Goal: Task Accomplishment & Management: Manage account settings

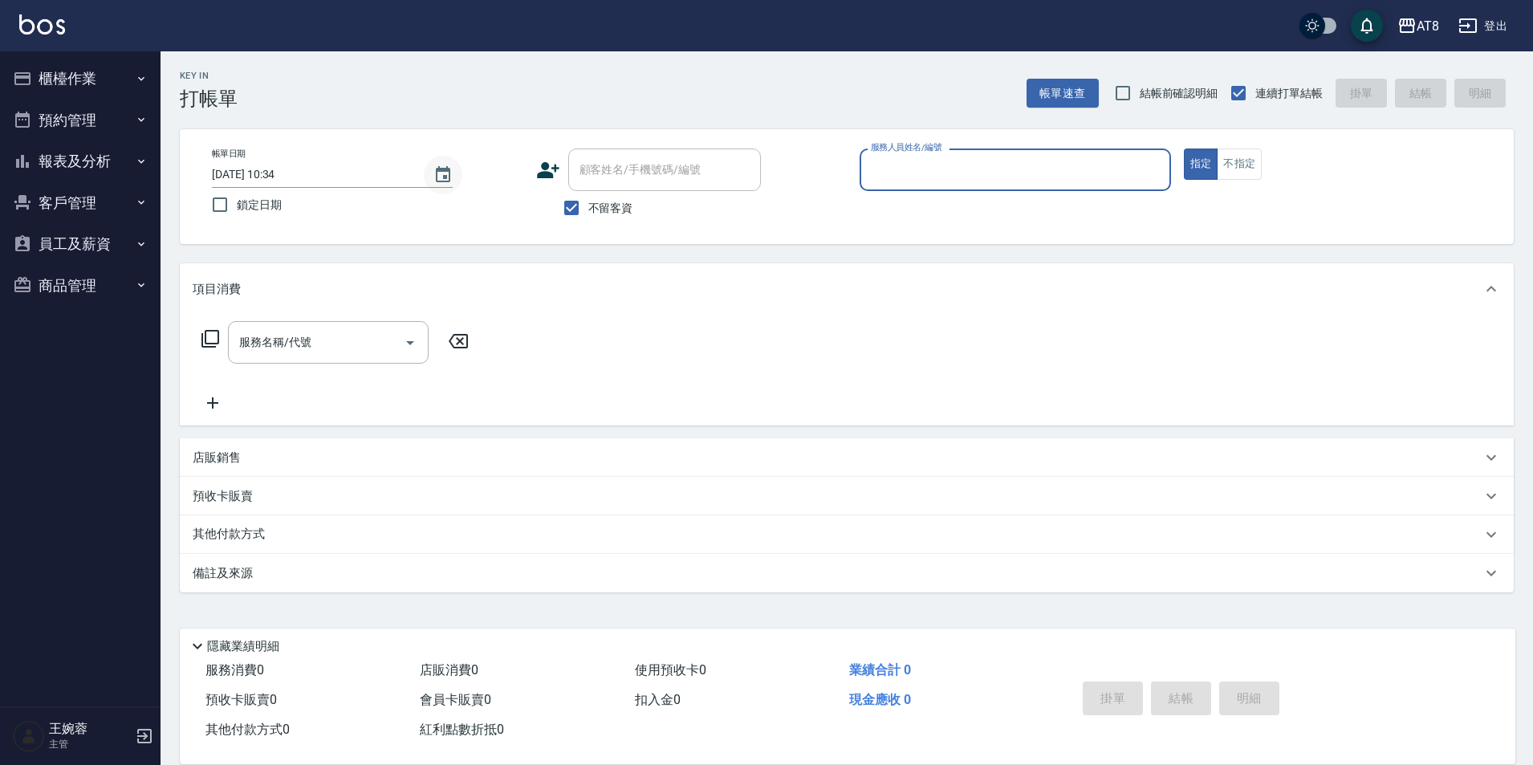
click at [436, 168] on icon "Choose date, selected date is 2025-09-16" at bounding box center [443, 174] width 14 height 16
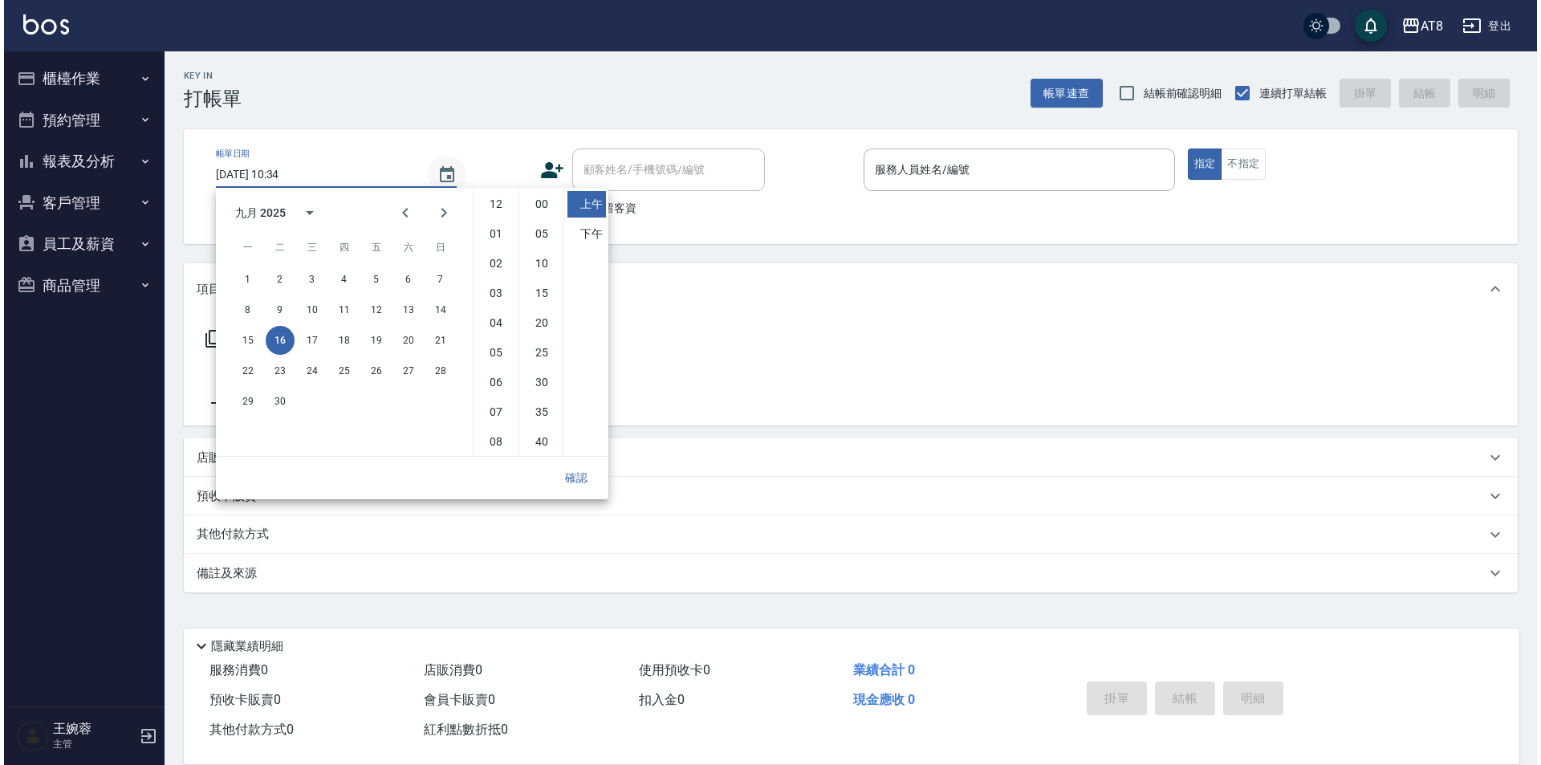
scroll to position [90, 0]
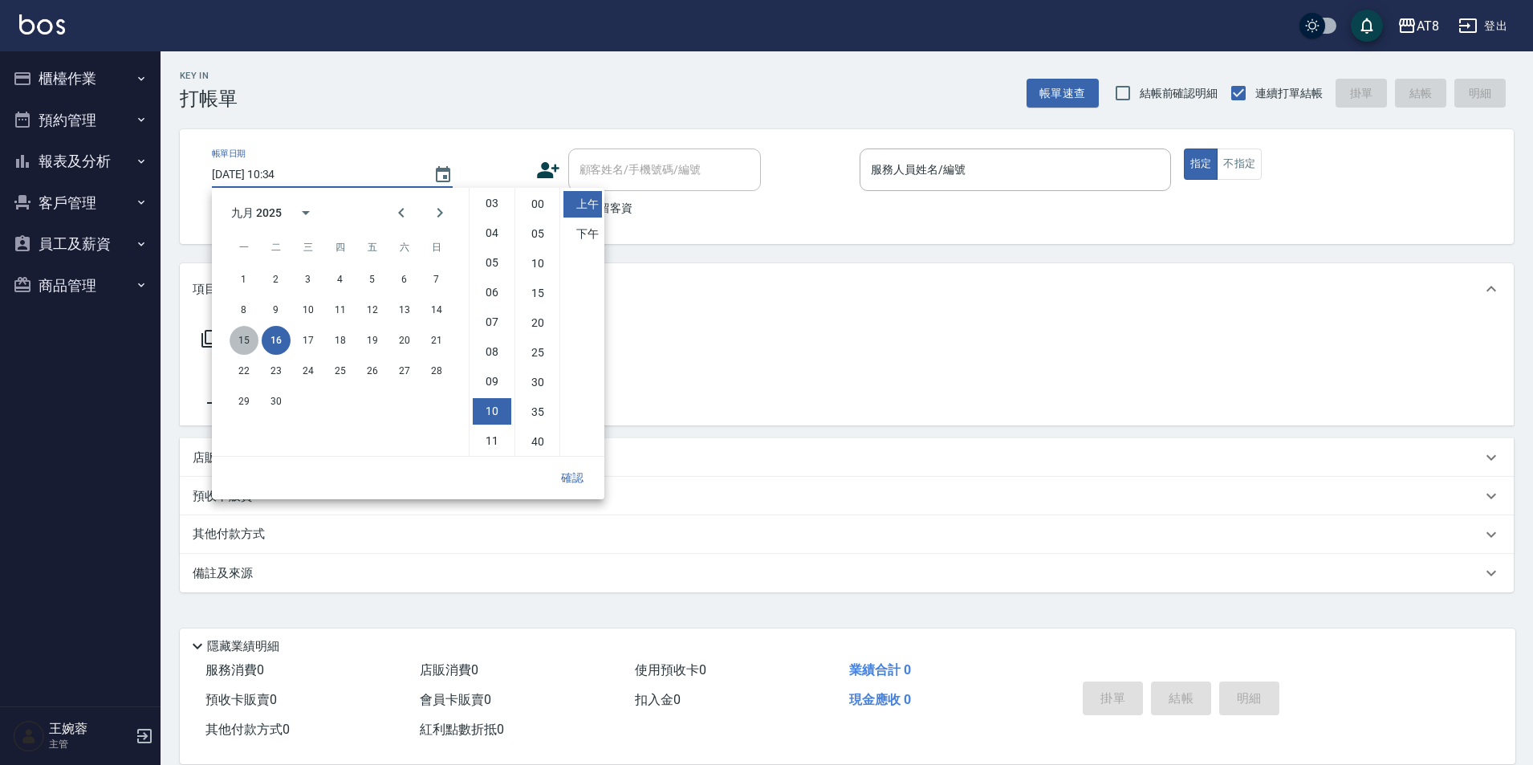
click at [245, 341] on button "15" at bounding box center [244, 340] width 29 height 29
type input "[DATE] 10:34"
click at [760, 308] on div "項目消費" at bounding box center [847, 288] width 1334 height 51
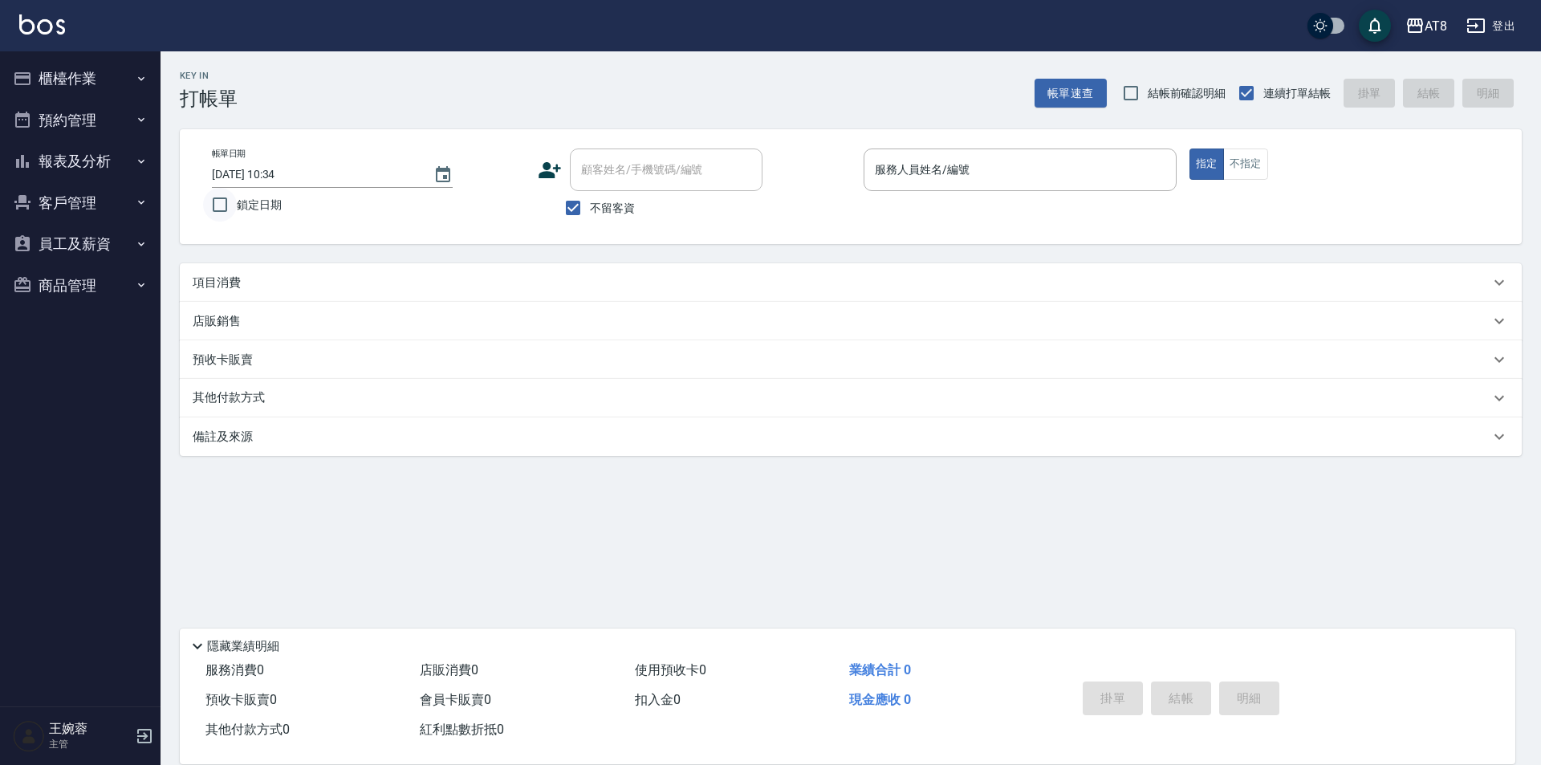
click at [219, 213] on input "鎖定日期" at bounding box center [220, 205] width 34 height 34
checkbox input "true"
click at [524, 282] on div "項目消費" at bounding box center [841, 282] width 1297 height 17
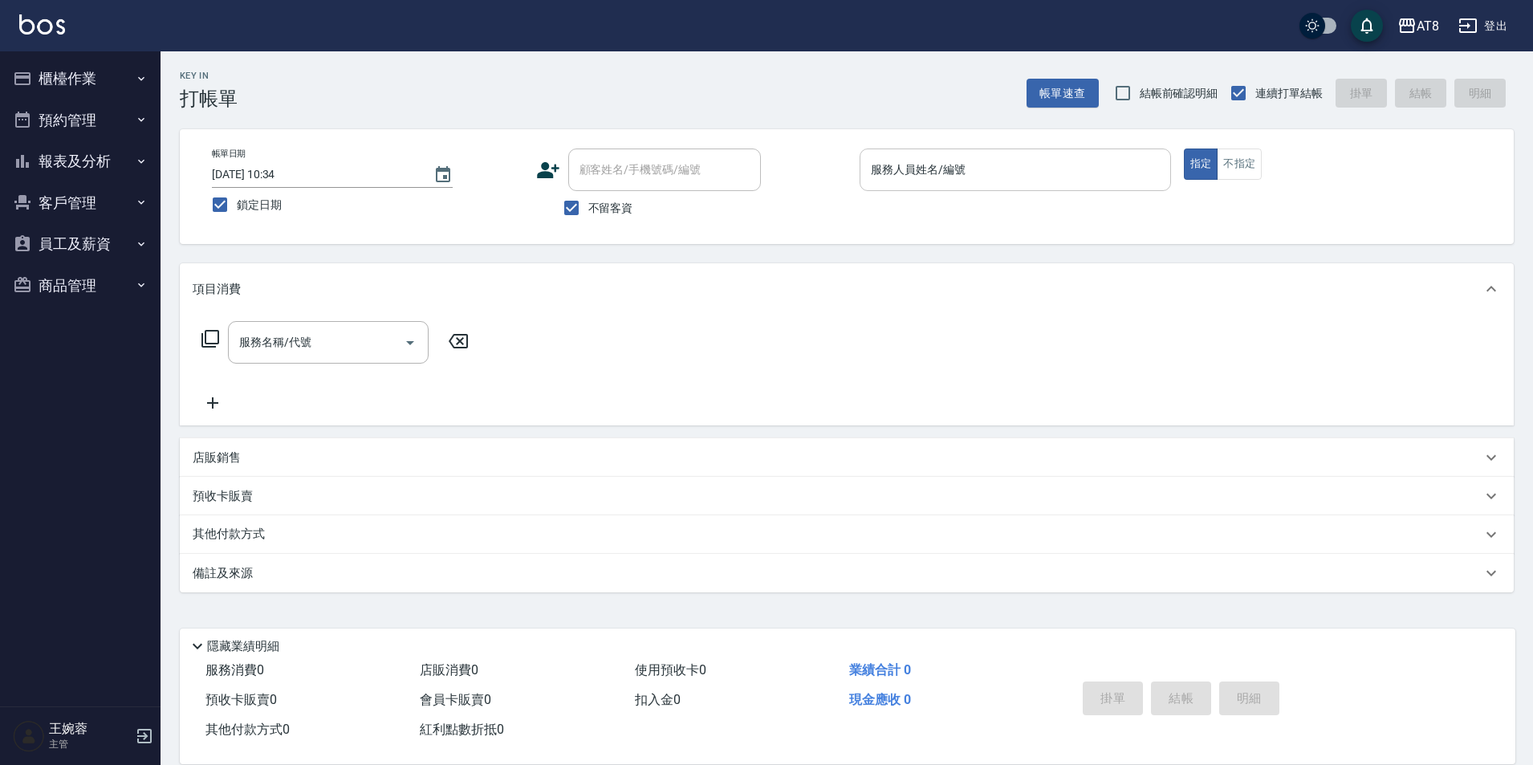
drag, startPoint x: 862, startPoint y: 162, endPoint x: 883, endPoint y: 167, distance: 21.4
click at [868, 163] on div "服務人員姓名/編號" at bounding box center [1014, 169] width 311 height 43
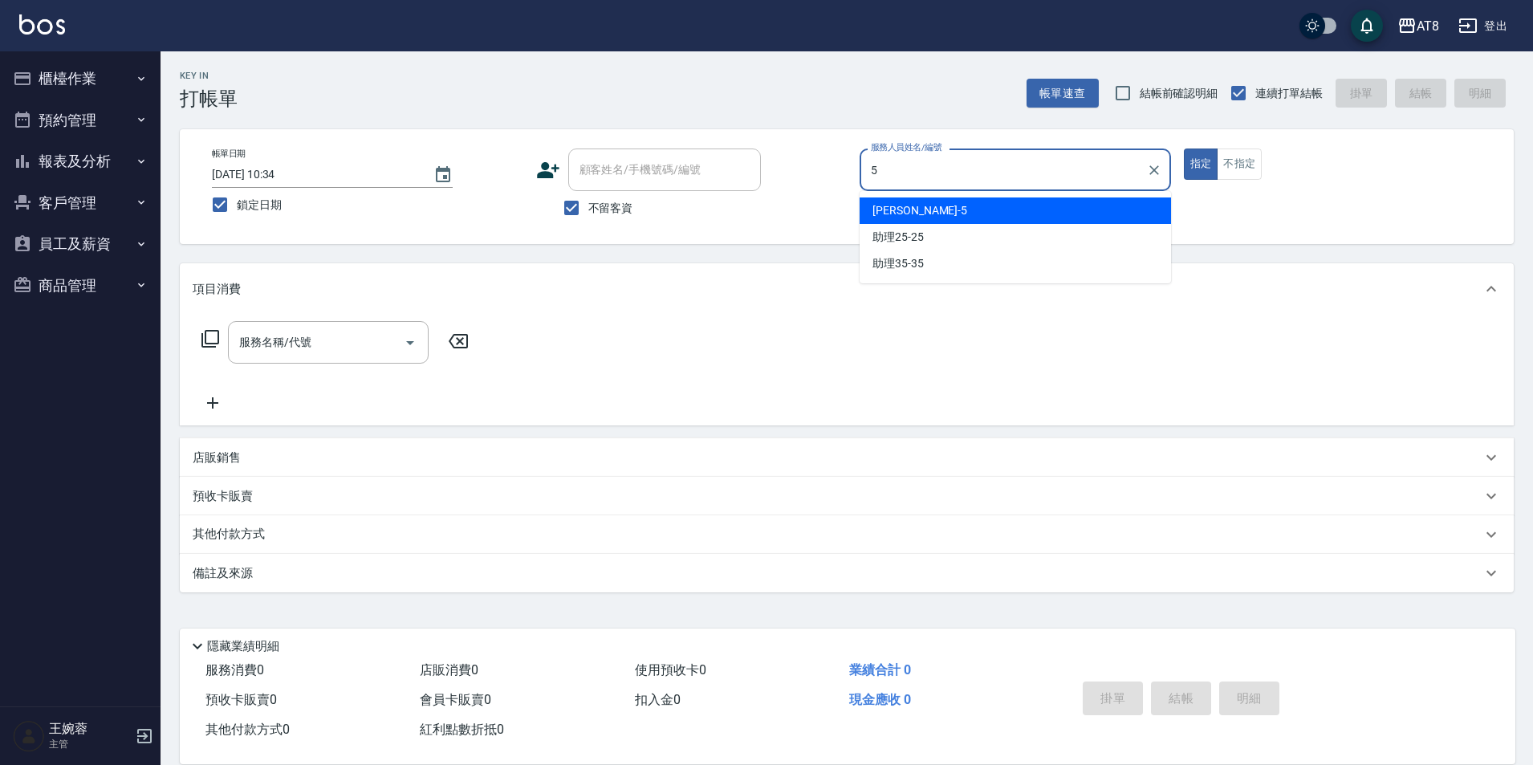
type input "HANK-5"
type button "true"
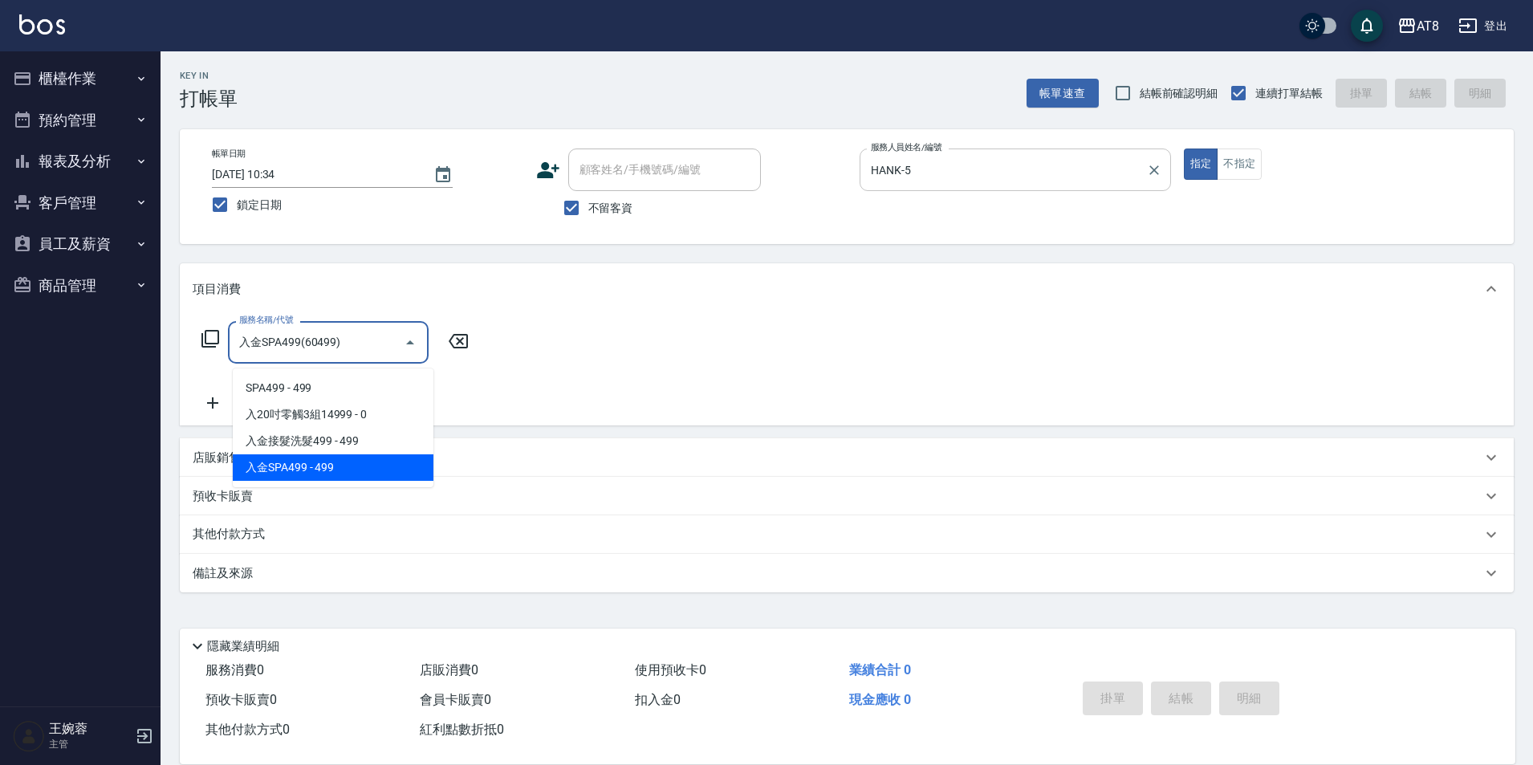
type input "入金SPA499(60499)"
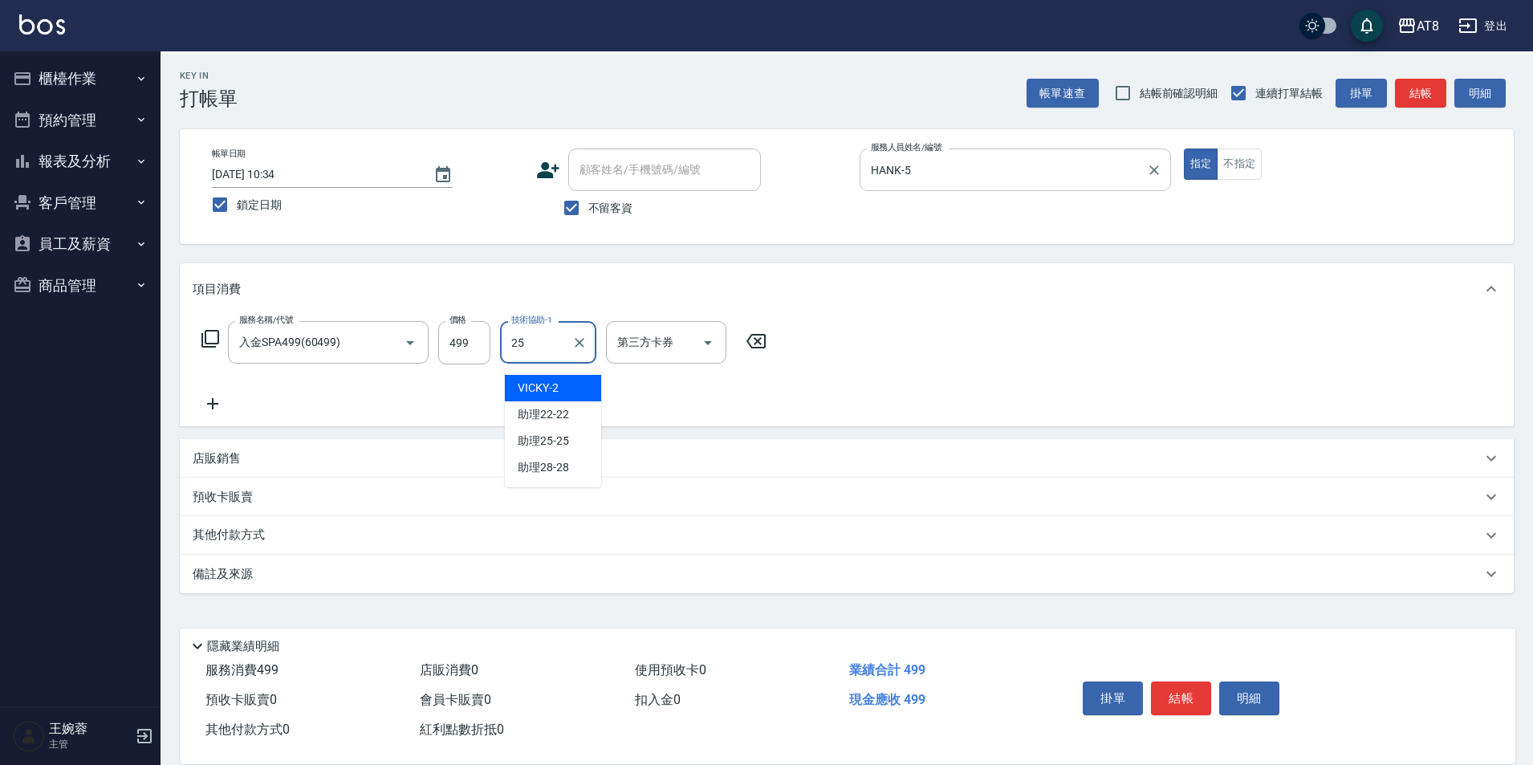
type input "助理25-25"
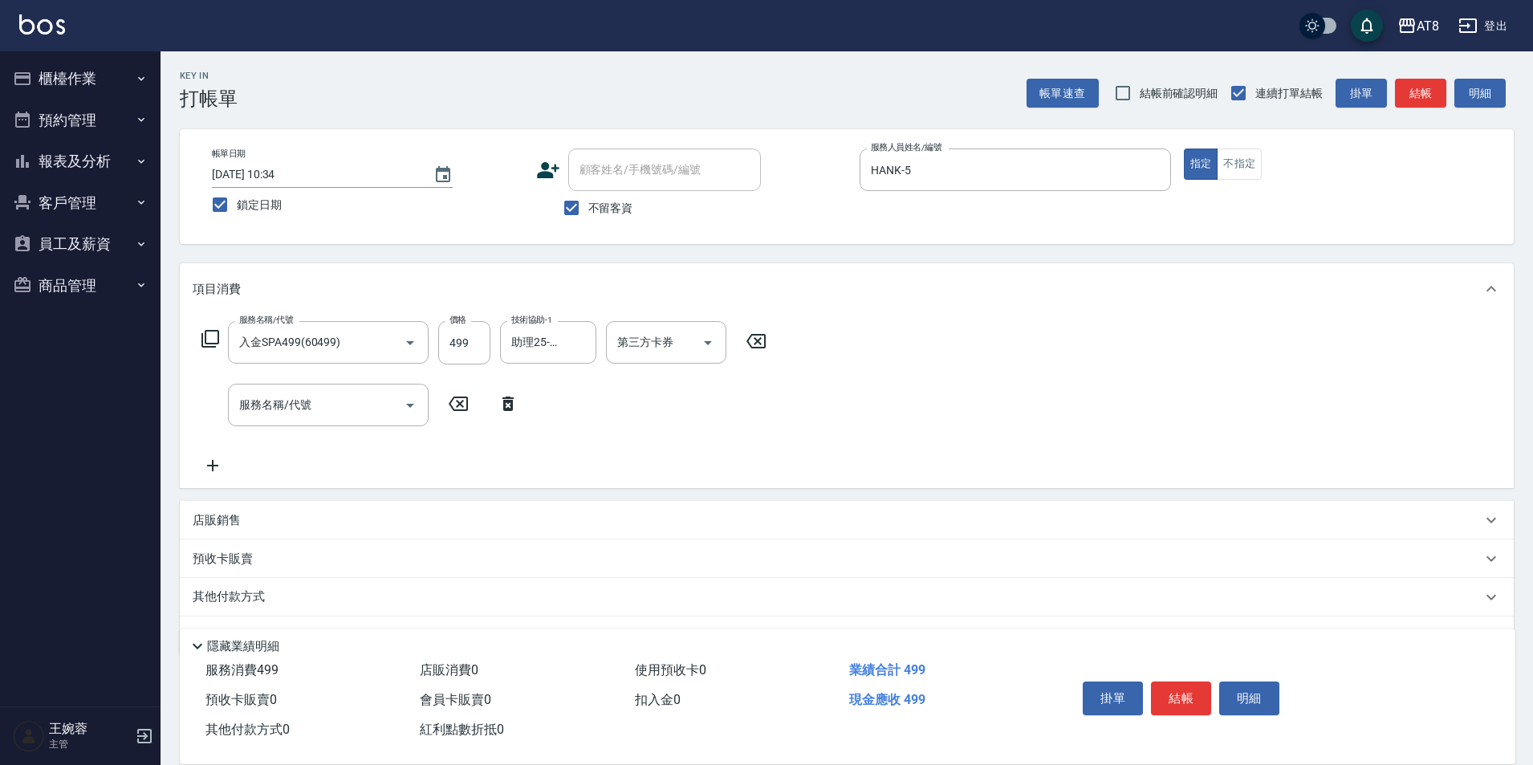
click at [519, 413] on icon at bounding box center [508, 403] width 40 height 19
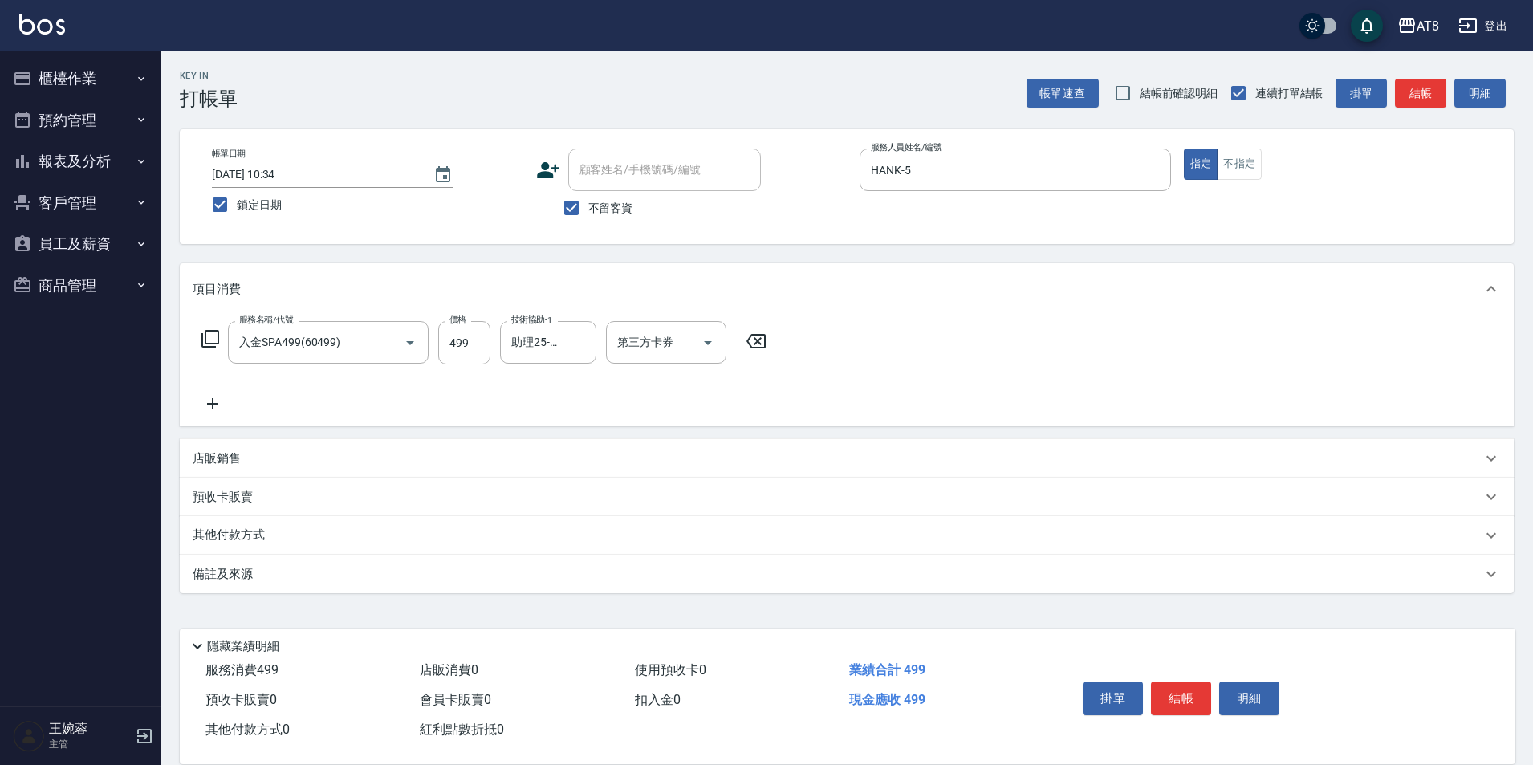
click at [220, 342] on icon at bounding box center [210, 338] width 19 height 19
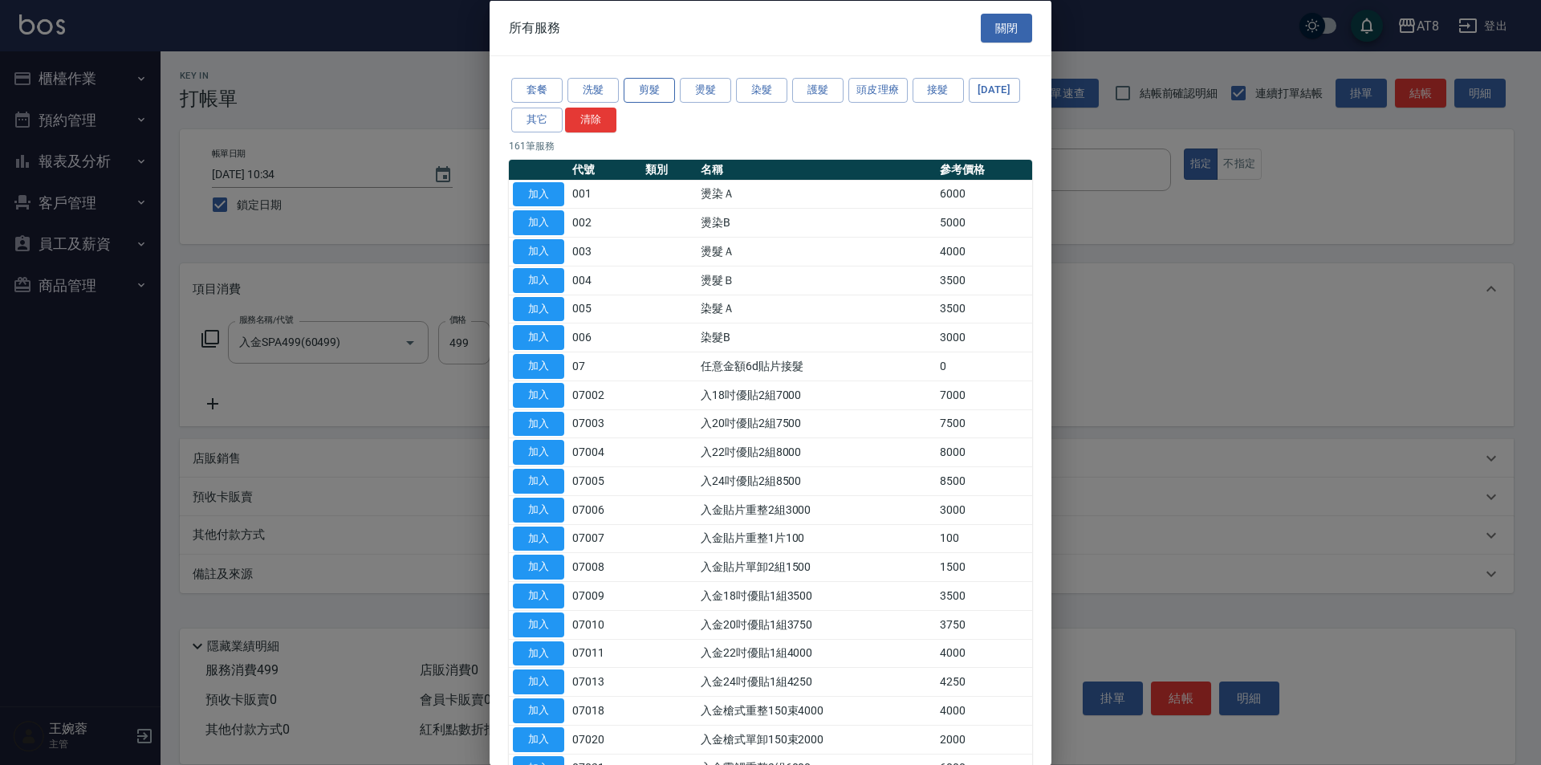
click at [640, 92] on button "剪髮" at bounding box center [649, 90] width 51 height 25
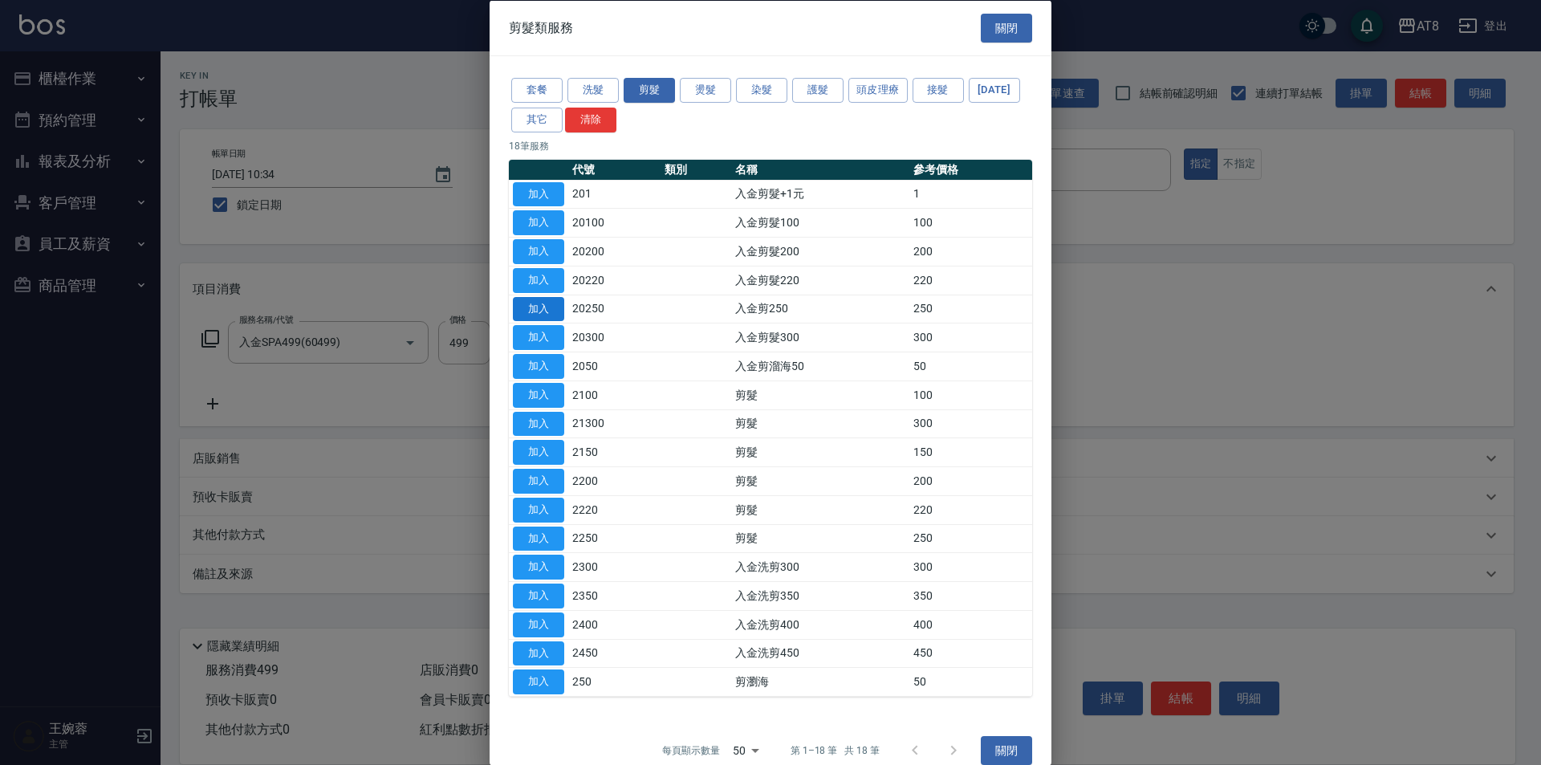
click at [532, 321] on button "加入" at bounding box center [538, 308] width 51 height 25
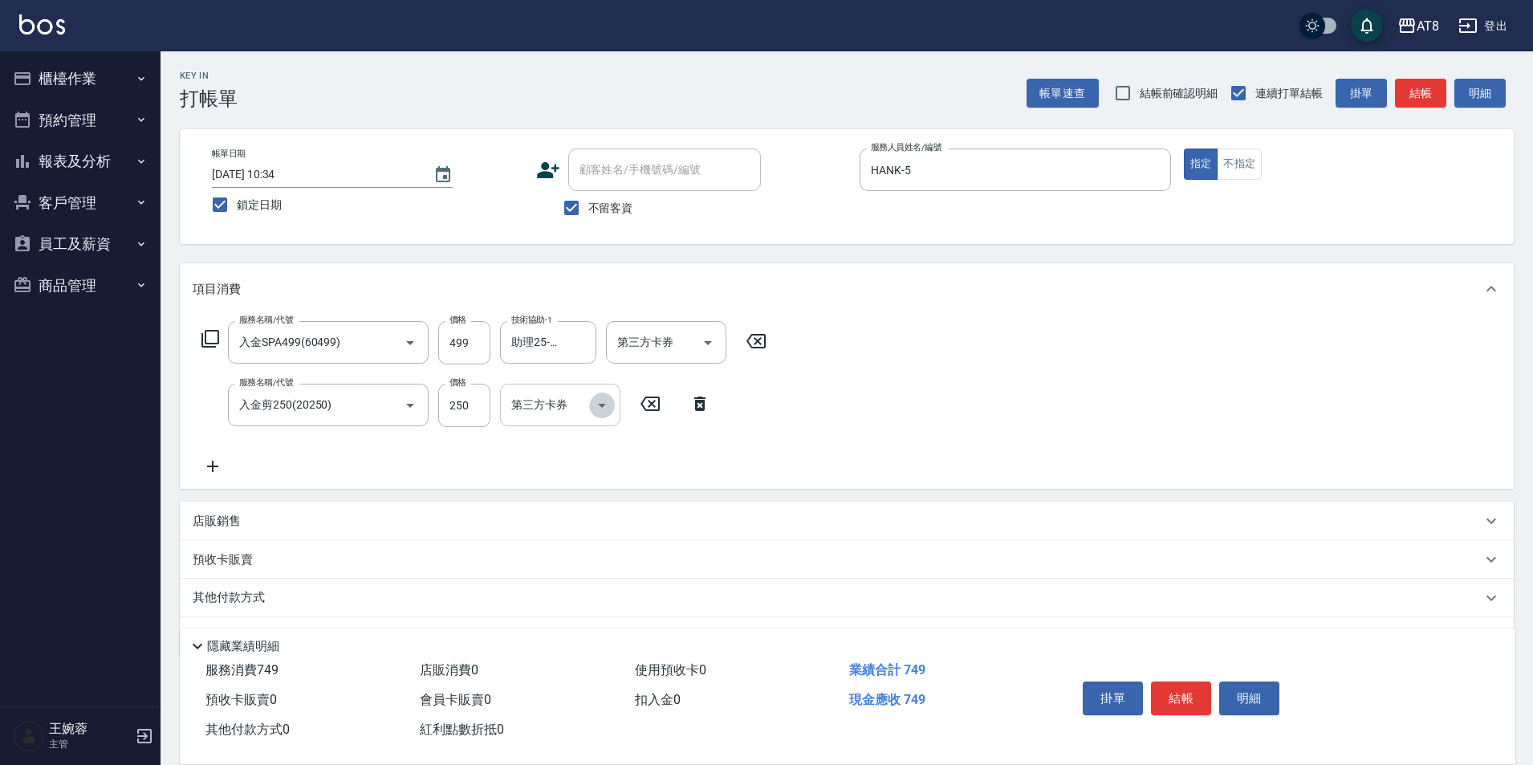
click at [595, 409] on icon "Open" at bounding box center [601, 405] width 19 height 19
click at [565, 561] on span "儲值卡" at bounding box center [560, 556] width 120 height 26
type input "儲值卡"
click at [697, 357] on div at bounding box center [707, 342] width 24 height 43
click at [705, 345] on icon "Open" at bounding box center [707, 342] width 19 height 19
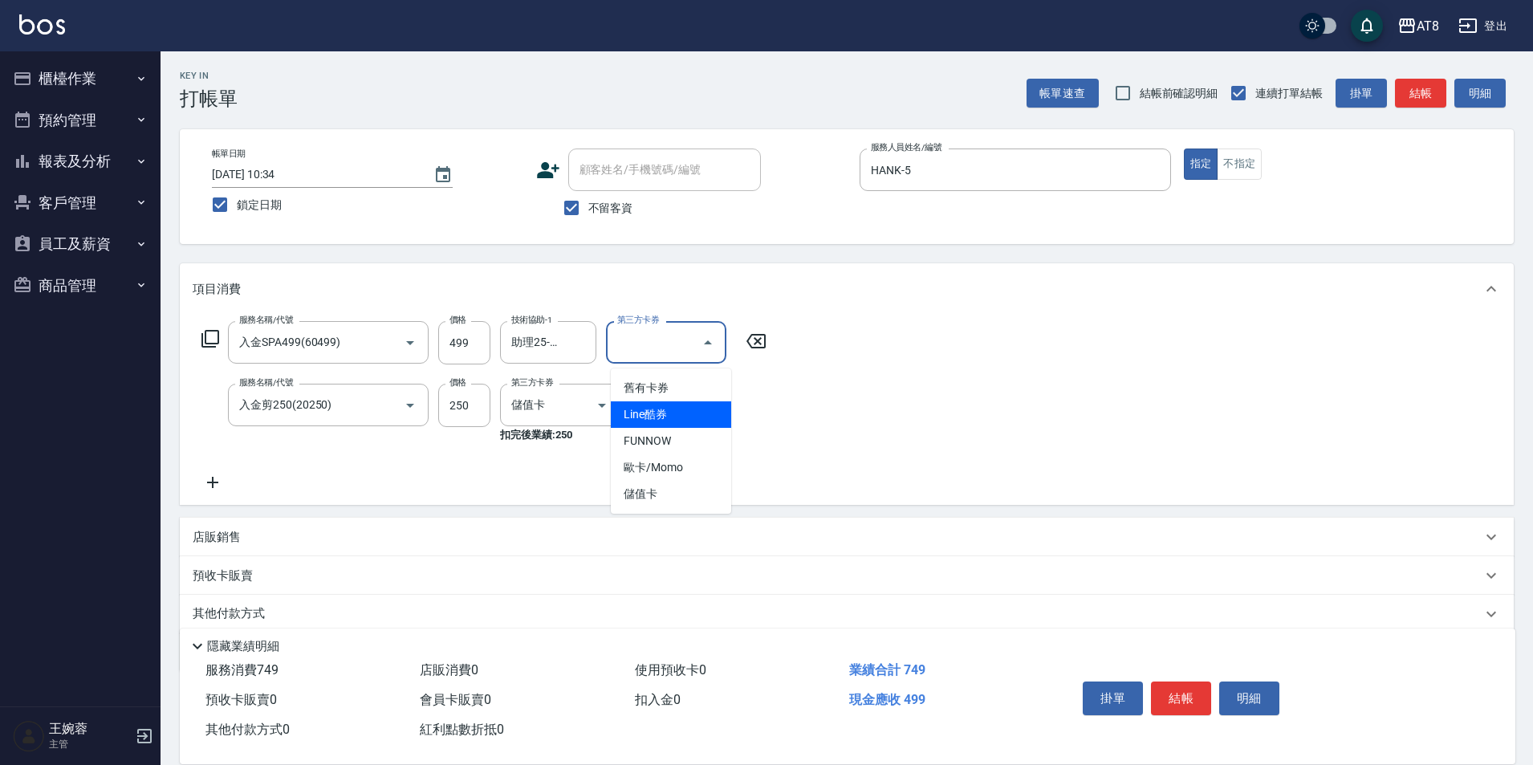
click at [953, 458] on div "服務名稱/代號 入金SPA499(60499) 服務名稱/代號 價格 499 價格 技術協助-1 助理25-25 技術協助-1 第三方卡券 第三方卡券 服務名…" at bounding box center [847, 410] width 1334 height 190
drag, startPoint x: 719, startPoint y: 323, endPoint x: 712, endPoint y: 343, distance: 22.1
click at [717, 326] on div "服務名稱/代號 入金SPA499(60499) 服務名稱/代號 價格 499 價格 技術協助-1 助理25-25 技術協助-1 第三方卡券 第三方卡券 服務名…" at bounding box center [847, 410] width 1334 height 190
click at [712, 345] on icon "Open" at bounding box center [707, 342] width 19 height 19
click at [685, 491] on span "儲值卡" at bounding box center [671, 494] width 120 height 26
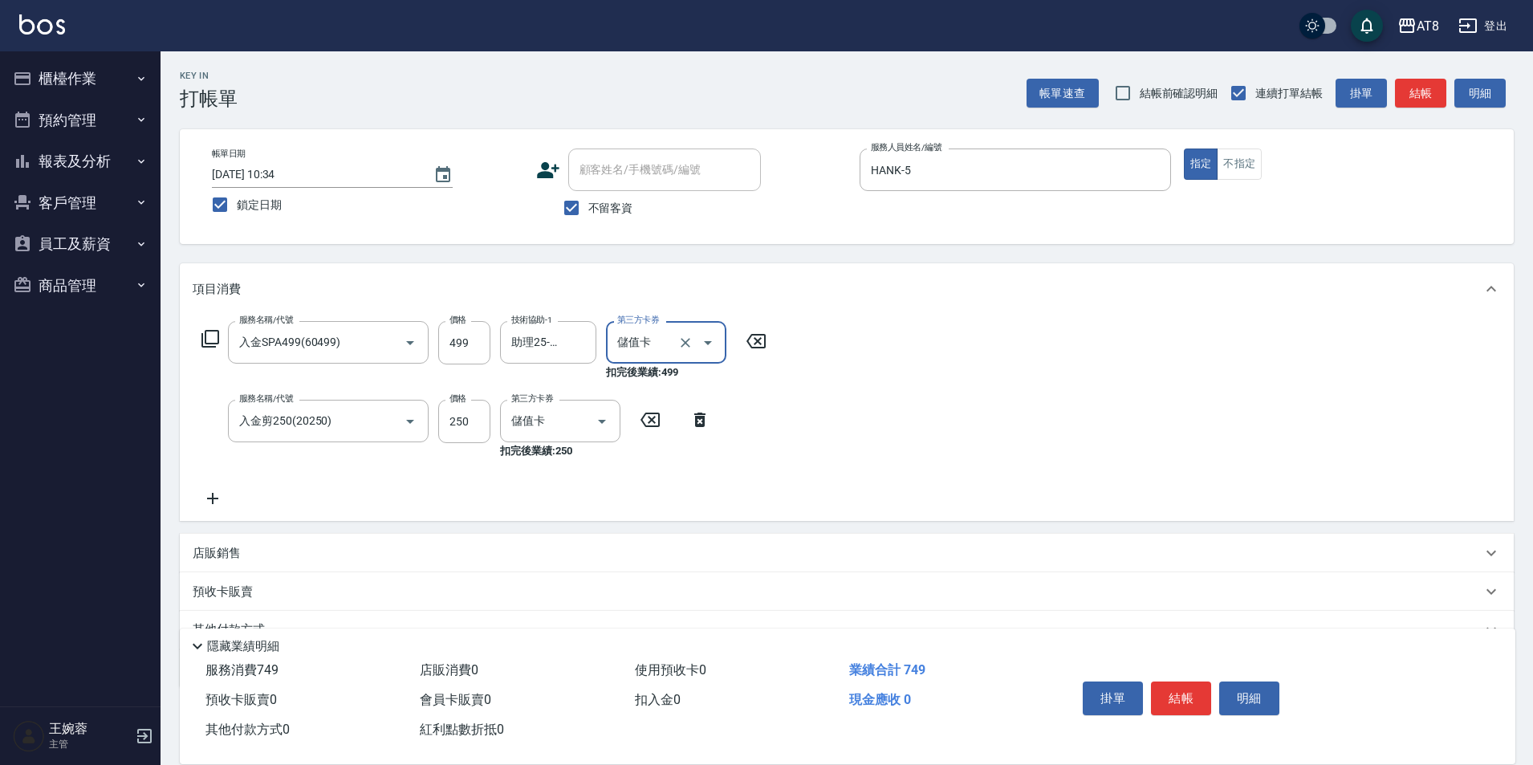
type input "儲值卡"
click at [835, 453] on div "服務名稱/代號 入金SPA499(60499) 服務名稱/代號 價格 499 價格 技術協助-1 助理25-25 技術協助-1 第三方卡券 儲值卡 第三方卡券…" at bounding box center [847, 418] width 1334 height 206
click at [701, 420] on icon at bounding box center [699, 419] width 11 height 14
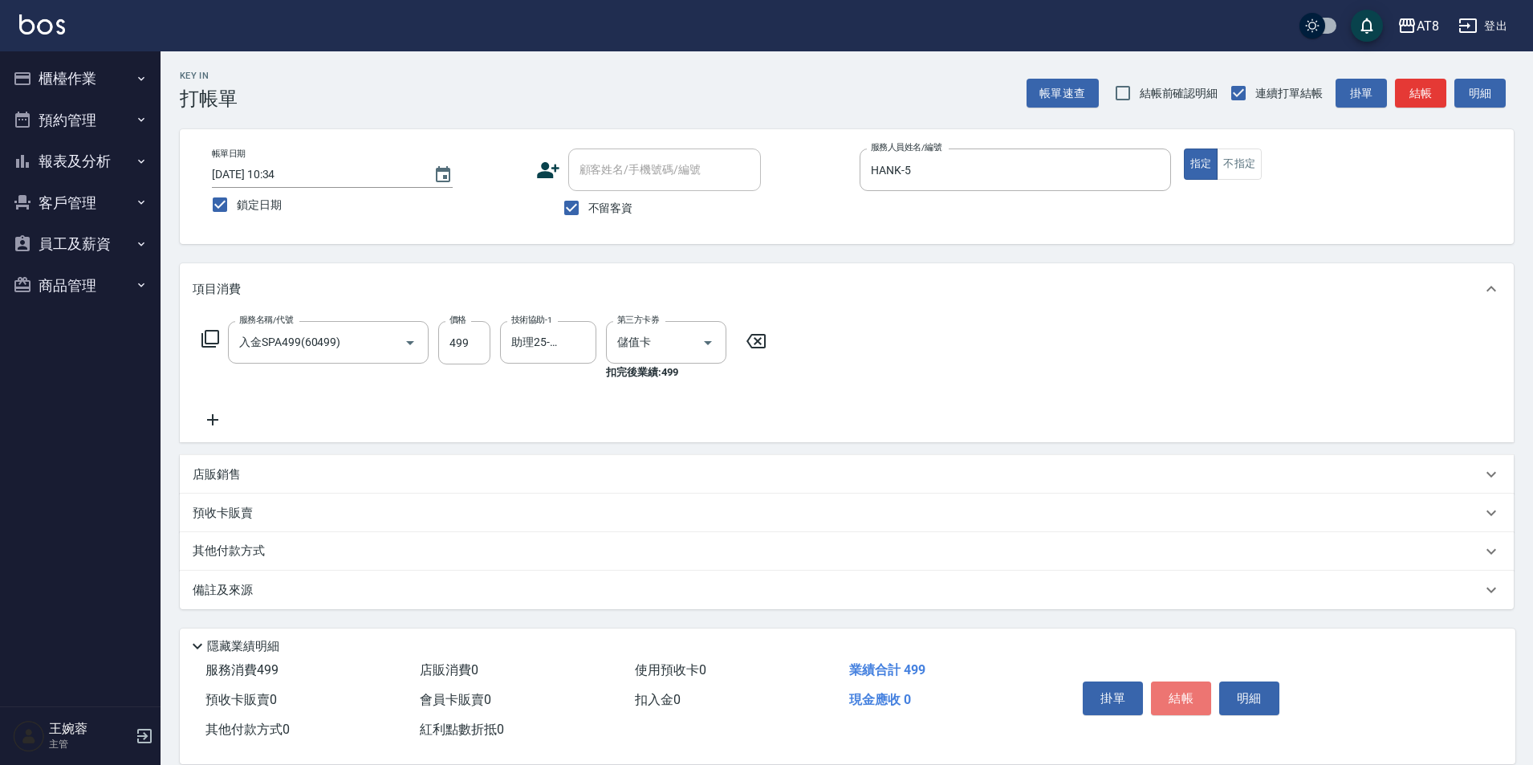
click at [1199, 689] on button "結帳" at bounding box center [1181, 698] width 60 height 34
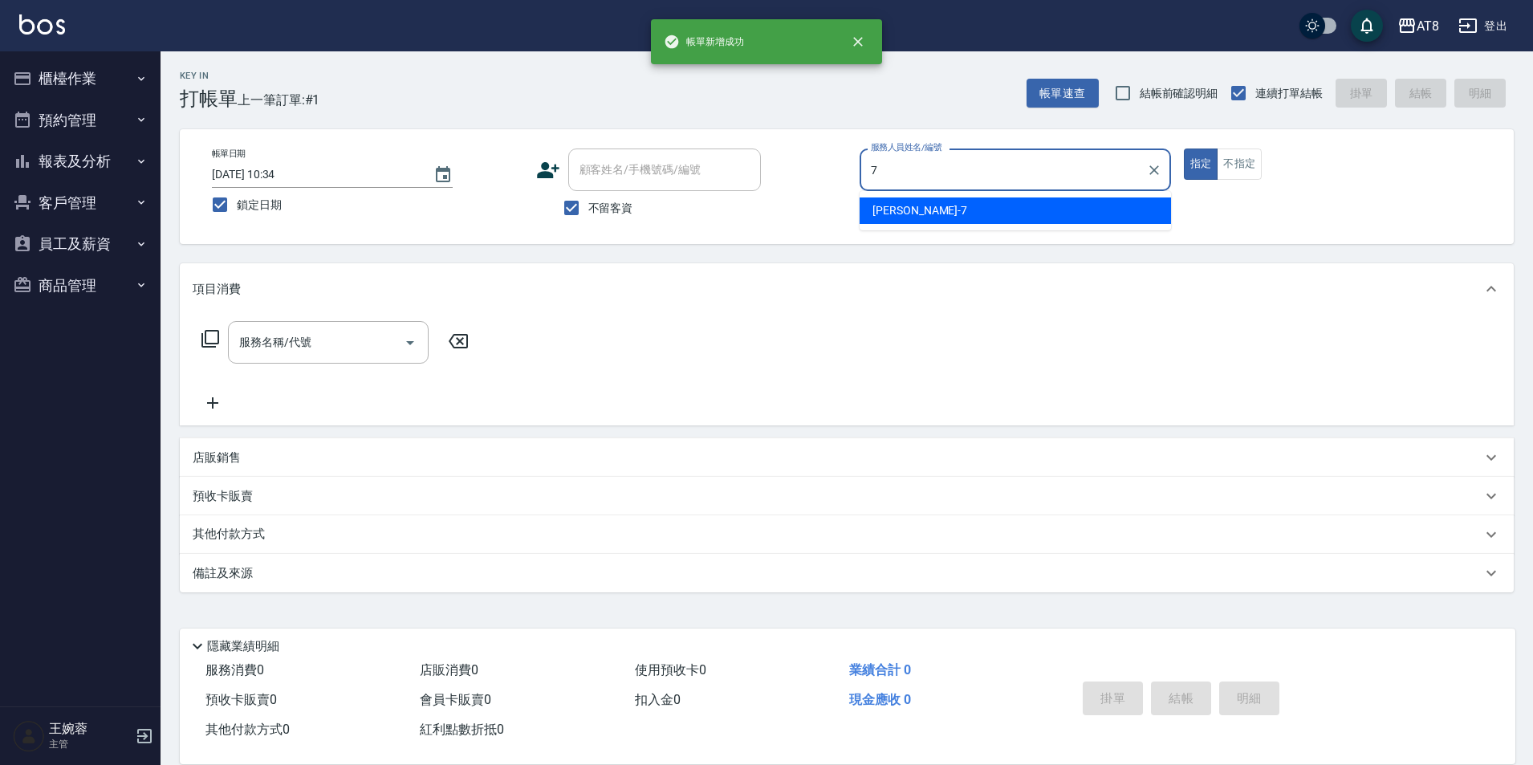
type input "[PERSON_NAME]-7"
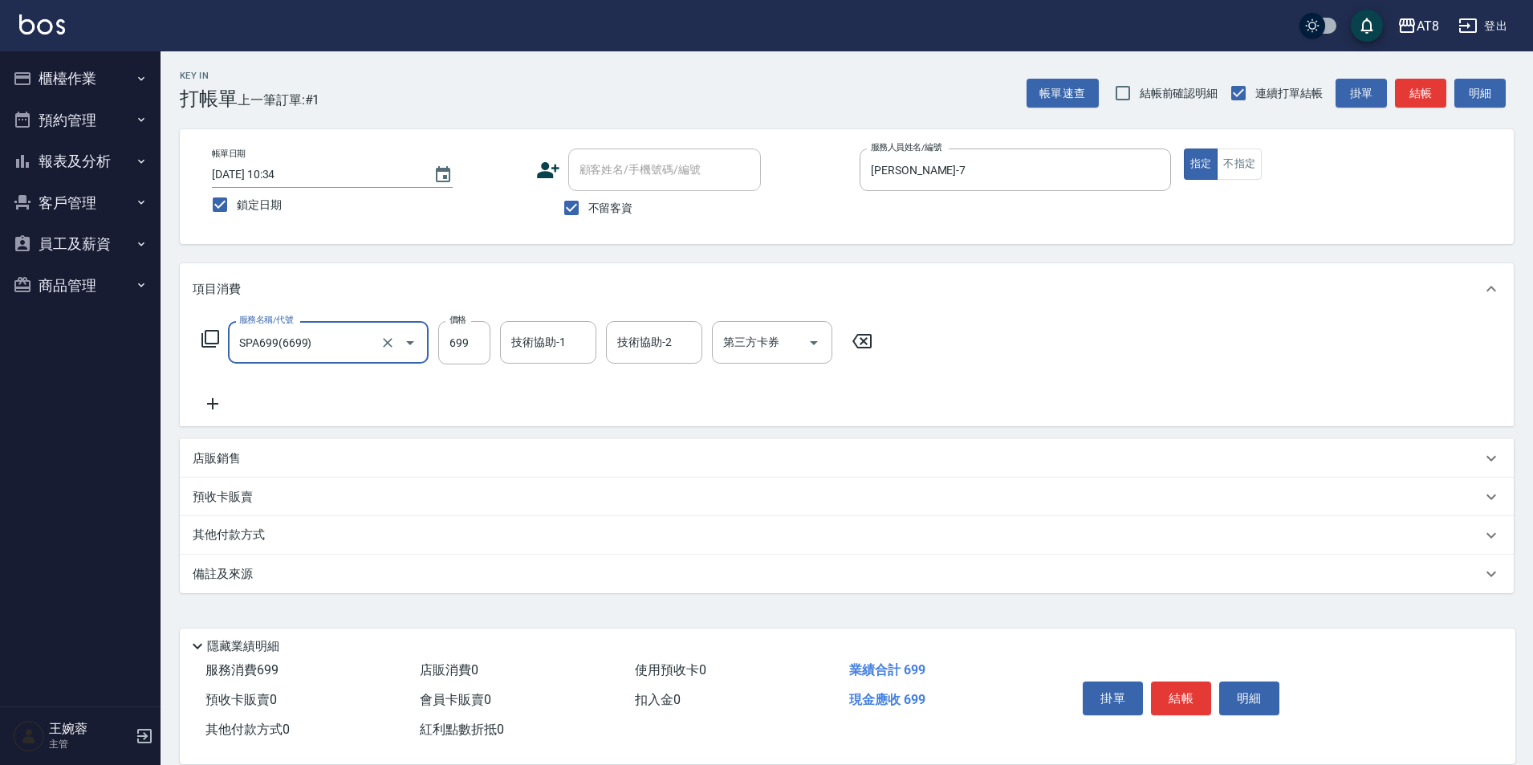
type input "SPA699(6699)"
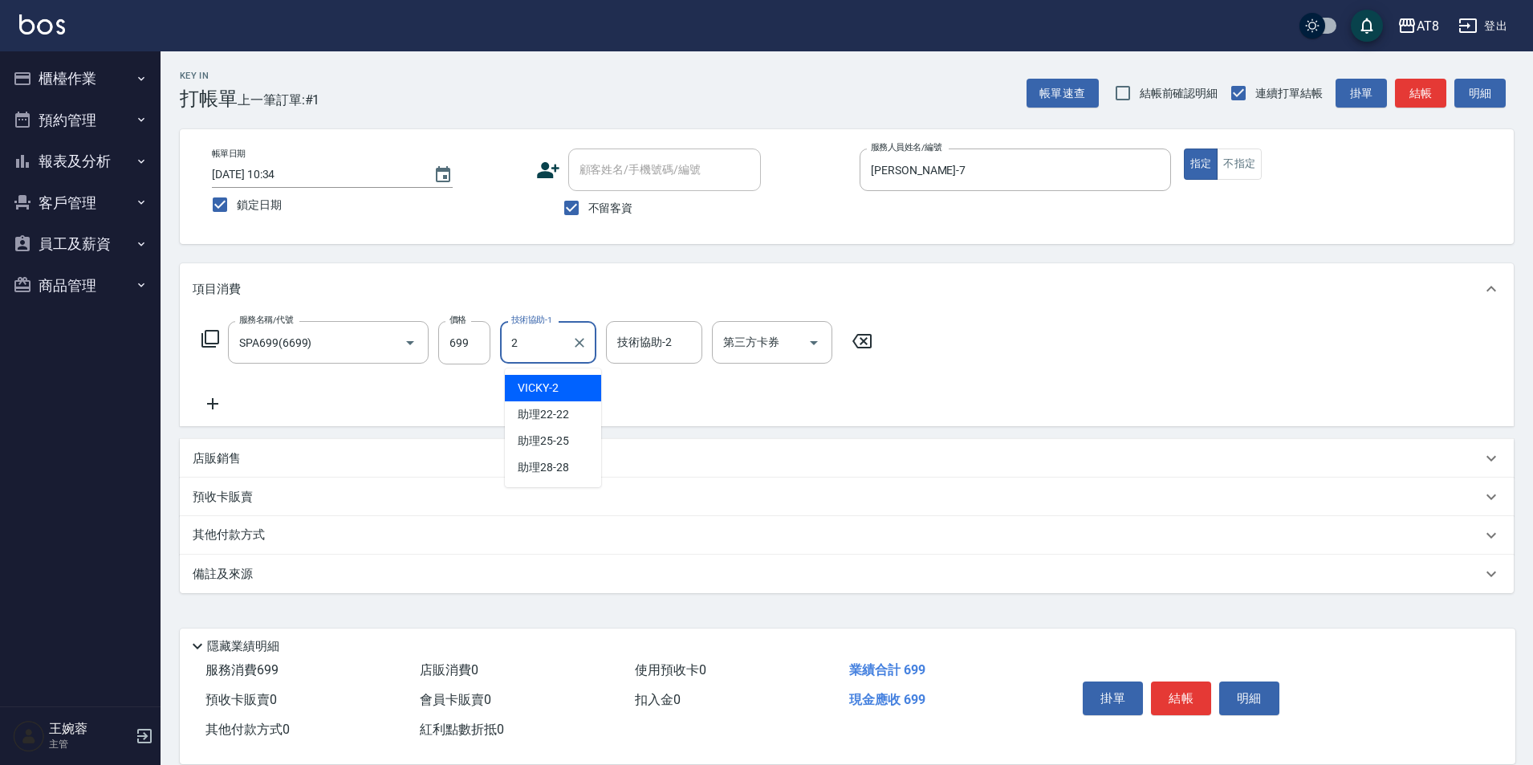
type input "VICKY-2"
click at [577, 351] on icon "Clear" at bounding box center [579, 343] width 16 height 16
click at [571, 356] on input "技術協助-1" at bounding box center [548, 342] width 82 height 28
type input "助理28-28"
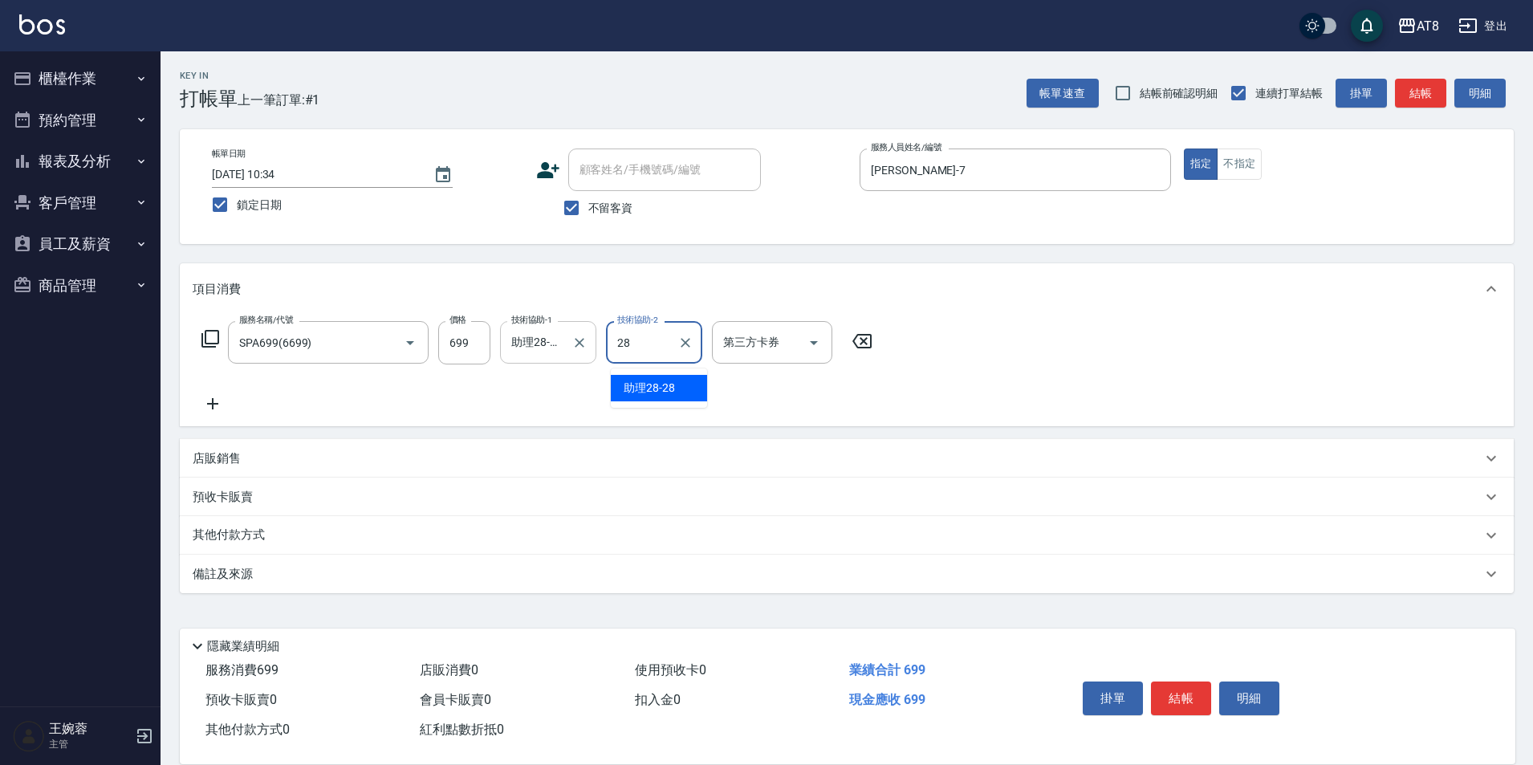
type input "助理28-28"
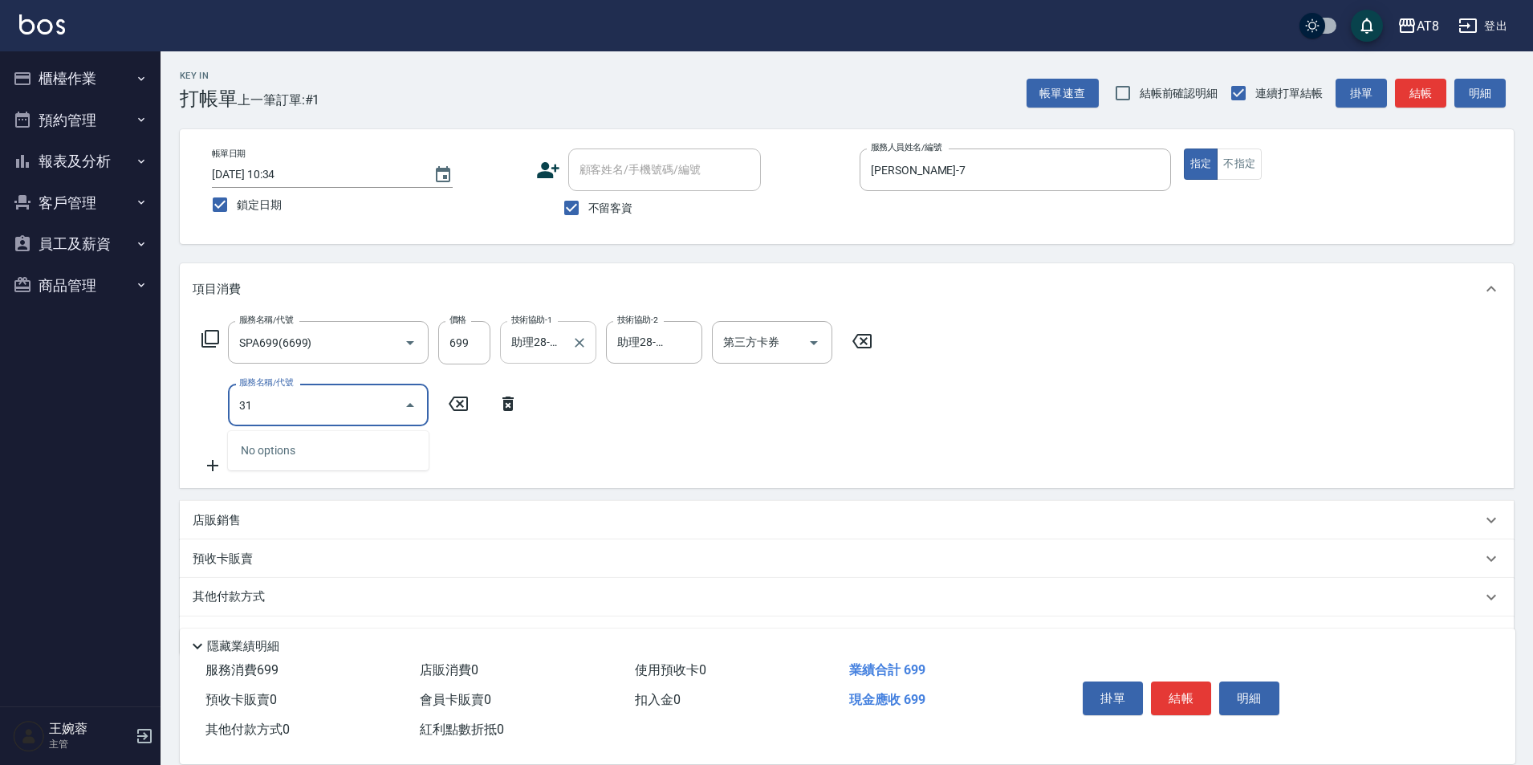
type input "3"
type input "入金SPA699(60699)"
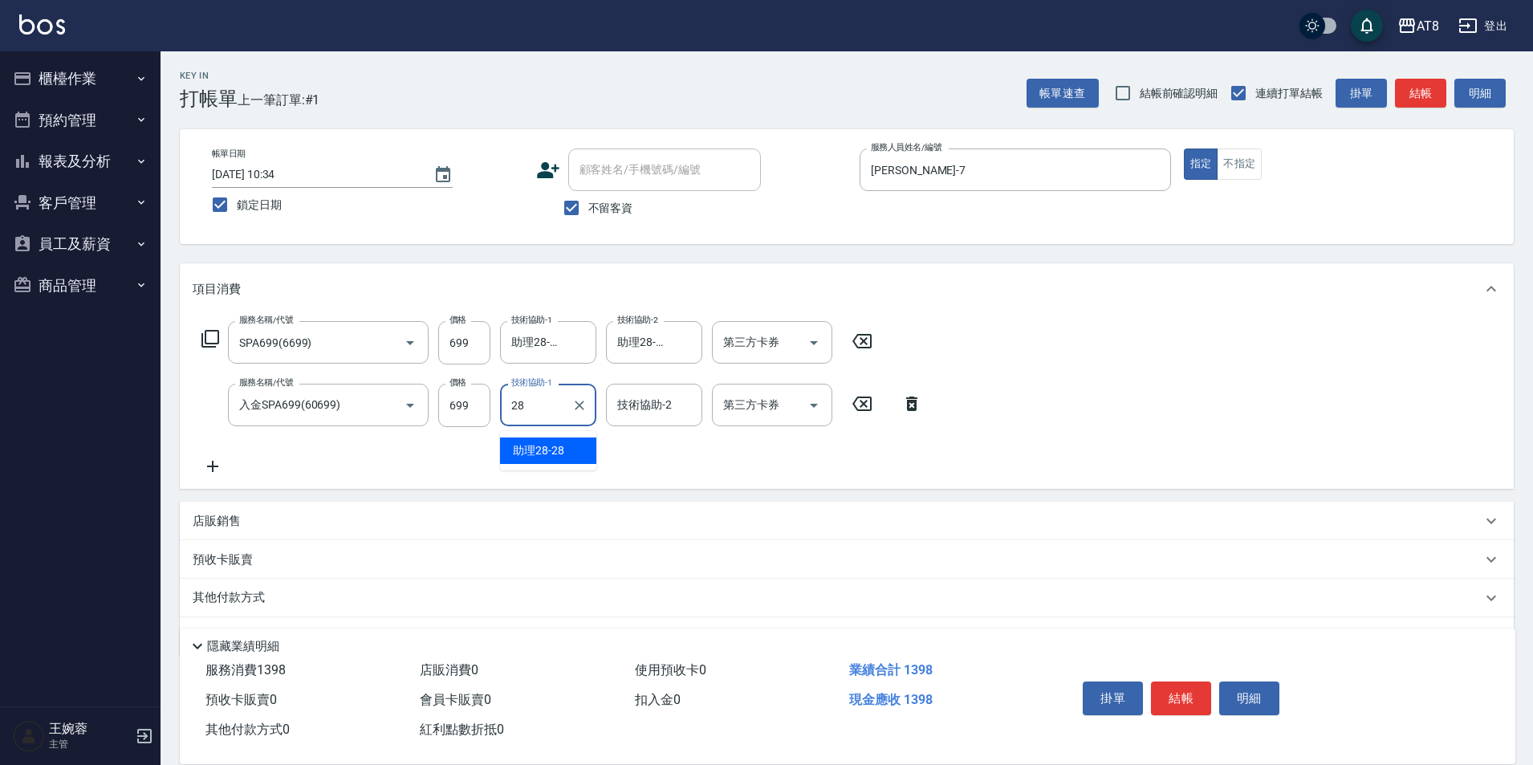
type input "28"
click at [918, 412] on icon at bounding box center [912, 403] width 40 height 19
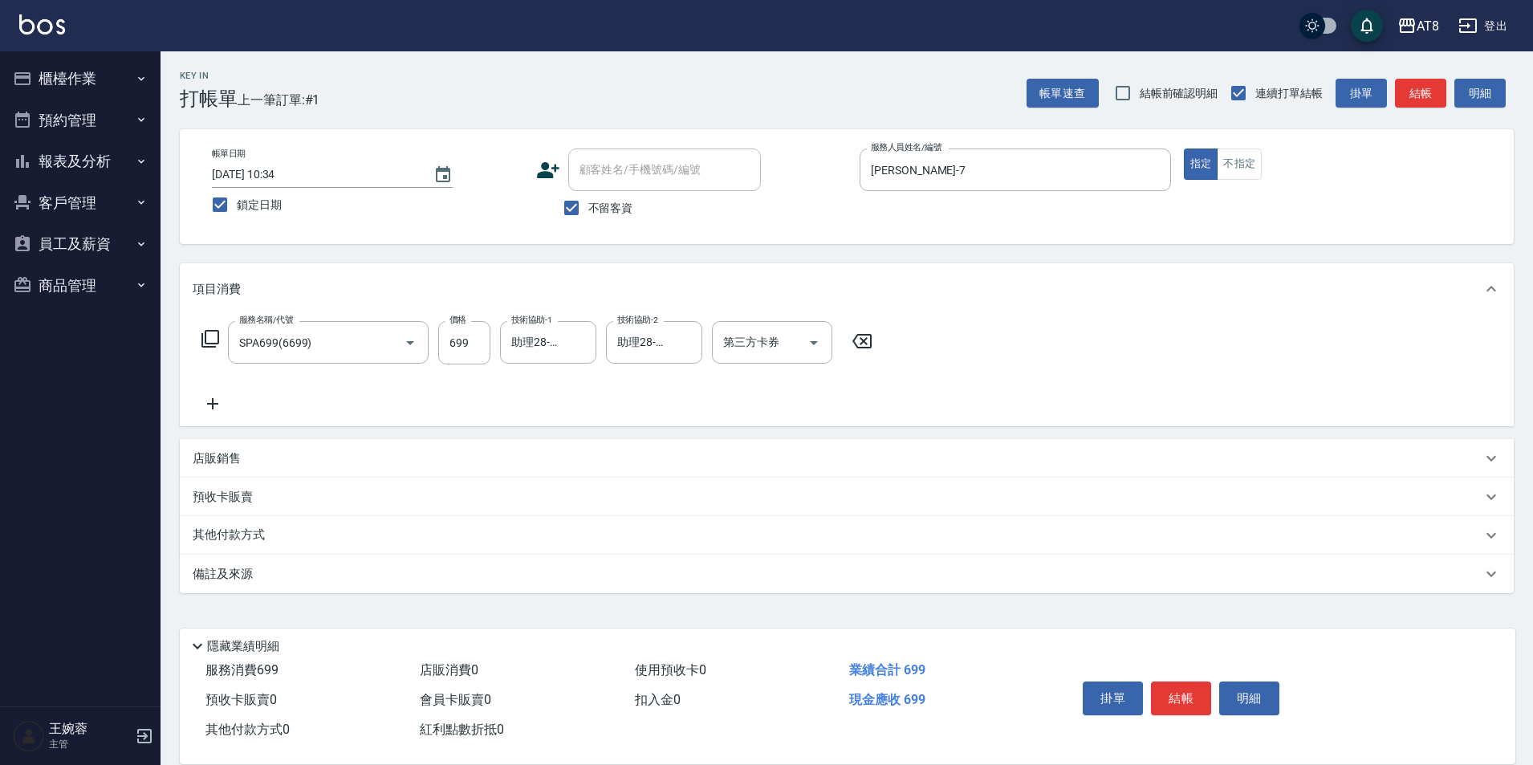
click at [446, 407] on div "服務名稱/代號 SPA699(6699) 服務名稱/代號 價格 699 價格 技術協助-1 助理28-28 技術協助-1 技術協助-2 助理28-28 技術協…" at bounding box center [537, 367] width 689 height 92
click at [209, 408] on icon at bounding box center [213, 403] width 40 height 19
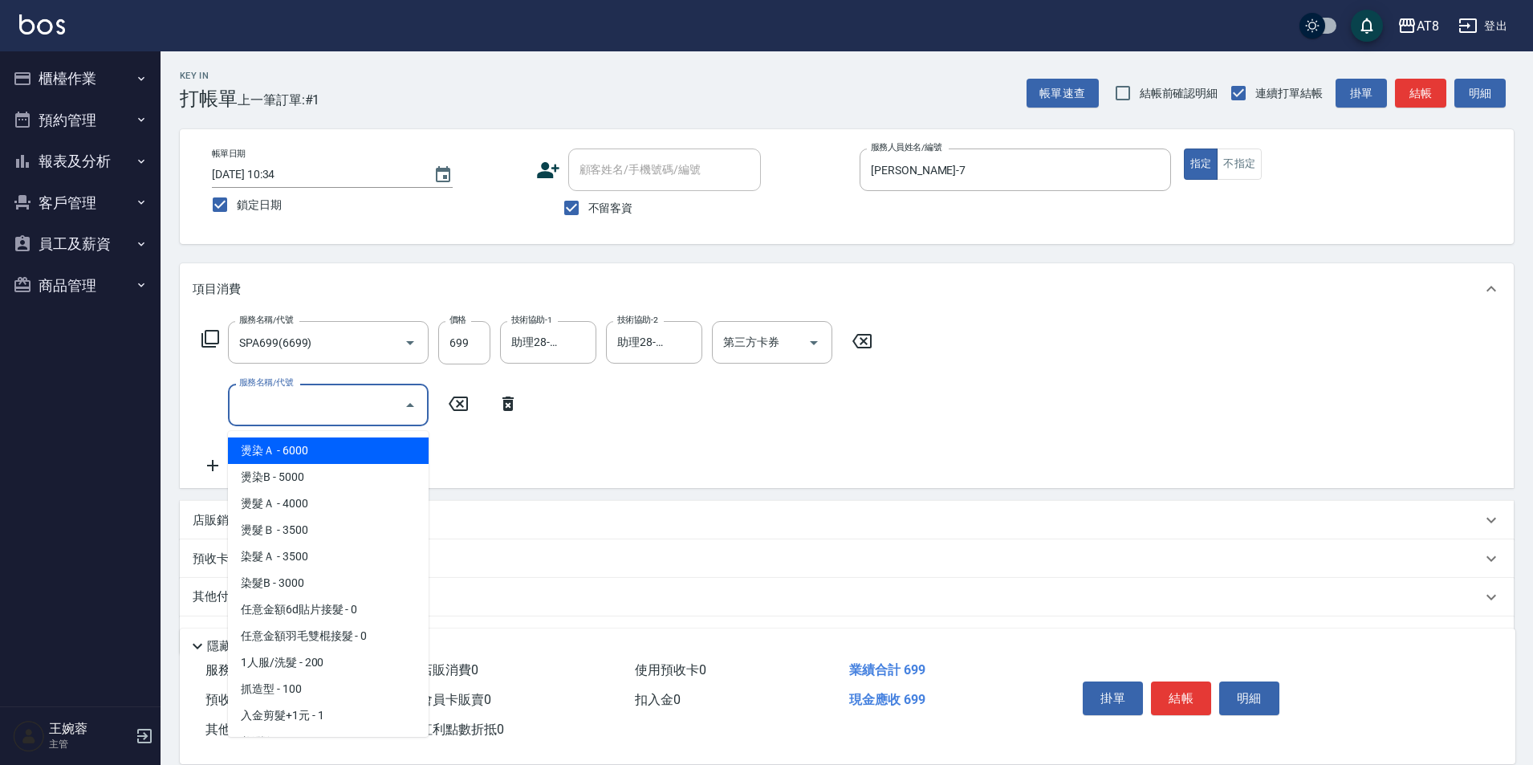
click at [355, 409] on input "服務名稱/代號" at bounding box center [316, 405] width 162 height 28
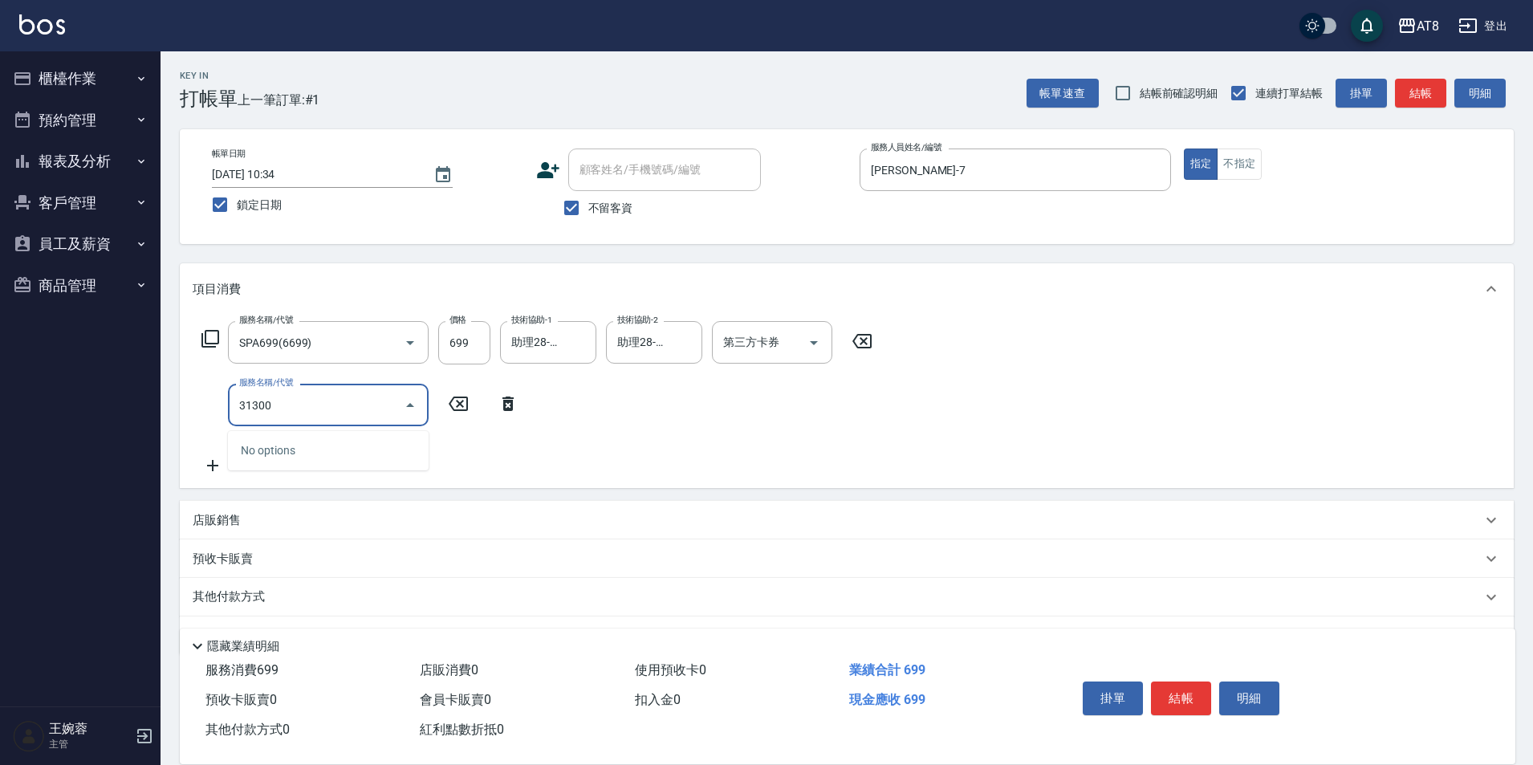
click at [348, 409] on input "31300" at bounding box center [316, 405] width 162 height 28
type input "3"
click at [512, 411] on icon at bounding box center [507, 403] width 11 height 14
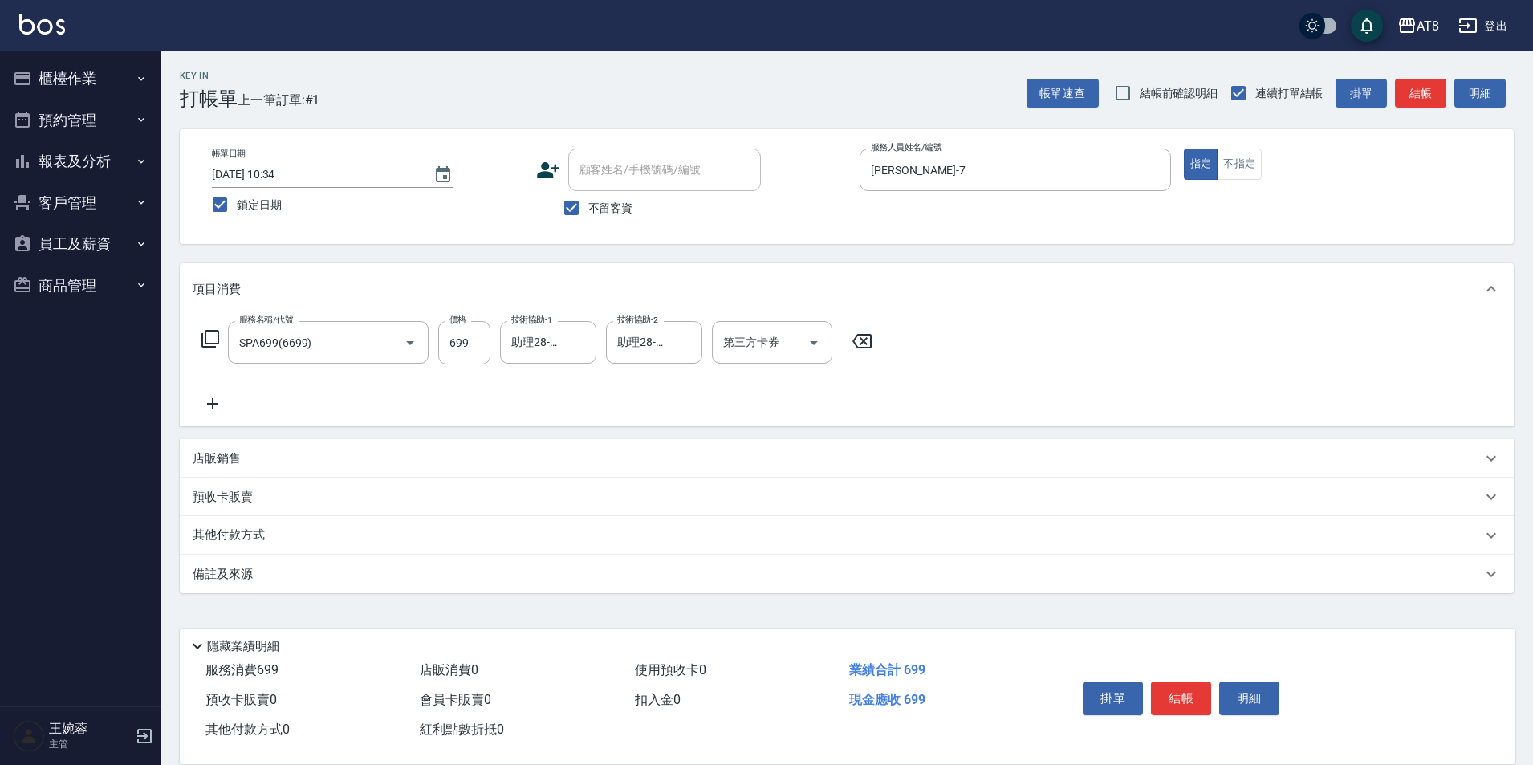
click at [220, 348] on icon at bounding box center [210, 338] width 19 height 19
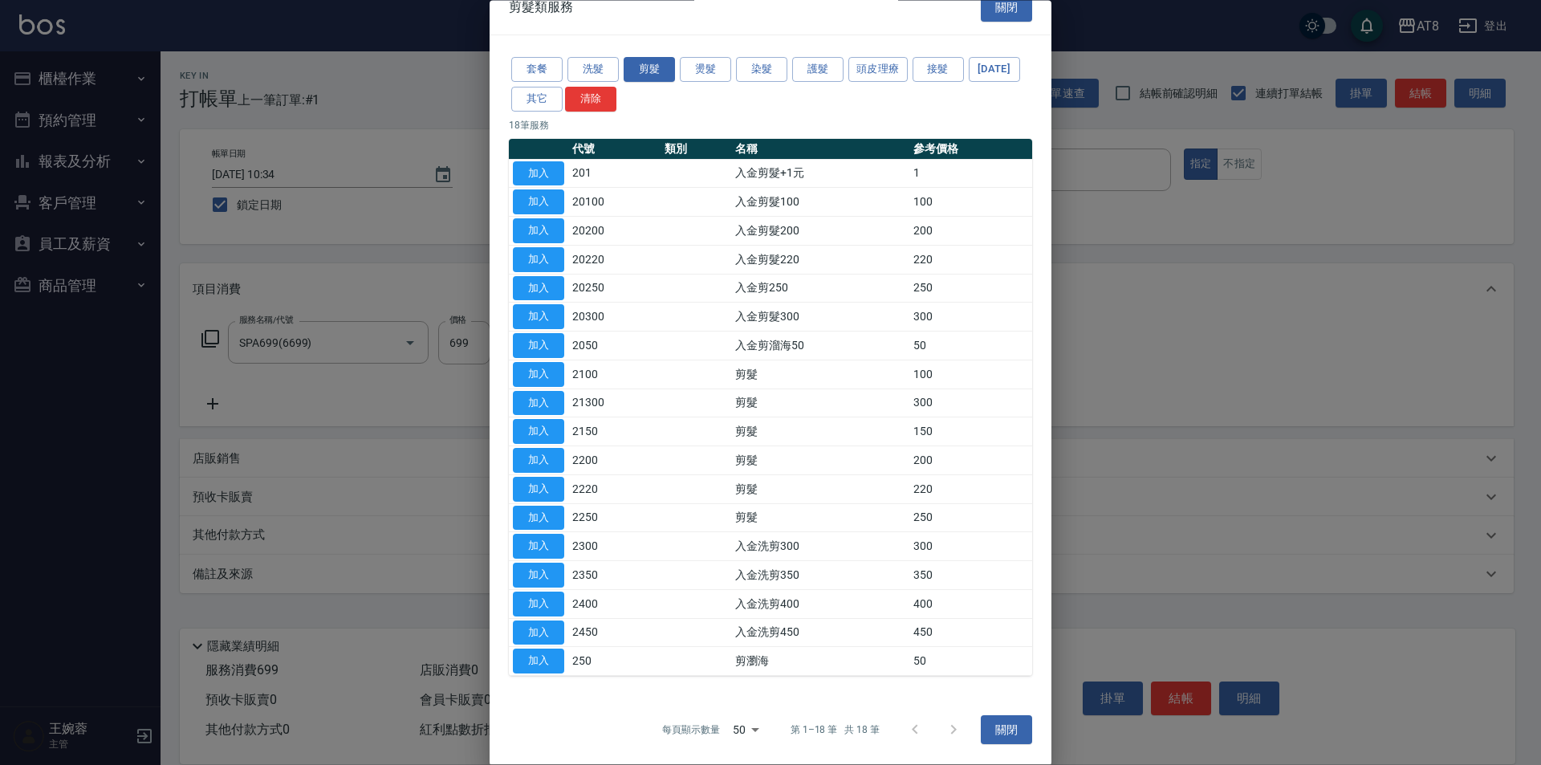
scroll to position [75, 0]
click at [547, 391] on button "加入" at bounding box center [538, 403] width 51 height 25
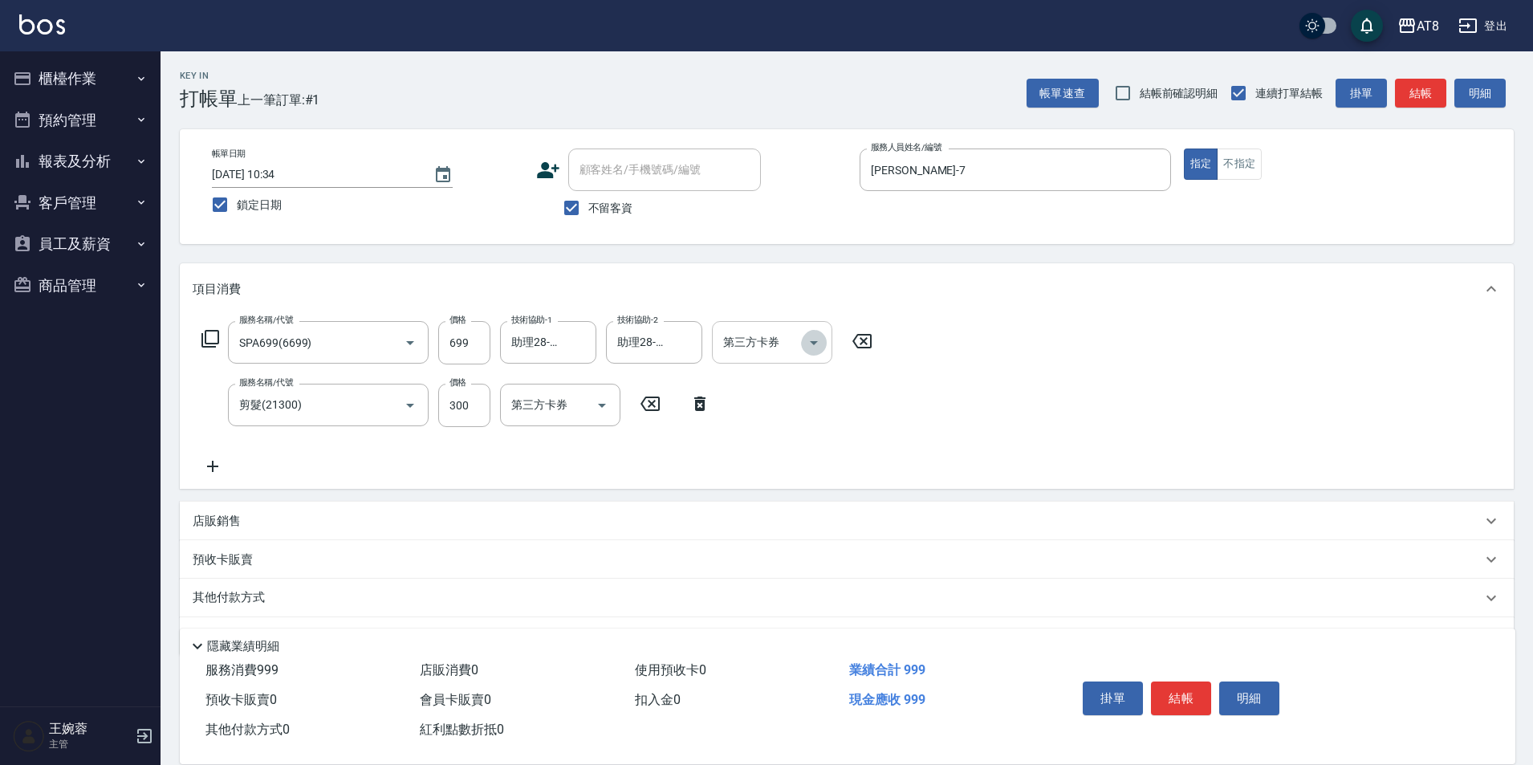
click at [814, 345] on icon "Open" at bounding box center [814, 343] width 8 height 4
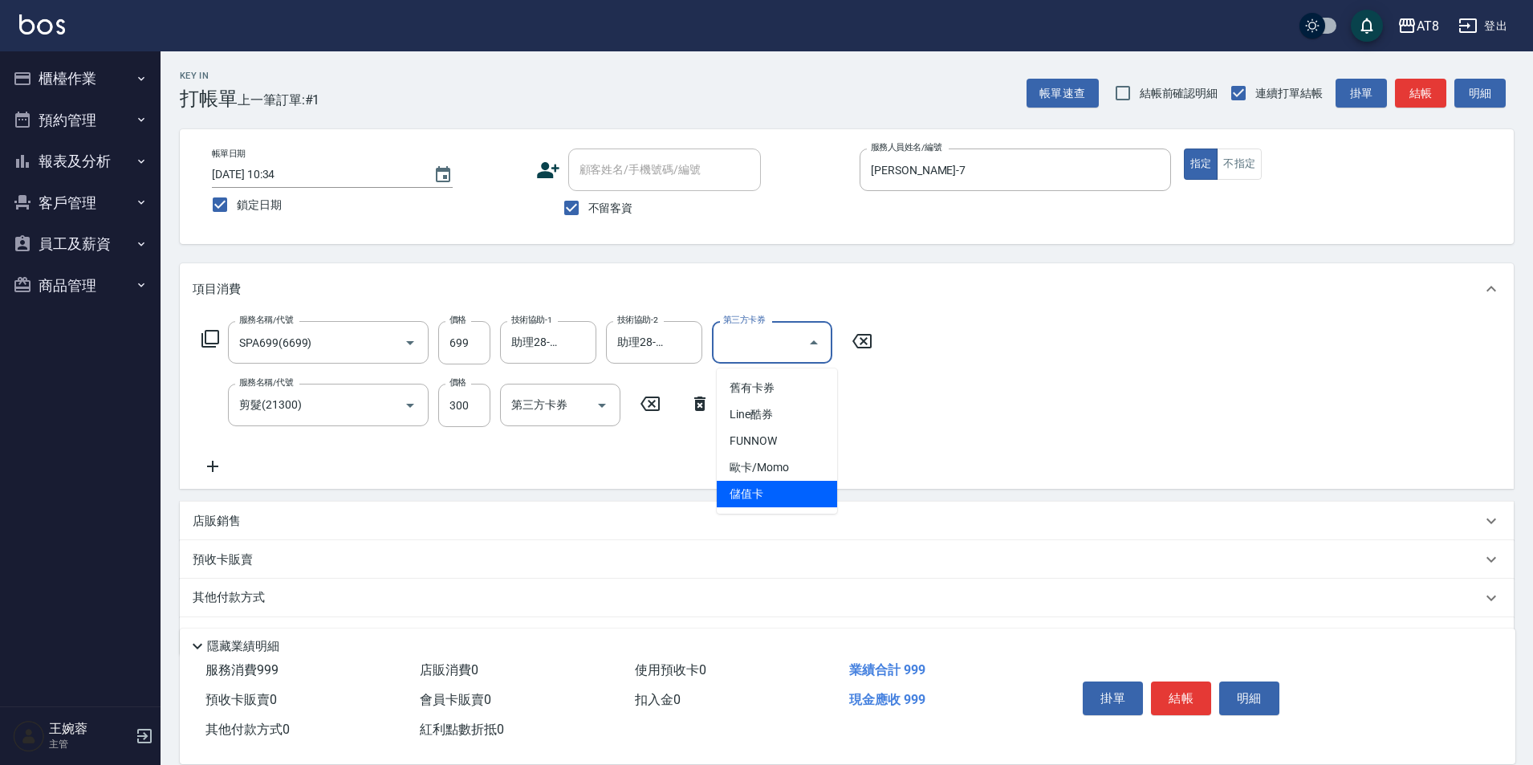
drag, startPoint x: 784, startPoint y: 495, endPoint x: 1076, endPoint y: 382, distance: 313.3
click at [1034, 419] on body "AT8 登出 櫃檯作業 打帳單 帳單列表 掛單列表 現金收支登錄 材料自購登錄 每日結帳 排班表 現場電腦打卡 預約管理 預約管理 單日預約紀錄 單週預約紀錄…" at bounding box center [766, 413] width 1533 height 827
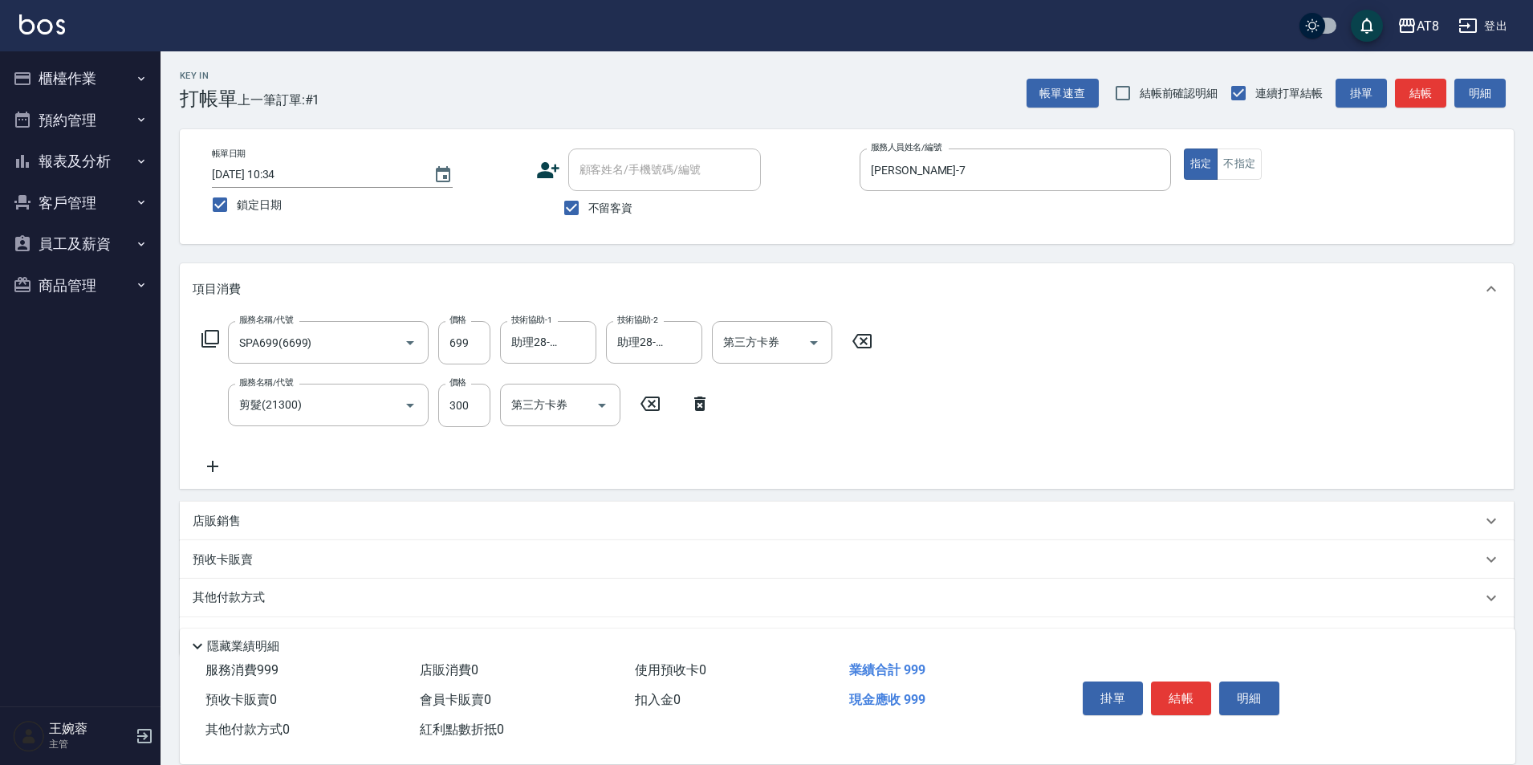
click at [1076, 382] on div "服務名稱/代號 SPA699(6699) 服務名稱/代號 價格 699 價格 技術協助-1 助理28-28 技術協助-1 技術協助-2 助理28-28 技術協…" at bounding box center [847, 402] width 1334 height 174
click at [1201, 691] on button "結帳" at bounding box center [1181, 698] width 60 height 34
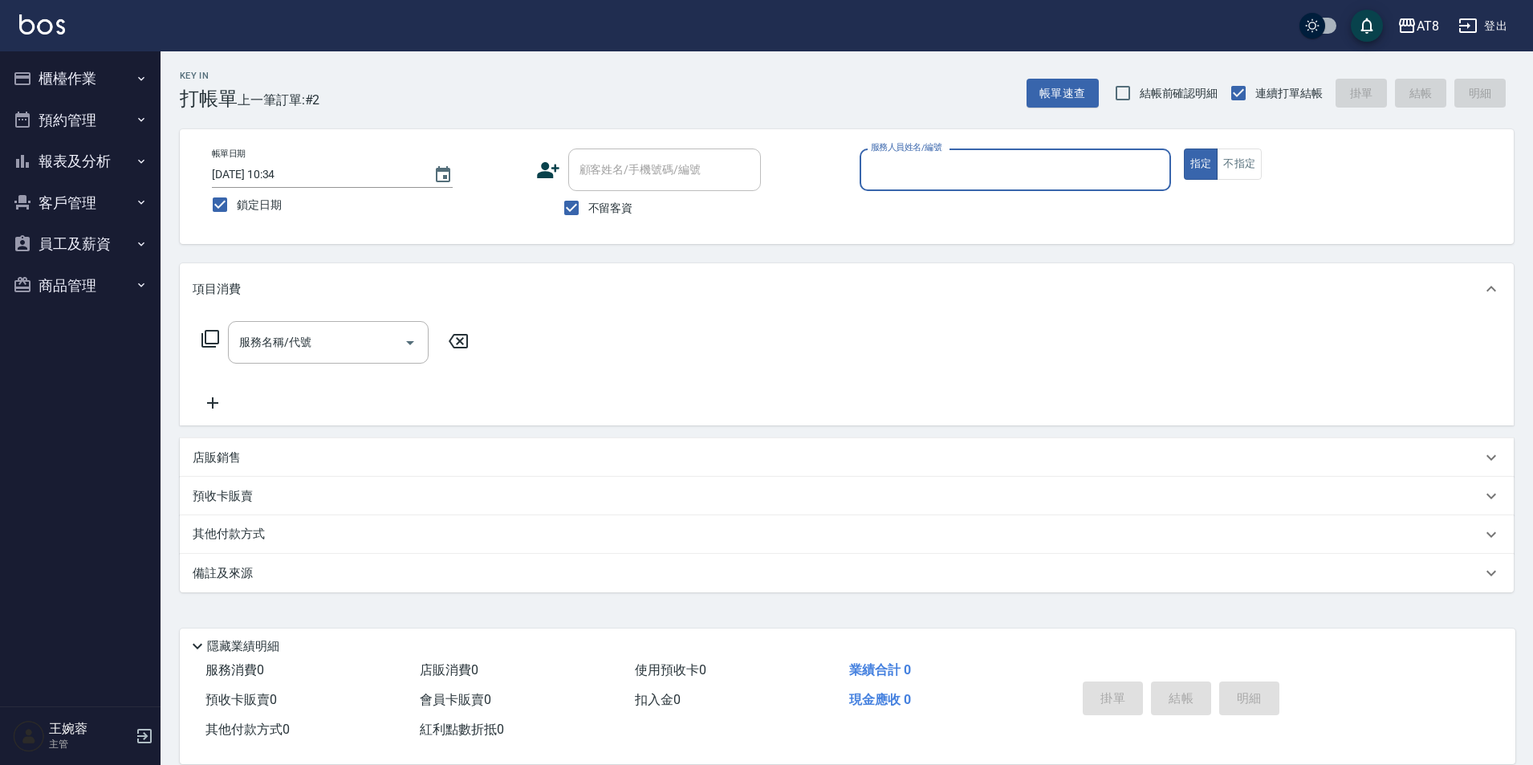
click at [1018, 169] on input "服務人員姓名/編號" at bounding box center [1015, 170] width 297 height 28
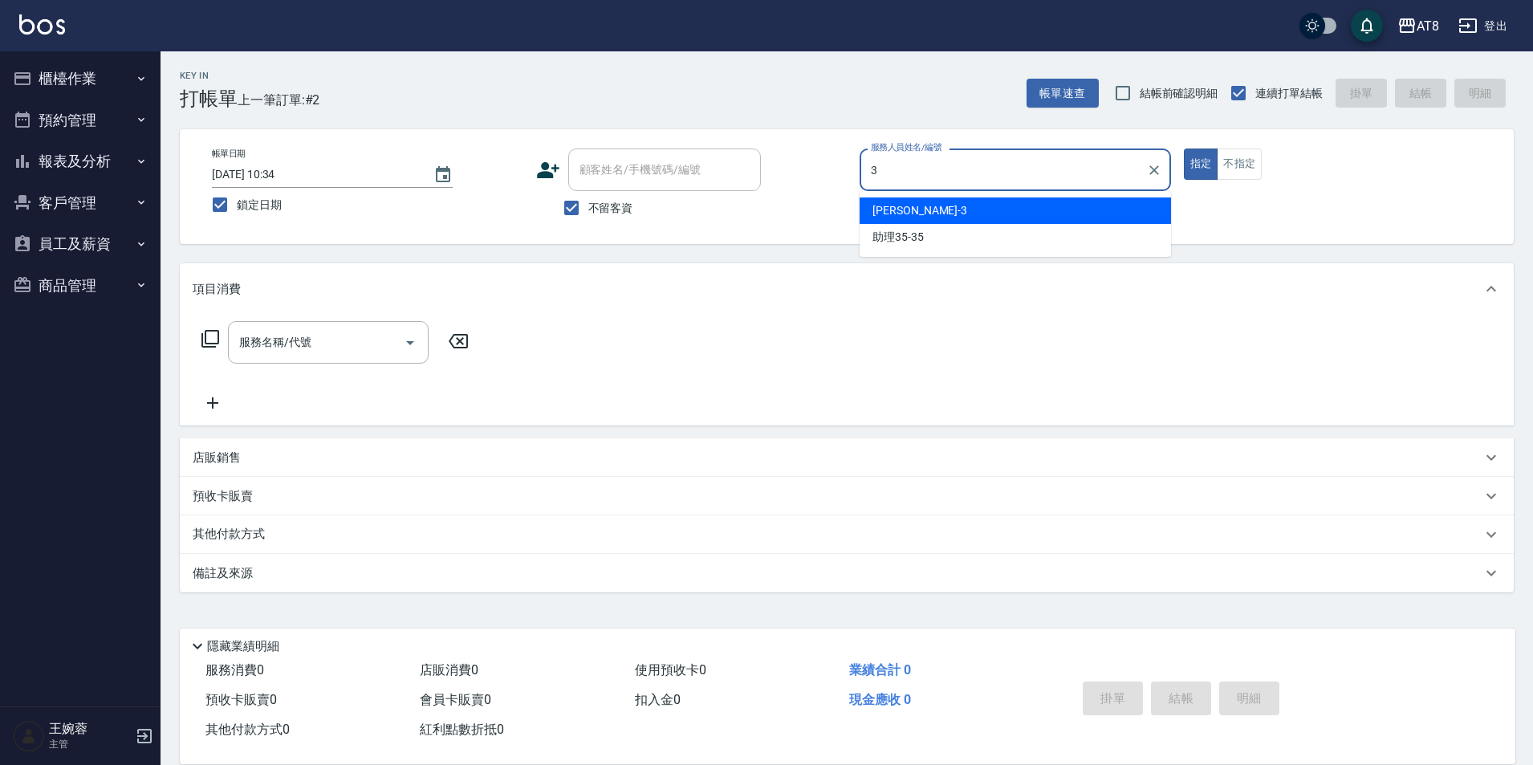
type input "[PERSON_NAME]-3"
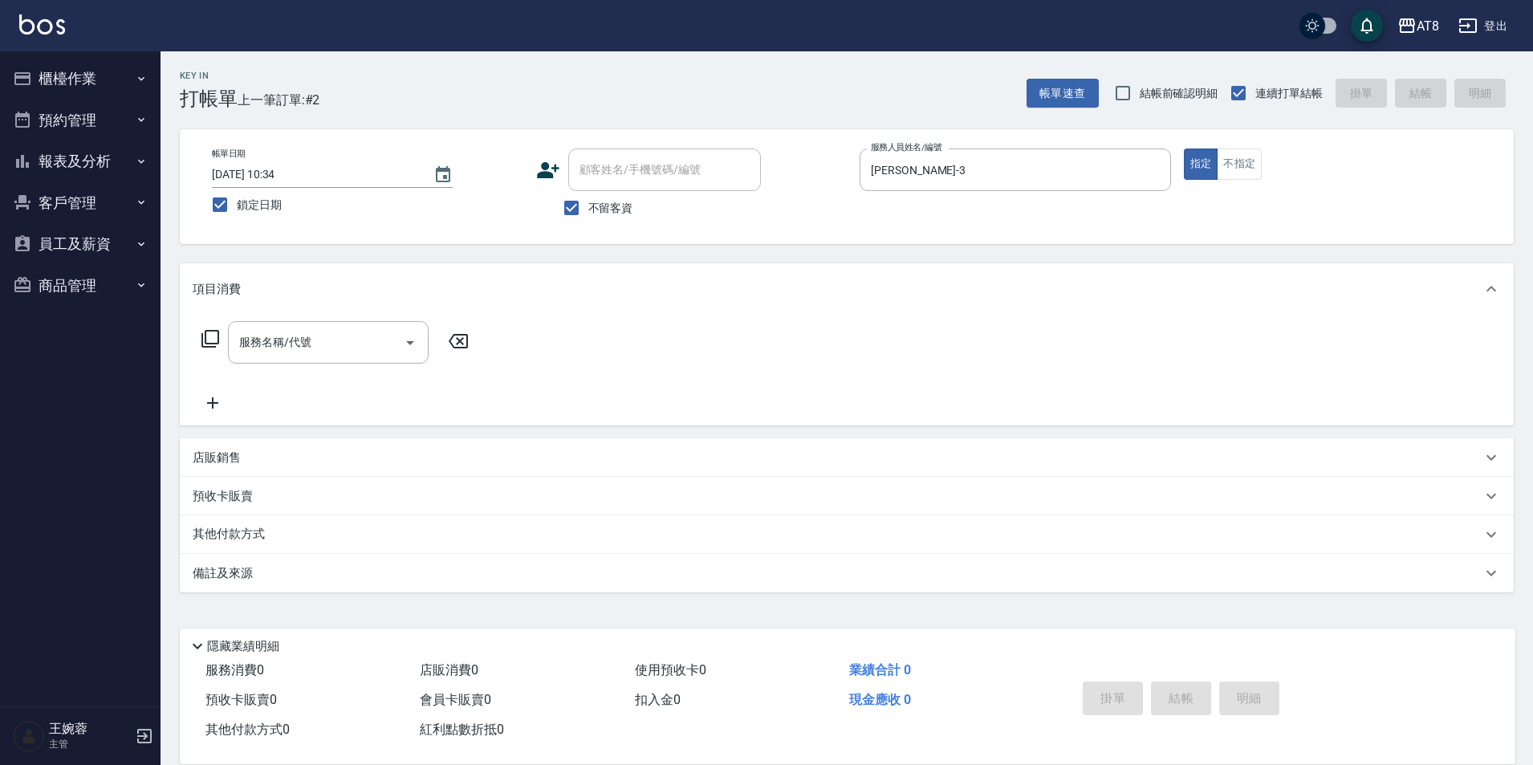
click at [913, 303] on div "項目消費" at bounding box center [847, 288] width 1334 height 51
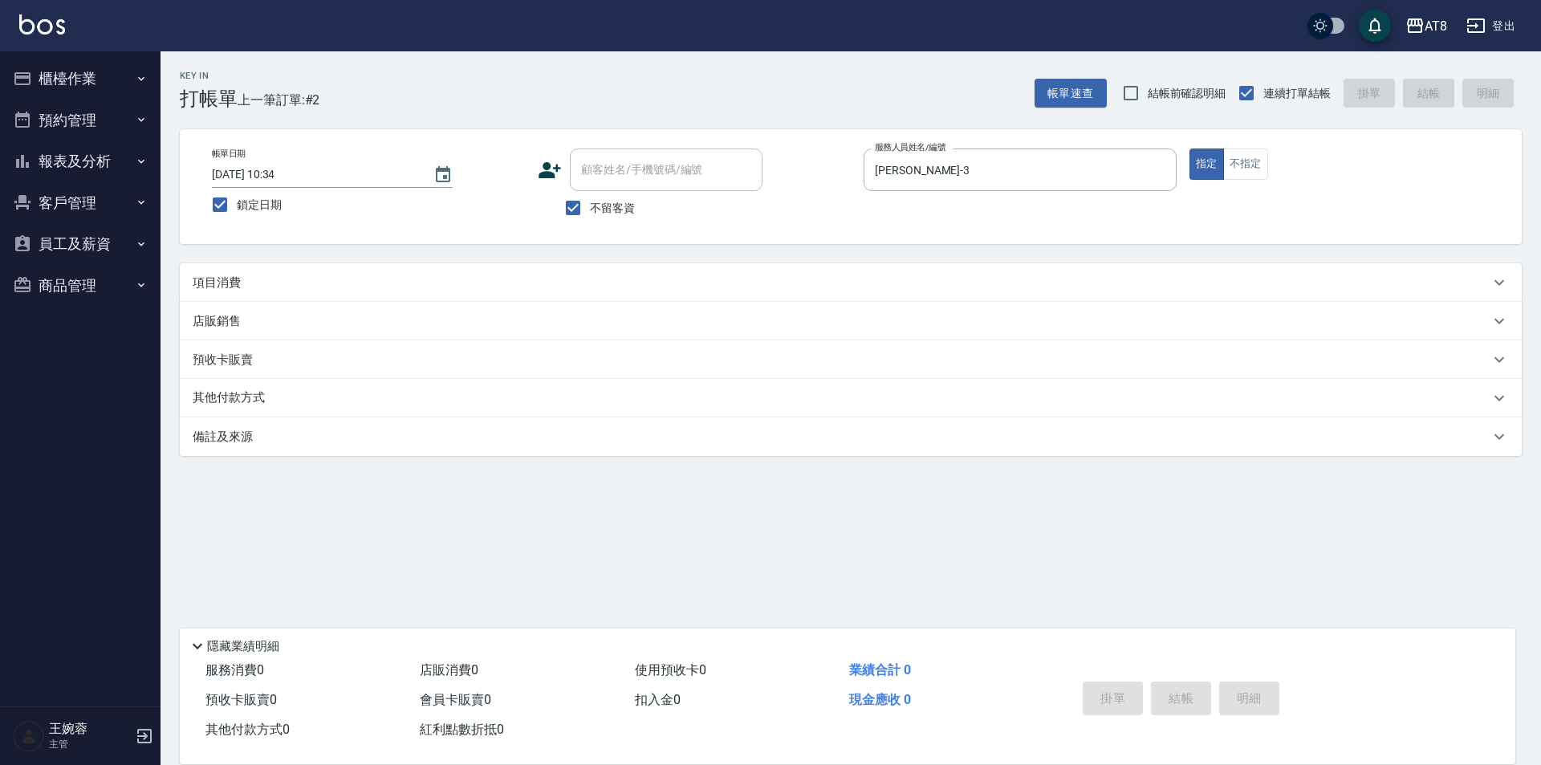
click at [900, 291] on div "項目消費" at bounding box center [841, 282] width 1297 height 17
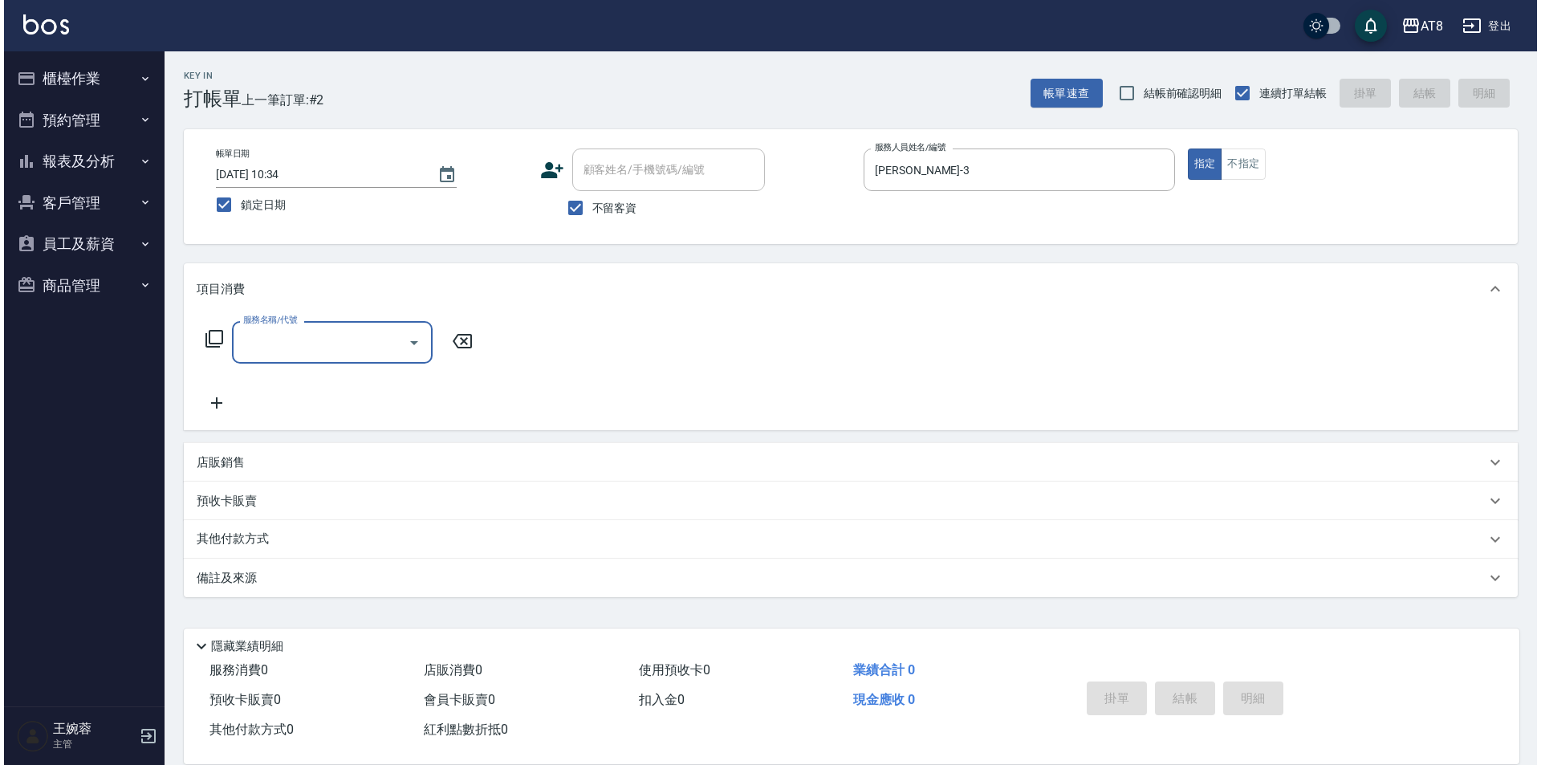
scroll to position [0, 0]
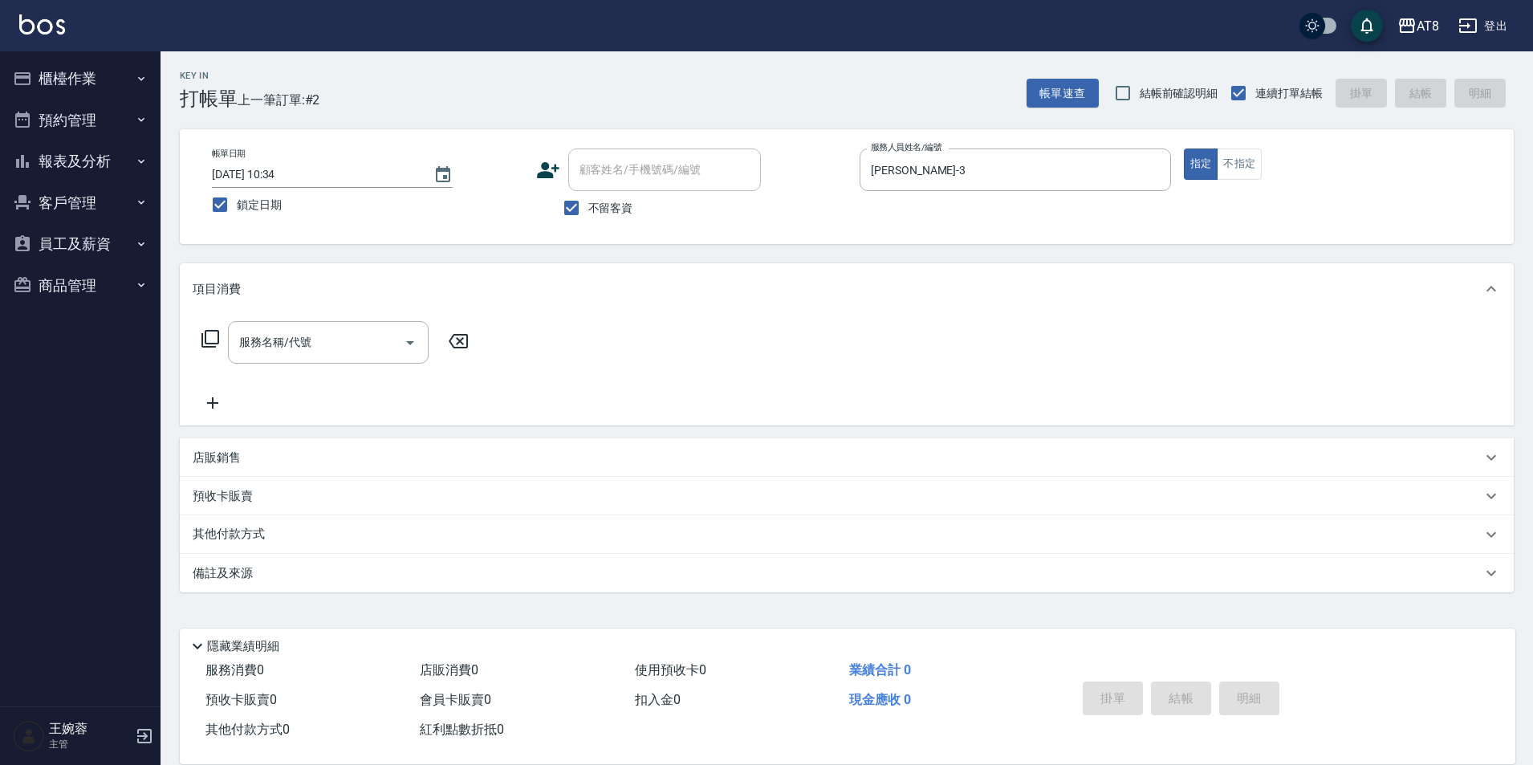
click at [208, 344] on icon at bounding box center [210, 338] width 19 height 19
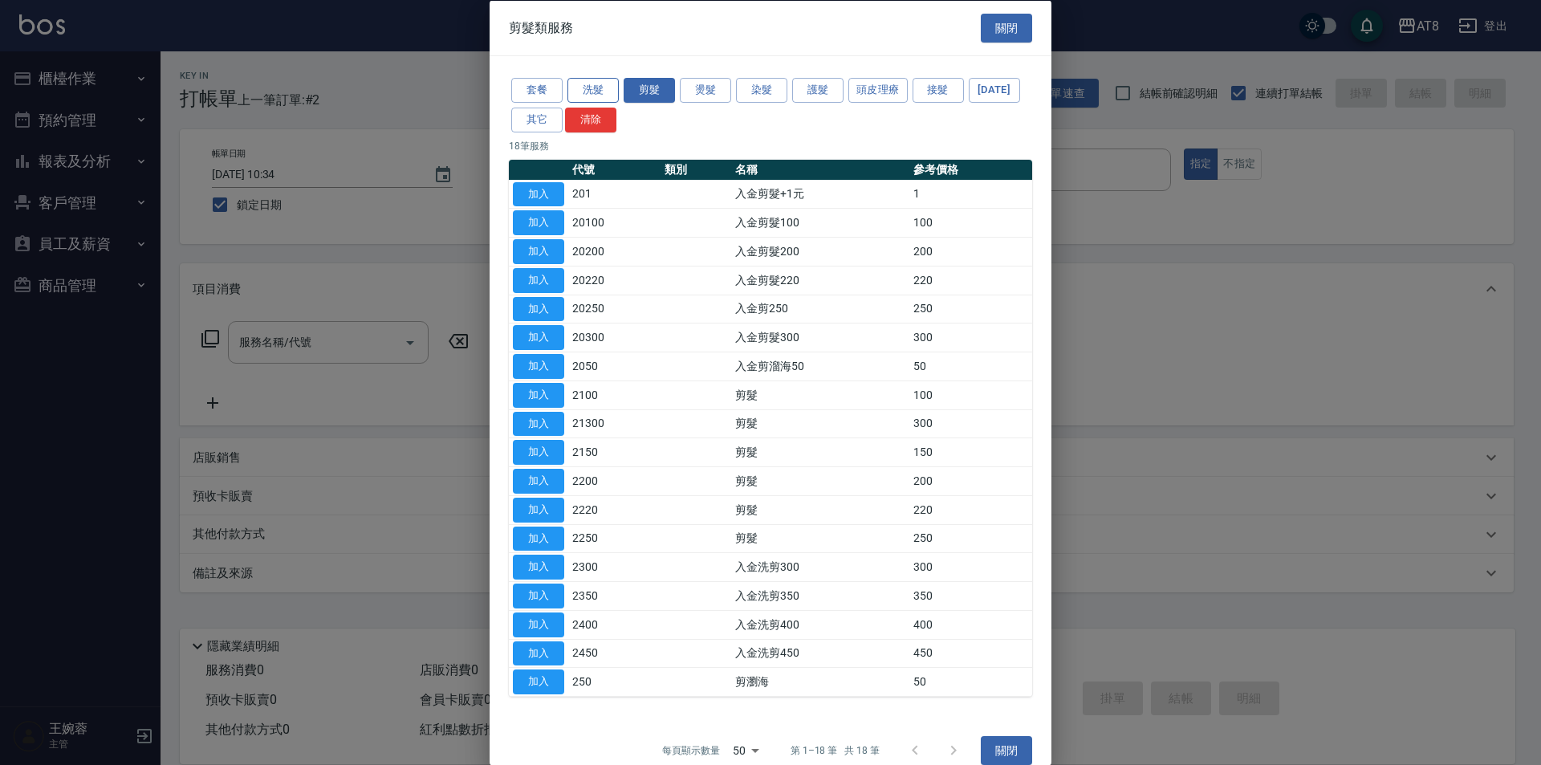
click at [591, 87] on button "洗髮" at bounding box center [592, 90] width 51 height 25
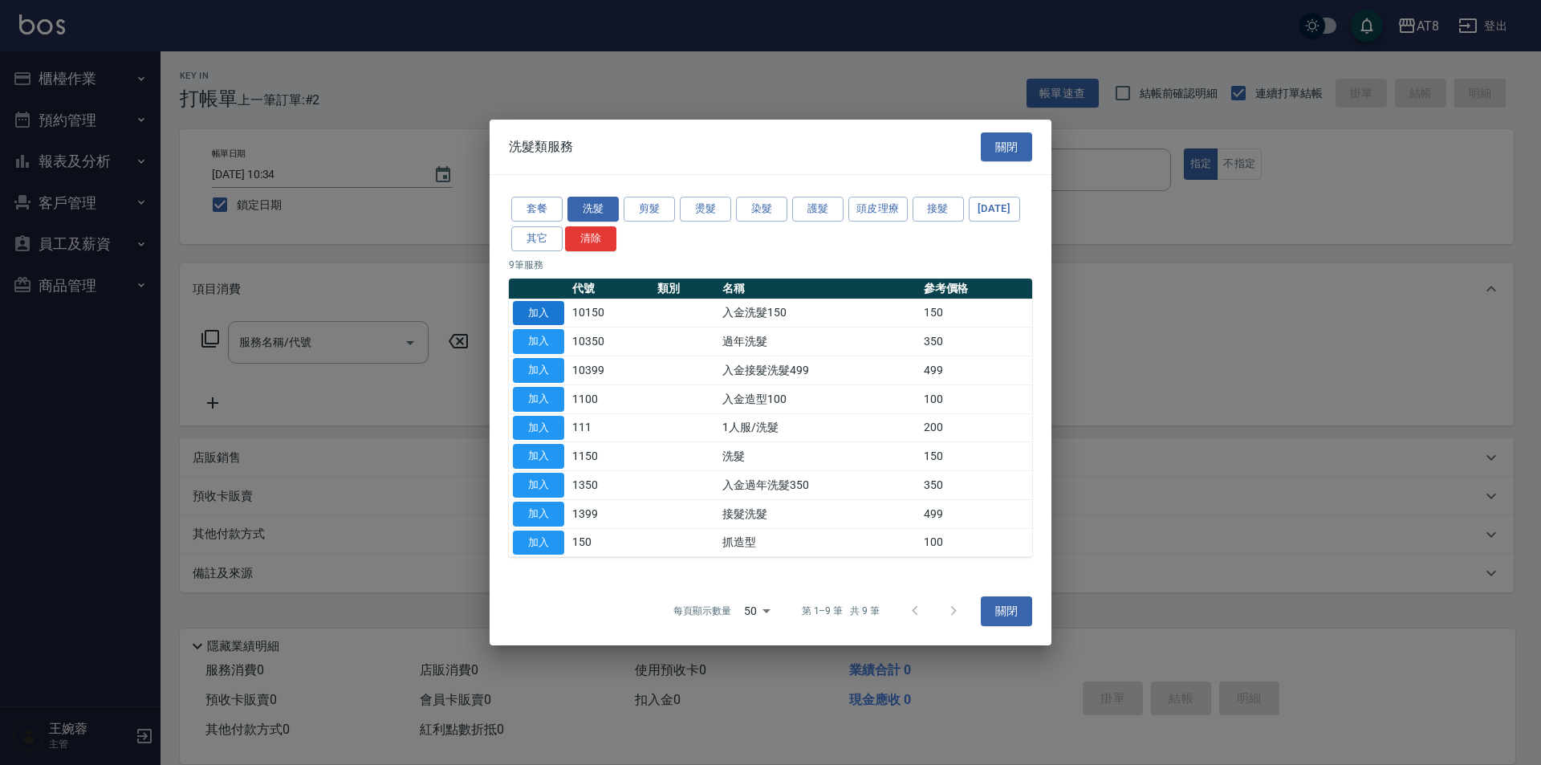
click at [547, 301] on button "加入" at bounding box center [538, 313] width 51 height 25
type input "入金洗髮150(10150)"
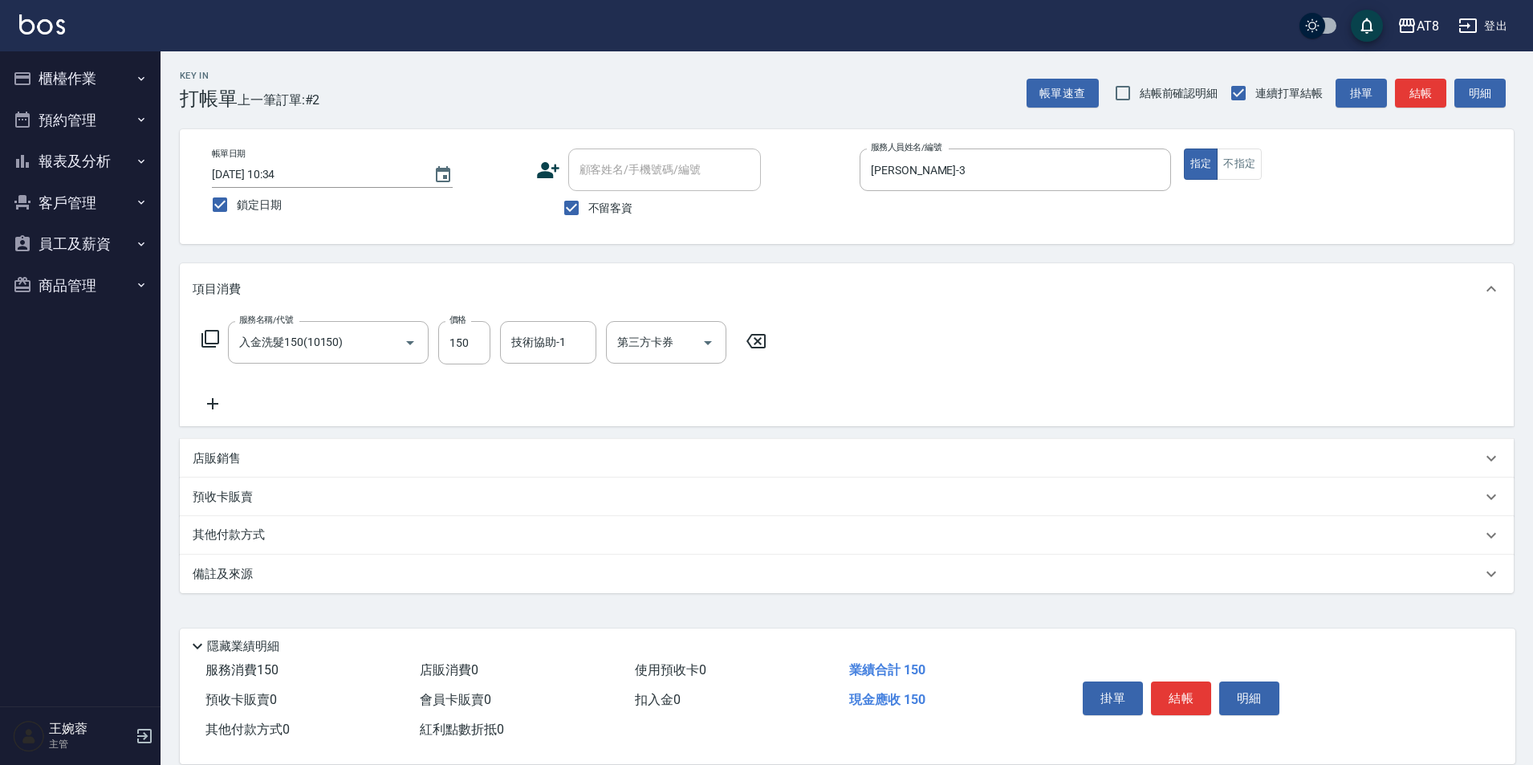
click at [218, 348] on icon at bounding box center [210, 338] width 19 height 19
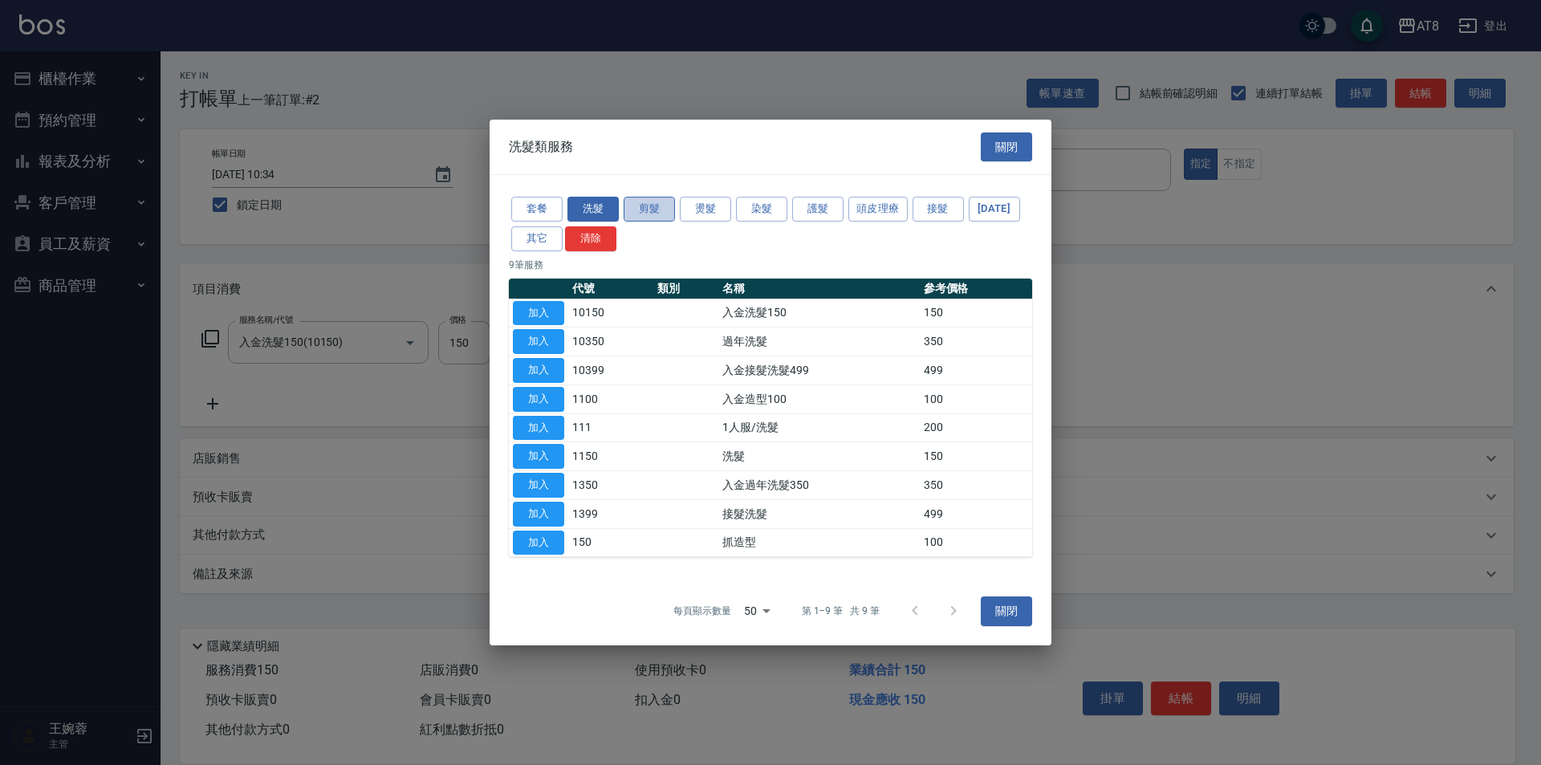
click at [648, 197] on button "剪髮" at bounding box center [649, 209] width 51 height 25
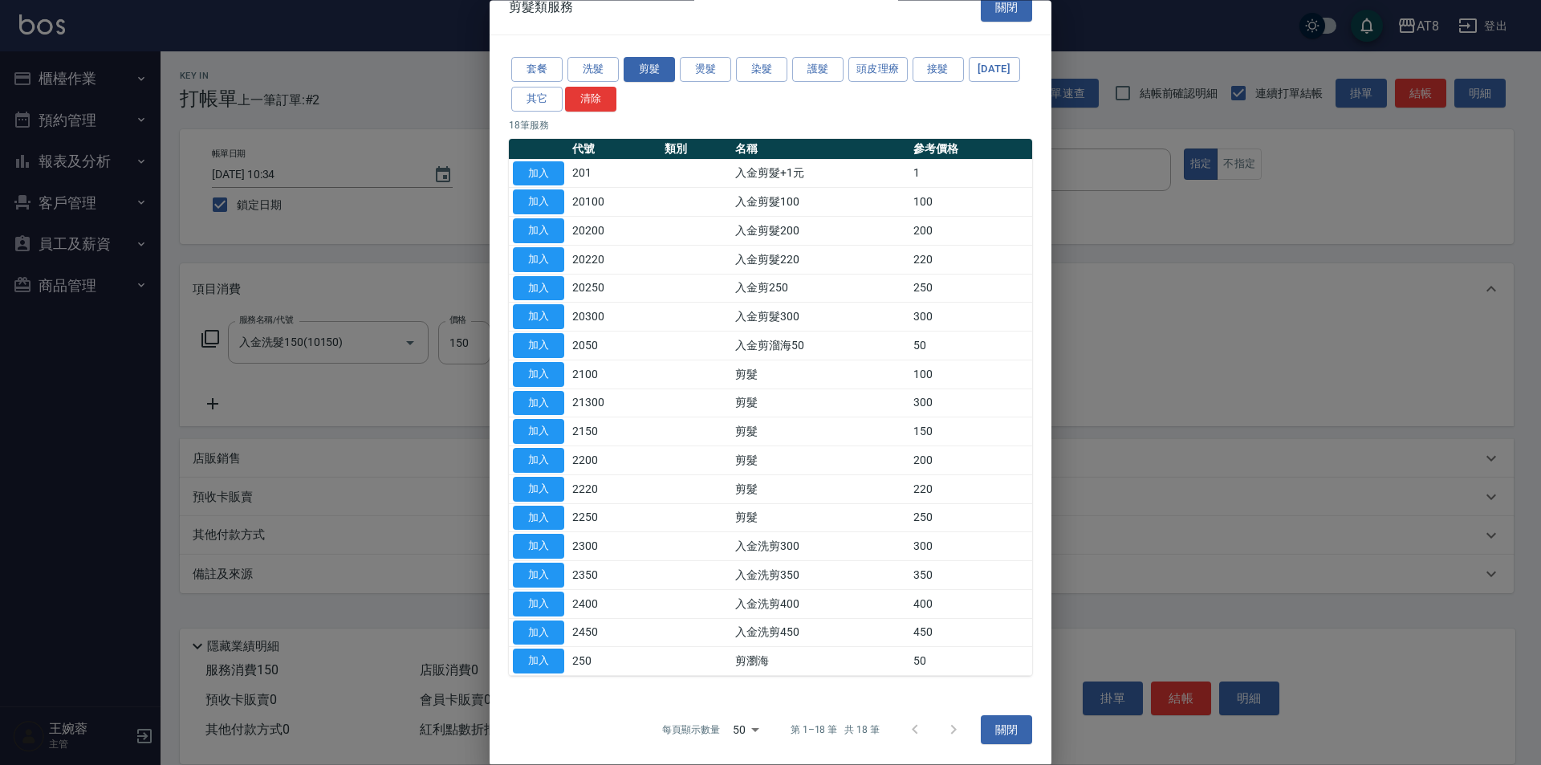
scroll to position [115, 0]
click at [556, 420] on button "加入" at bounding box center [538, 432] width 51 height 25
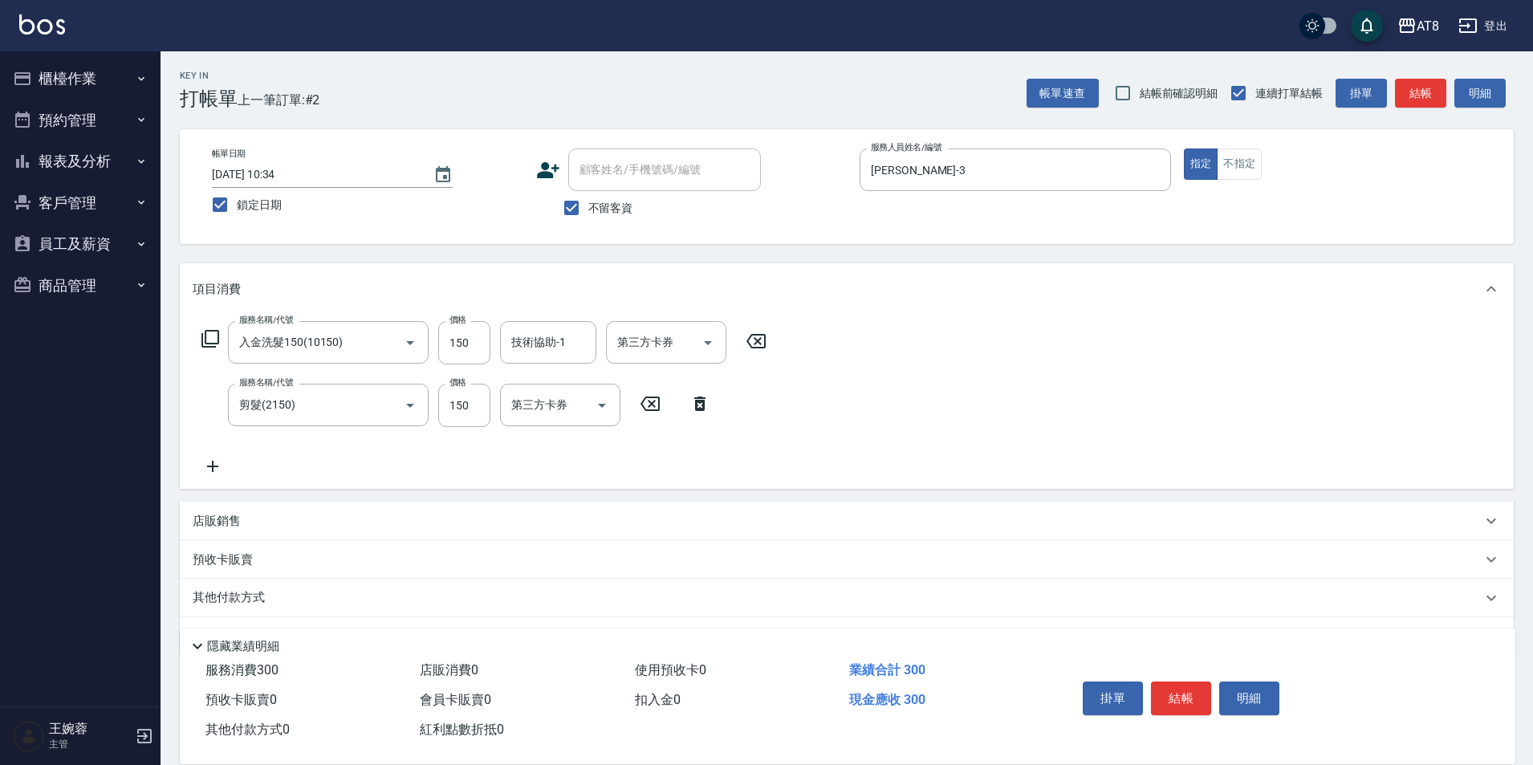
click at [705, 411] on icon at bounding box center [699, 403] width 11 height 14
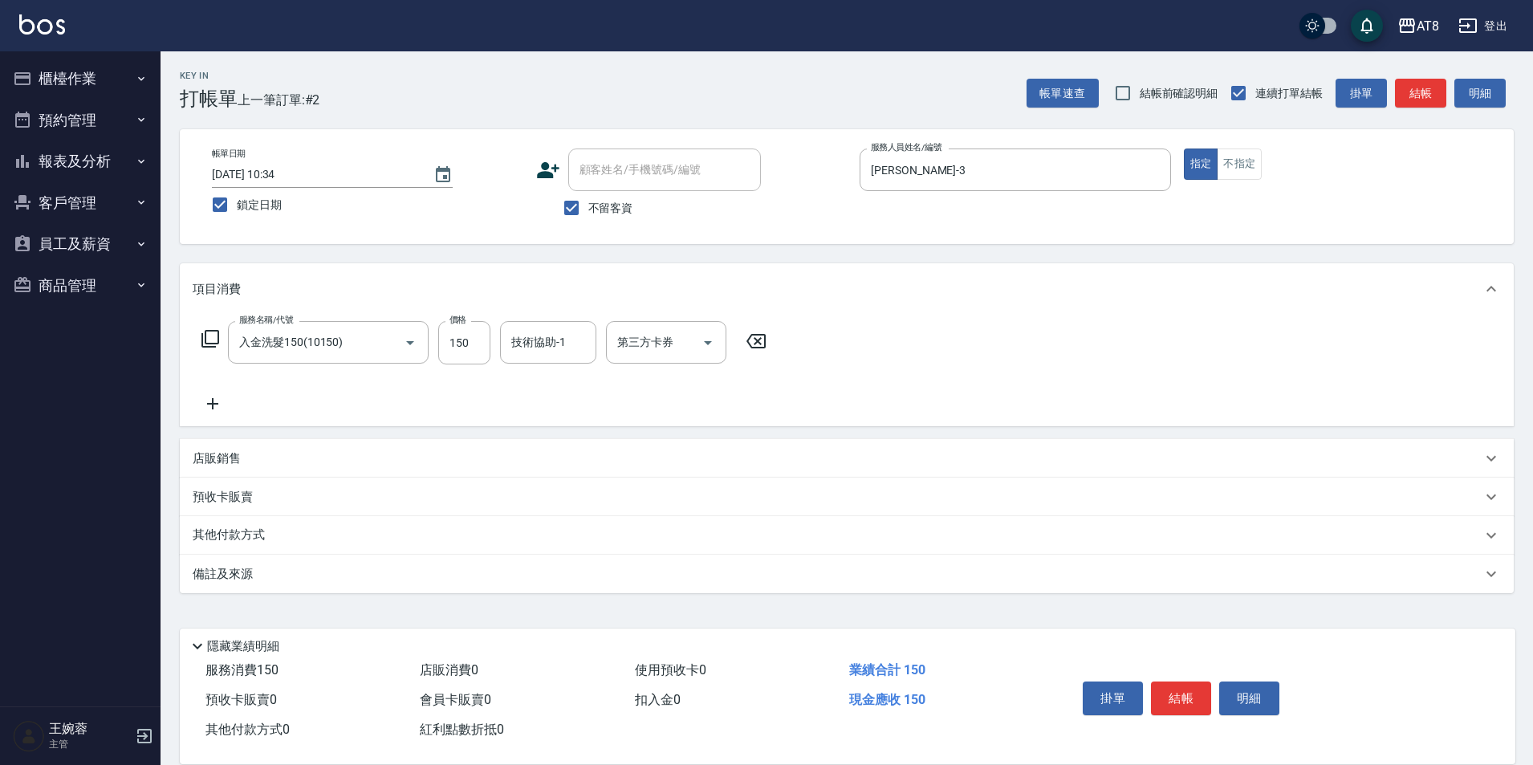
click at [219, 348] on icon at bounding box center [210, 338] width 19 height 19
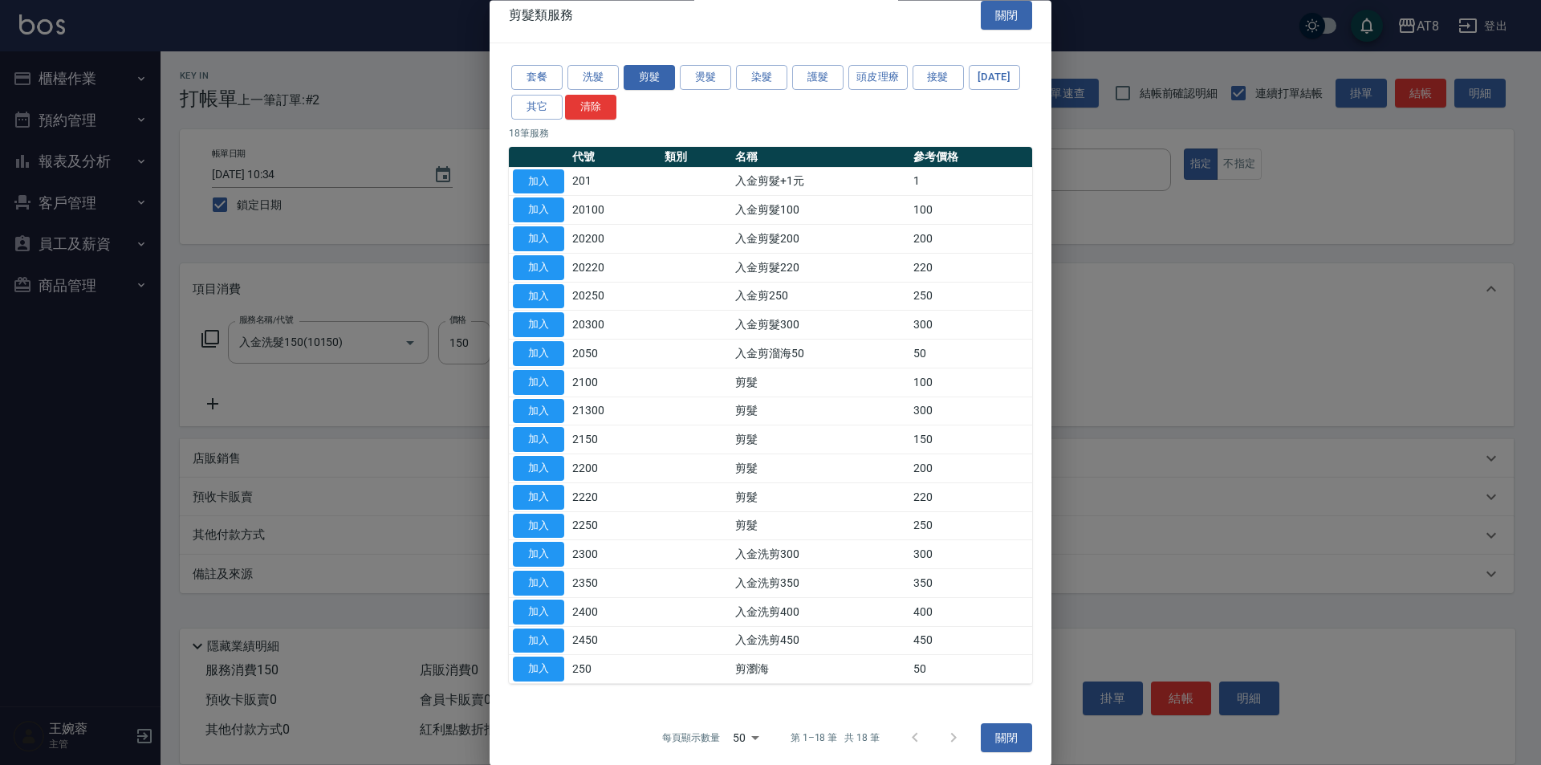
scroll to position [0, 0]
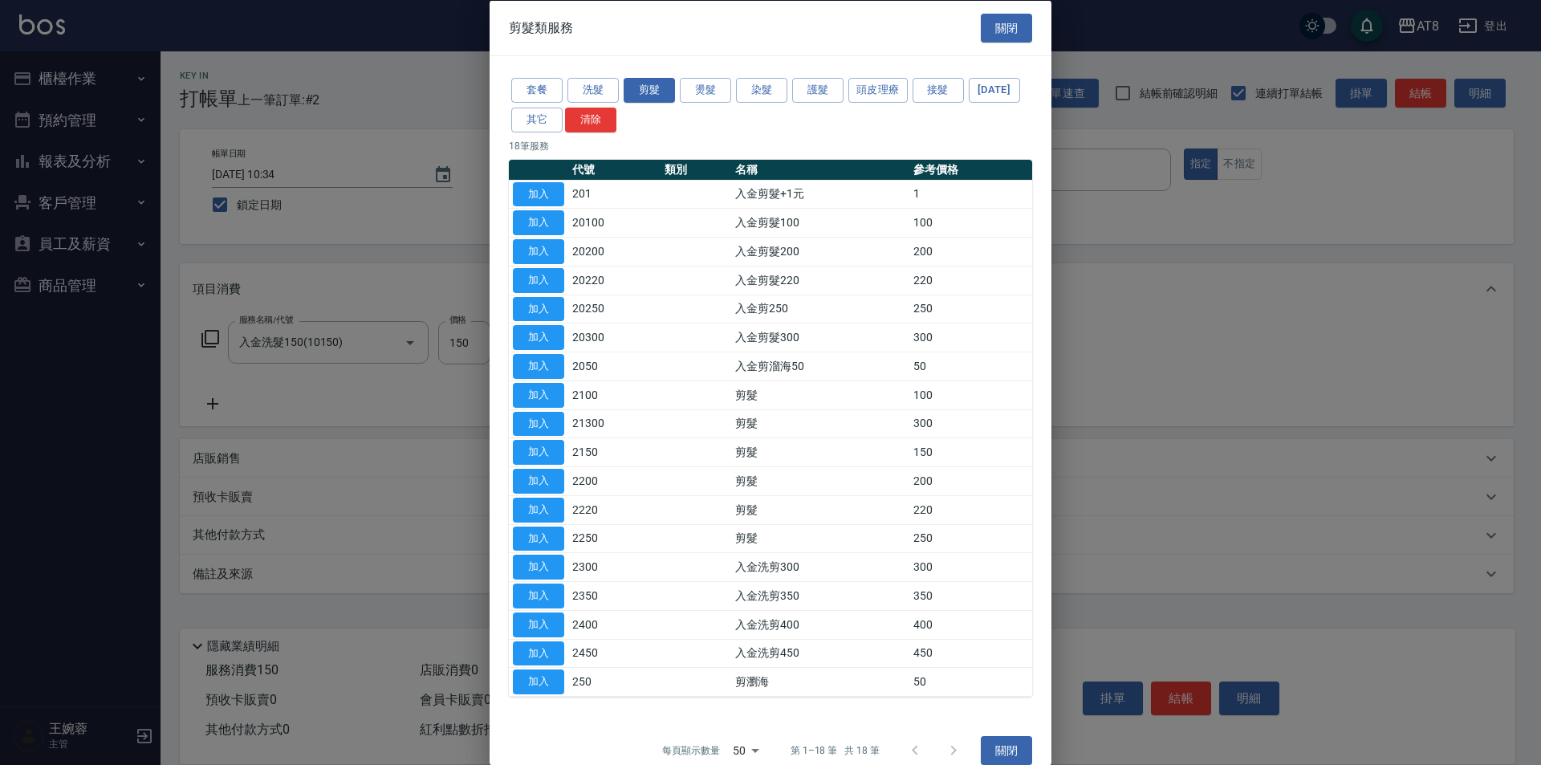
click at [1042, 421] on div "套餐 洗髮 剪髮 燙髮 染髮 護髮 頭皮理療 接髮 [DATE] 其它 清除 18 筆服務 代號 類別 名稱 參考價格 加入 201 入金剪髮+1元 1 加入…" at bounding box center [771, 386] width 562 height 660
click at [1044, 429] on div "剪髮類服務 關閉 套餐 洗髮 剪髮 燙髮 染髮 護髮 頭皮理療 接髮 [DATE] 其它 清除 18 筆服務 代號 類別 名稱 參考價格 加入 201 入金剪…" at bounding box center [771, 382] width 562 height 765
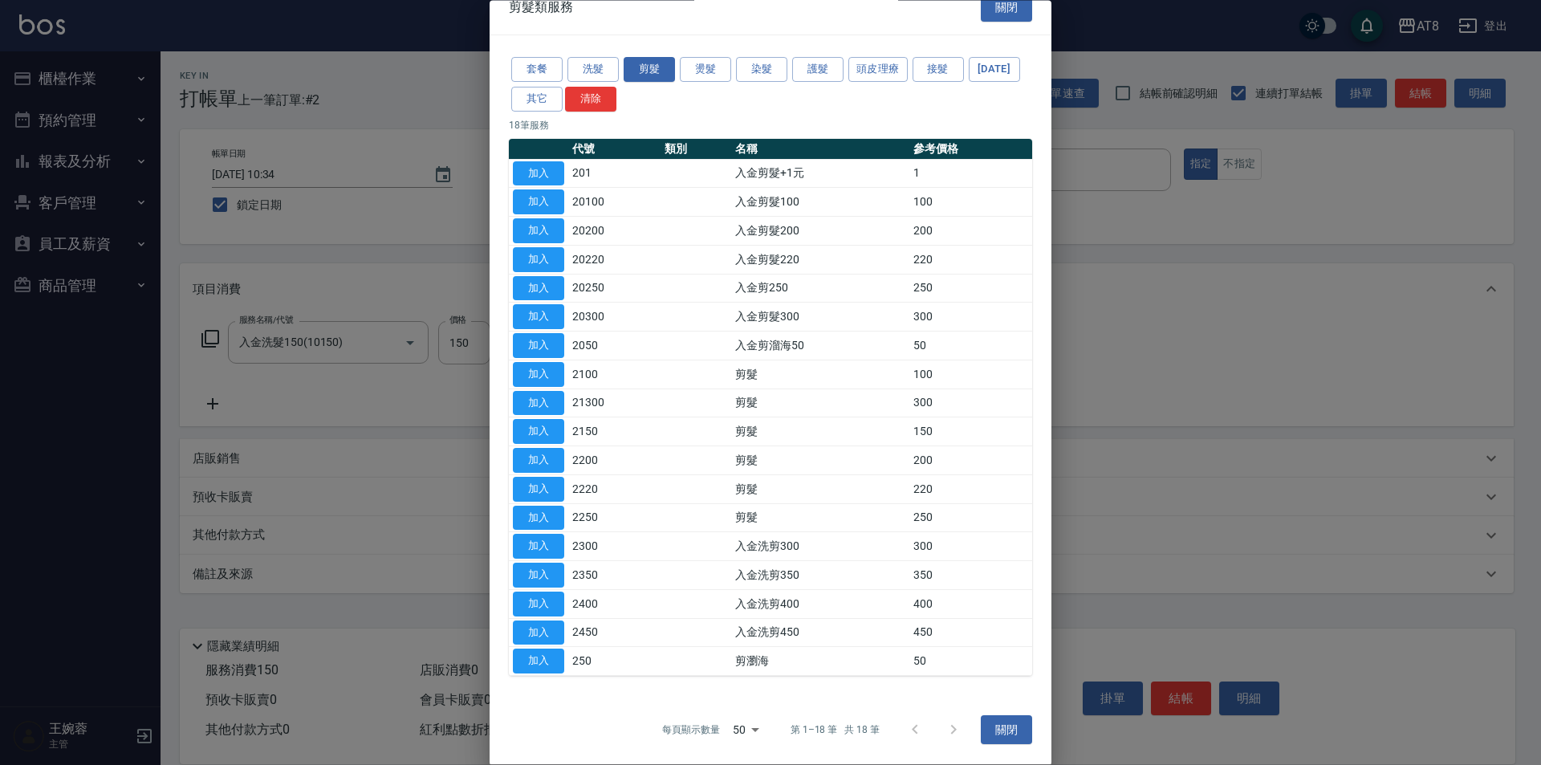
scroll to position [81, 0]
click at [1007, 55] on div "套餐 洗髮 剪髮 燙髮 染髮 護髮 頭皮理療 接髮 [DATE] 其它 清除" at bounding box center [770, 84] width 523 height 59
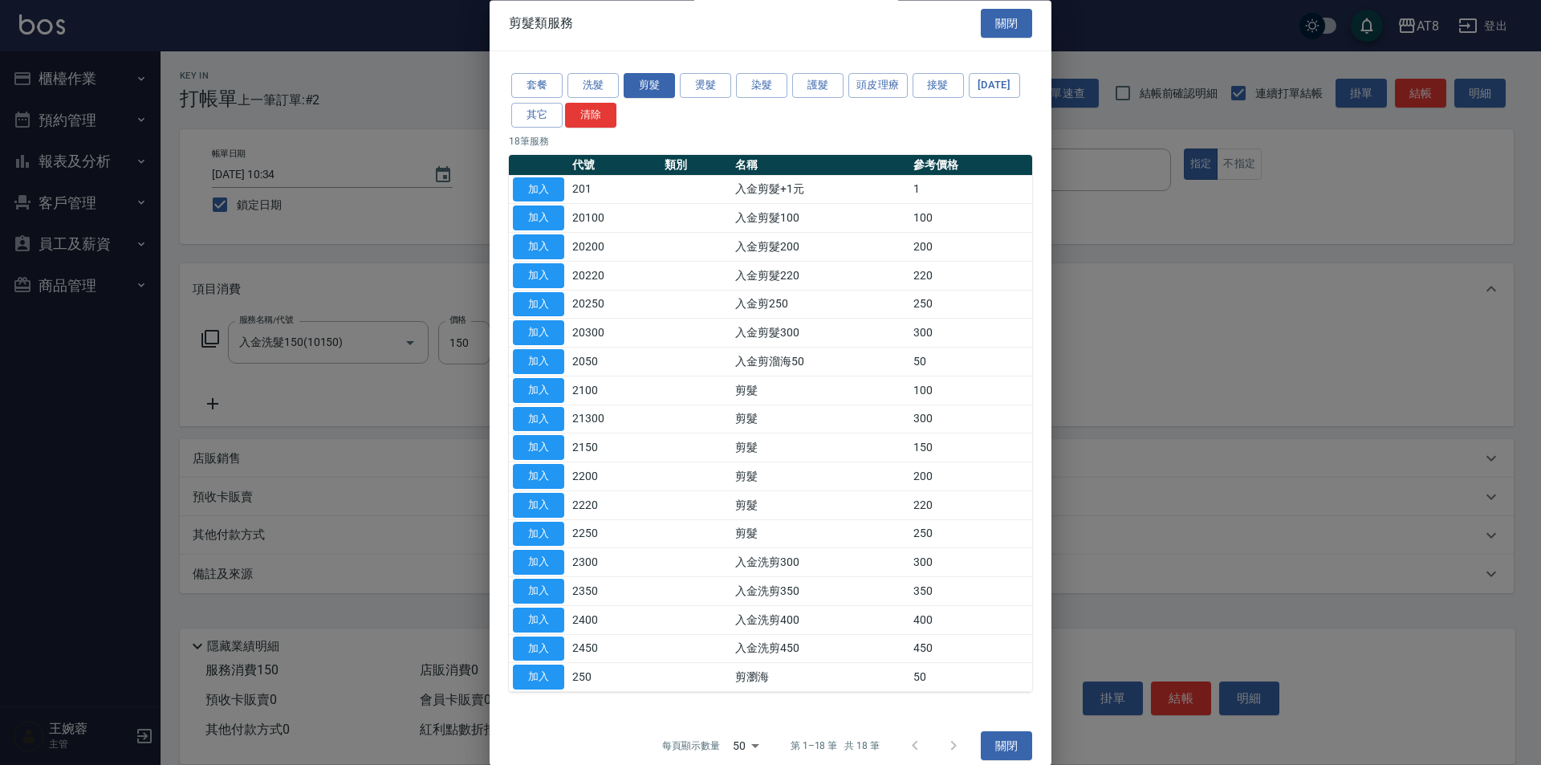
scroll to position [0, 0]
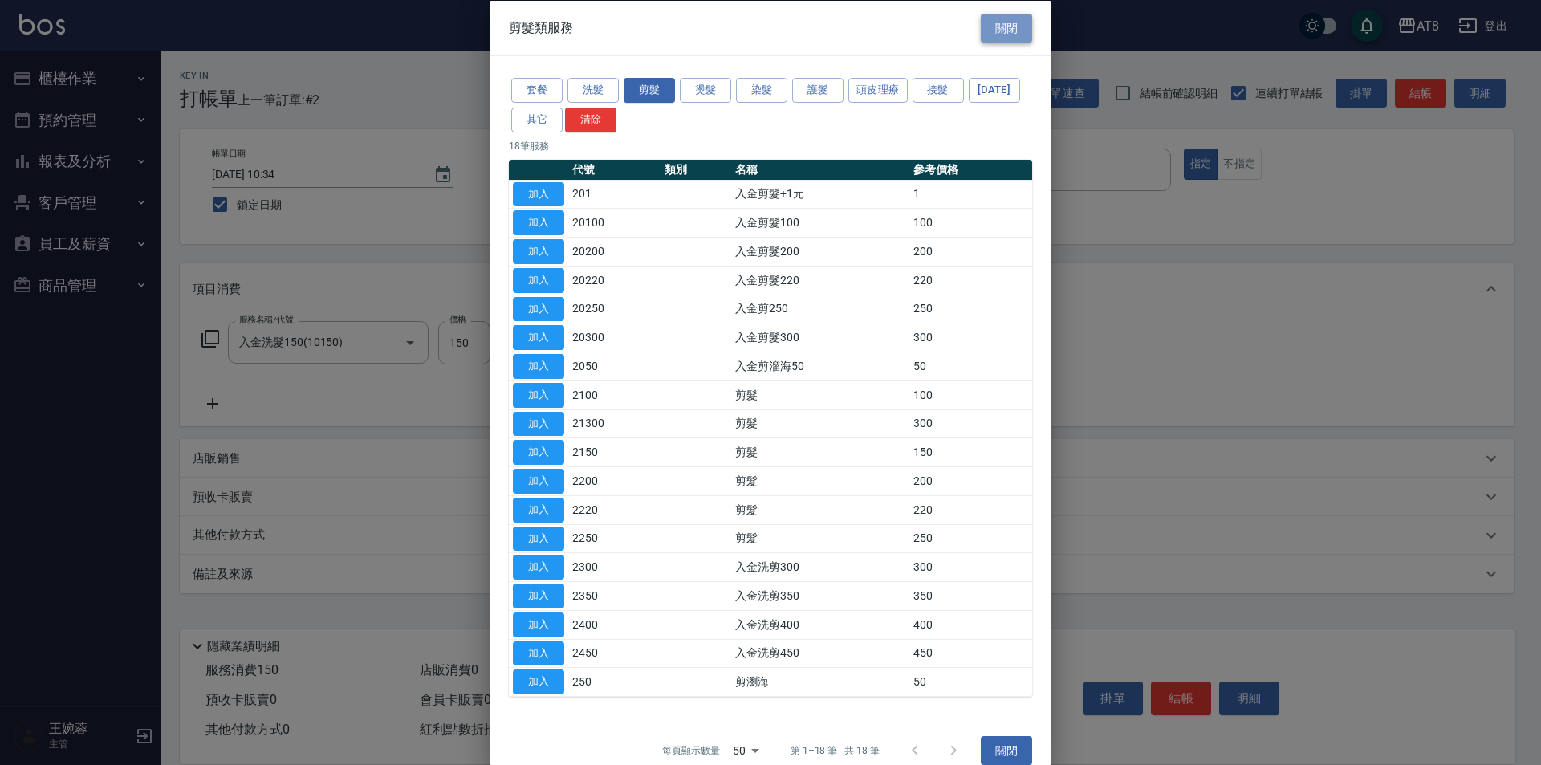
click at [996, 28] on button "關閉" at bounding box center [1006, 28] width 51 height 30
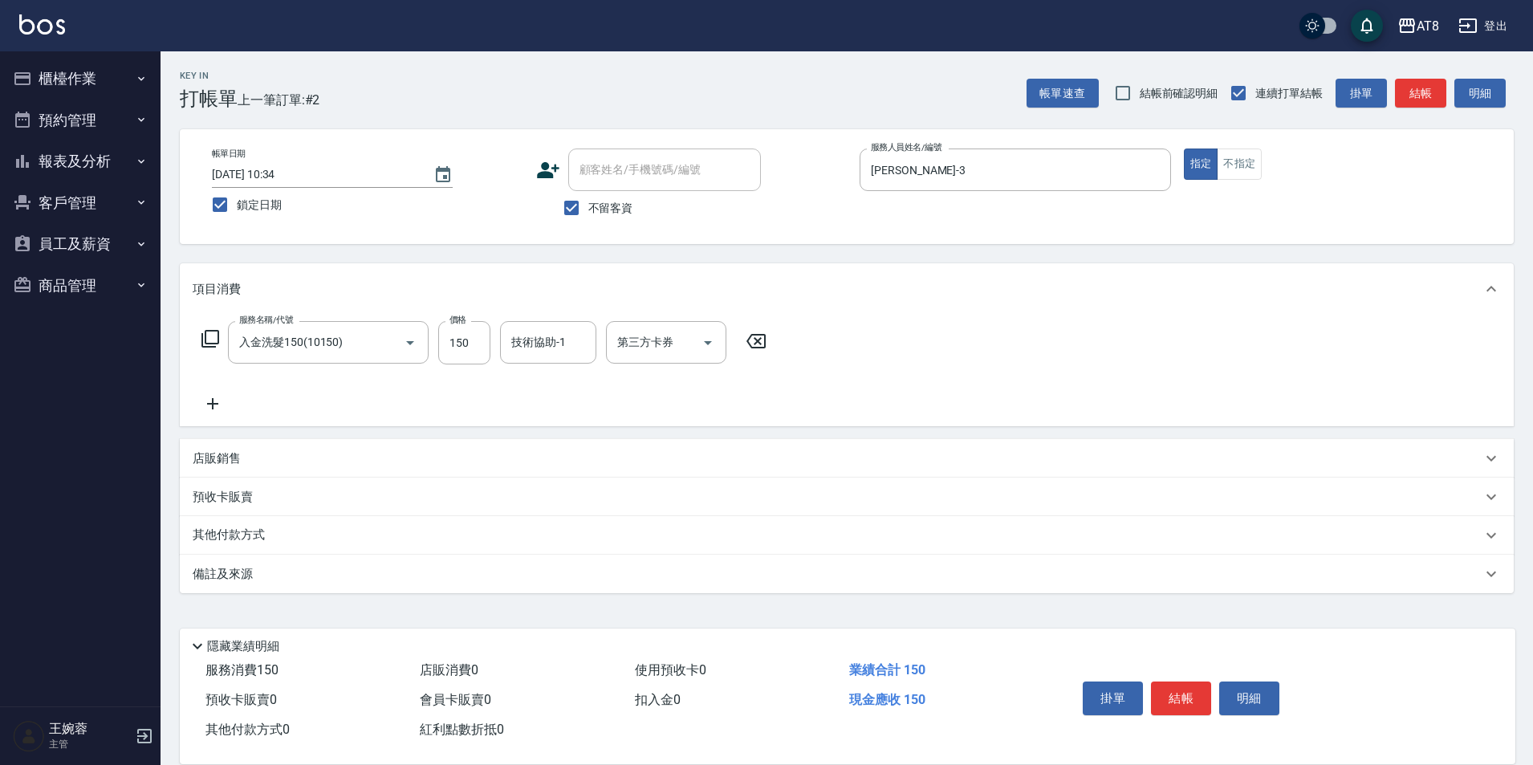
drag, startPoint x: 174, startPoint y: 413, endPoint x: 194, endPoint y: 417, distance: 20.3
click at [175, 415] on div "Key In 打帳單 上一筆訂單:#2 帳單速查 結帳前確認明細 連續打單結帳 掛單 結帳 明細 帳單日期 [DATE] 10:34 鎖定日期 顧客姓名/手機…" at bounding box center [847, 407] width 1372 height 713
click at [215, 413] on icon at bounding box center [213, 403] width 40 height 19
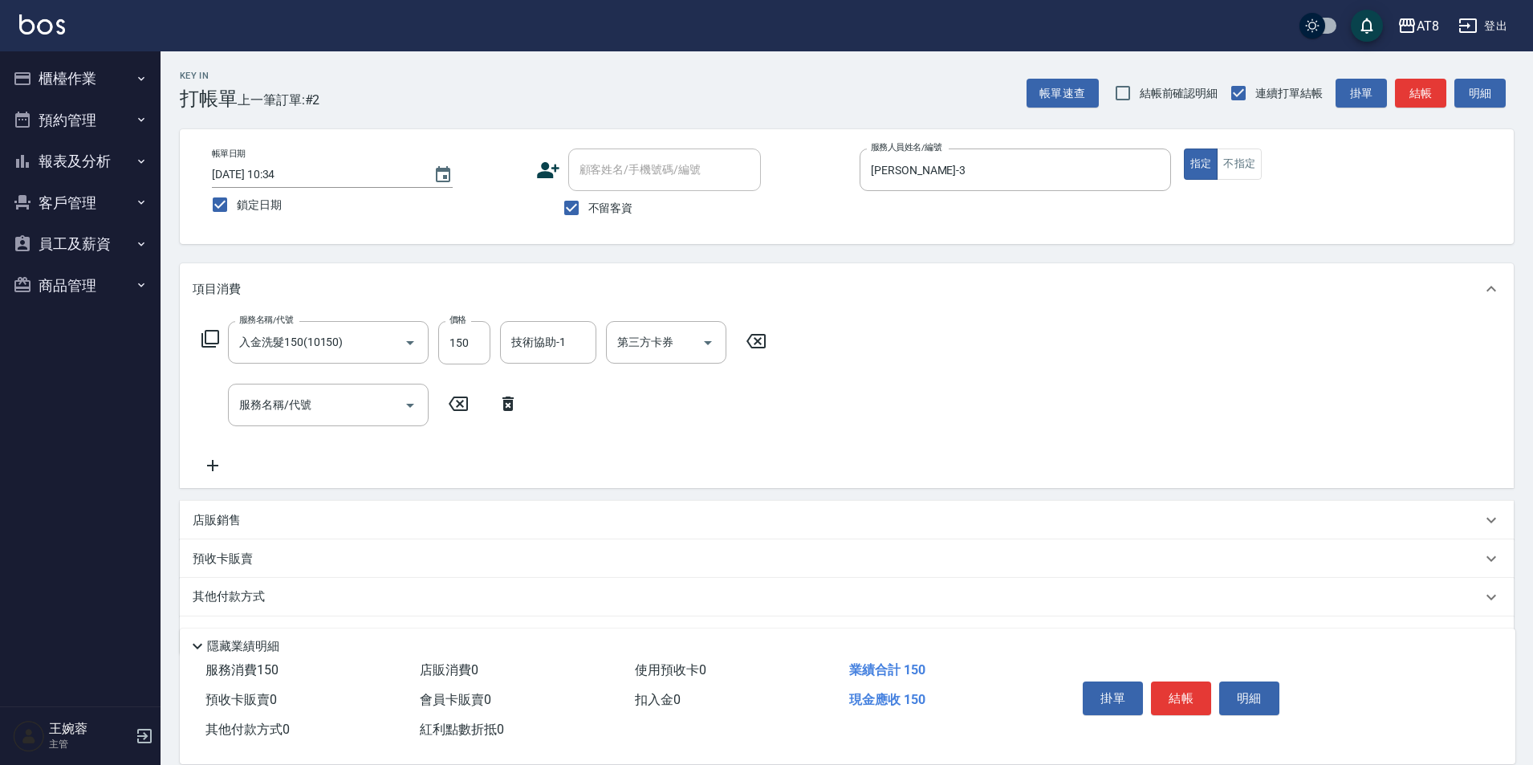
click at [502, 409] on icon at bounding box center [508, 403] width 40 height 19
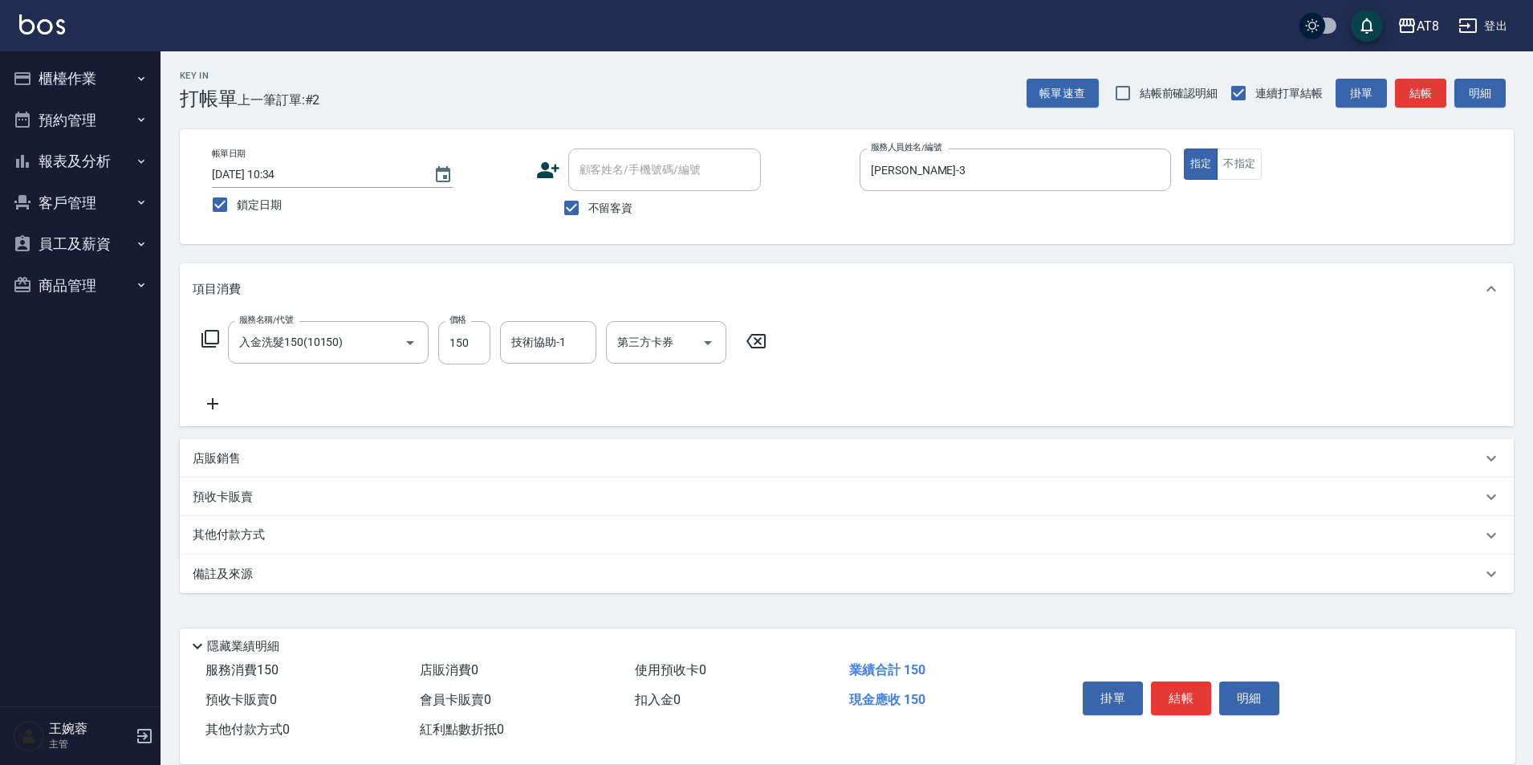
click at [217, 347] on icon at bounding box center [210, 338] width 19 height 19
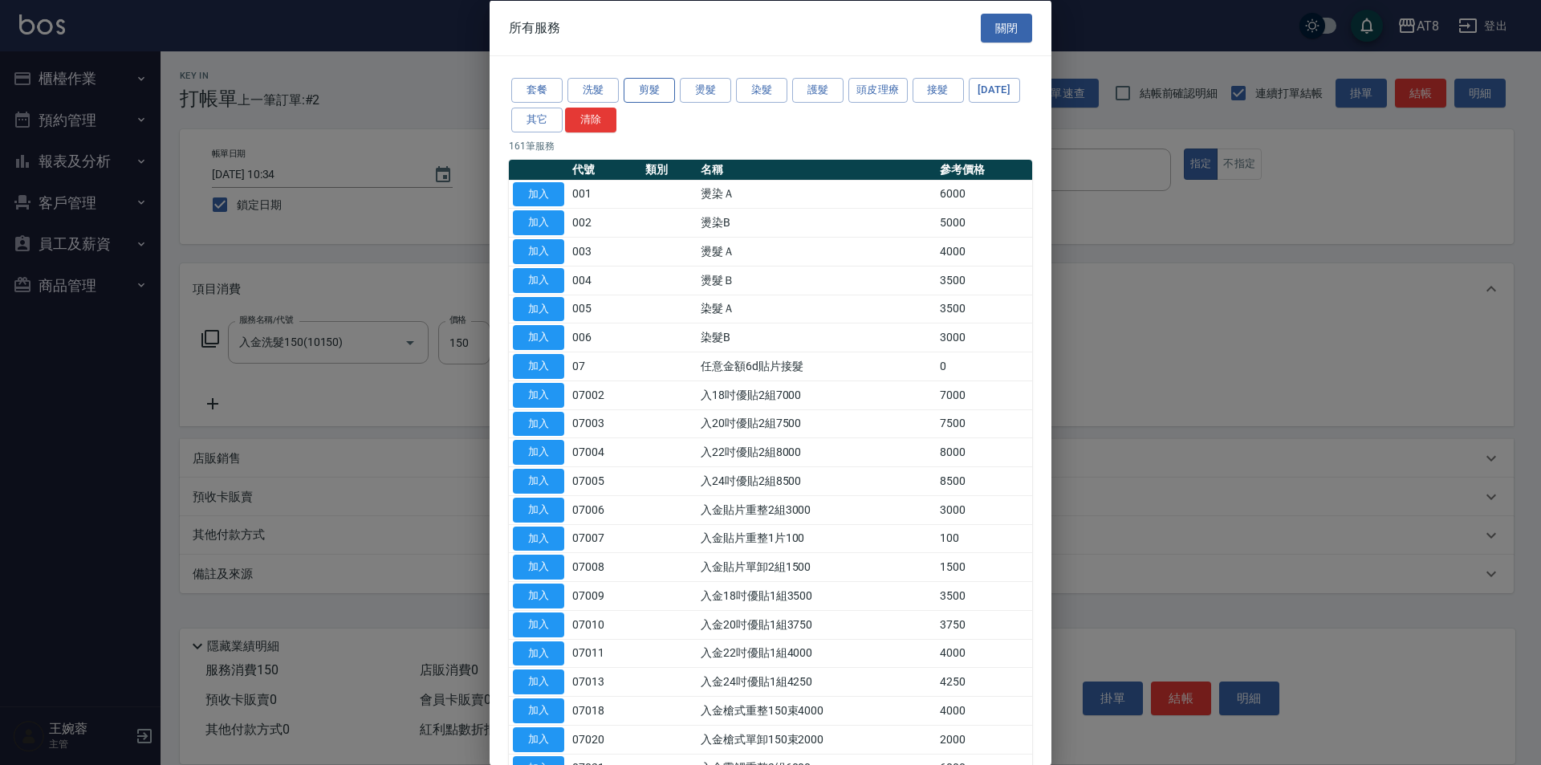
click at [647, 85] on button "剪髮" at bounding box center [649, 90] width 51 height 25
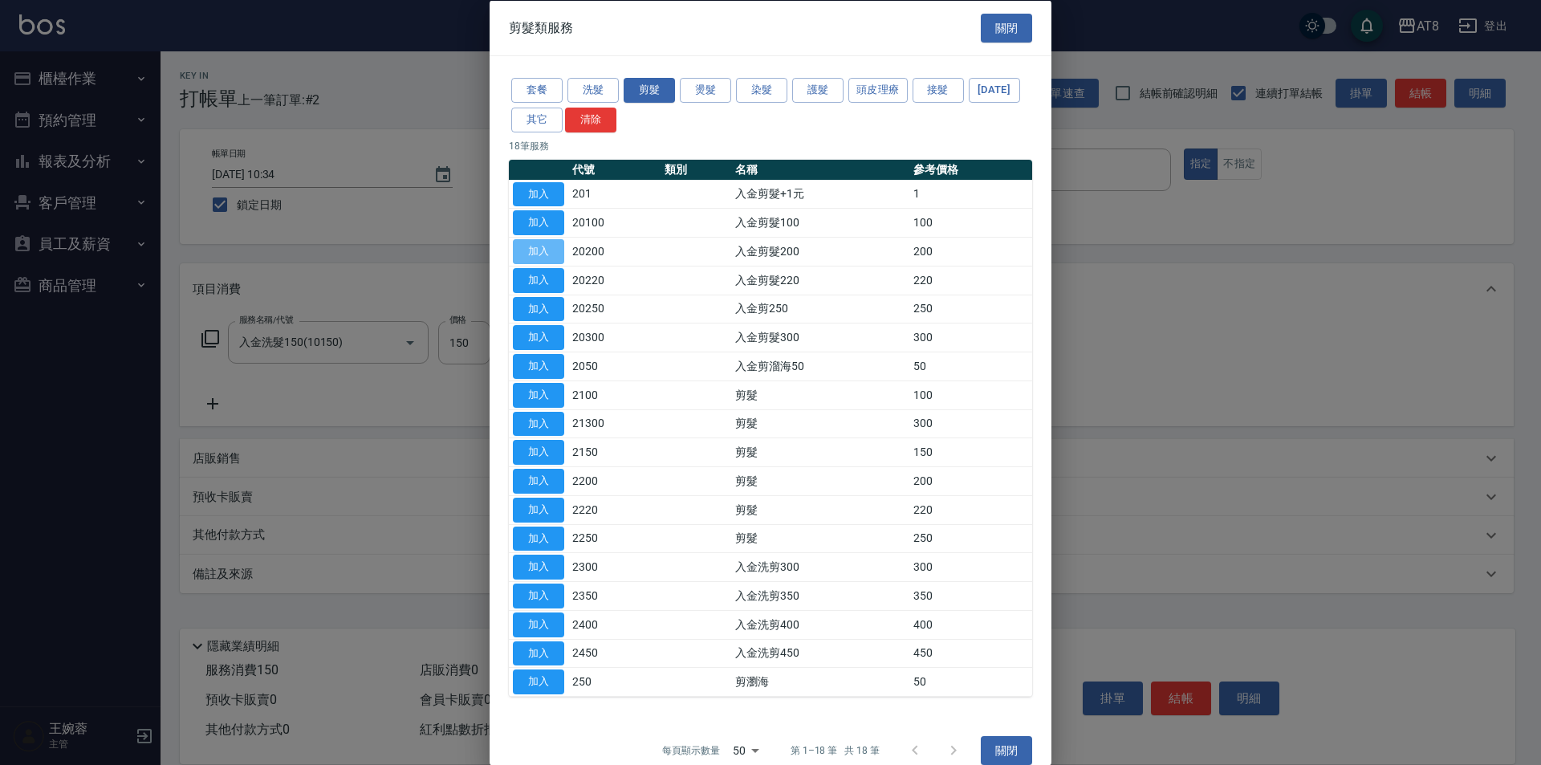
drag, startPoint x: 538, startPoint y: 274, endPoint x: 497, endPoint y: 305, distance: 51.7
click at [539, 264] on button "加入" at bounding box center [538, 251] width 51 height 25
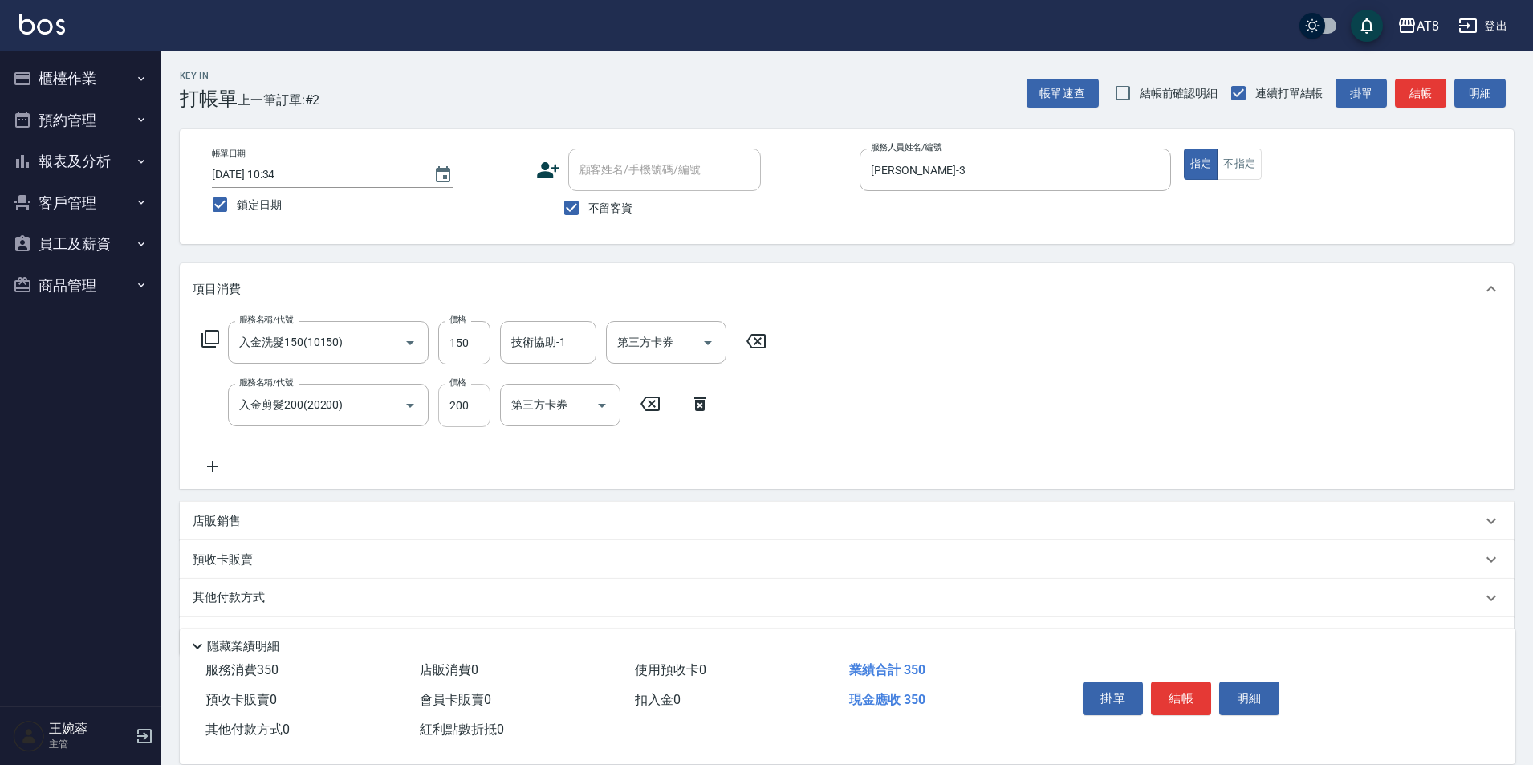
click at [469, 427] on input "200" at bounding box center [464, 405] width 52 height 43
type input "150"
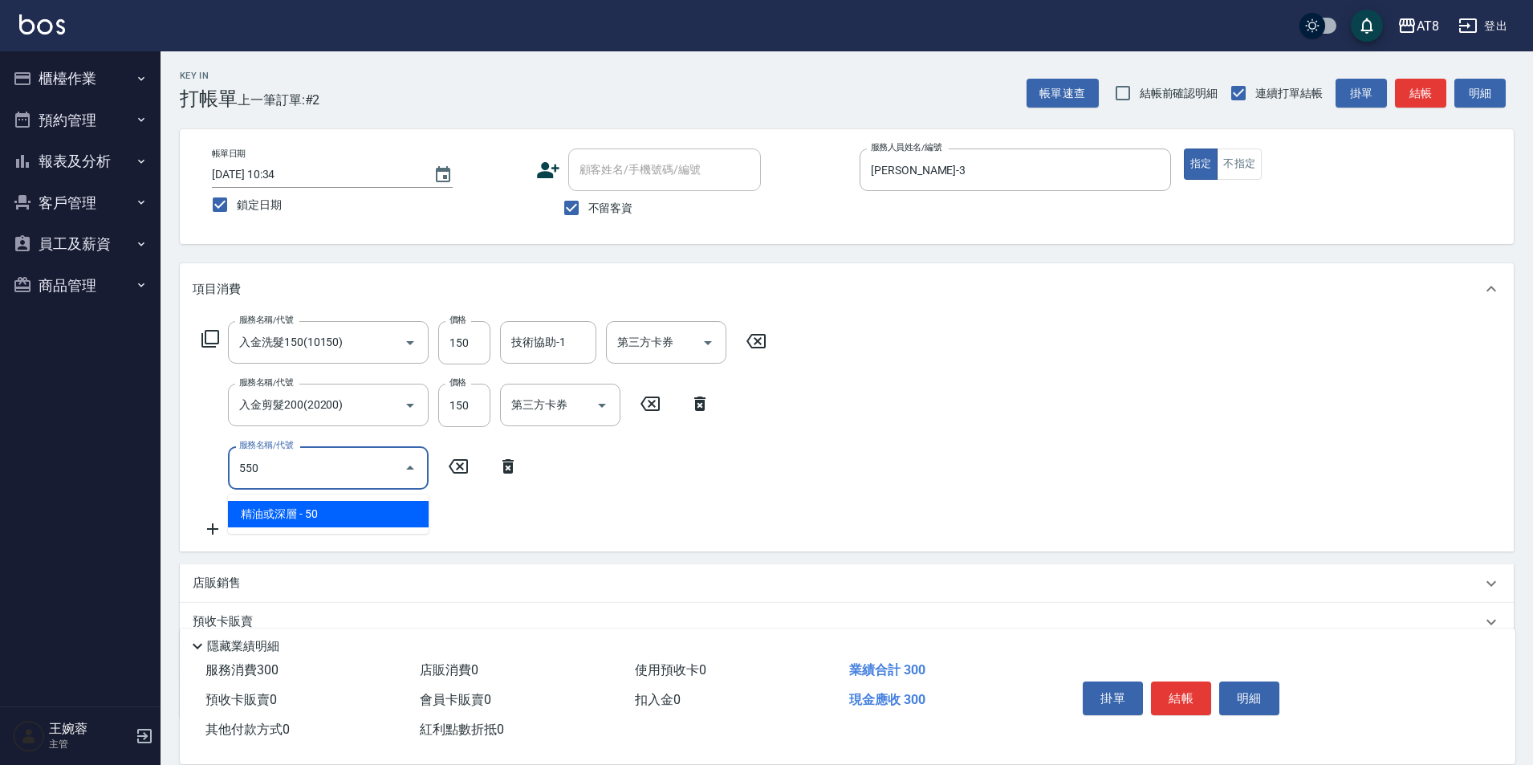
click at [354, 514] on span "精油或深層 - 50" at bounding box center [328, 514] width 201 height 26
type input "精油或深層(550)"
click at [567, 480] on input "技術協助-1" at bounding box center [548, 467] width 82 height 28
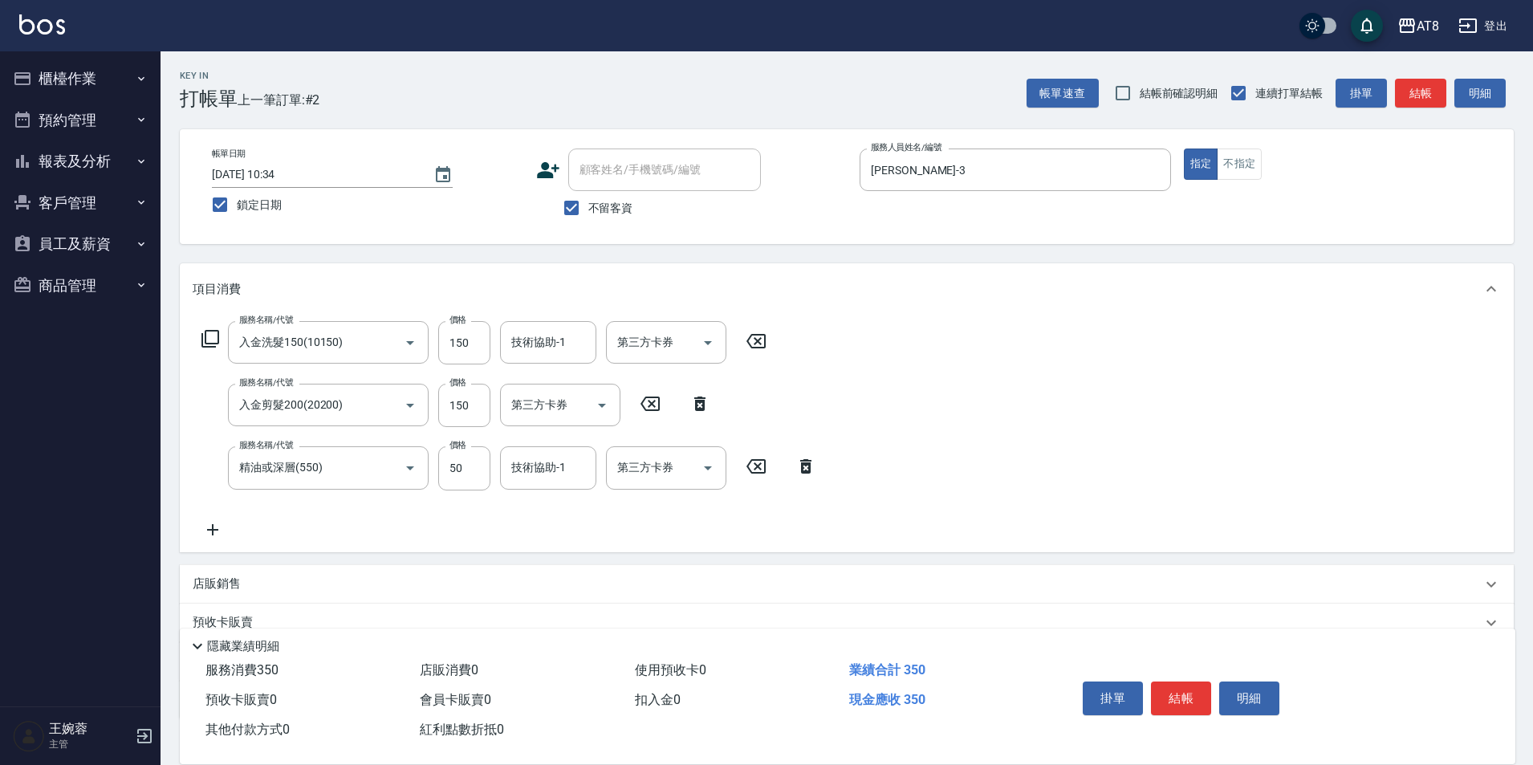
click at [919, 466] on div "服務名稱/代號 入金洗髮150(10150) 服務名稱/代號 價格 150 價格 技術協助-1 技術協助-1 第三方卡券 第三方卡券 服務名稱/代號 入金剪髮…" at bounding box center [847, 433] width 1334 height 237
click at [498, 338] on div "服務名稱/代號 入金洗髮150(10150) 服務名稱/代號 價格 150 價格 技術協助-1 技術協助-1 第三方卡券 第三方卡券" at bounding box center [484, 342] width 583 height 43
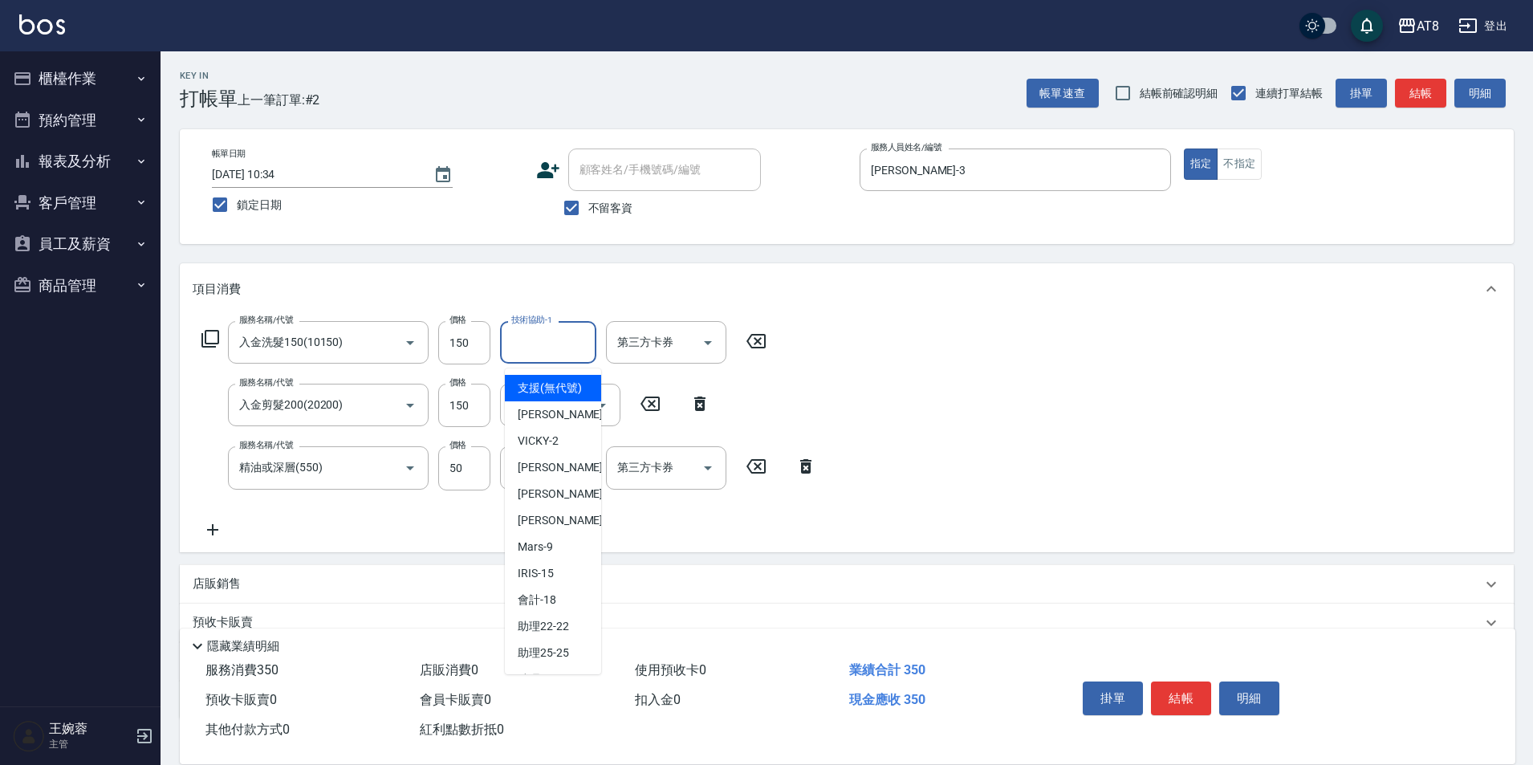
click at [530, 344] on input "技術協助-1" at bounding box center [548, 342] width 82 height 28
type input "助理22-22"
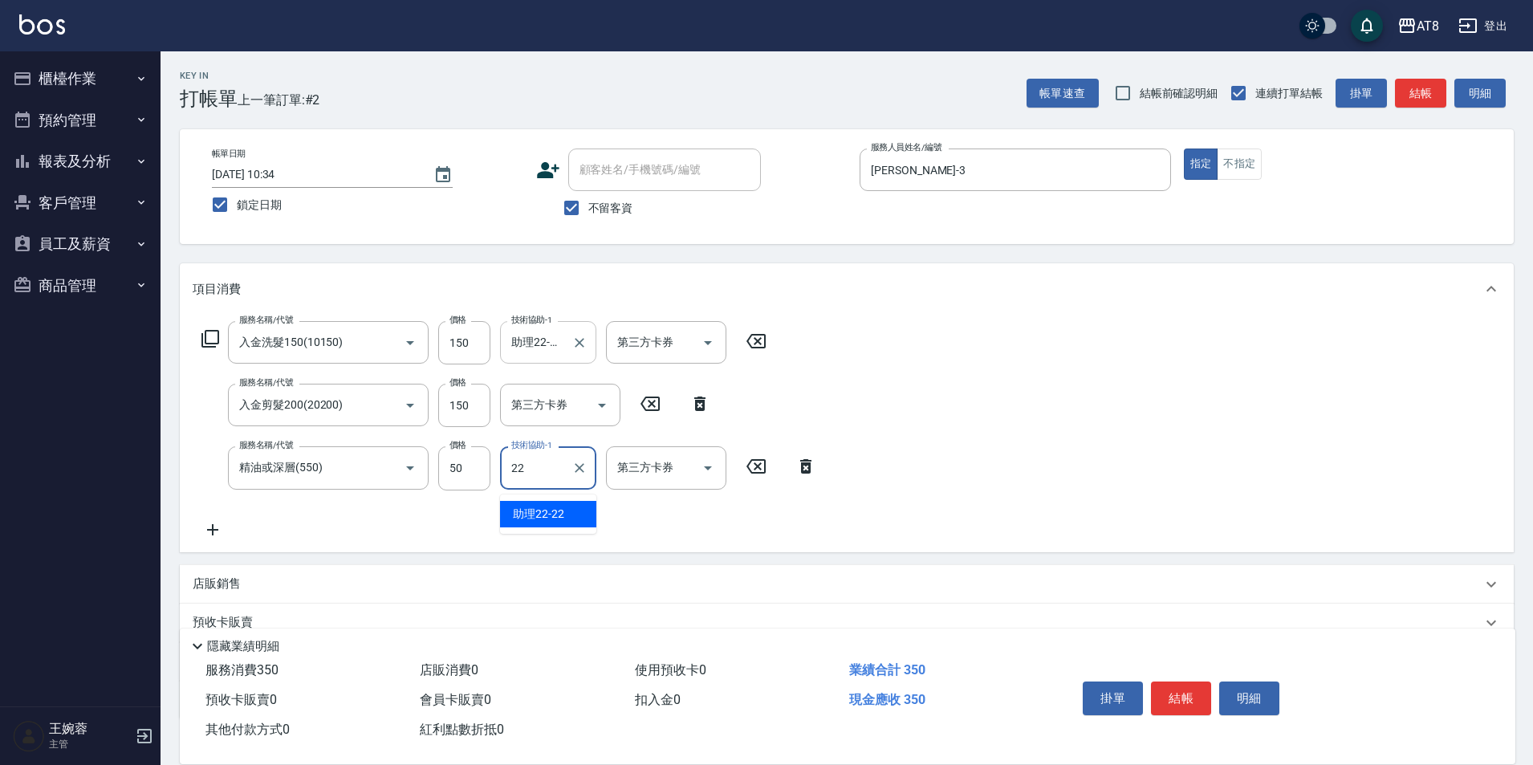
type input "助理22-22"
click at [494, 534] on icon at bounding box center [508, 529] width 40 height 19
click at [690, 411] on icon at bounding box center [700, 403] width 40 height 19
type input "精油或深層(550)"
type input "50"
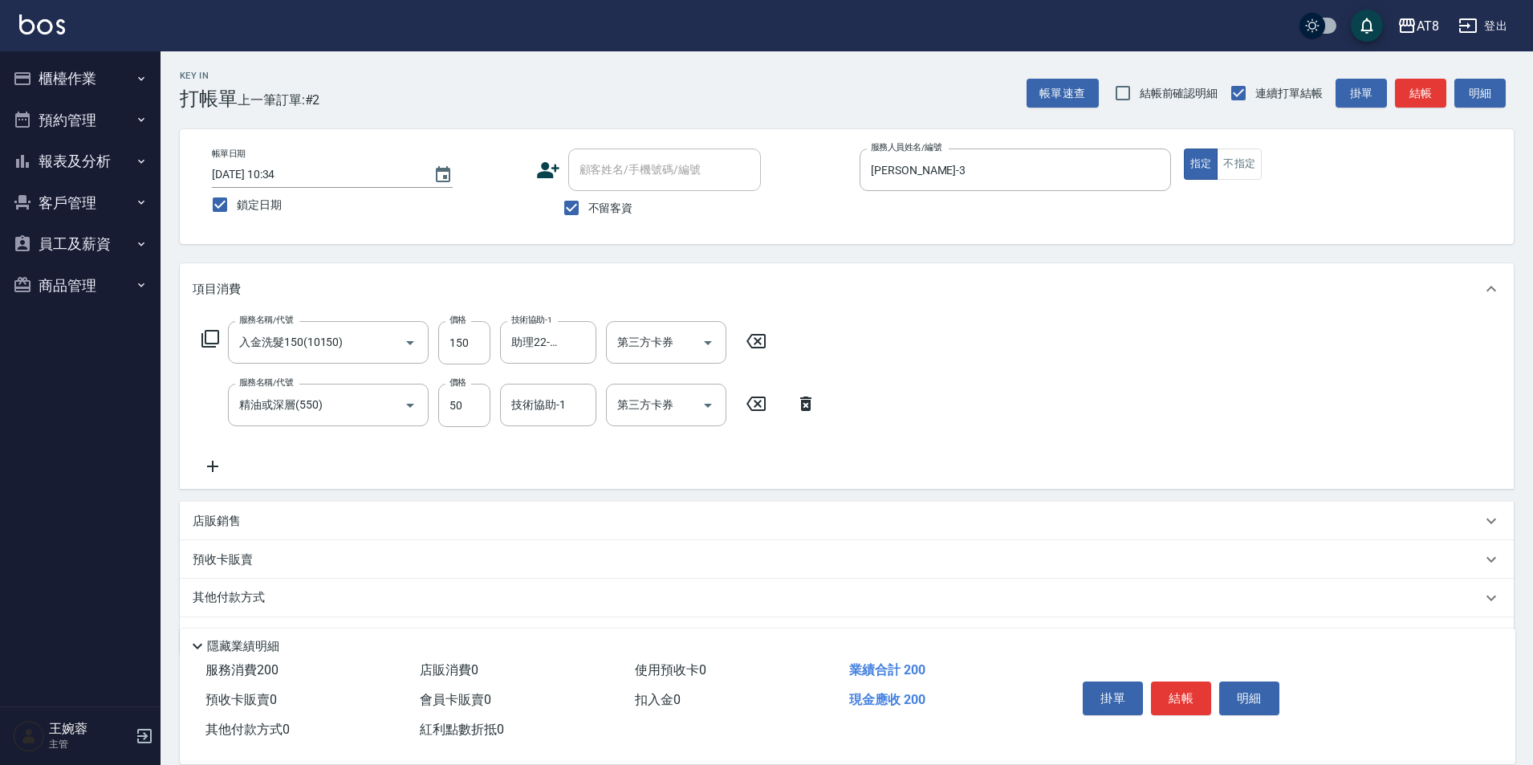
click at [209, 340] on icon at bounding box center [210, 338] width 19 height 19
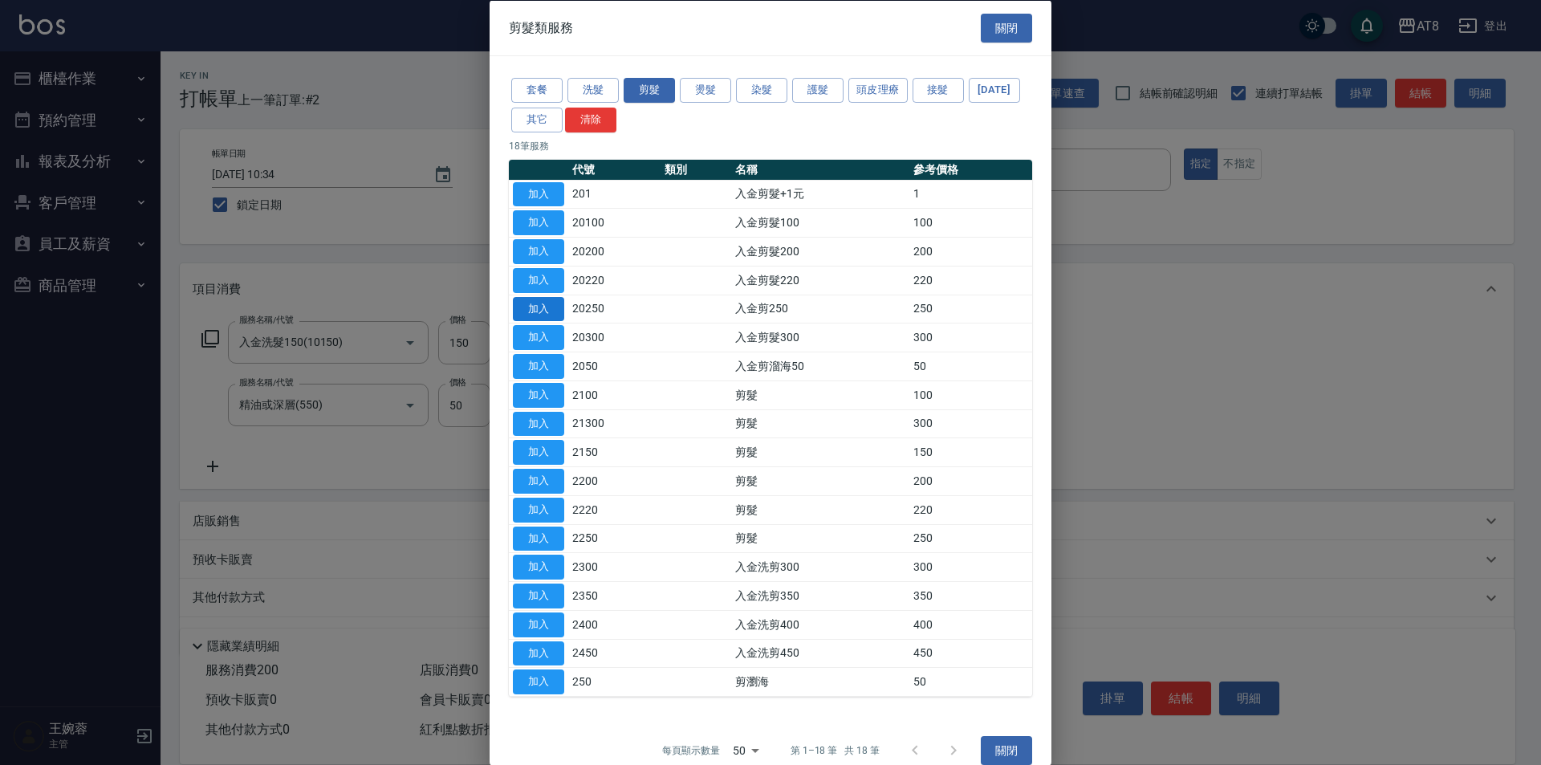
click at [553, 321] on button "加入" at bounding box center [538, 308] width 51 height 25
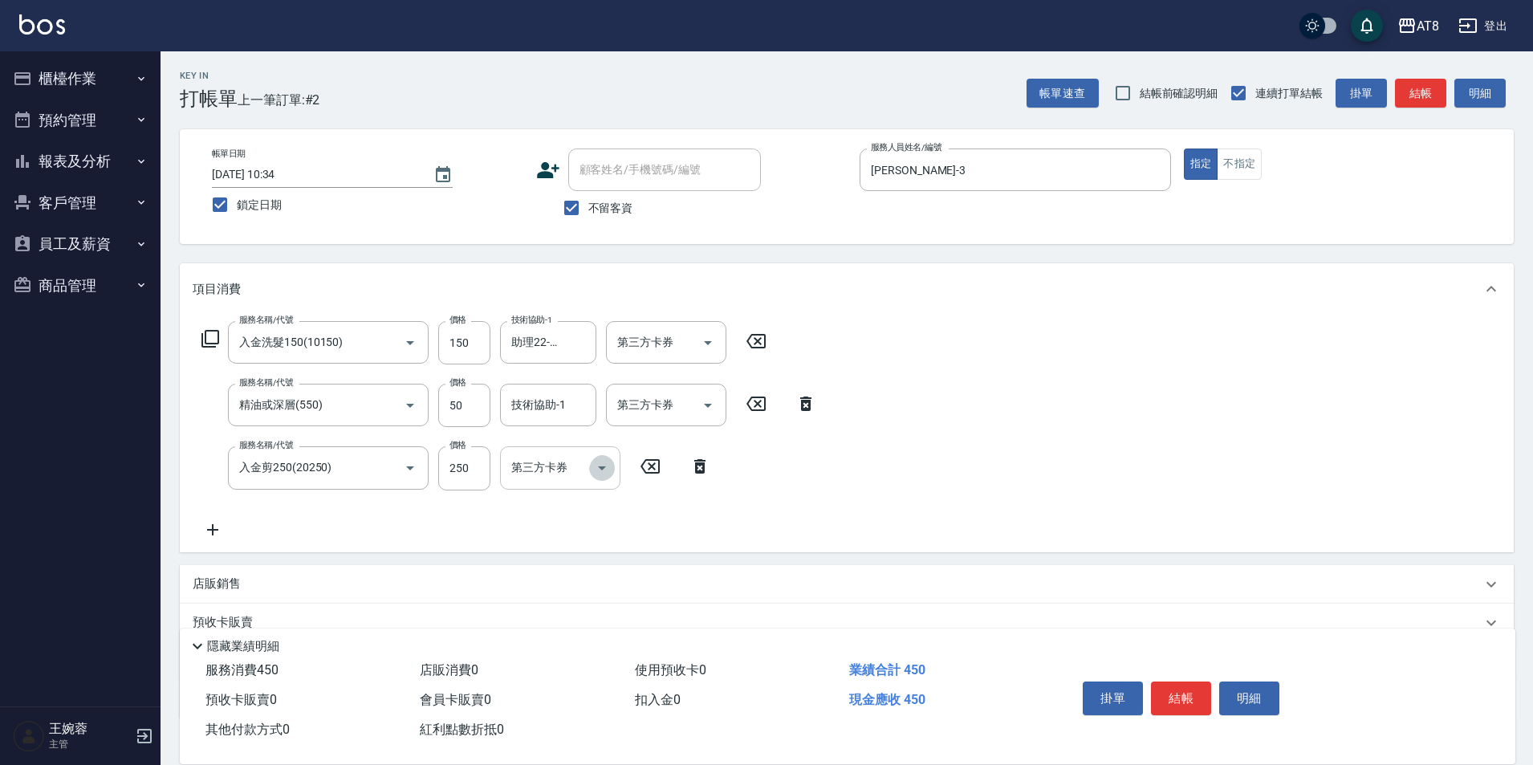
click at [594, 476] on icon "Open" at bounding box center [601, 467] width 19 height 19
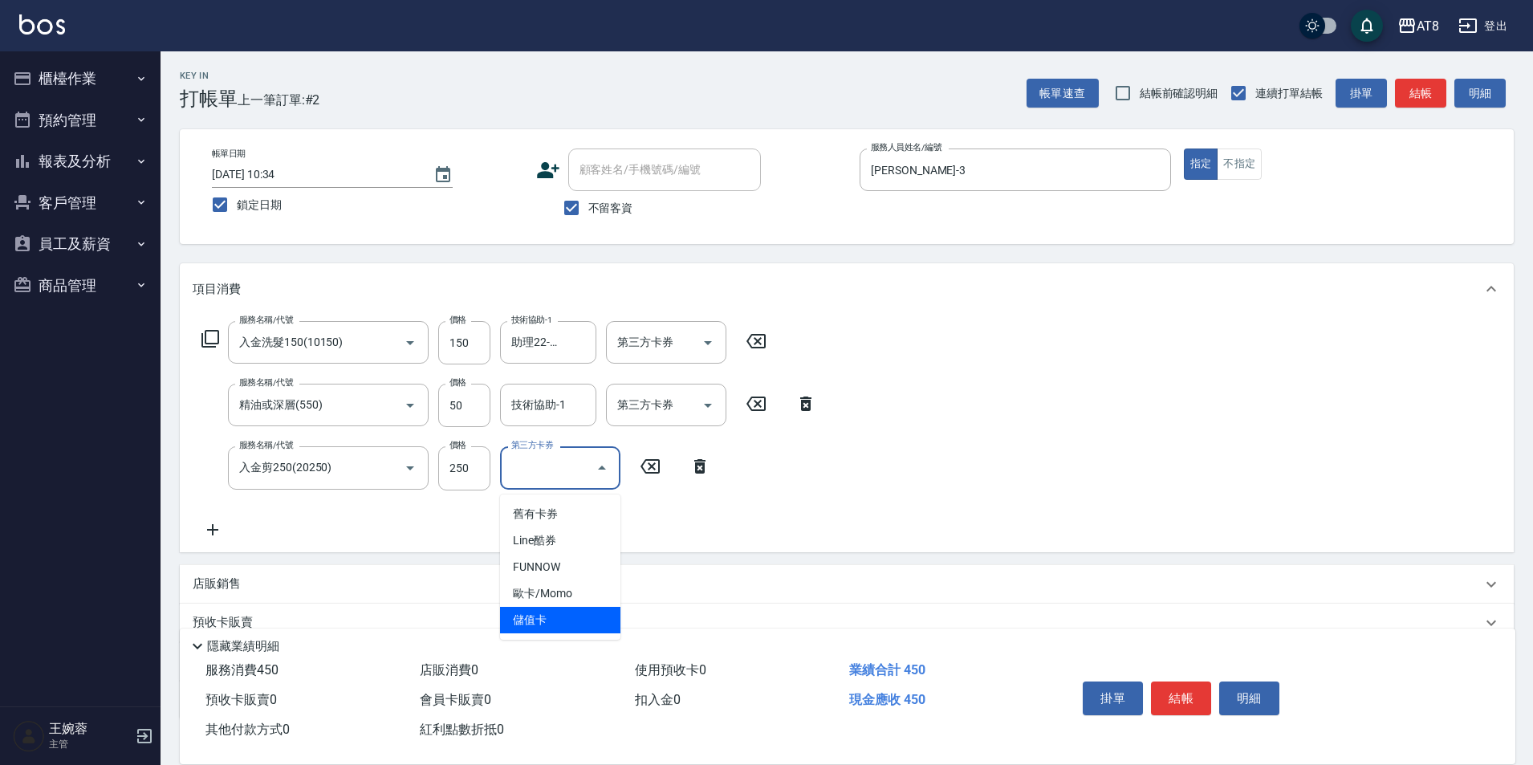
click at [586, 620] on span "儲值卡" at bounding box center [560, 620] width 120 height 26
type input "儲值卡"
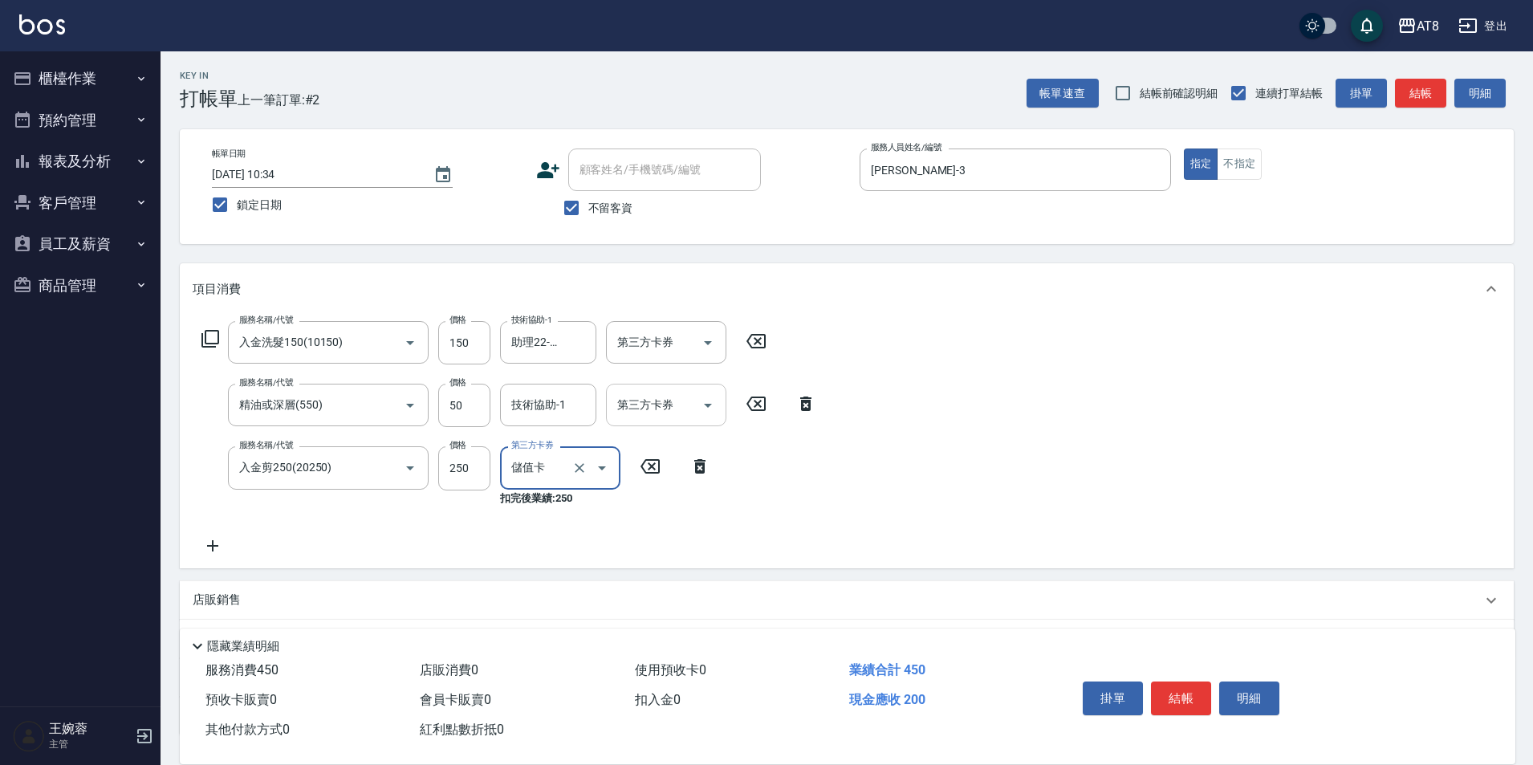
click at [707, 408] on icon "Open" at bounding box center [708, 406] width 8 height 4
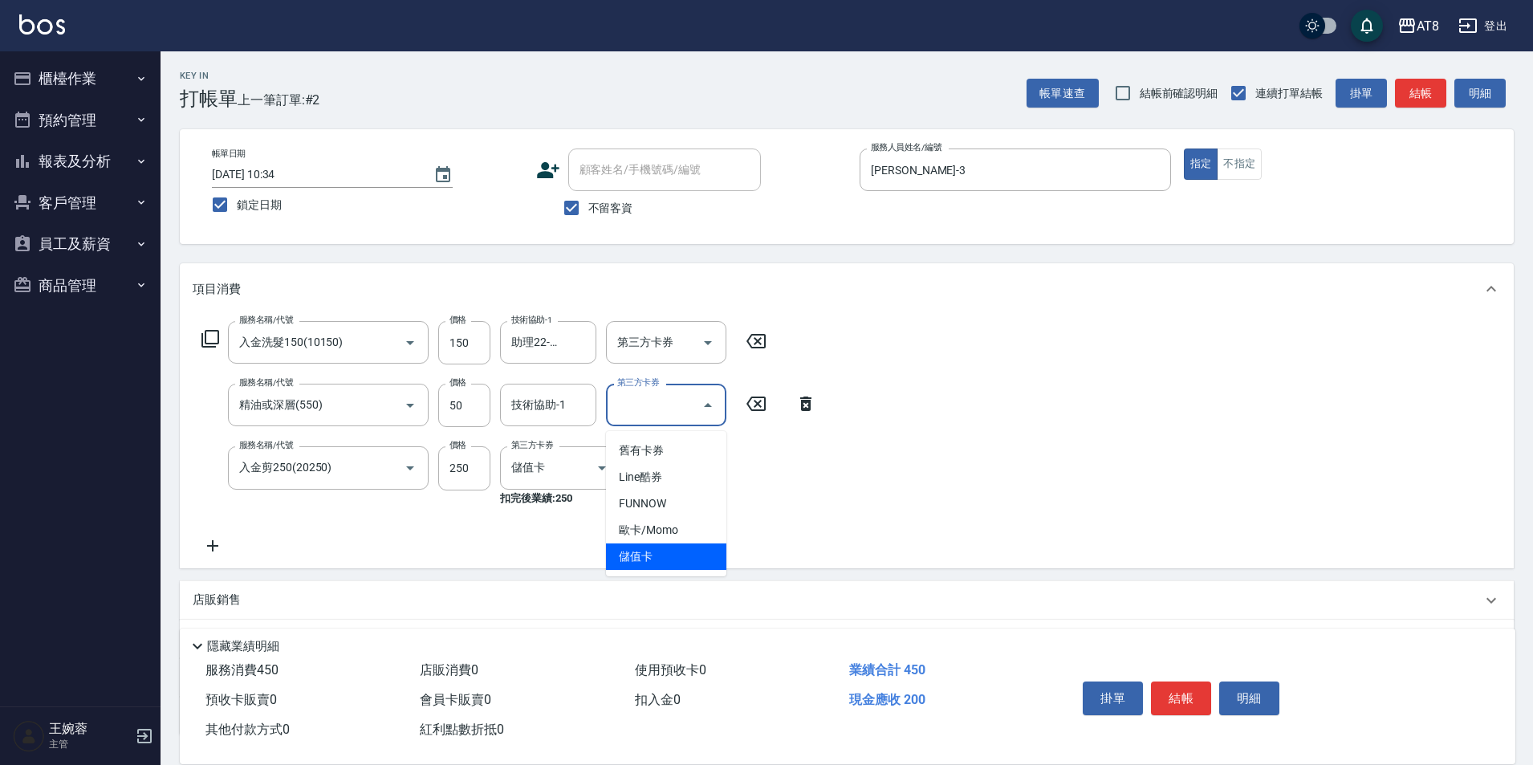
click at [681, 548] on span "儲值卡" at bounding box center [666, 556] width 120 height 26
type input "儲值卡"
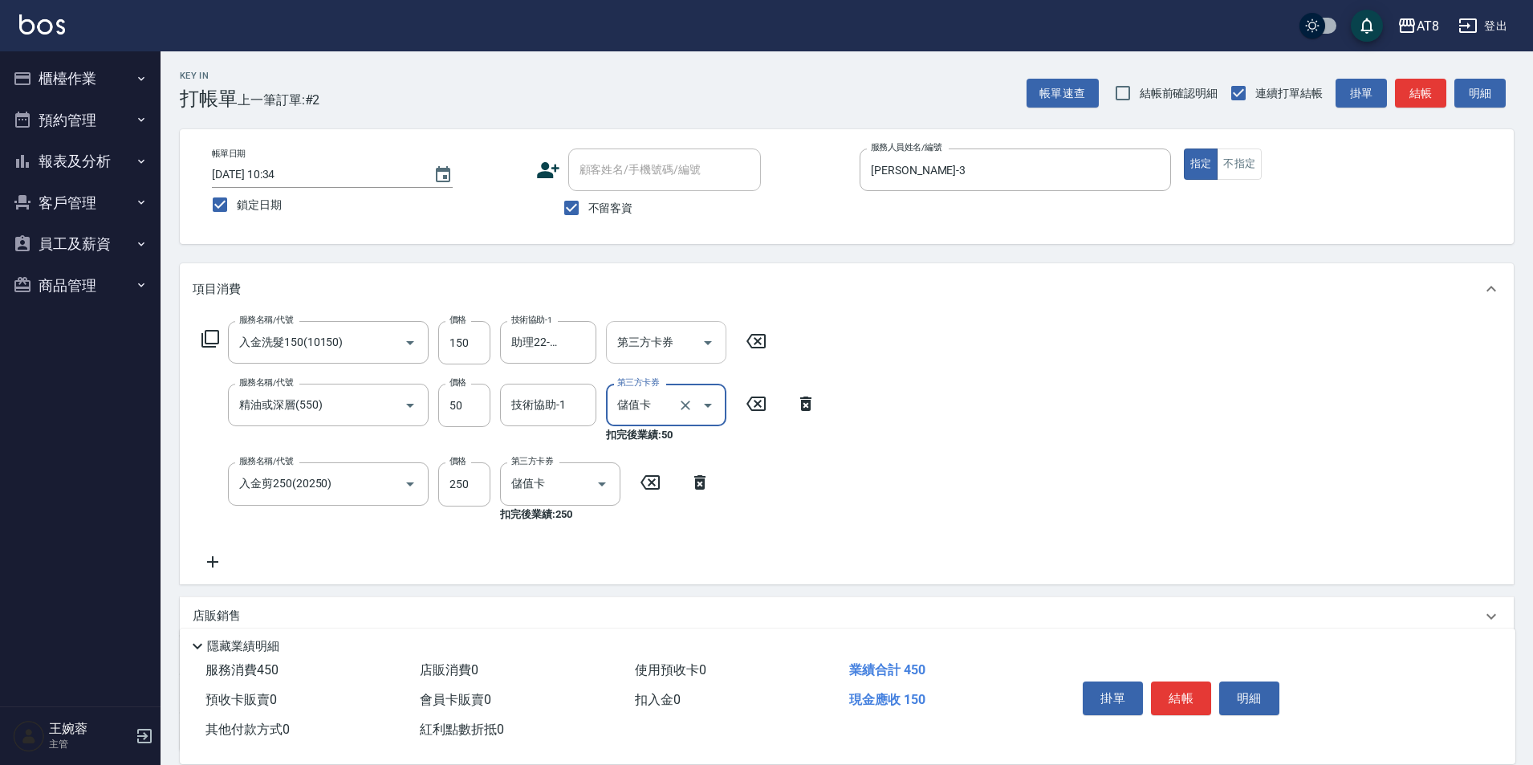
click at [707, 351] on icon "Open" at bounding box center [707, 342] width 19 height 19
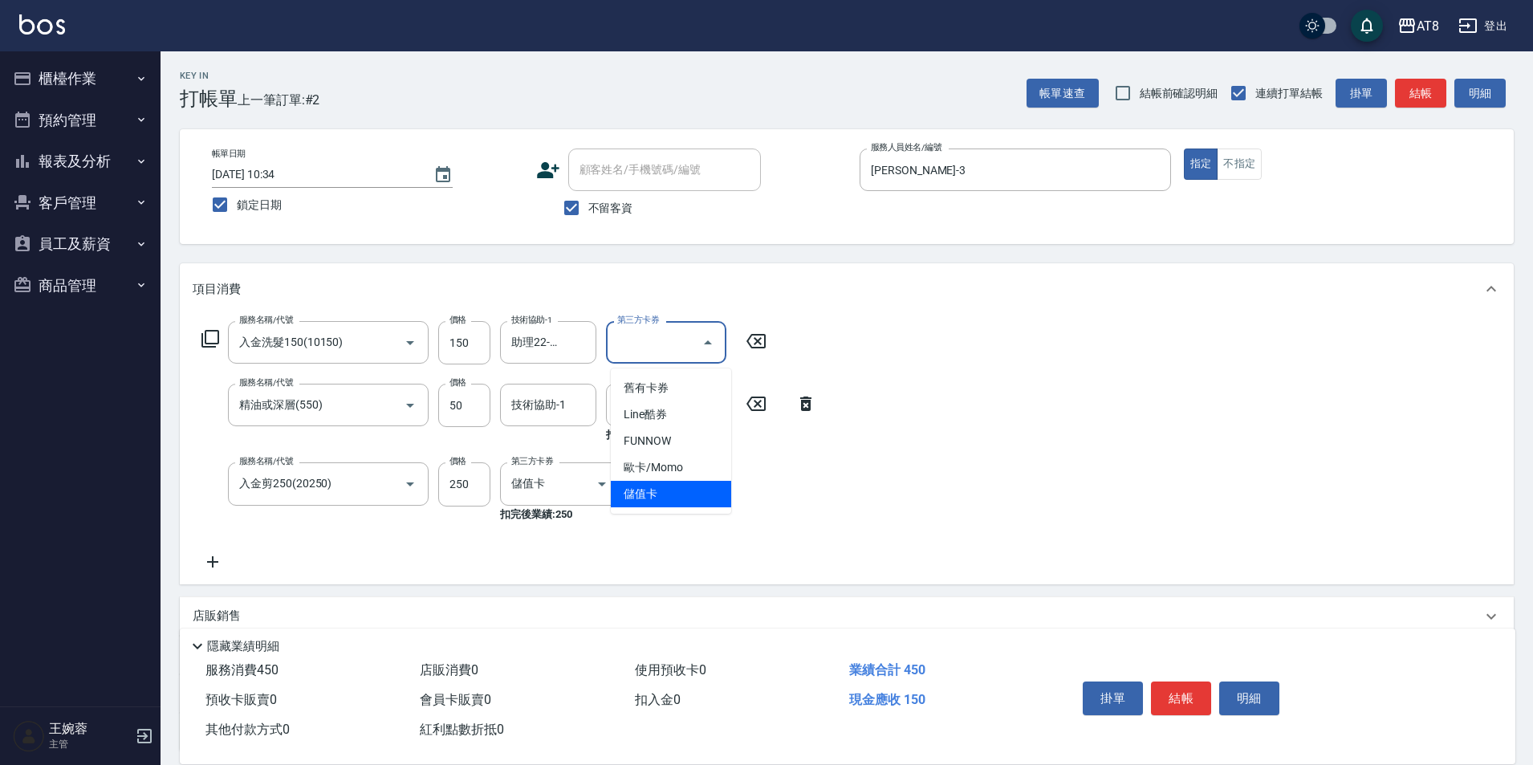
click at [671, 500] on span "儲值卡" at bounding box center [671, 494] width 120 height 26
type input "儲值卡"
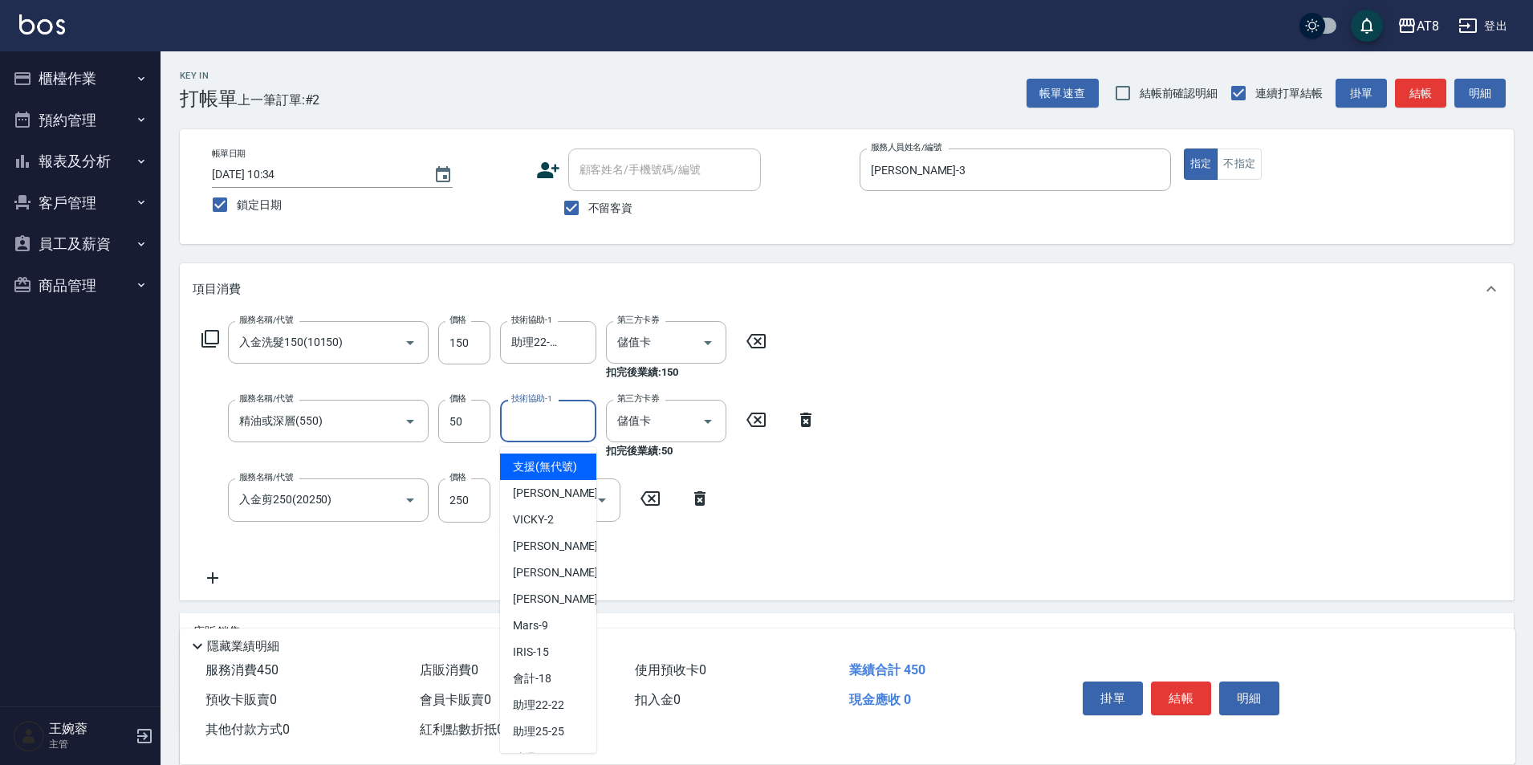
click at [558, 425] on input "技術協助-1" at bounding box center [548, 421] width 82 height 28
type input "助理22-22"
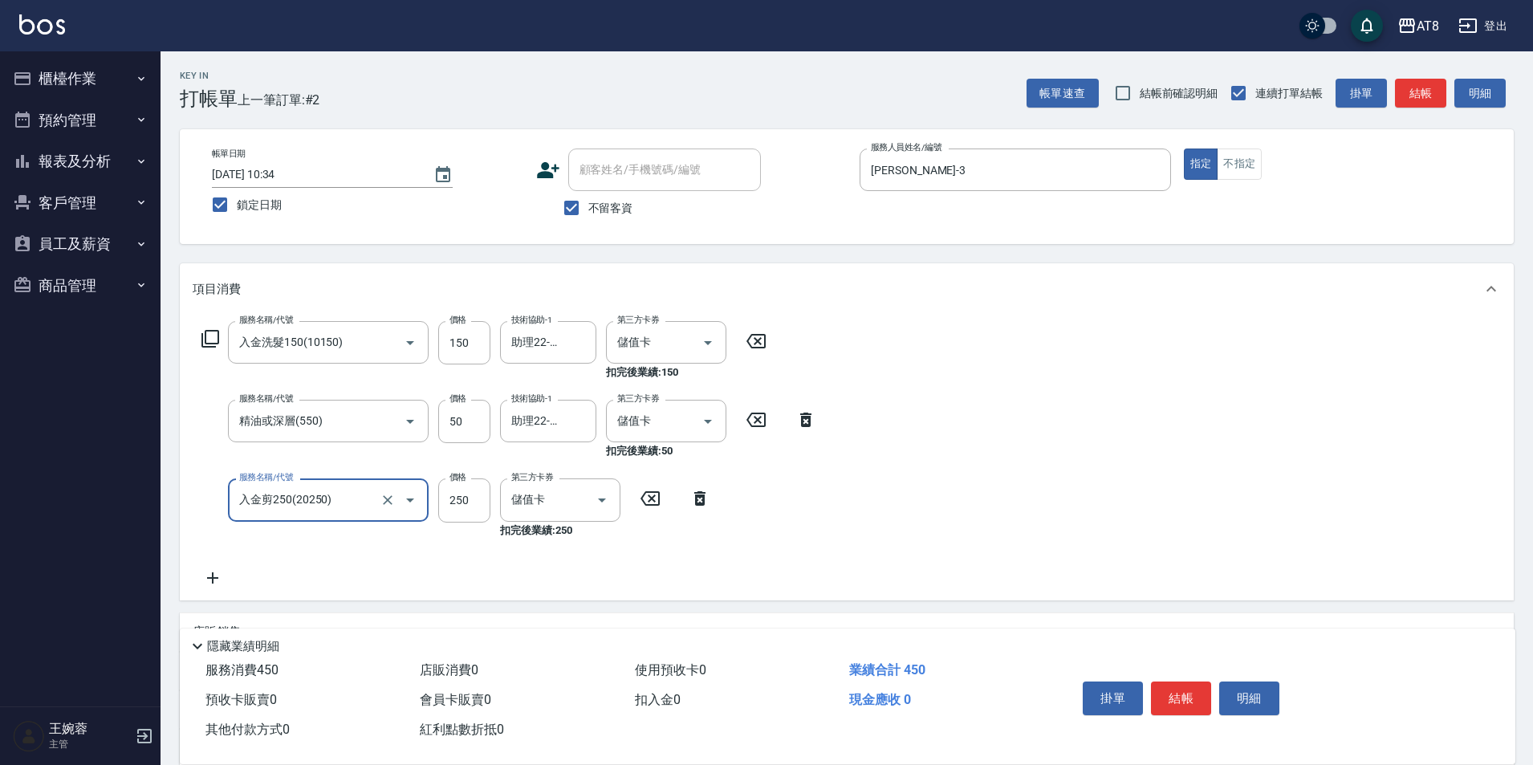
click at [1092, 437] on div "服務名稱/代號 入金洗髮150(10150) 服務名稱/代號 價格 150 價格 技術協助-1 助理22-22 技術協助-1 第三方卡券 儲值卡 第三方卡券 …" at bounding box center [847, 457] width 1334 height 285
click at [701, 503] on icon at bounding box center [699, 498] width 11 height 14
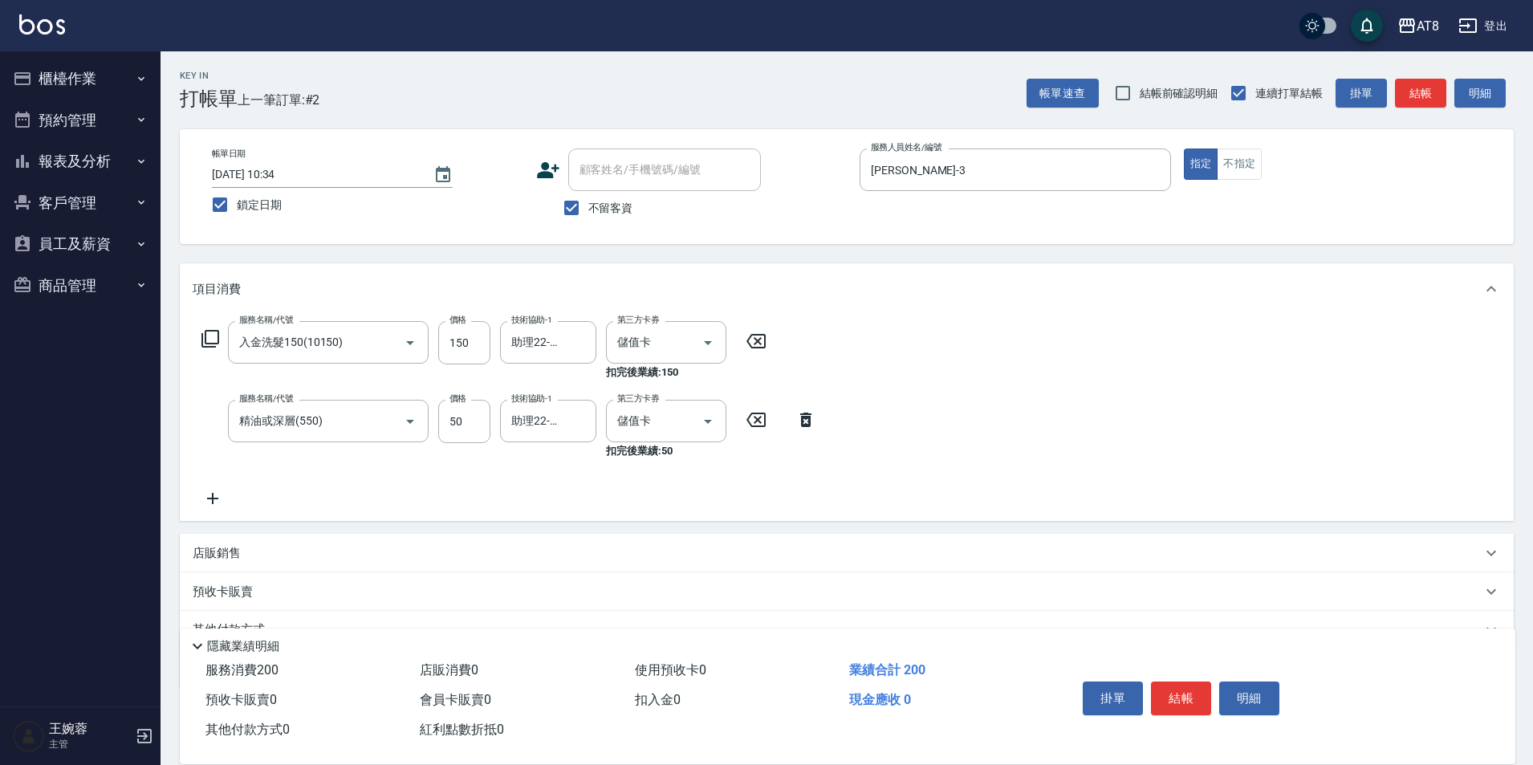
click at [217, 348] on icon at bounding box center [210, 338] width 19 height 19
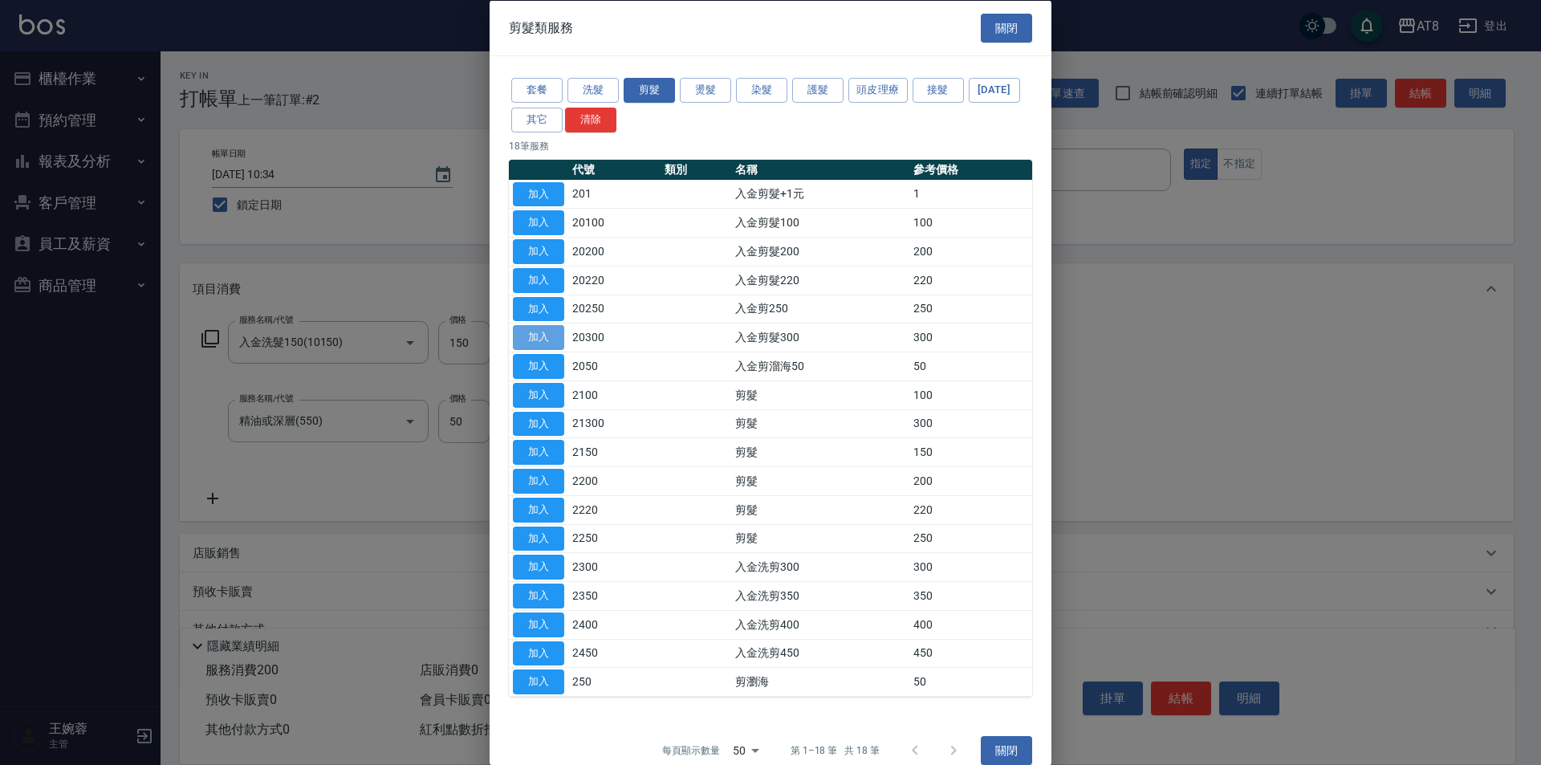
click at [555, 350] on button "加入" at bounding box center [538, 337] width 51 height 25
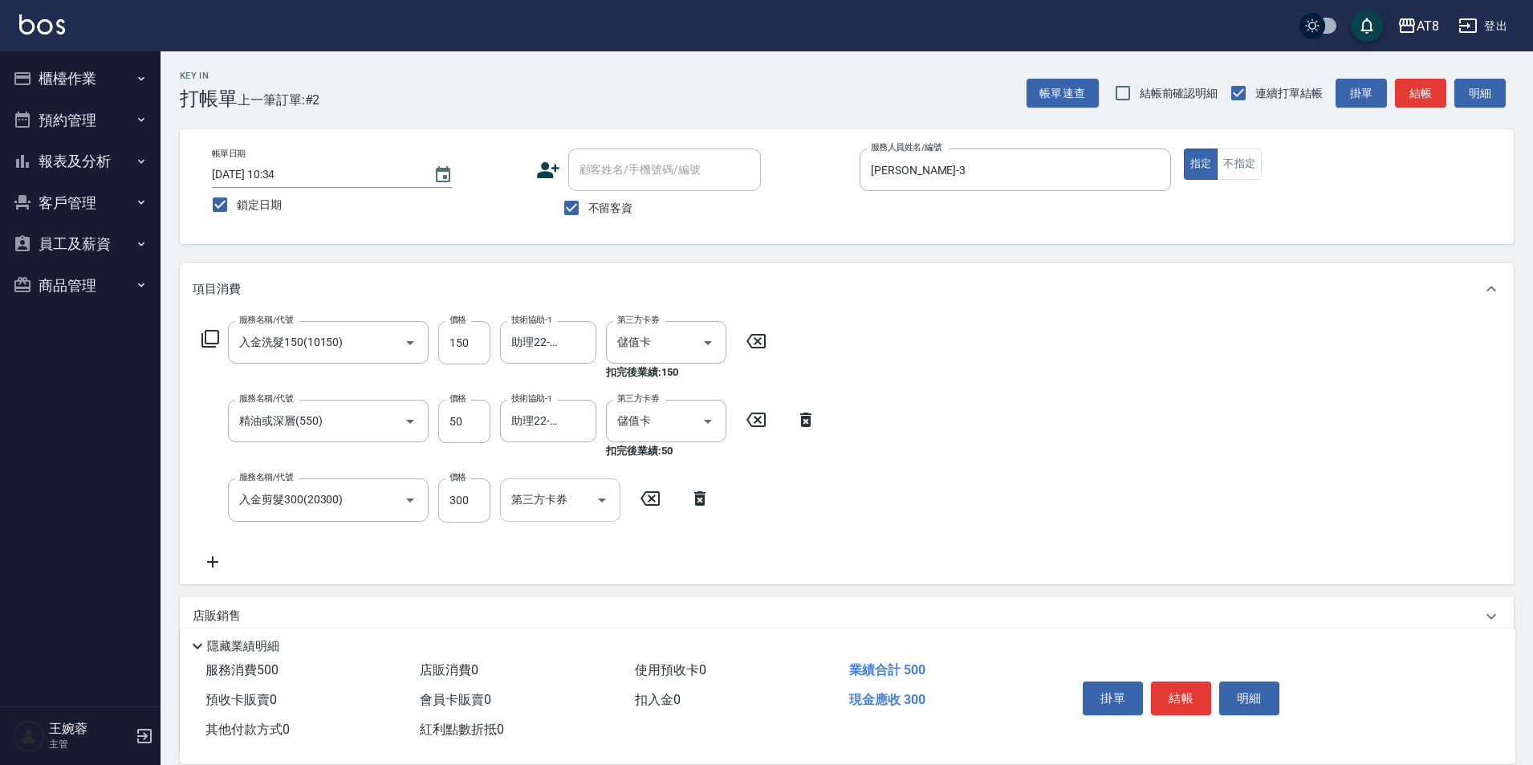
click at [596, 508] on icon "Open" at bounding box center [601, 499] width 19 height 19
click at [555, 658] on span "儲值卡" at bounding box center [560, 652] width 120 height 26
type input "儲值卡"
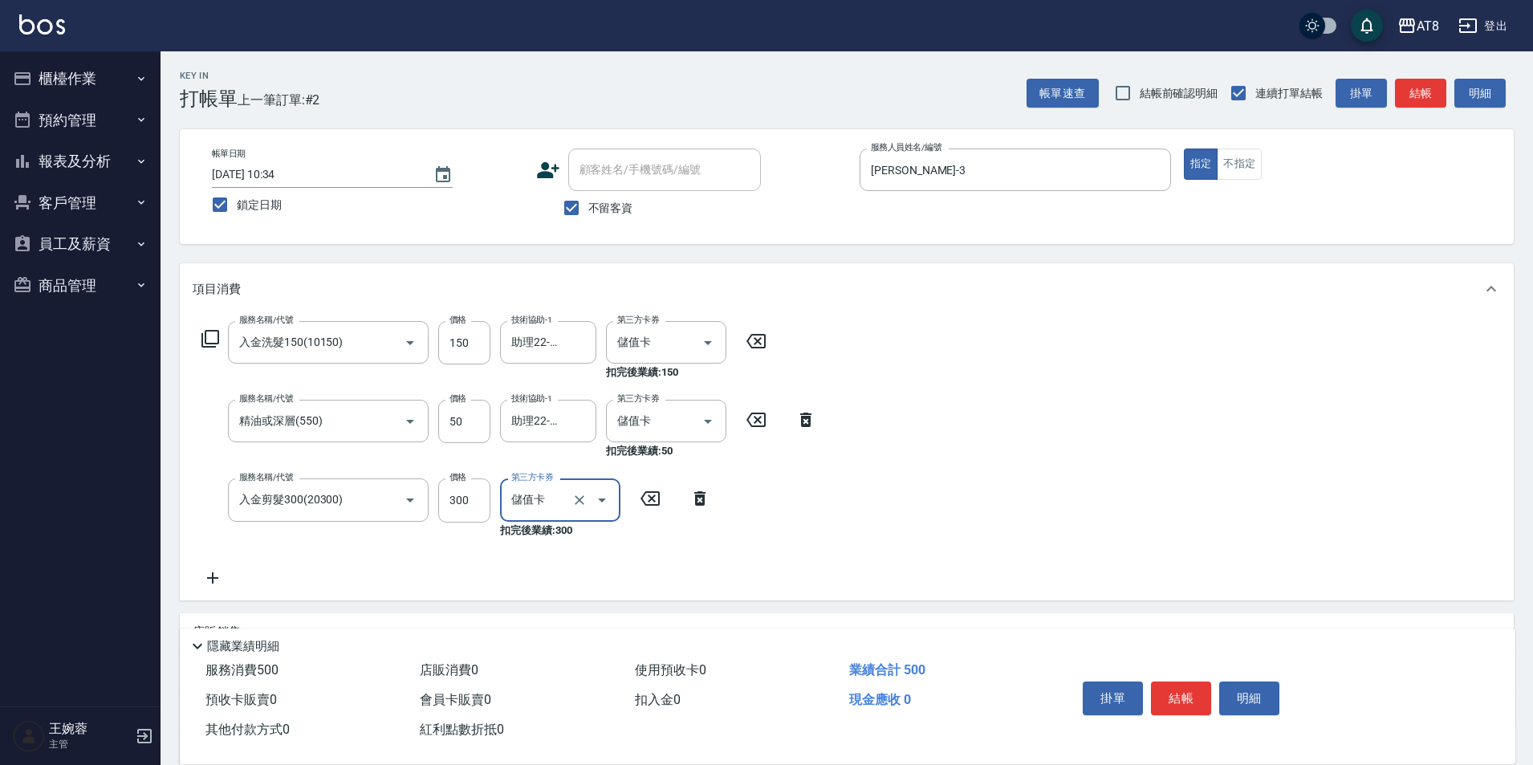
click at [1290, 421] on div "服務名稱/代號 入金洗髮150(10150) 服務名稱/代號 價格 150 價格 技術協助-1 助理22-22 技術協助-1 第三方卡券 儲值卡 第三方卡券 …" at bounding box center [847, 457] width 1334 height 285
click at [1197, 681] on button "結帳" at bounding box center [1181, 698] width 60 height 34
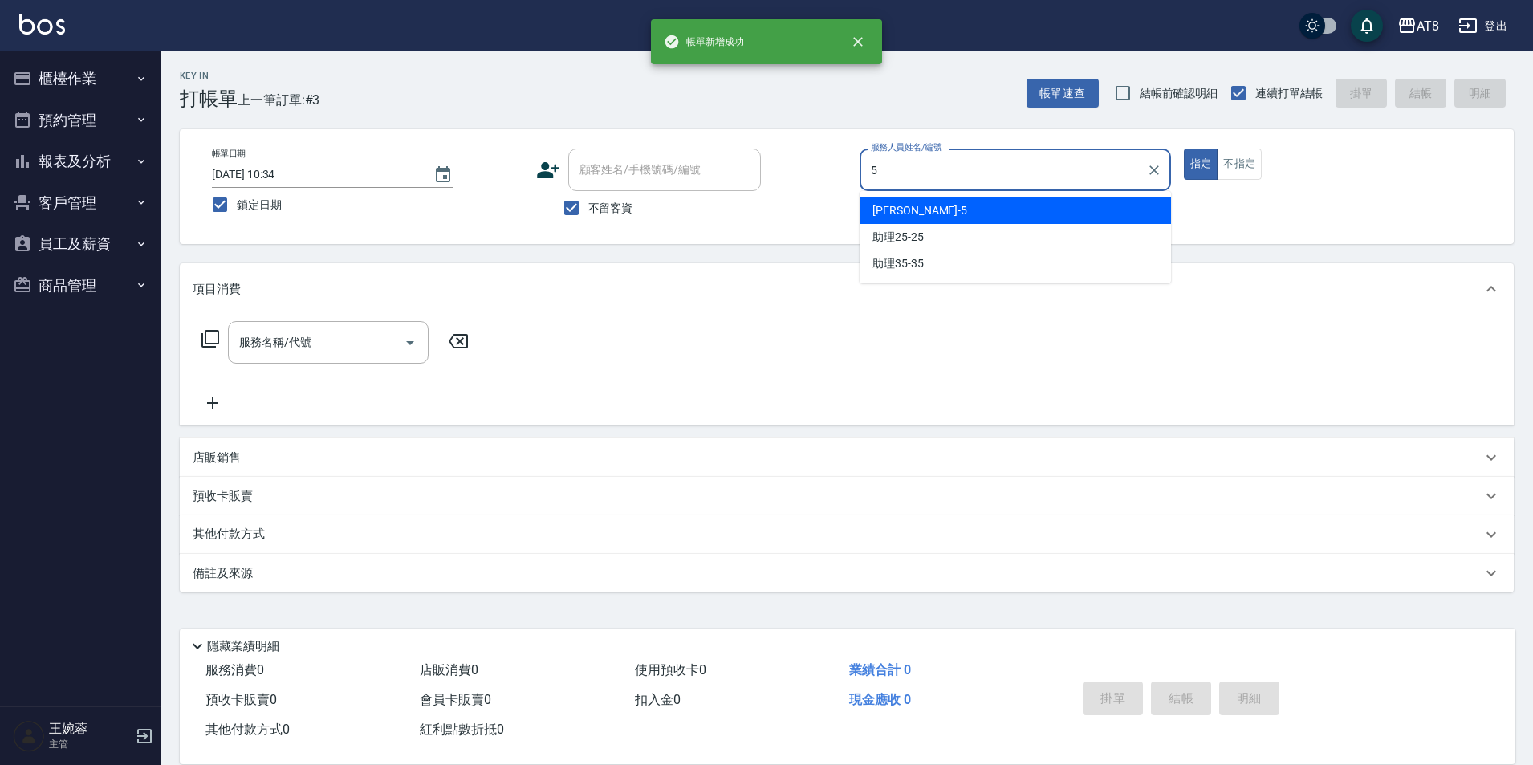
type input "HANK-5"
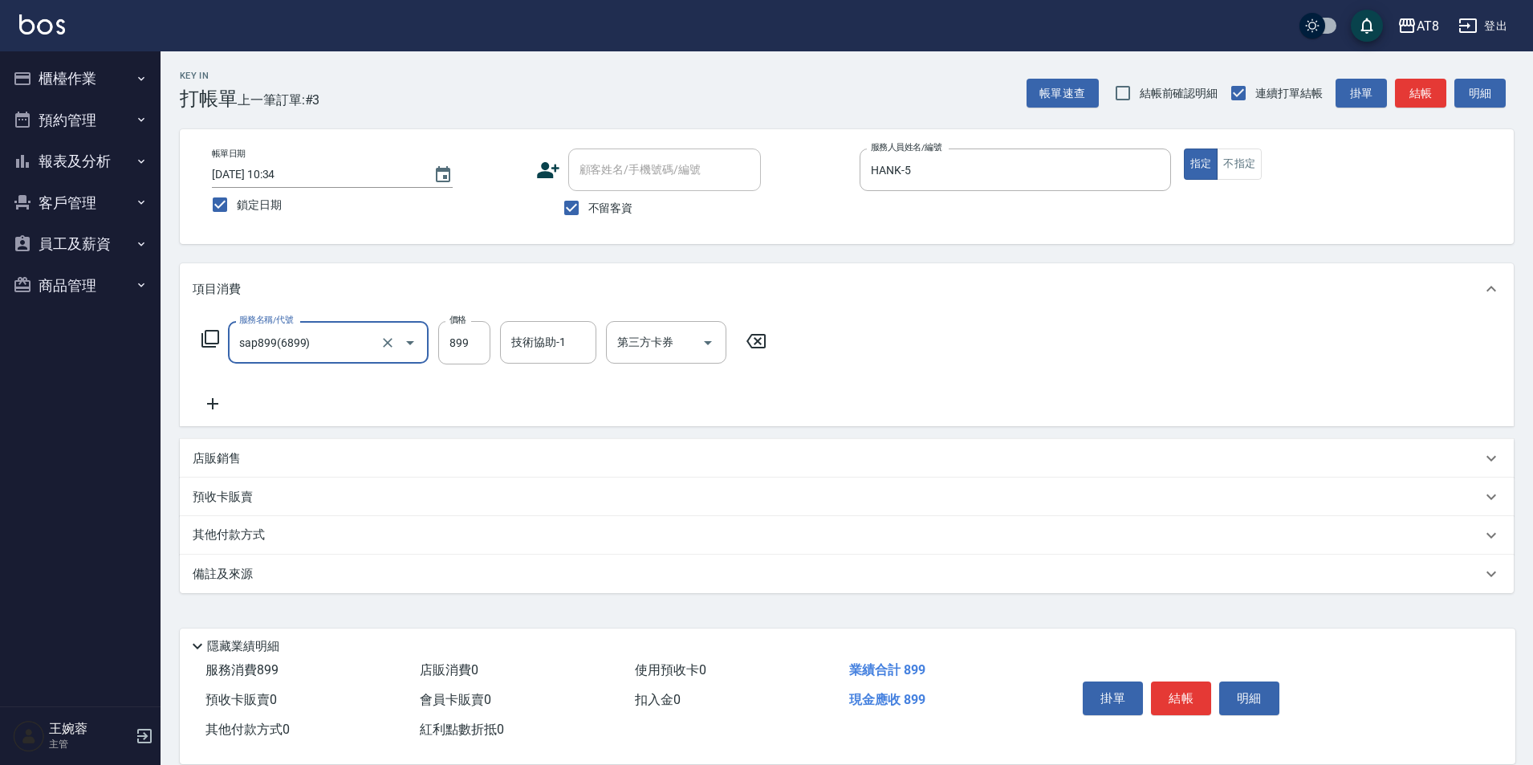
type input "sap899(6899)"
type input "助理25-25"
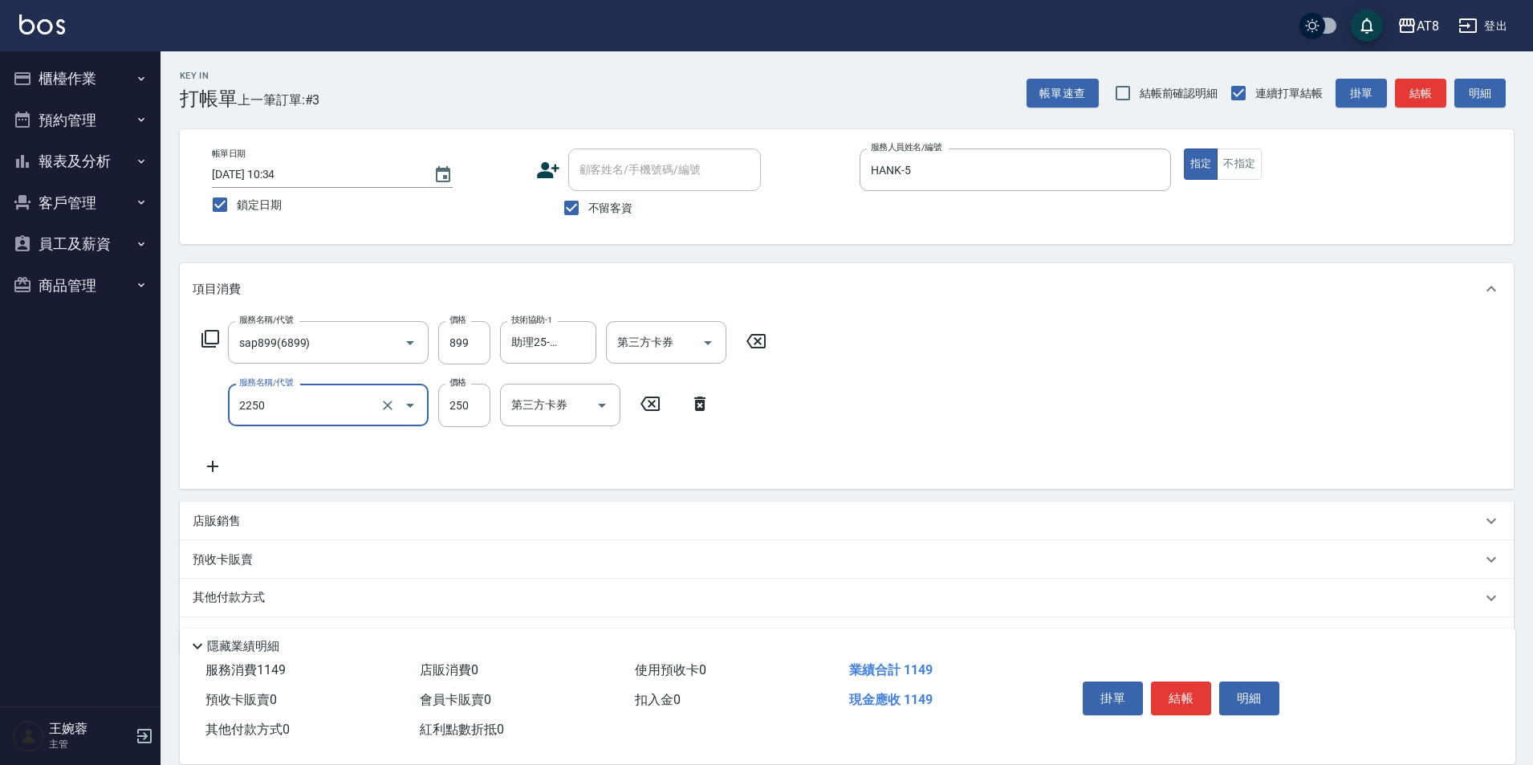
type input "剪髮(2250)"
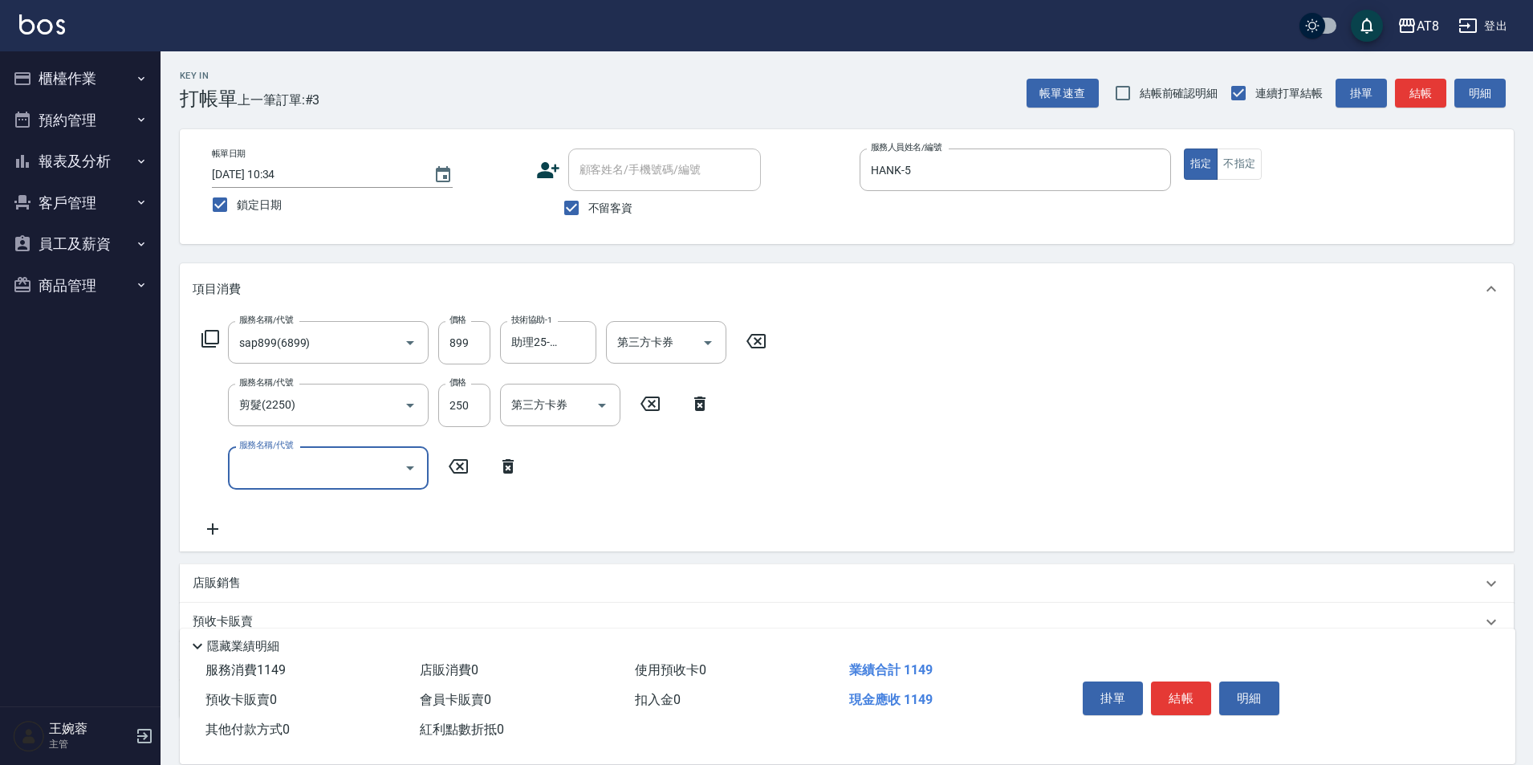
click at [516, 470] on icon at bounding box center [508, 466] width 40 height 19
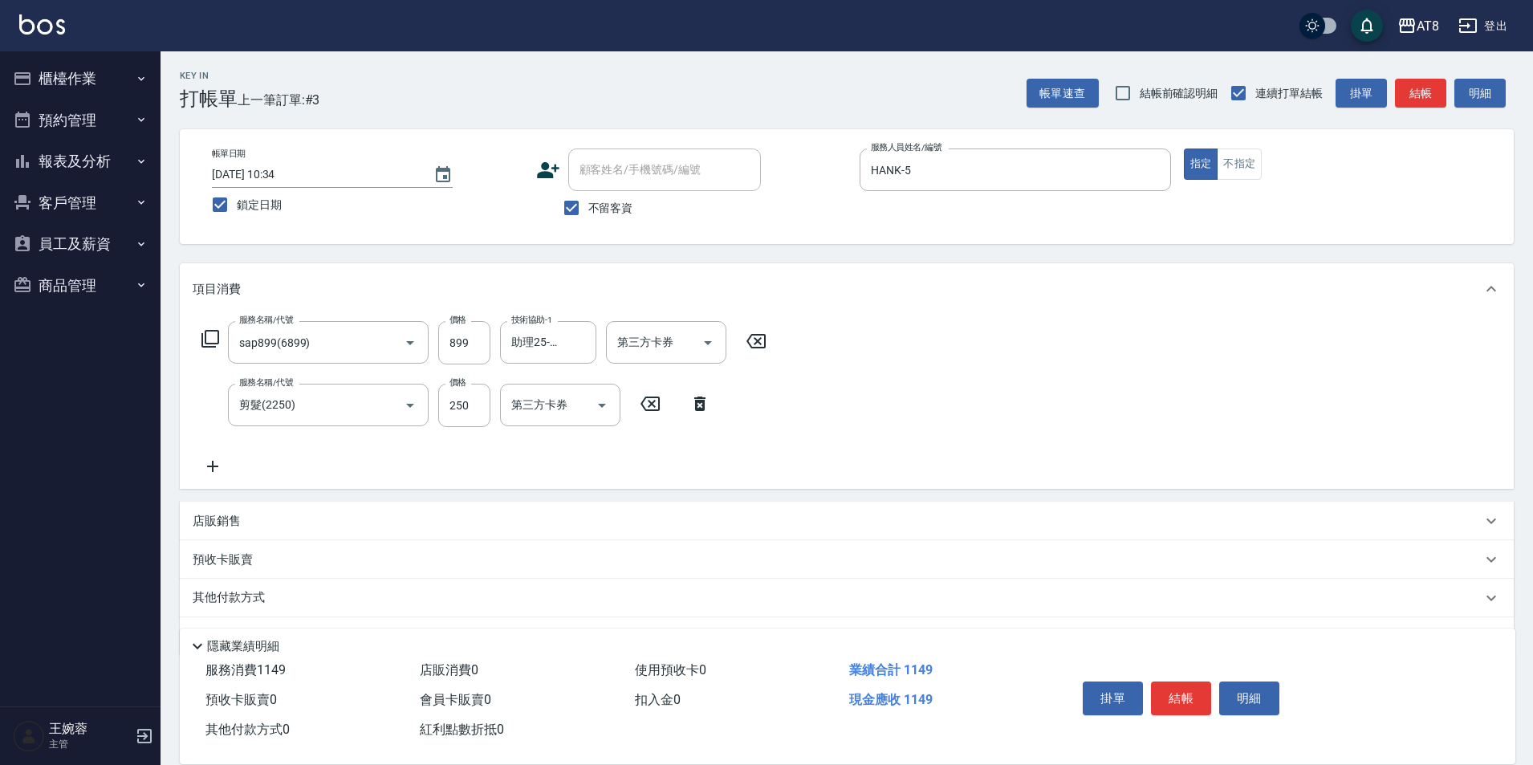
click at [217, 343] on icon at bounding box center [210, 338] width 19 height 19
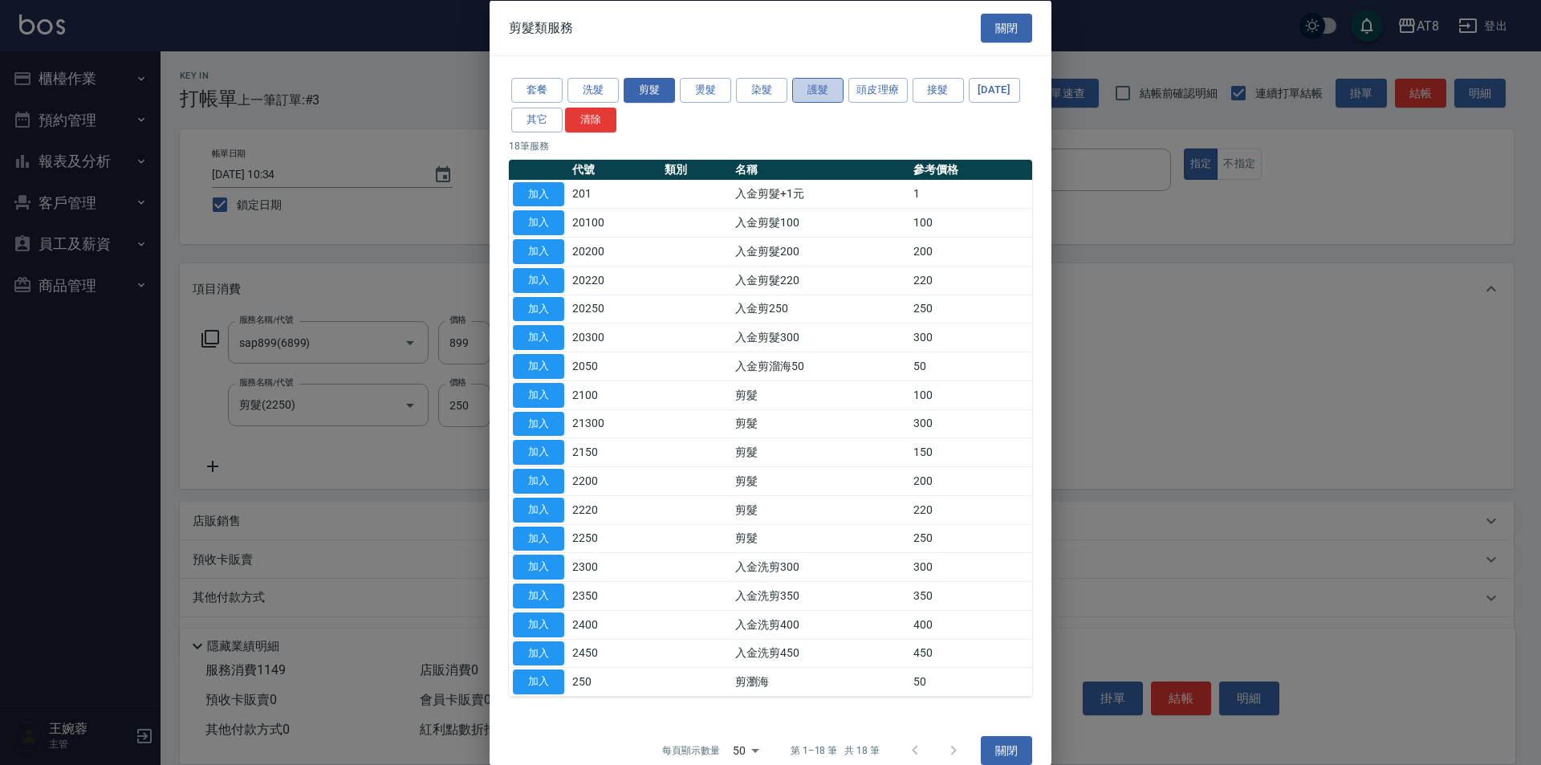
click at [819, 94] on button "護髮" at bounding box center [817, 90] width 51 height 25
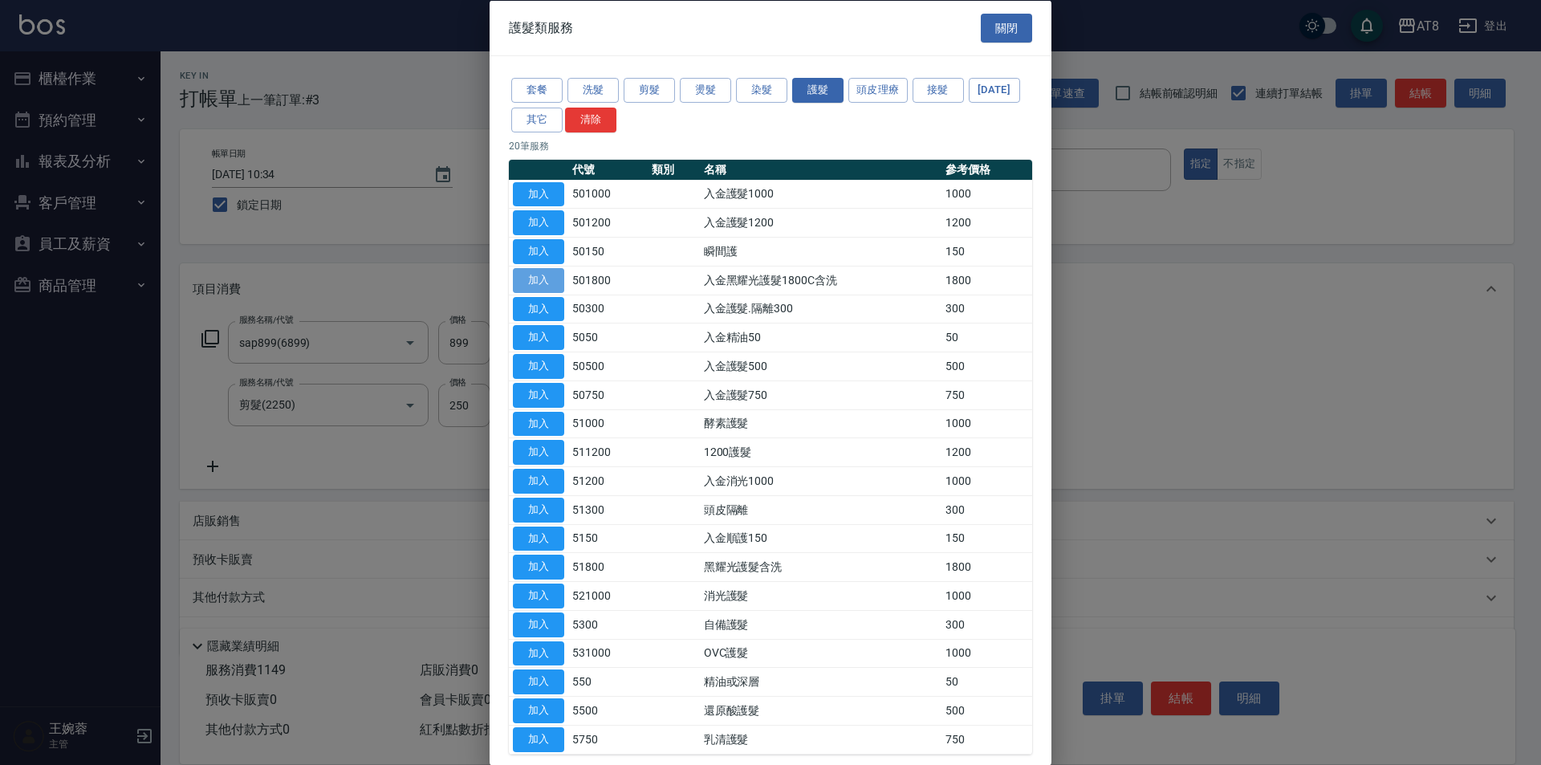
click at [551, 292] on button "加入" at bounding box center [538, 279] width 51 height 25
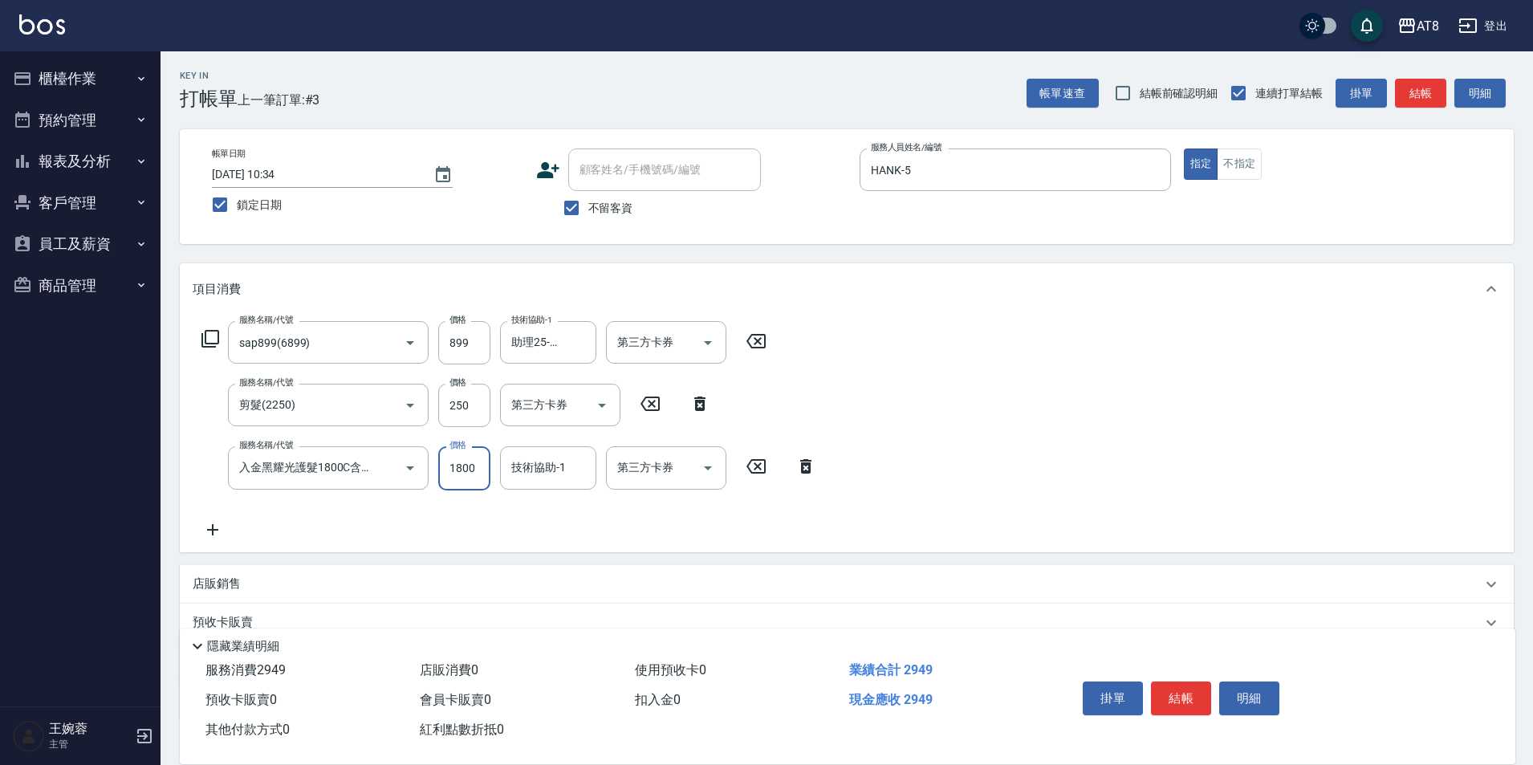
click at [482, 474] on input "1800" at bounding box center [464, 467] width 52 height 43
type input "1500"
type input "助理25-25"
click at [1200, 683] on button "結帳" at bounding box center [1181, 698] width 60 height 34
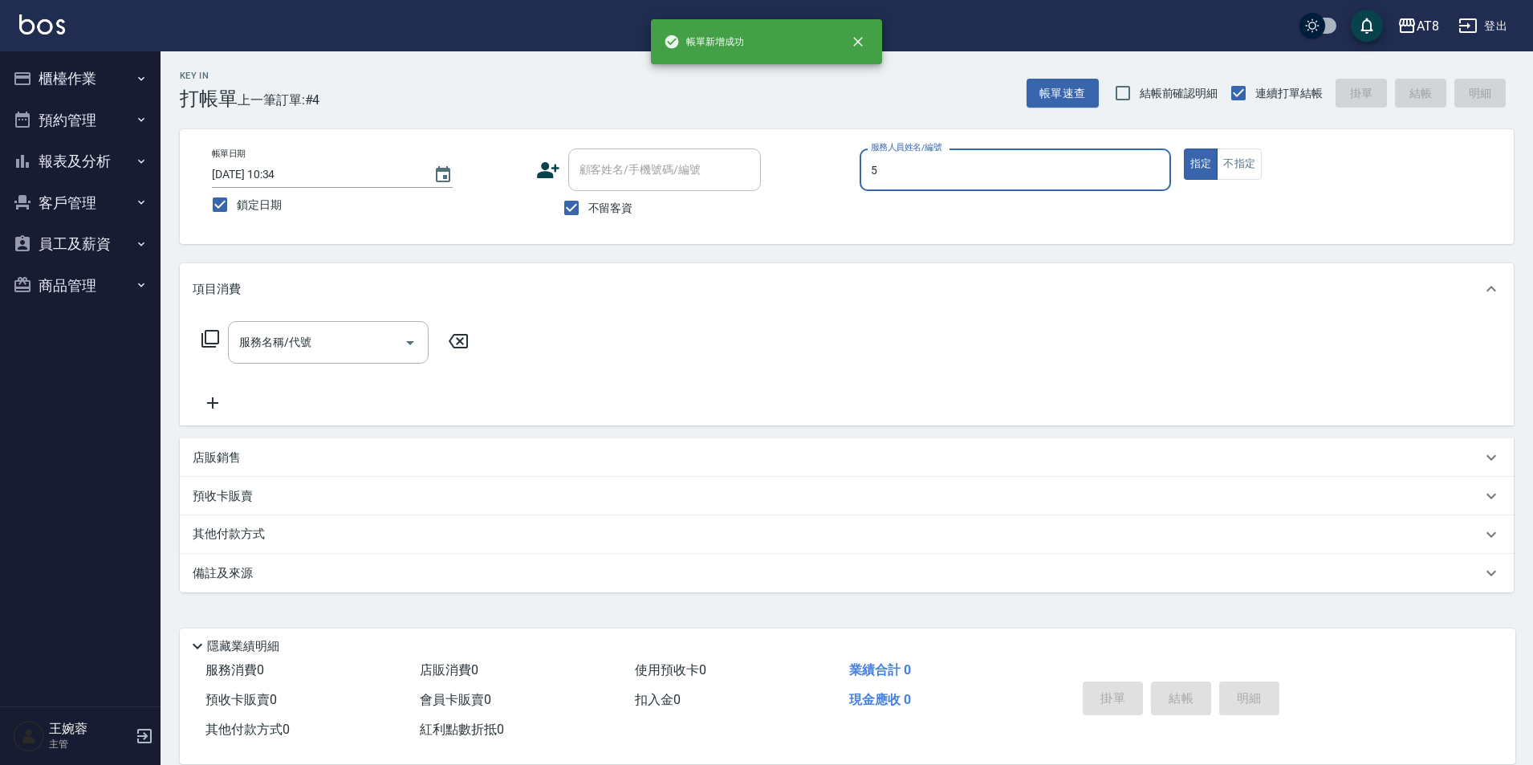
type input "HANK-5"
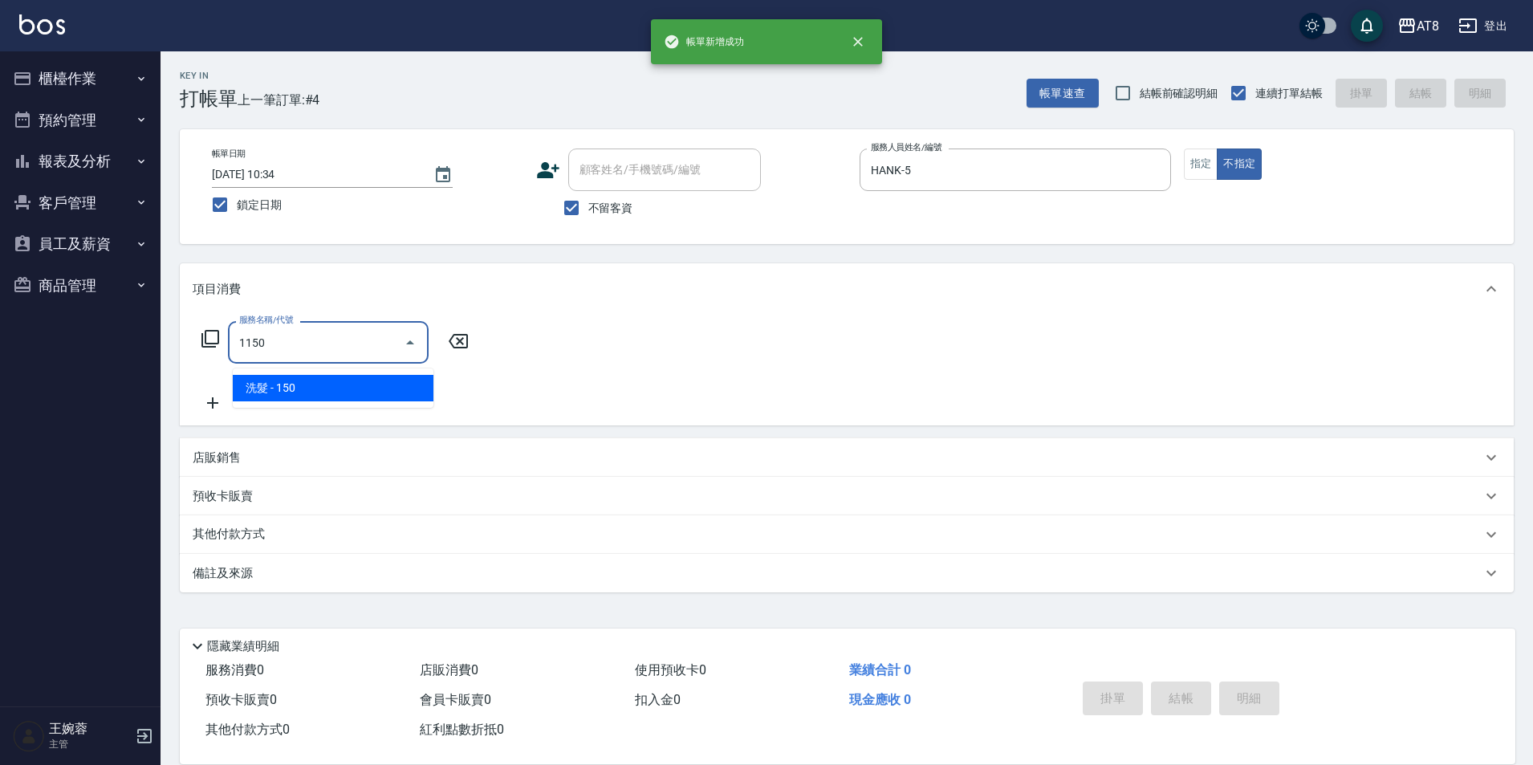
type input "洗髮(1150)"
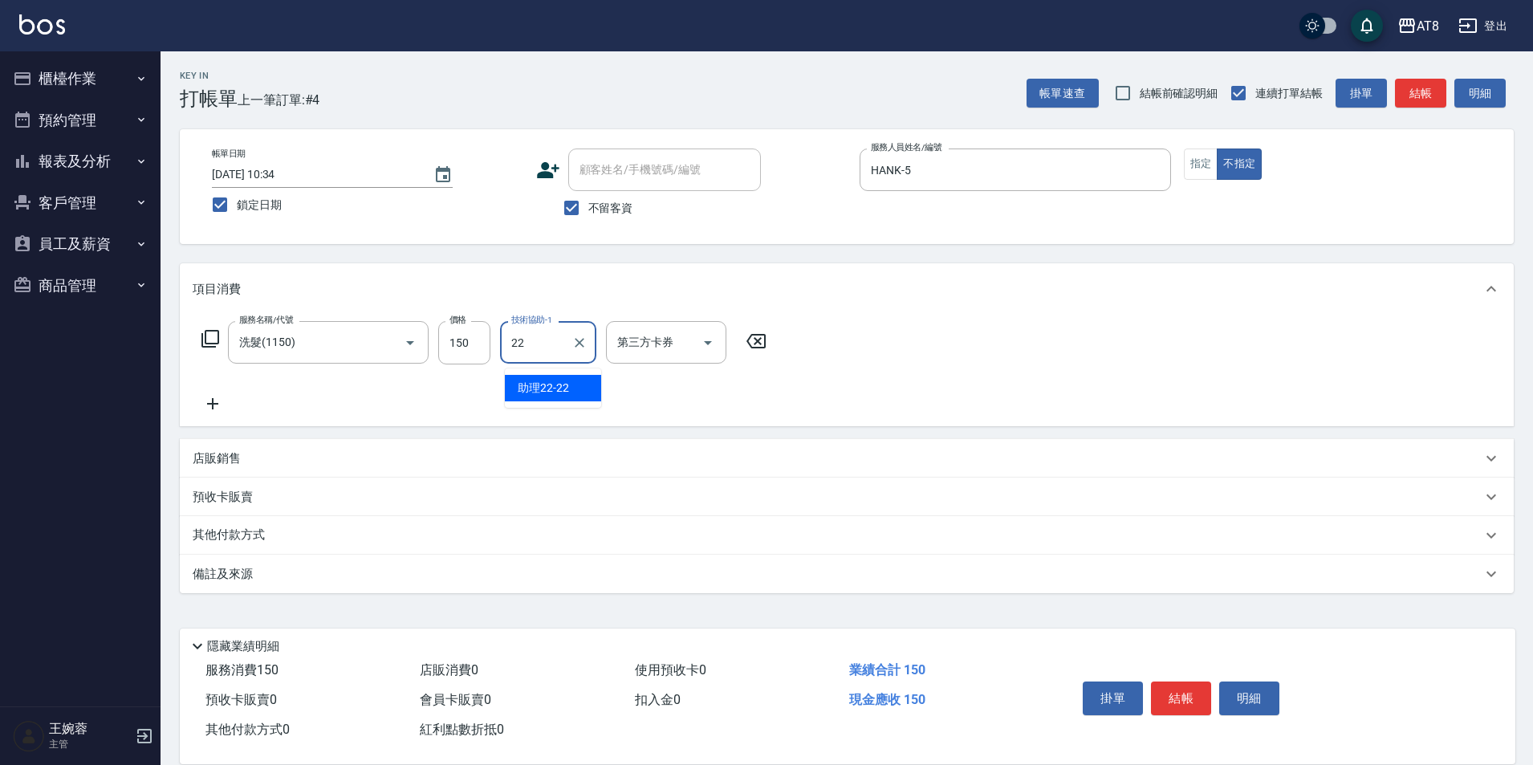
type input "助理22-22"
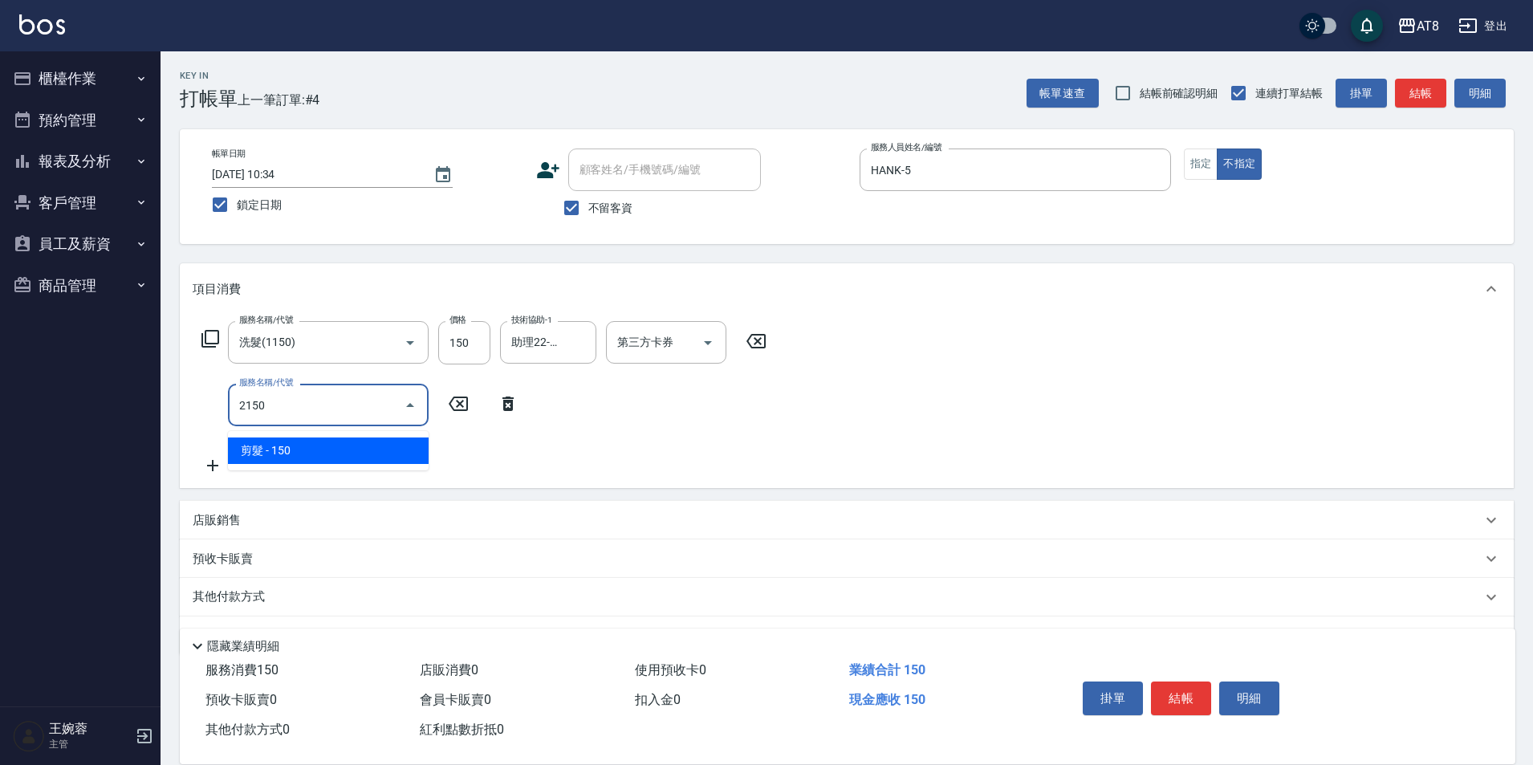
type input "剪髮(2150)"
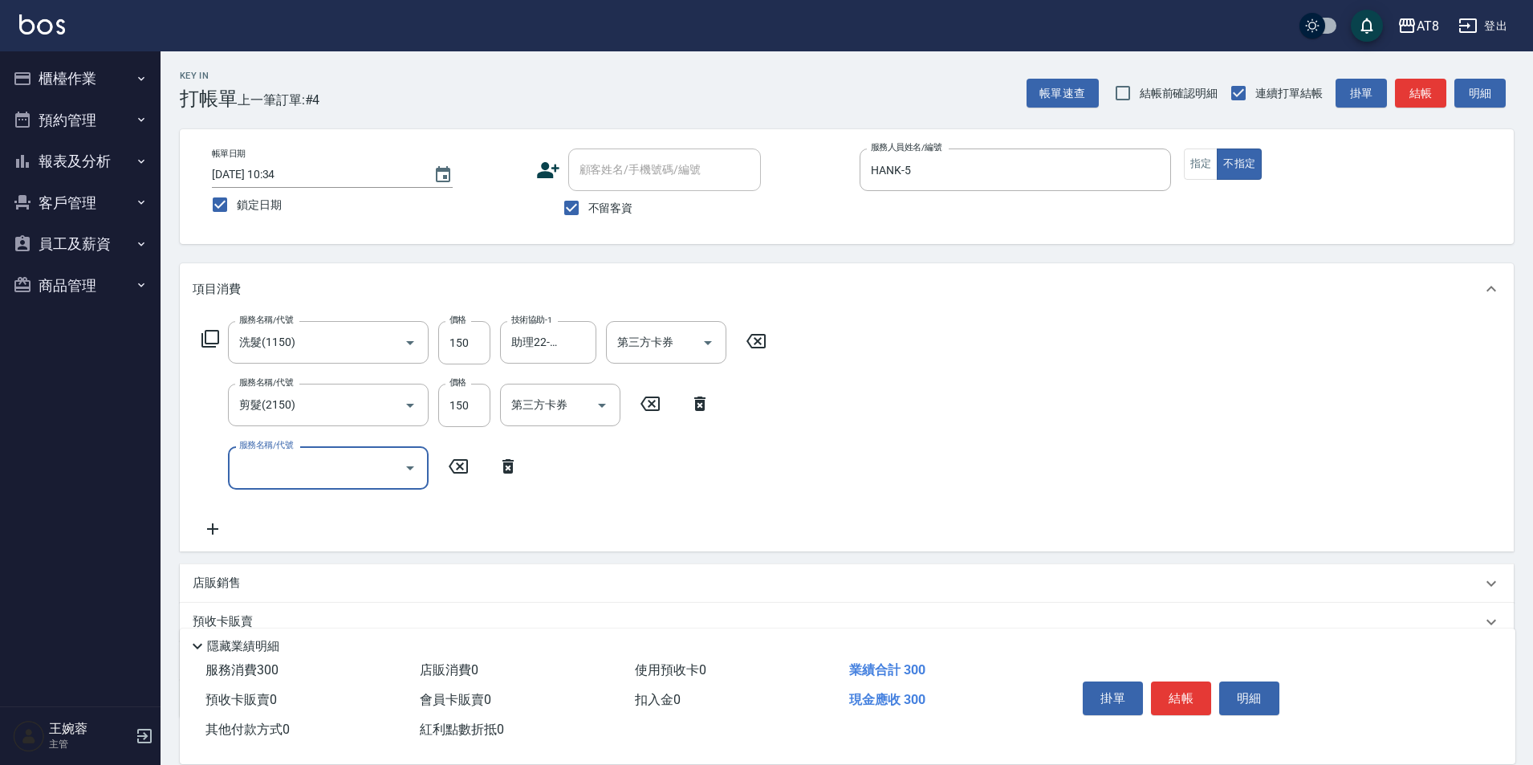
click at [508, 473] on icon at bounding box center [507, 466] width 11 height 14
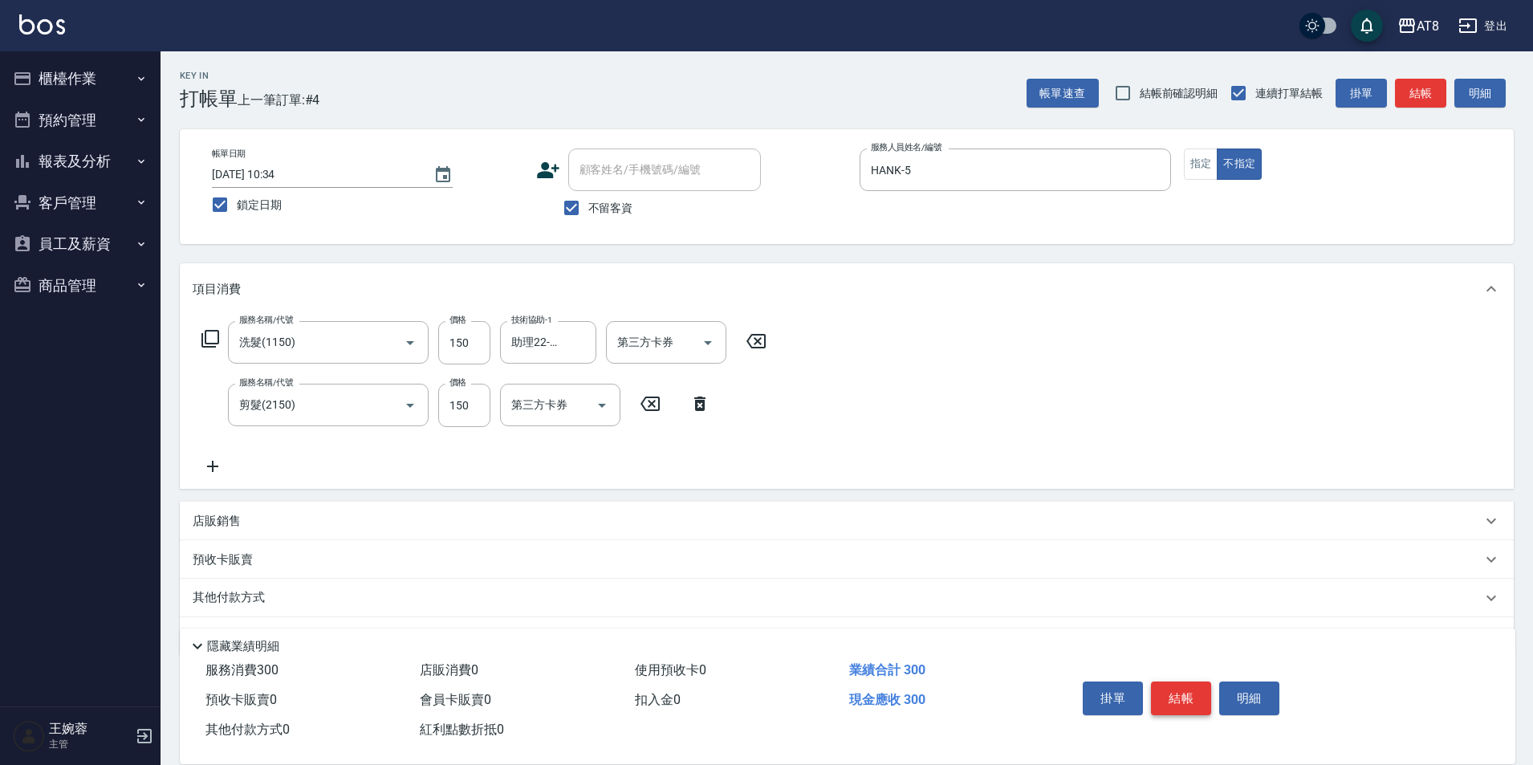
click at [1193, 685] on button "結帳" at bounding box center [1181, 698] width 60 height 34
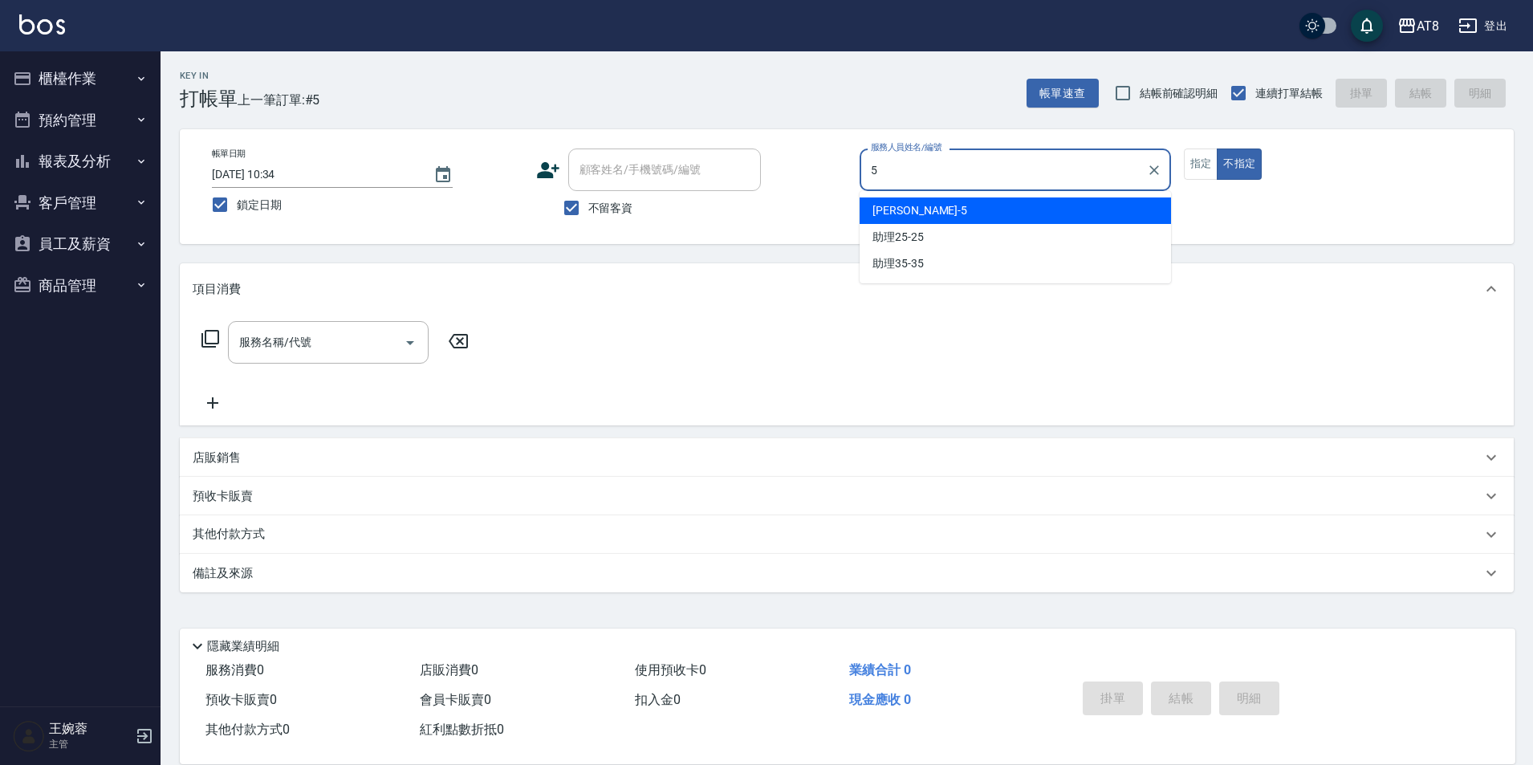
type input "HANK-5"
type button "false"
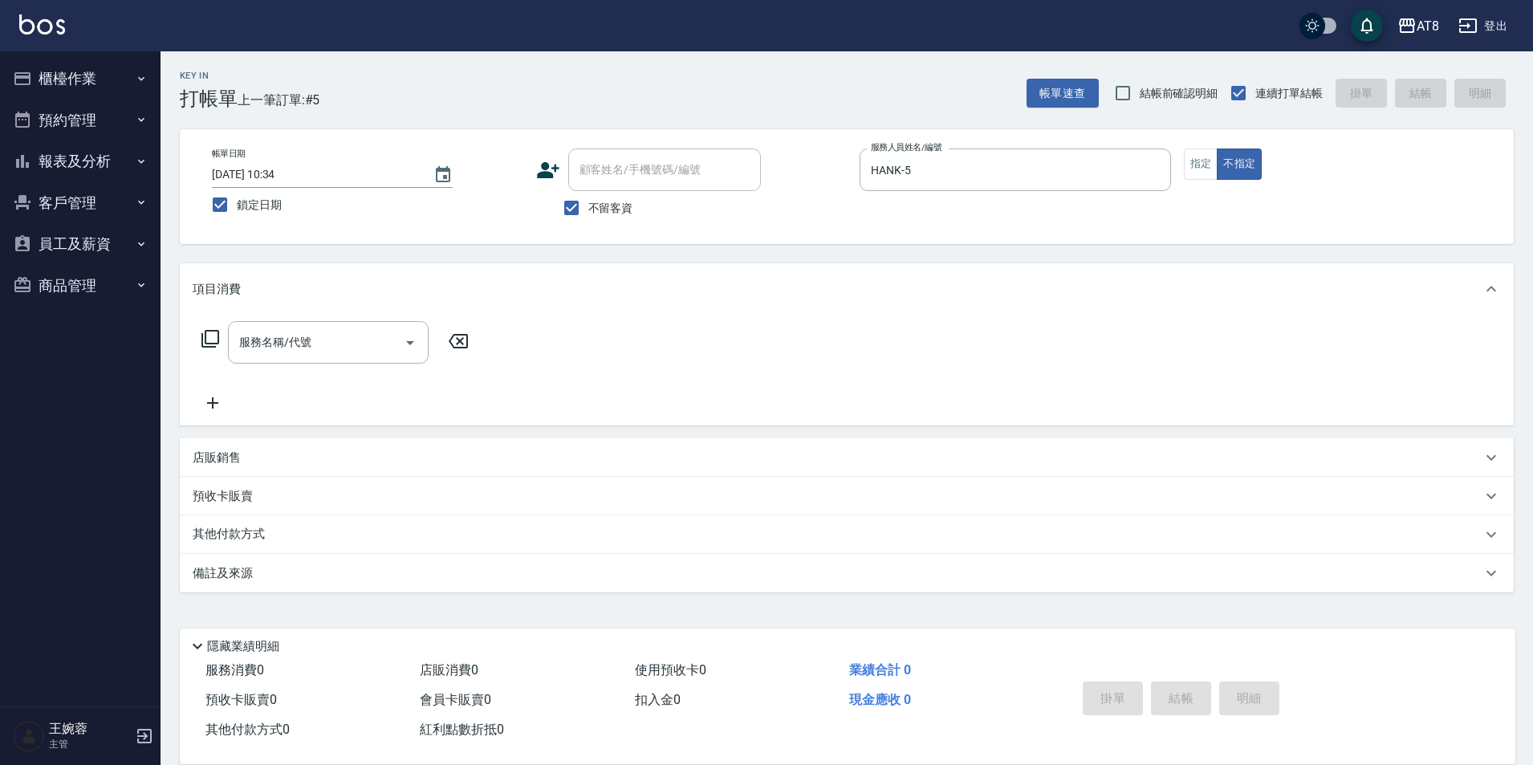
click at [200, 351] on div "服務名稱/代號 服務名稱/代號" at bounding box center [336, 342] width 286 height 43
click at [208, 348] on icon at bounding box center [210, 338] width 19 height 19
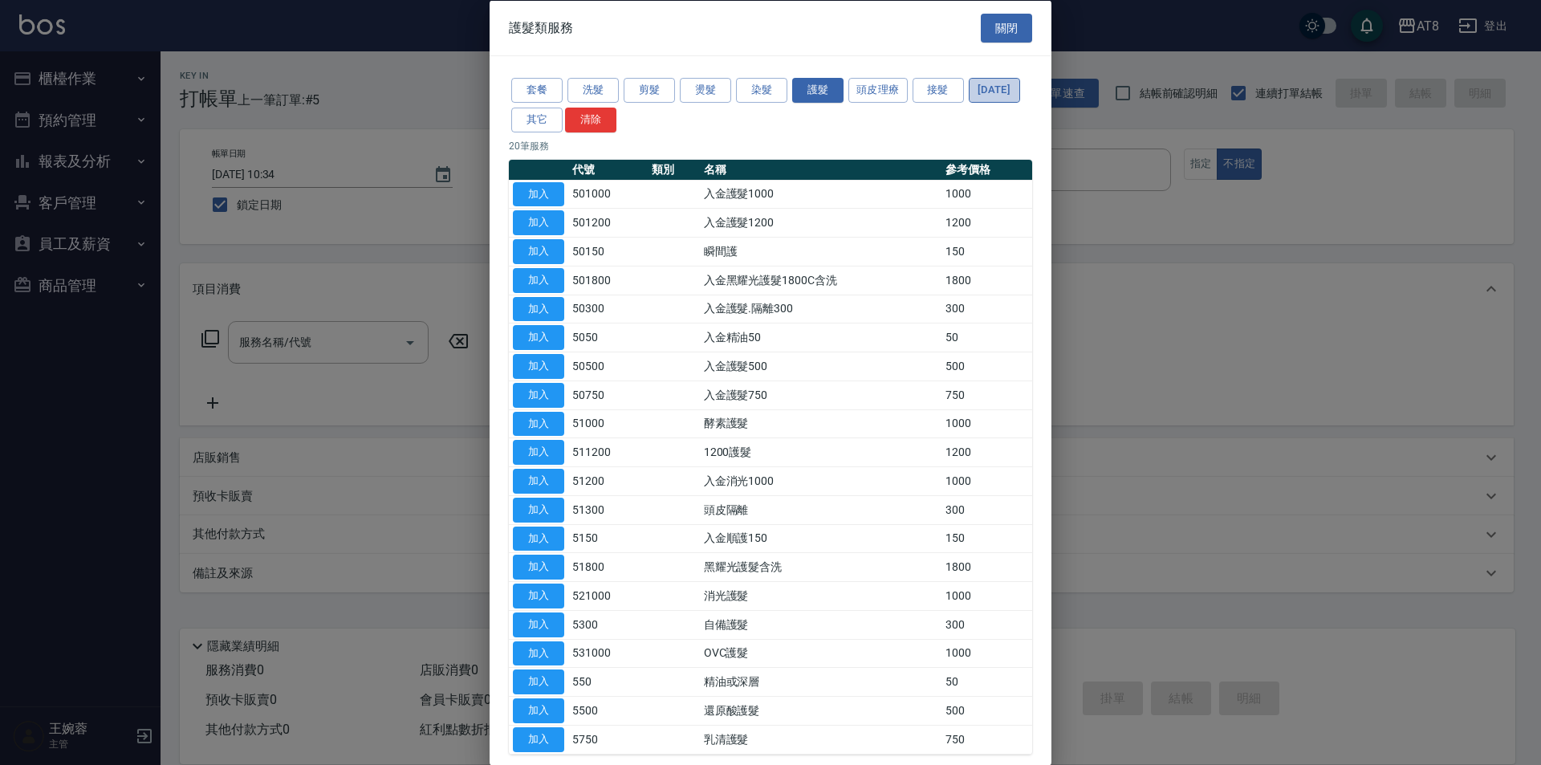
click at [969, 103] on button "[DATE]" at bounding box center [994, 90] width 51 height 25
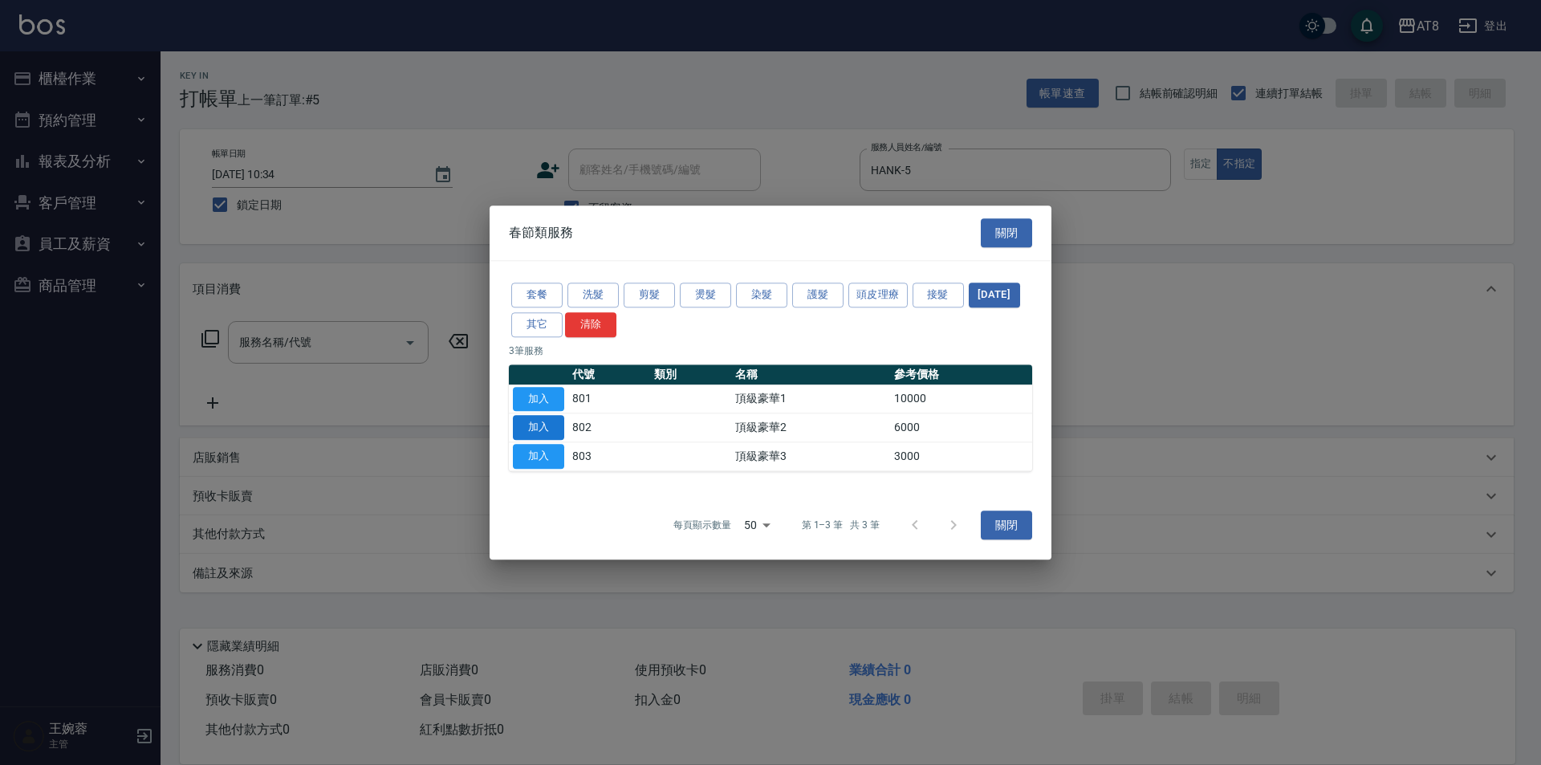
drag, startPoint x: 548, startPoint y: 438, endPoint x: 554, endPoint y: 432, distance: 8.5
click at [547, 438] on button "加入" at bounding box center [538, 428] width 51 height 25
type input "頂級豪華2(802)"
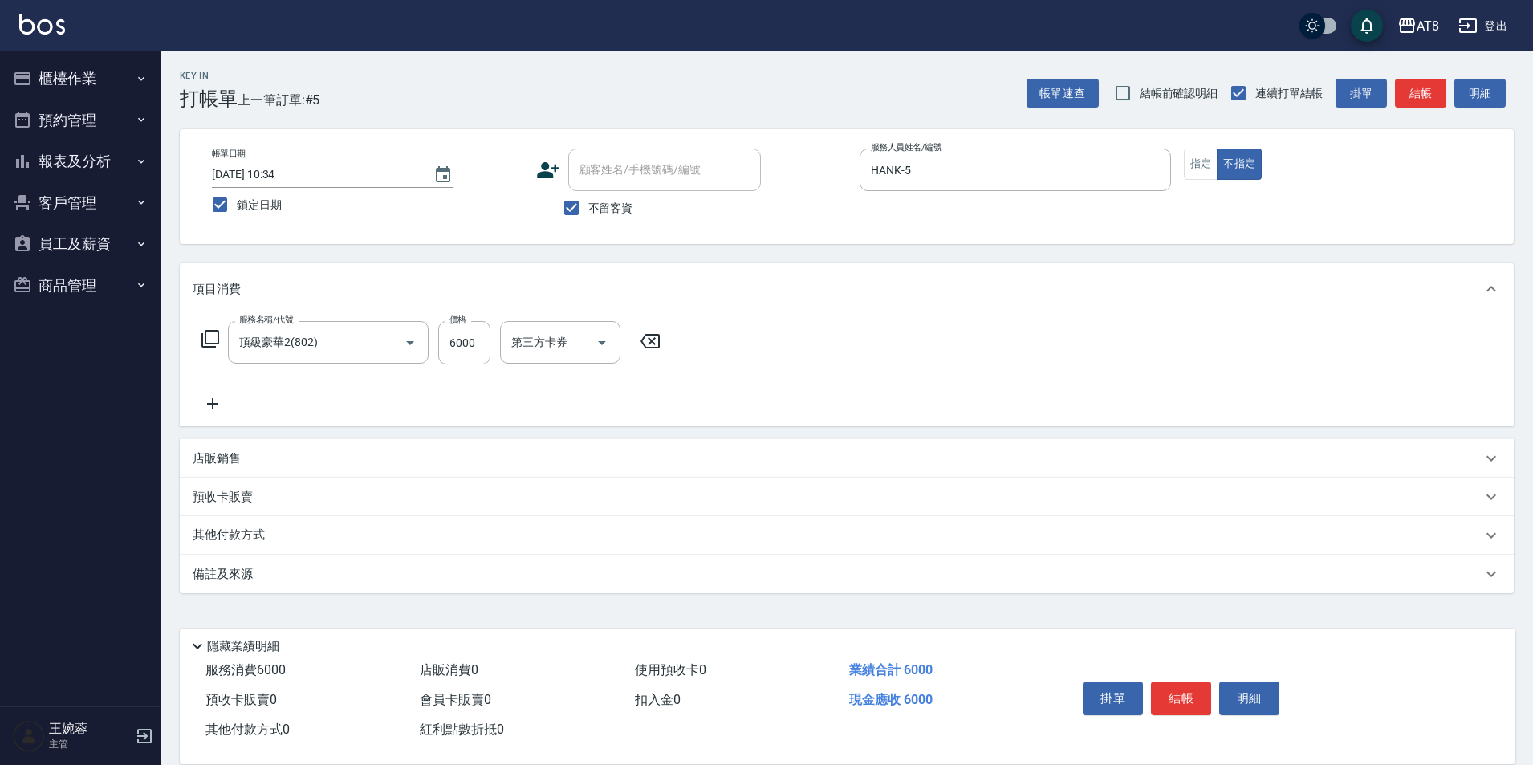
click at [214, 413] on icon at bounding box center [213, 403] width 40 height 19
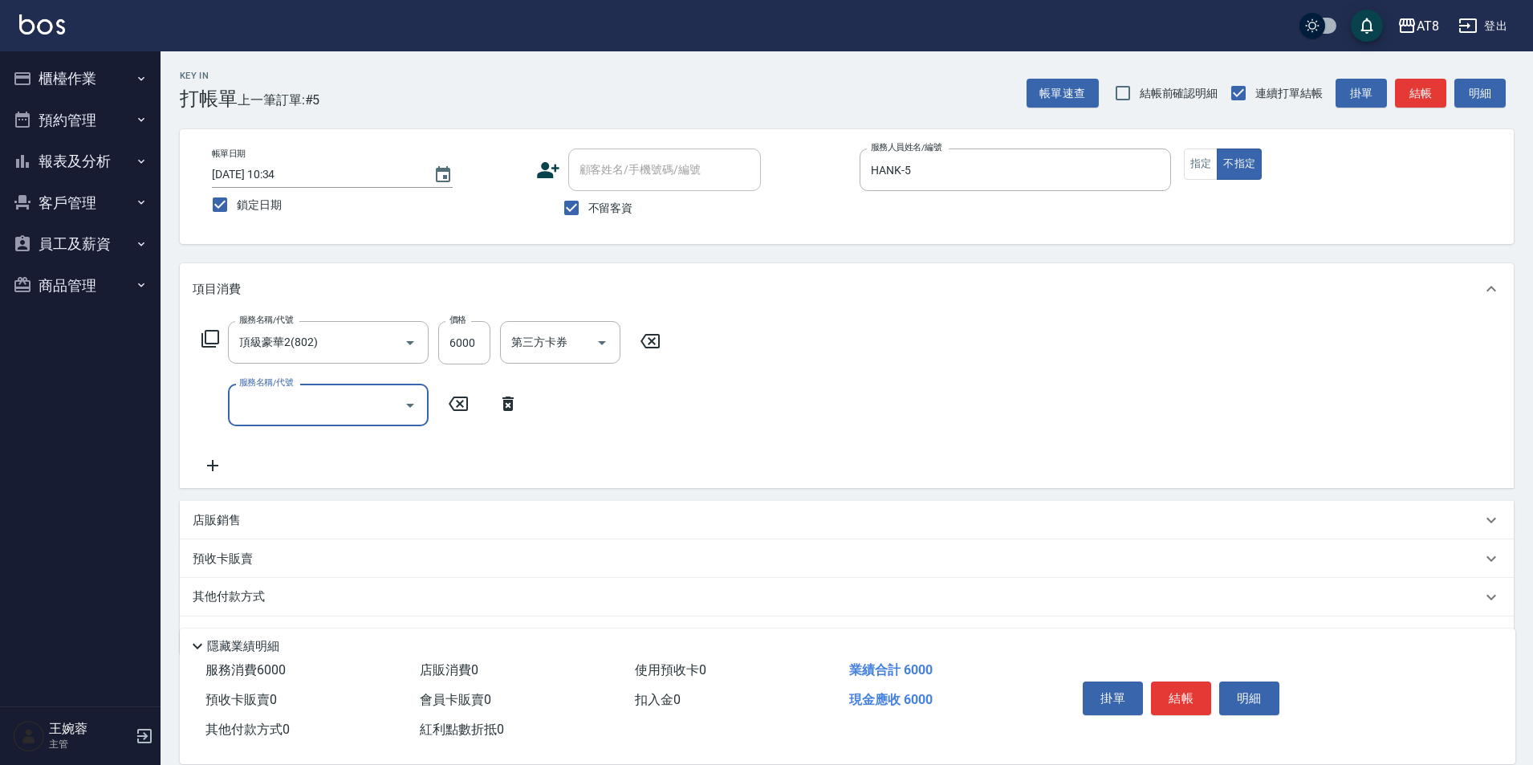
drag, startPoint x: 504, startPoint y: 411, endPoint x: 469, endPoint y: 403, distance: 35.4
click at [504, 410] on icon at bounding box center [507, 403] width 11 height 14
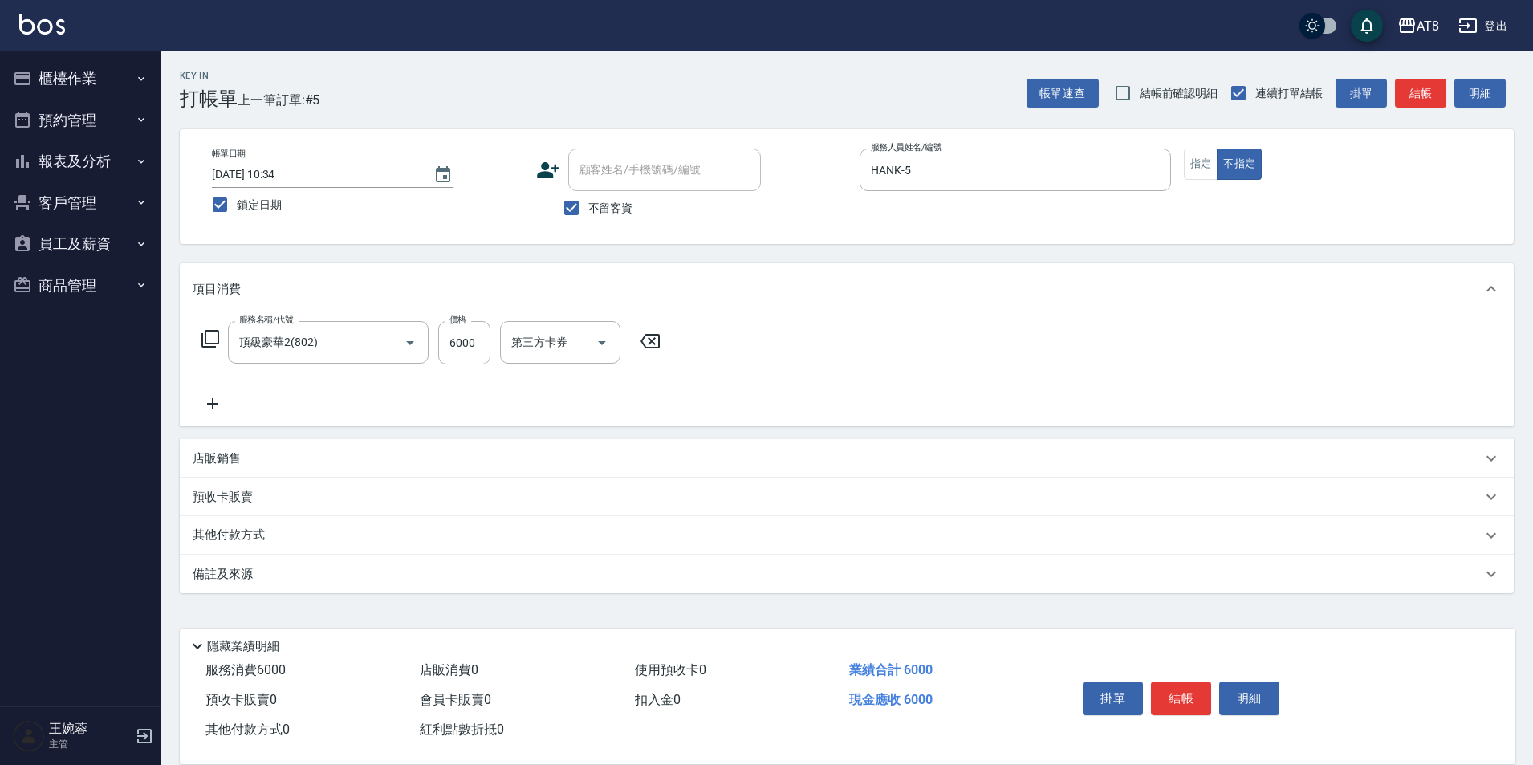
click at [209, 348] on icon at bounding box center [210, 338] width 19 height 19
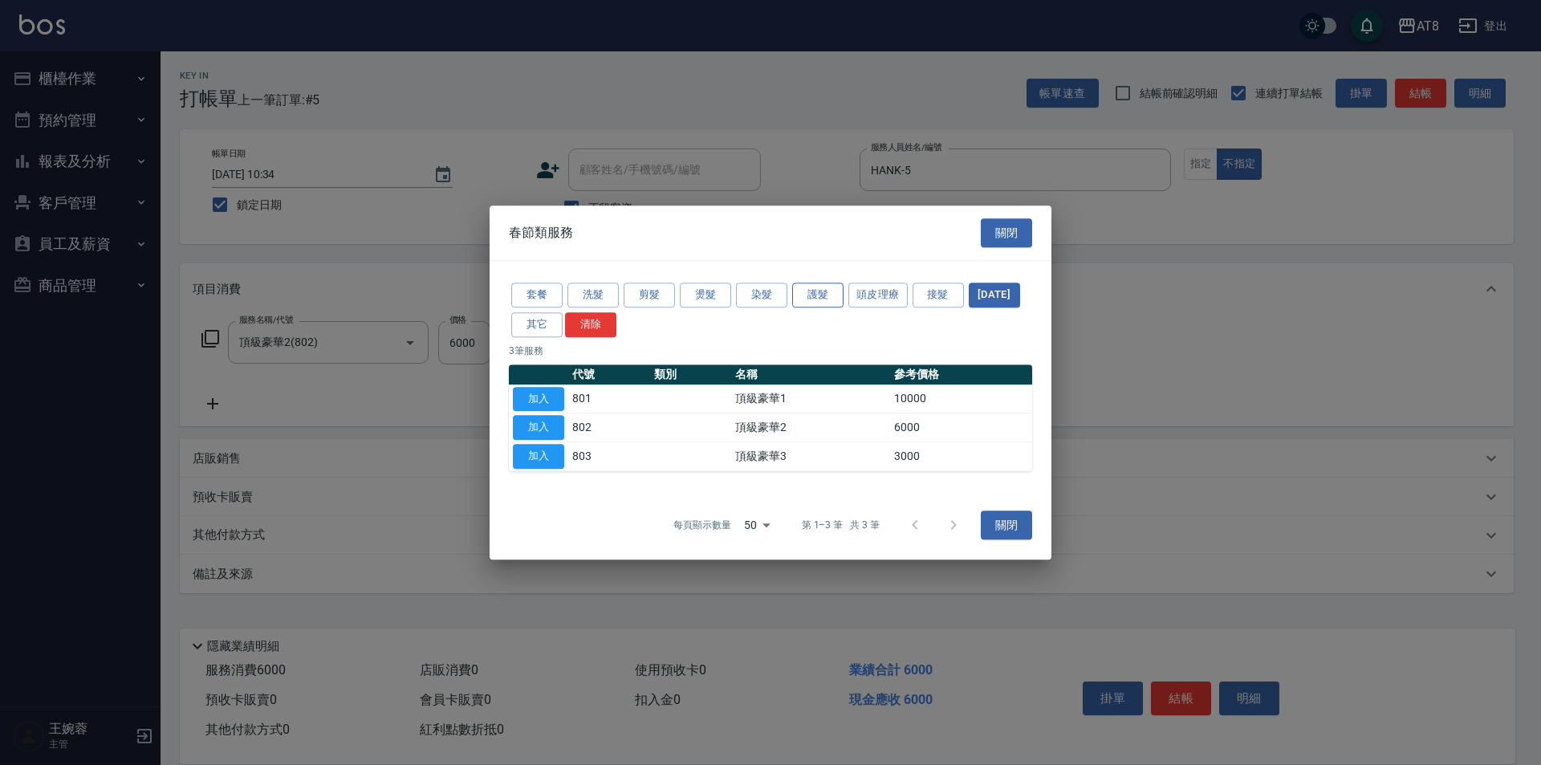
click at [827, 282] on button "護髮" at bounding box center [817, 294] width 51 height 25
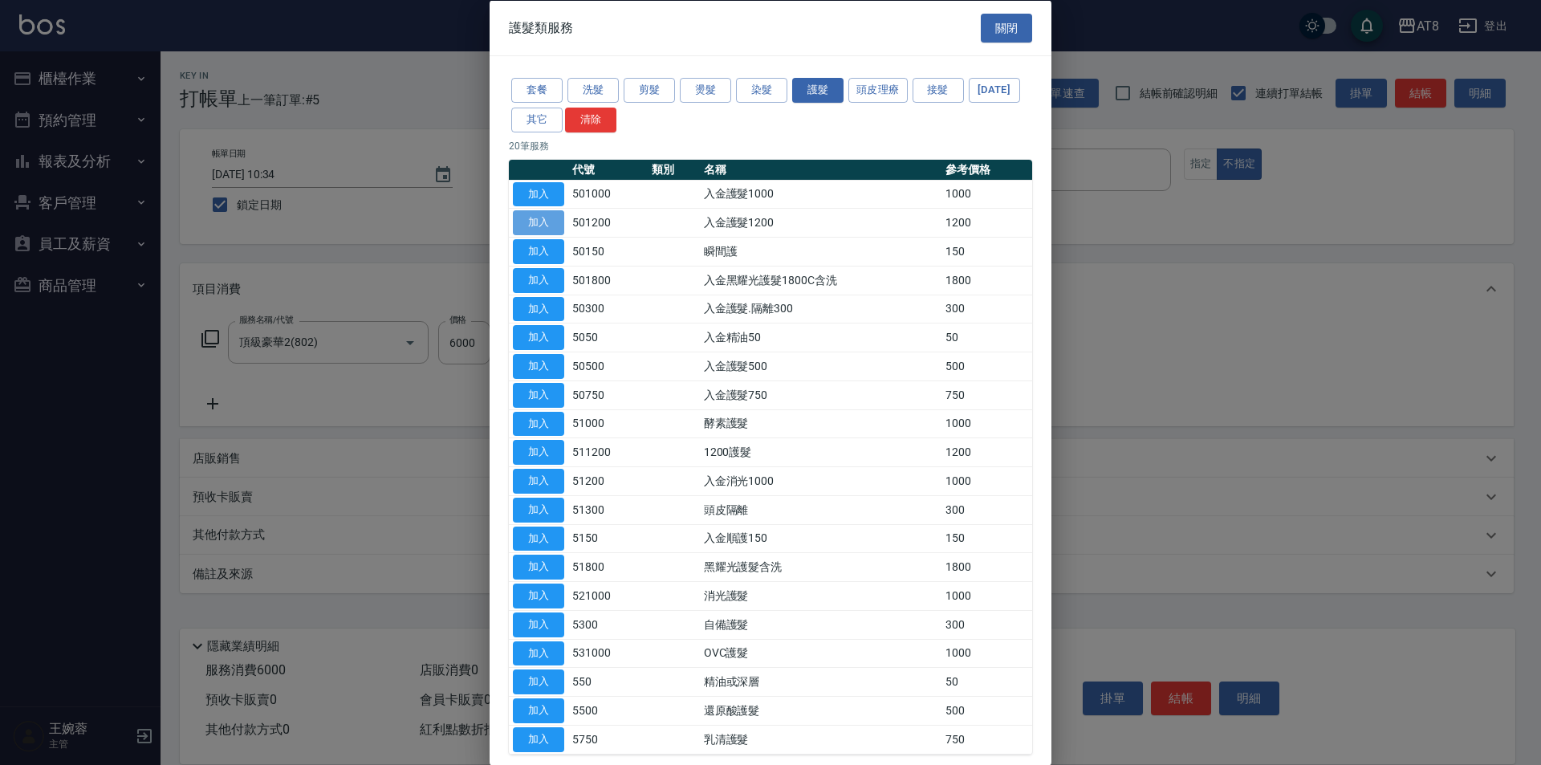
click at [548, 235] on button "加入" at bounding box center [538, 222] width 51 height 25
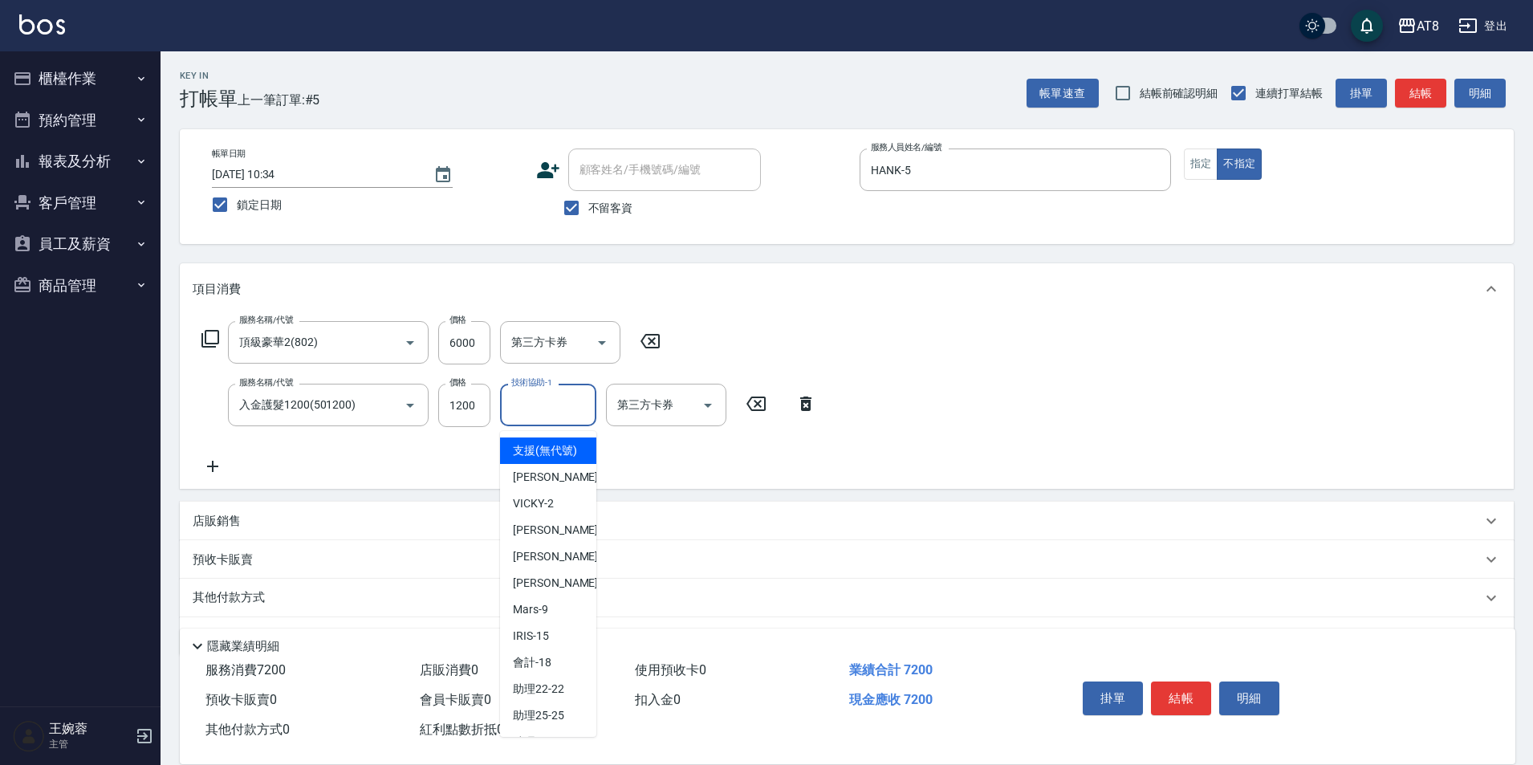
click at [570, 398] on input "技術協助-1" at bounding box center [548, 405] width 82 height 28
type input "助理25-25"
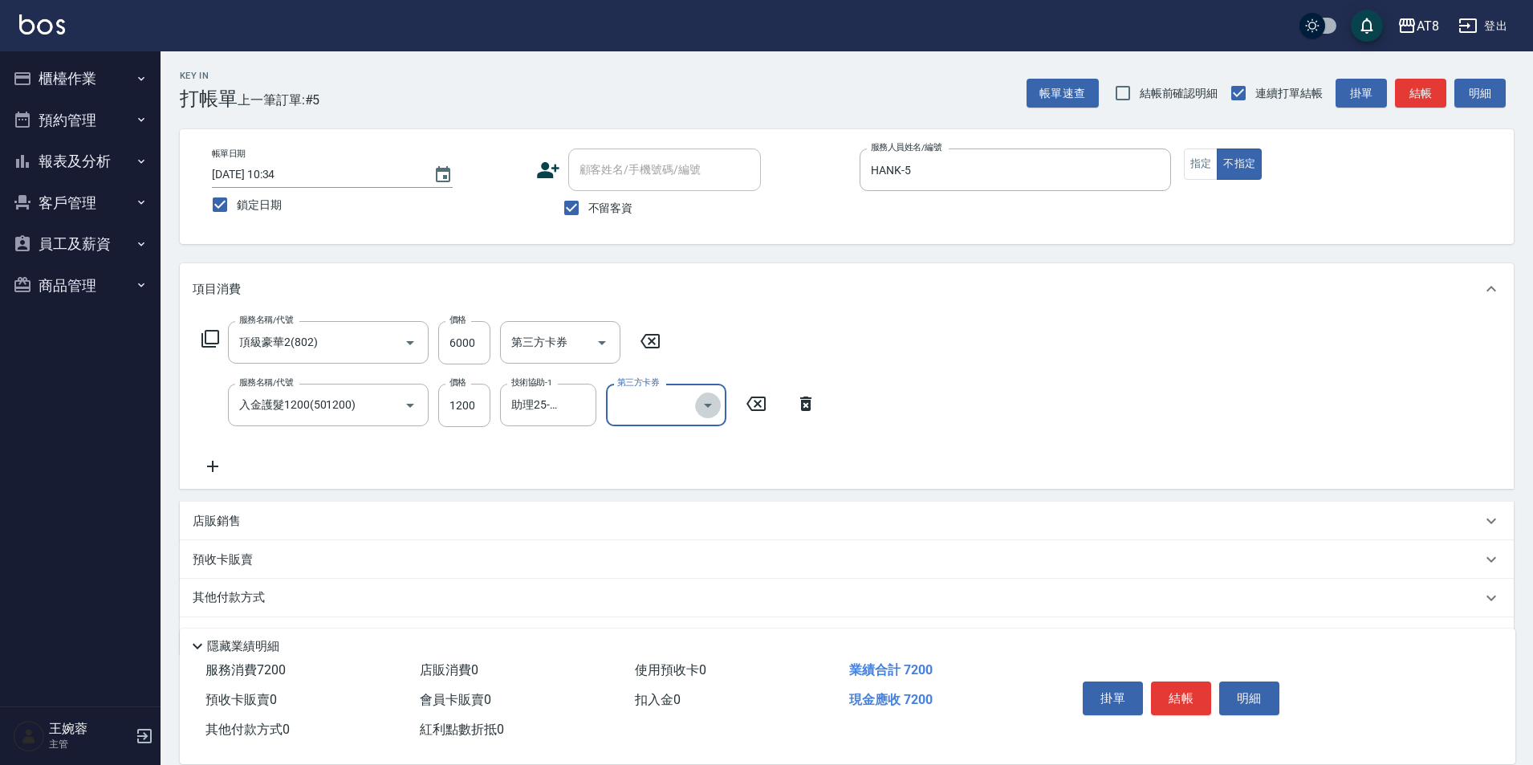
click at [710, 412] on icon "Open" at bounding box center [707, 405] width 19 height 19
click at [681, 573] on ul "舊有卡券 Line酷券 FUNNOW 歐卡/Momo 儲值卡" at bounding box center [666, 503] width 120 height 145
click at [688, 565] on span "儲值卡" at bounding box center [666, 556] width 120 height 26
type input "儲值卡"
click at [206, 343] on icon at bounding box center [210, 339] width 18 height 18
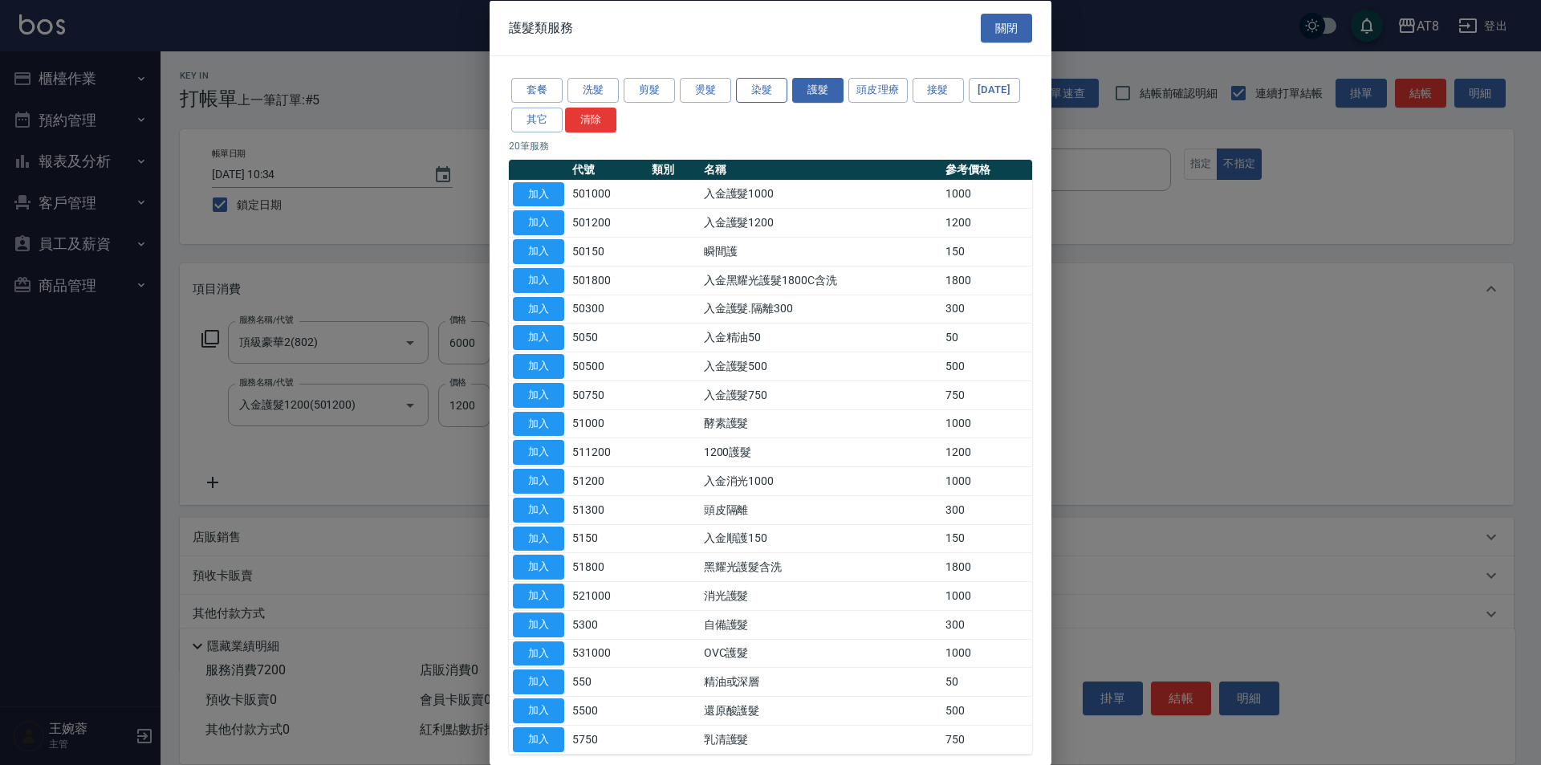
click at [766, 94] on button "染髮" at bounding box center [761, 90] width 51 height 25
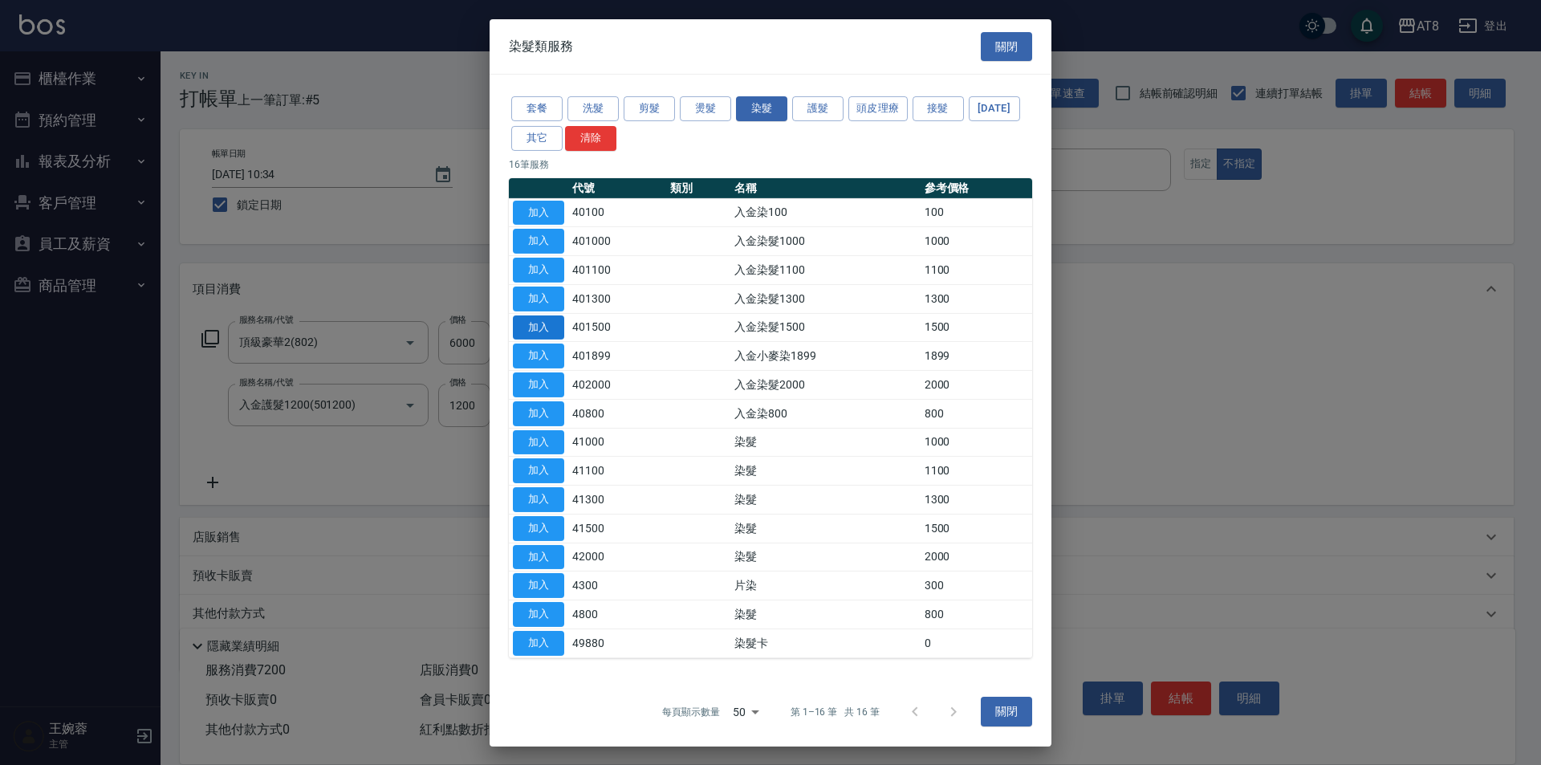
click at [540, 339] on button "加入" at bounding box center [538, 327] width 51 height 25
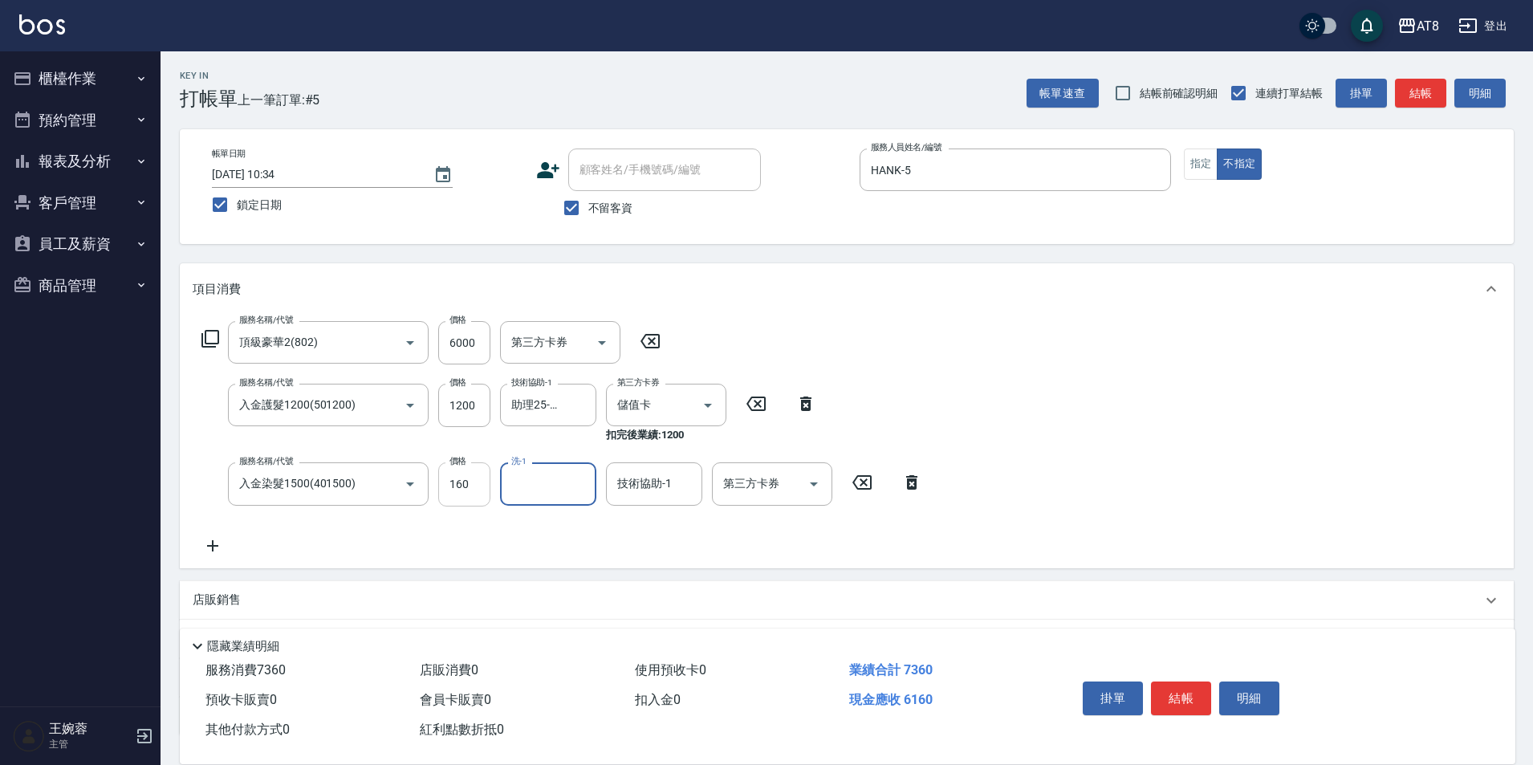
click at [474, 486] on input "160" at bounding box center [464, 483] width 52 height 43
type input "1600"
type input "助理25-25"
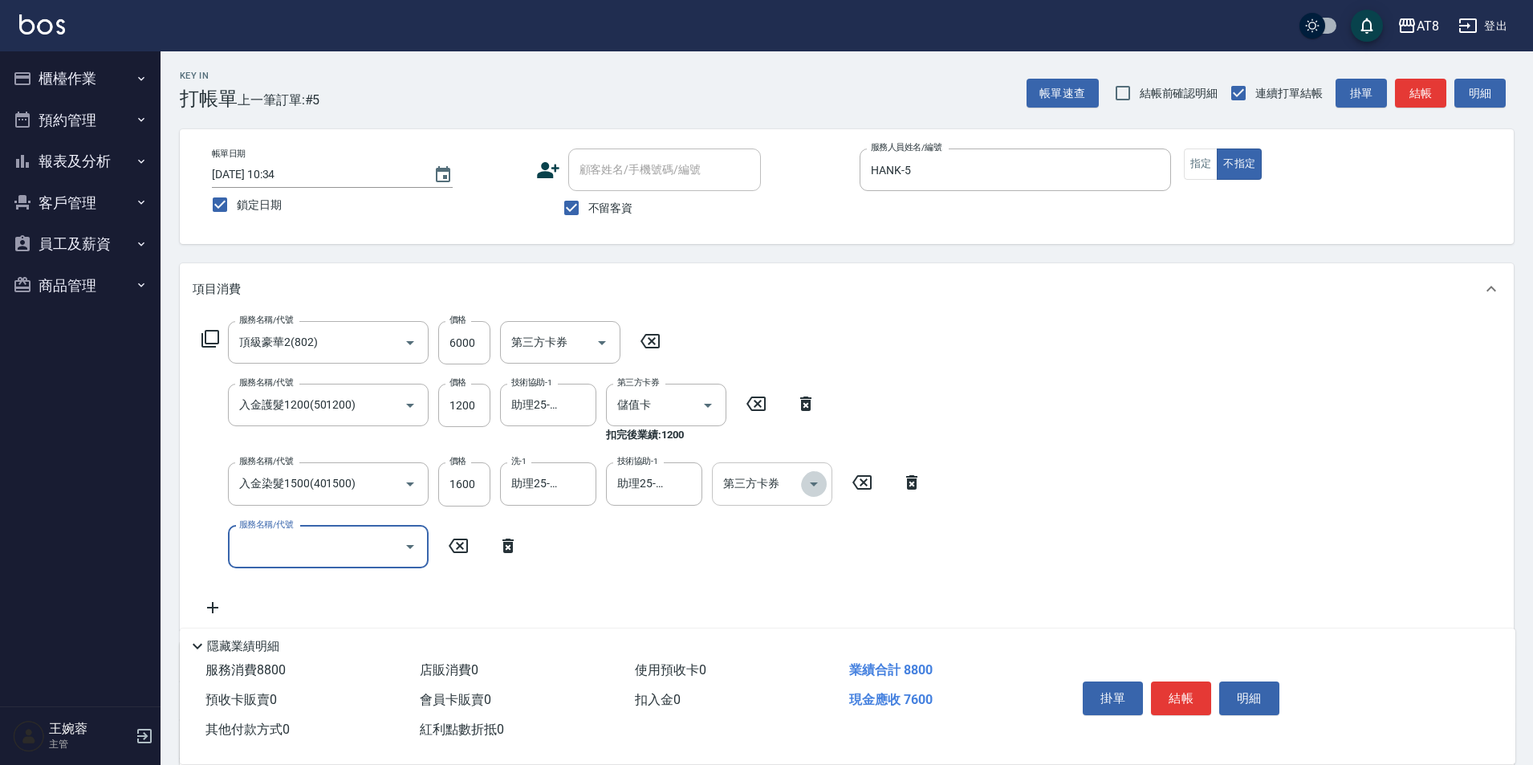
click at [815, 494] on icon "Open" at bounding box center [813, 483] width 19 height 19
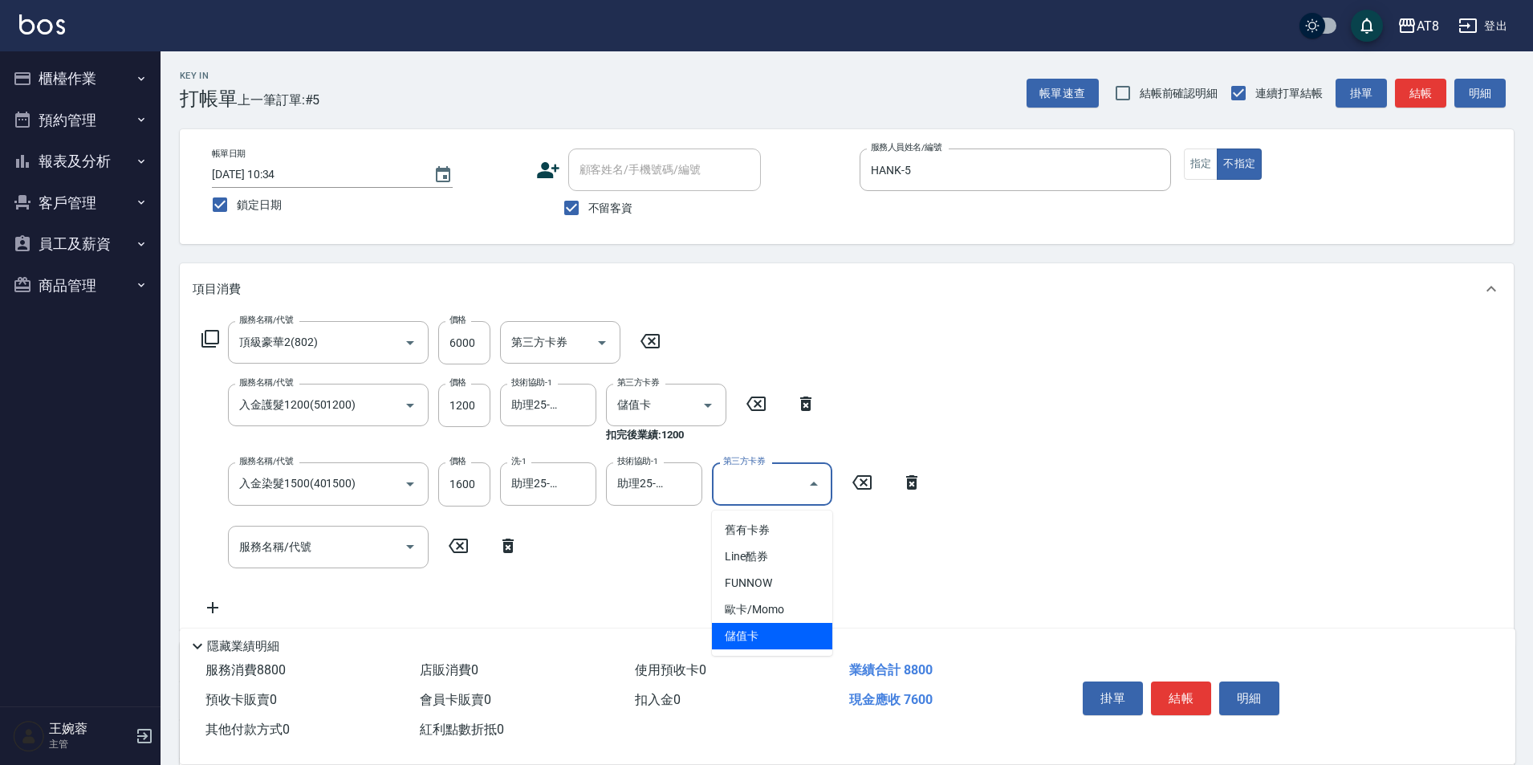
click at [777, 638] on span "儲值卡" at bounding box center [772, 636] width 120 height 26
type input "儲值卡"
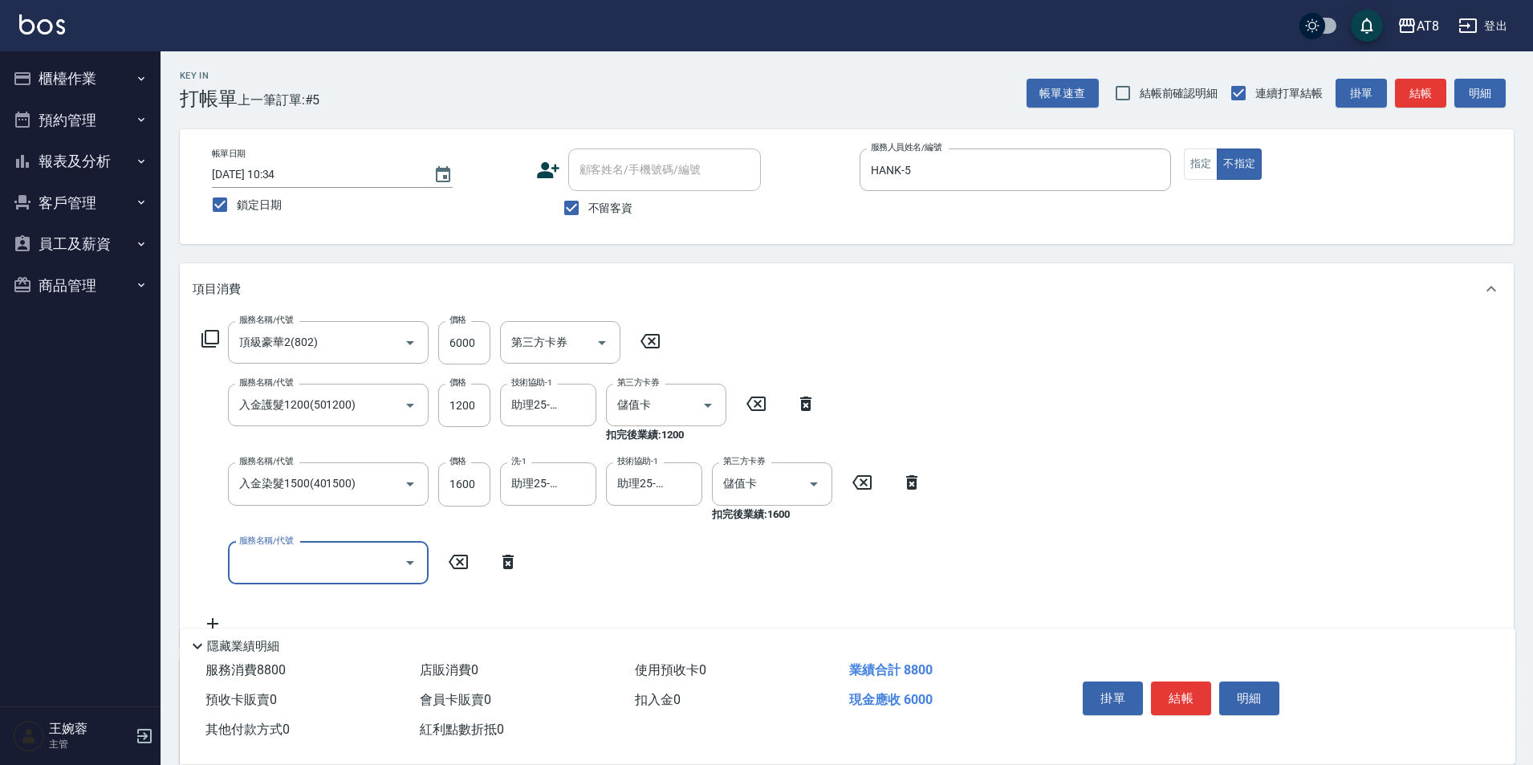
click at [372, 573] on input "服務名稱/代號" at bounding box center [316, 563] width 162 height 28
type input "入金SPA699(60699)"
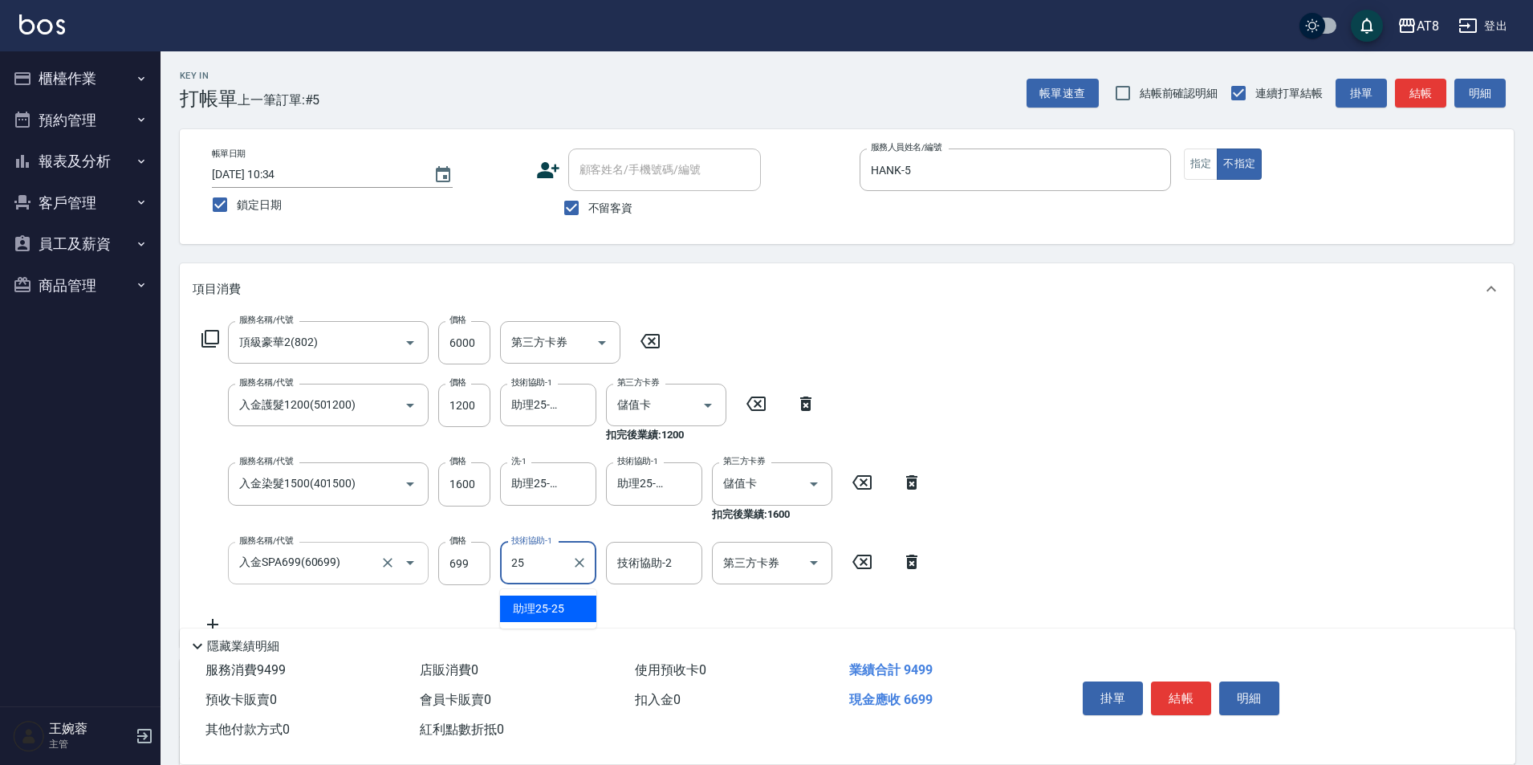
type input "助理25-25"
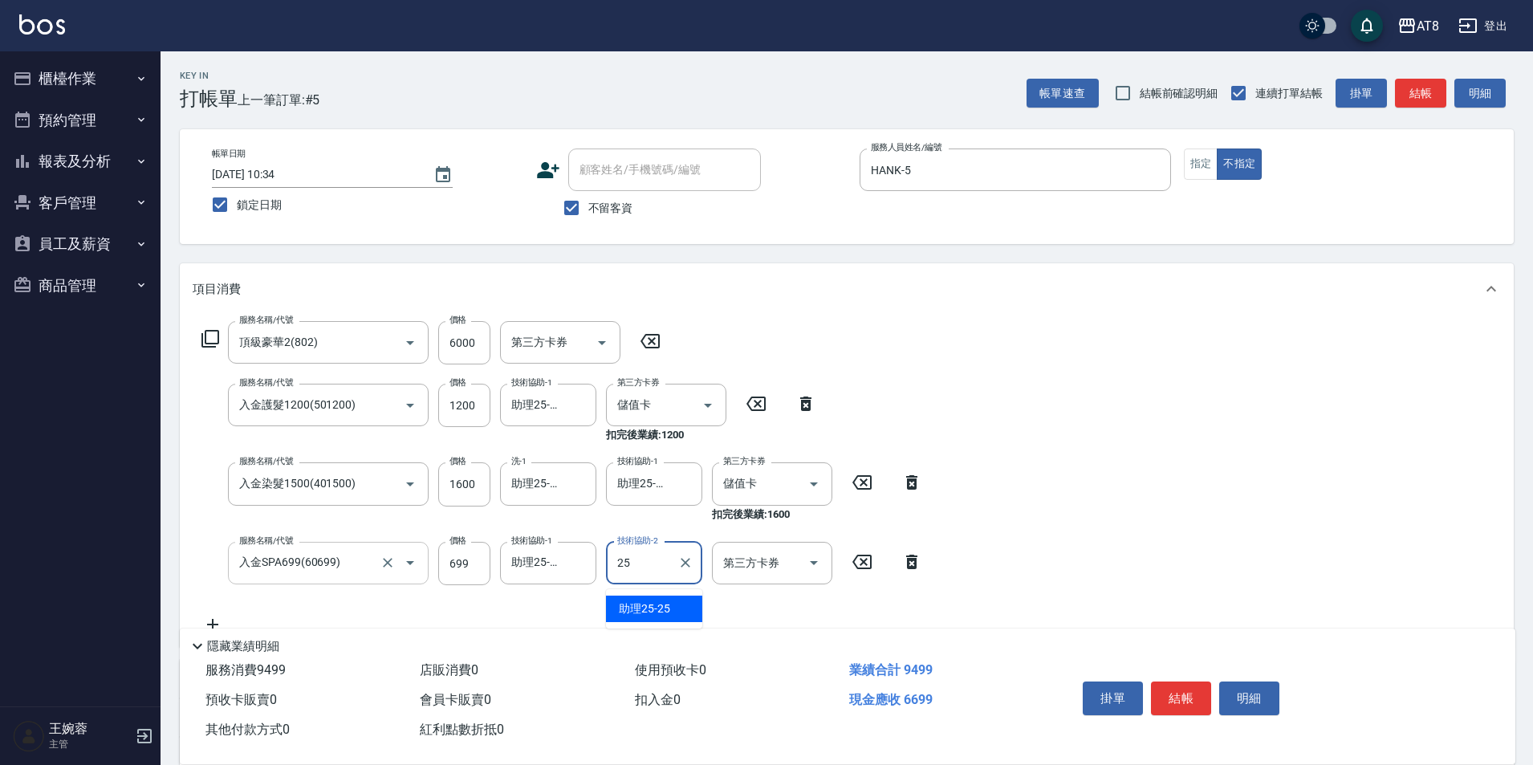
type input "助理25-25"
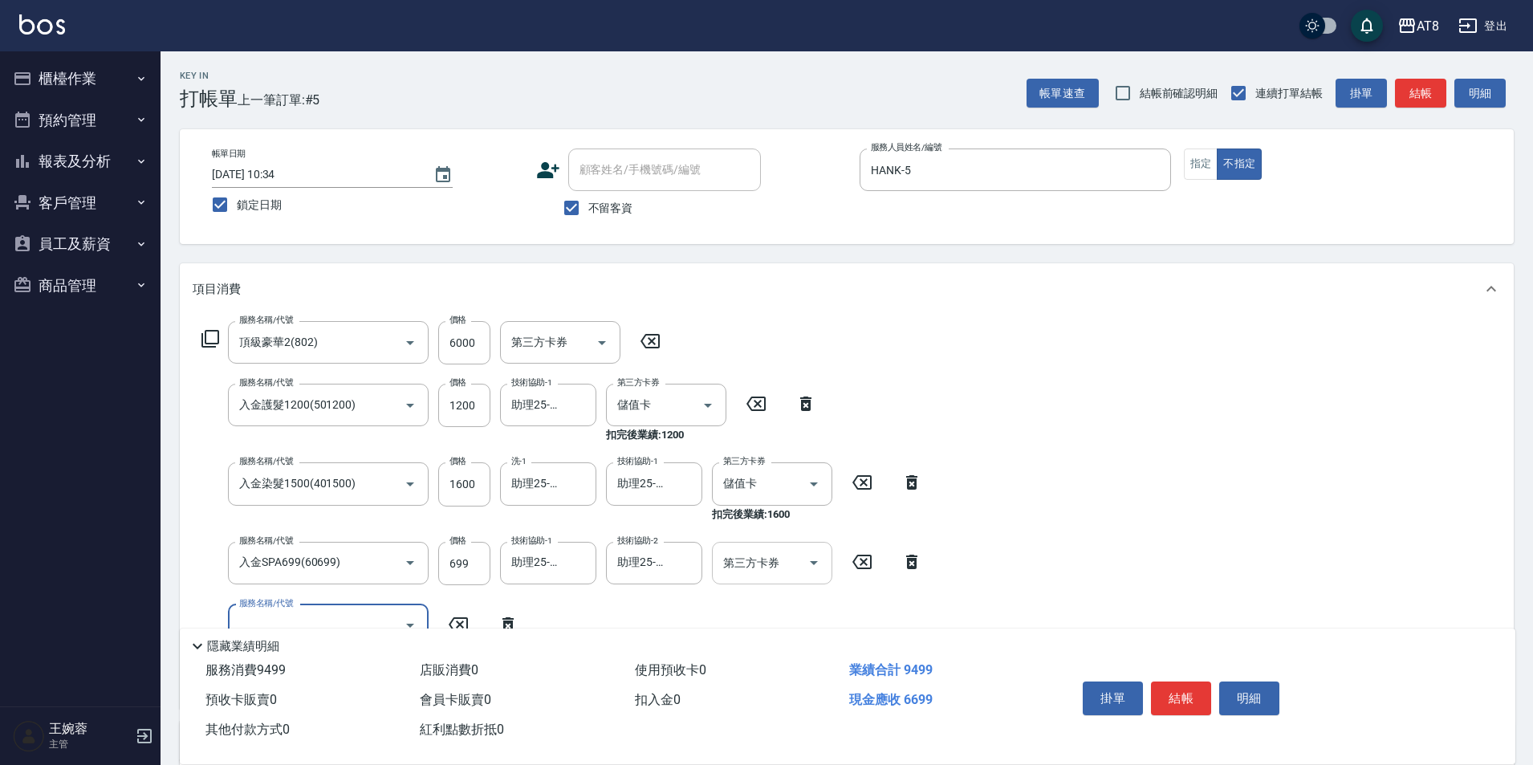
drag, startPoint x: 790, startPoint y: 565, endPoint x: 799, endPoint y: 583, distance: 20.1
click at [790, 566] on input "第三方卡券" at bounding box center [760, 563] width 82 height 28
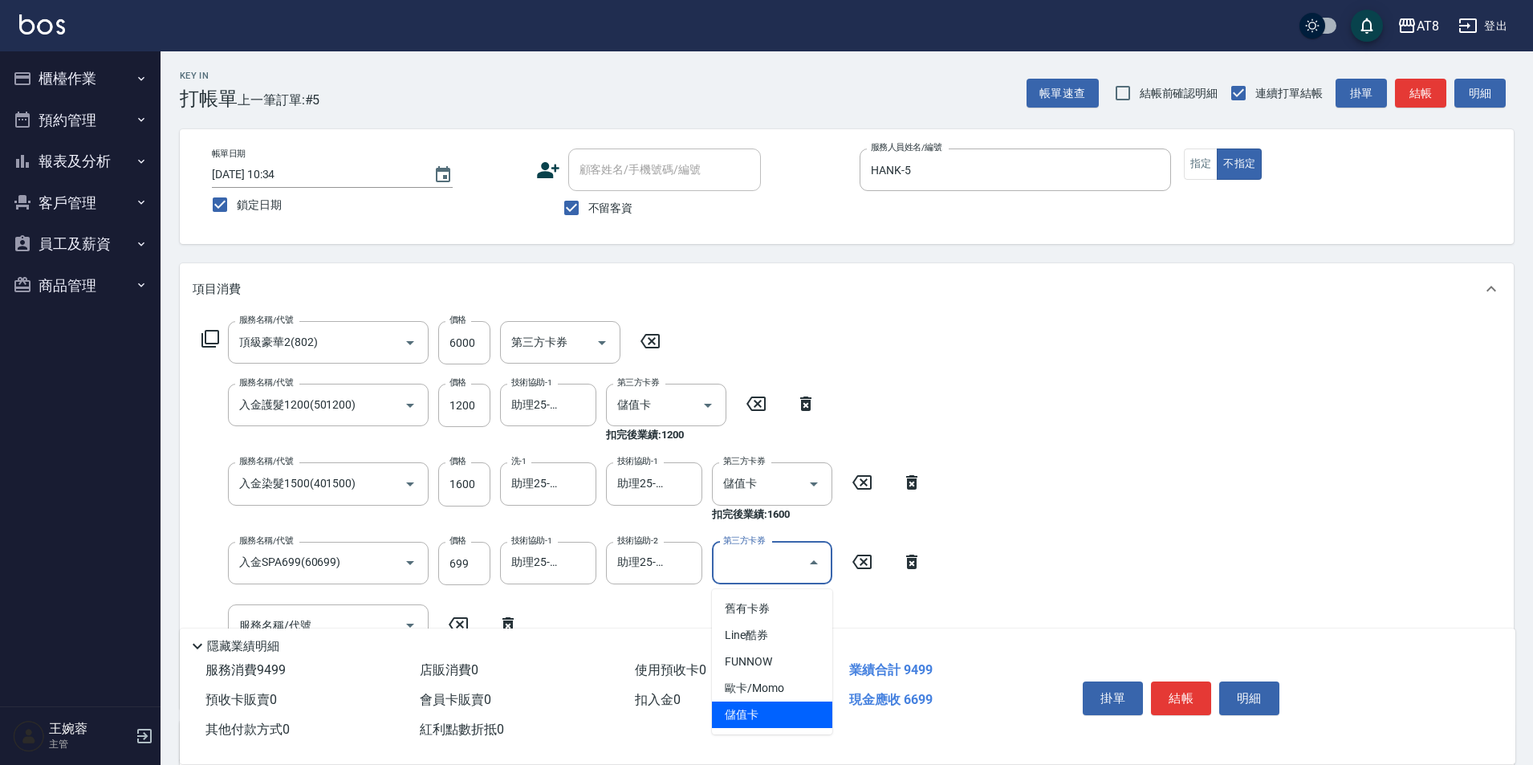
click at [771, 724] on span "儲值卡" at bounding box center [772, 714] width 120 height 26
type input "儲值卡"
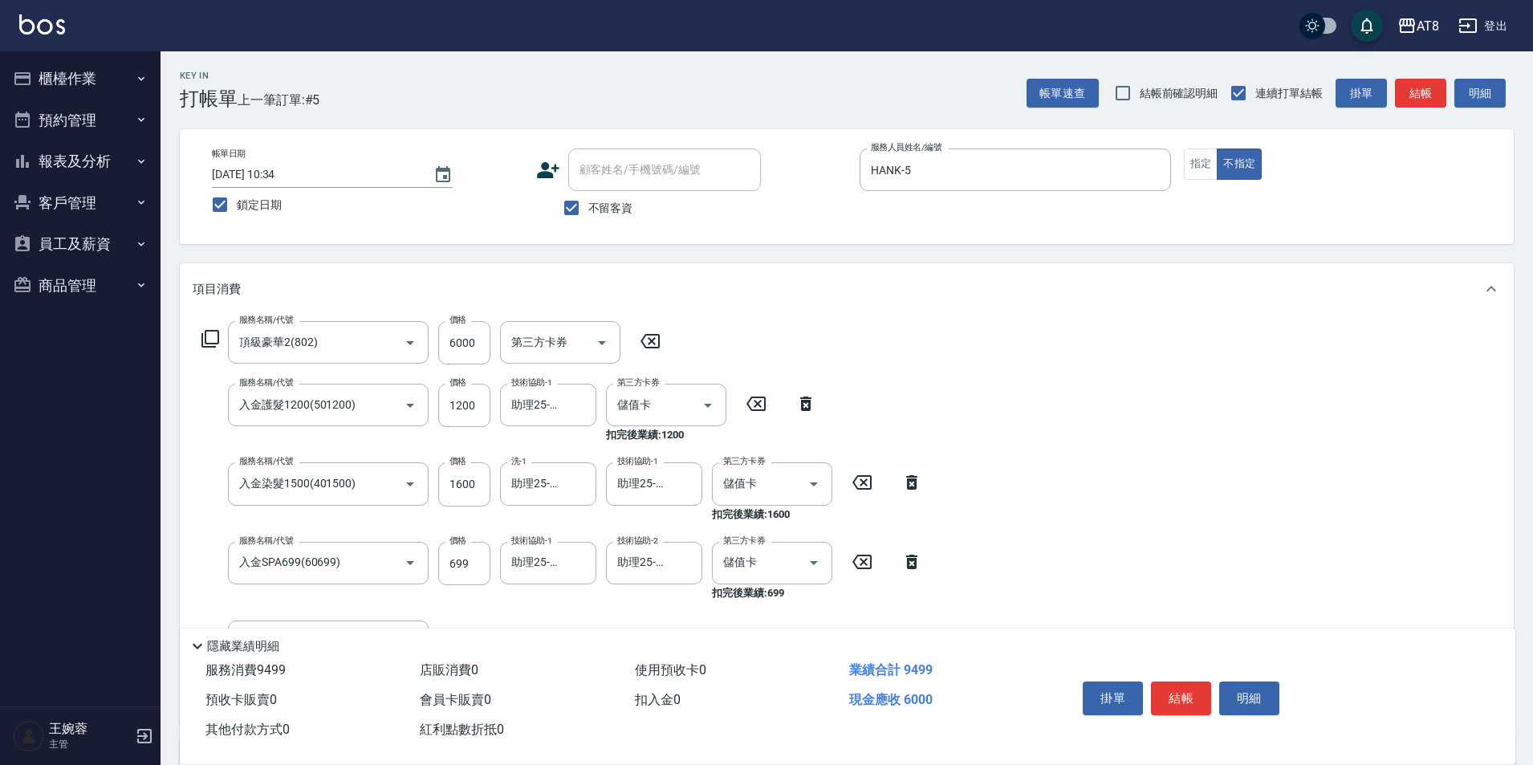
click at [1202, 465] on div "服務名稱/代號 頂級豪華2(802) 服務名稱/代號 價格 6000 價格 第三方卡券 第三方卡券 服務名稱/代號 入金護髮1200(501200) 服務名稱…" at bounding box center [847, 520] width 1334 height 410
click at [1185, 683] on button "結帳" at bounding box center [1181, 698] width 60 height 34
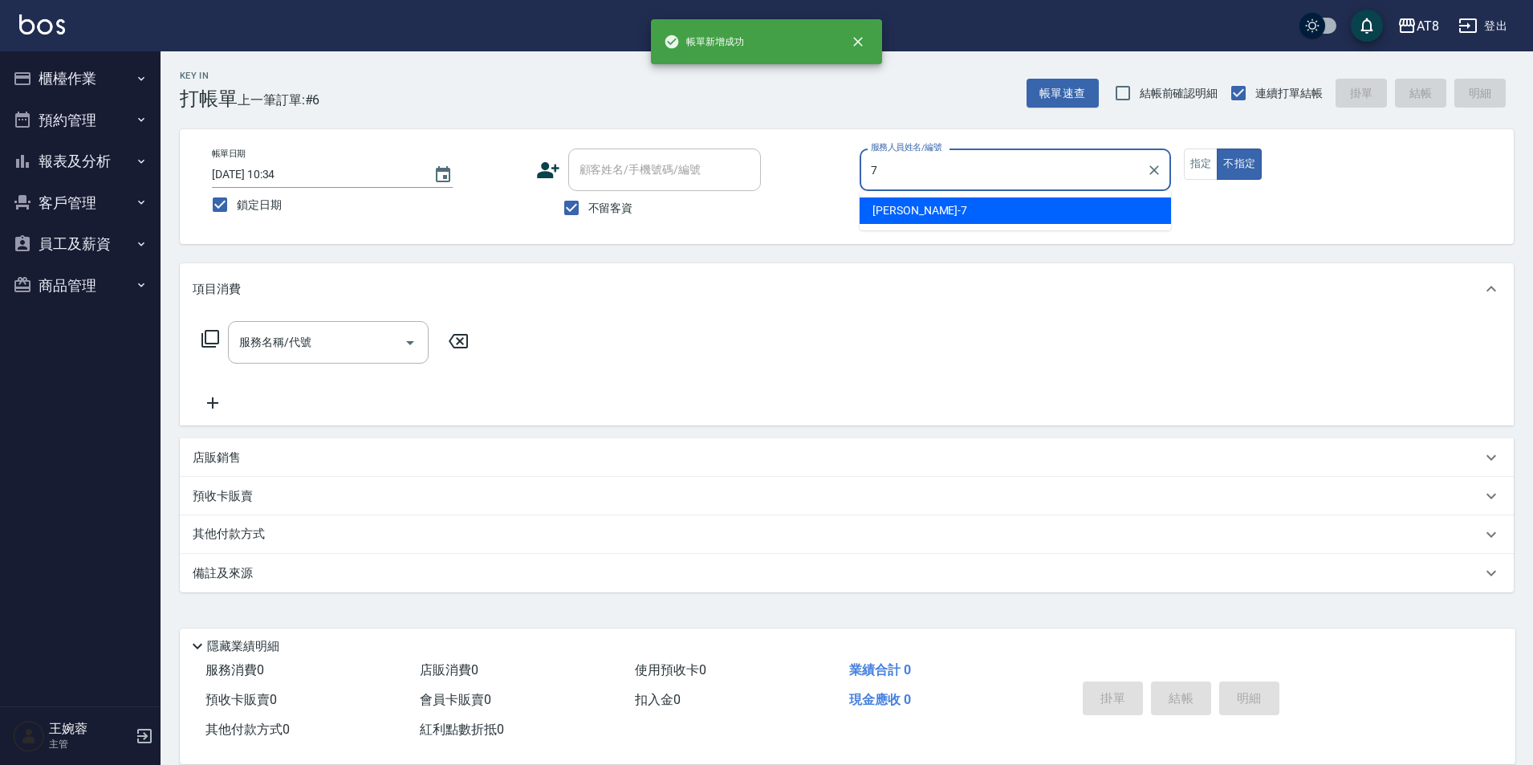
type input "[PERSON_NAME]-7"
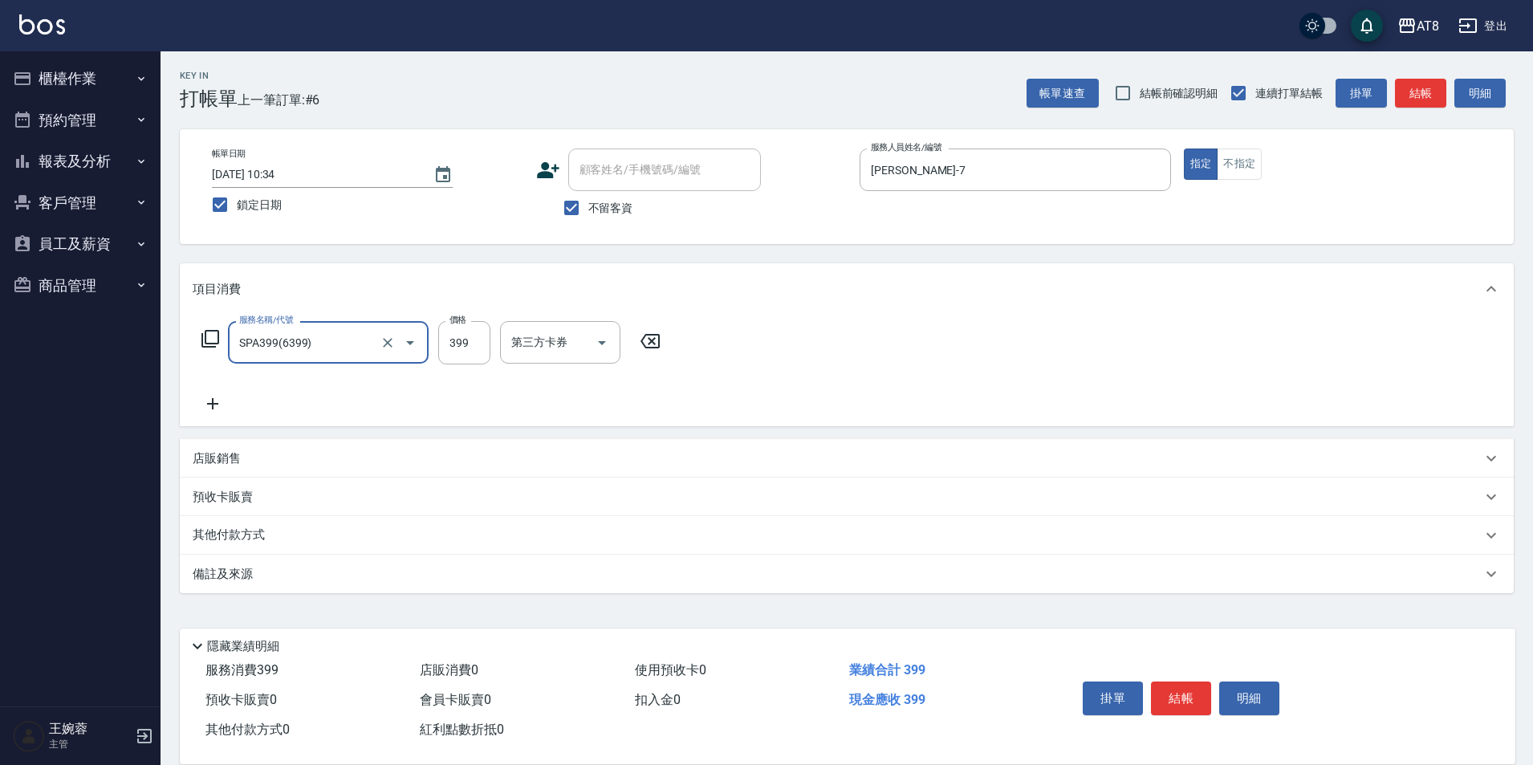
type input "SPA399(6399)"
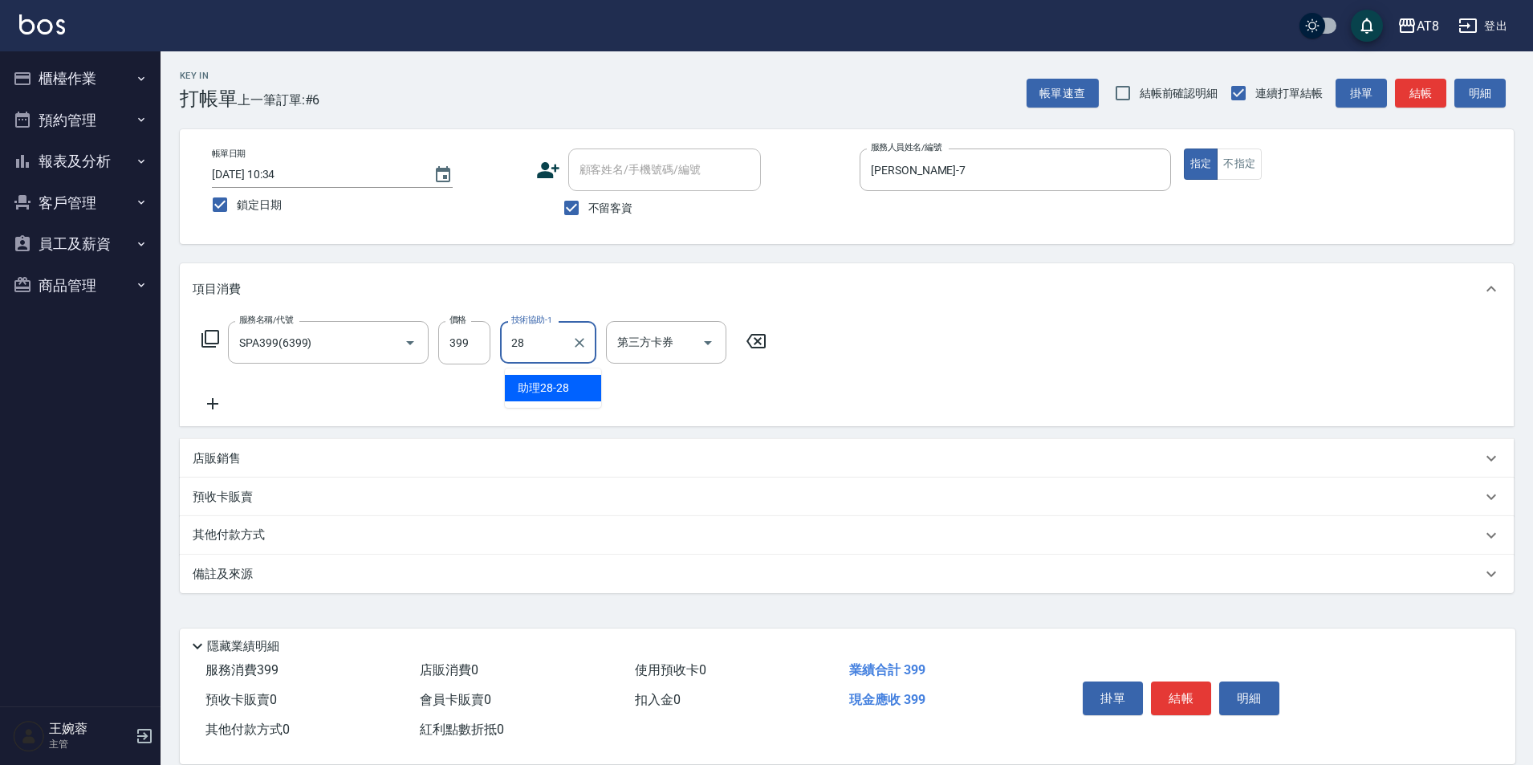
type input "助理28-28"
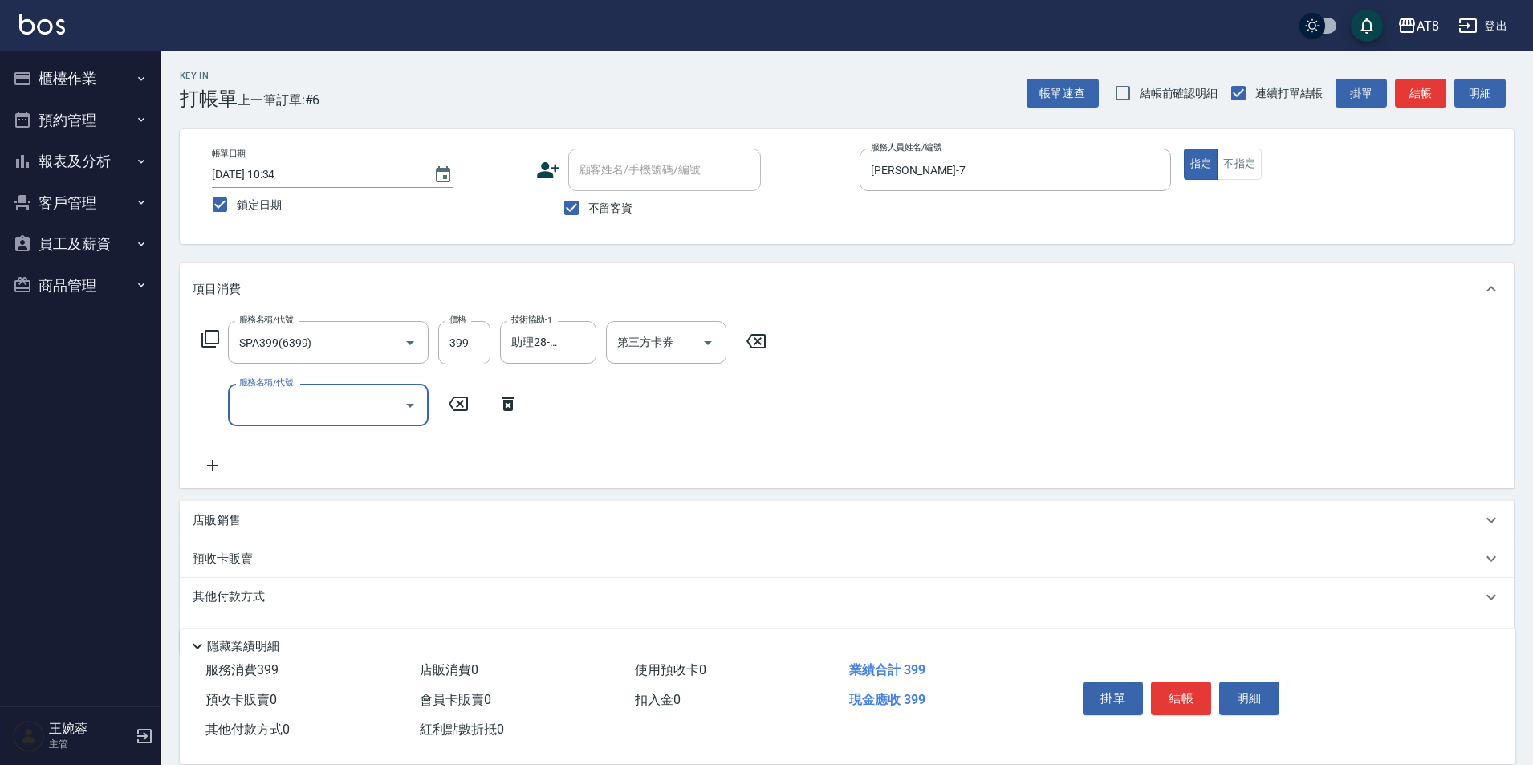
click at [506, 413] on icon at bounding box center [508, 403] width 40 height 19
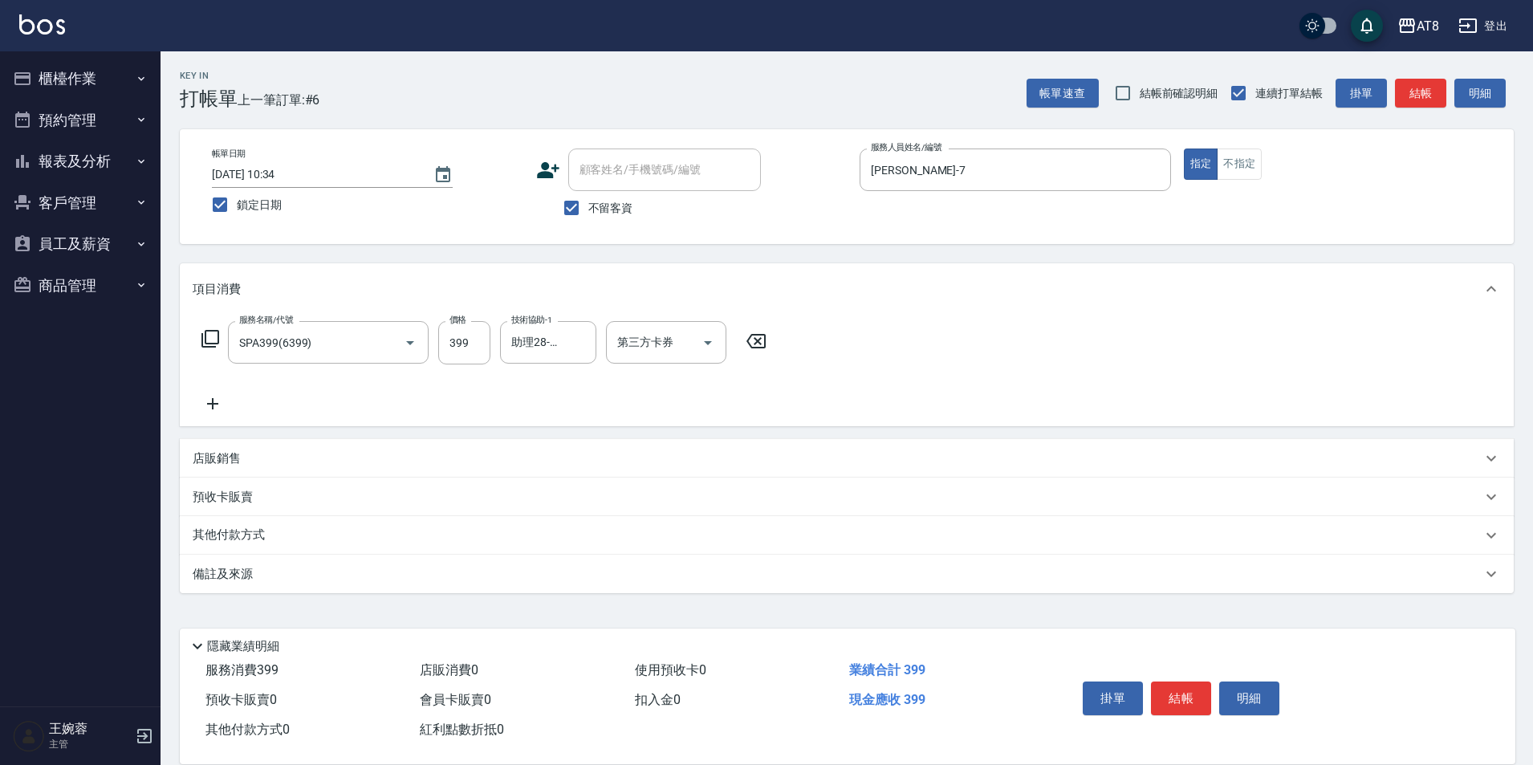
drag, startPoint x: 544, startPoint y: 397, endPoint x: 1093, endPoint y: 386, distance: 549.0
click at [1093, 386] on div "服務名稱/代號 SPA399(6399) 服務名稱/代號 價格 399 價格 技術協助-1 助理28-28 技術協助-1 第三方卡券 第三方卡券" at bounding box center [847, 371] width 1334 height 112
click at [1201, 686] on button "結帳" at bounding box center [1181, 698] width 60 height 34
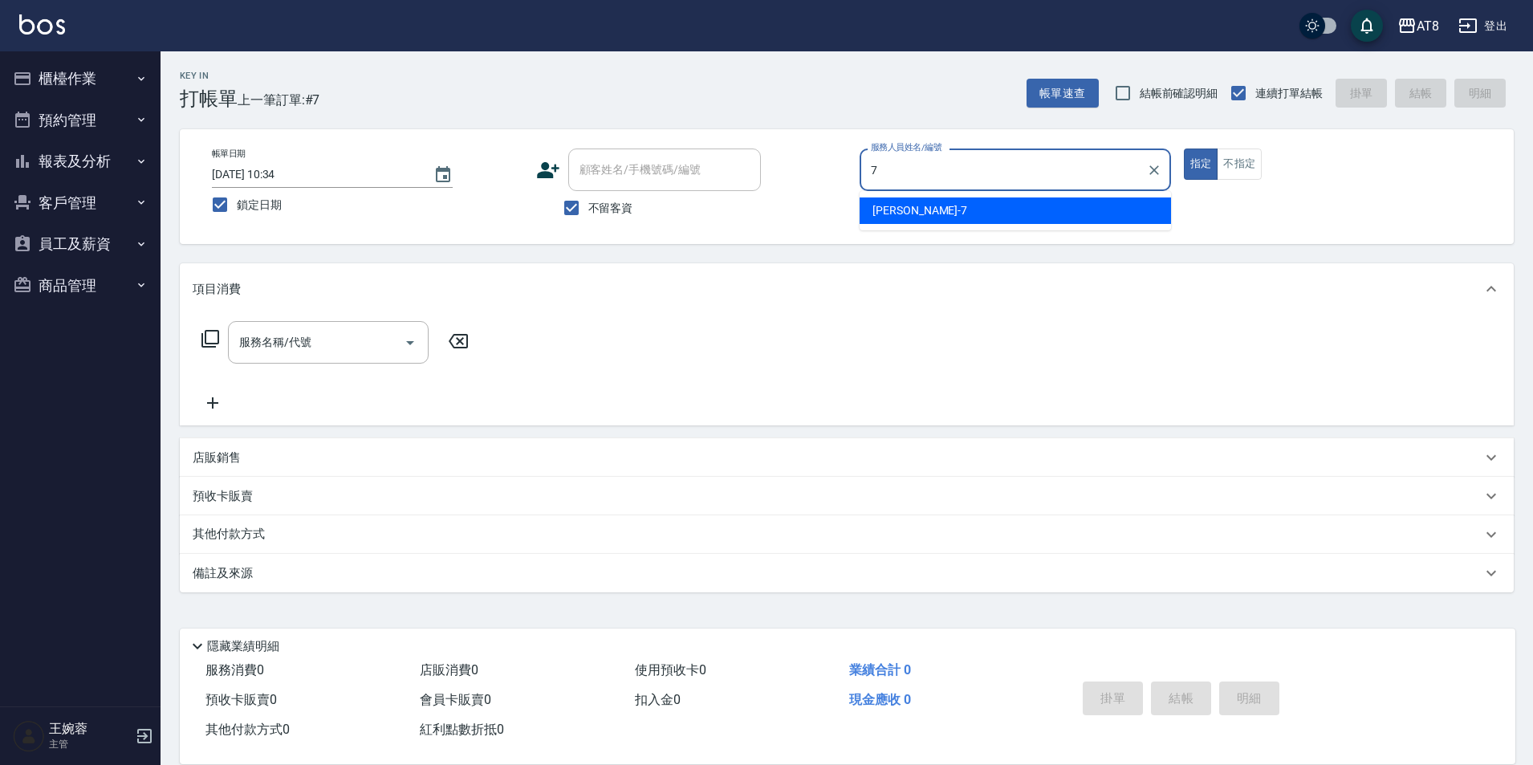
type input "[PERSON_NAME]-7"
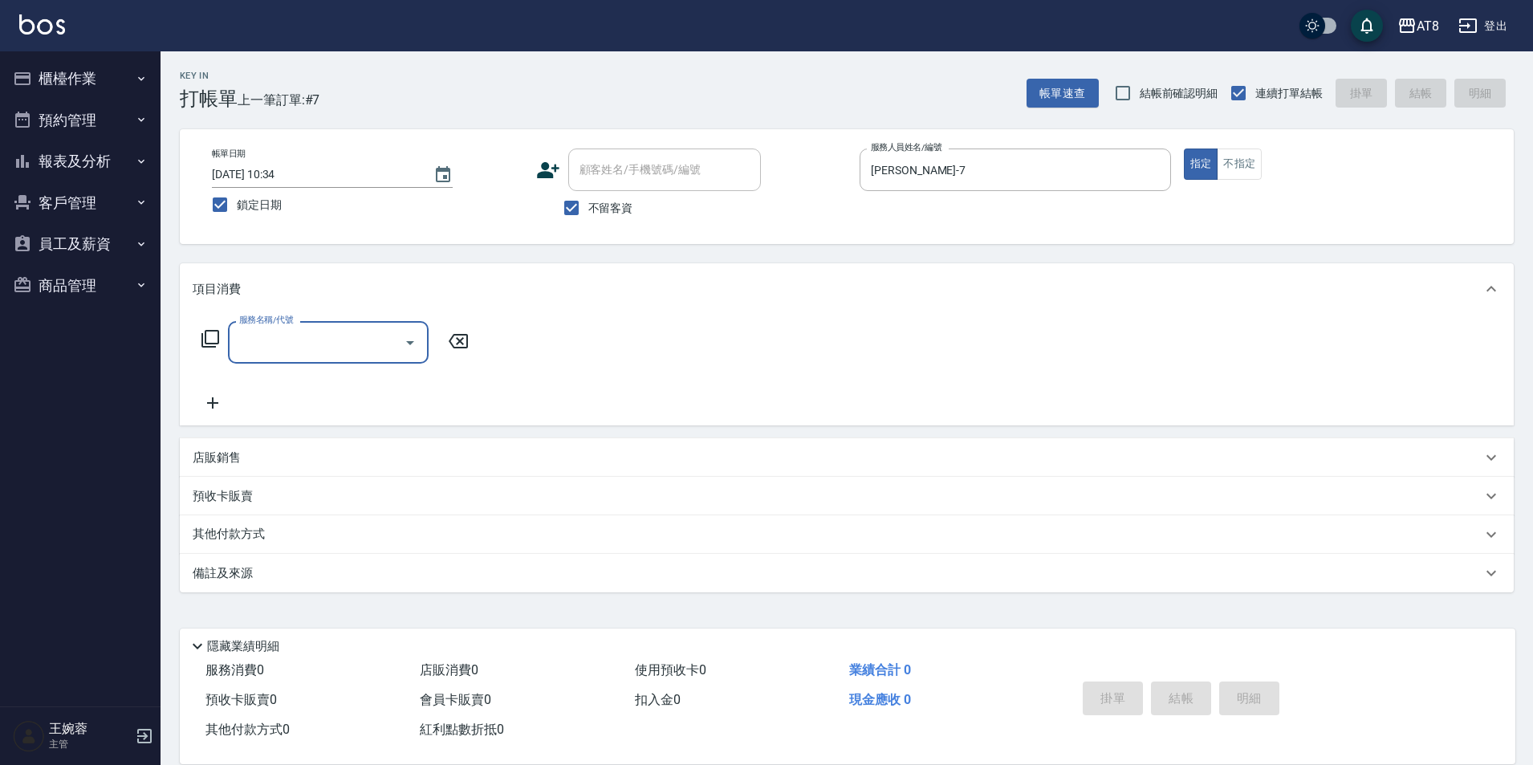
click at [214, 341] on icon at bounding box center [210, 338] width 19 height 19
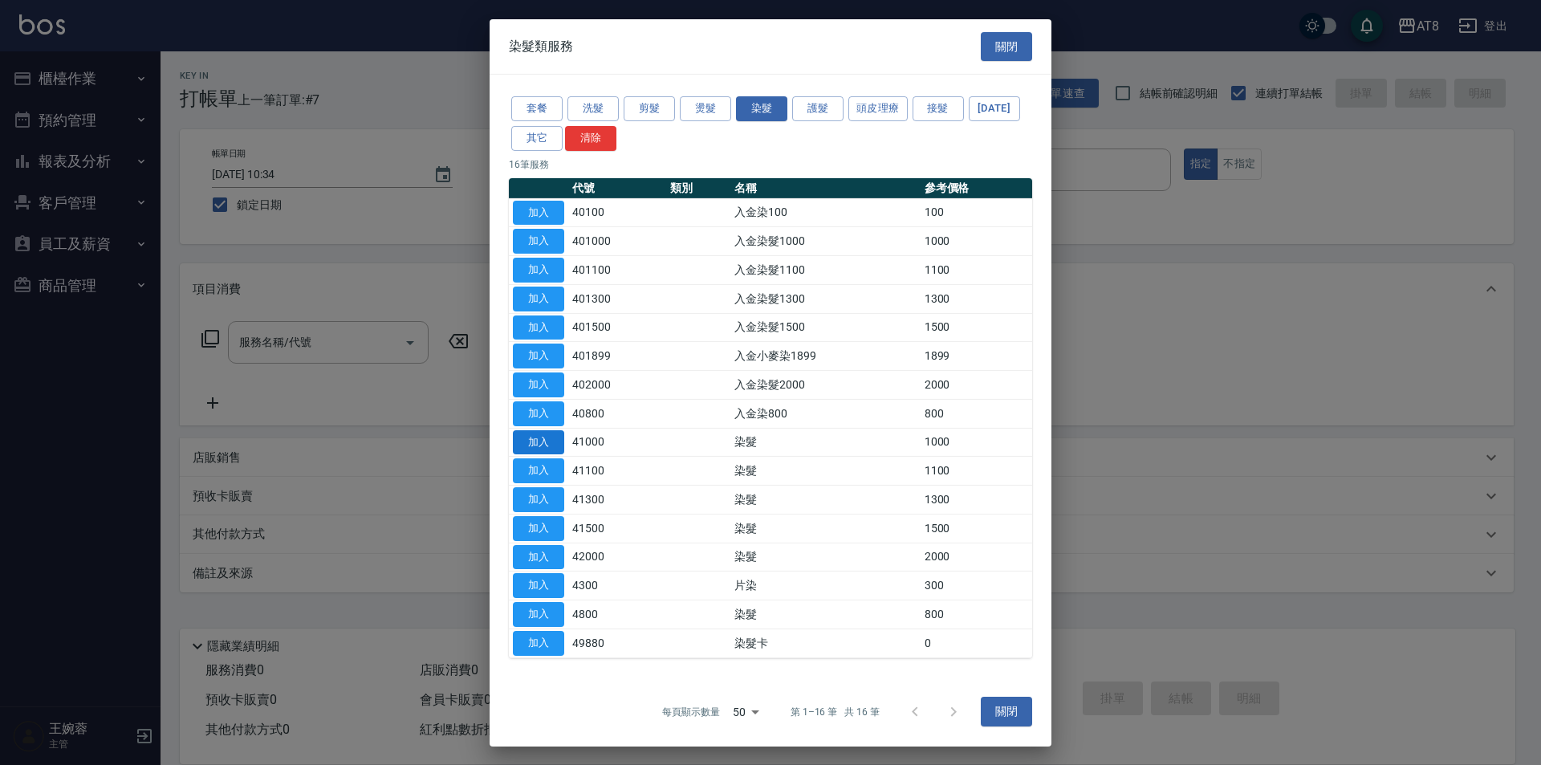
click at [529, 454] on button "加入" at bounding box center [538, 441] width 51 height 25
type input "染髮(41000)"
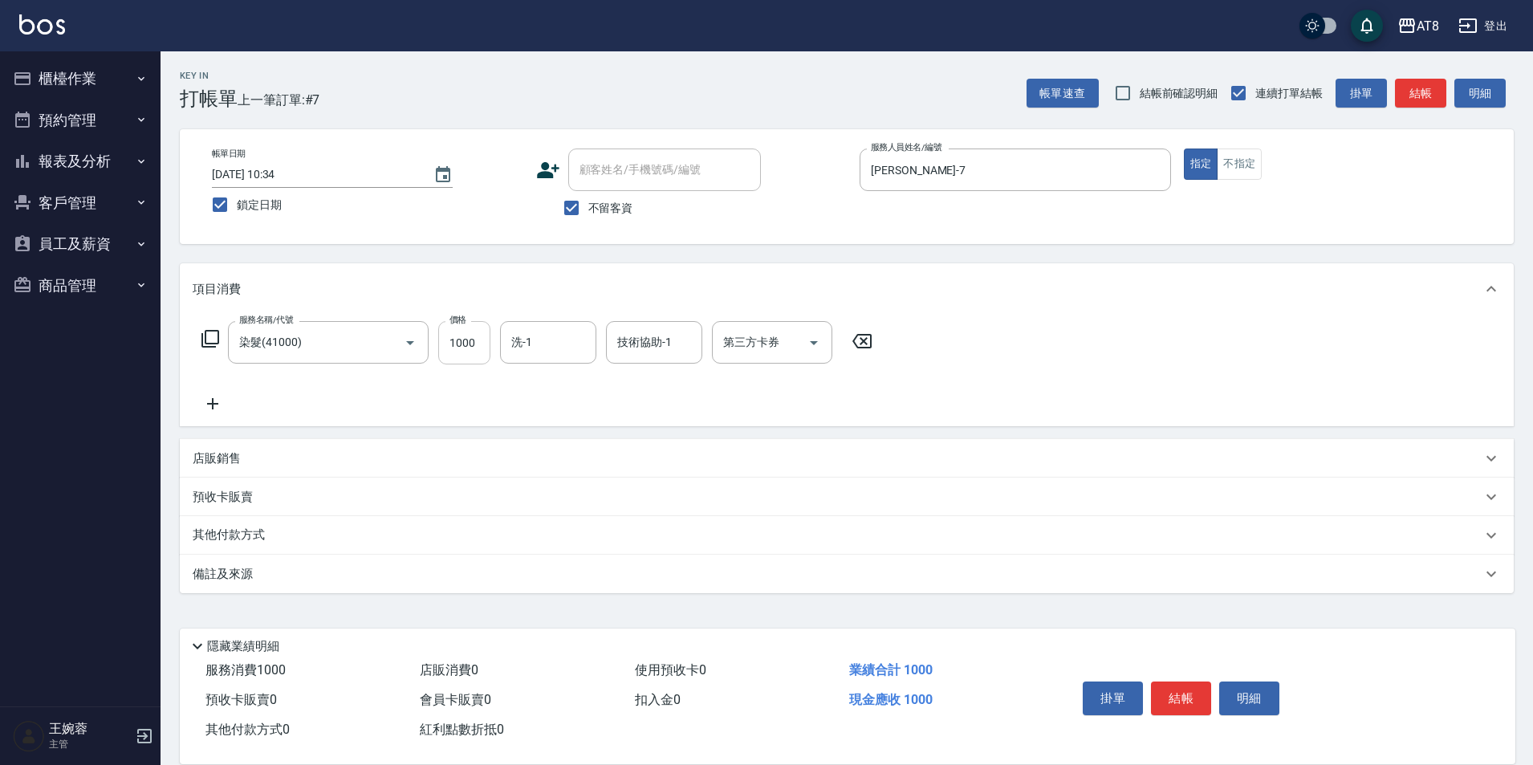
drag, startPoint x: 469, startPoint y: 363, endPoint x: 483, endPoint y: 351, distance: 18.8
click at [469, 363] on input "1000" at bounding box center [464, 342] width 52 height 43
type input "500"
type input "助理22-22"
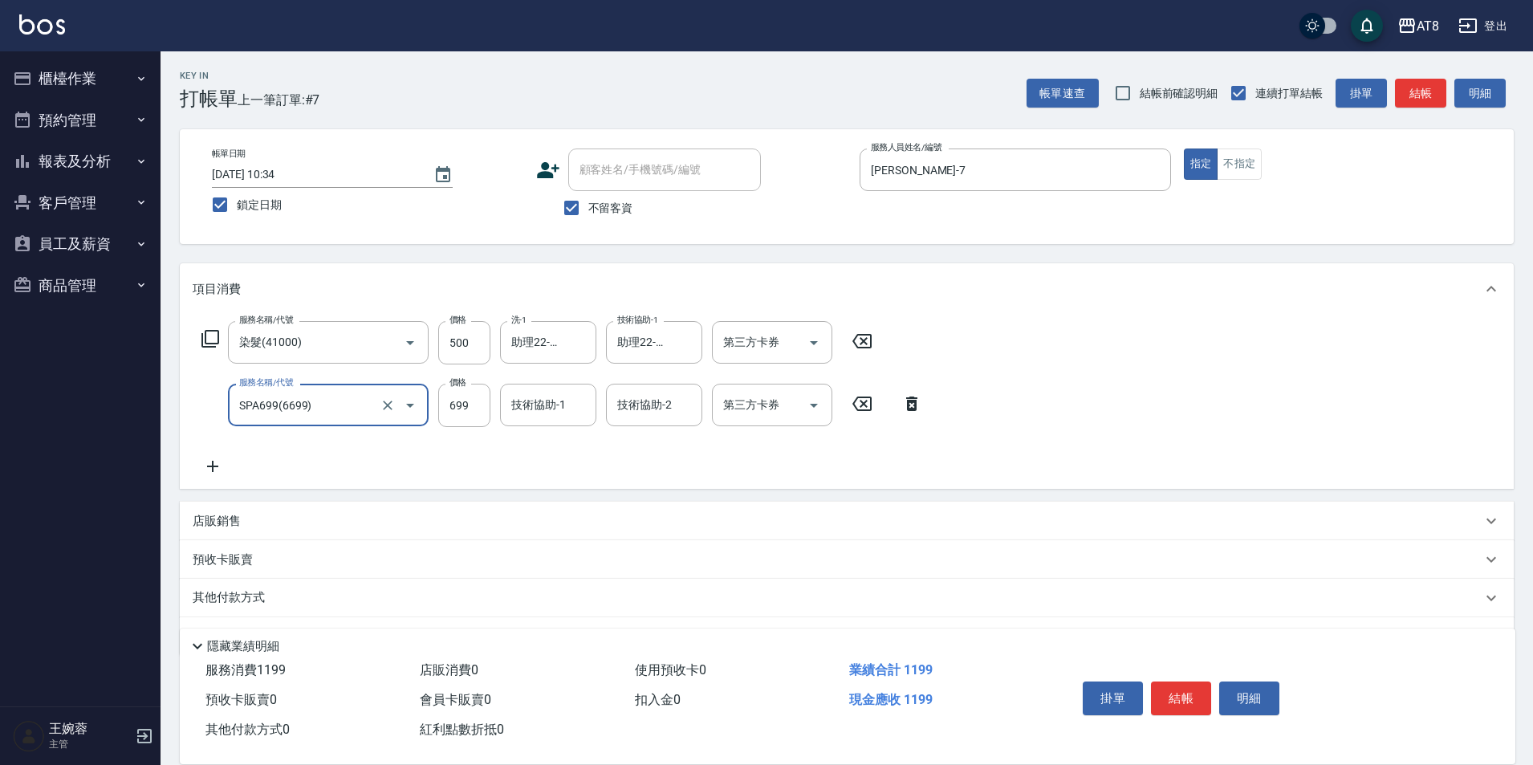
type input "SPA699(6699)"
type input "VICKY-2"
click at [577, 408] on icon "Clear" at bounding box center [579, 405] width 16 height 16
click at [534, 411] on input "技術協助-1" at bounding box center [548, 405] width 82 height 28
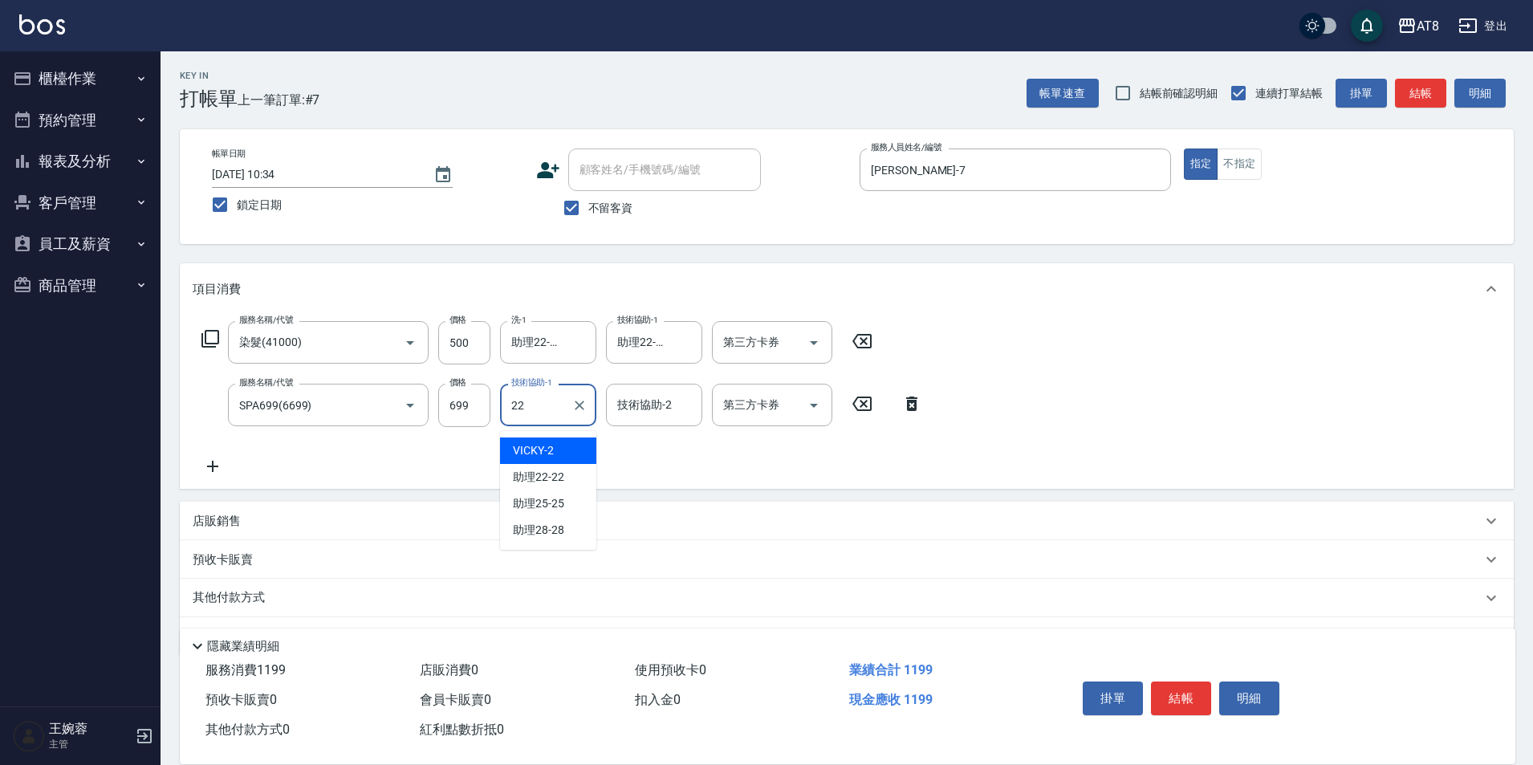
type input "助理22-22"
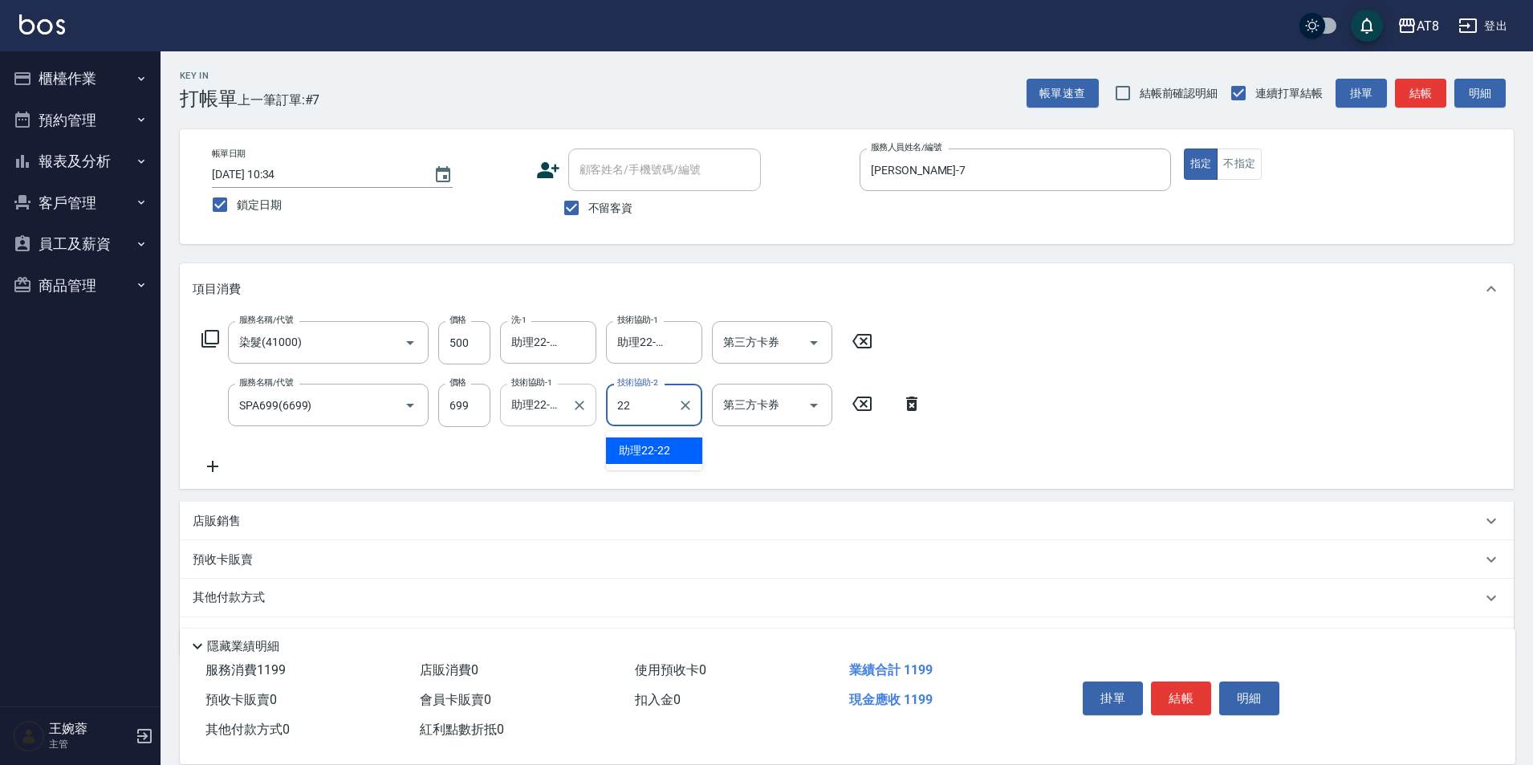
type input "助理22-22"
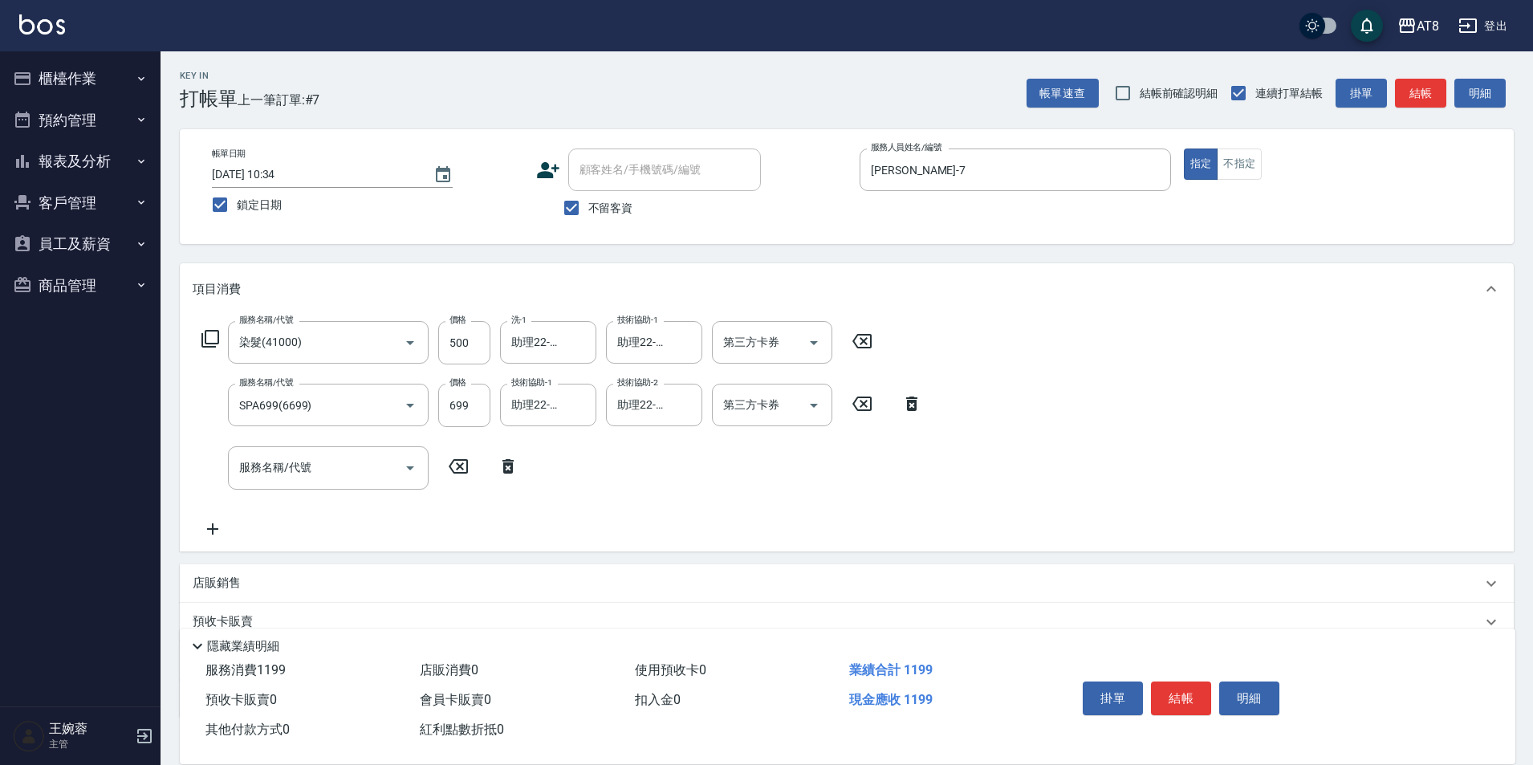
drag, startPoint x: 519, startPoint y: 477, endPoint x: 276, endPoint y: 398, distance: 255.6
click at [518, 476] on icon at bounding box center [508, 466] width 40 height 19
click at [220, 332] on div "服務名稱/代號 染髮(41000) 服務名稱/代號 價格 500 價格 洗-1 助理22-22 洗-1 技術協助-1 助理22-22 技術協助-1 第三方卡券…" at bounding box center [537, 342] width 689 height 43
click at [210, 364] on div "服務名稱/代號 染髮(41000) 服務名稱/代號 價格 500 價格 洗-1 助理22-22 洗-1 技術協助-1 助理22-22 技術協助-1 第三方卡券…" at bounding box center [537, 342] width 689 height 43
click at [215, 348] on icon at bounding box center [210, 338] width 19 height 19
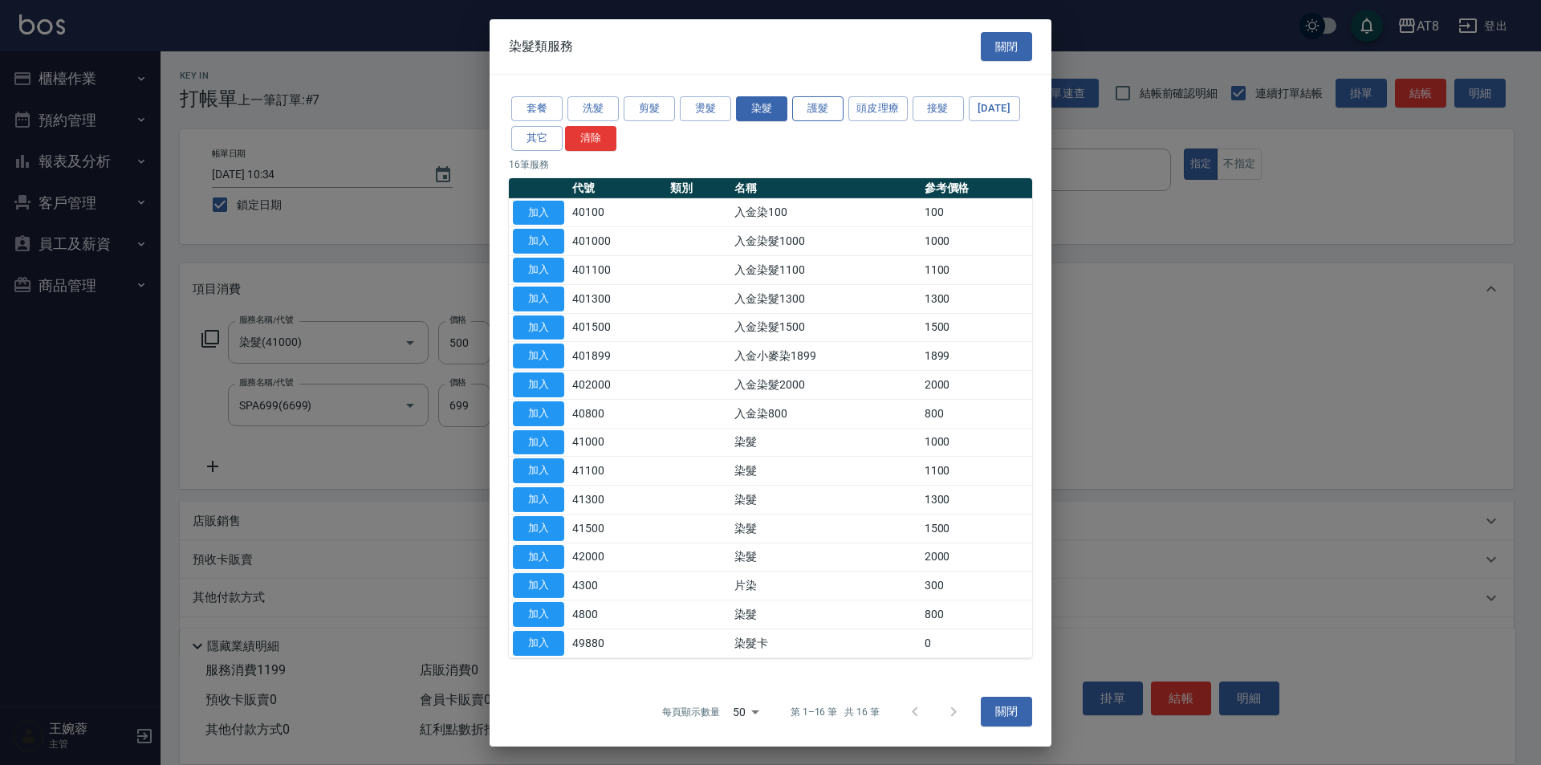
click at [820, 96] on button "護髮" at bounding box center [817, 108] width 51 height 25
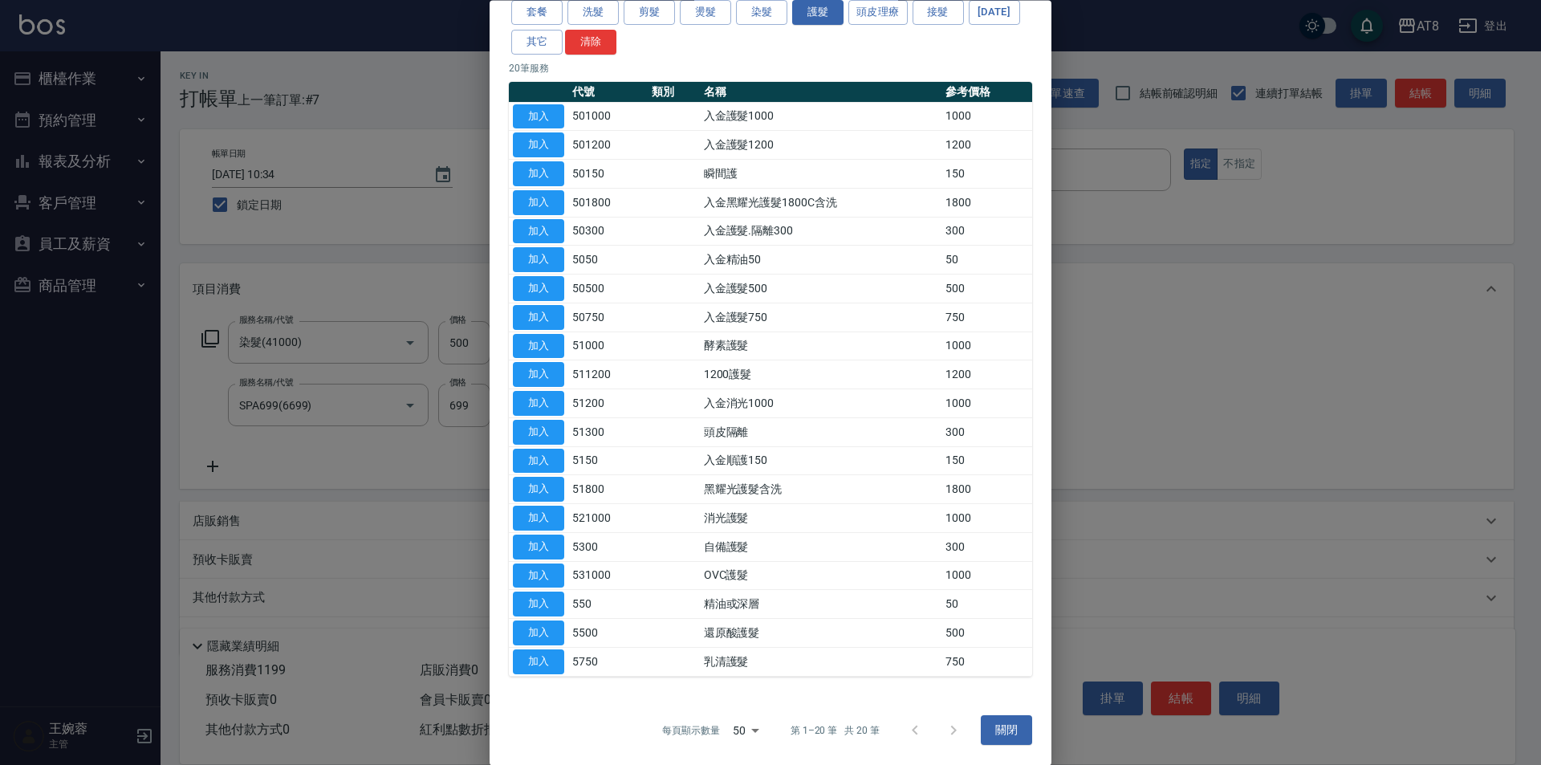
scroll to position [140, 0]
click at [561, 674] on button "加入" at bounding box center [538, 661] width 51 height 25
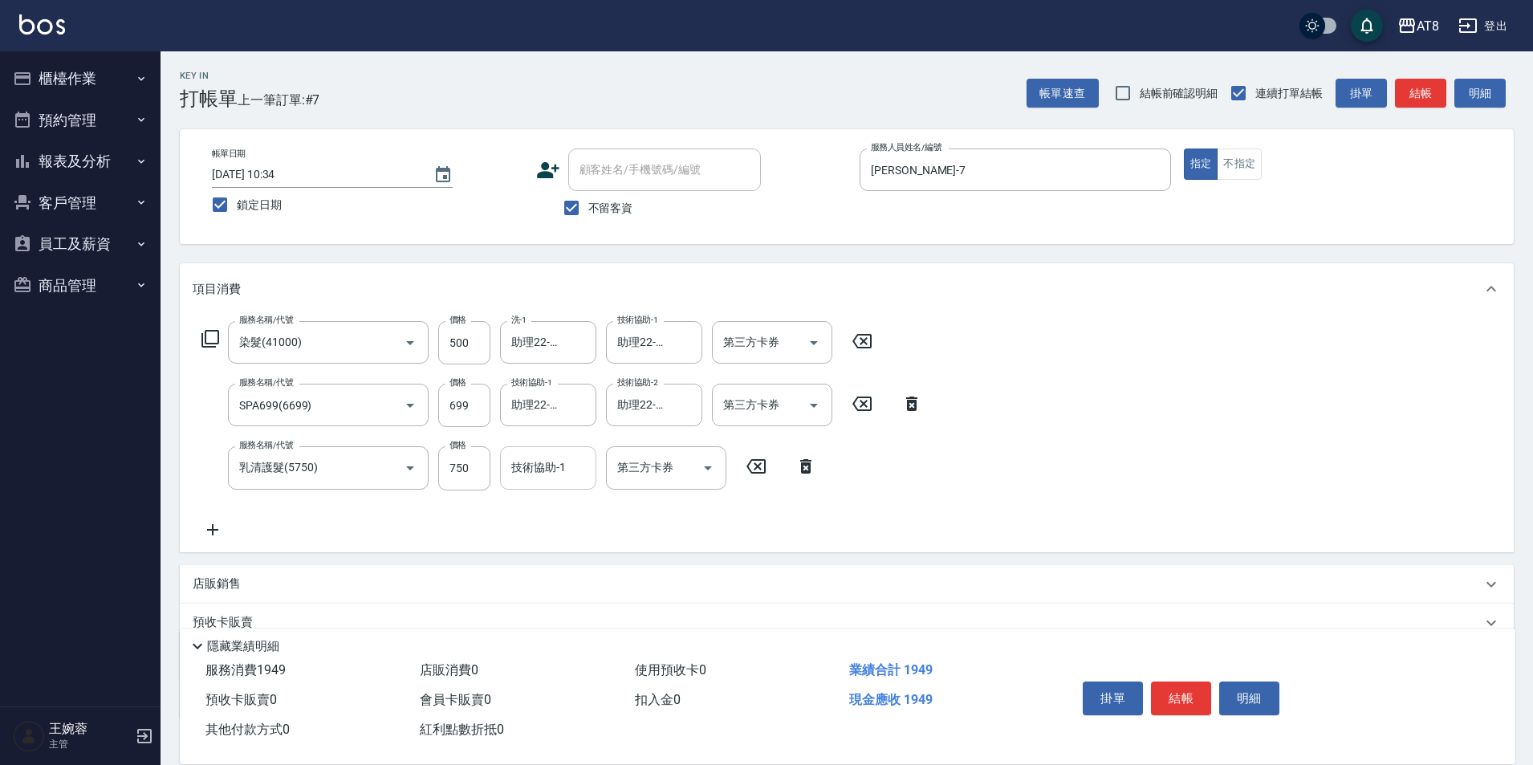
click at [567, 482] on input "技術協助-1" at bounding box center [548, 467] width 82 height 28
type input "助理22-22"
click at [705, 465] on icon "Open" at bounding box center [707, 467] width 19 height 19
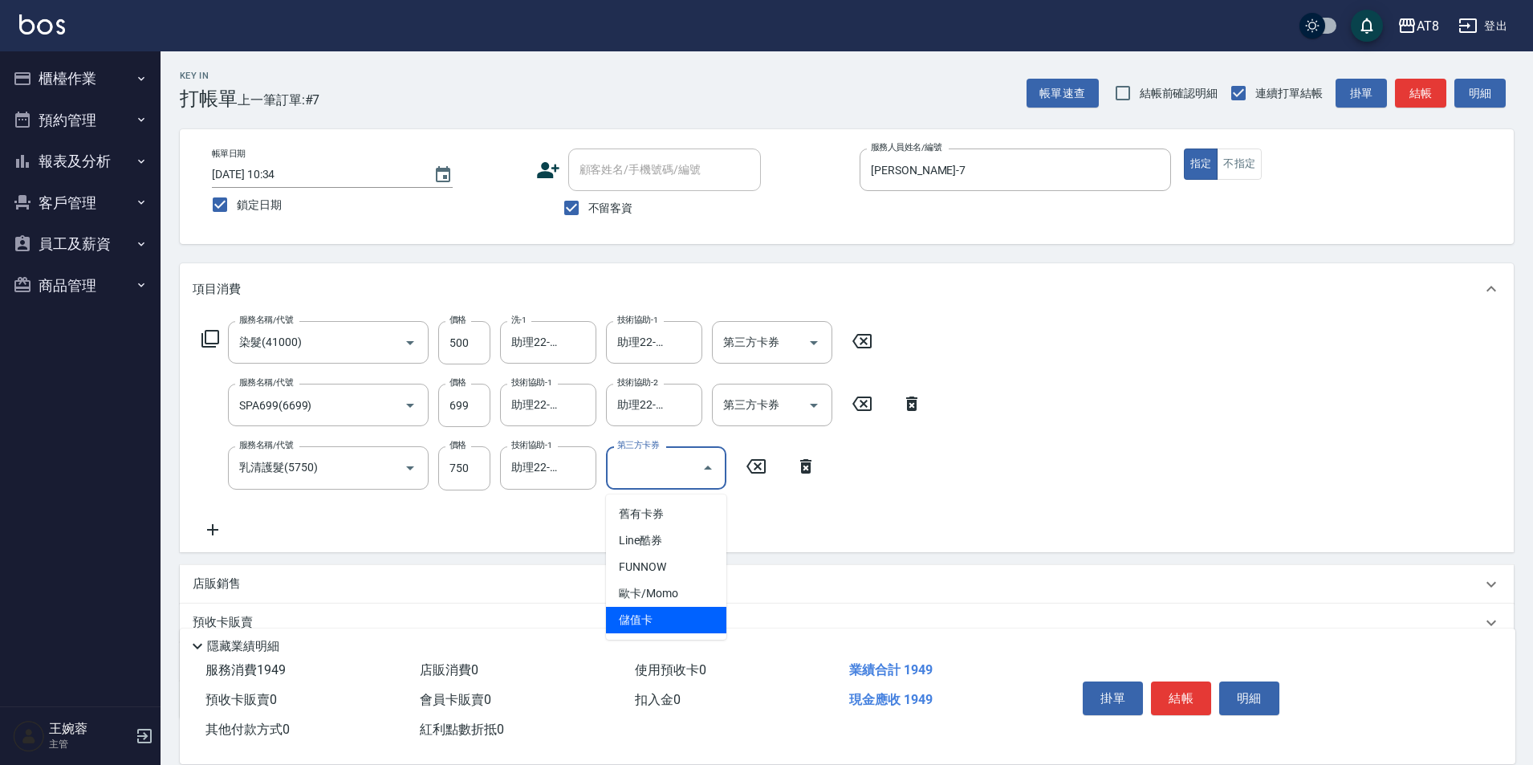
click at [683, 618] on span "儲值卡" at bounding box center [666, 620] width 120 height 26
type input "儲值卡"
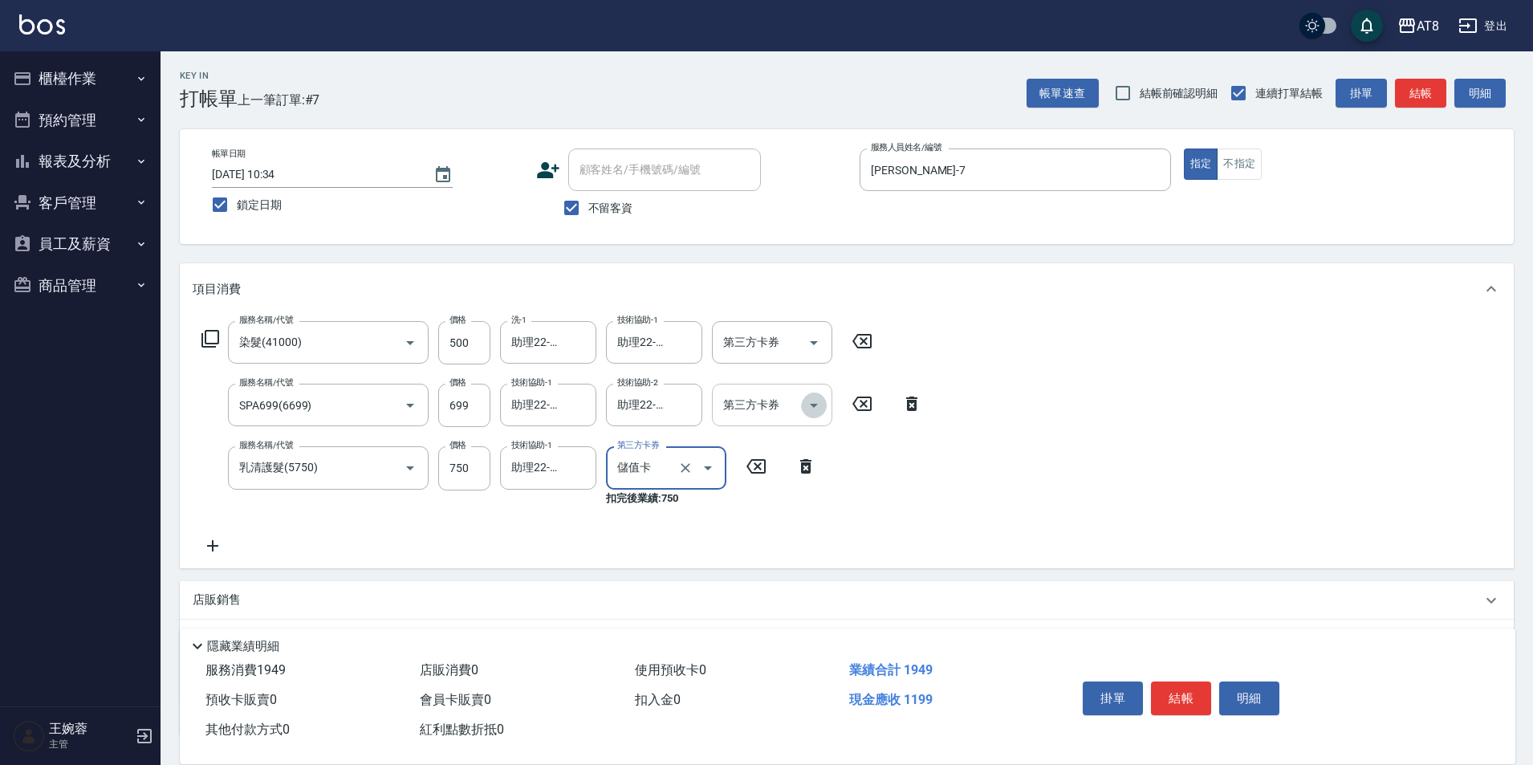
drag, startPoint x: 812, startPoint y: 408, endPoint x: 809, endPoint y: 429, distance: 20.3
click at [812, 408] on icon "Open" at bounding box center [813, 405] width 19 height 19
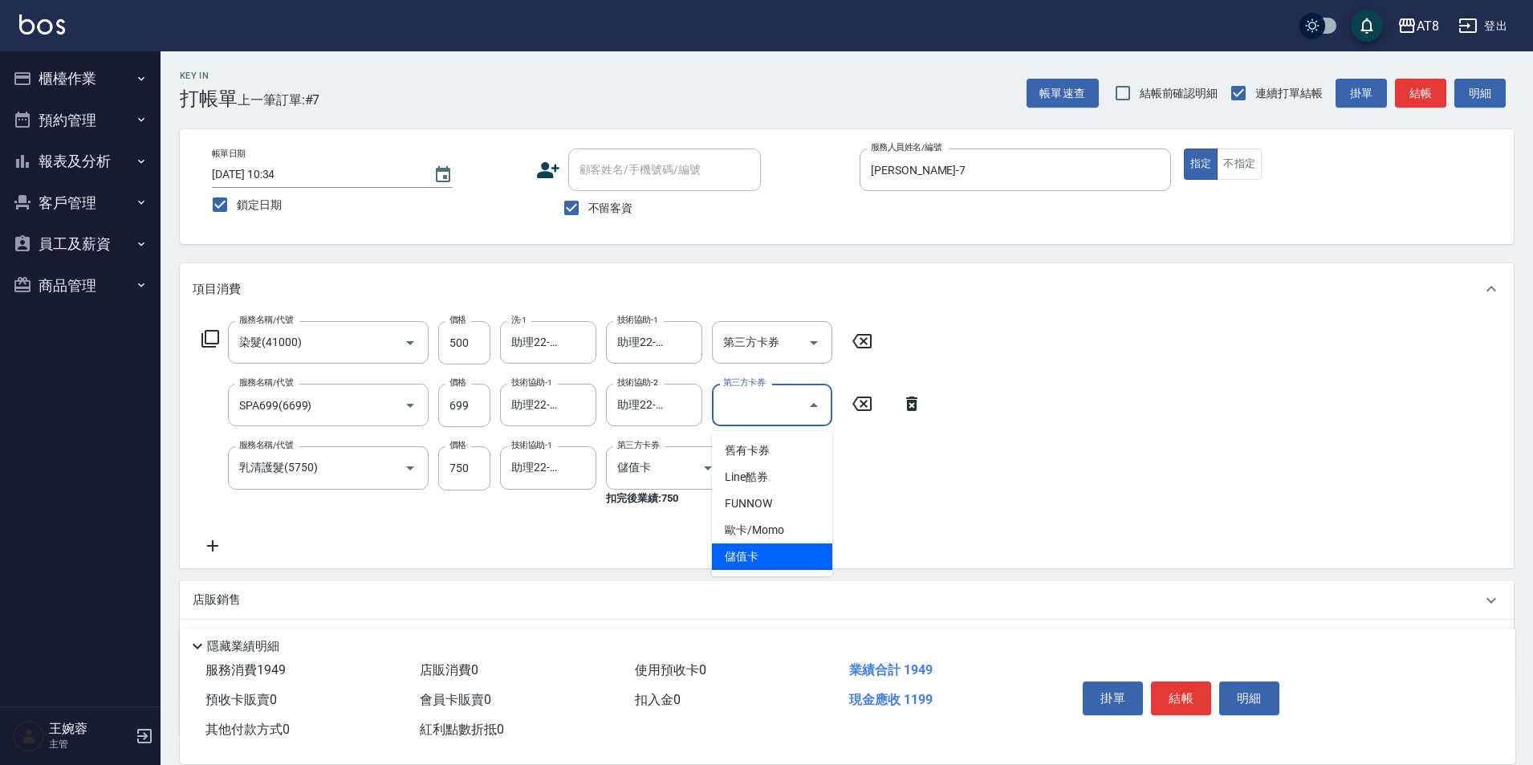
click at [770, 559] on span "儲值卡" at bounding box center [772, 556] width 120 height 26
type input "儲值卡"
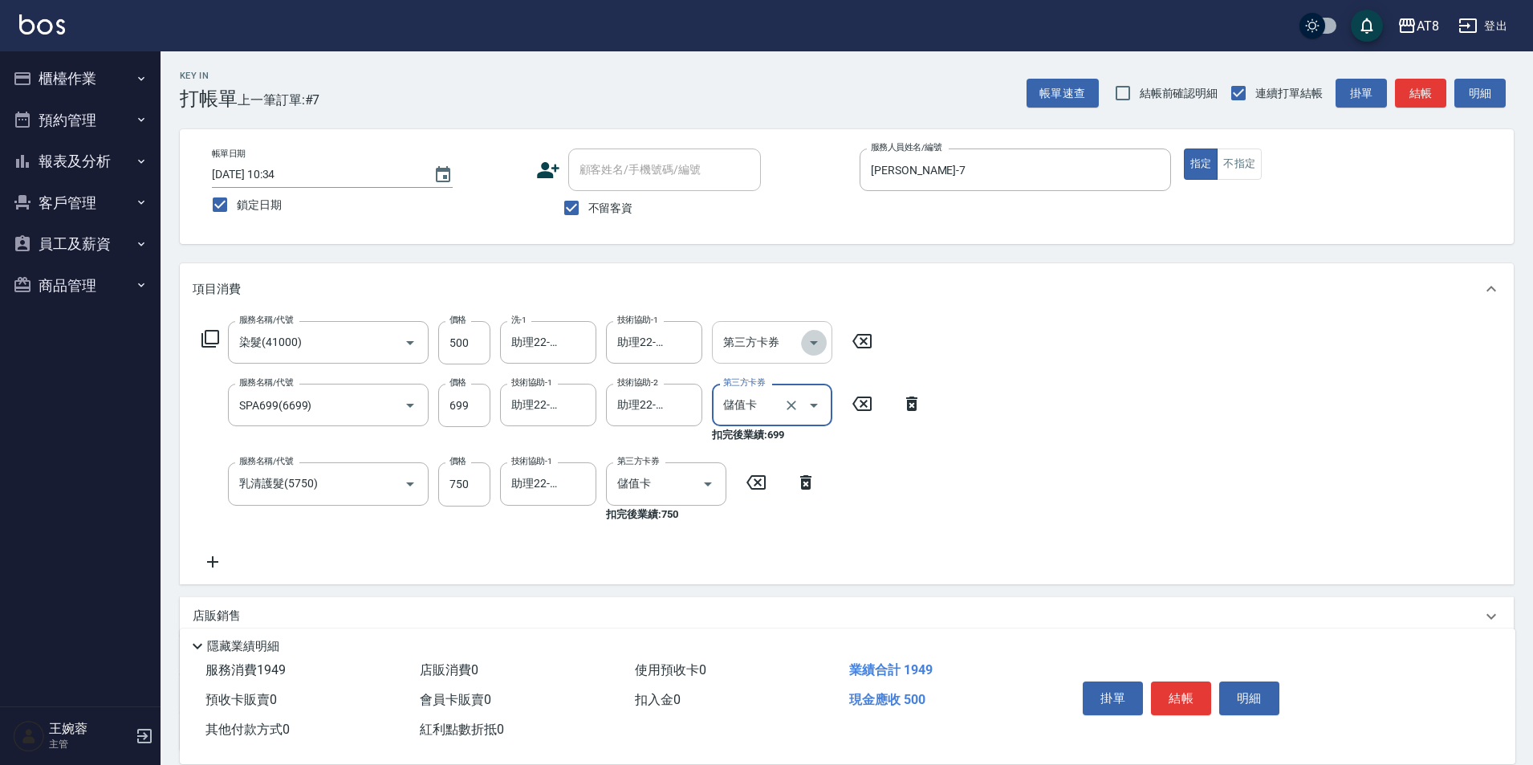
click at [804, 343] on icon "Open" at bounding box center [813, 342] width 19 height 19
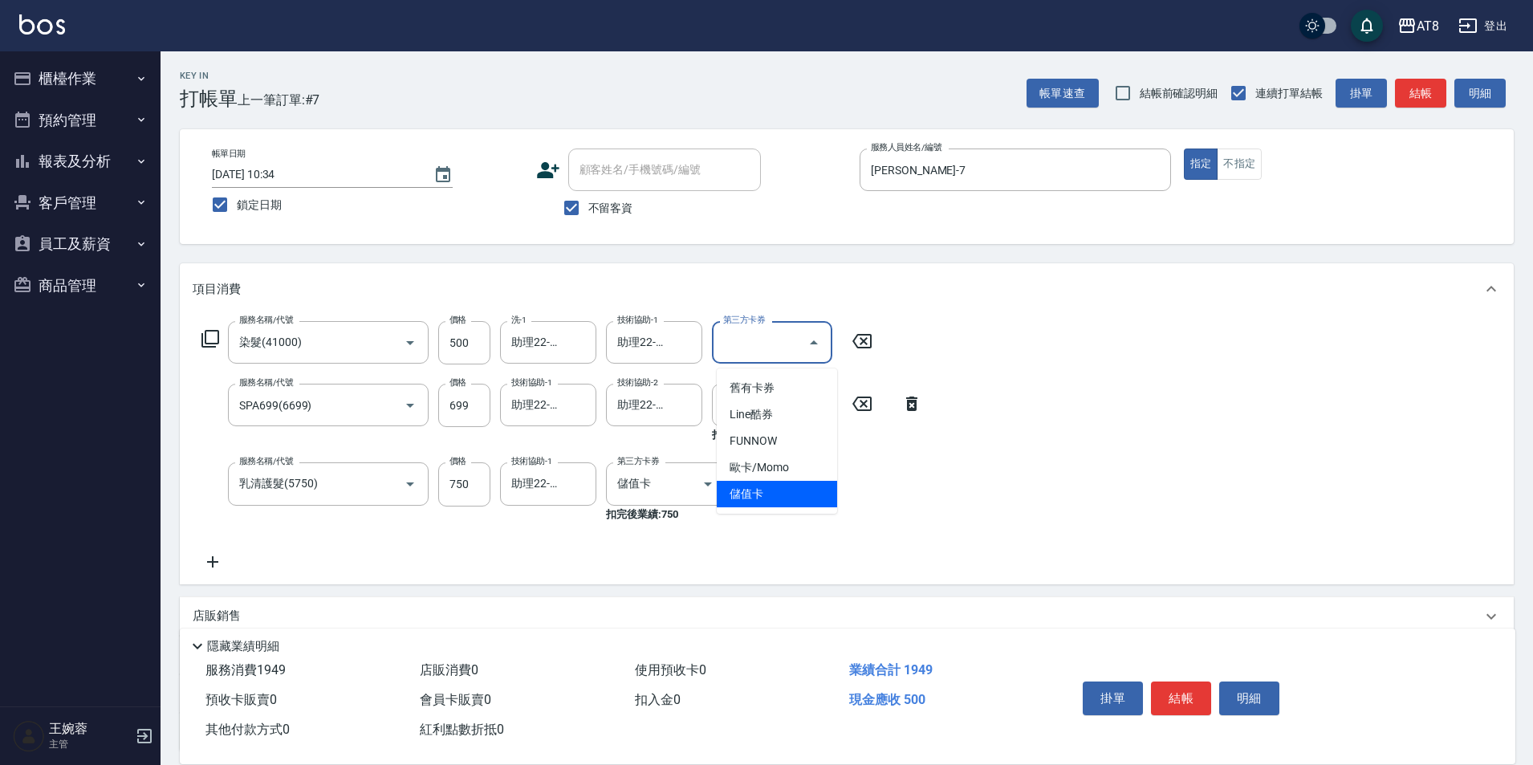
click at [794, 496] on span "儲值卡" at bounding box center [777, 494] width 120 height 26
type input "儲值卡"
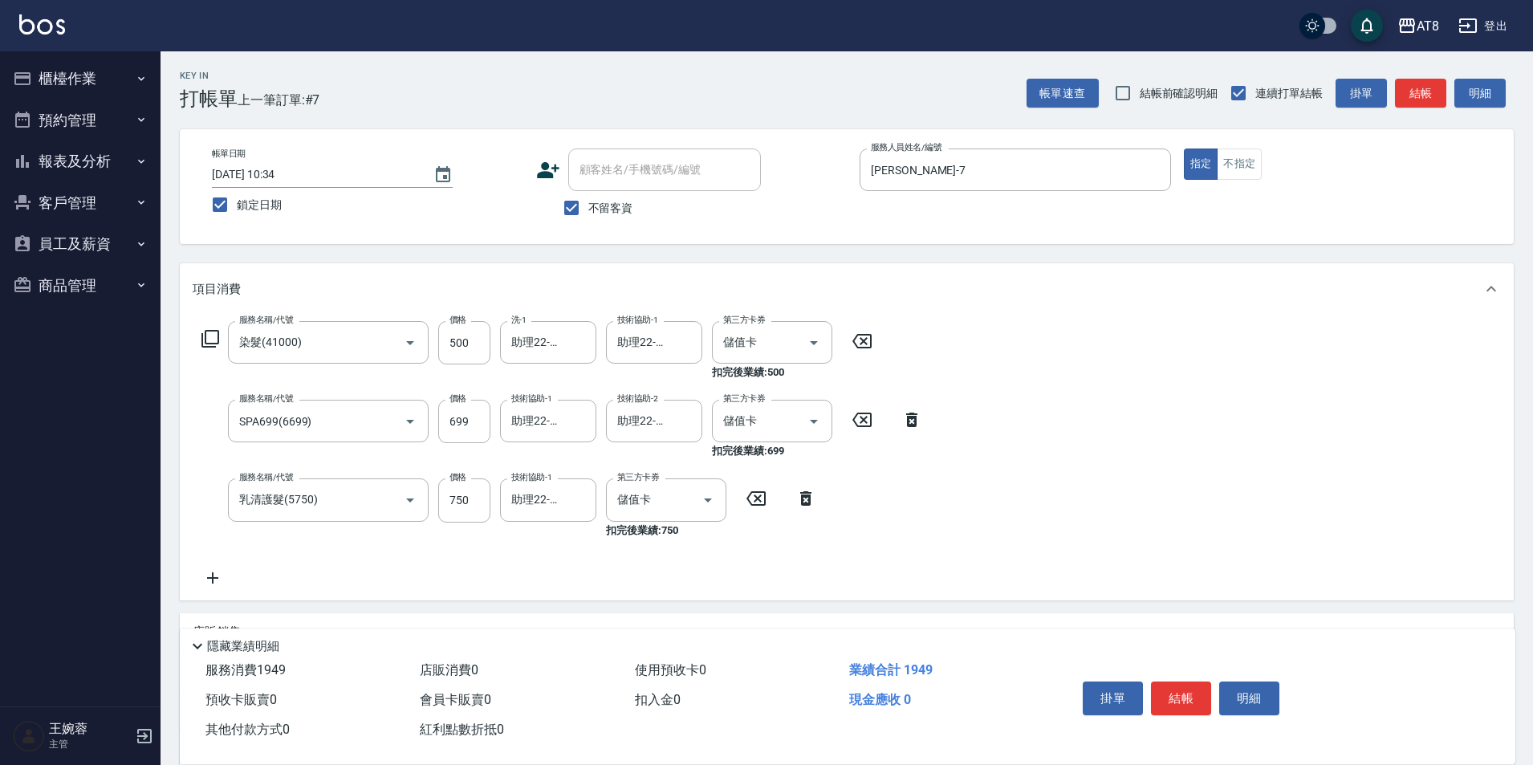
click at [1037, 478] on div "服務名稱/代號 染髮(41000) 服務名稱/代號 價格 500 價格 洗-1 助理22-22 洗-1 技術協助-1 助理22-22 技術協助-1 第三方卡券…" at bounding box center [847, 457] width 1334 height 285
click at [823, 347] on icon "Open" at bounding box center [813, 342] width 19 height 19
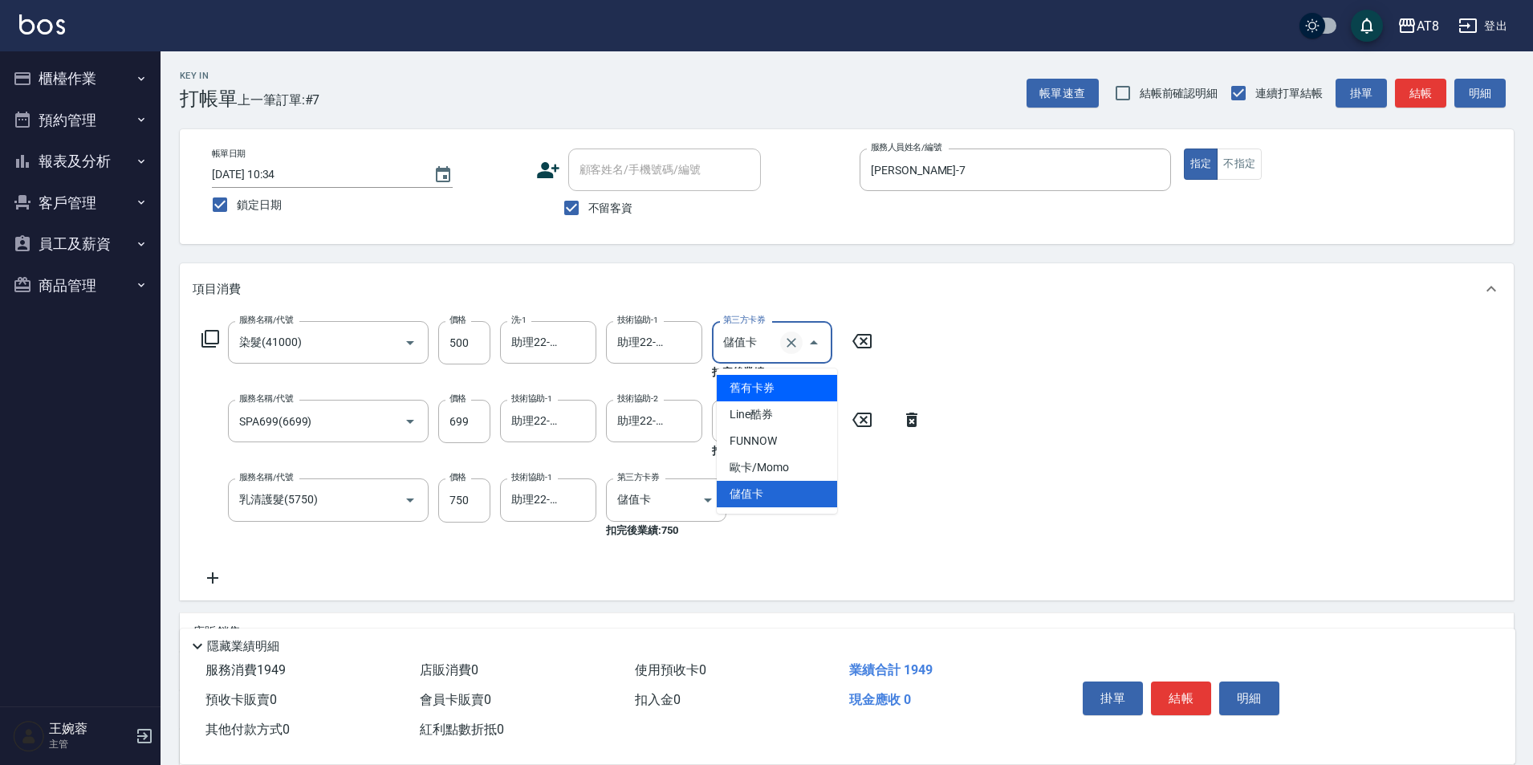
click at [795, 351] on icon "Clear" at bounding box center [791, 343] width 16 height 16
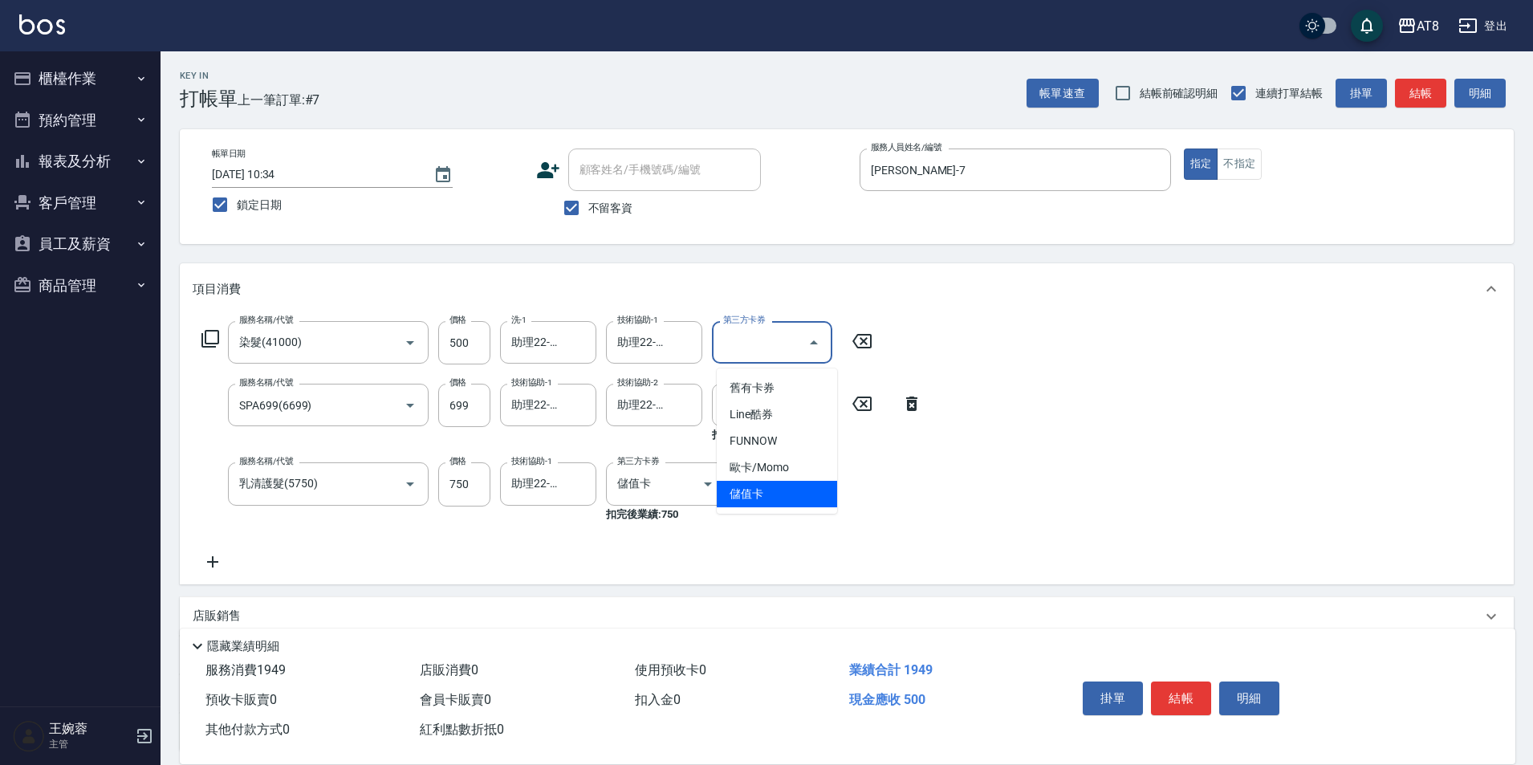
click at [964, 488] on div "服務名稱/代號 染髮(41000) 服務名稱/代號 價格 500 價格 洗-1 助理22-22 洗-1 技術協助-1 助理22-22 技術協助-1 第三方卡券…" at bounding box center [847, 449] width 1334 height 269
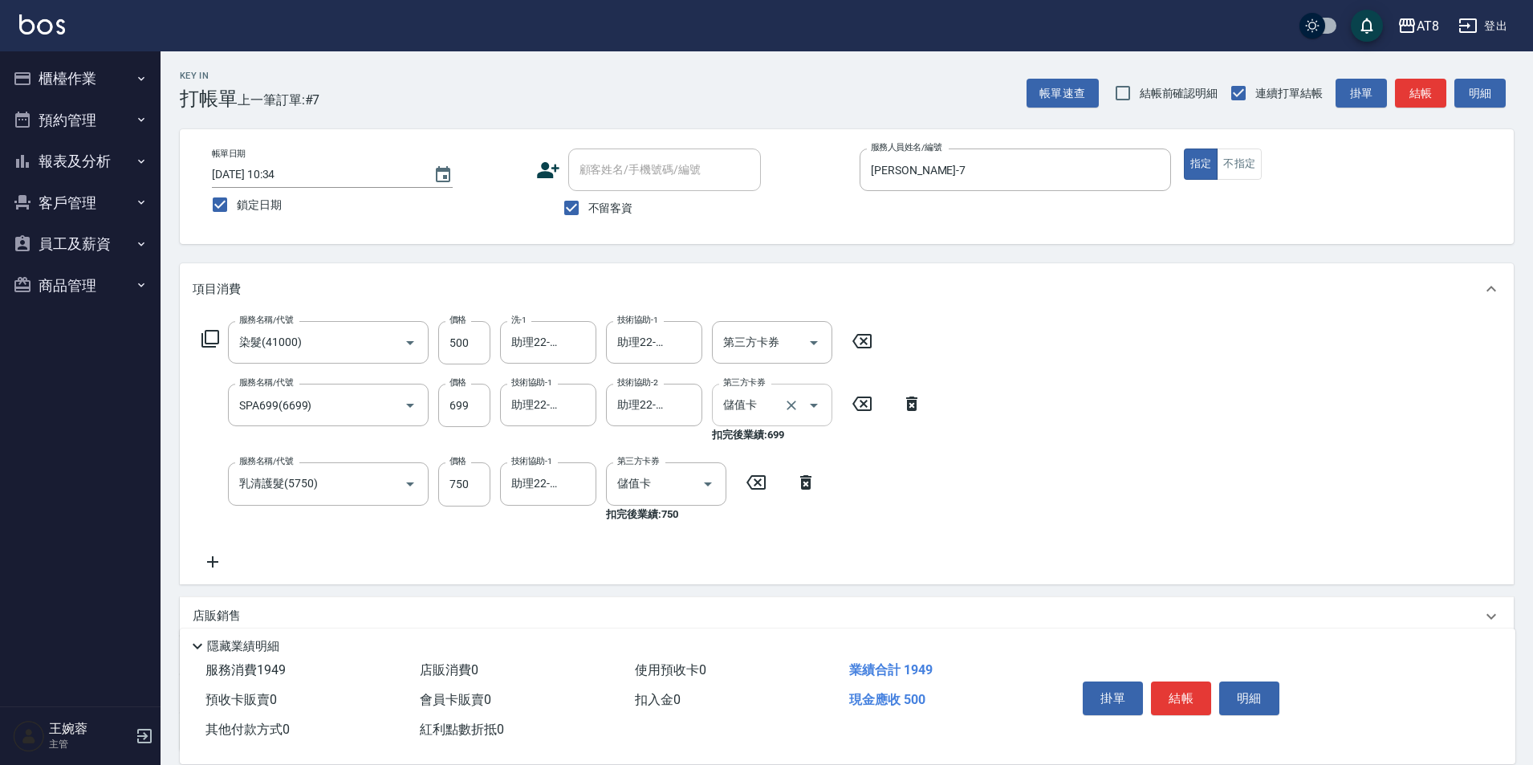
click at [788, 413] on icon "Clear" at bounding box center [791, 405] width 16 height 16
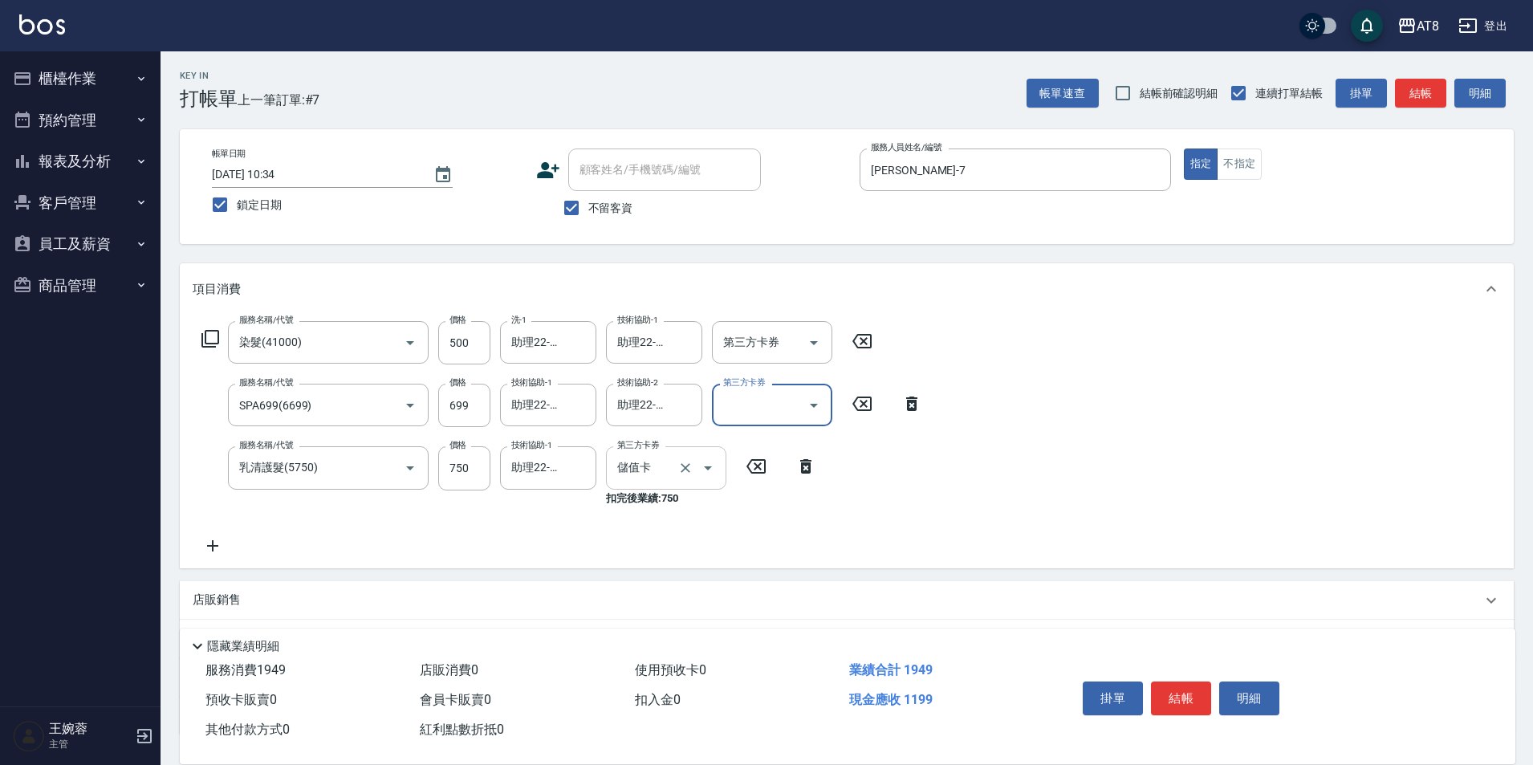
drag, startPoint x: 681, startPoint y: 476, endPoint x: 695, endPoint y: 475, distance: 13.7
click at [681, 473] on icon "Clear" at bounding box center [686, 468] width 10 height 10
click at [955, 472] on div "服務名稱/代號 染髮(41000) 服務名稱/代號 價格 500 價格 洗-1 助理22-22 洗-1 技術協助-1 助理22-22 技術協助-1 第三方卡券…" at bounding box center [847, 433] width 1334 height 237
click at [1193, 681] on button "結帳" at bounding box center [1181, 698] width 60 height 34
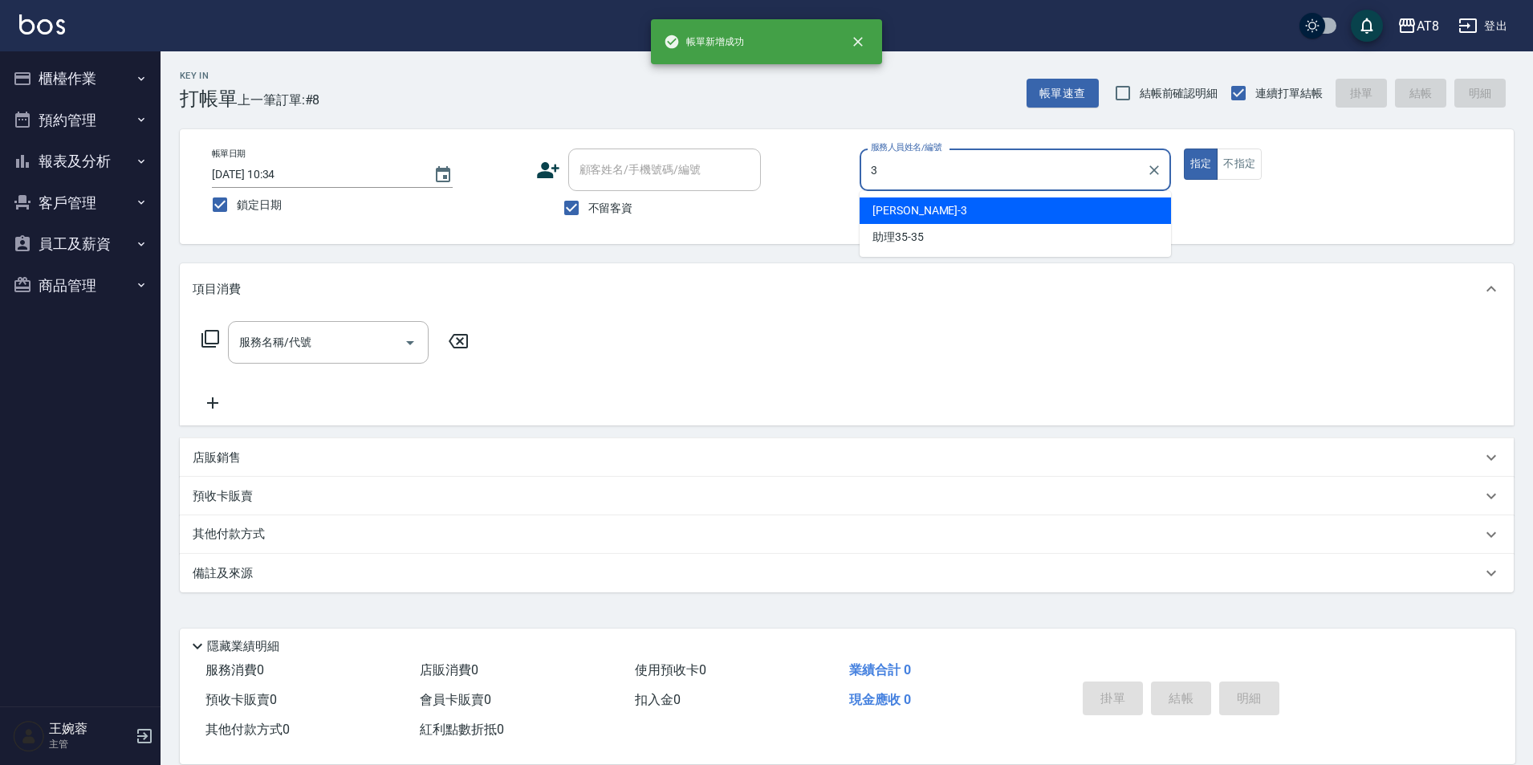
type input "[PERSON_NAME]-3"
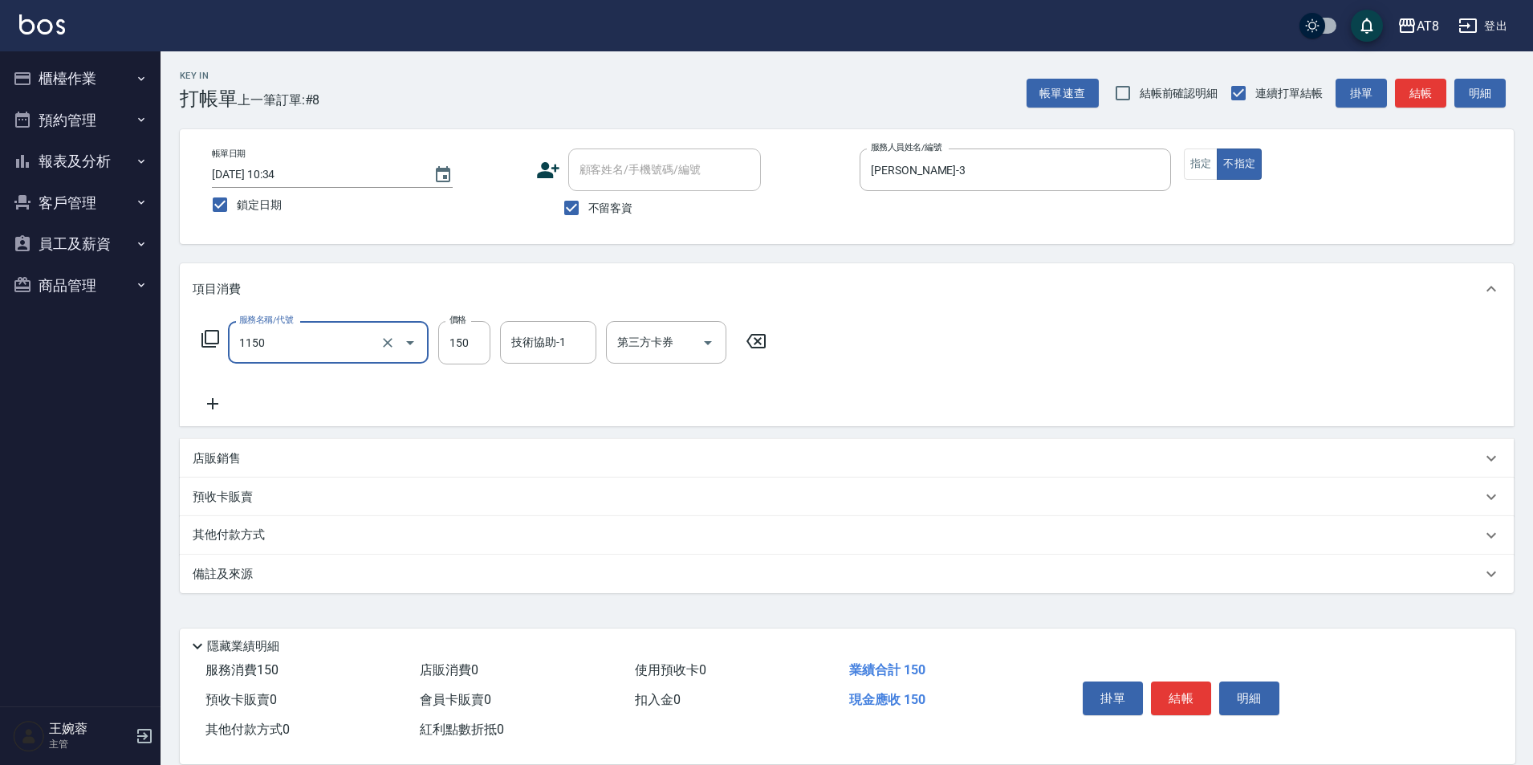
type input "洗髮(1150)"
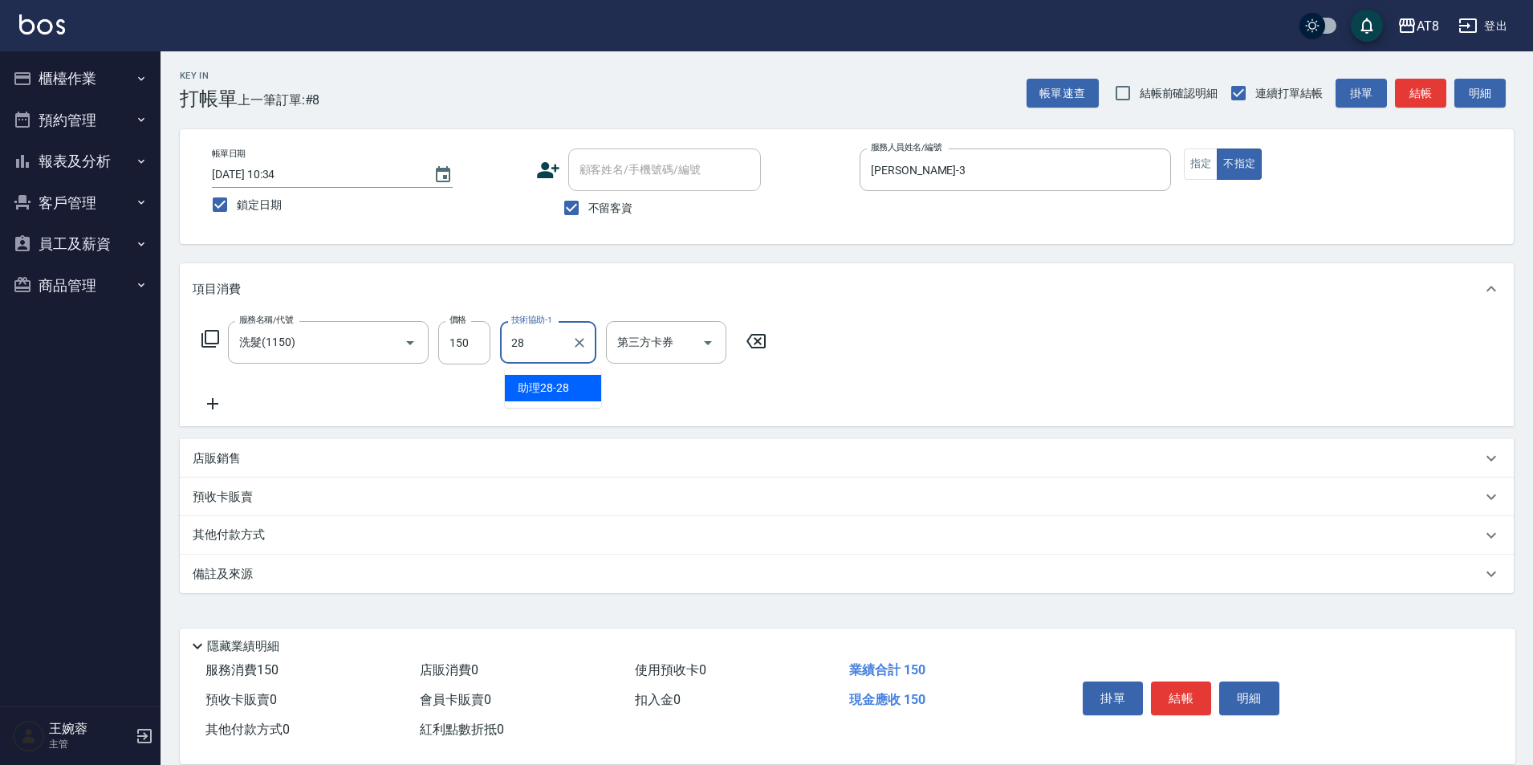
type input "助理28-28"
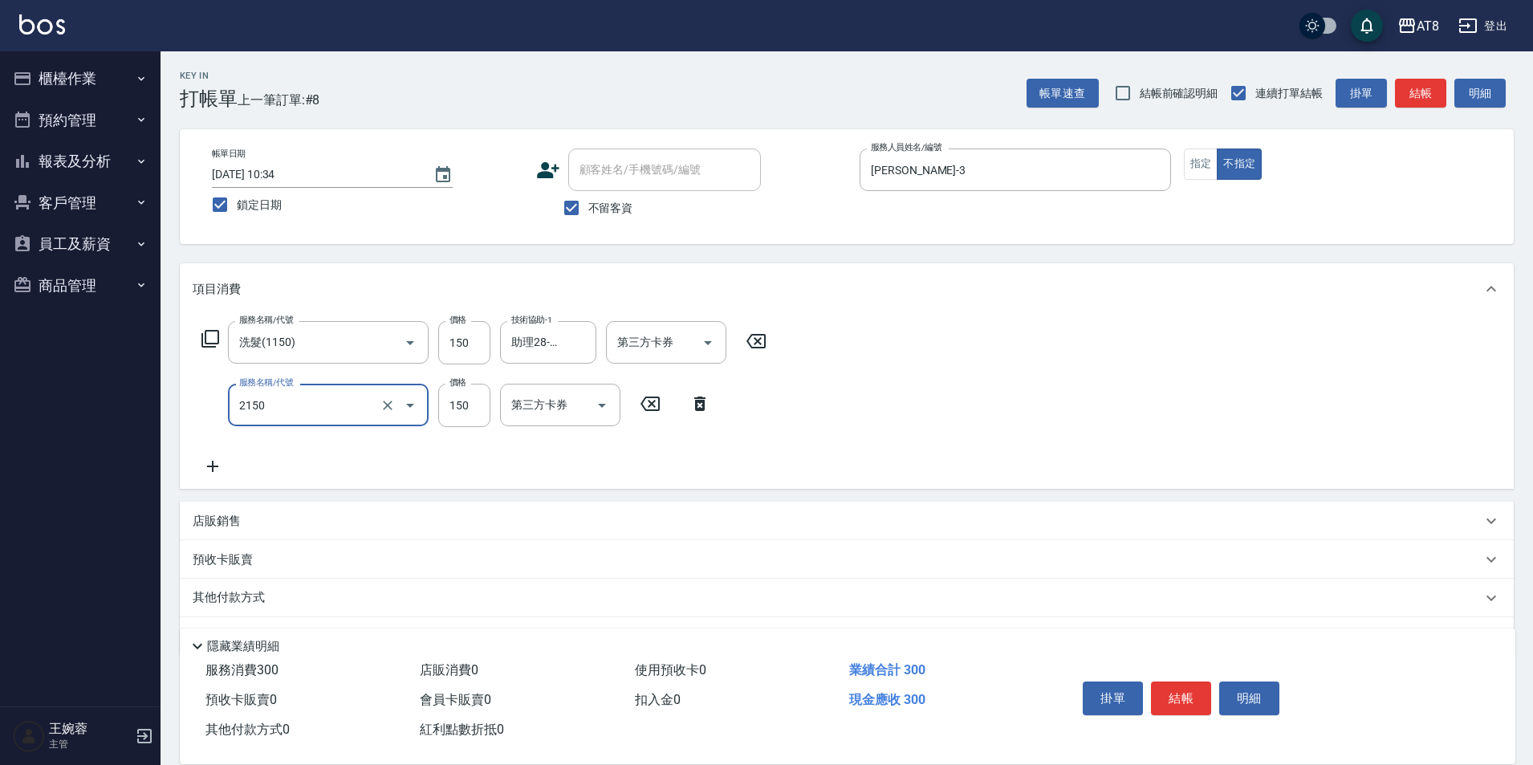
type input "剪髮(2150)"
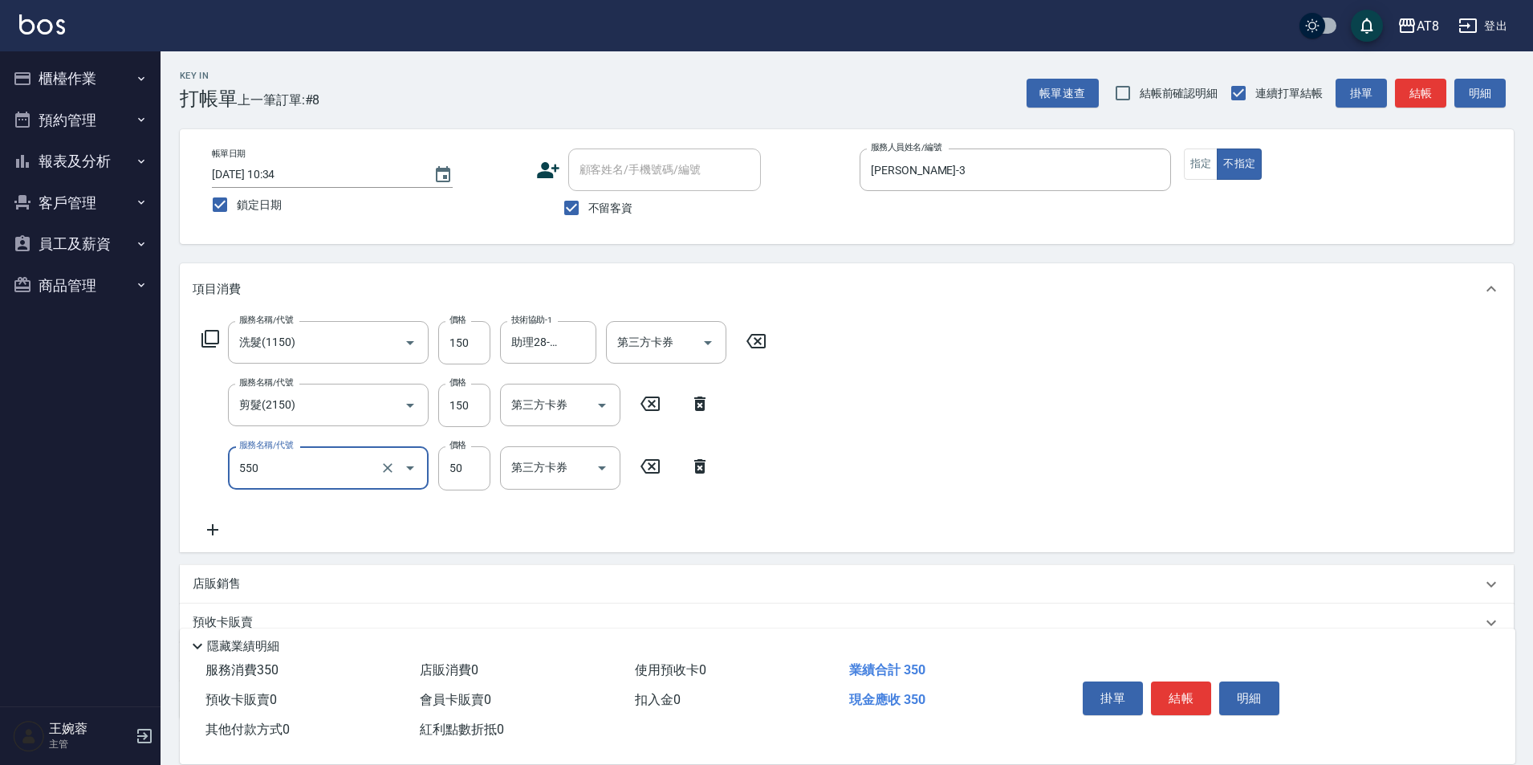
type input "精油或深層(550)"
click at [570, 472] on input "技術協助-1" at bounding box center [548, 467] width 82 height 28
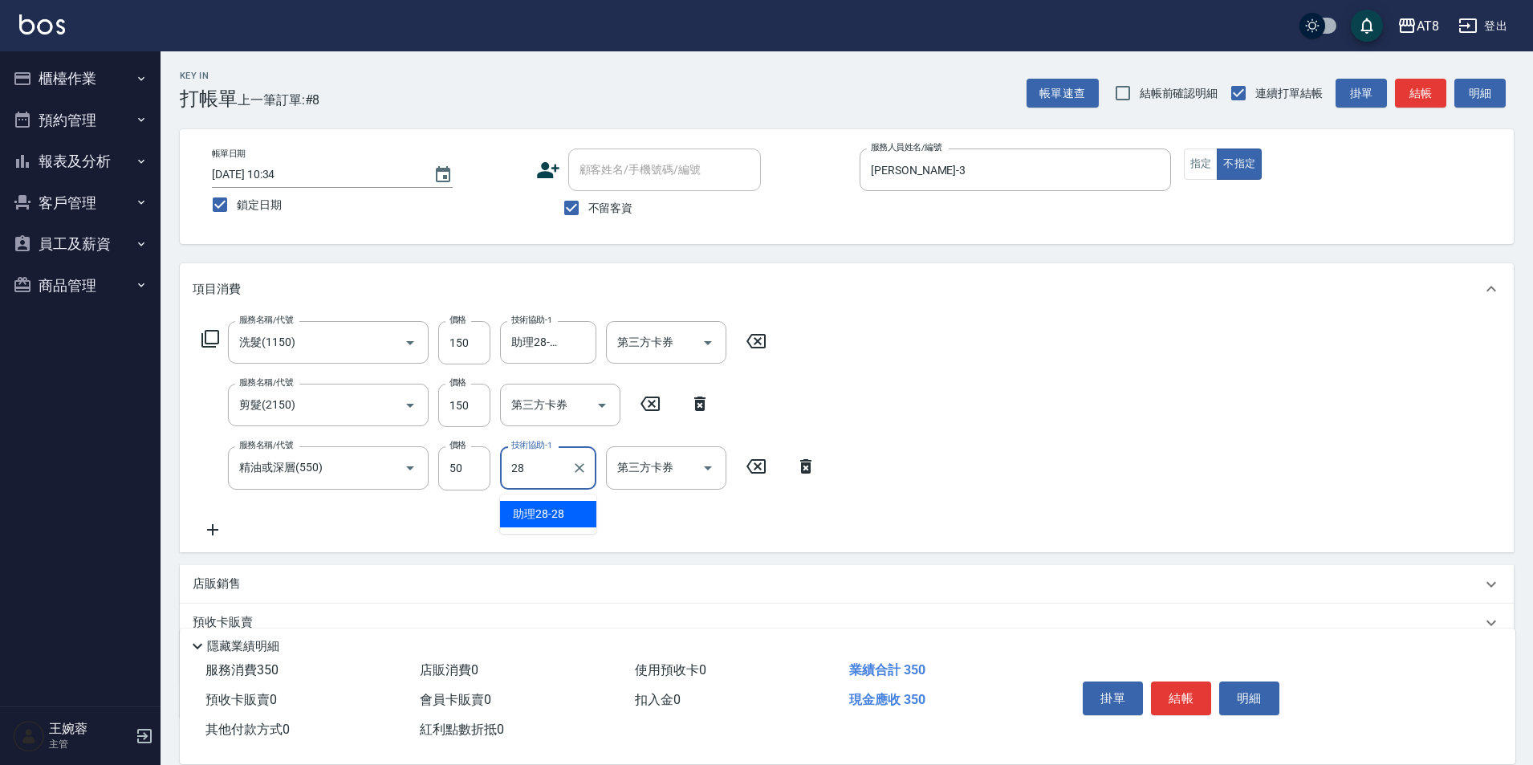
type input "助理28-28"
click at [518, 535] on icon at bounding box center [508, 529] width 40 height 19
click at [1189, 683] on button "結帳" at bounding box center [1181, 698] width 60 height 34
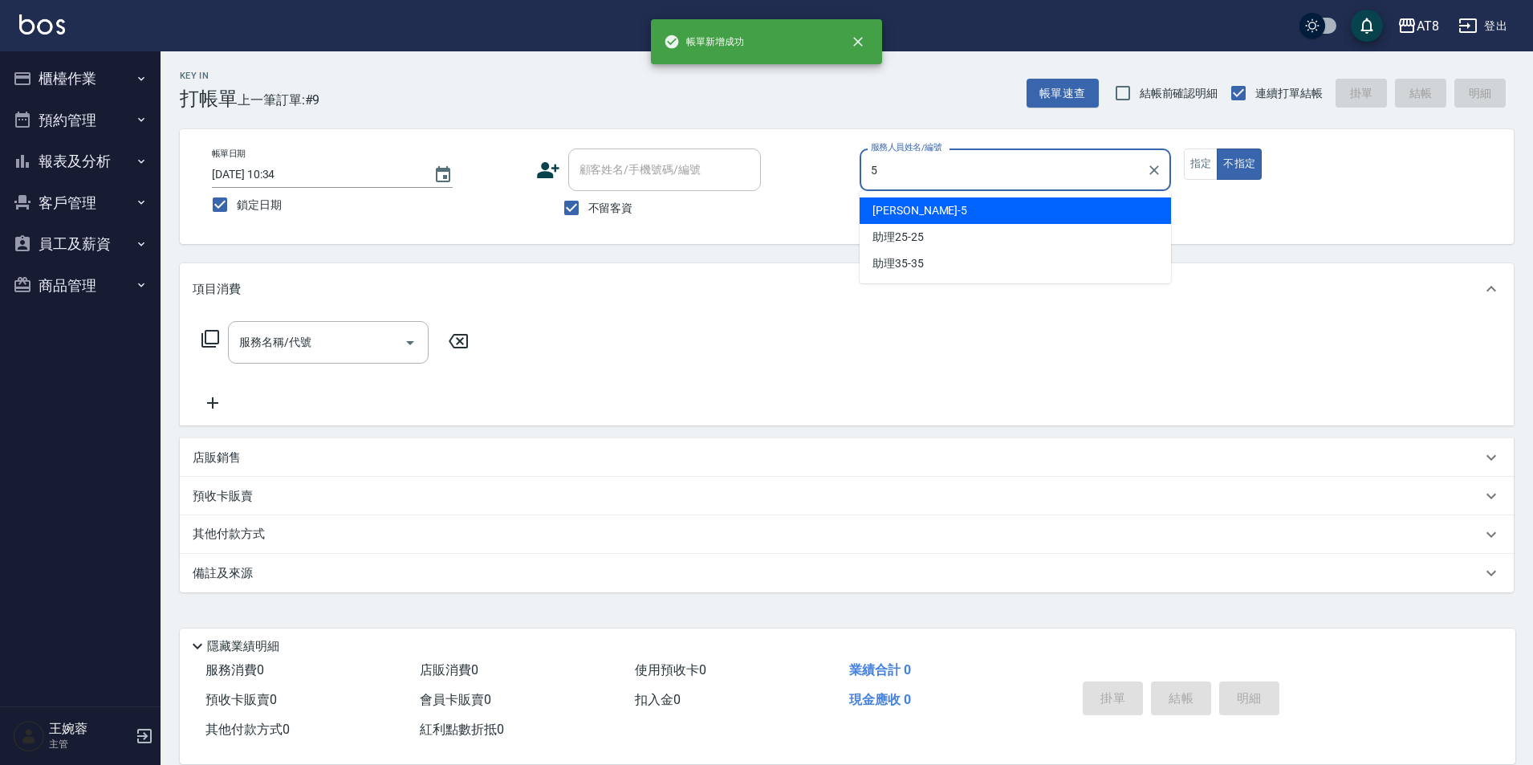
type input "HANK-5"
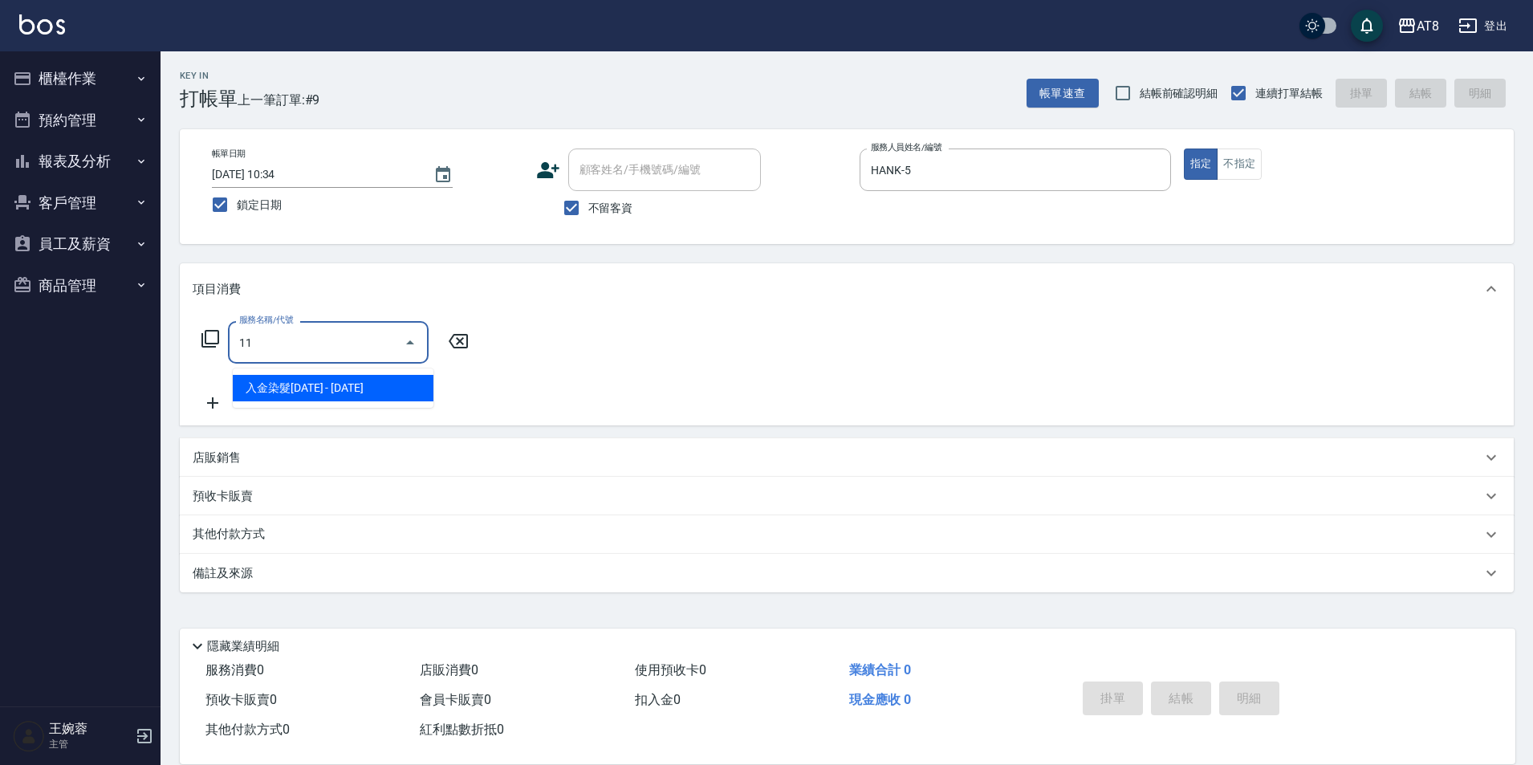
type input "1"
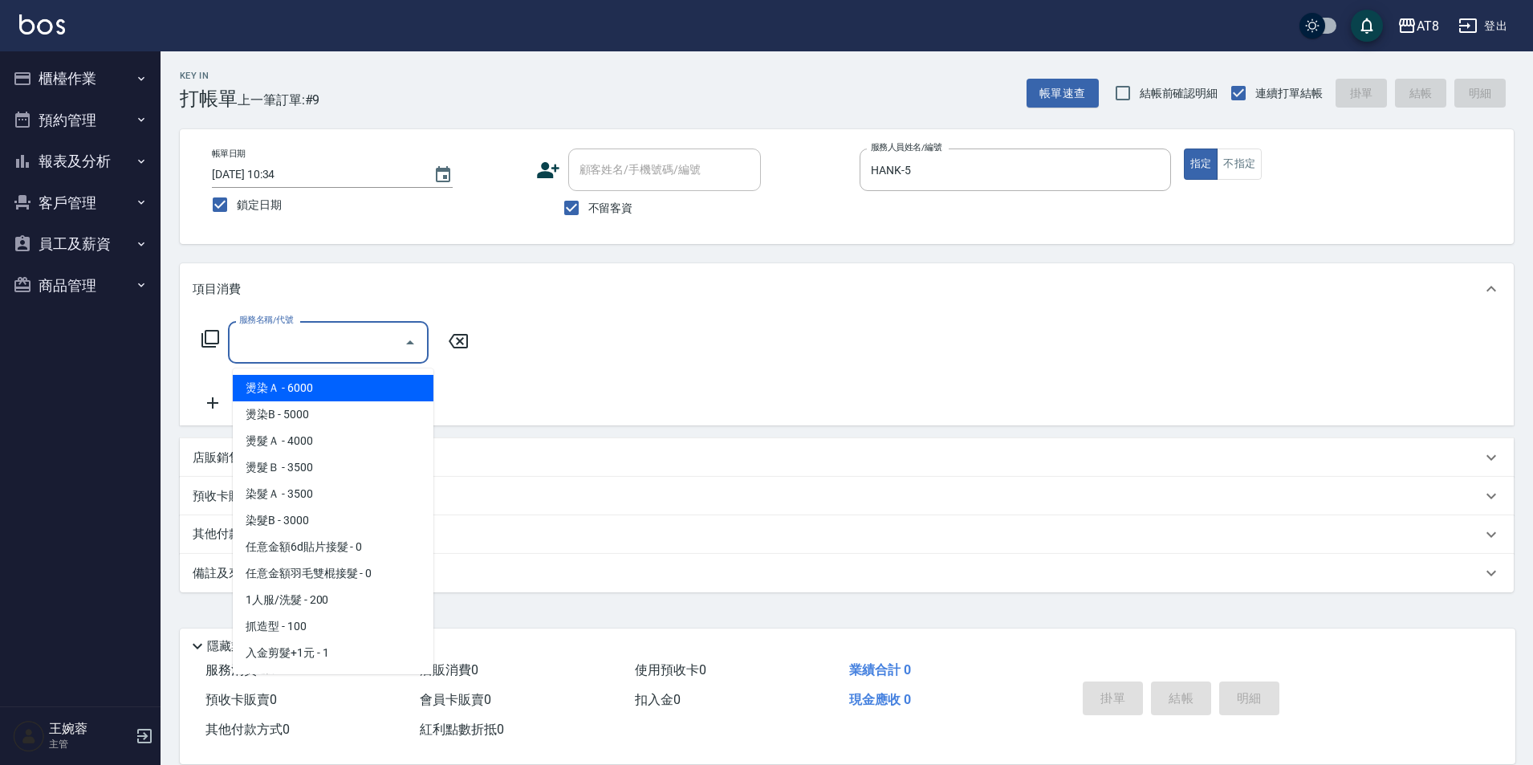
click at [209, 347] on icon at bounding box center [210, 338] width 19 height 19
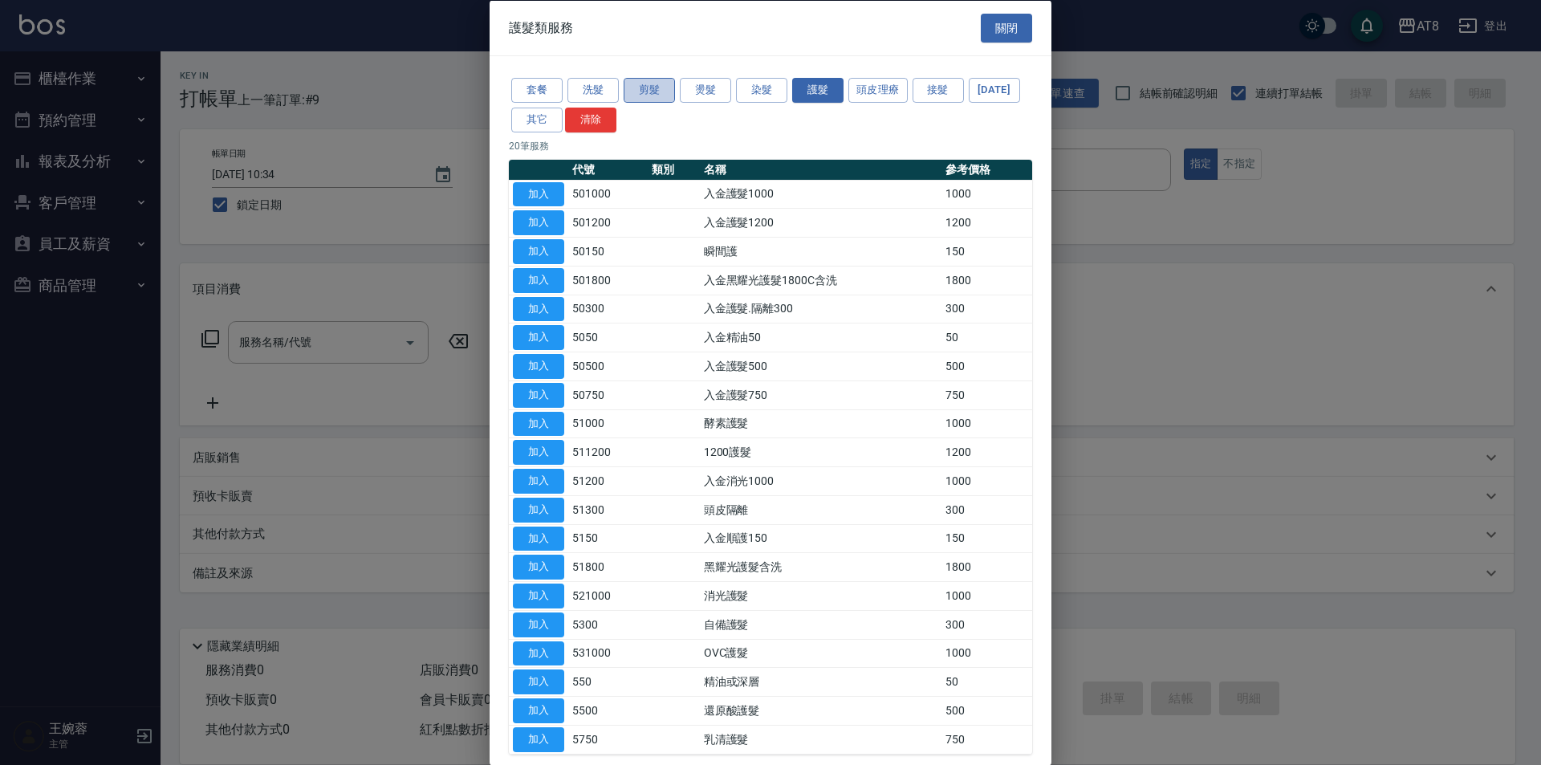
click at [655, 92] on button "剪髮" at bounding box center [649, 90] width 51 height 25
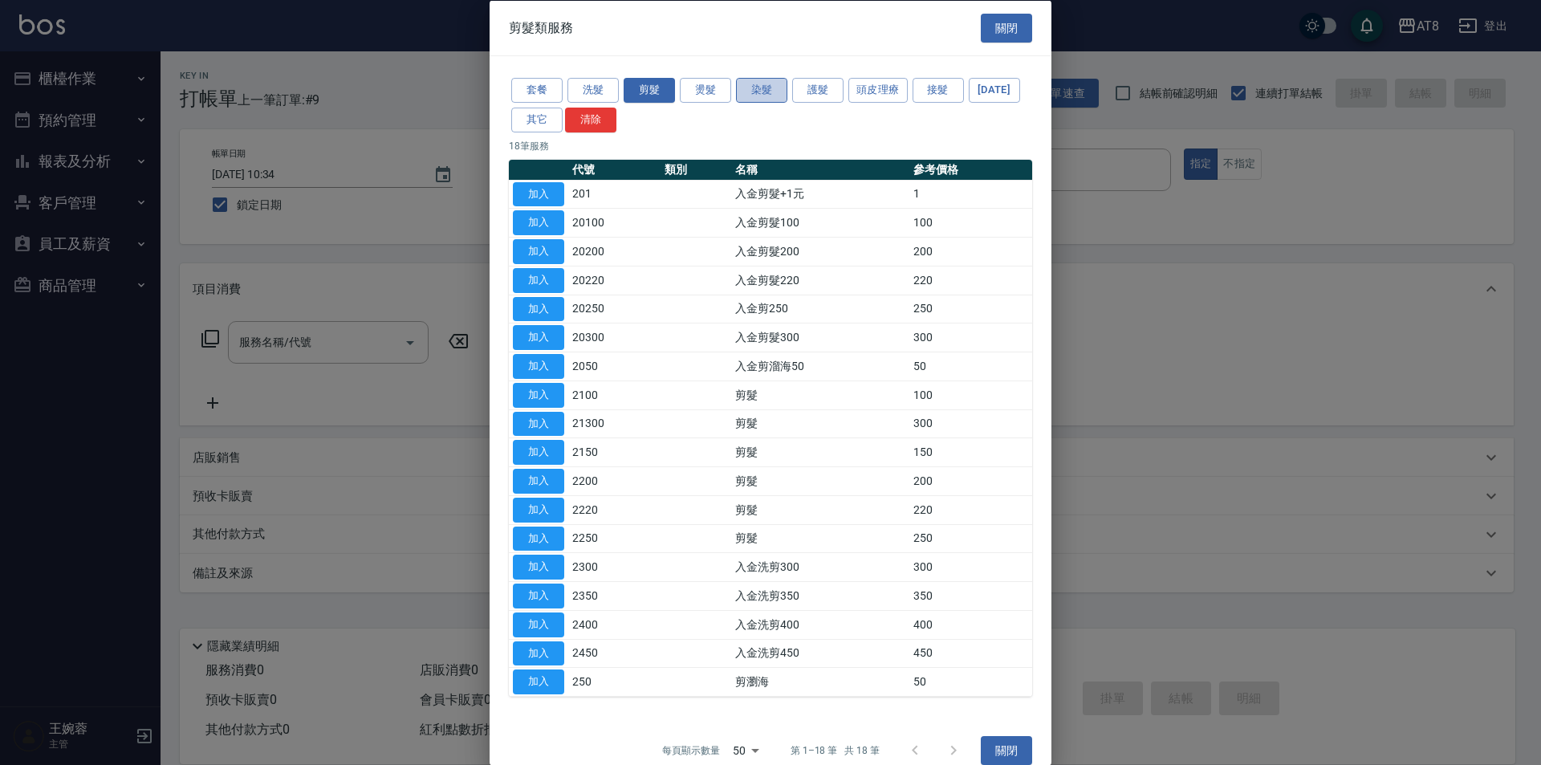
click at [785, 93] on button "染髮" at bounding box center [761, 90] width 51 height 25
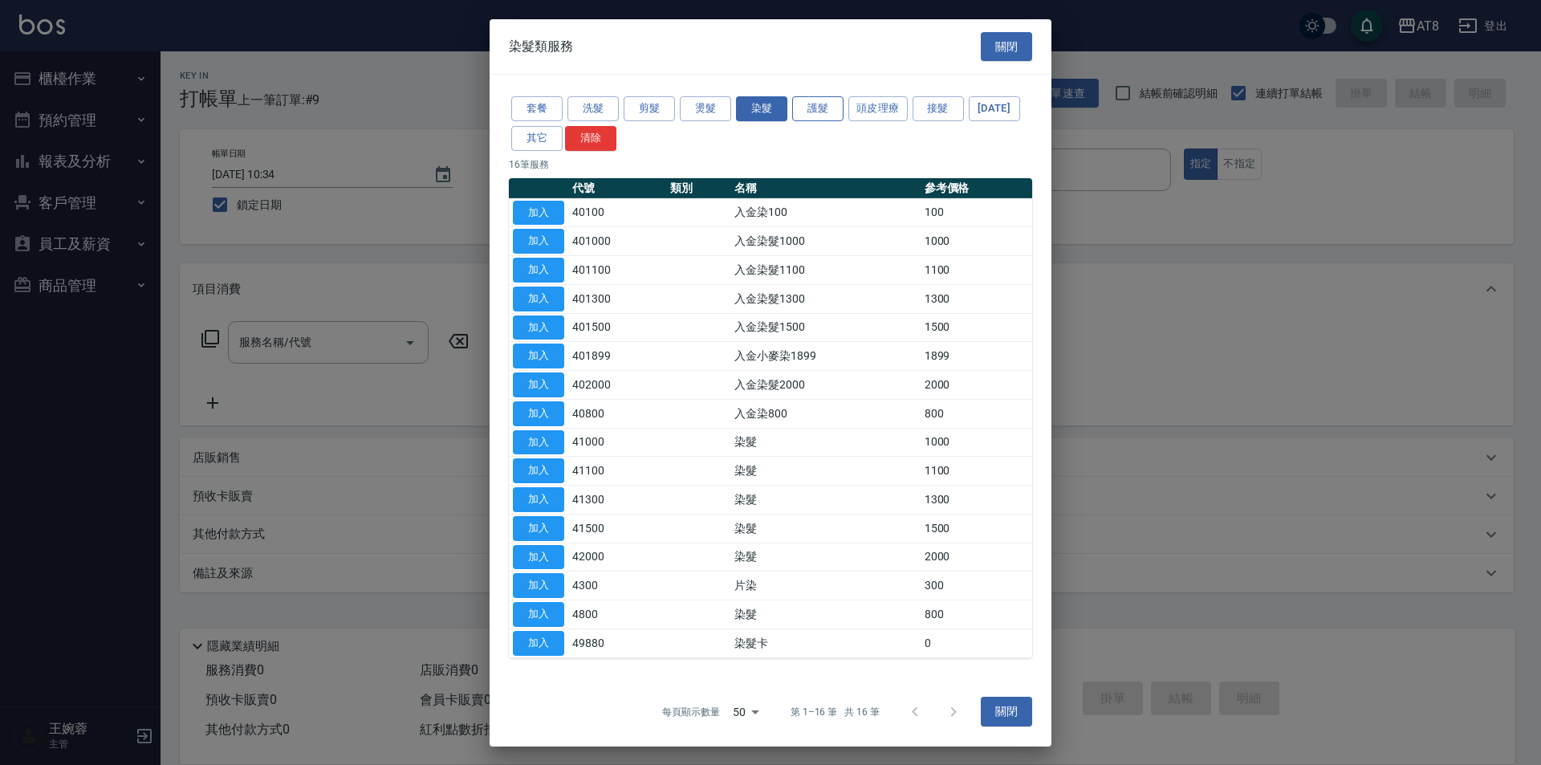
click at [809, 96] on button "護髮" at bounding box center [817, 108] width 51 height 25
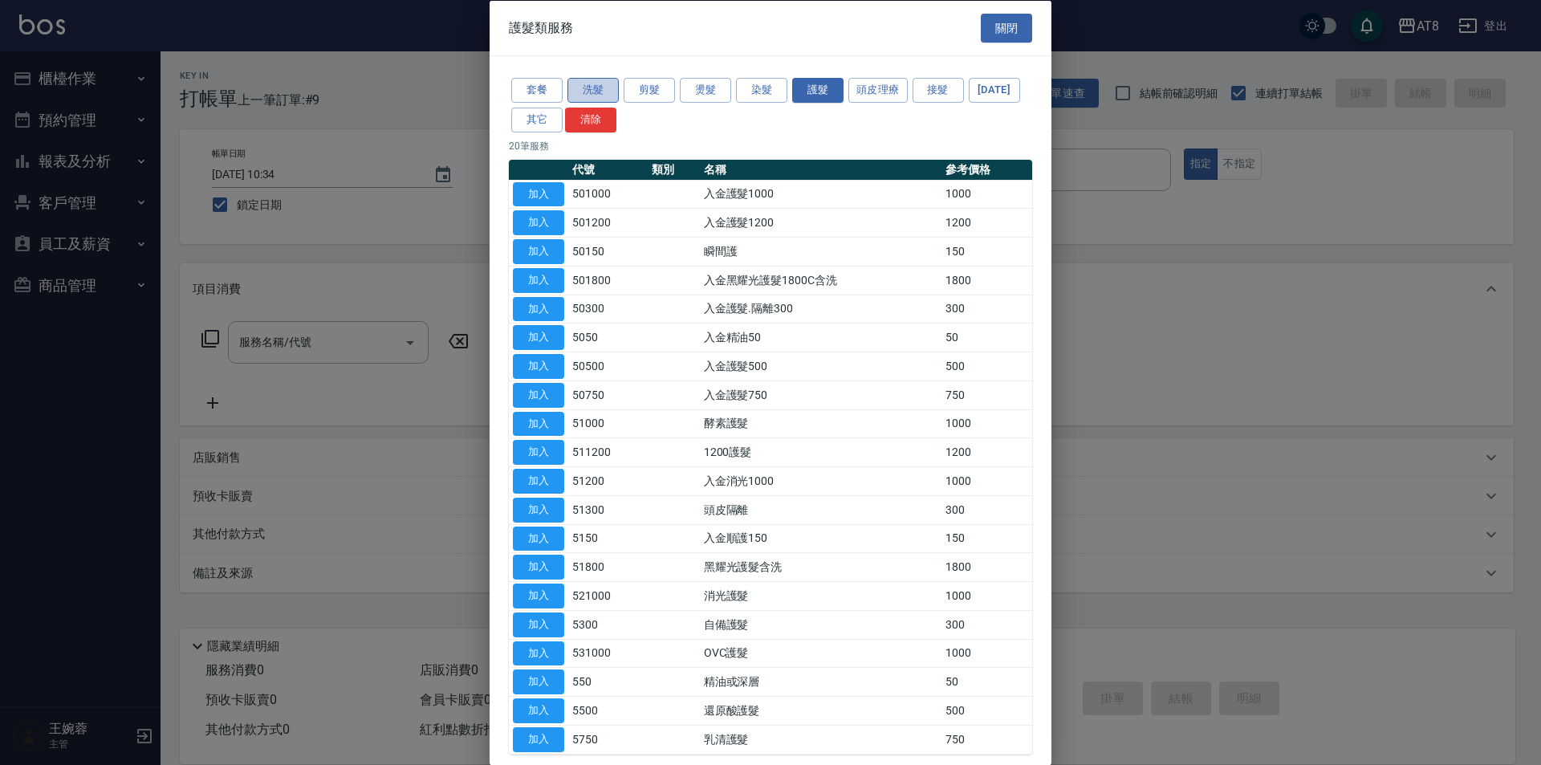
click at [585, 91] on button "洗髮" at bounding box center [592, 90] width 51 height 25
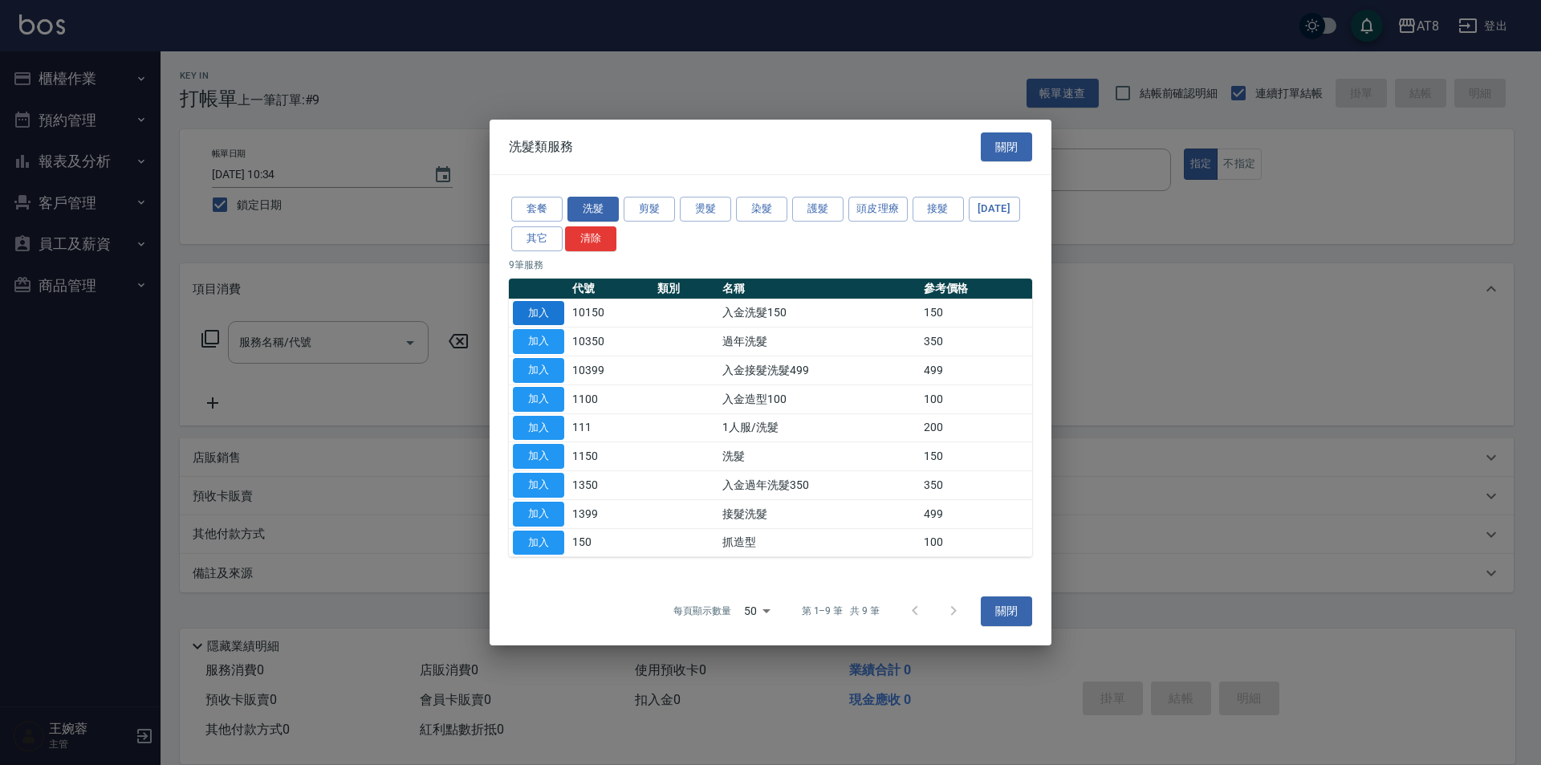
click at [545, 301] on button "加入" at bounding box center [538, 313] width 51 height 25
type input "入金洗髮150(10150)"
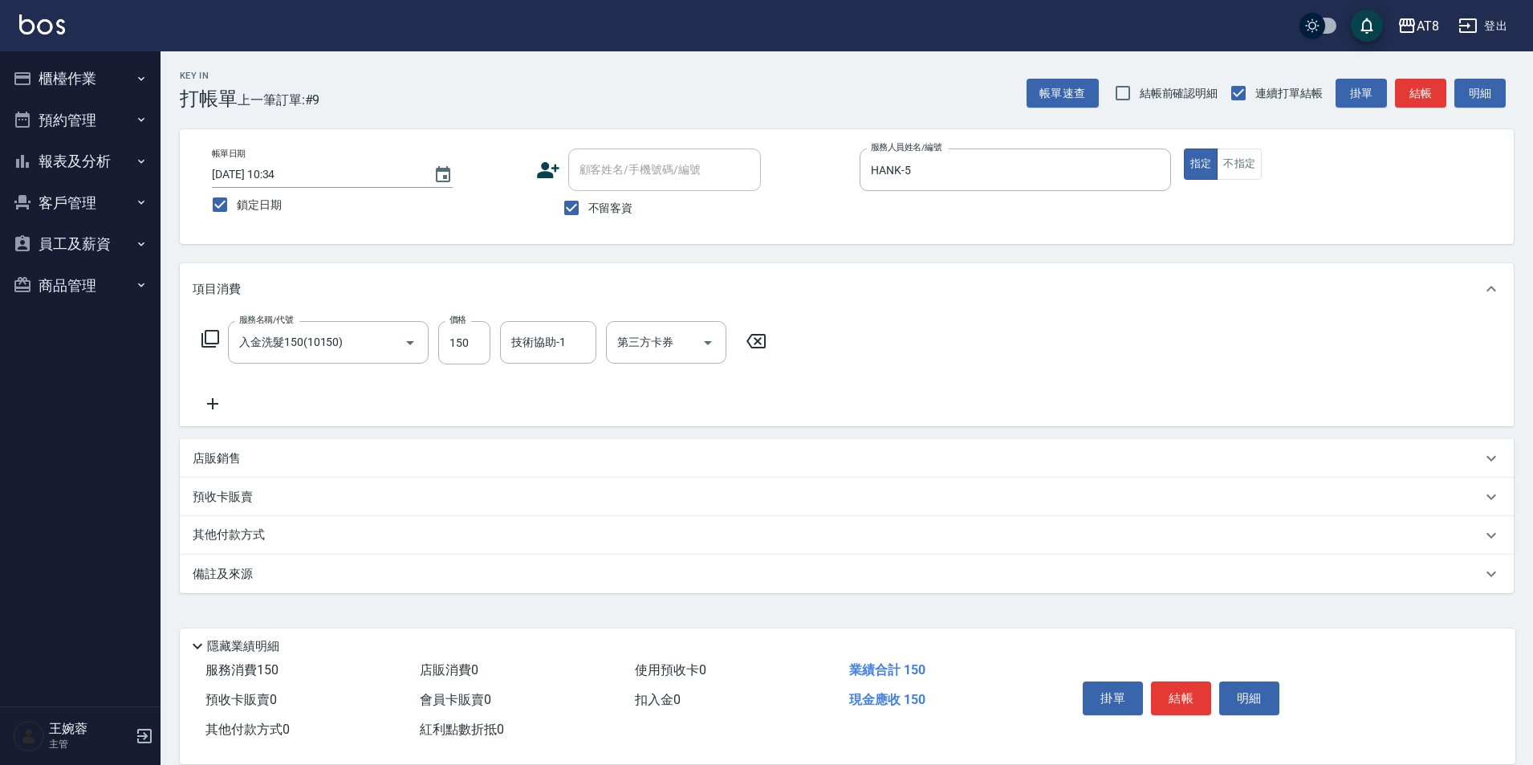
click at [218, 347] on icon at bounding box center [210, 338] width 19 height 19
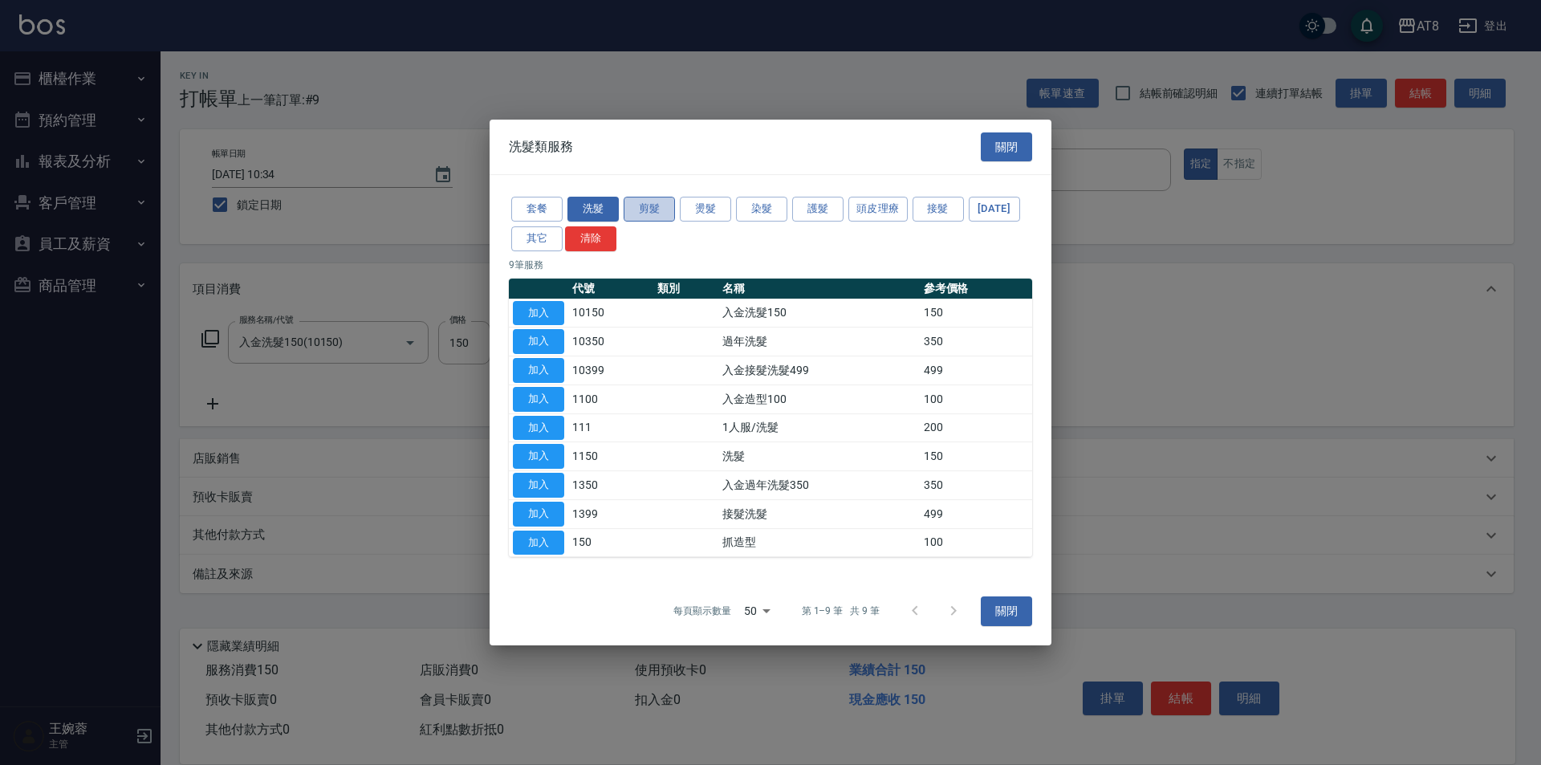
click at [648, 197] on button "剪髮" at bounding box center [649, 209] width 51 height 25
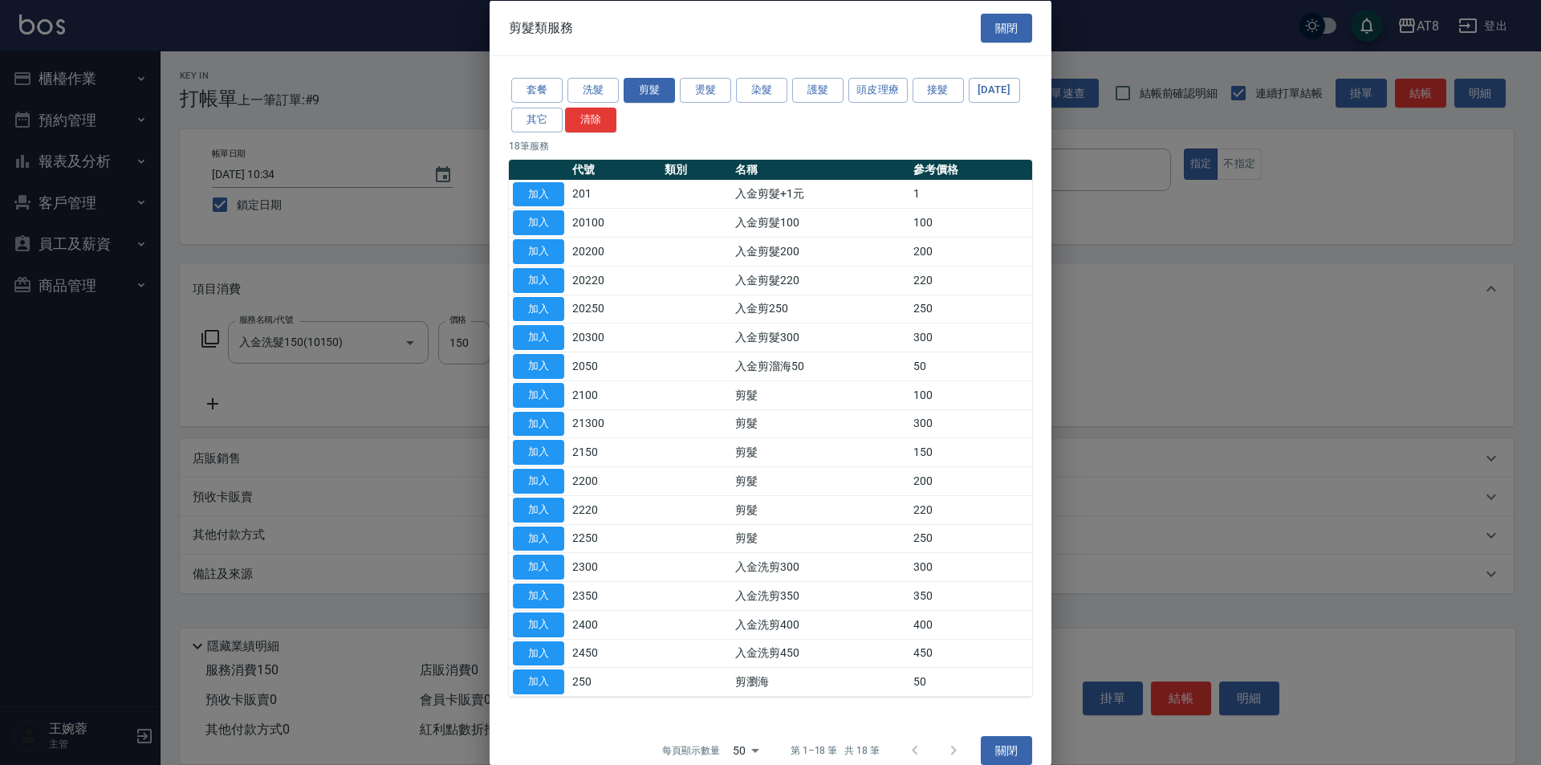
drag, startPoint x: 744, startPoint y: 287, endPoint x: 1042, endPoint y: 331, distance: 301.7
click at [1042, 331] on div "套餐 洗髮 剪髮 燙髮 染髮 護髮 頭皮理療 接髮 [DATE] 其它 清除 18 筆服務 代號 類別 名稱 參考價格 加入 201 入金剪髮+1元 1 加入…" at bounding box center [771, 386] width 562 height 660
click at [563, 266] on td "加入" at bounding box center [538, 251] width 59 height 29
click at [542, 264] on button "加入" at bounding box center [538, 251] width 51 height 25
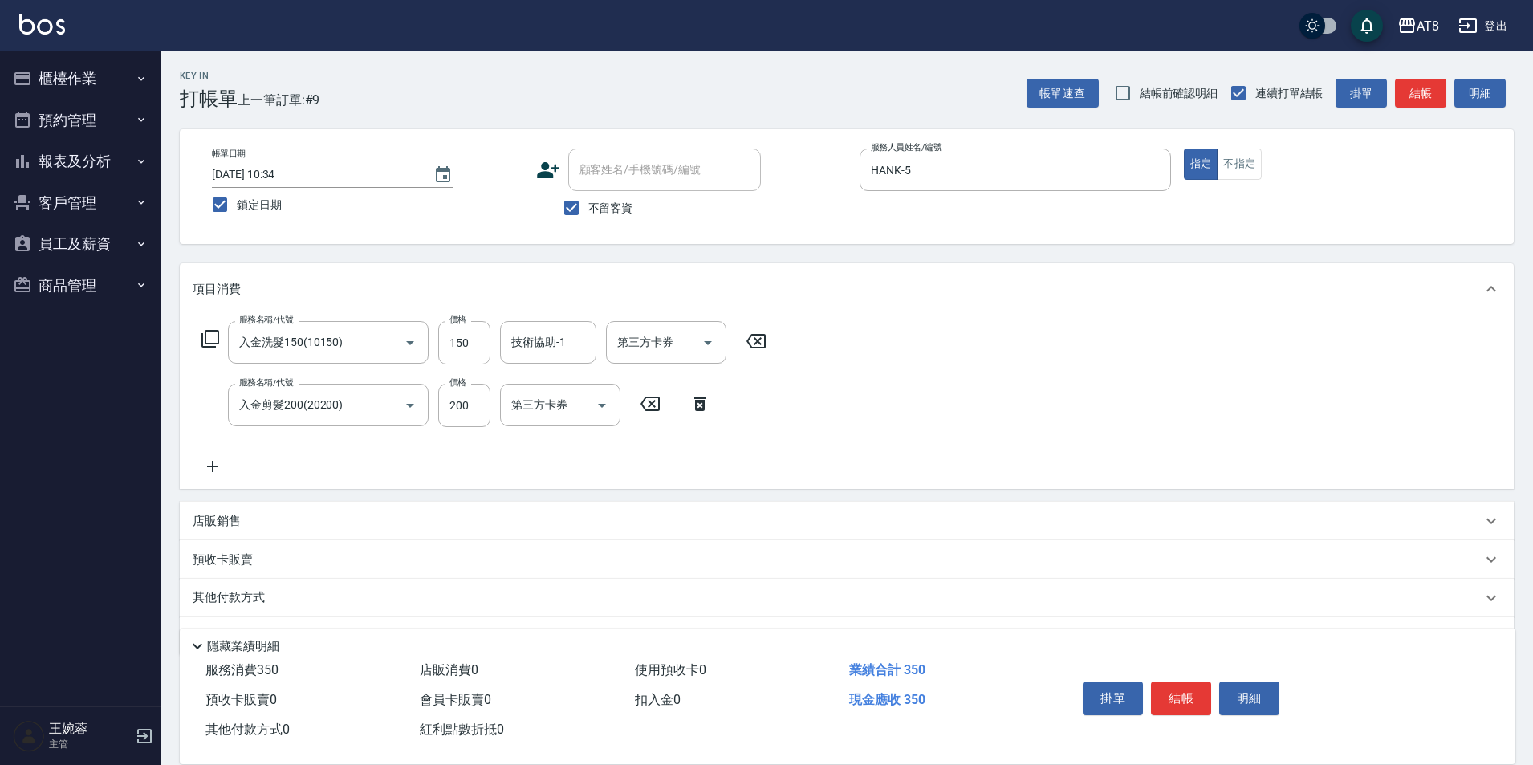
click at [456, 388] on label "價格" at bounding box center [457, 382] width 17 height 12
click at [456, 389] on input "200" at bounding box center [464, 405] width 52 height 43
click at [450, 402] on input "200" at bounding box center [464, 405] width 52 height 43
click at [476, 416] on input "200" at bounding box center [464, 405] width 52 height 43
click at [473, 408] on input "1150" at bounding box center [464, 405] width 52 height 43
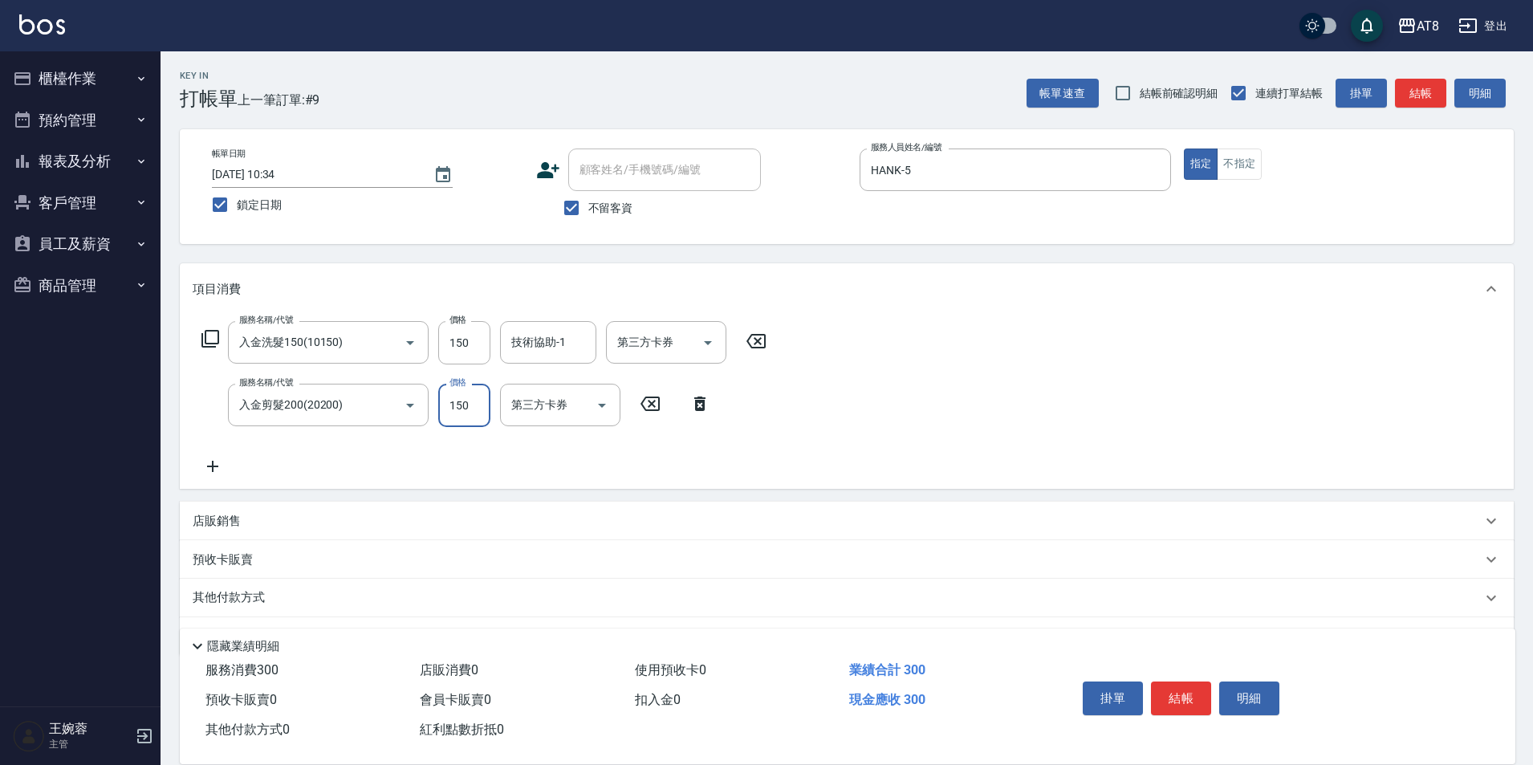
type input "150"
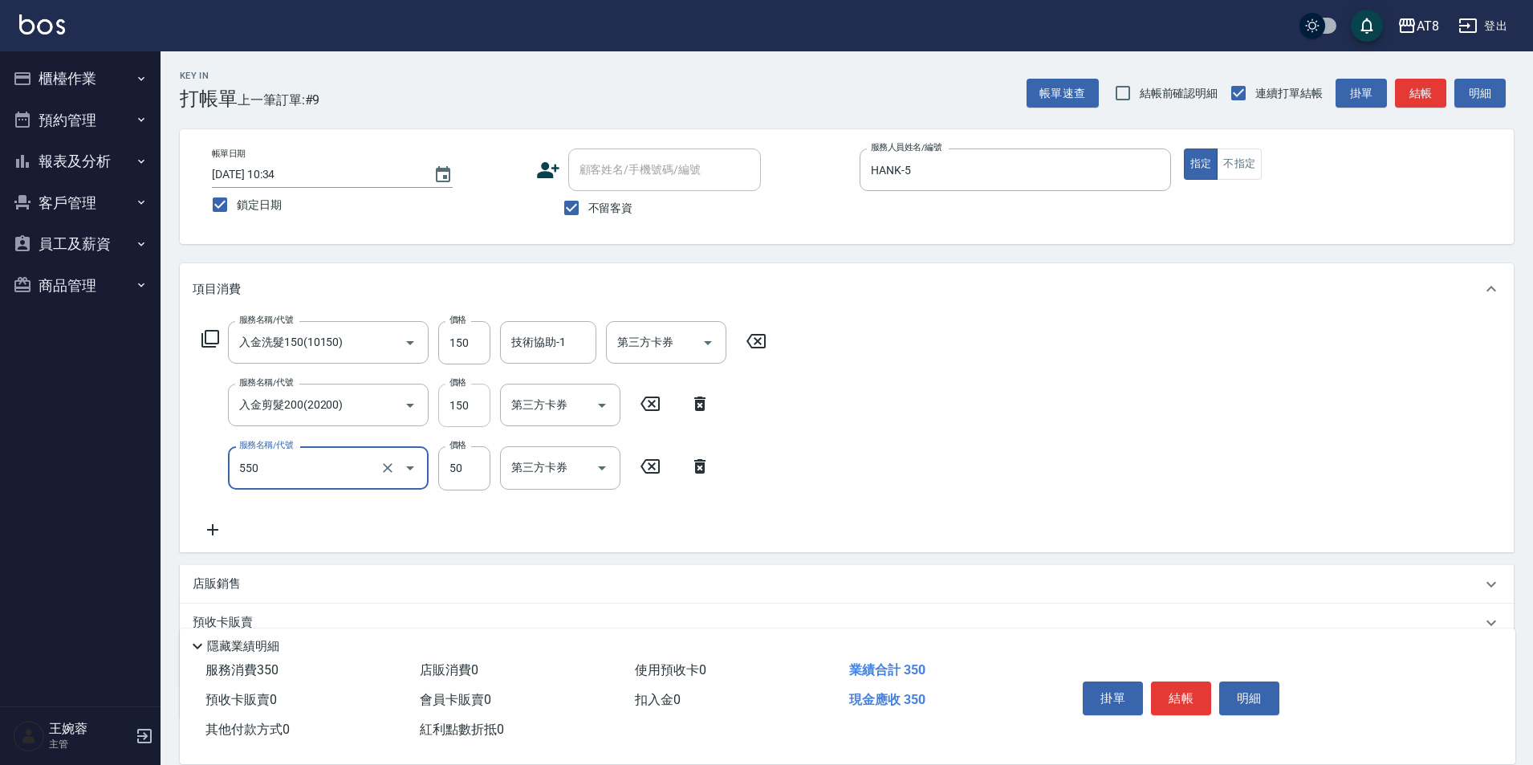
type input "精油或深層(550)"
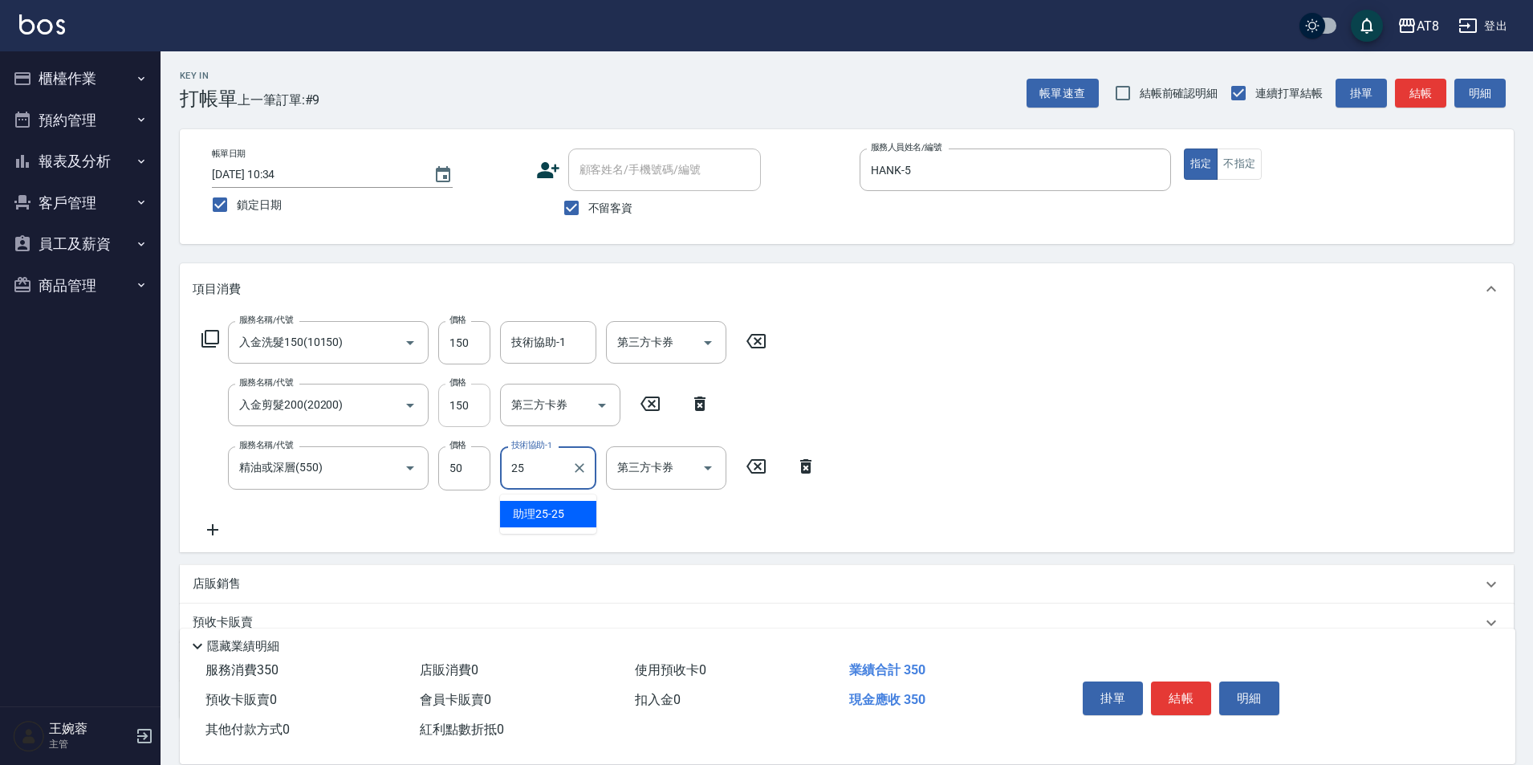
type input "助理25-25"
click at [553, 356] on input "技術協助-1" at bounding box center [548, 342] width 82 height 28
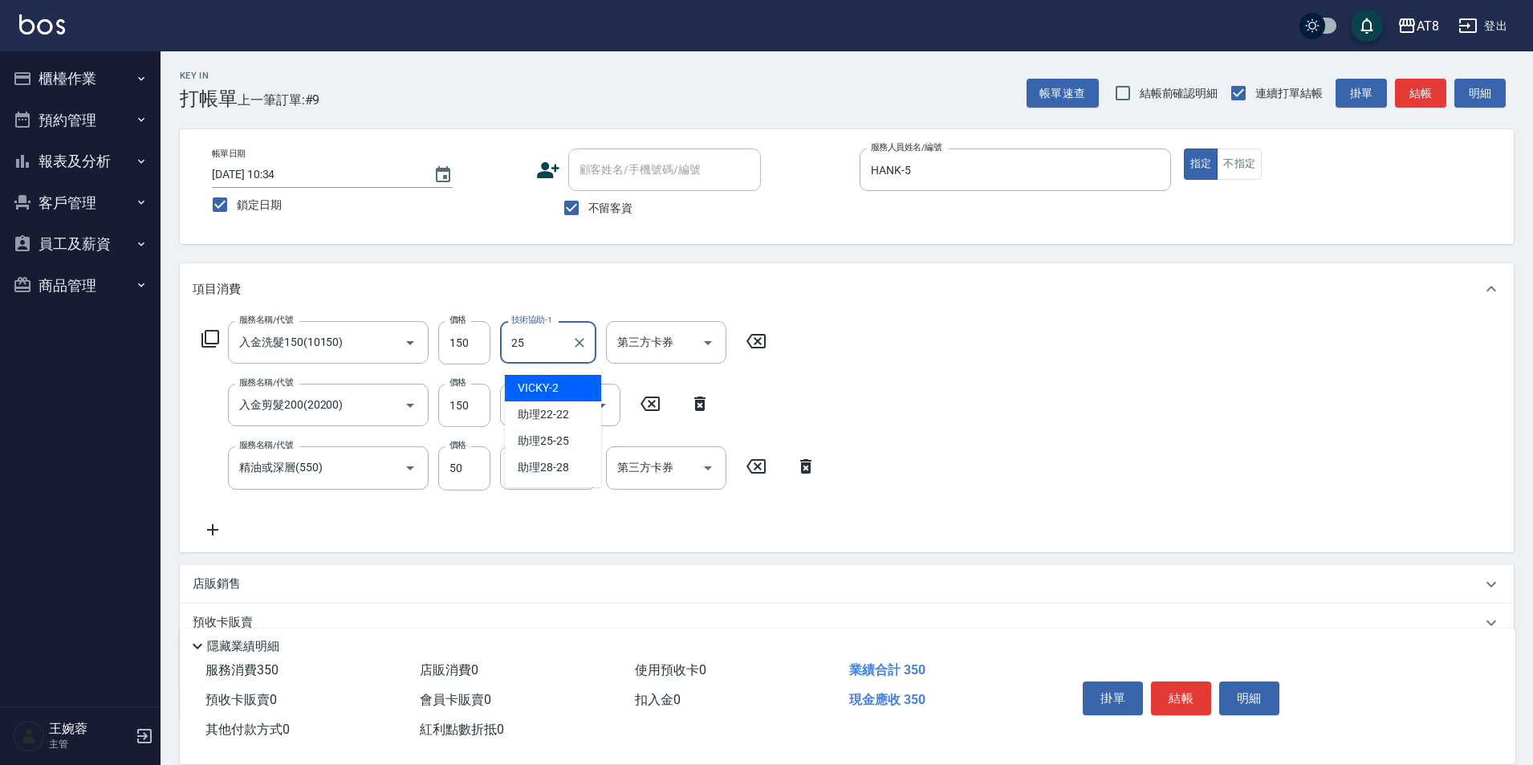
type input "助理25-25"
click at [1046, 431] on div "服務名稱/代號 入金洗髮150(10150) 服務名稱/代號 價格 150 價格 技術協助-1 助理25-25 技術協助-1 第三方卡券 第三方卡券 服務名稱…" at bounding box center [847, 433] width 1334 height 237
click at [697, 349] on button "Open" at bounding box center [708, 343] width 26 height 26
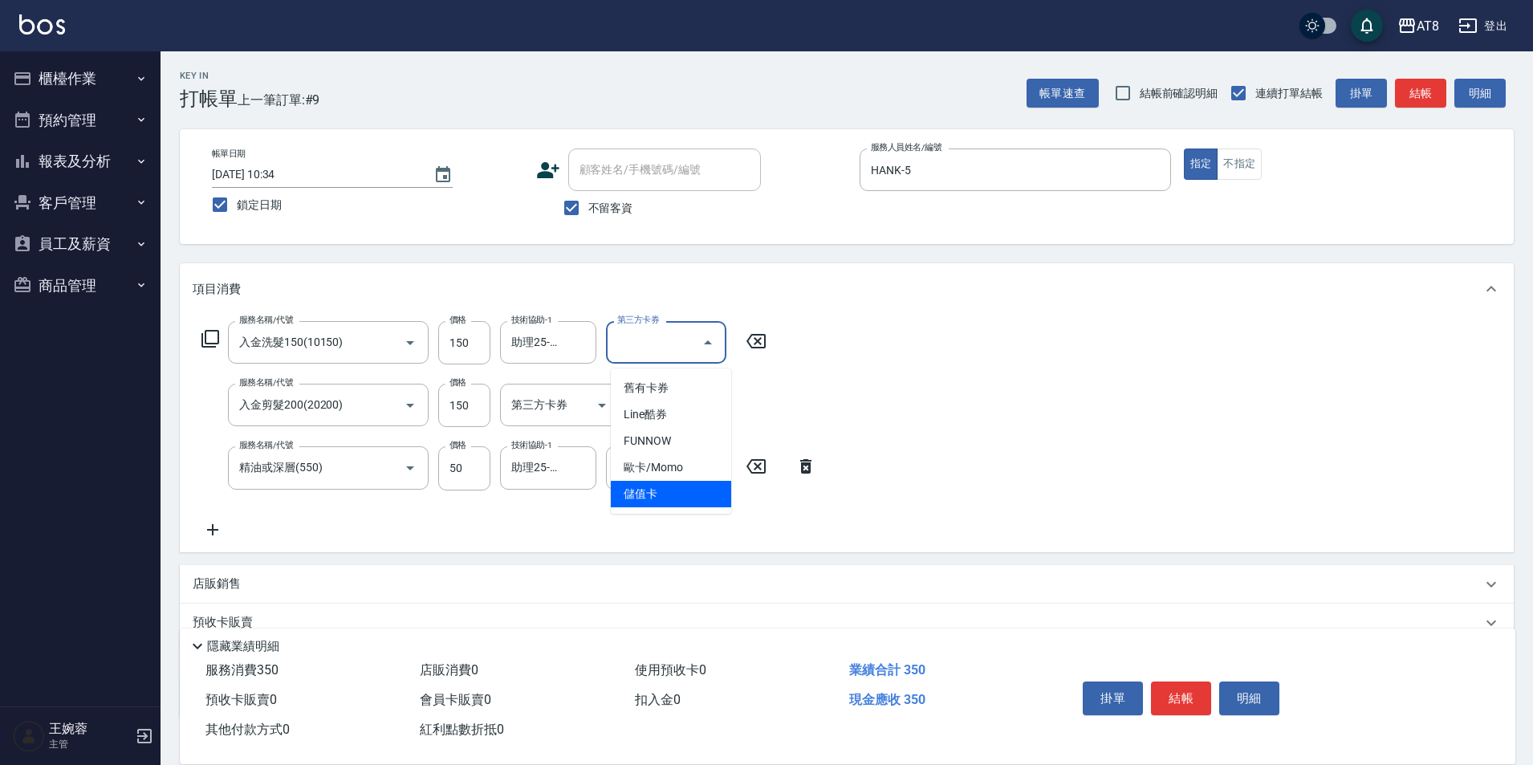
click at [663, 500] on span "儲值卡" at bounding box center [671, 494] width 120 height 26
type input "儲值卡"
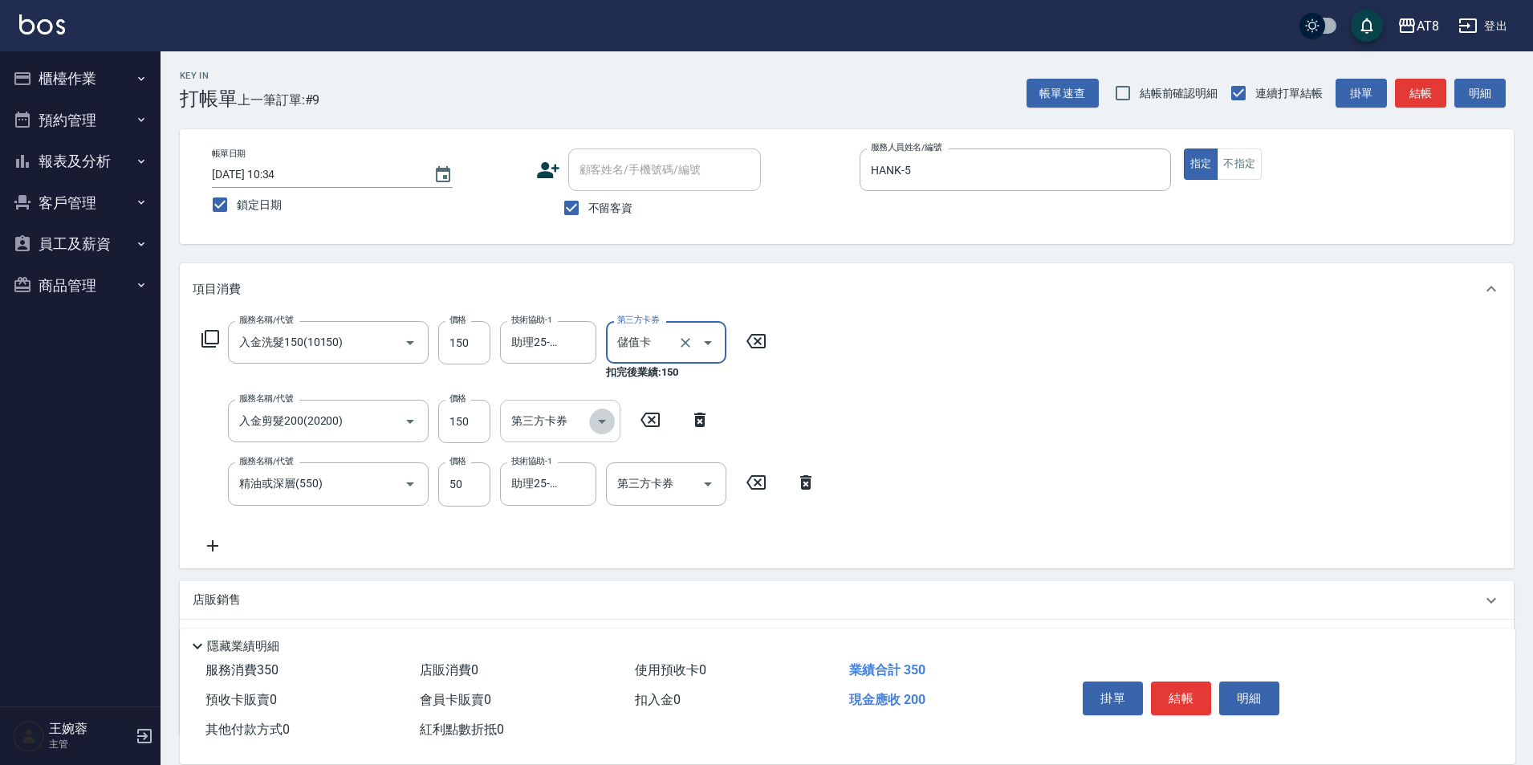
click at [598, 420] on icon "Open" at bounding box center [601, 421] width 19 height 19
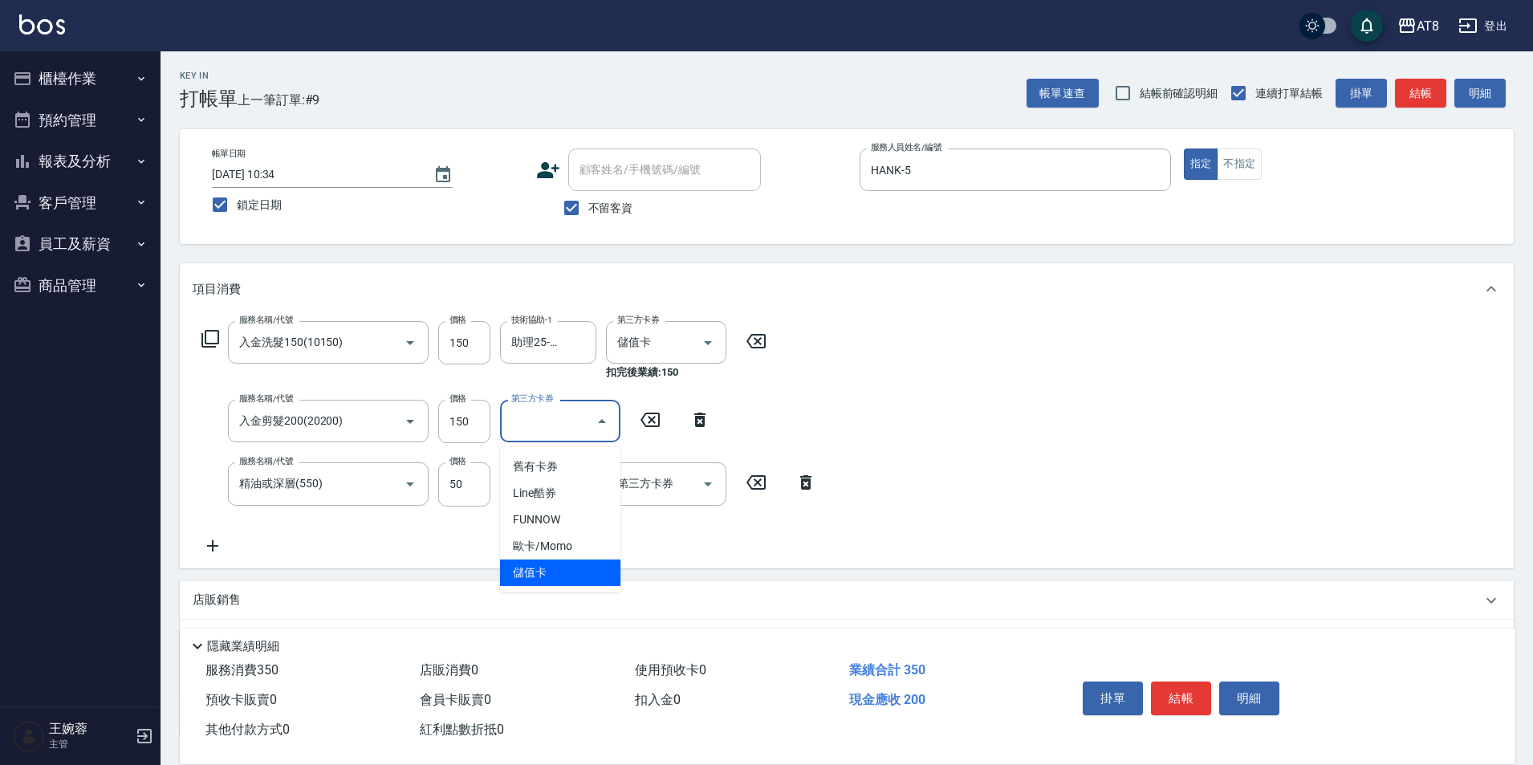
click at [577, 564] on span "儲值卡" at bounding box center [560, 572] width 120 height 26
type input "儲值卡"
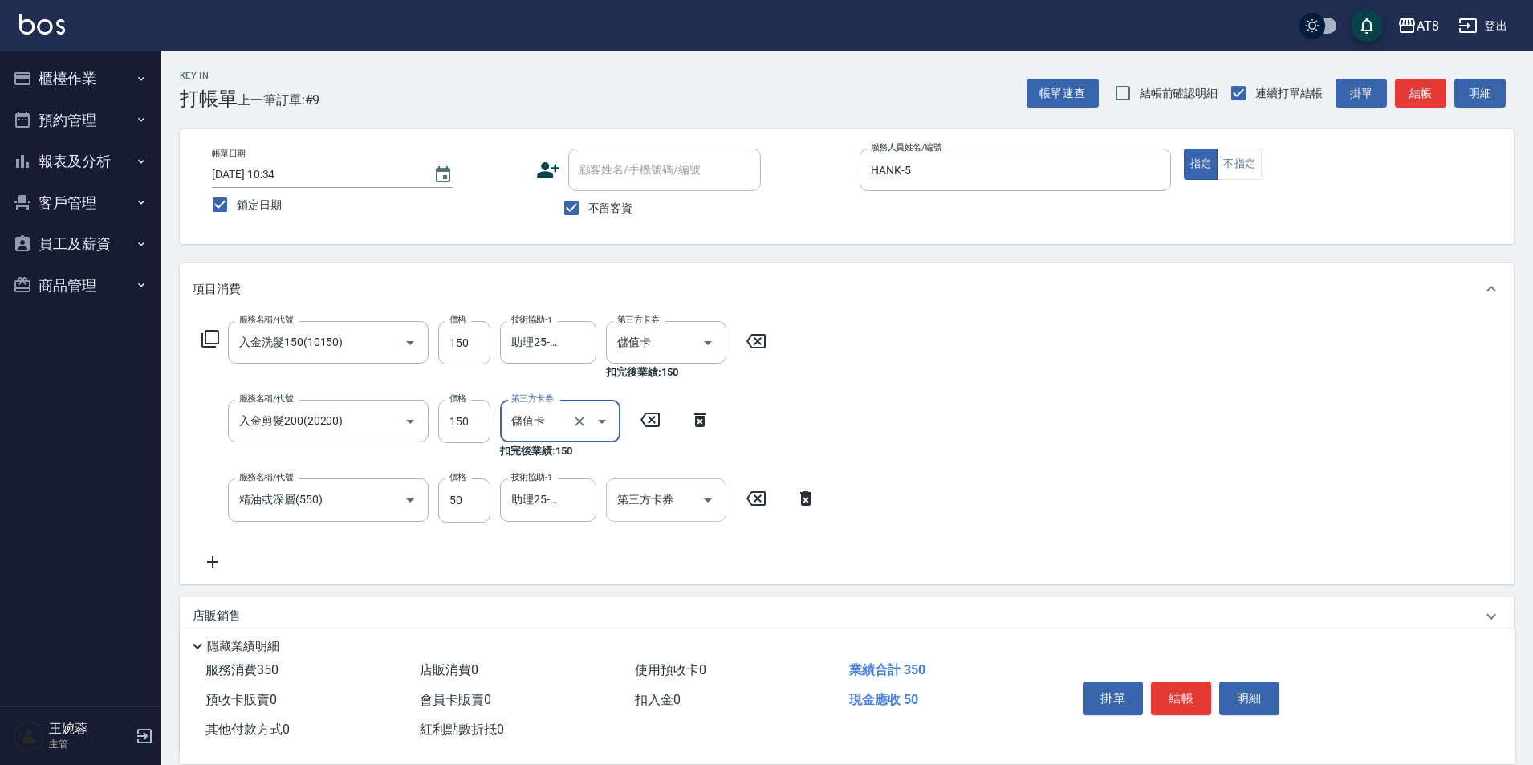
drag, startPoint x: 688, startPoint y: 508, endPoint x: 686, endPoint y: 521, distance: 12.9
click at [688, 509] on input "第三方卡券" at bounding box center [654, 500] width 82 height 28
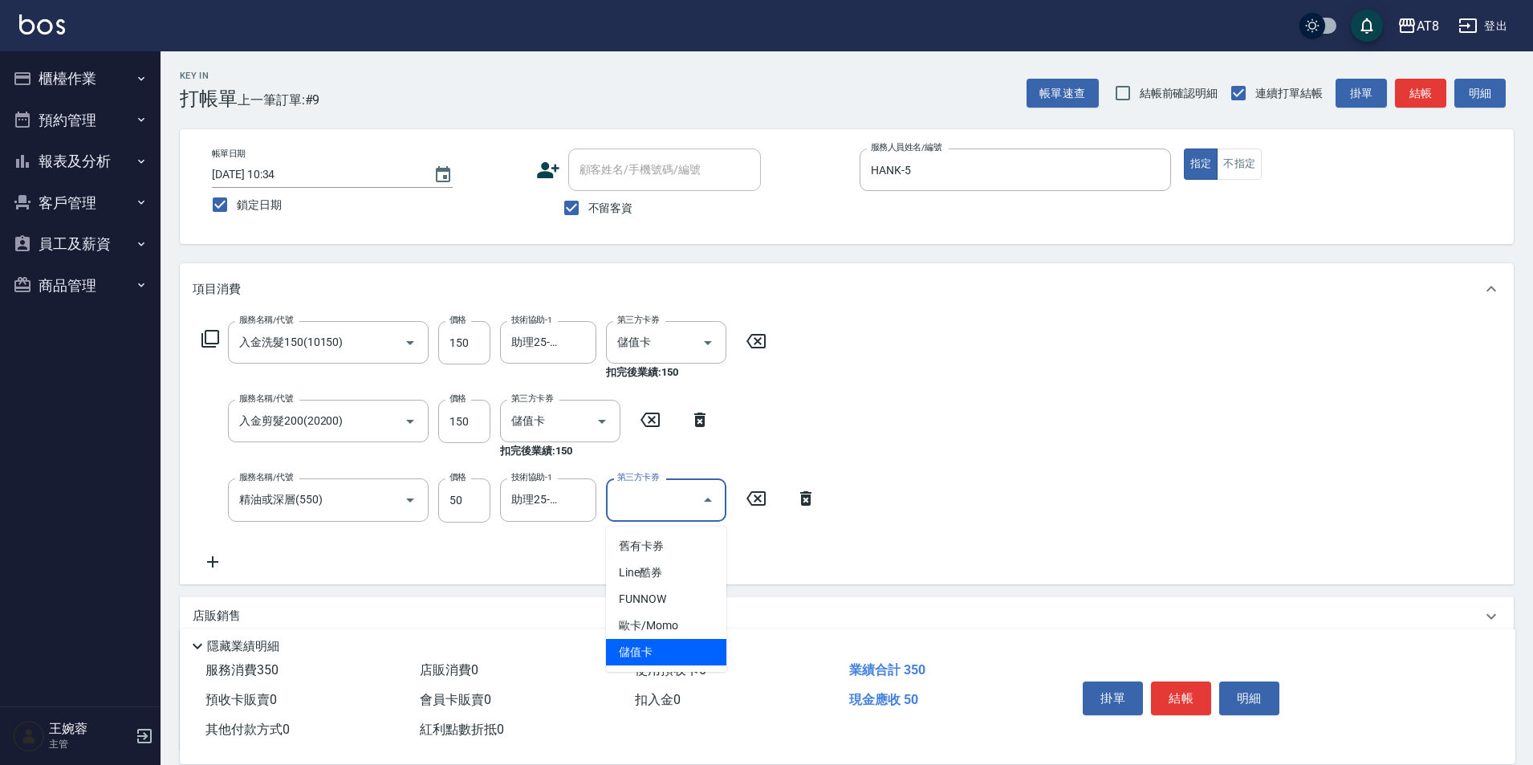
click at [667, 649] on span "儲值卡" at bounding box center [666, 652] width 120 height 26
type input "儲值卡"
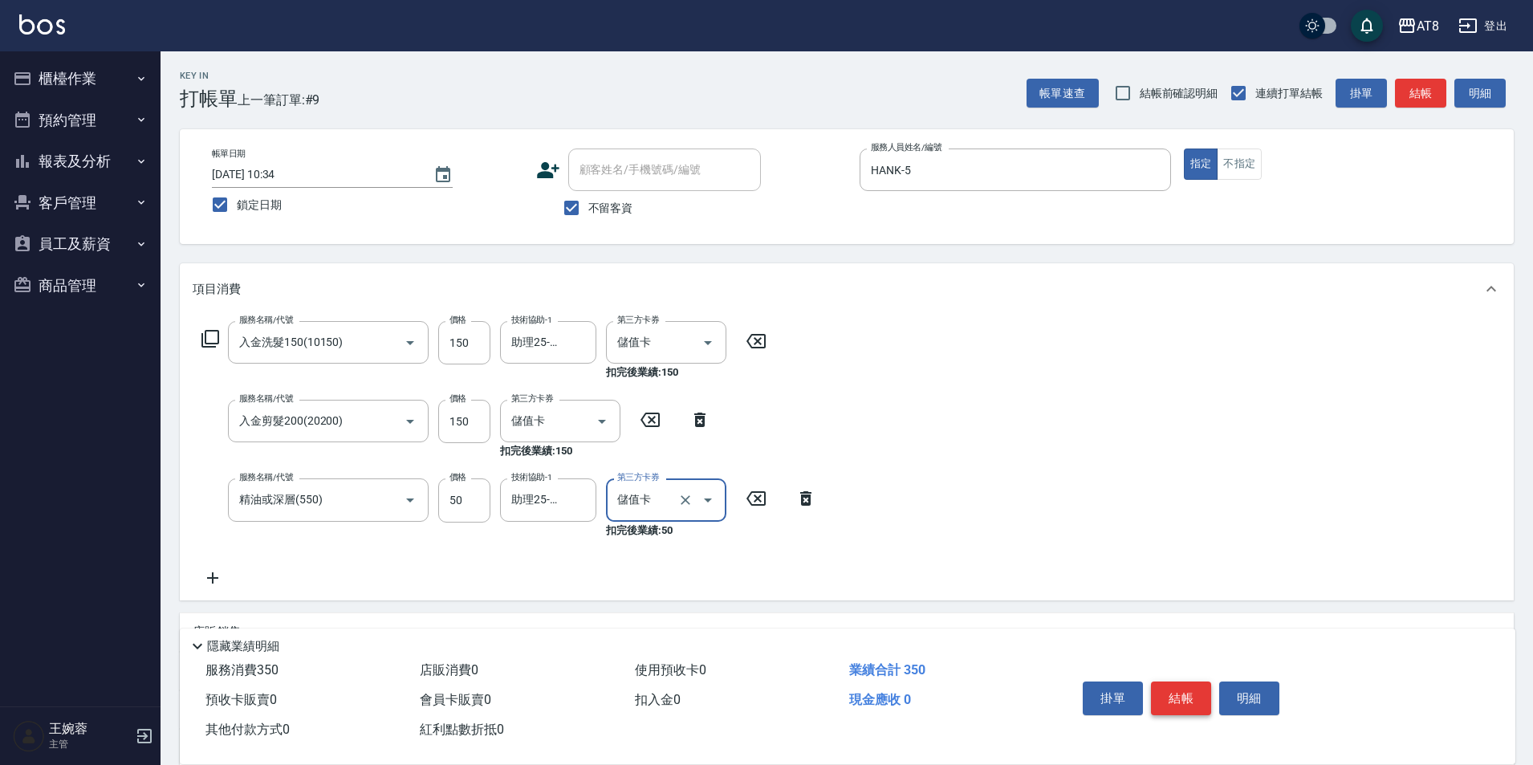
click at [1196, 681] on button "結帳" at bounding box center [1181, 698] width 60 height 34
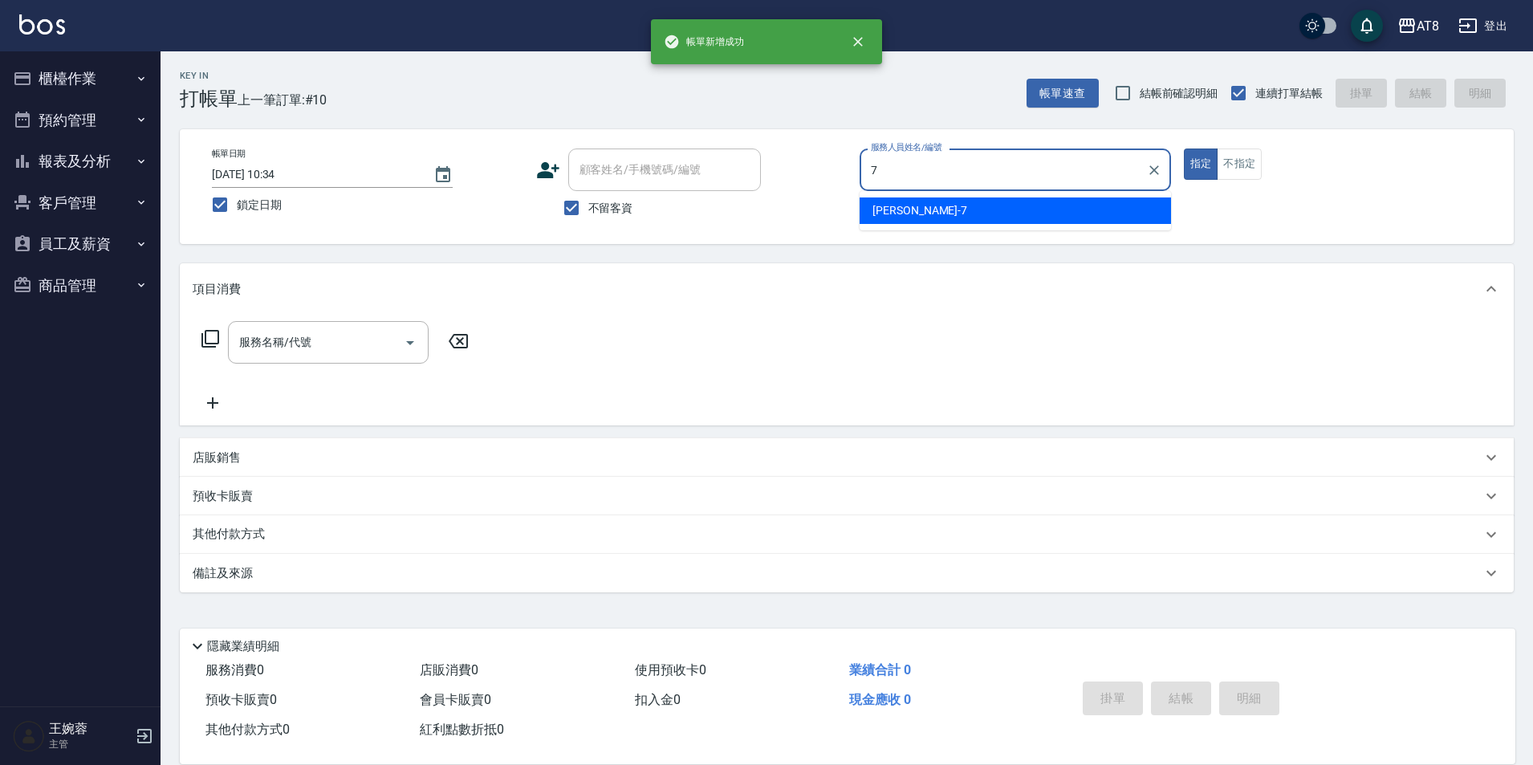
type input "[PERSON_NAME]-7"
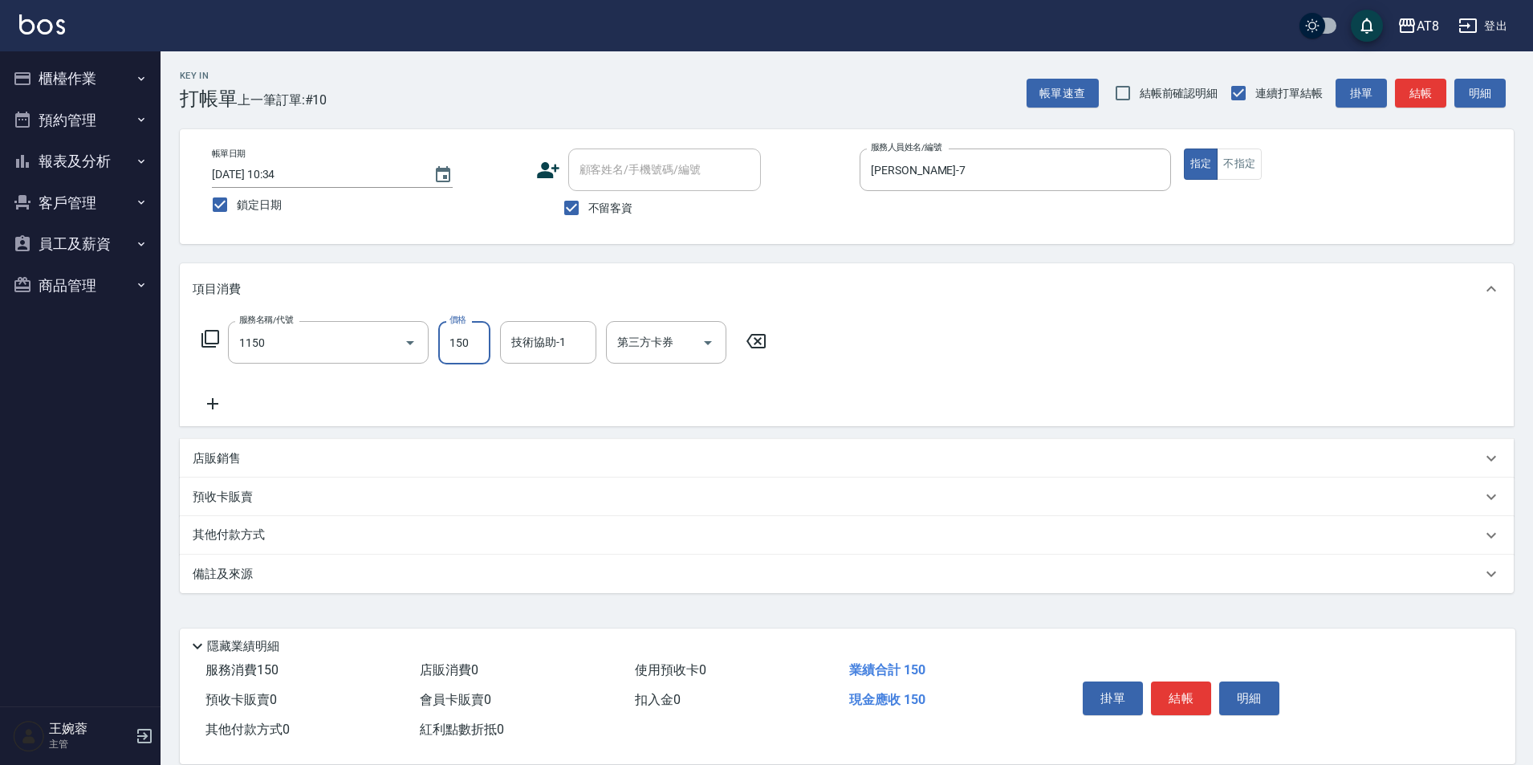
type input "洗髮(1150)"
type input "200"
type input "助理22-22"
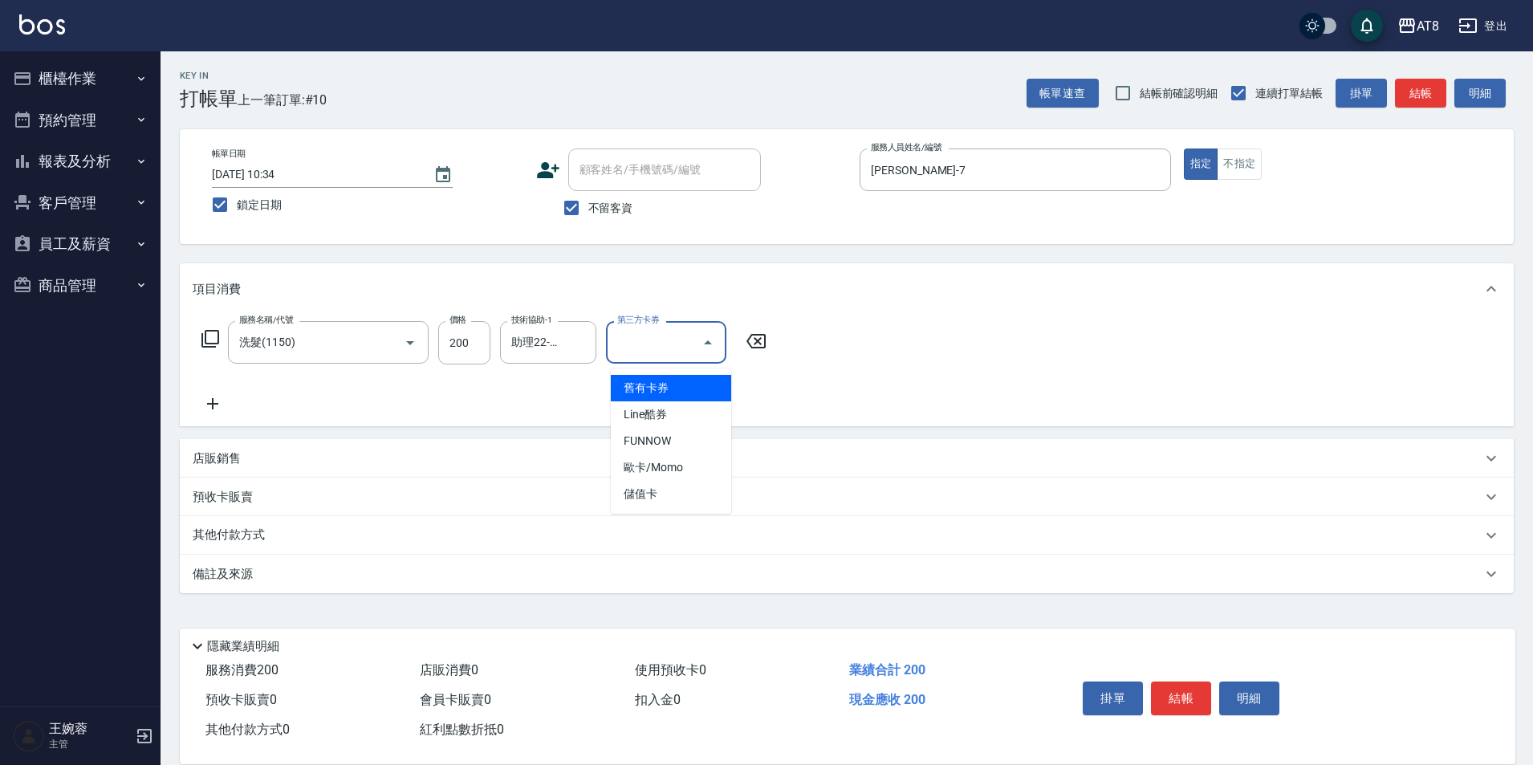
click at [959, 331] on div "服務名稱/代號 洗髮(1150) 服務名稱/代號 價格 200 價格 技術協助-1 助理22-22 技術協助-1 第三方卡券 第三方卡券" at bounding box center [847, 371] width 1334 height 112
click at [221, 408] on icon at bounding box center [213, 403] width 40 height 19
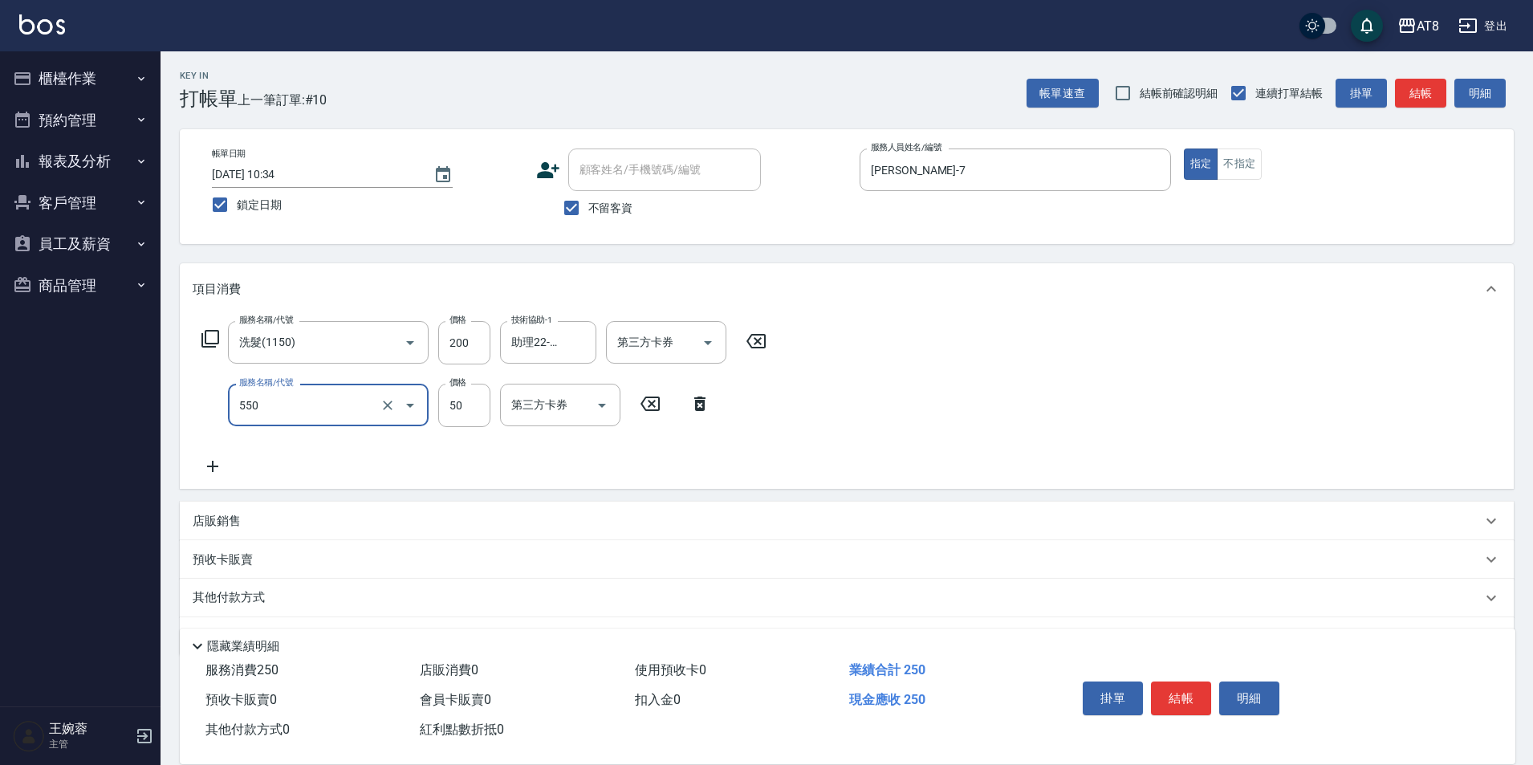
type input "精油或深層(550)"
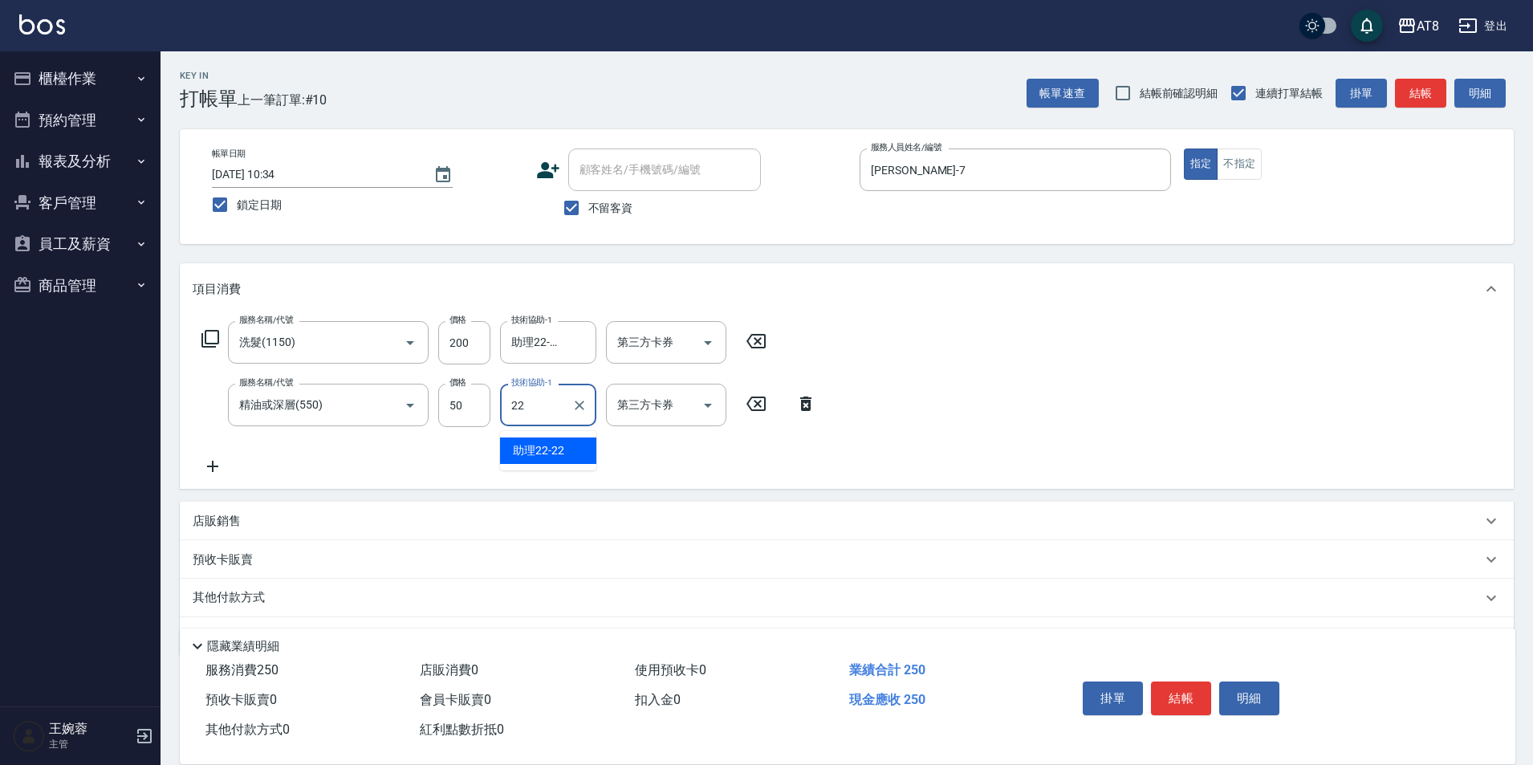
type input "助理22-22"
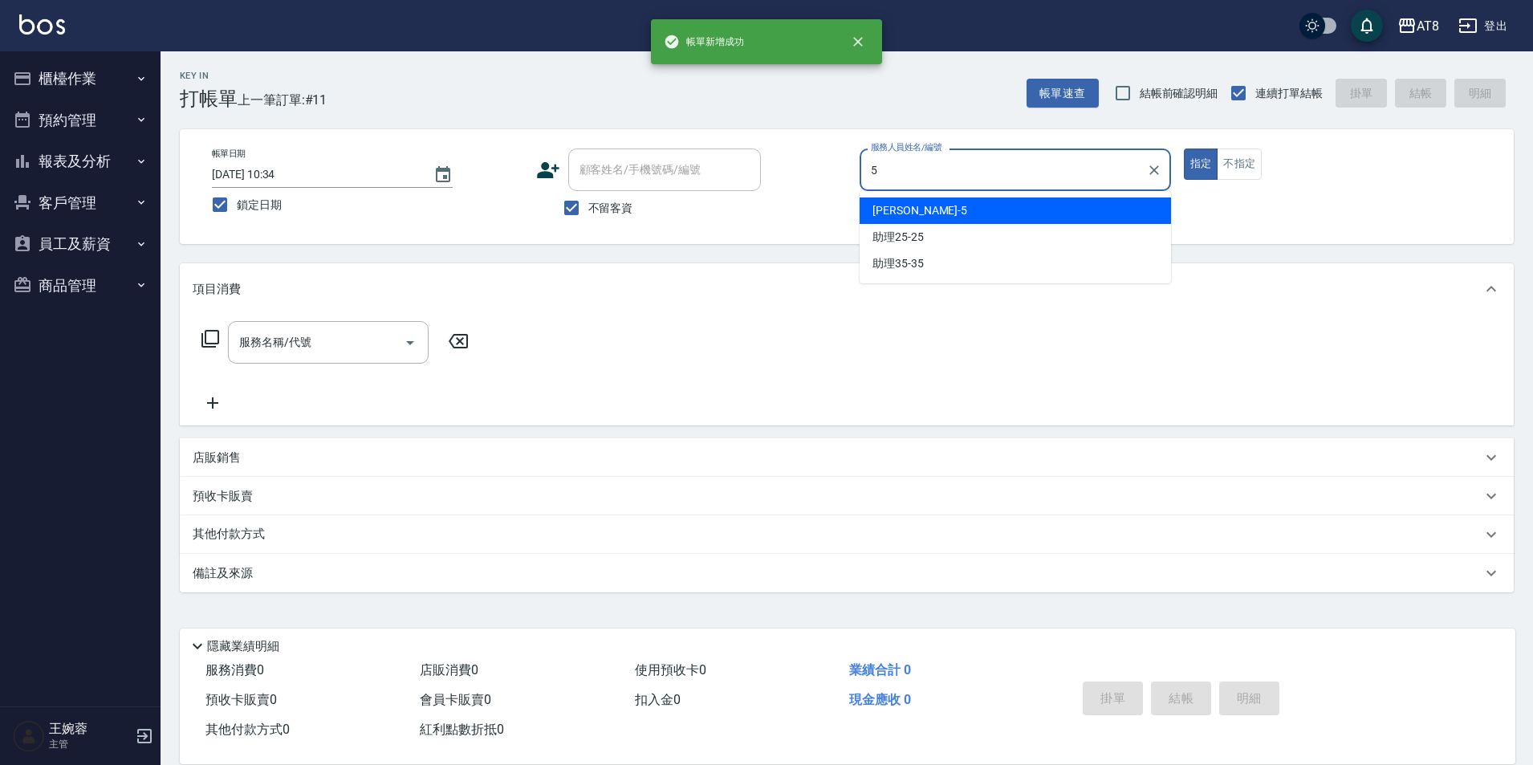
type input "HANK-5"
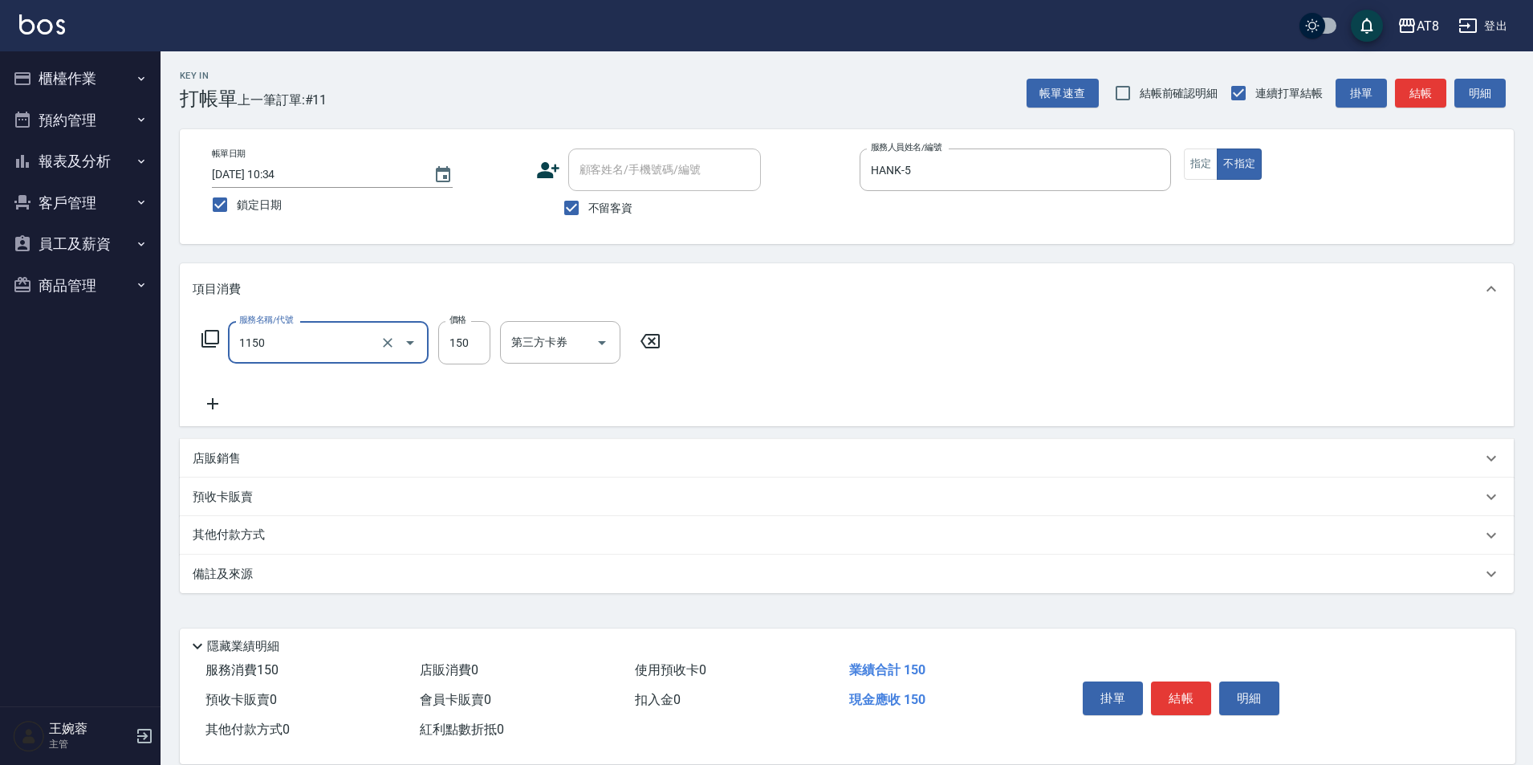
type input "洗髮(1150)"
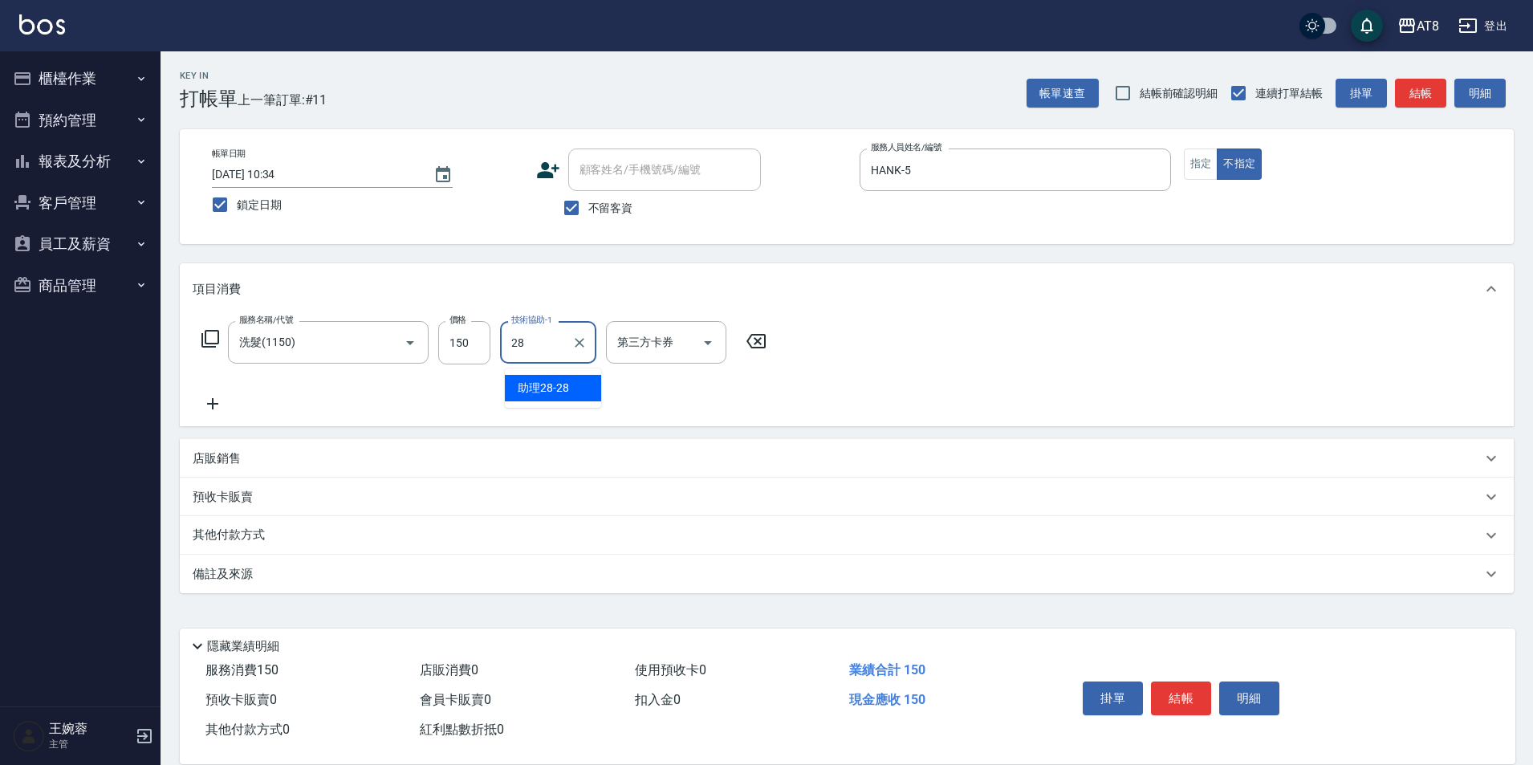
type input "助理28-28"
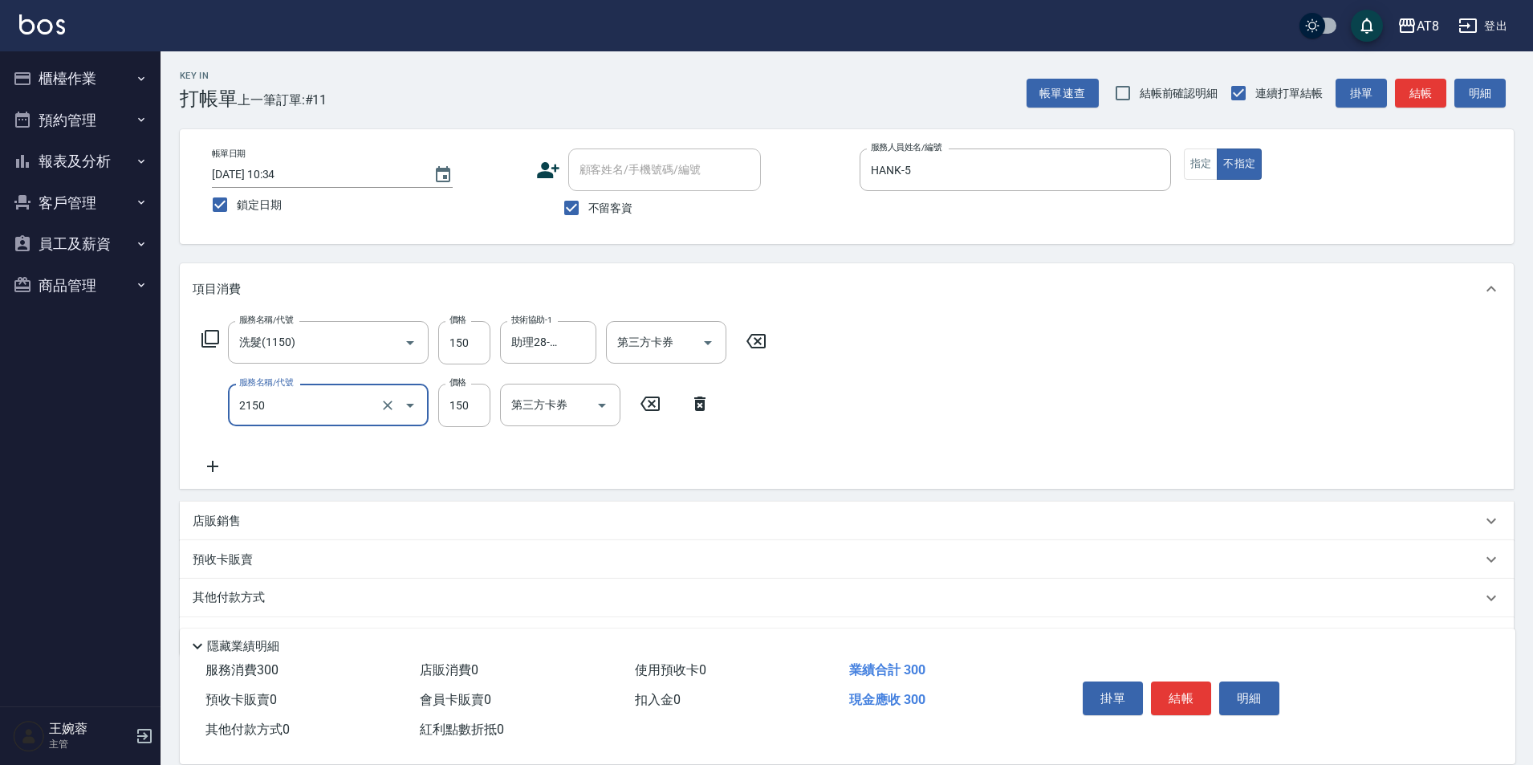
type input "剪髮(2150)"
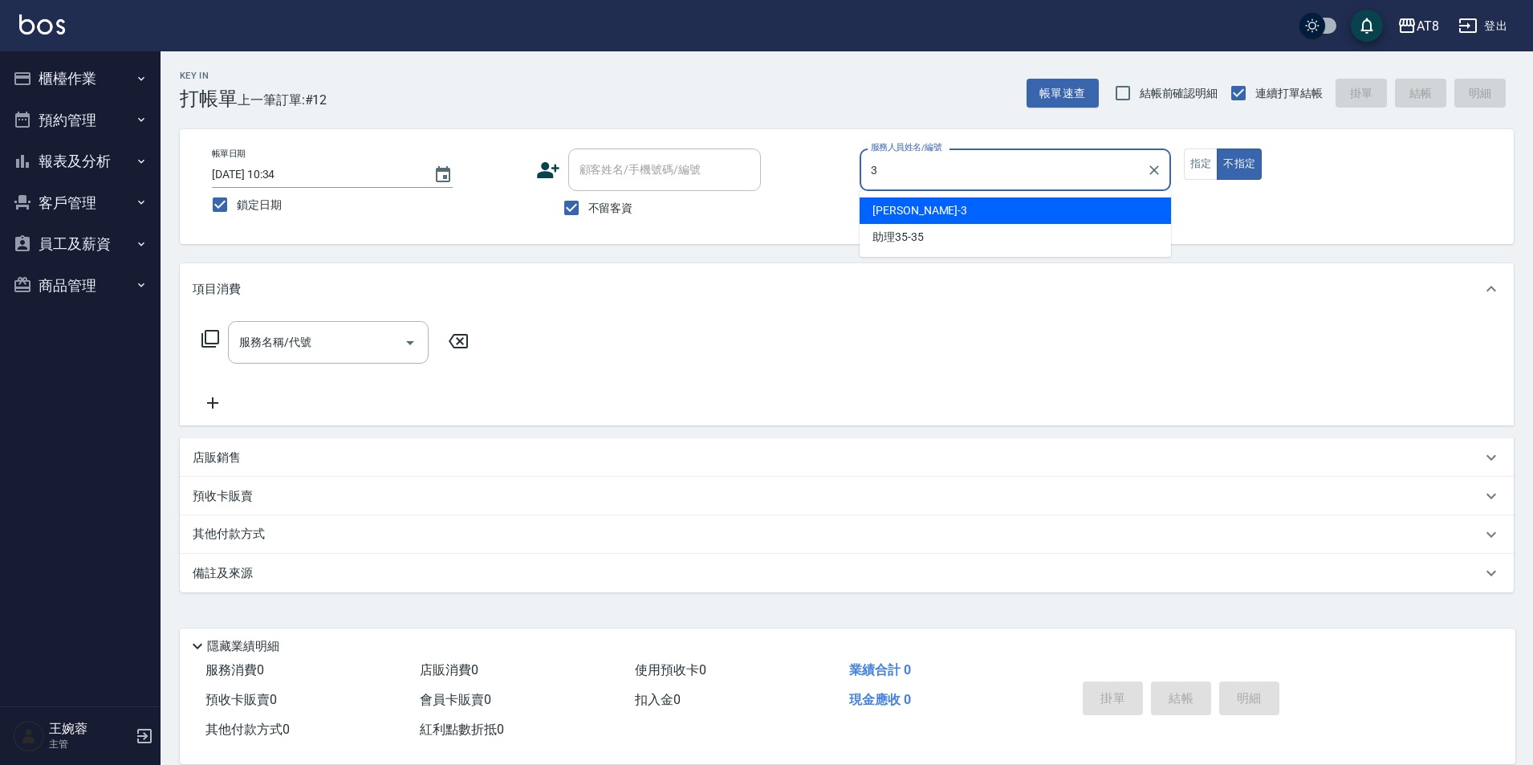
type input "[PERSON_NAME]-3"
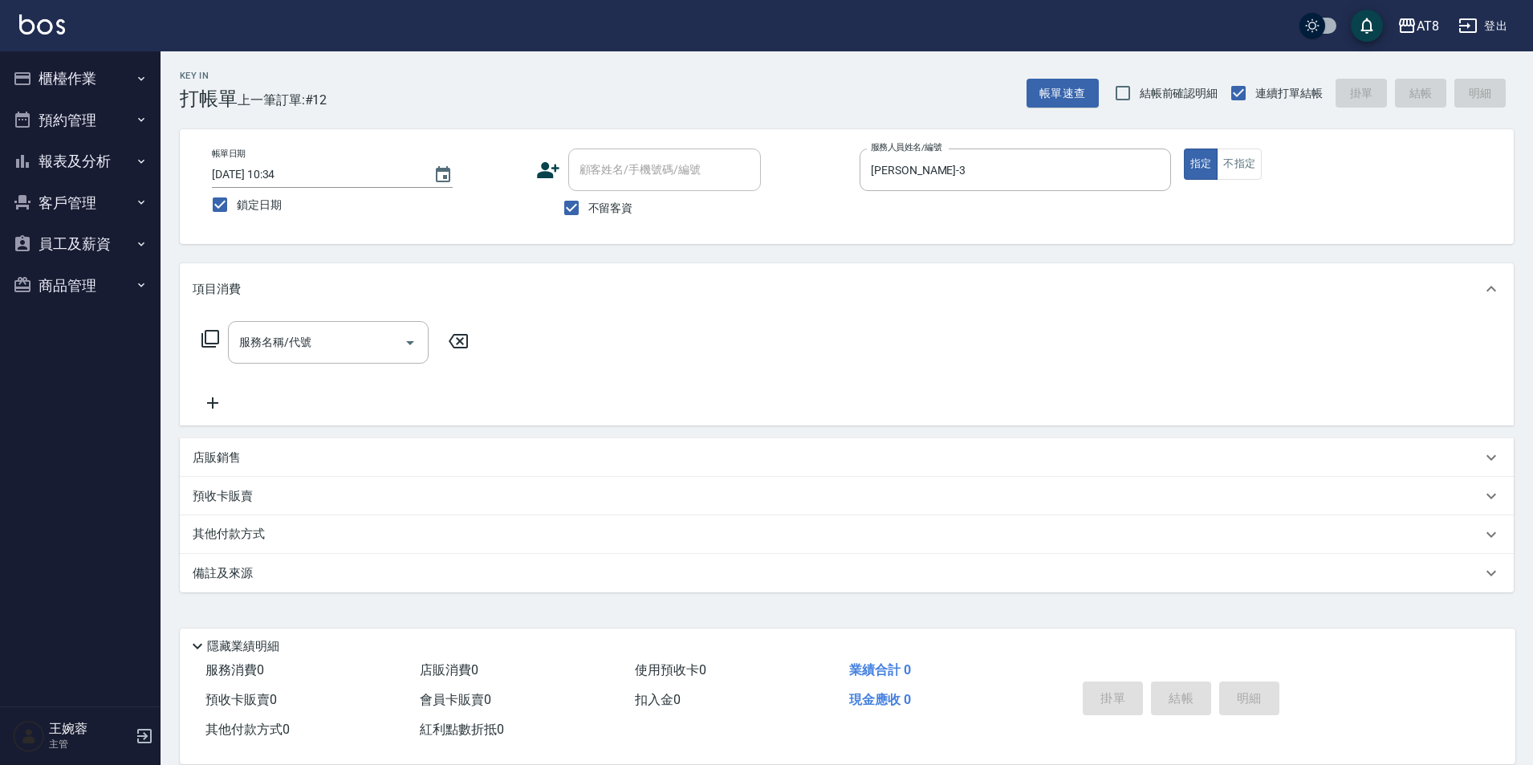
click at [215, 343] on icon at bounding box center [210, 338] width 19 height 19
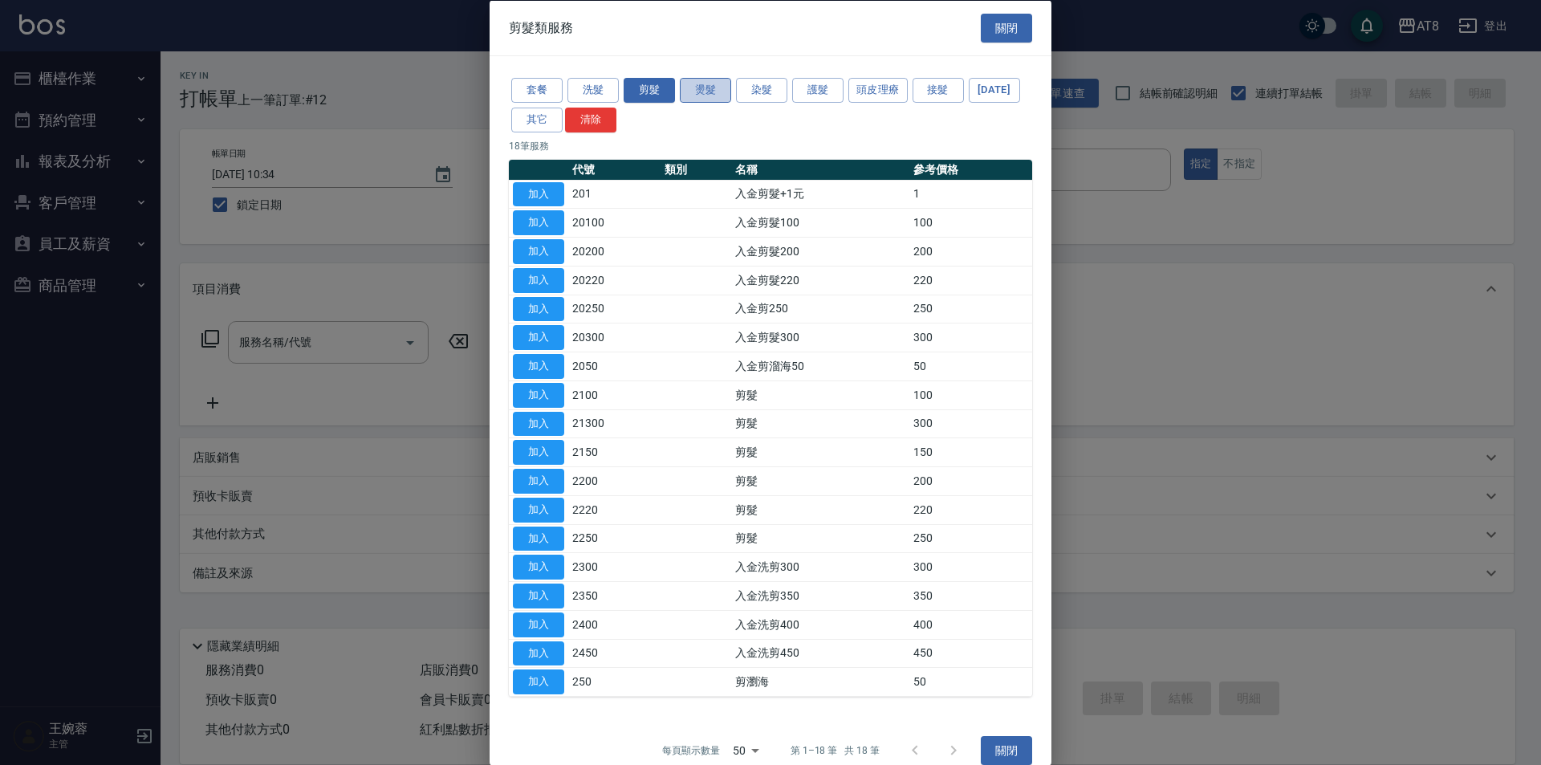
click at [709, 100] on button "燙髮" at bounding box center [705, 90] width 51 height 25
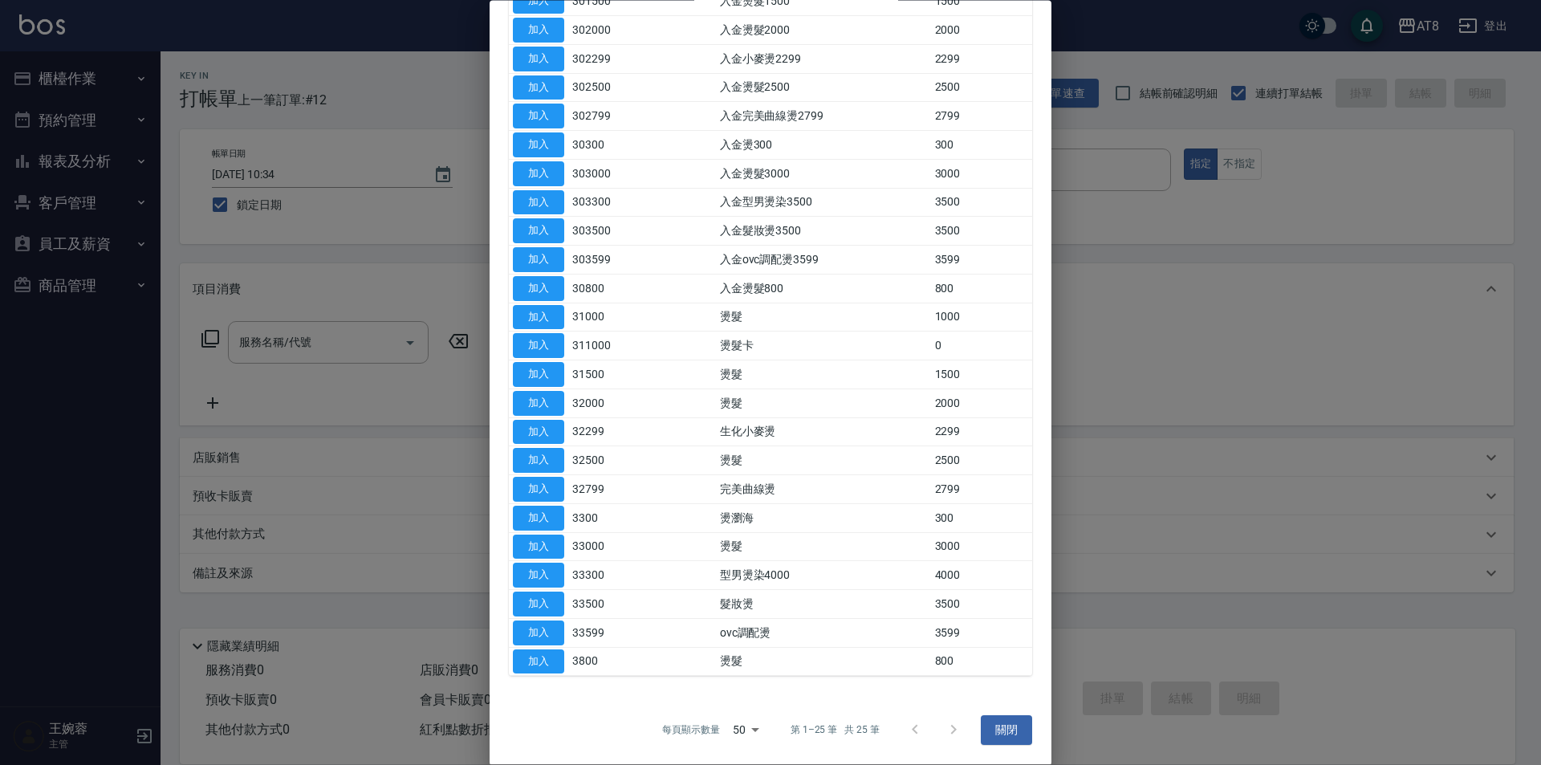
scroll to position [291, 0]
click at [533, 617] on button "加入" at bounding box center [538, 604] width 51 height 25
type input "髮妝燙(33500)"
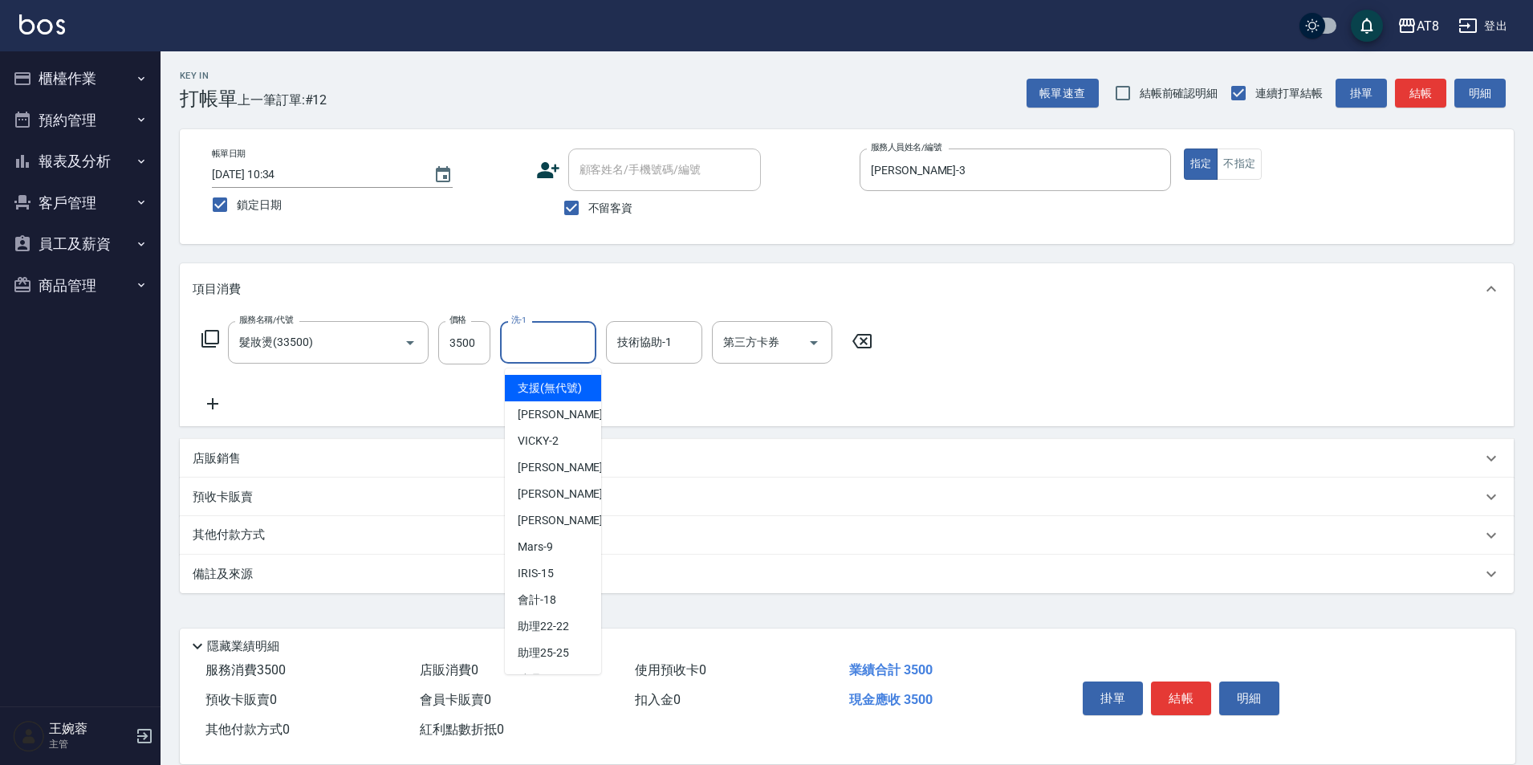
click at [539, 351] on input "洗-1" at bounding box center [548, 342] width 82 height 28
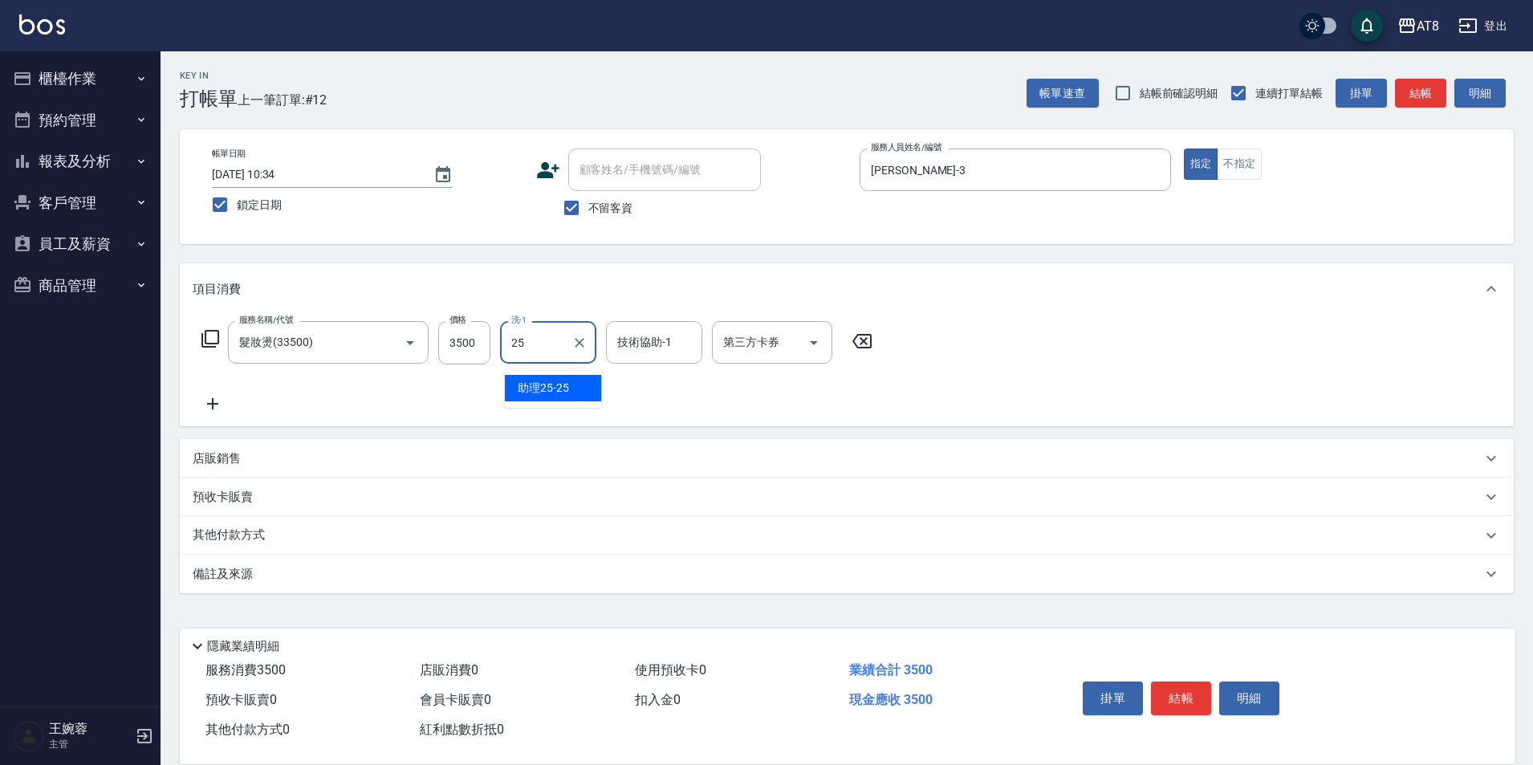
type input "助理25-25"
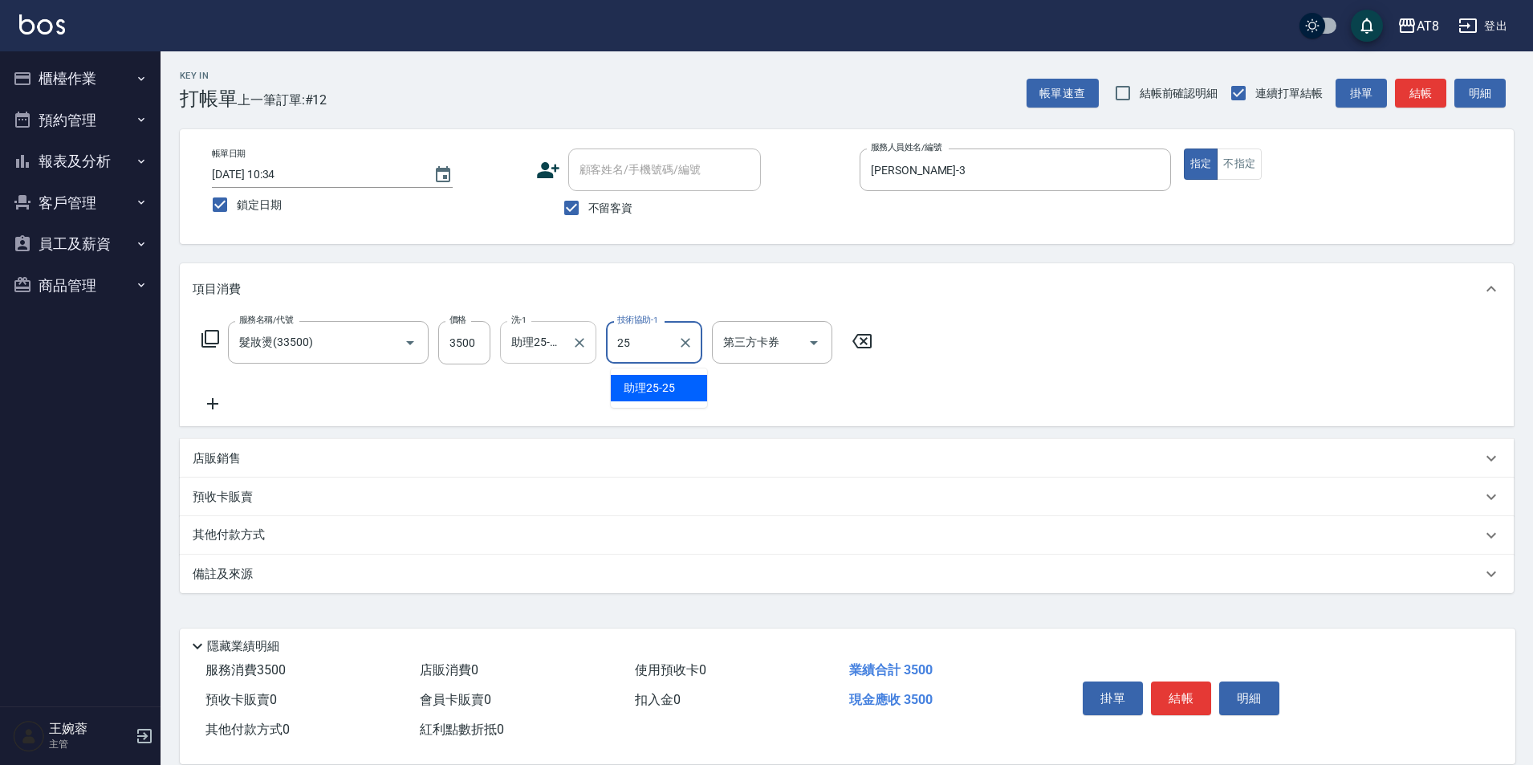
type input "助理25-25"
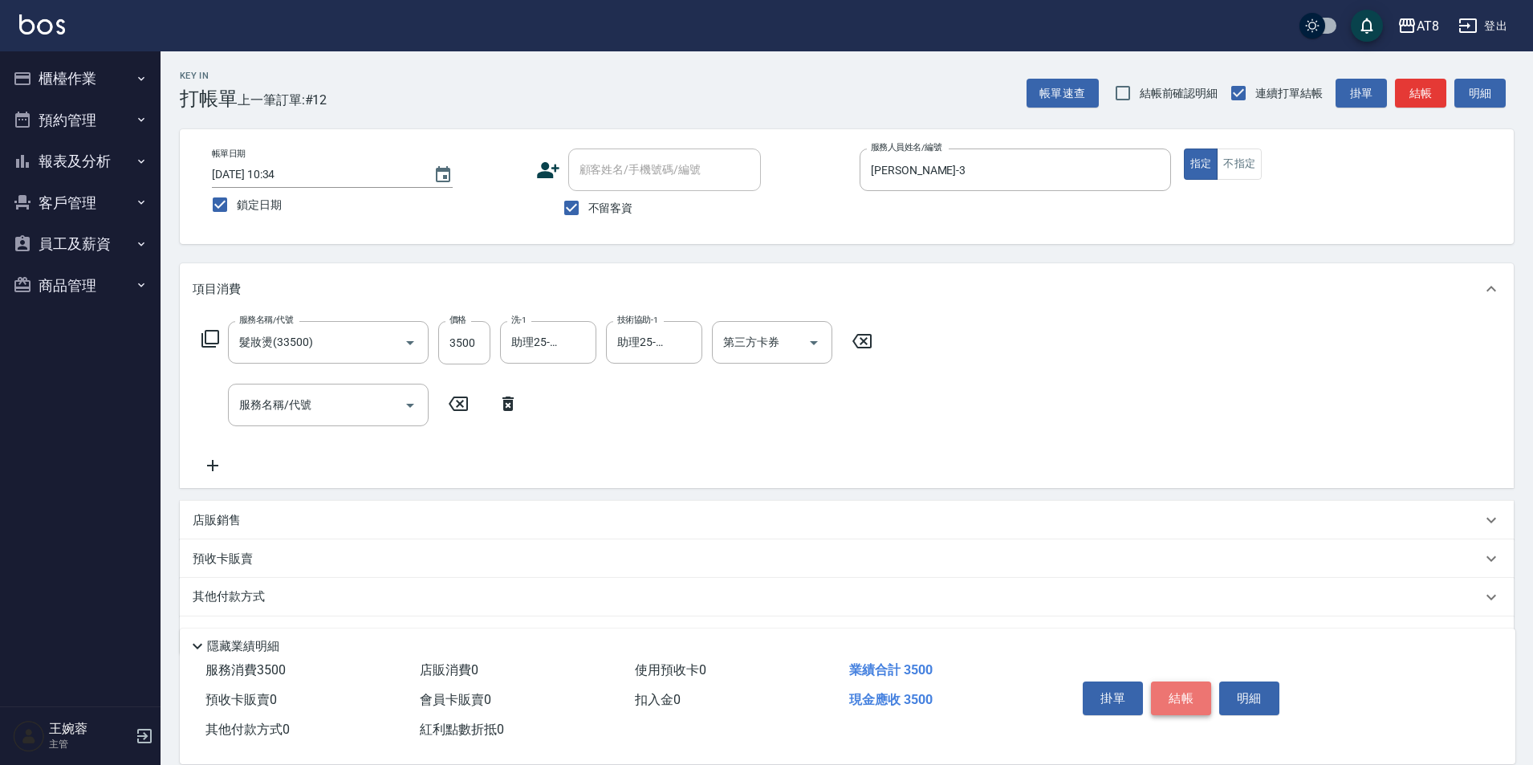
click at [1182, 681] on button "結帳" at bounding box center [1181, 698] width 60 height 34
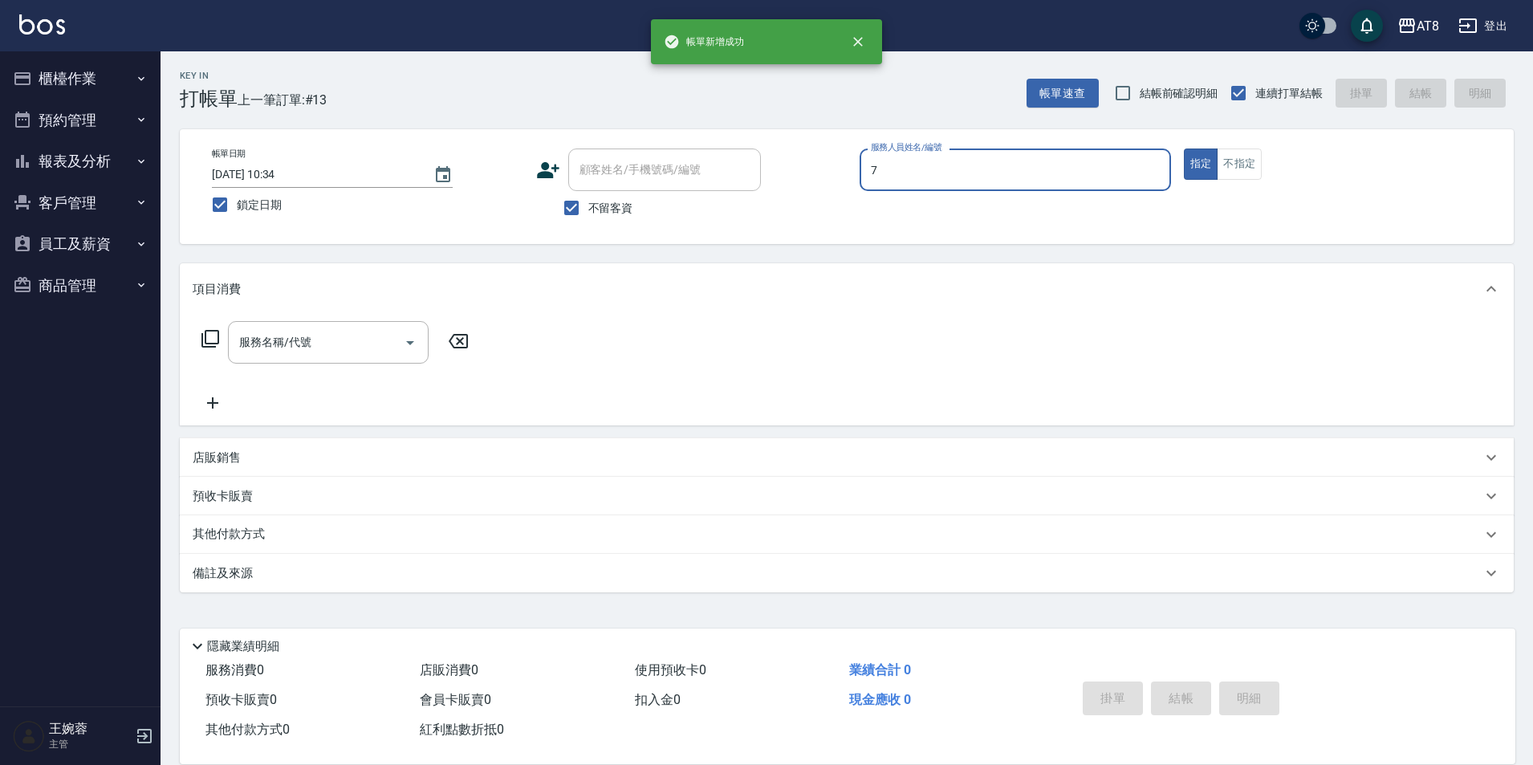
type input "[PERSON_NAME]-7"
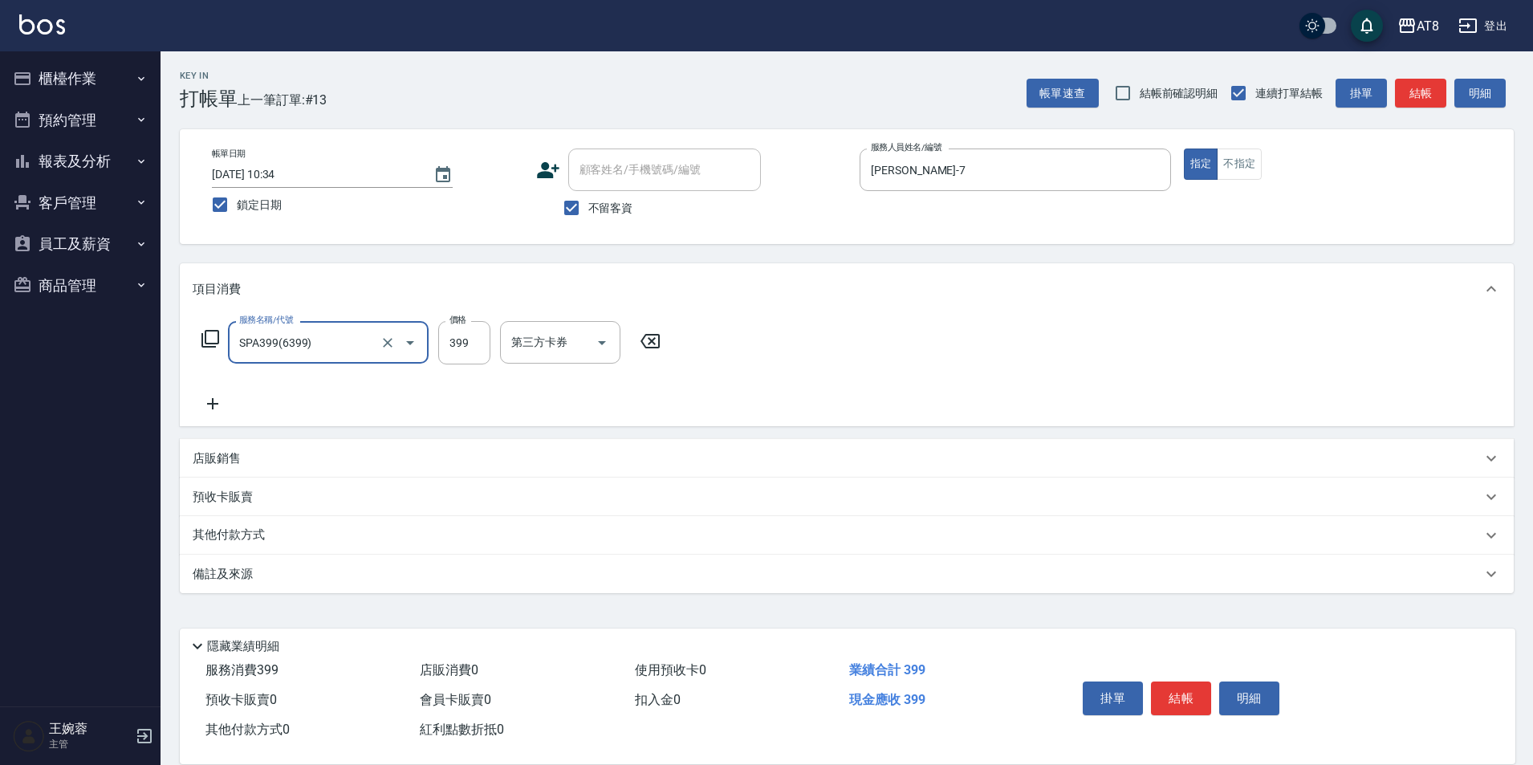
type input "SPA399(6399)"
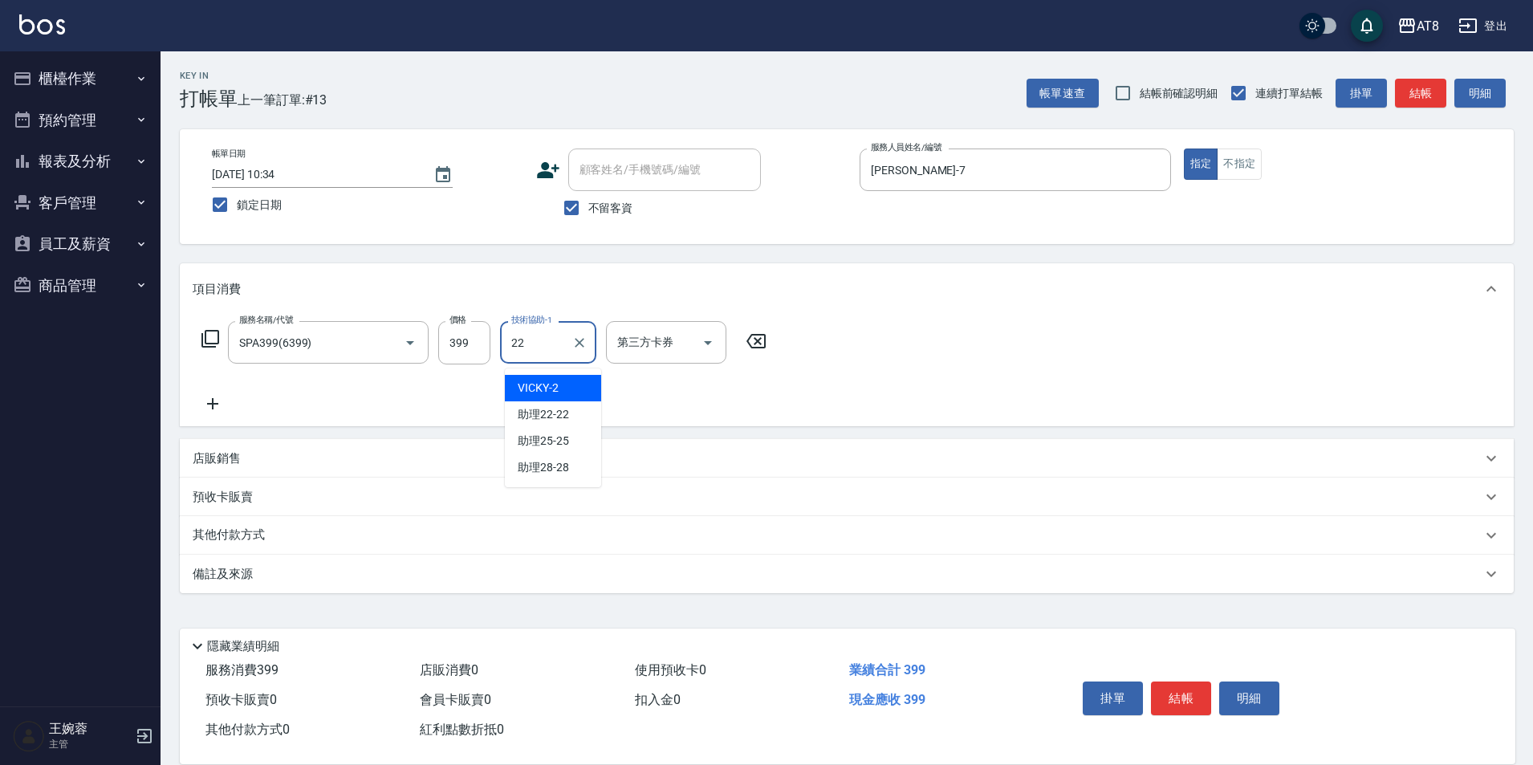
type input "助理22-22"
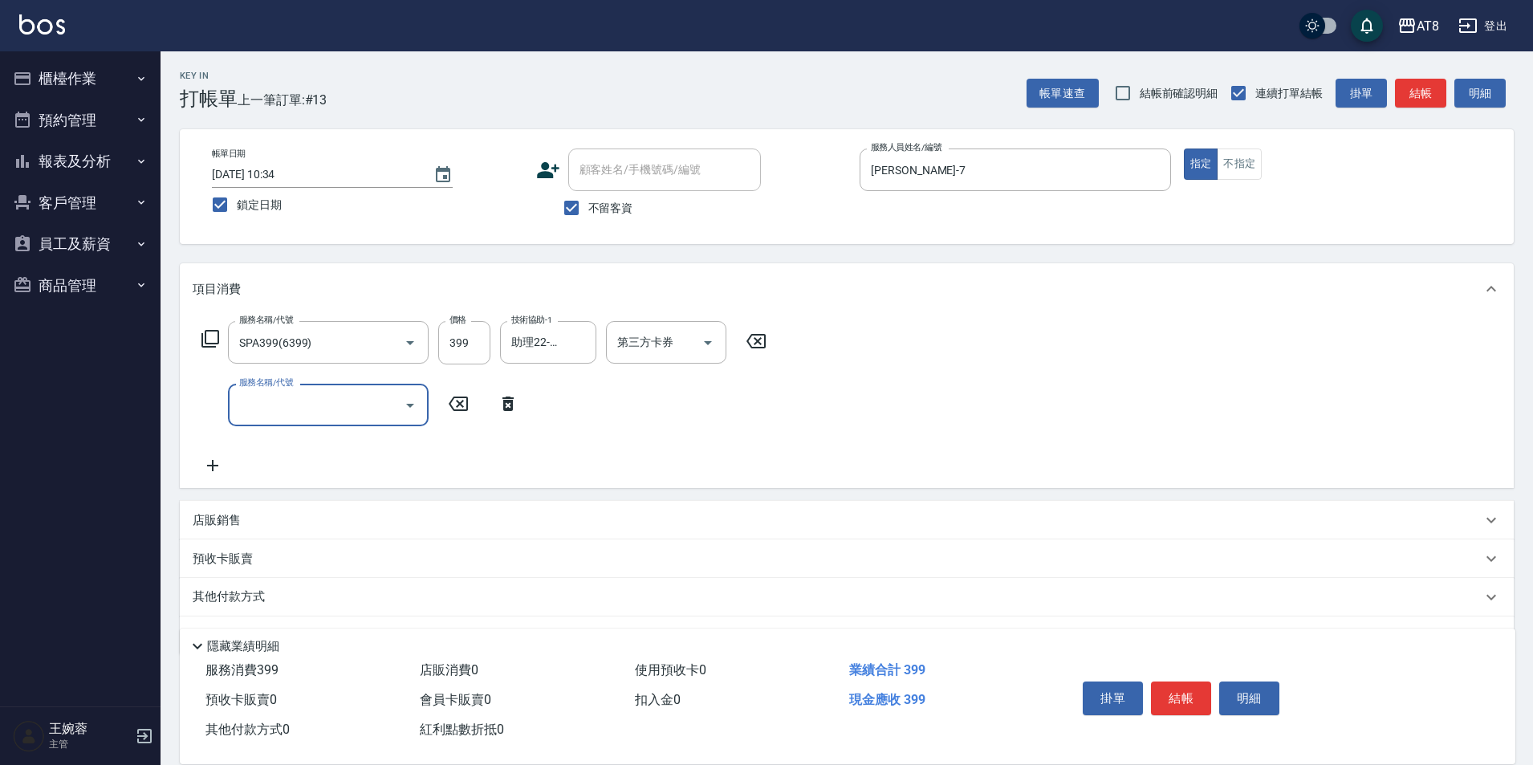
click at [510, 413] on icon at bounding box center [508, 403] width 40 height 19
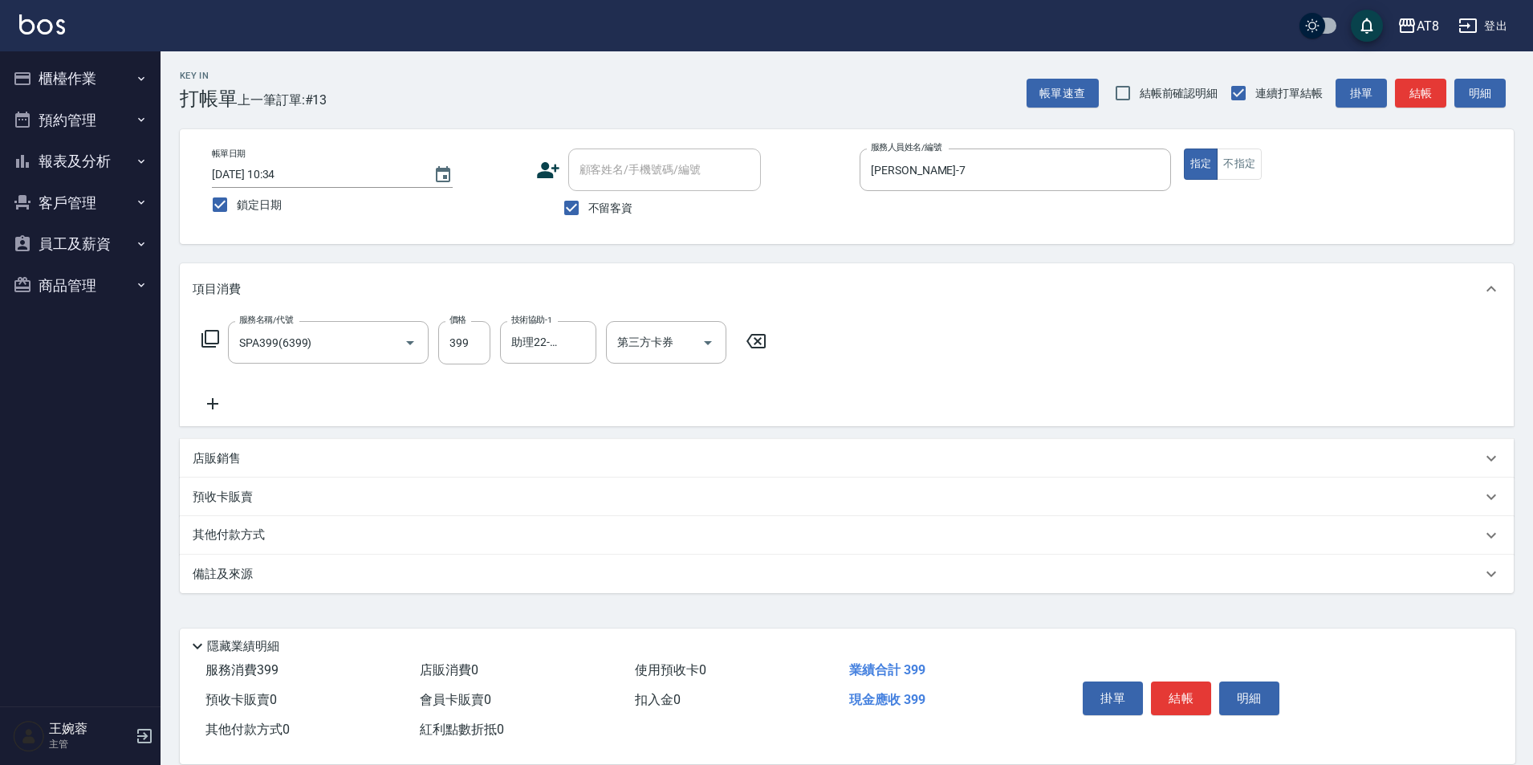
click at [215, 339] on icon at bounding box center [210, 338] width 19 height 19
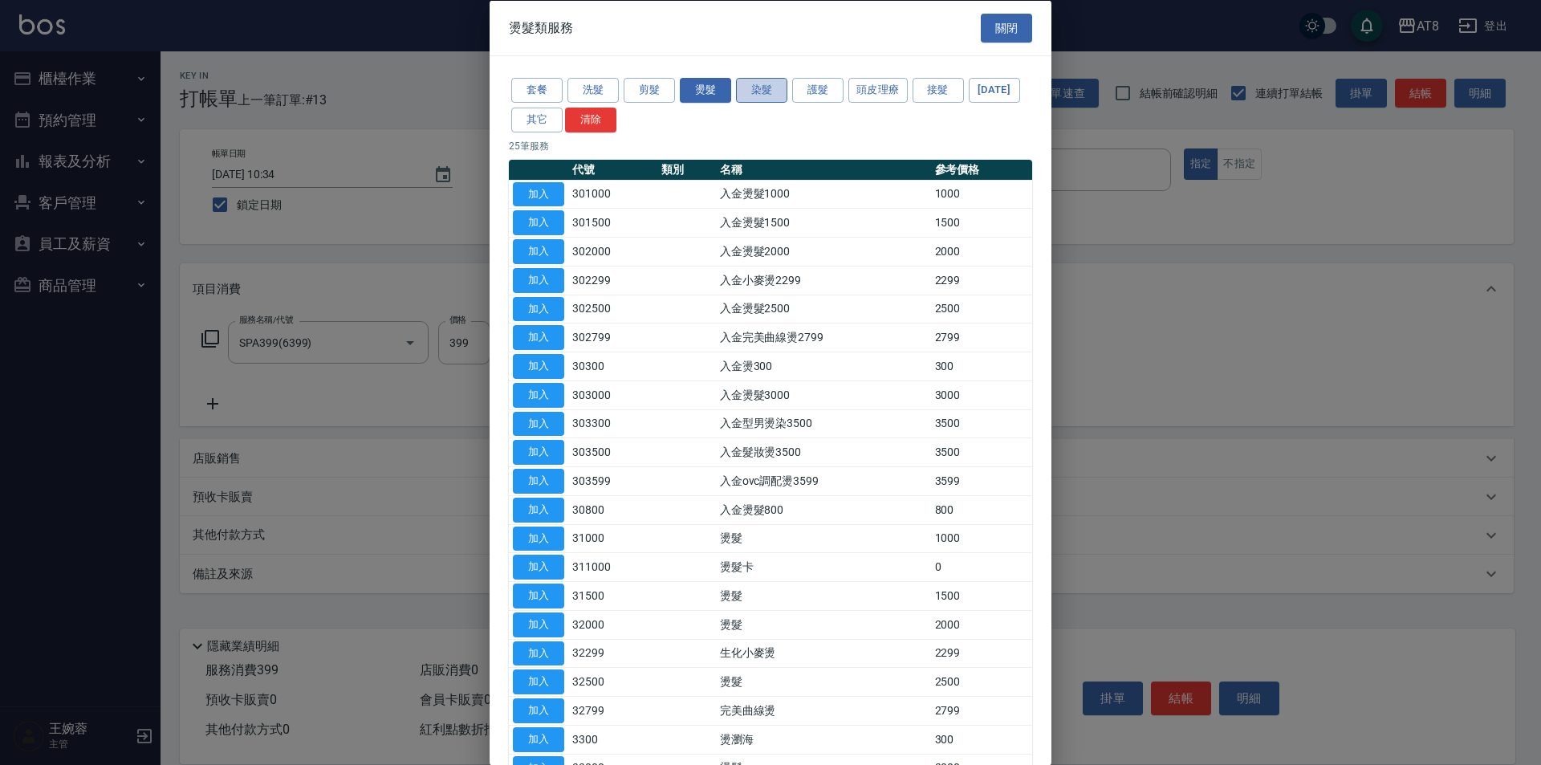
click at [764, 97] on button "染髮" at bounding box center [761, 90] width 51 height 25
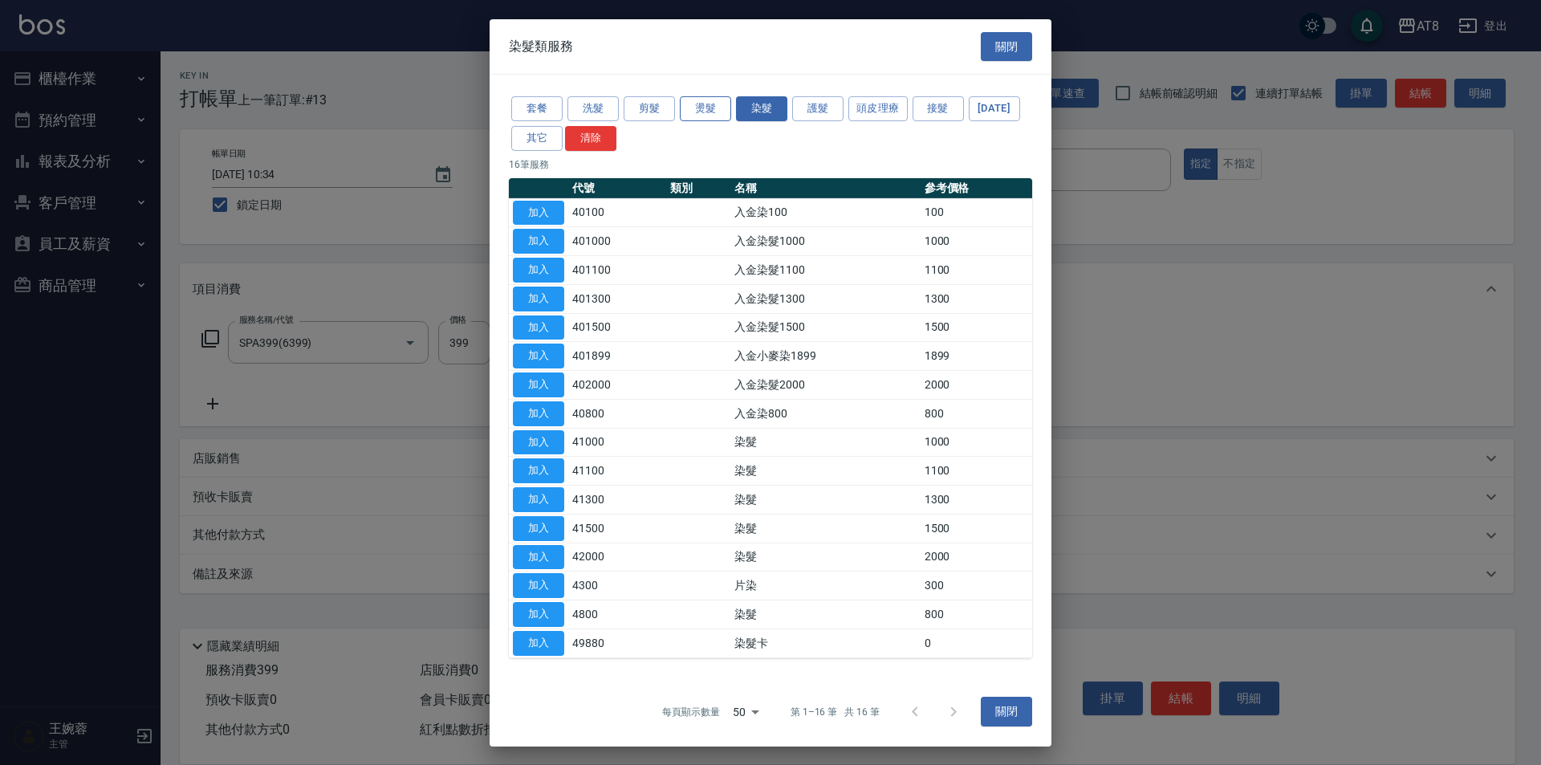
click at [696, 98] on button "燙髮" at bounding box center [705, 108] width 51 height 25
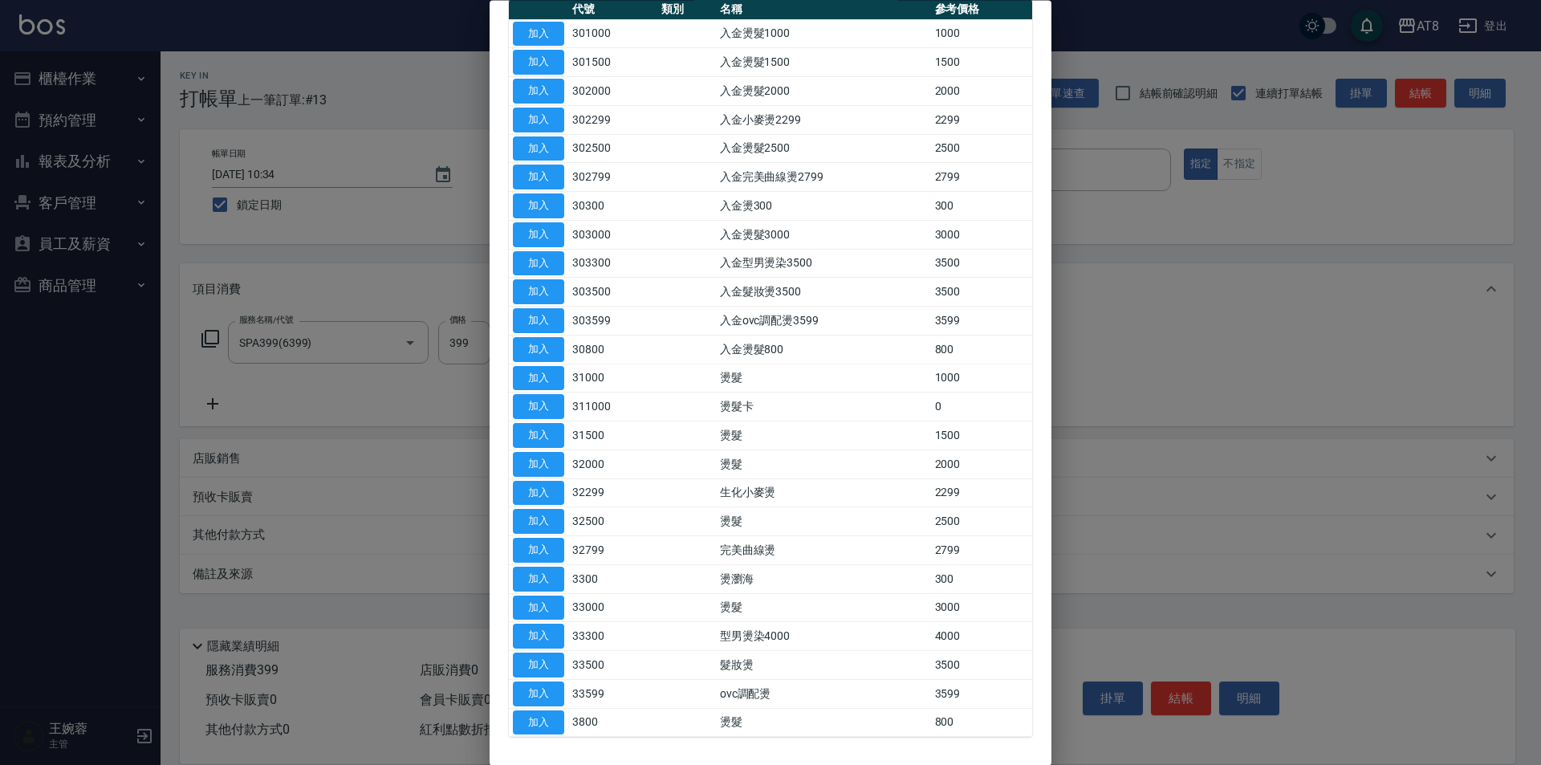
scroll to position [165, 0]
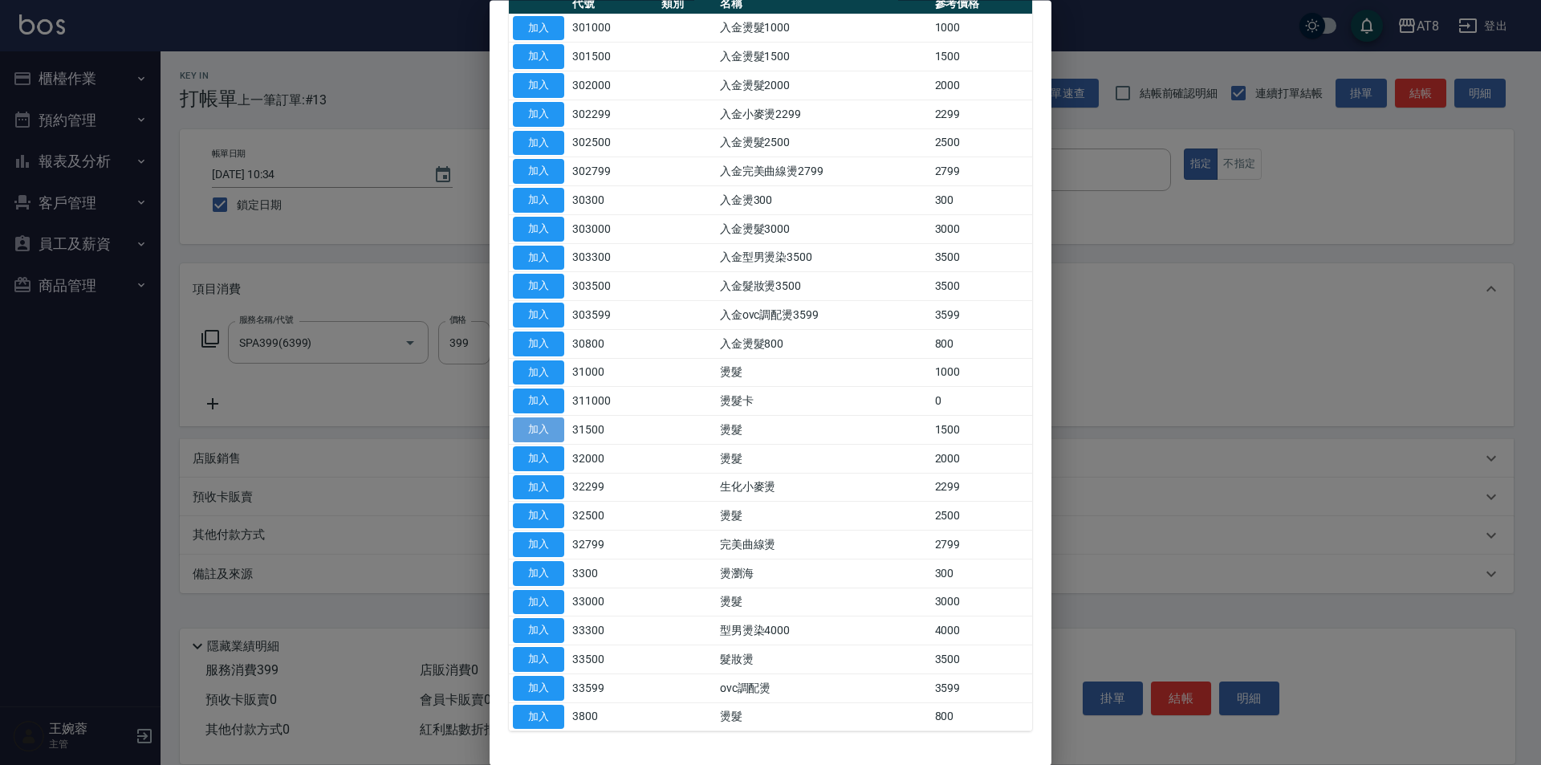
click at [550, 443] on button "加入" at bounding box center [538, 430] width 51 height 25
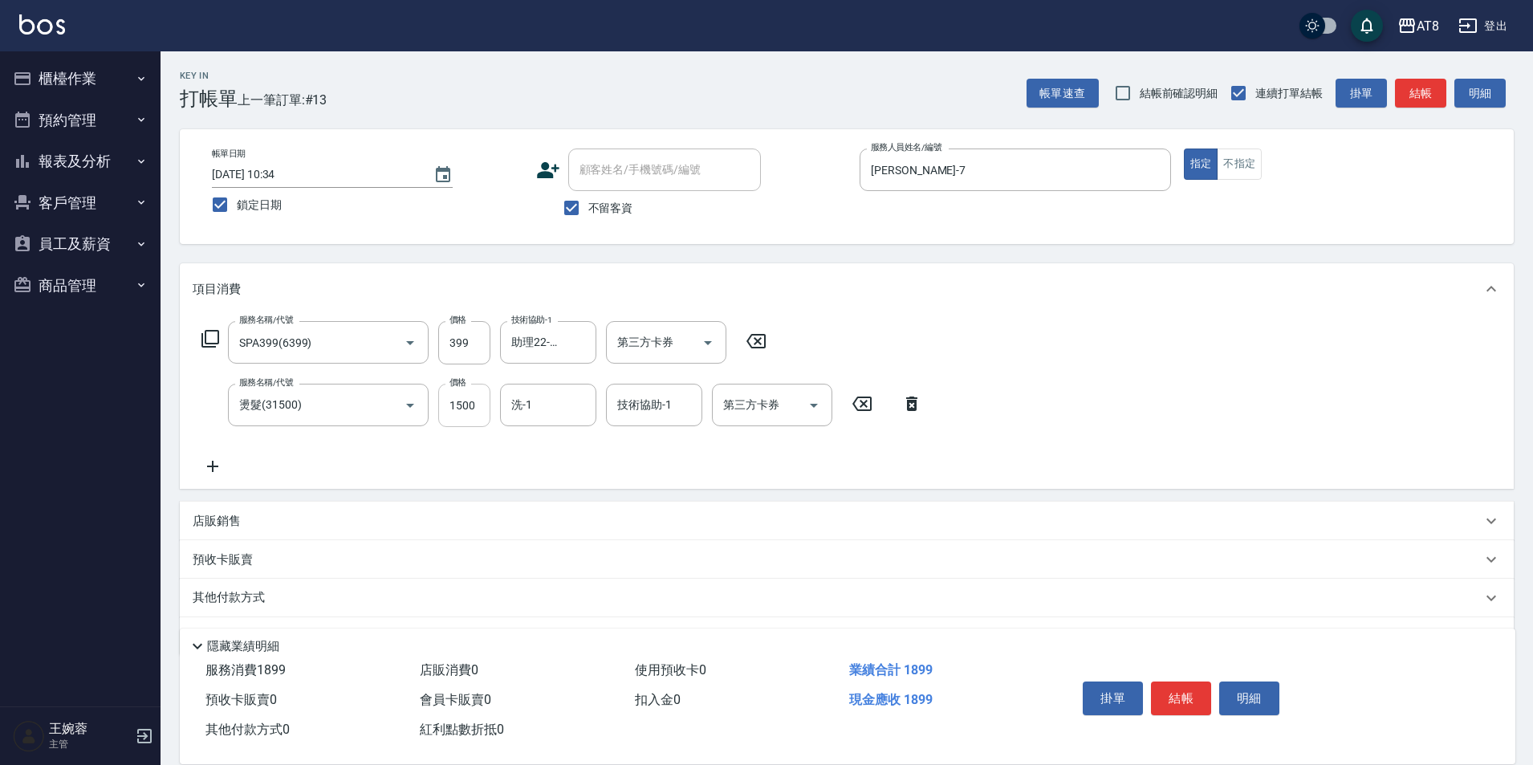
click at [488, 405] on input "1500" at bounding box center [464, 405] width 52 height 43
type input "1000"
type input "助理22-22"
click at [516, 468] on icon at bounding box center [508, 466] width 40 height 19
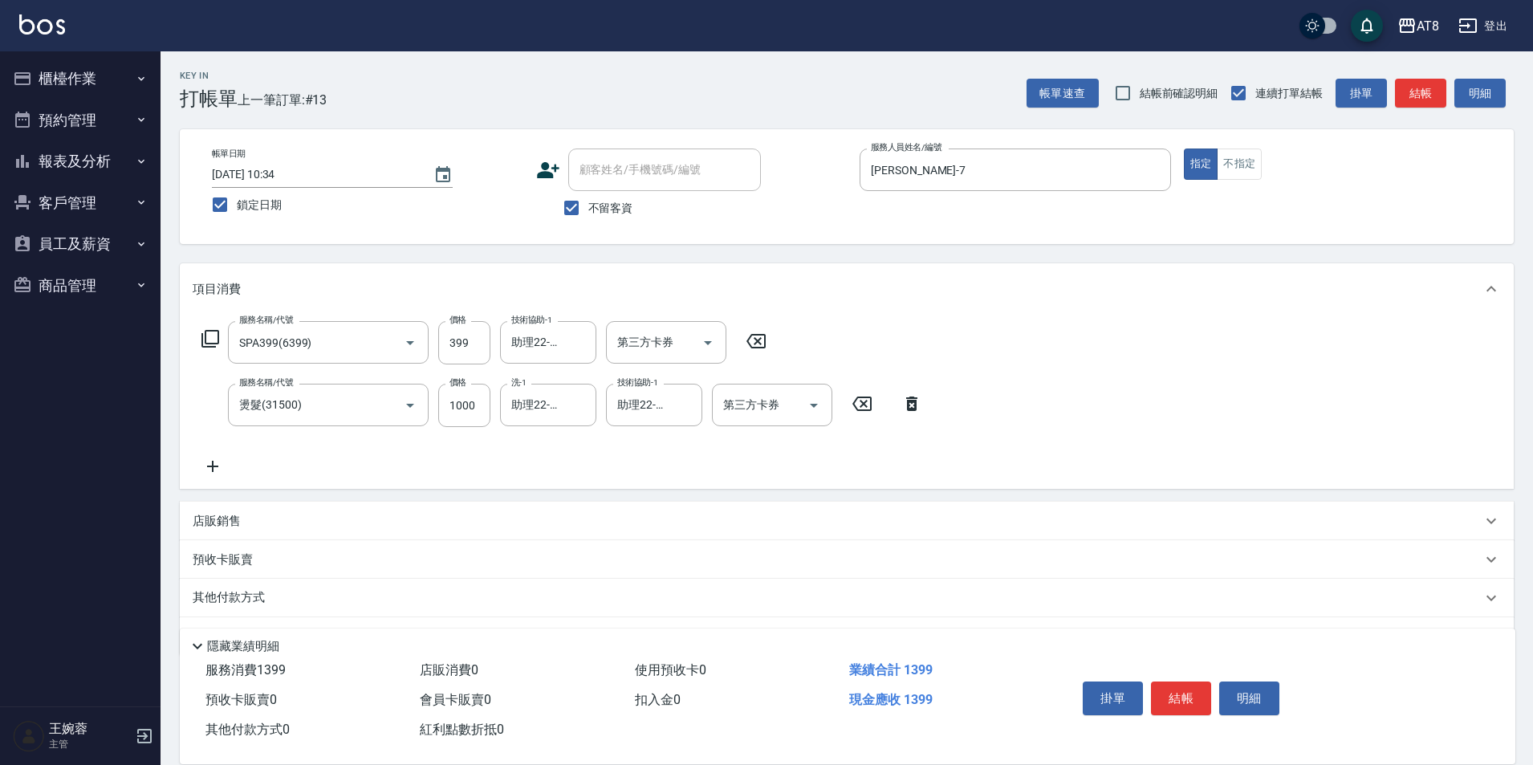
click at [220, 347] on icon at bounding box center [210, 338] width 19 height 19
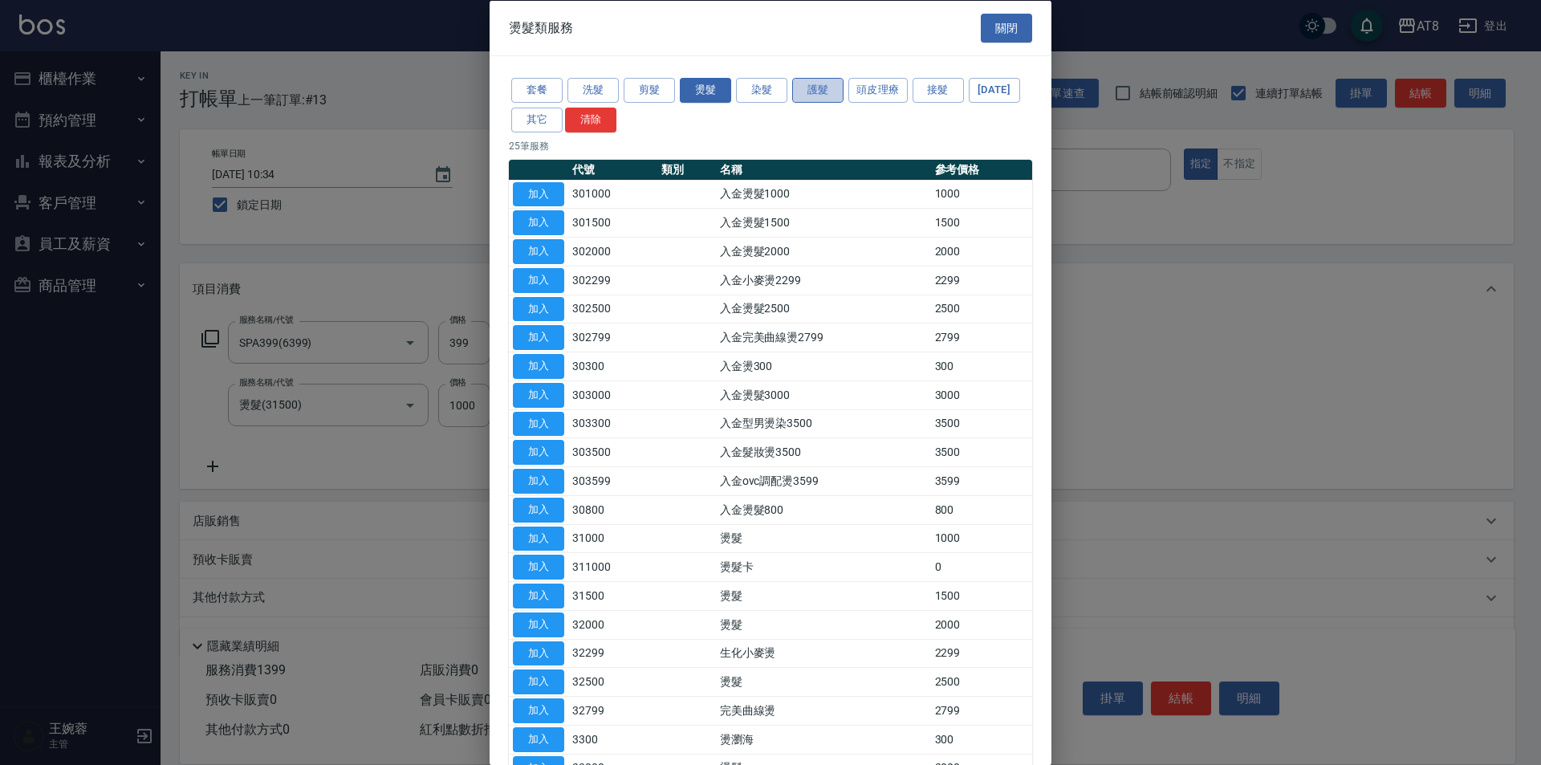
click at [809, 95] on button "護髮" at bounding box center [817, 90] width 51 height 25
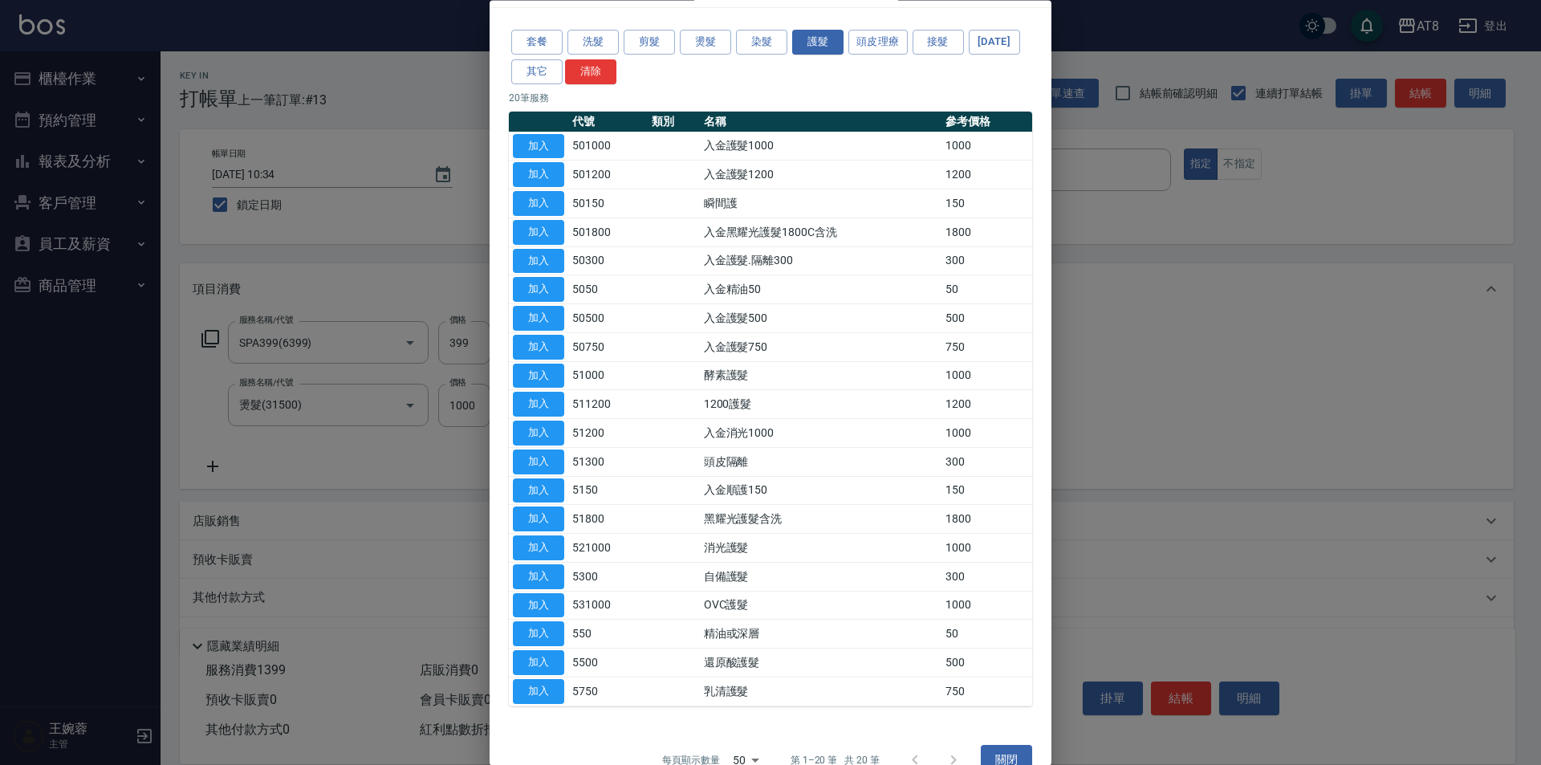
scroll to position [57, 0]
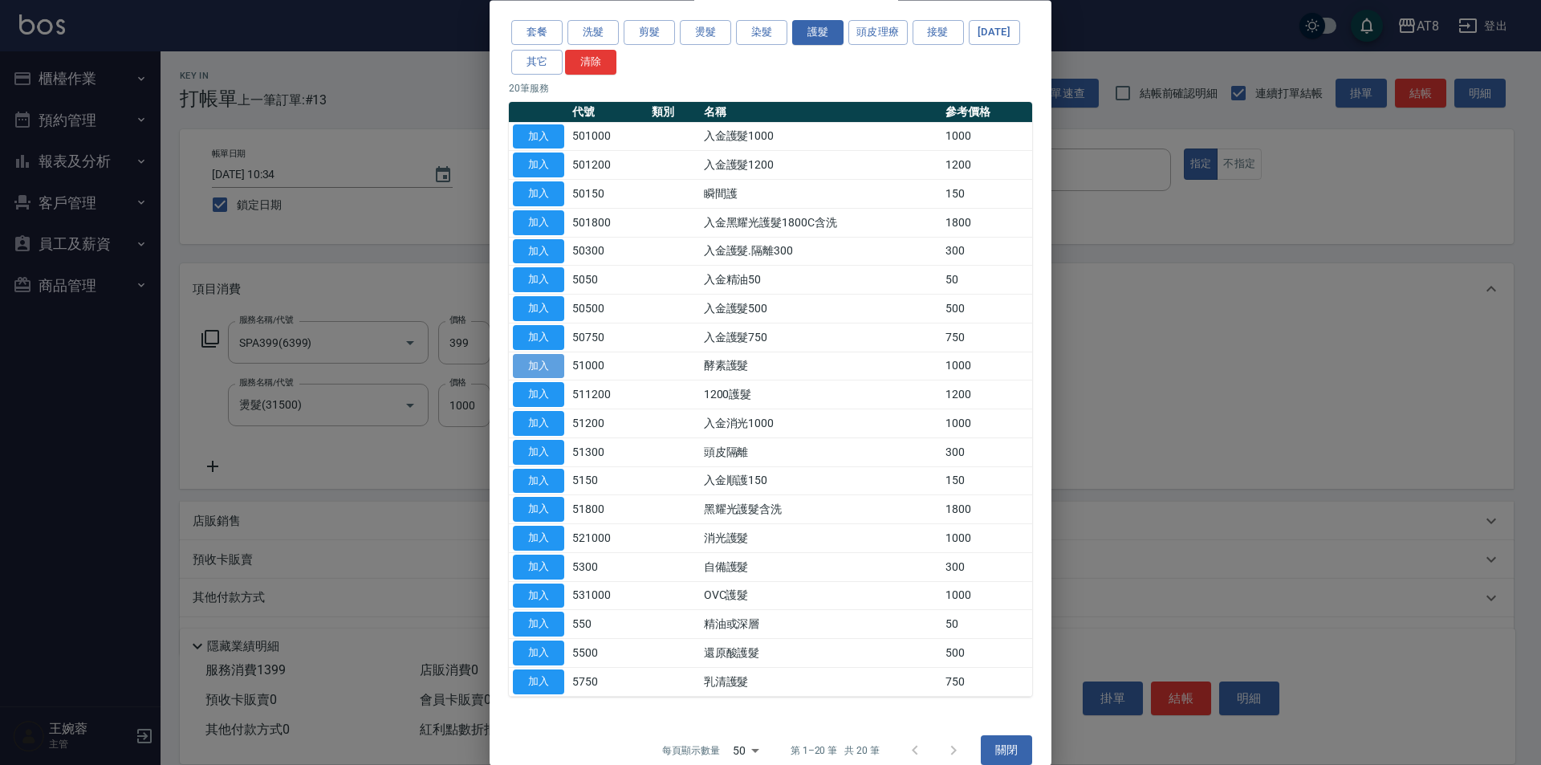
click at [531, 379] on button "加入" at bounding box center [538, 366] width 51 height 25
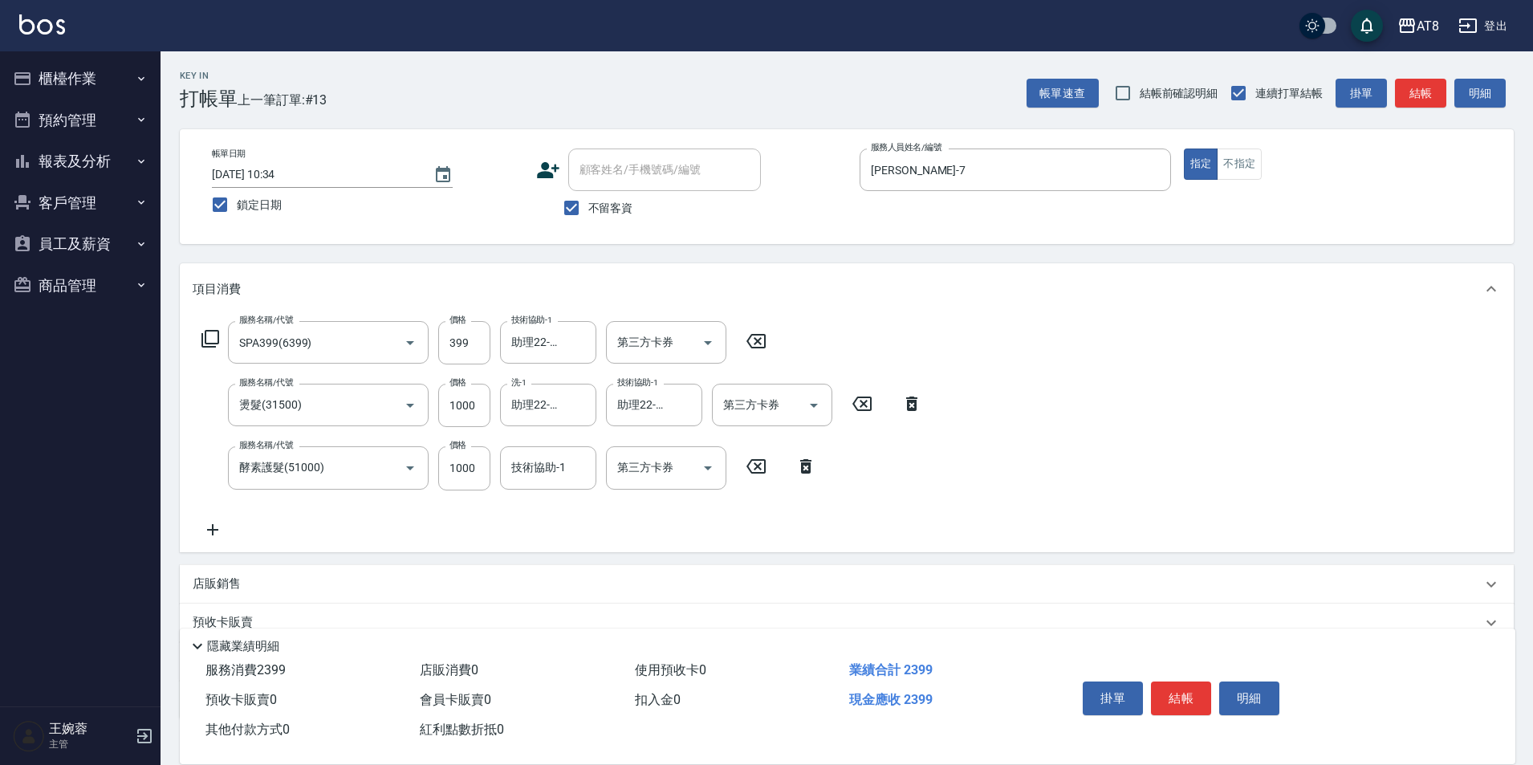
drag, startPoint x: 804, startPoint y: 472, endPoint x: 757, endPoint y: 460, distance: 48.9
click at [804, 473] on icon at bounding box center [805, 466] width 11 height 14
click at [211, 348] on icon at bounding box center [210, 338] width 19 height 19
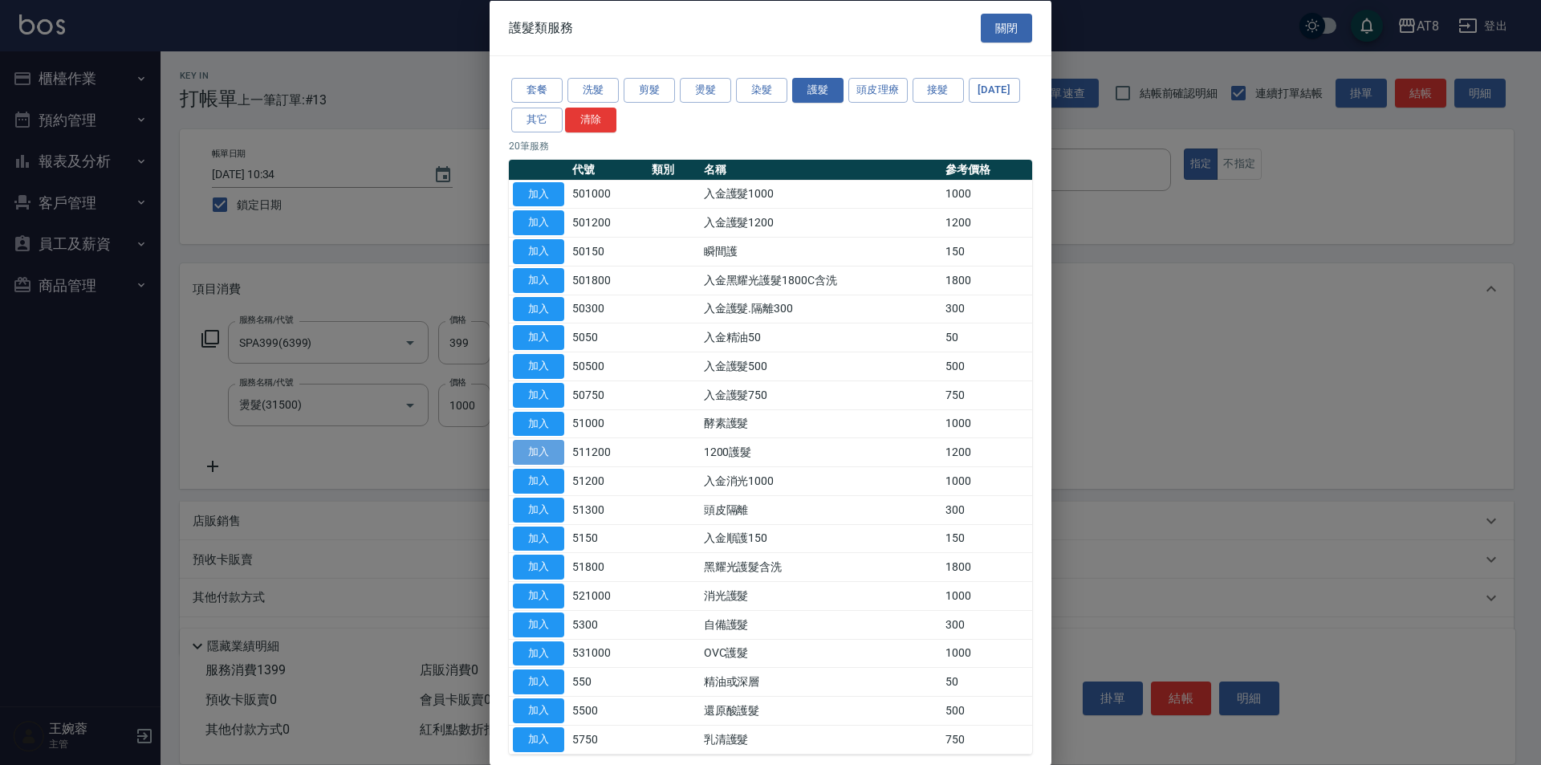
click at [544, 465] on button "加入" at bounding box center [538, 452] width 51 height 25
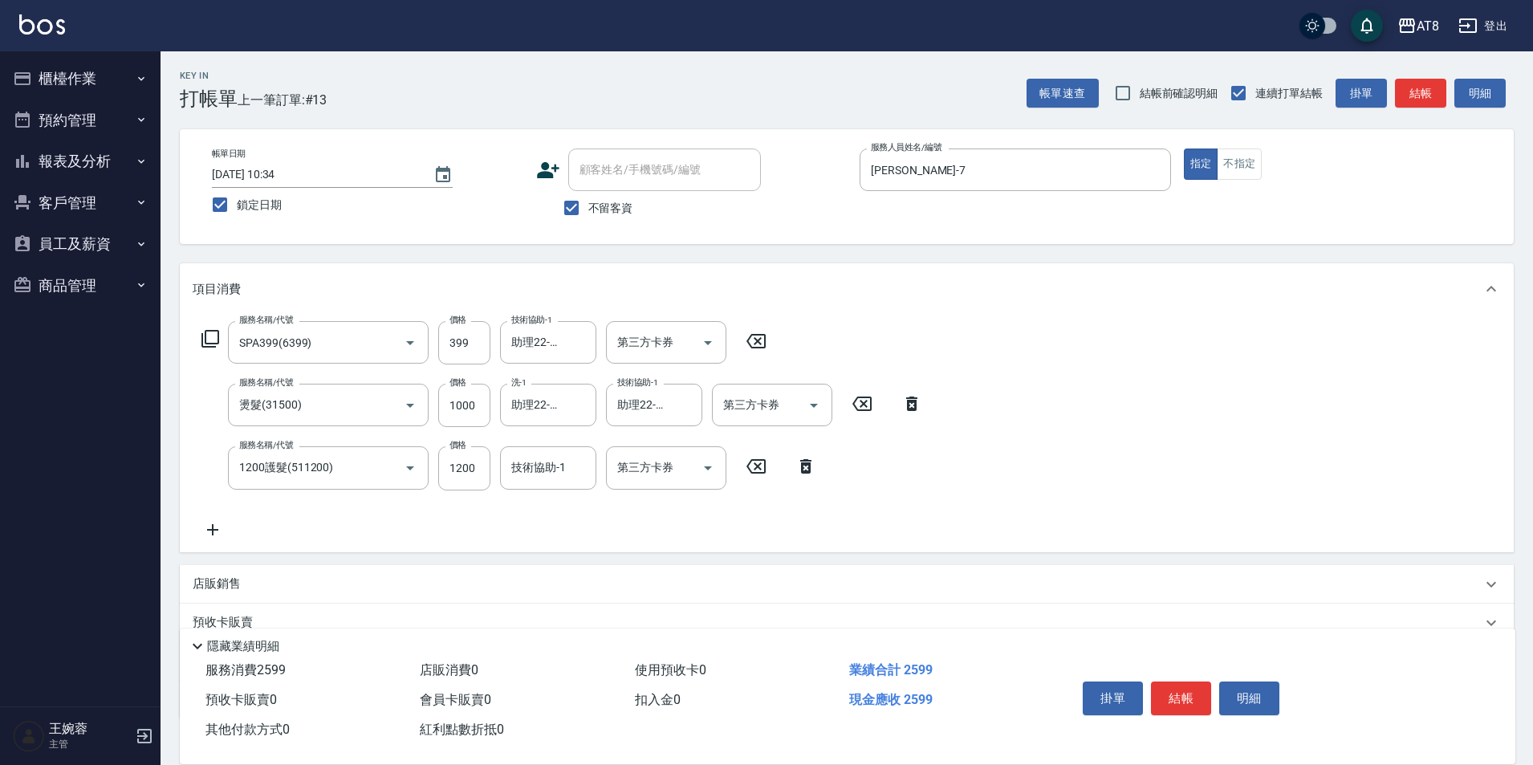
click at [205, 348] on icon at bounding box center [210, 338] width 19 height 19
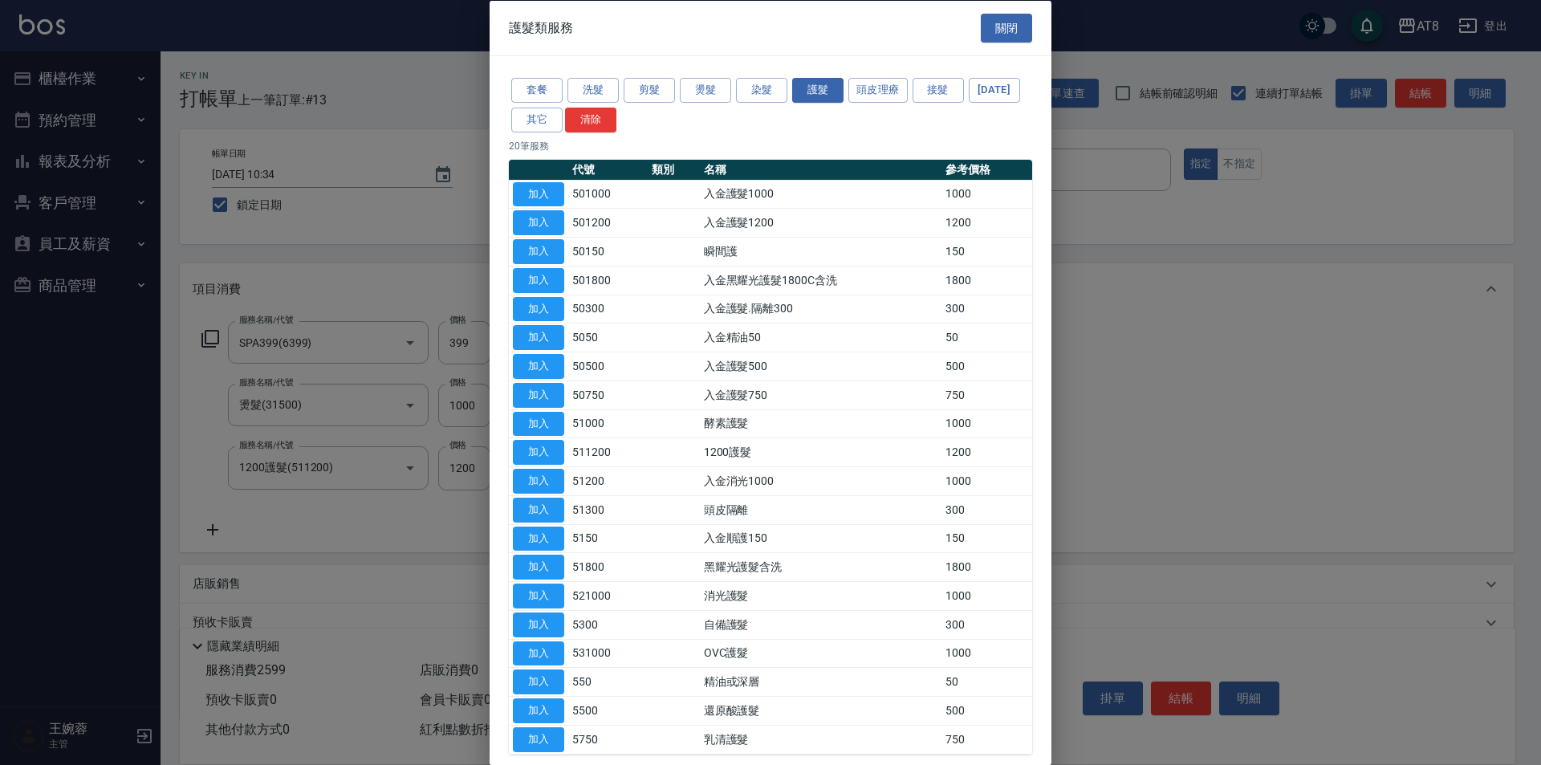
click at [666, 75] on div "套餐 洗髮 剪髮 燙髮 染髮 護髮 頭皮理療 接髮 [DATE] 其它 清除" at bounding box center [770, 104] width 523 height 59
click at [659, 88] on button "剪髮" at bounding box center [649, 90] width 51 height 25
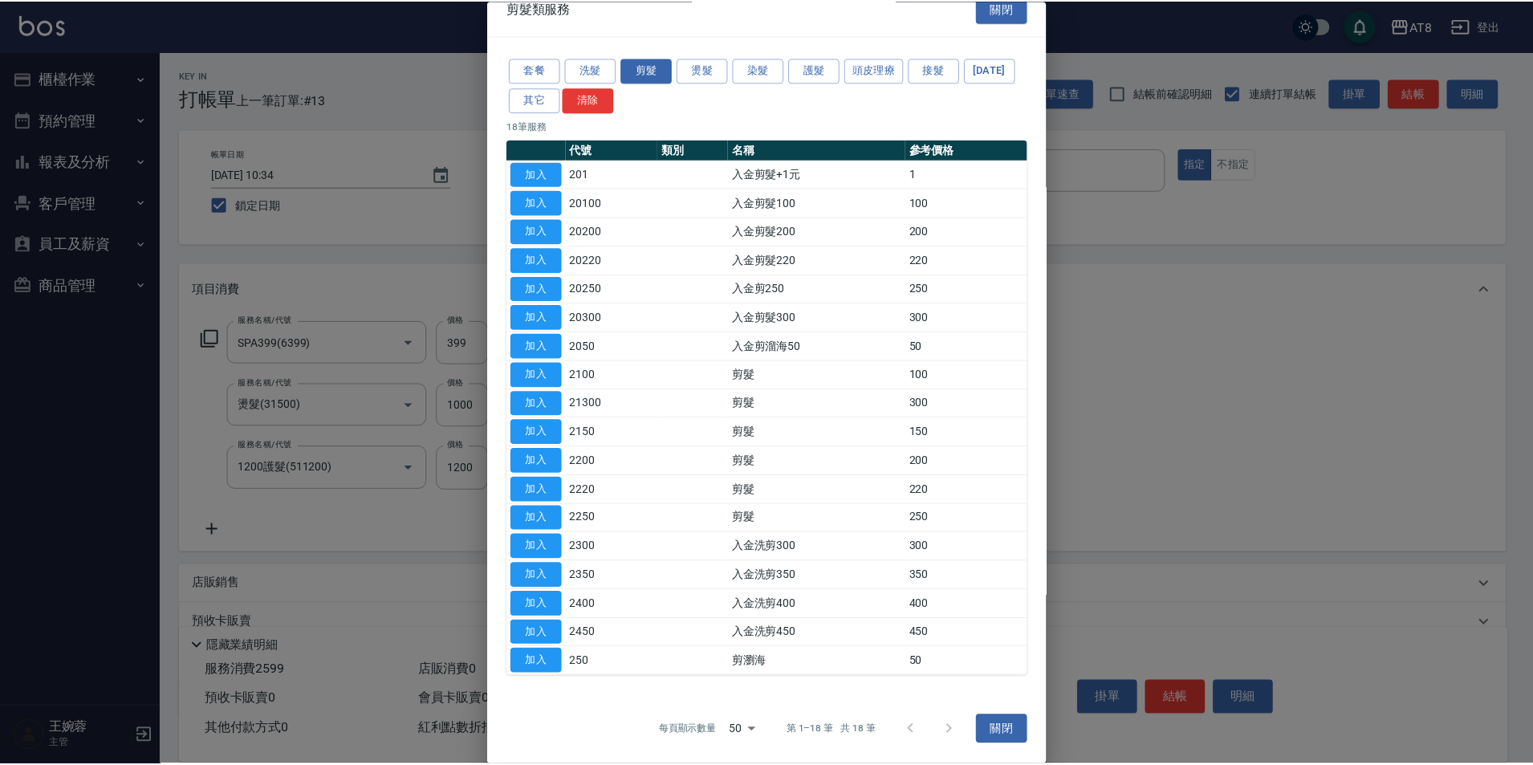
scroll to position [115, 0]
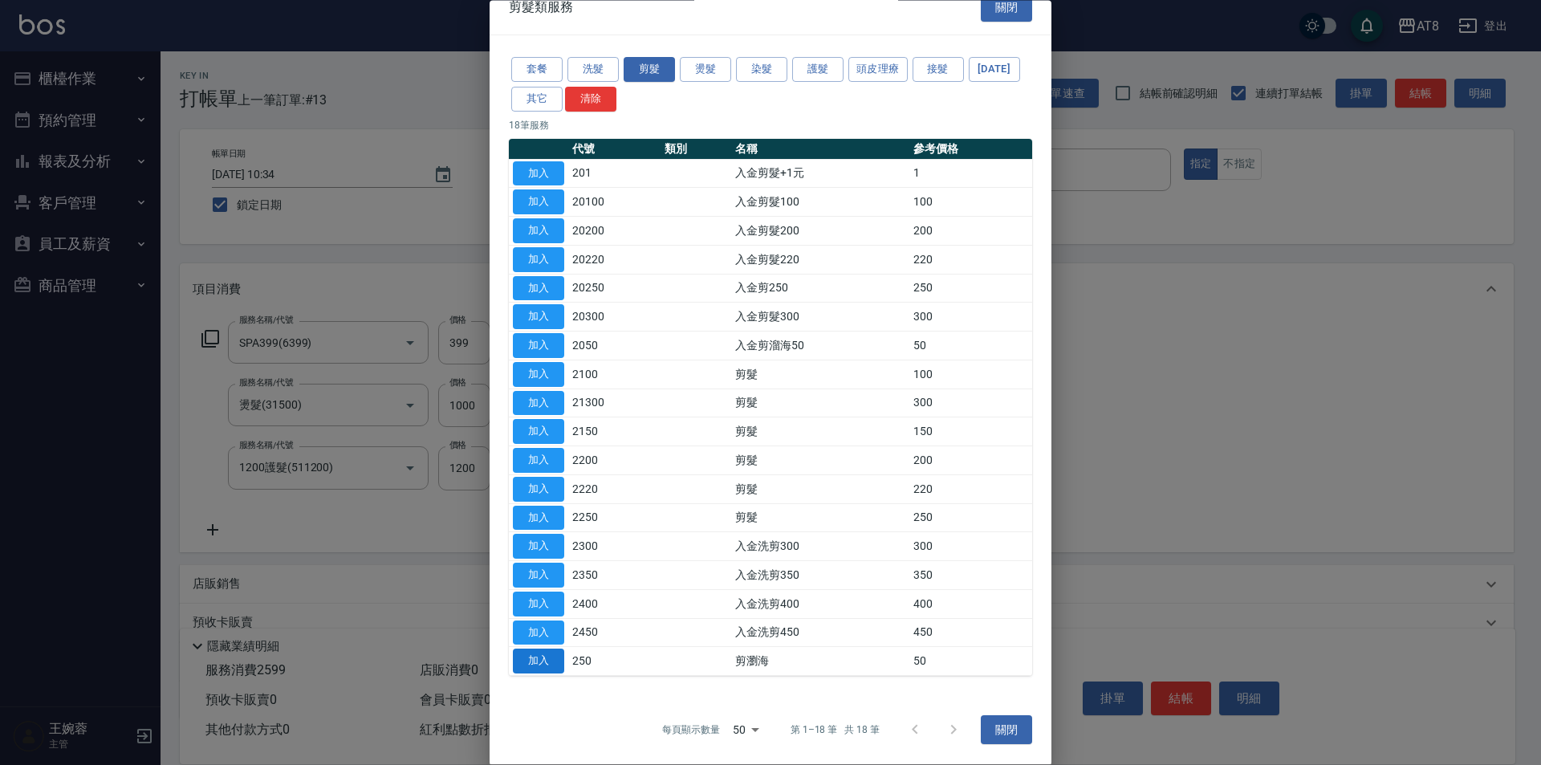
click at [535, 650] on button "加入" at bounding box center [538, 661] width 51 height 25
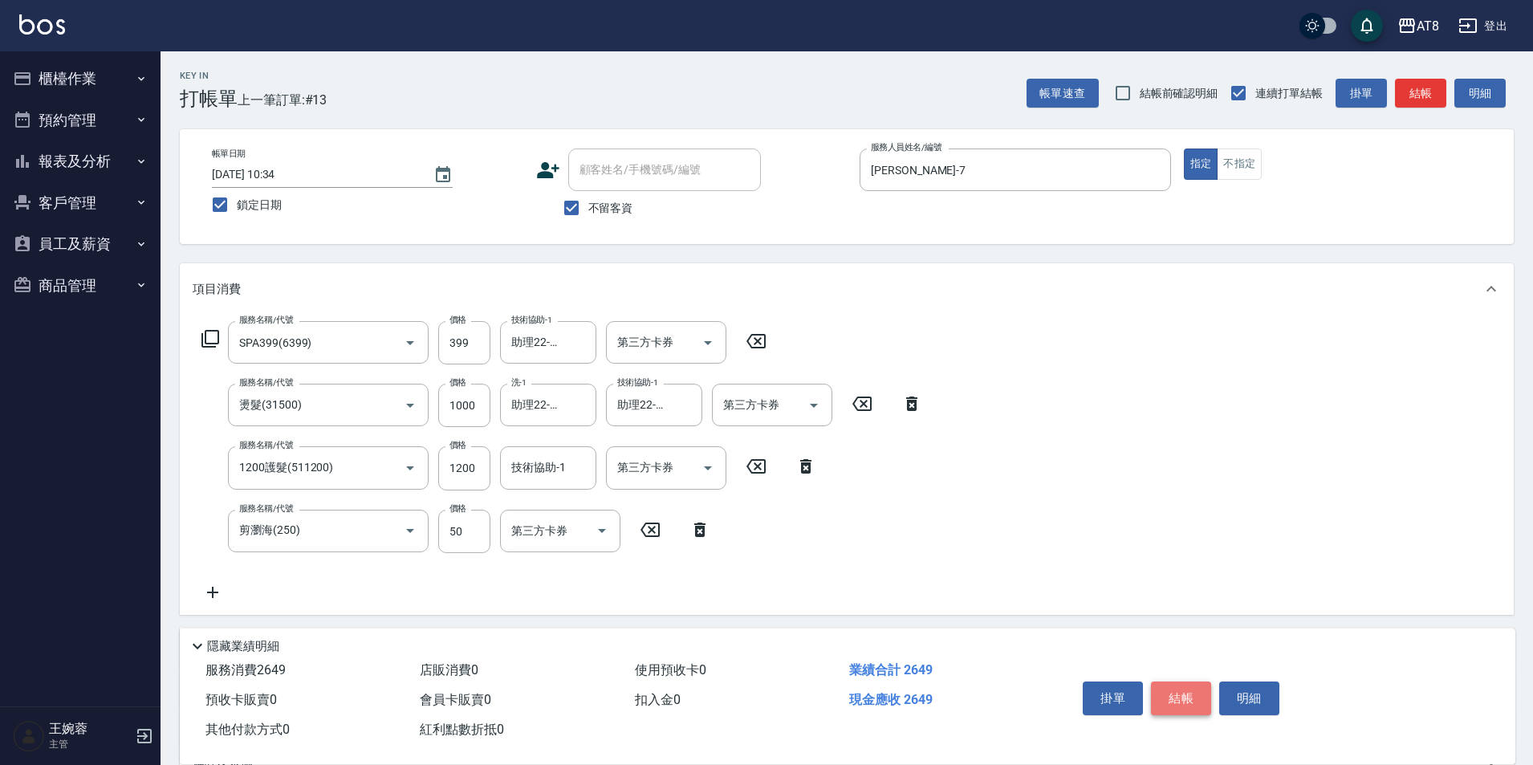
click at [1193, 681] on button "結帳" at bounding box center [1181, 698] width 60 height 34
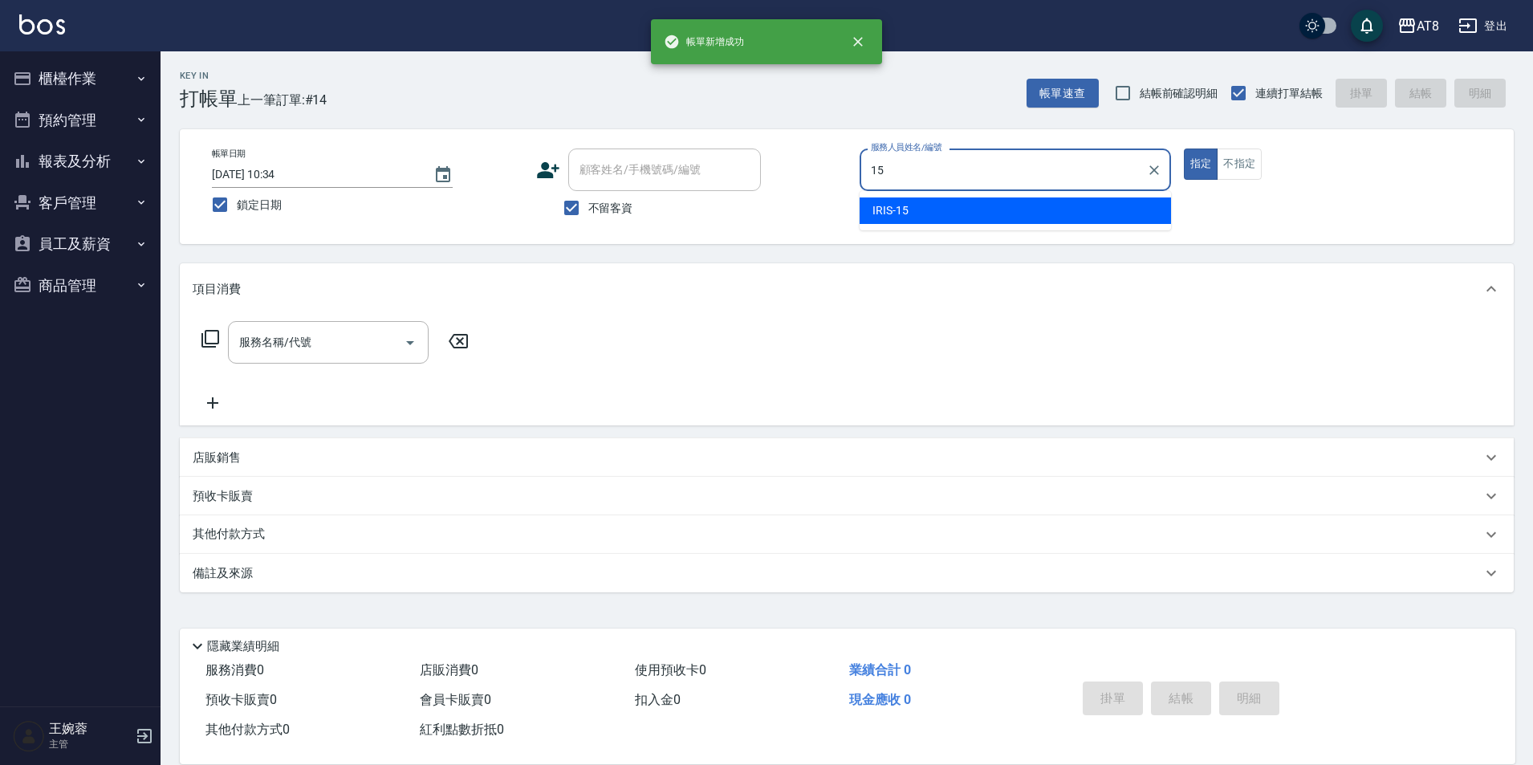
type input "IRIS-15"
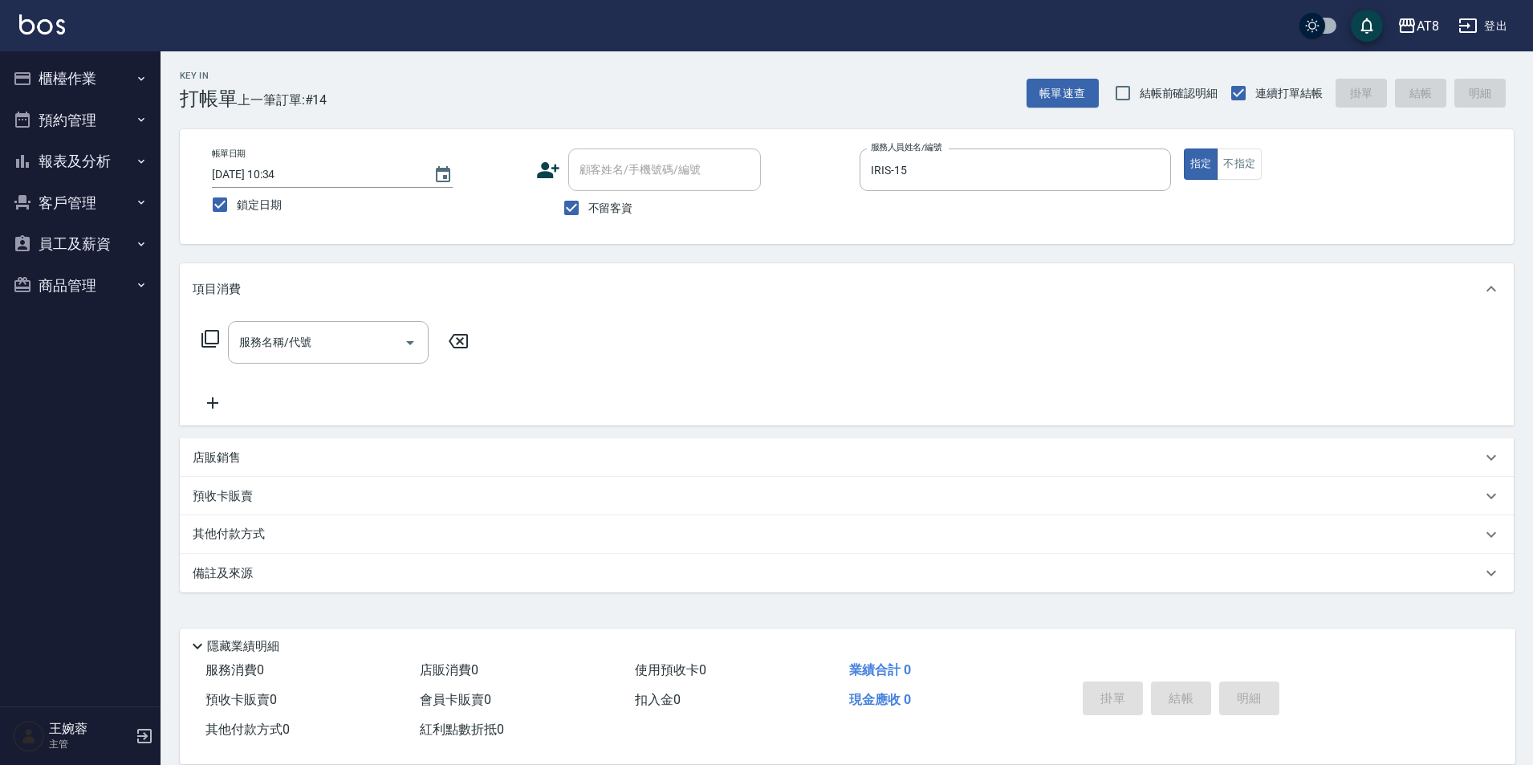
click at [328, 464] on div "店販銷售" at bounding box center [837, 457] width 1289 height 17
type input "IRIS-15"
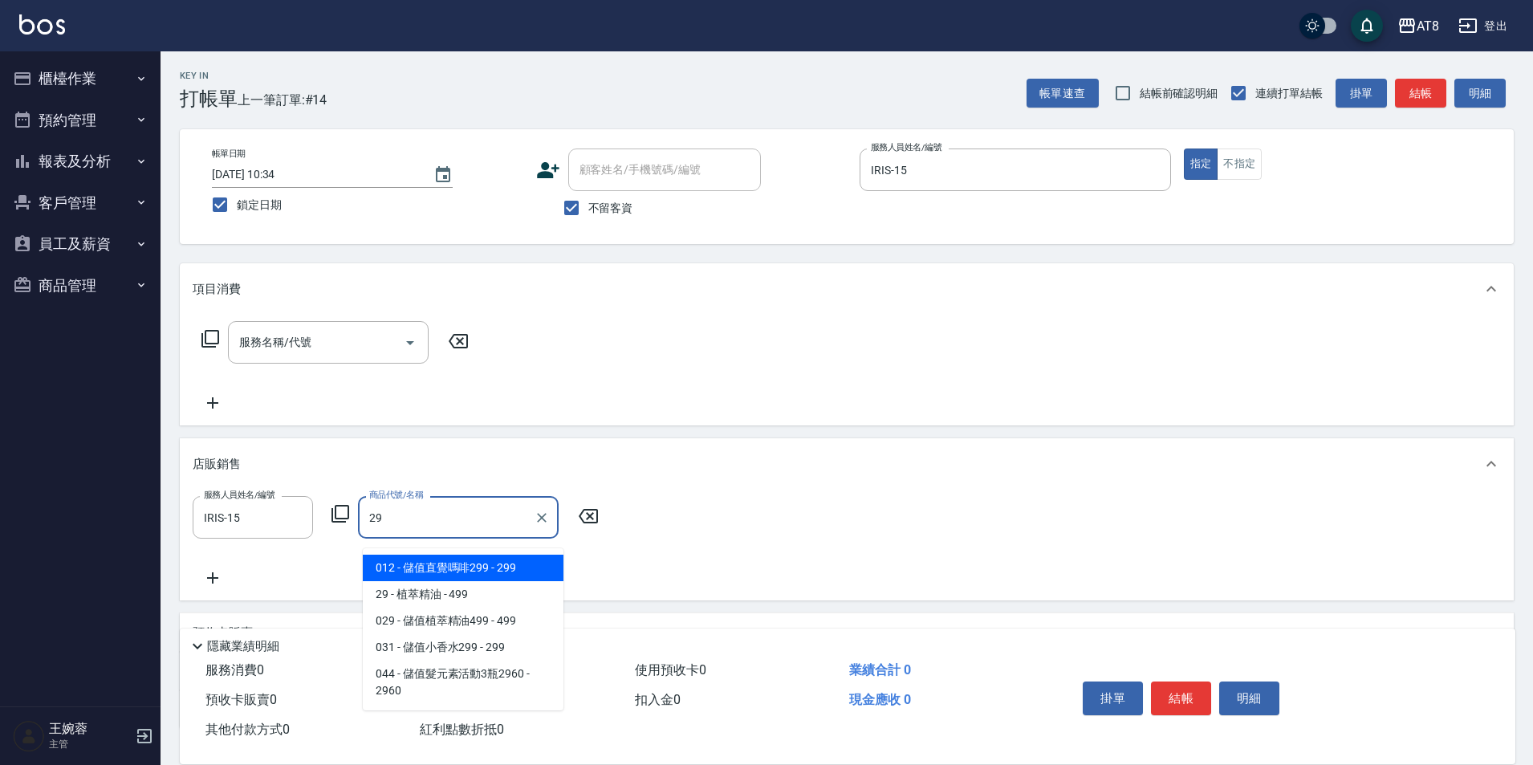
type input "299"
click at [526, 531] on input "299" at bounding box center [446, 517] width 162 height 28
click at [539, 526] on icon "Clear" at bounding box center [542, 518] width 16 height 16
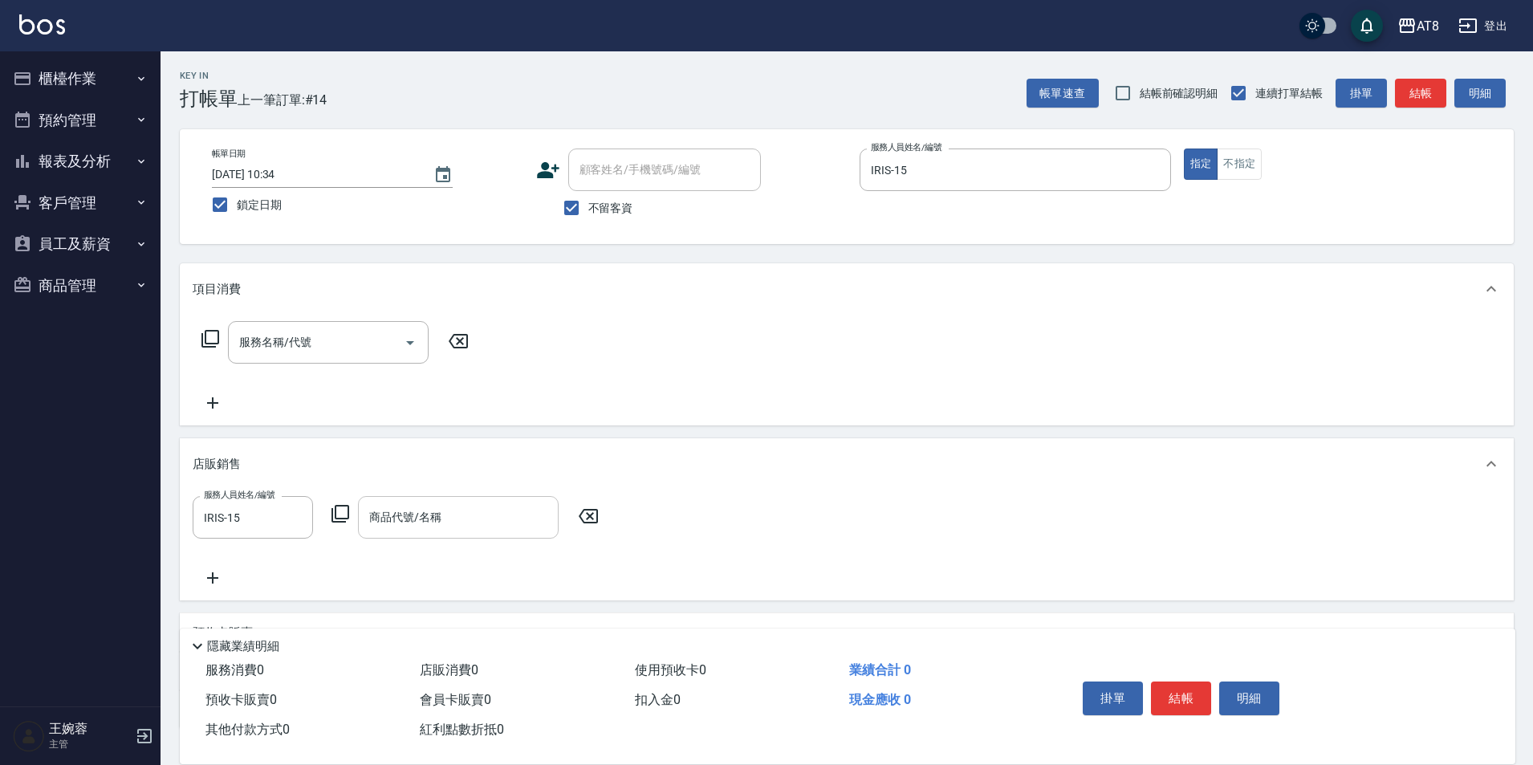
click at [346, 523] on icon at bounding box center [340, 513] width 19 height 19
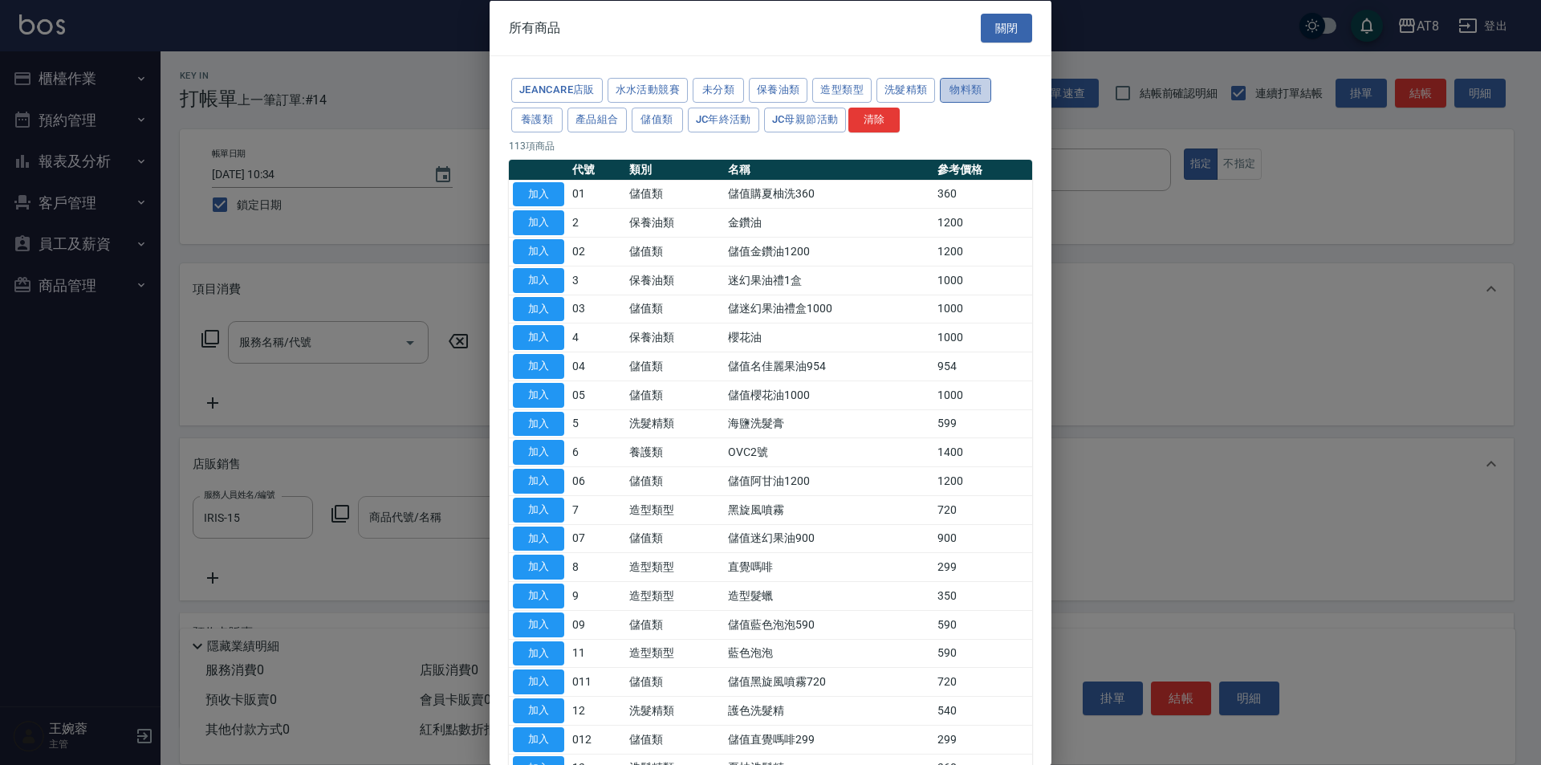
click at [940, 103] on button "物料類" at bounding box center [965, 90] width 51 height 25
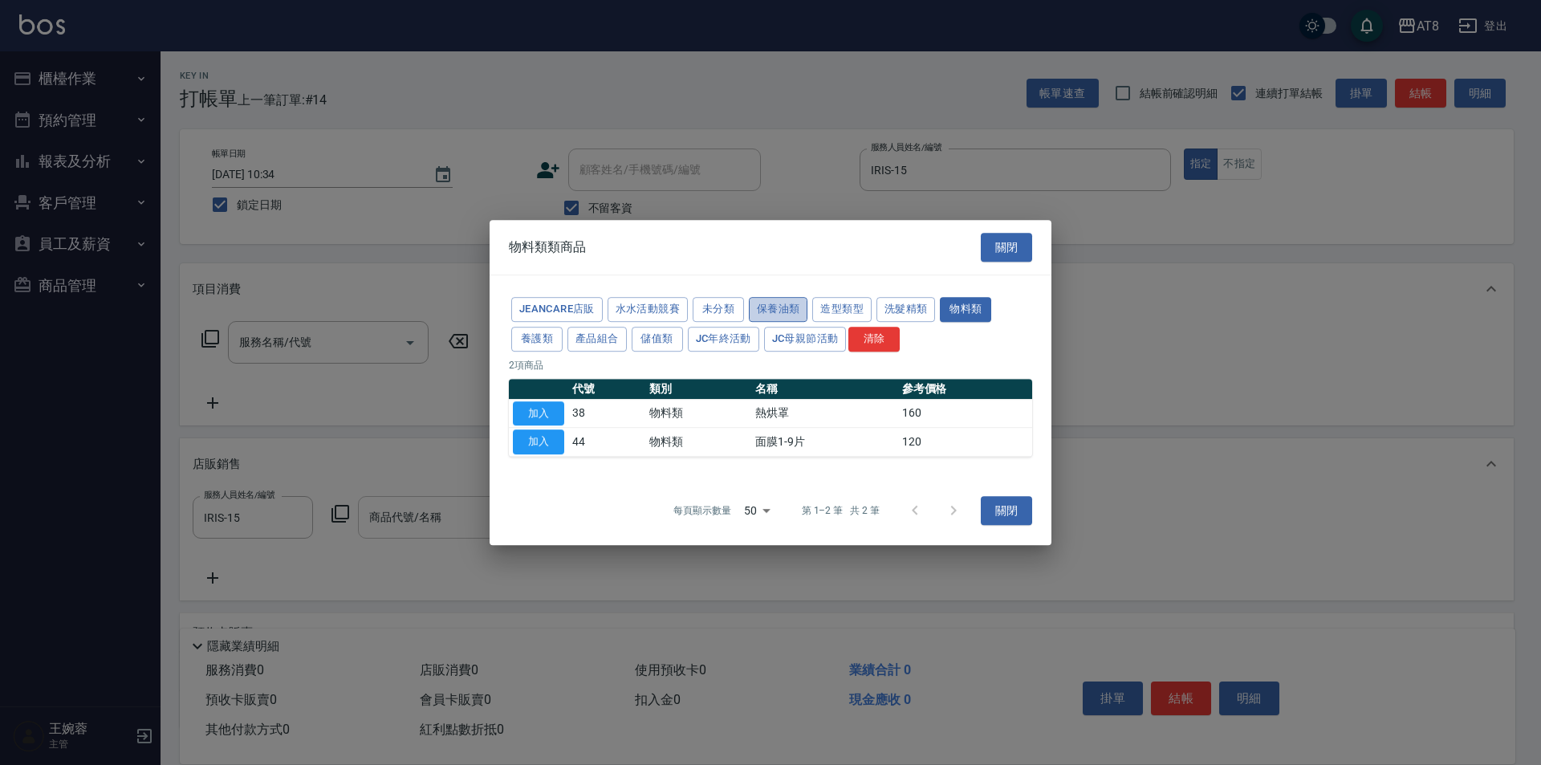
click at [808, 307] on button "保養油類" at bounding box center [778, 309] width 59 height 25
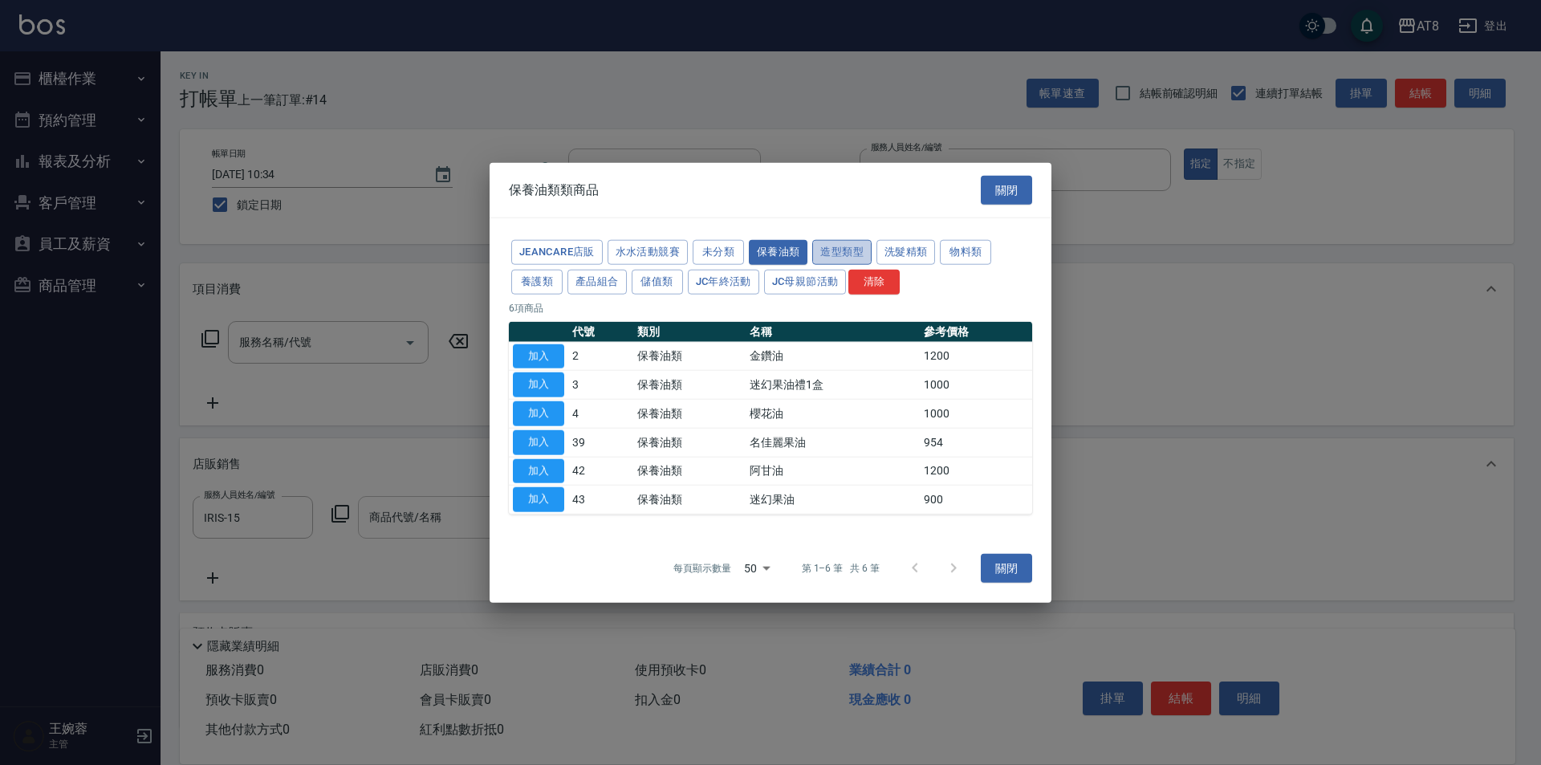
click at [872, 240] on button "造型類型" at bounding box center [841, 252] width 59 height 25
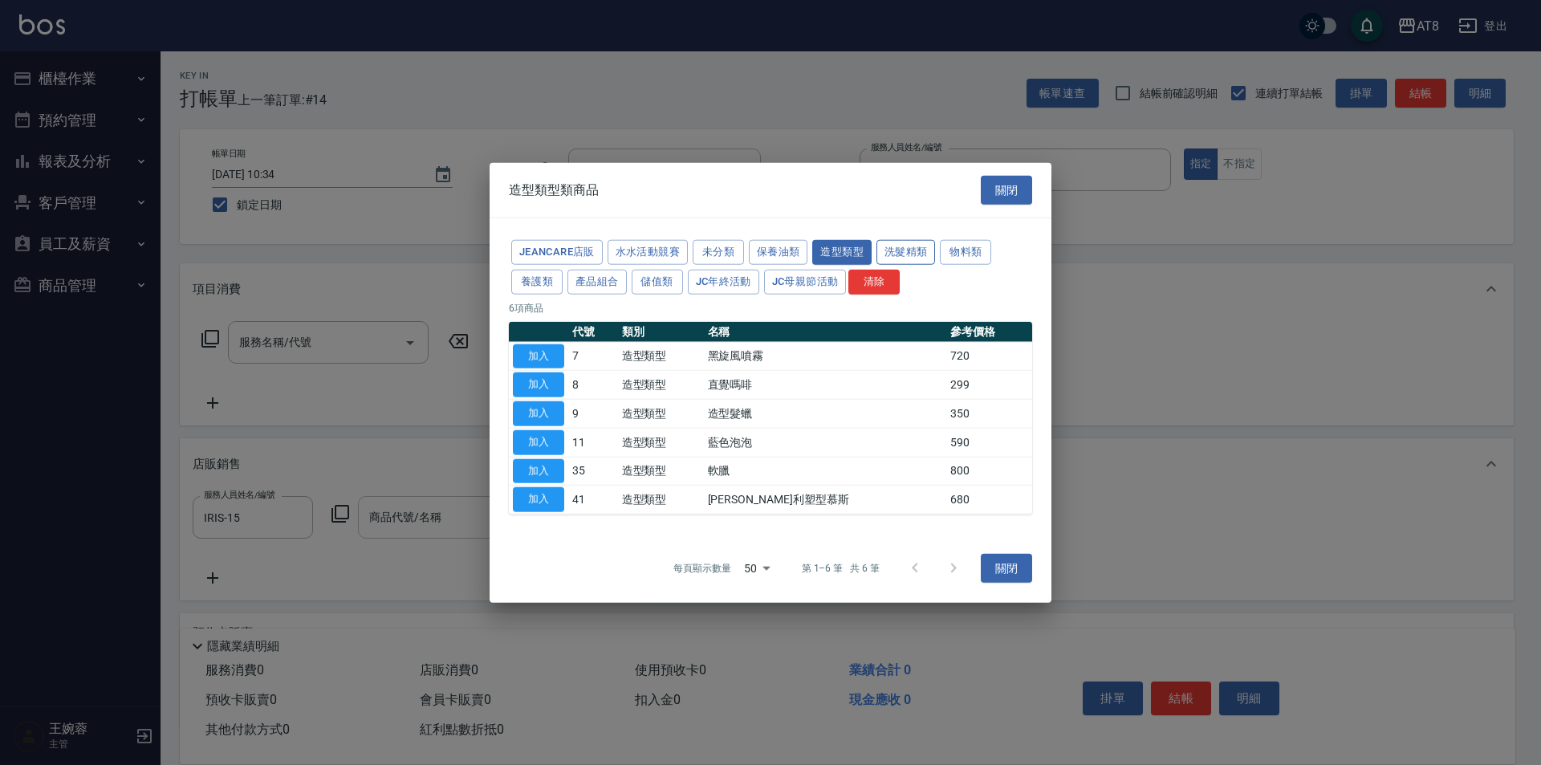
click at [936, 240] on button "洗髮精類" at bounding box center [905, 252] width 59 height 25
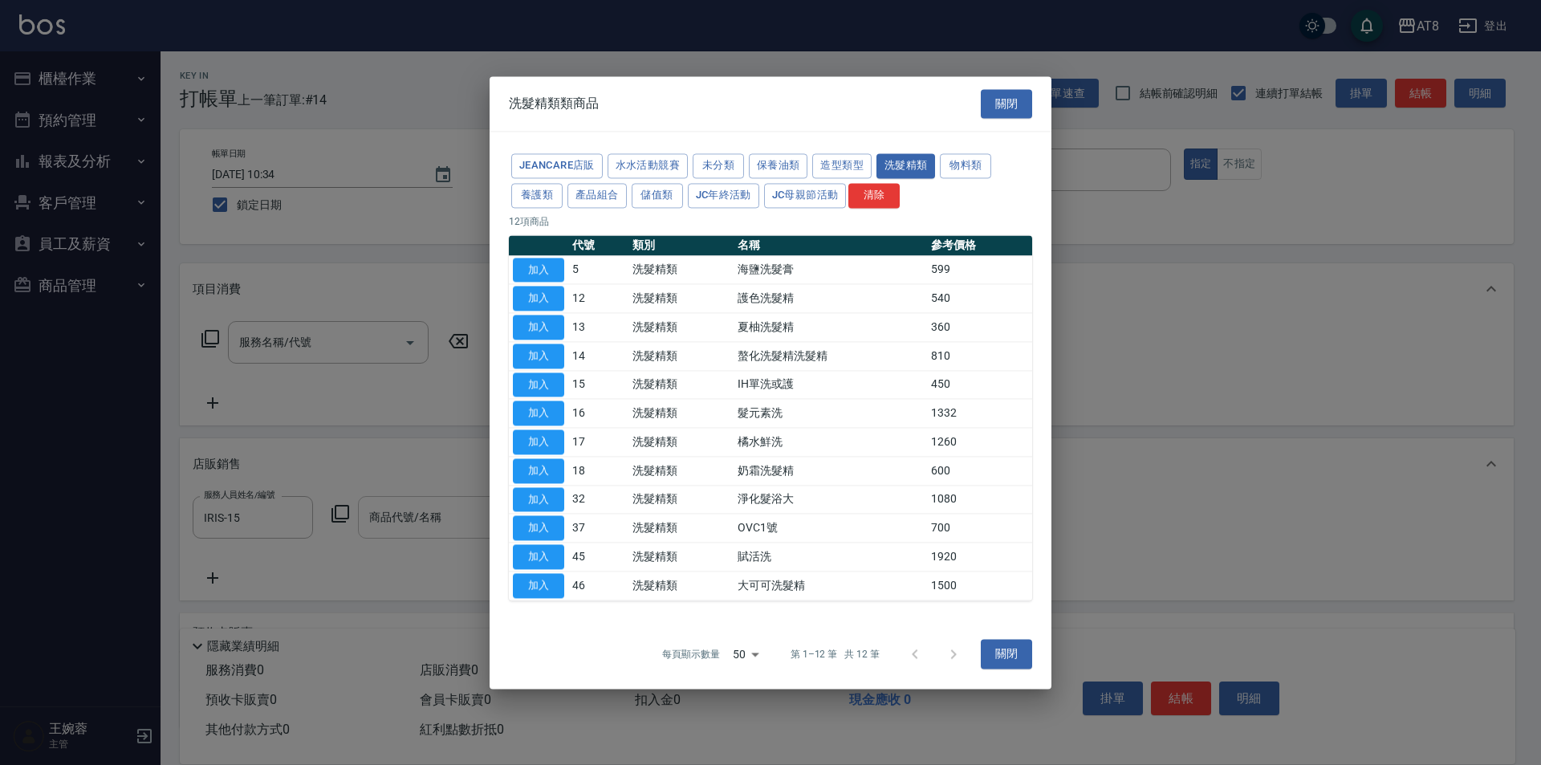
click at [872, 153] on button "造型類型" at bounding box center [841, 165] width 59 height 25
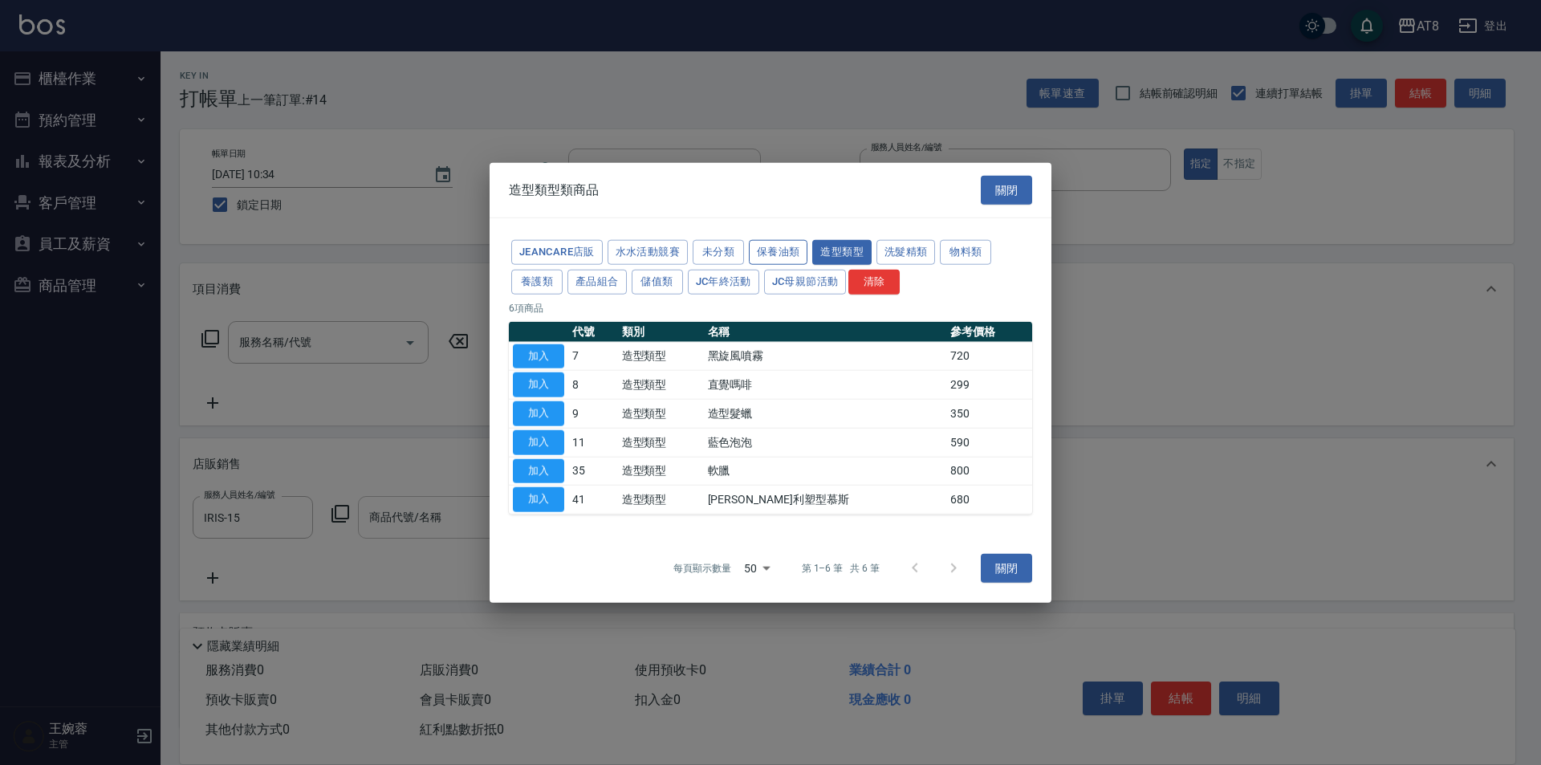
click at [794, 240] on button "保養油類" at bounding box center [778, 252] width 59 height 25
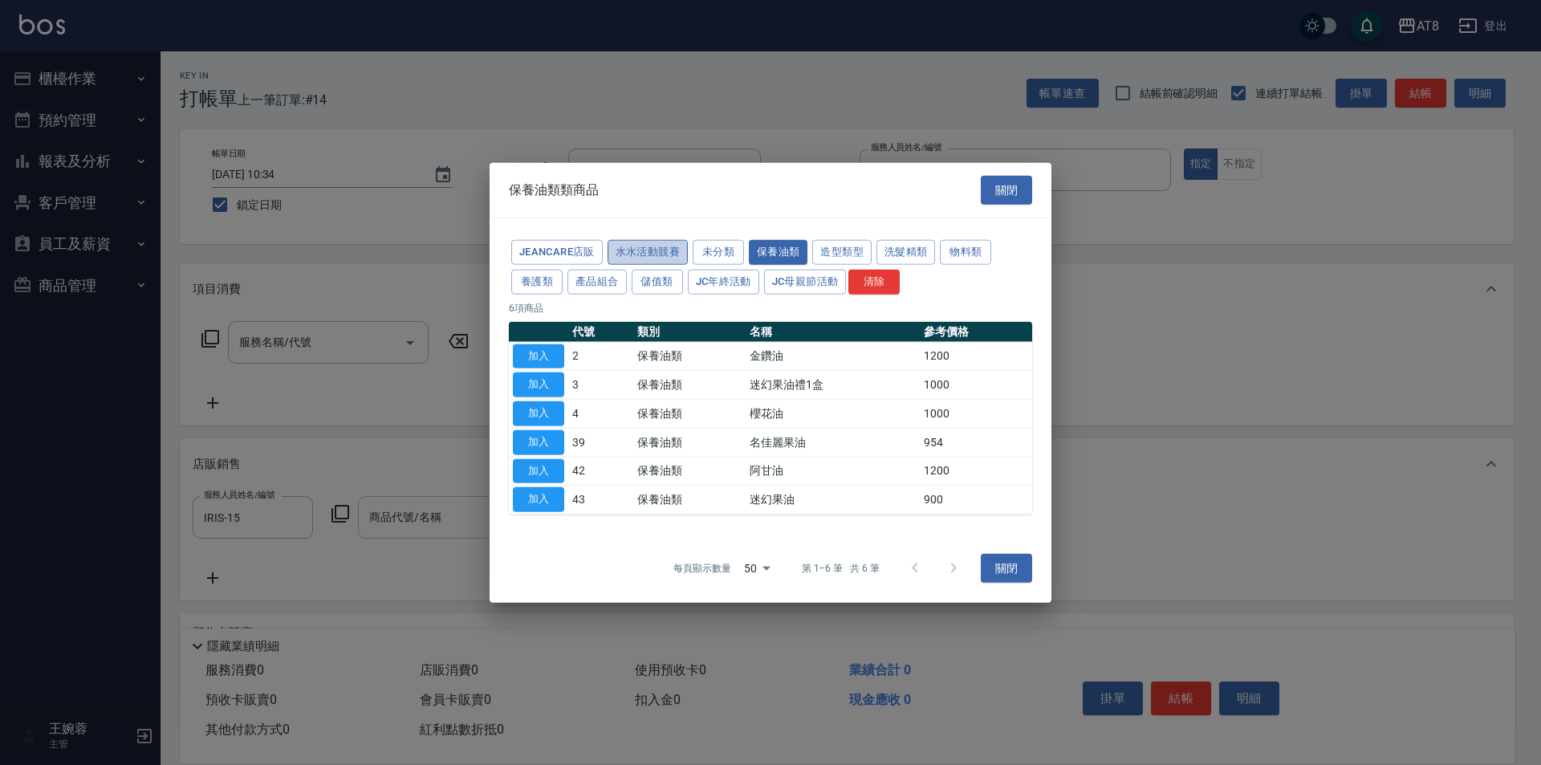
click at [688, 240] on button "水水活動競賽" at bounding box center [647, 252] width 80 height 25
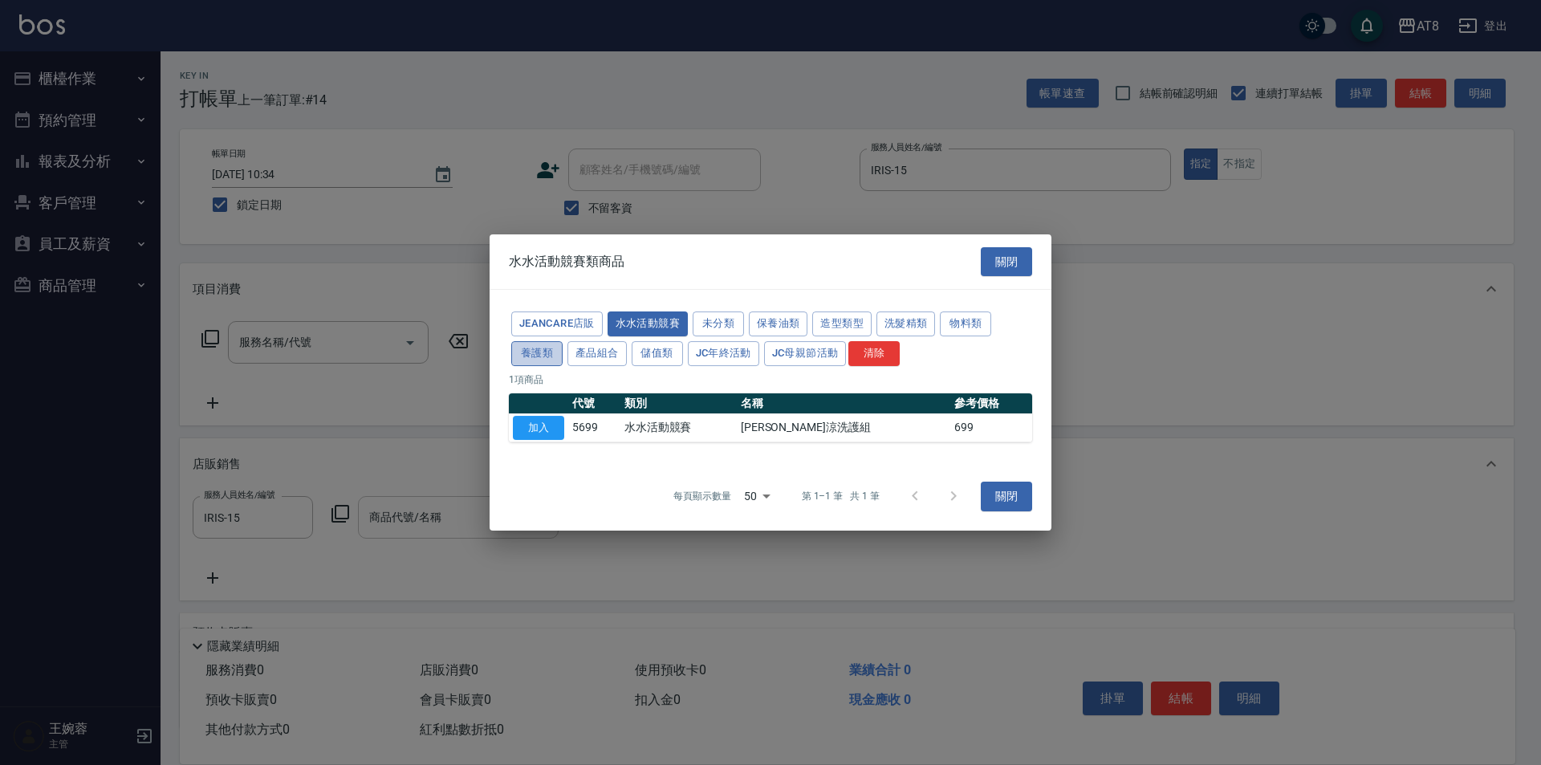
click at [563, 341] on button "養護類" at bounding box center [536, 353] width 51 height 25
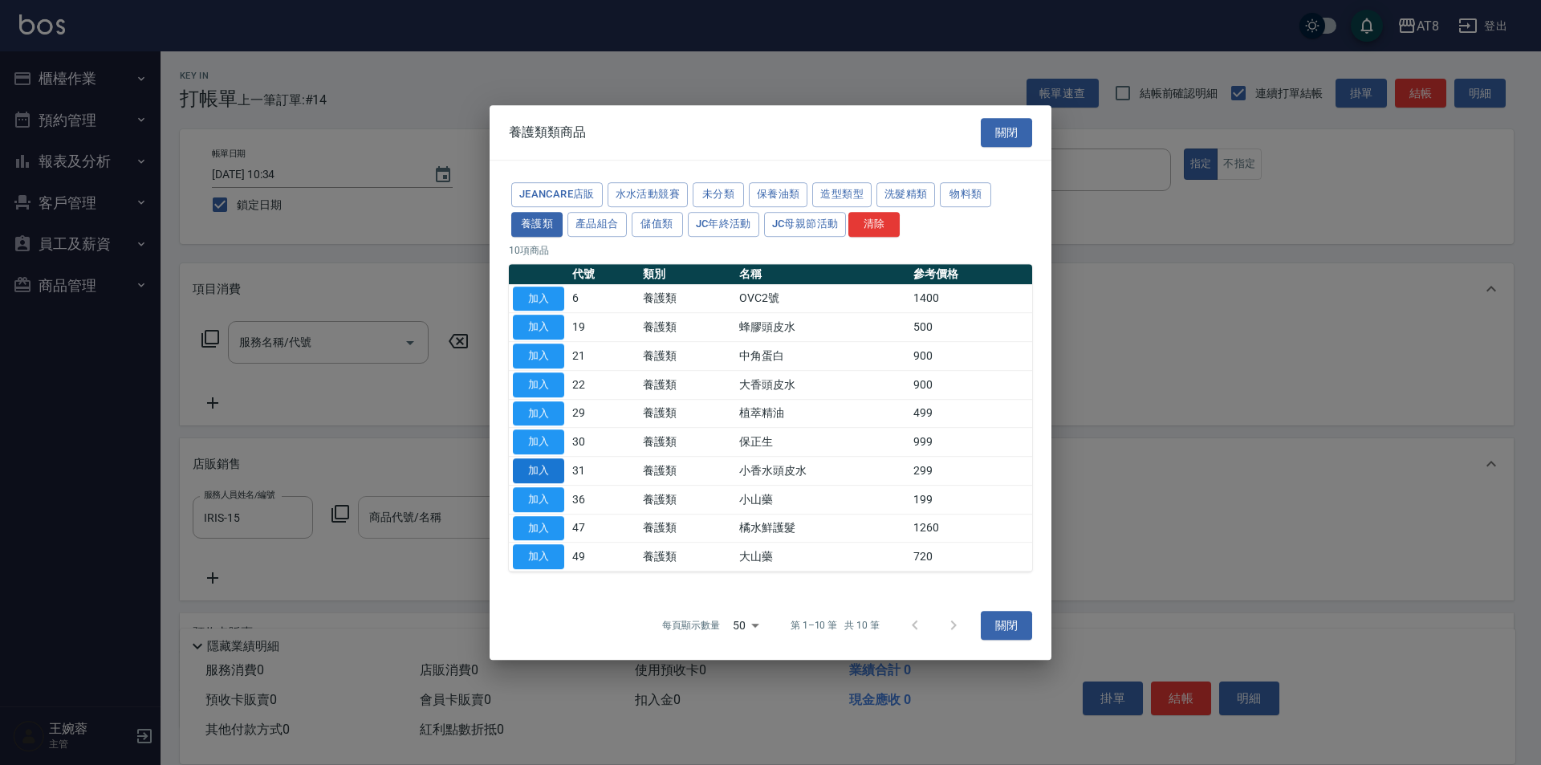
click at [527, 479] on button "加入" at bounding box center [538, 470] width 51 height 25
type input "小香水頭皮水"
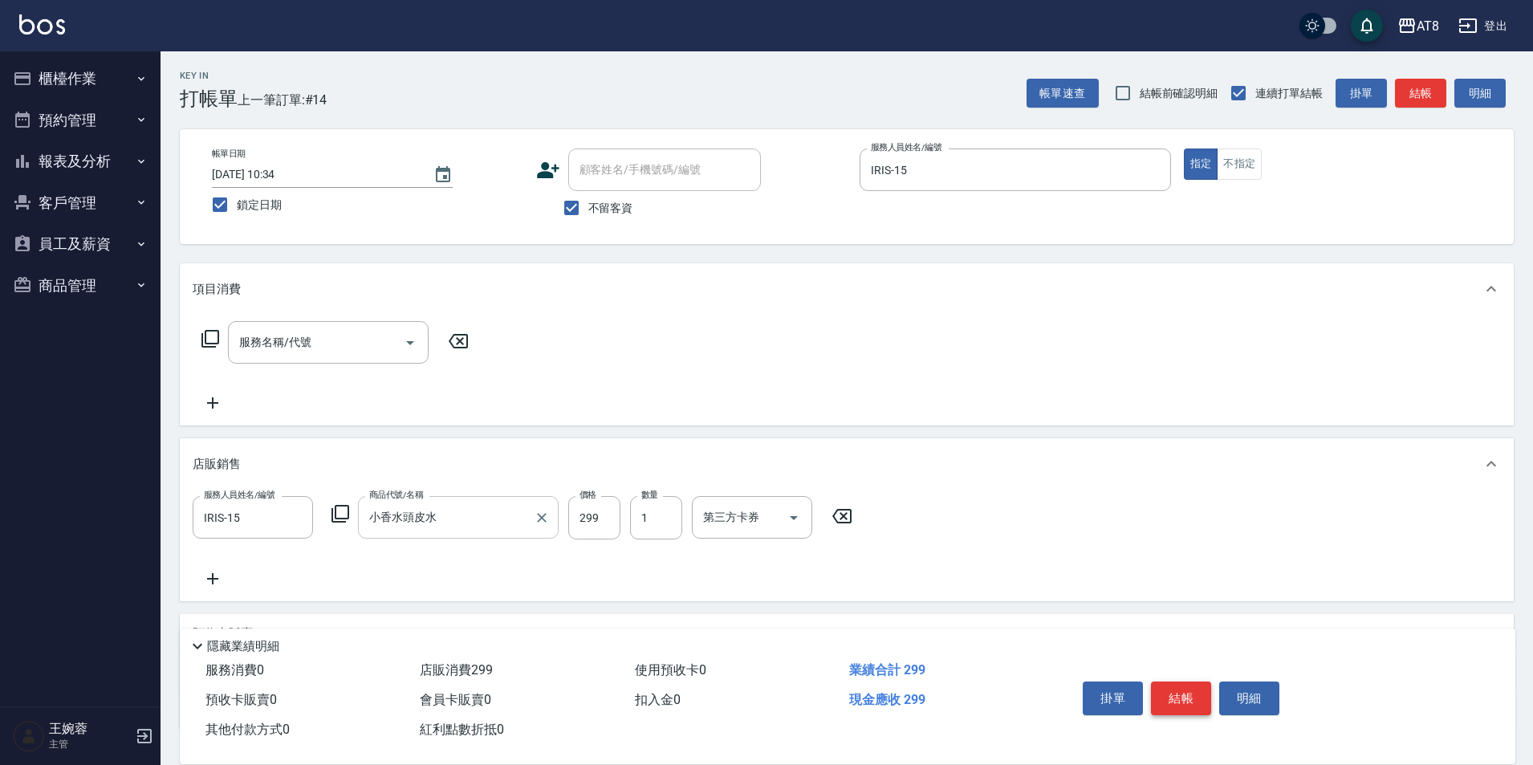
click at [1185, 691] on button "結帳" at bounding box center [1181, 698] width 60 height 34
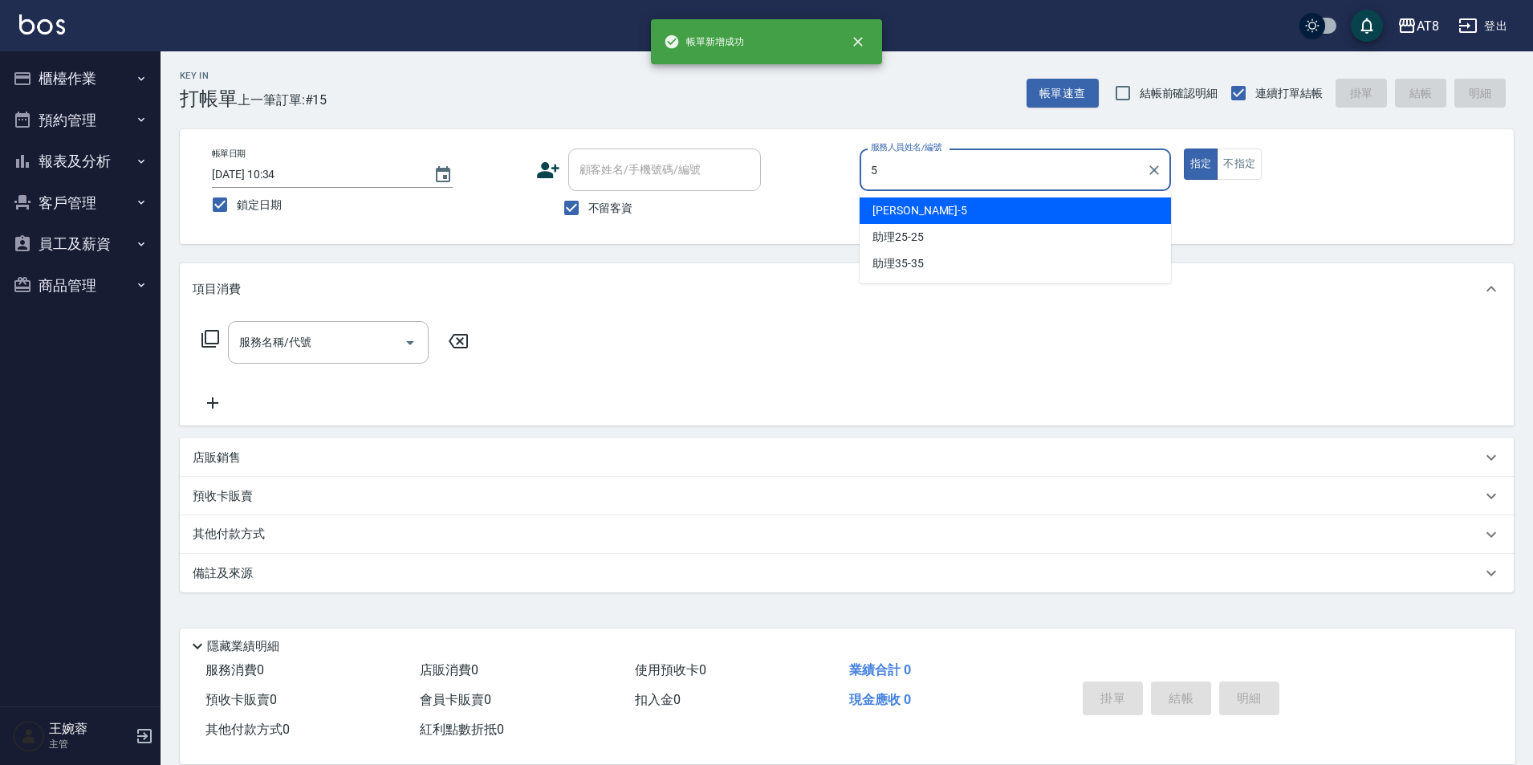
type input "HANK-5"
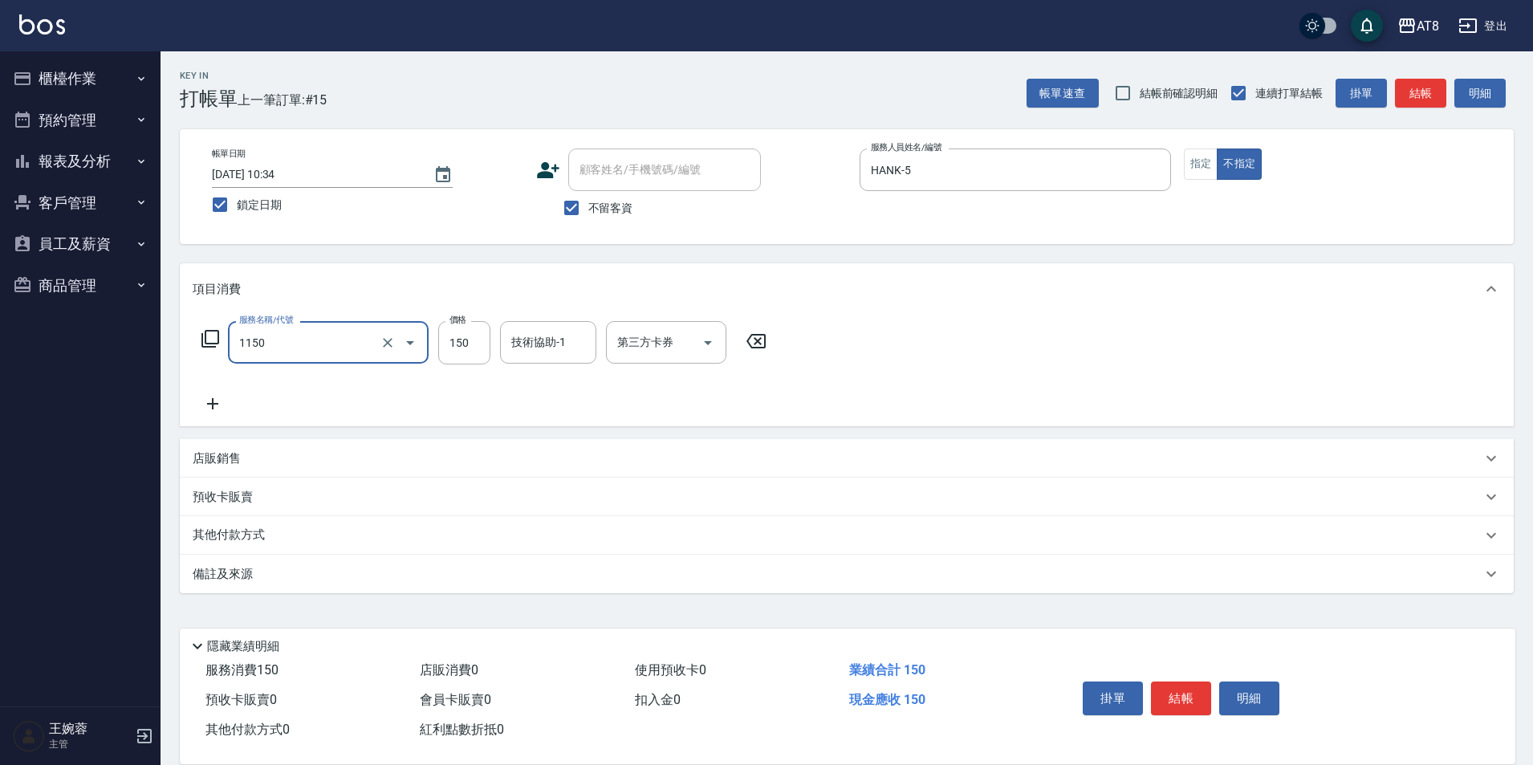
type input "洗髮(1150)"
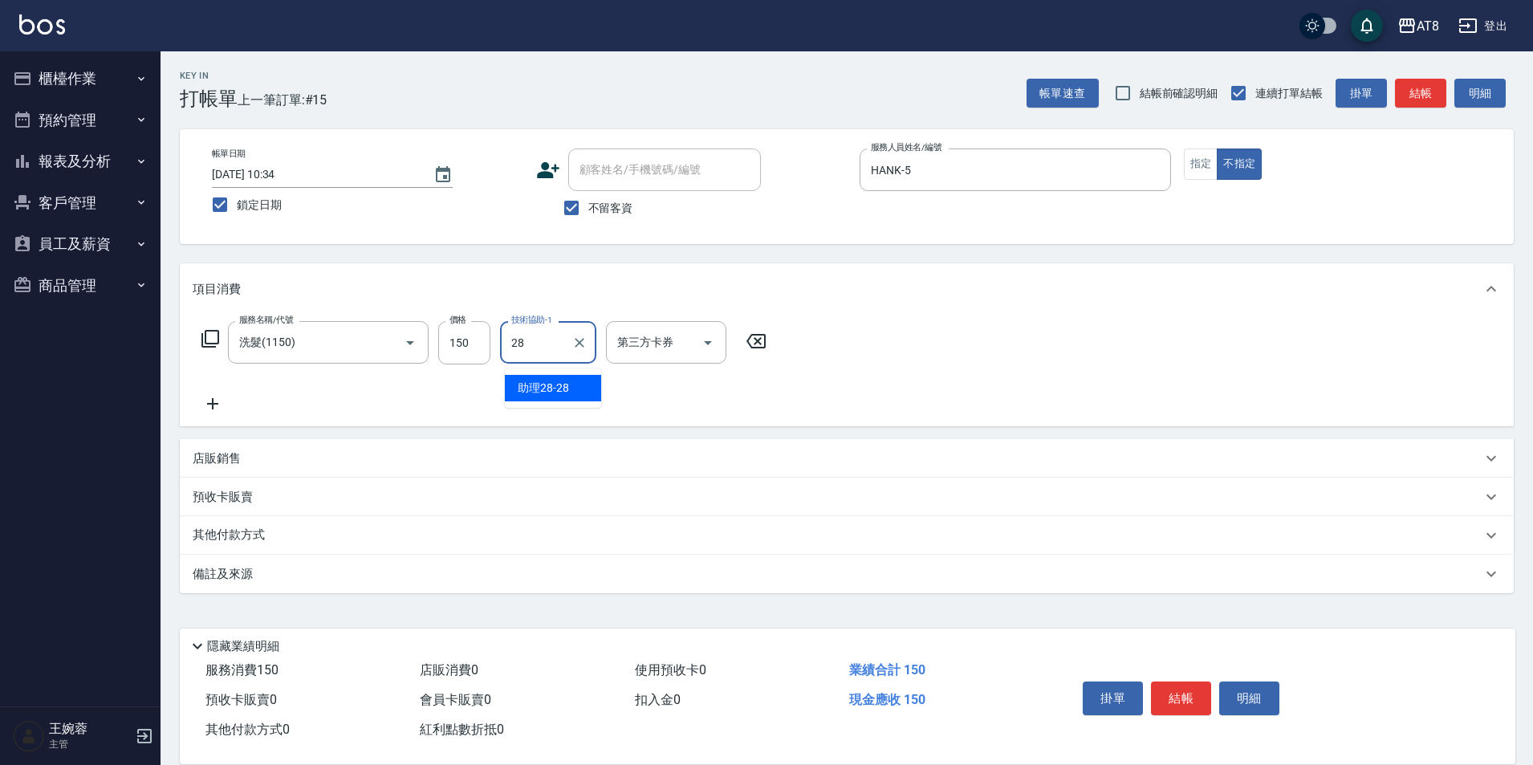
type input "助理28-28"
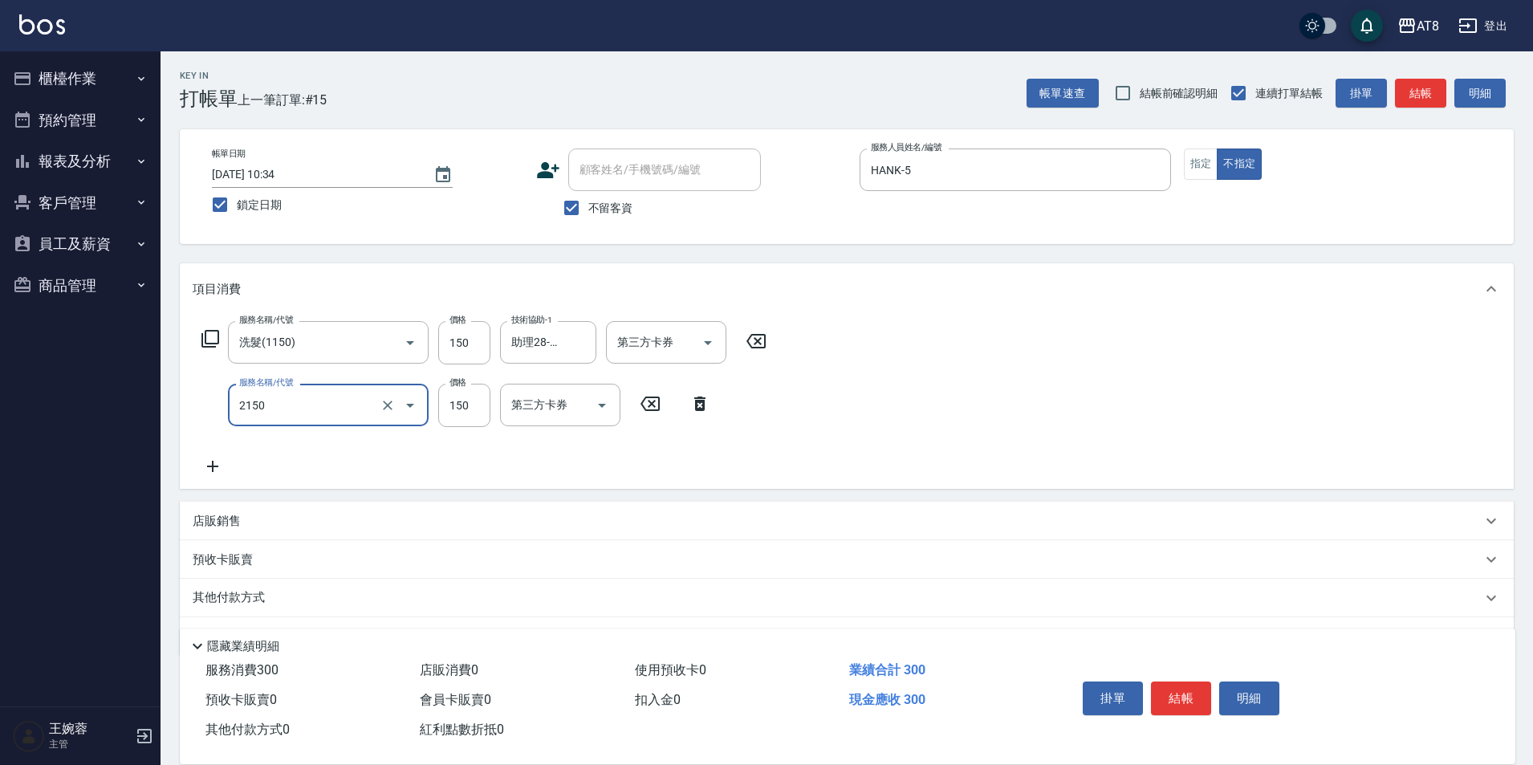
type input "剪髮(2150)"
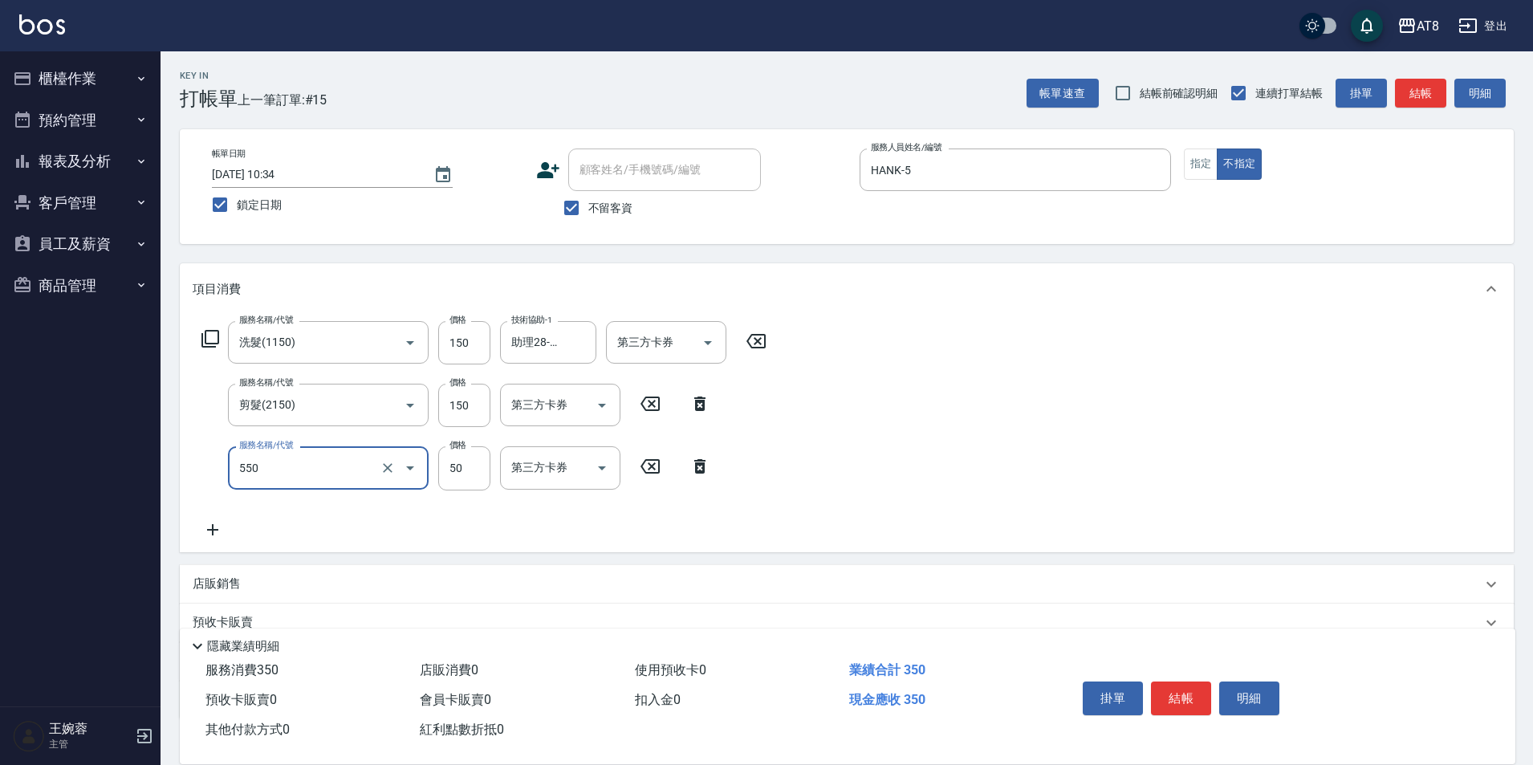
type input "精油或深層(550)"
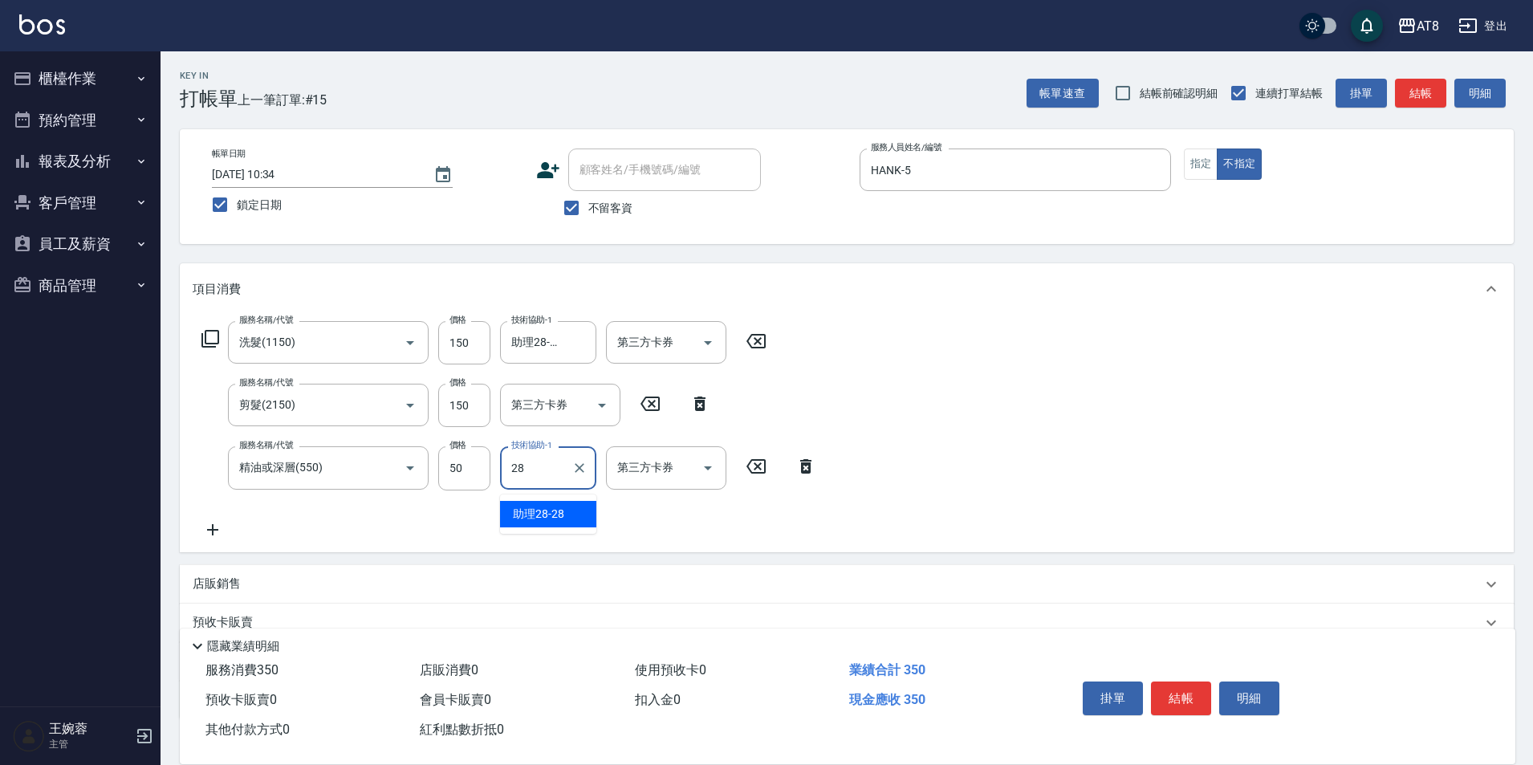
type input "助理28-28"
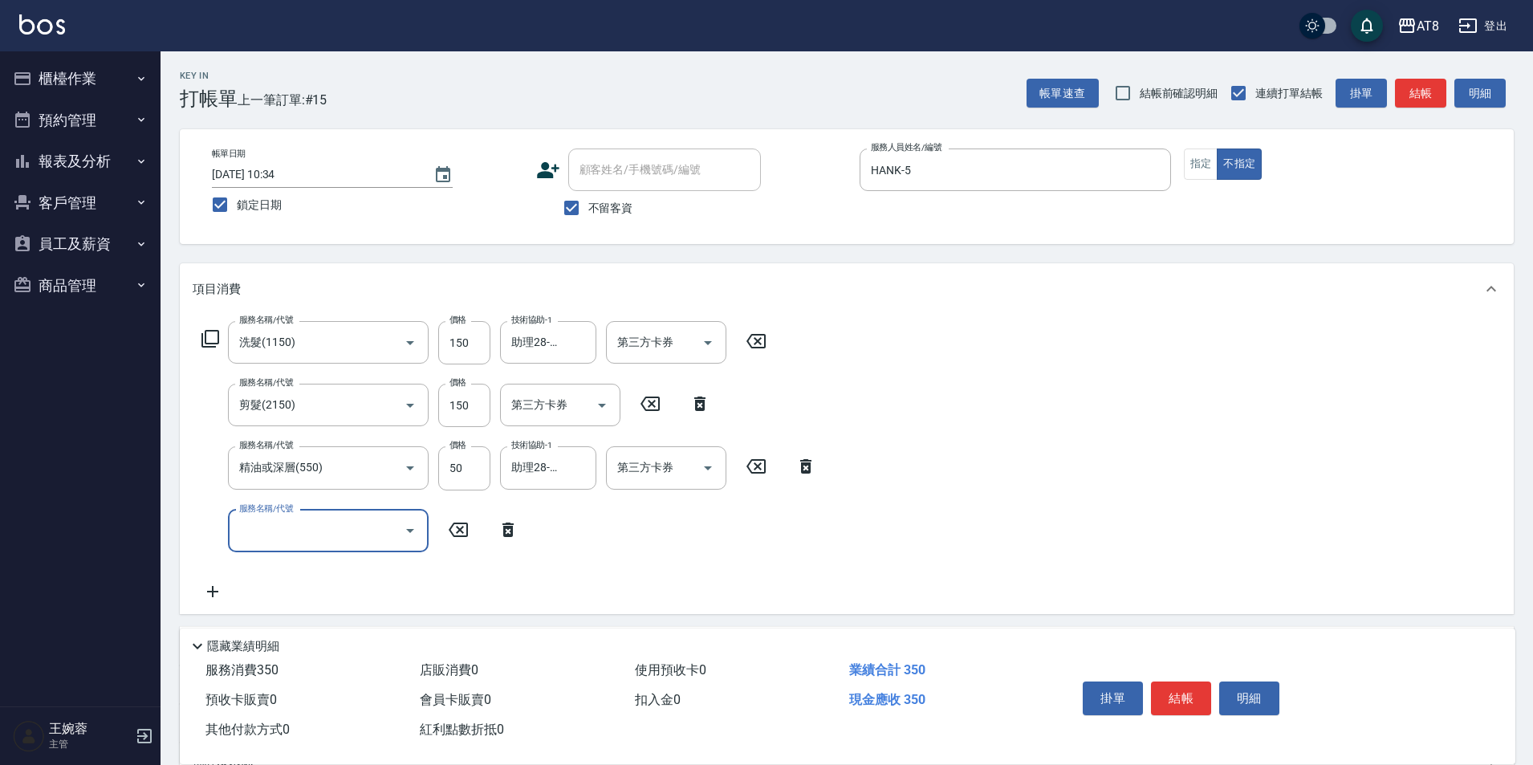
click at [1185, 685] on button "結帳" at bounding box center [1181, 698] width 60 height 34
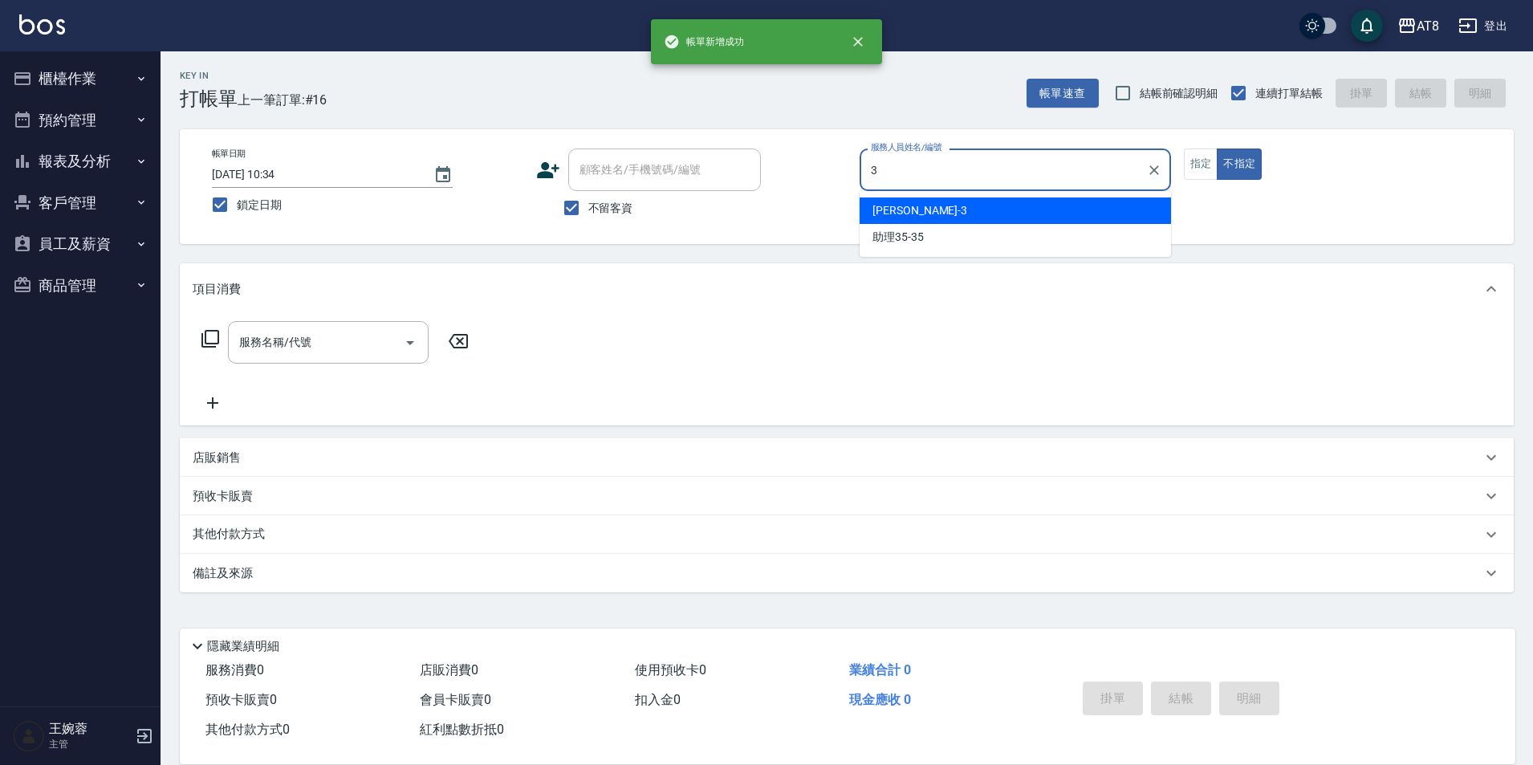
type input "[PERSON_NAME]-3"
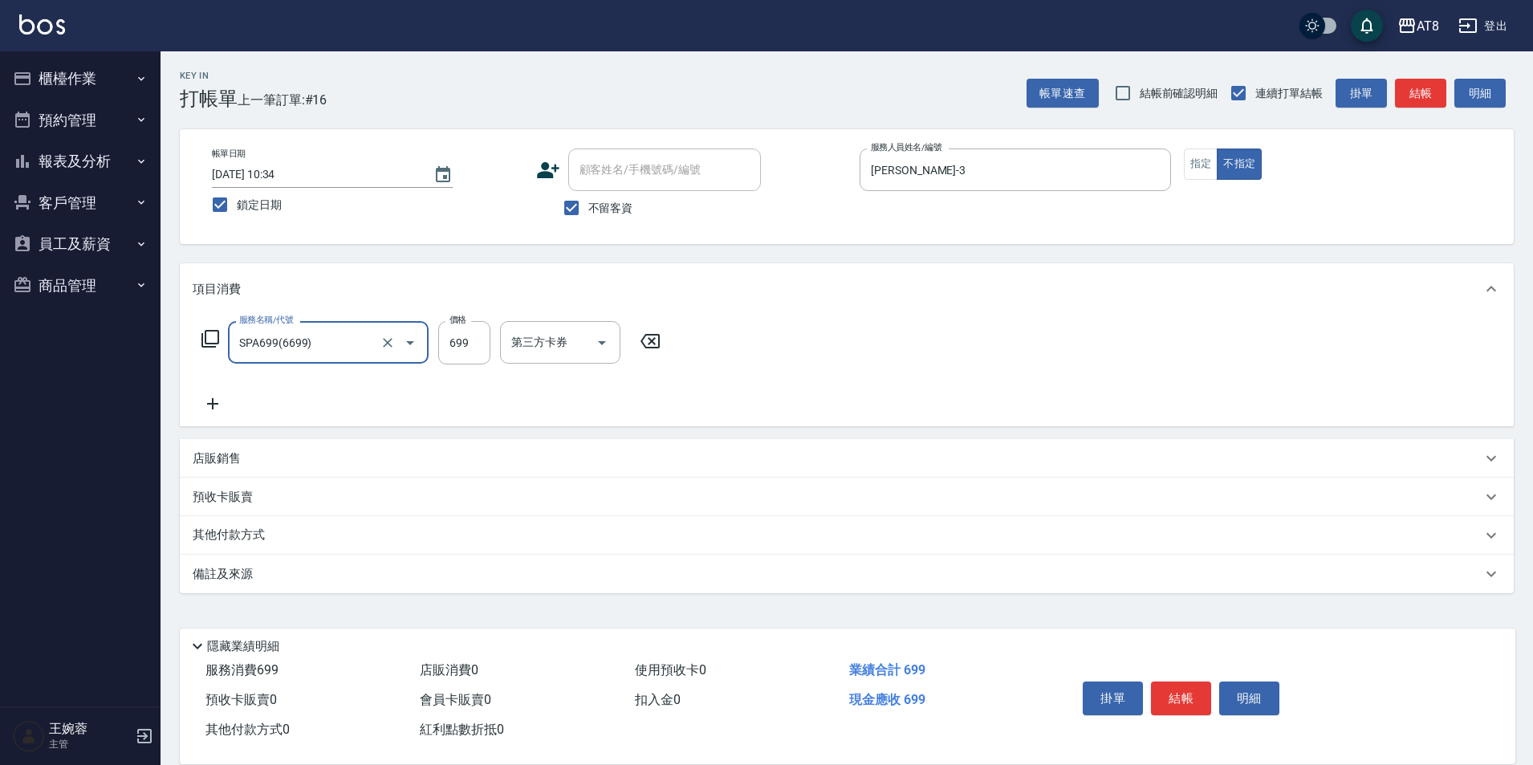
type input "SPA699(6699)"
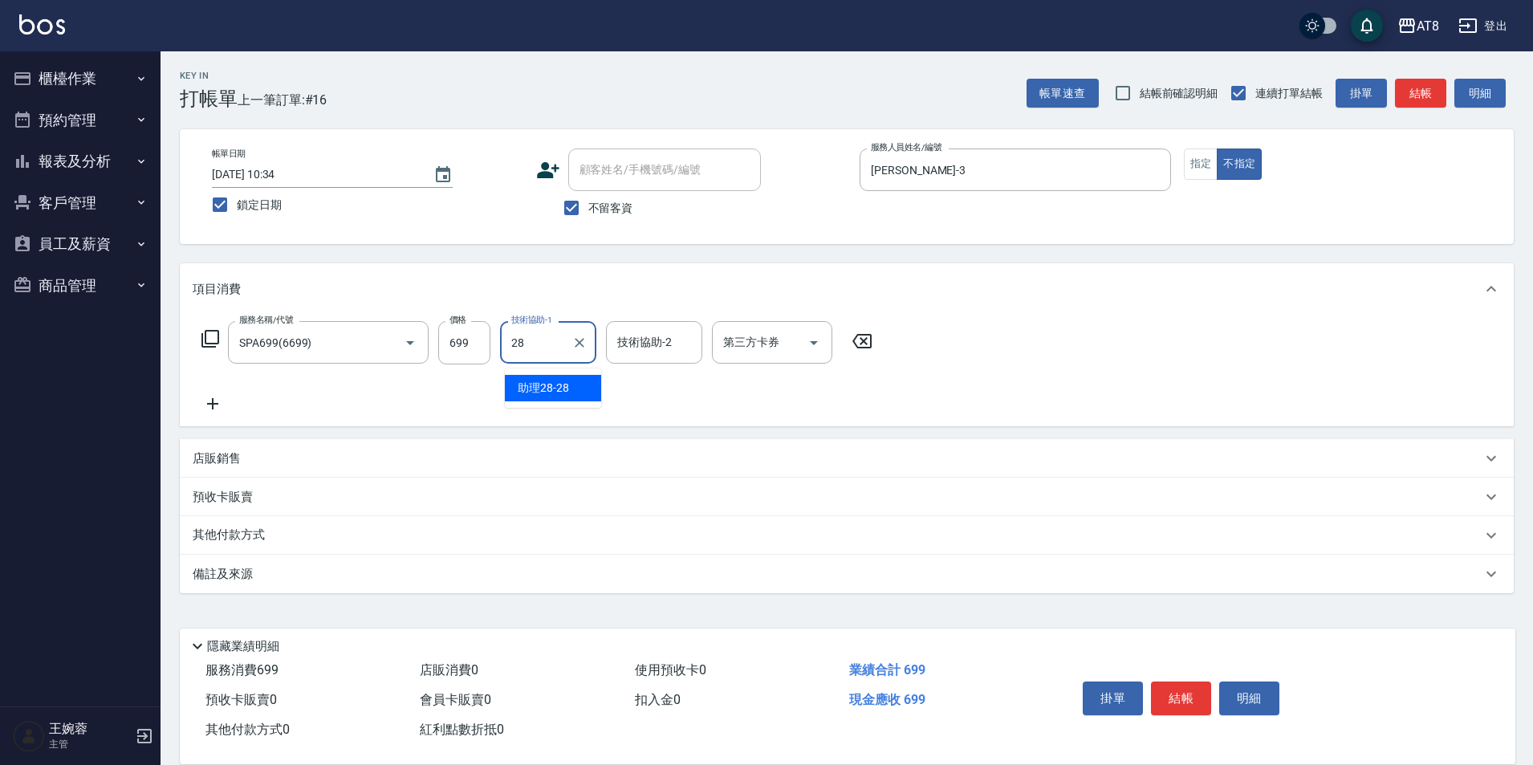
type input "助理28-28"
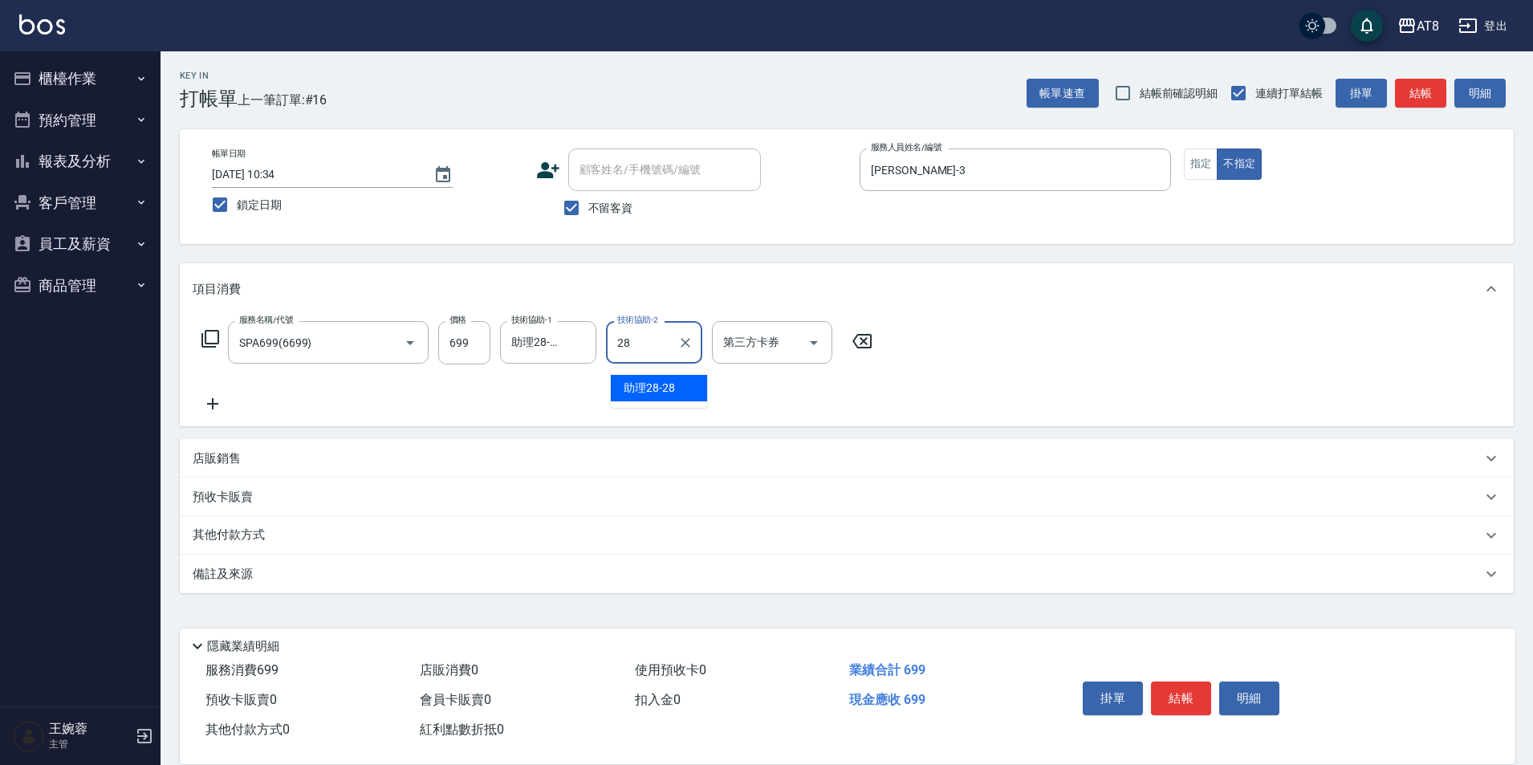
type input "助理28-28"
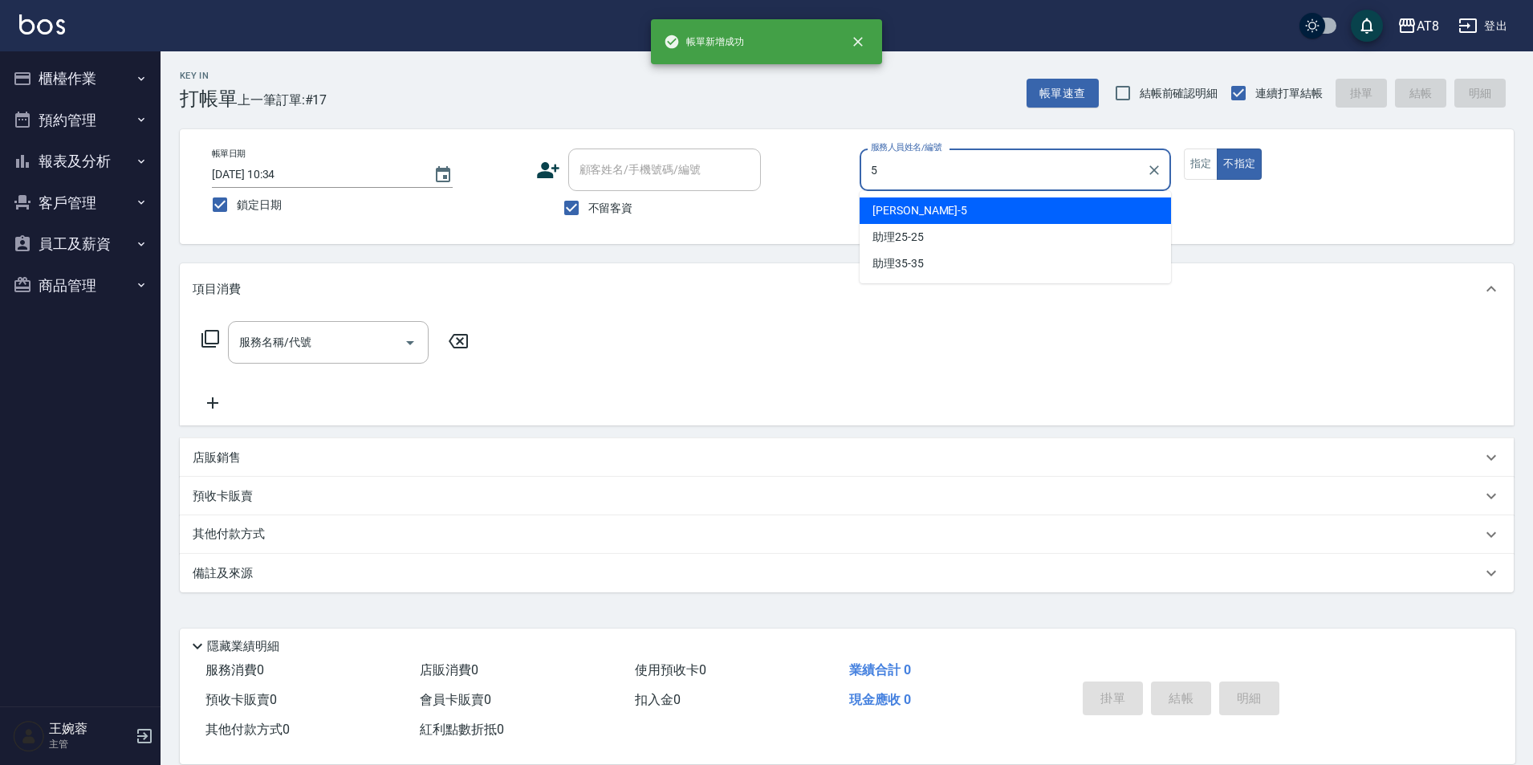
type input "HANK-5"
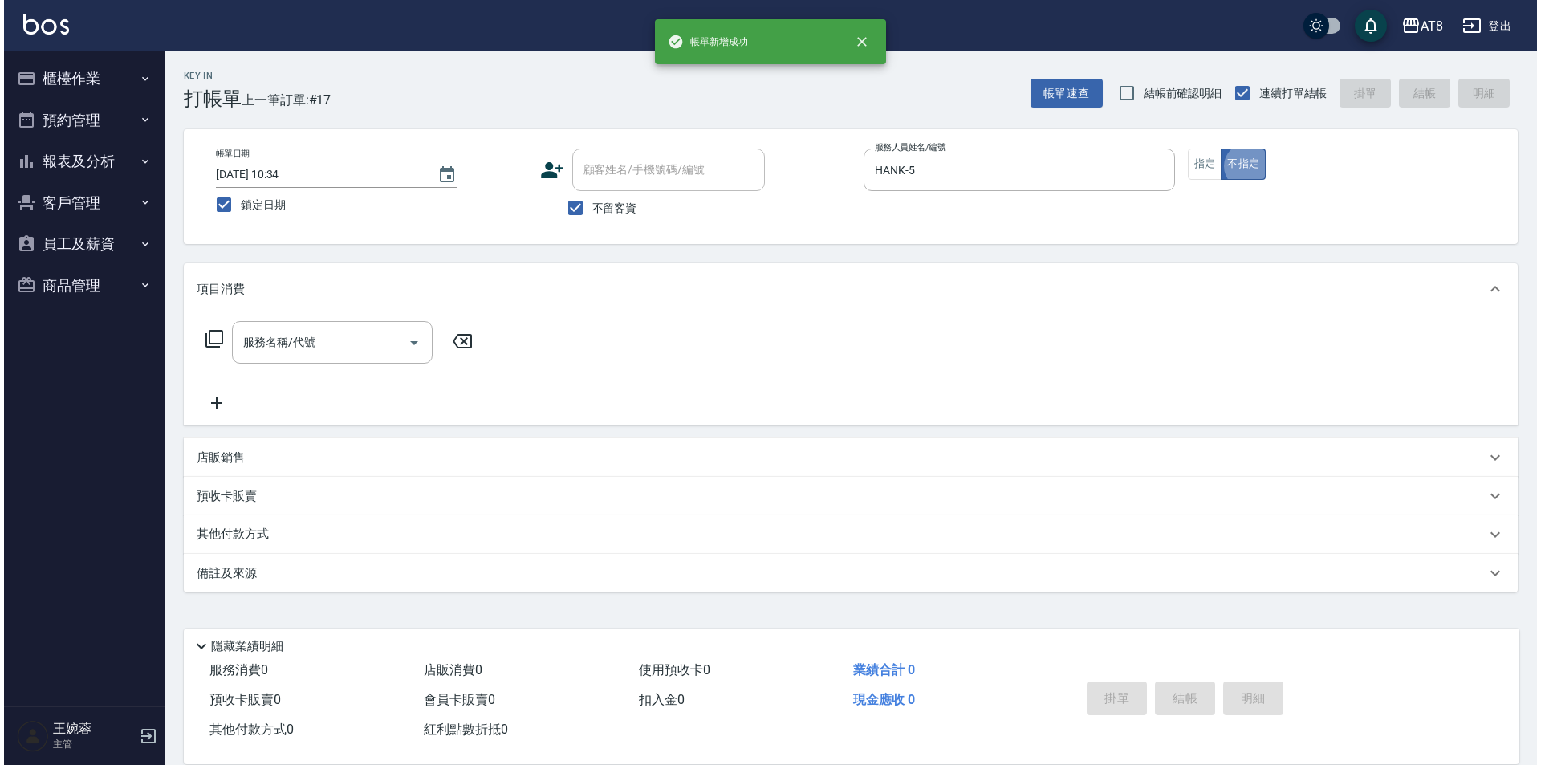
scroll to position [8, 0]
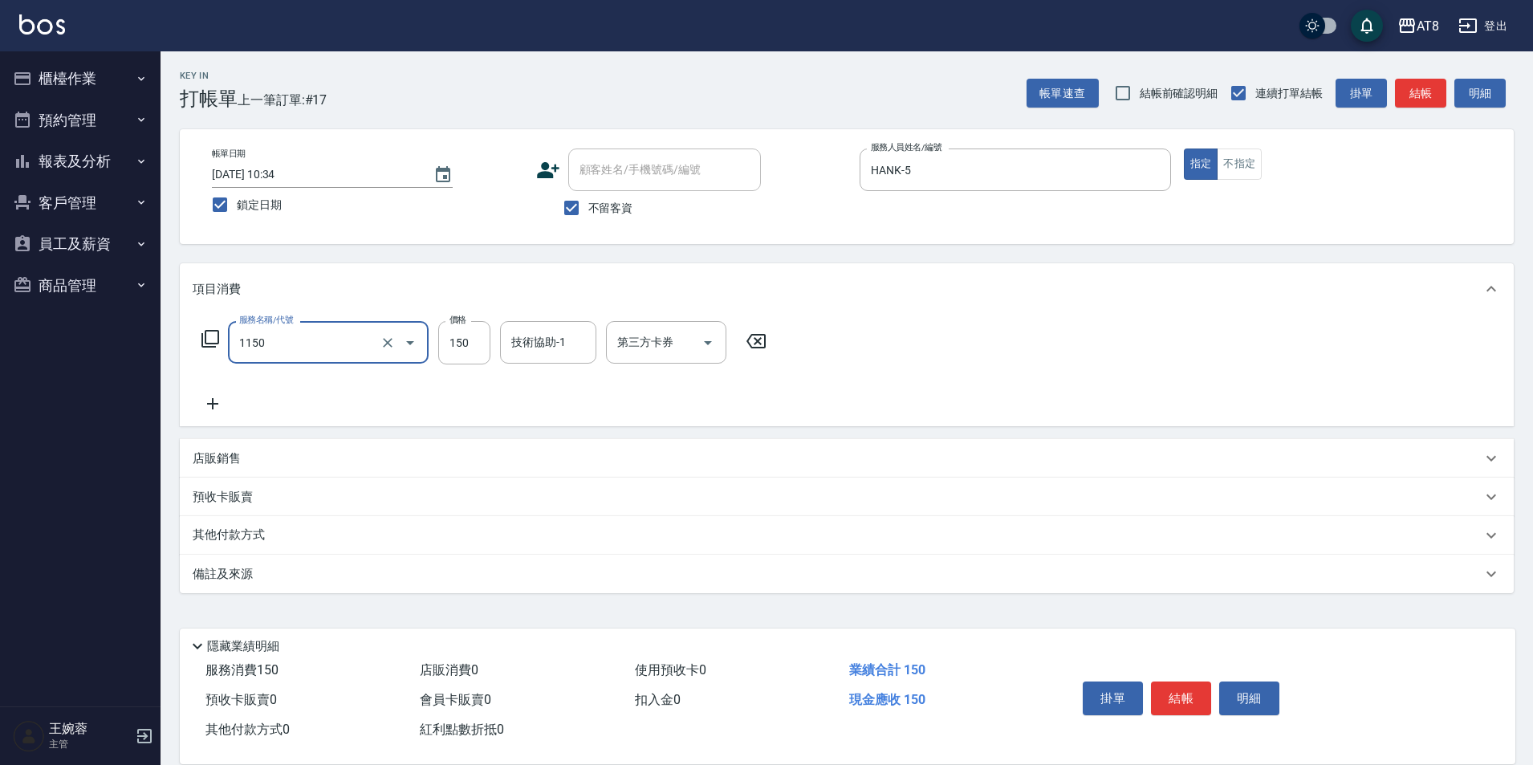
type input "洗髮(1150)"
type input "200"
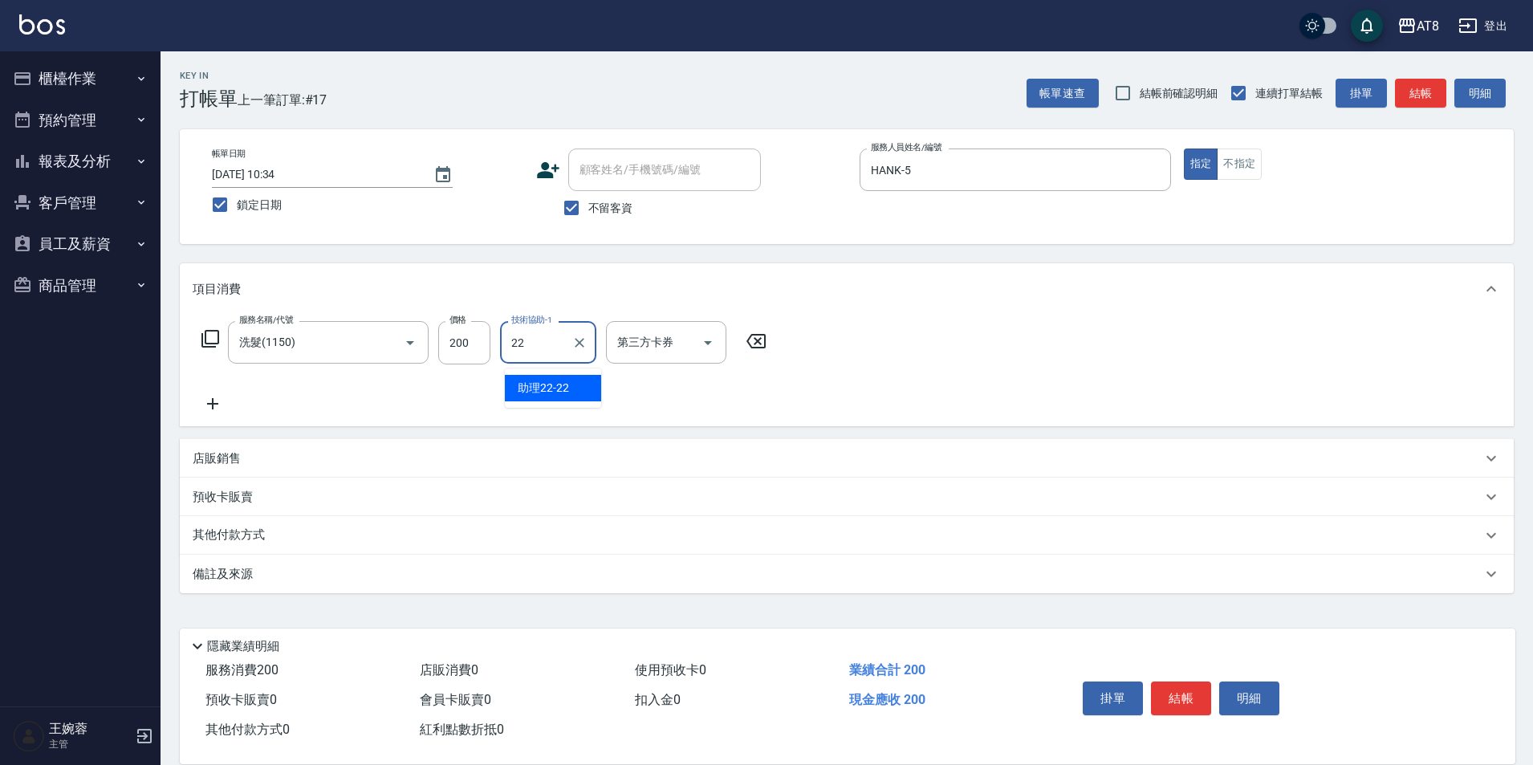
type input "助理22-22"
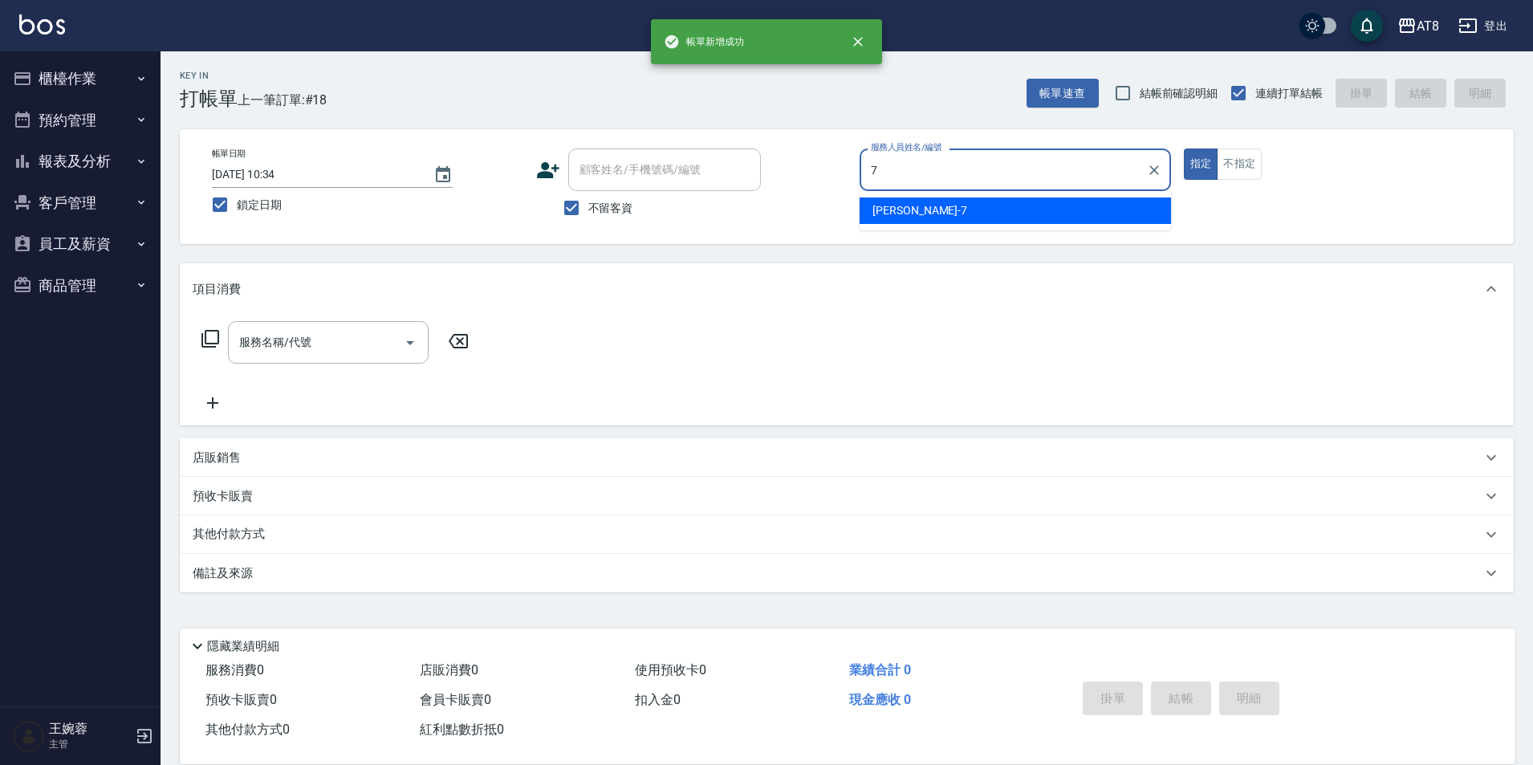
type input "[PERSON_NAME]-7"
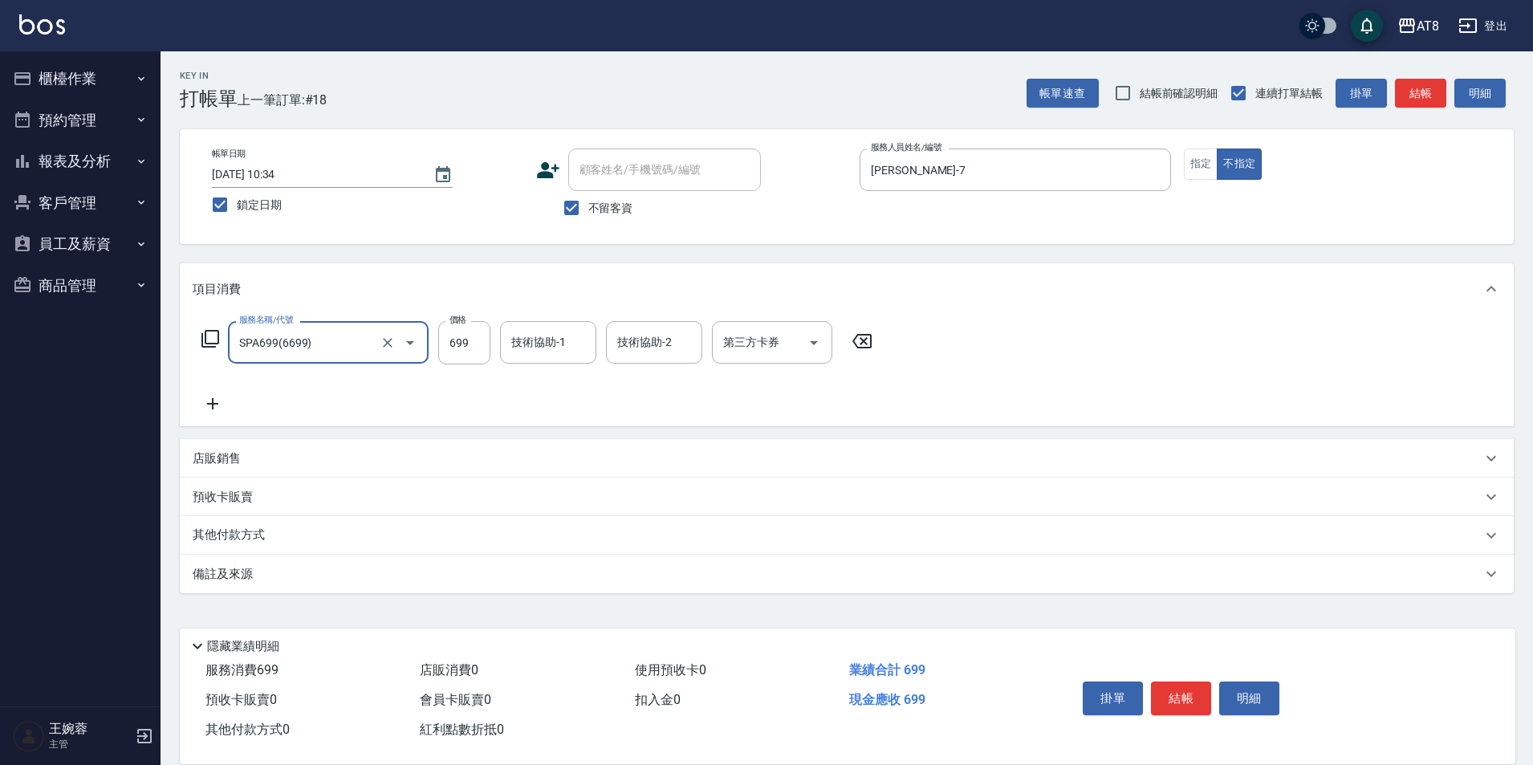
type input "SPA699(6699)"
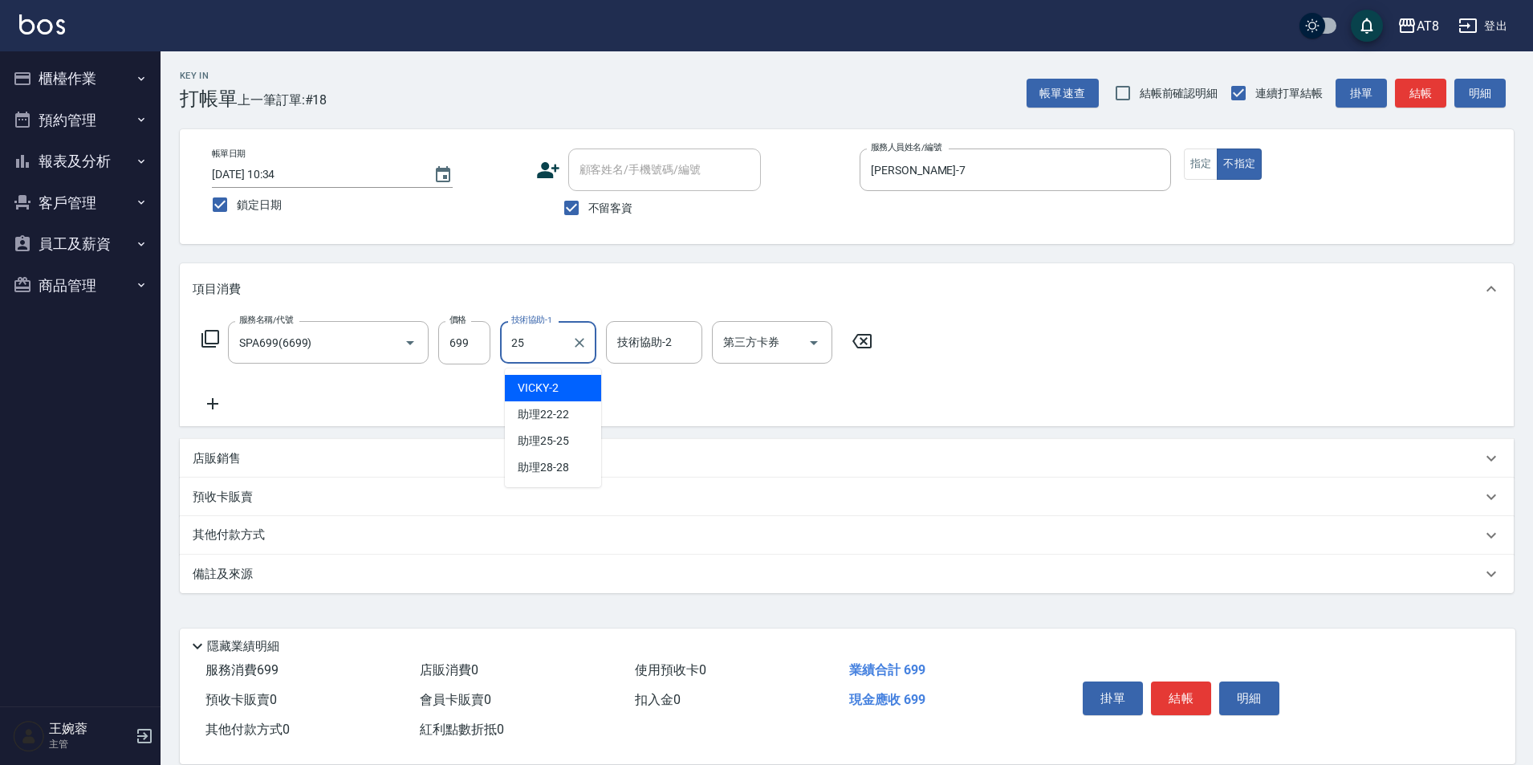
type input "助理25-25"
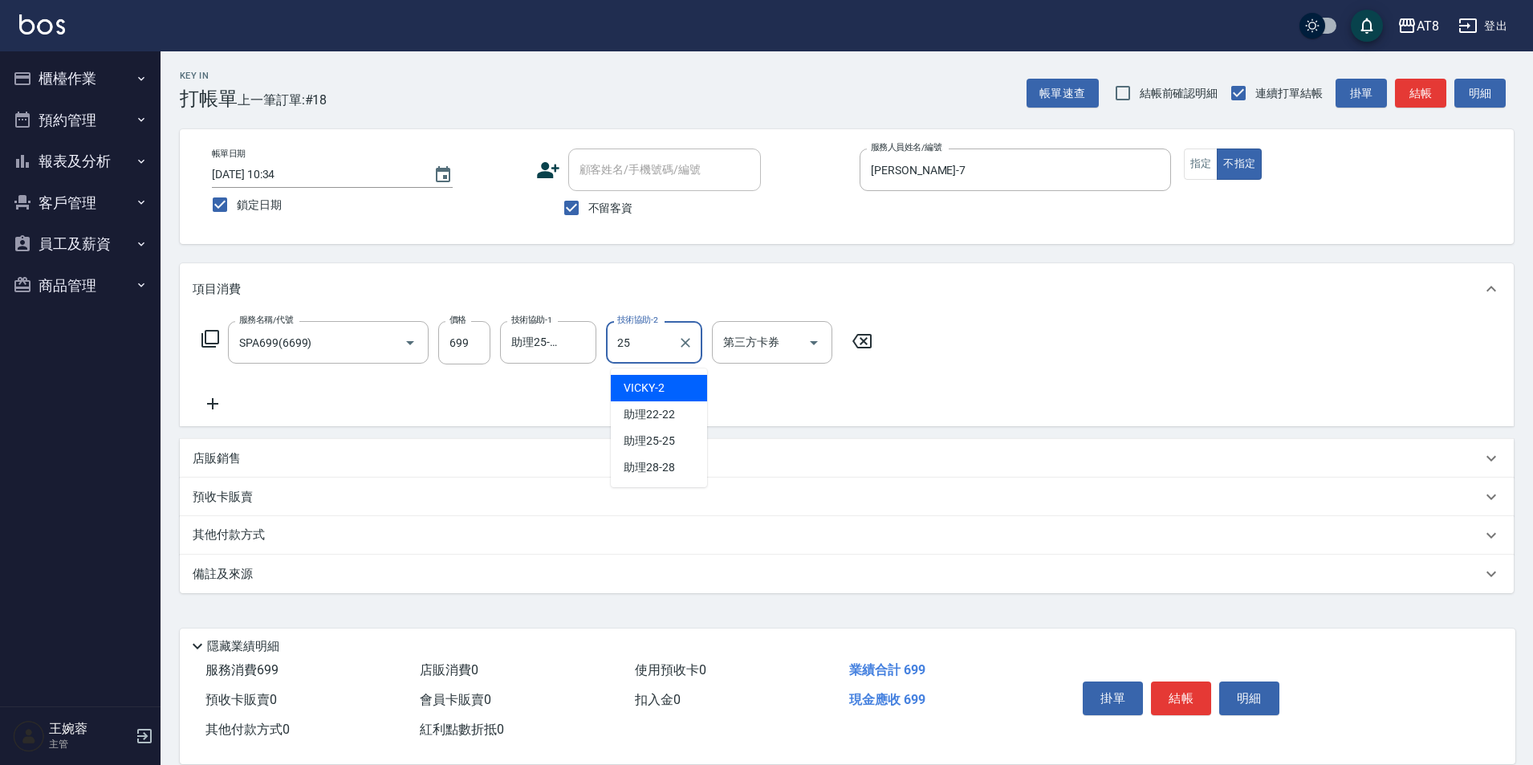
type input "助理25-25"
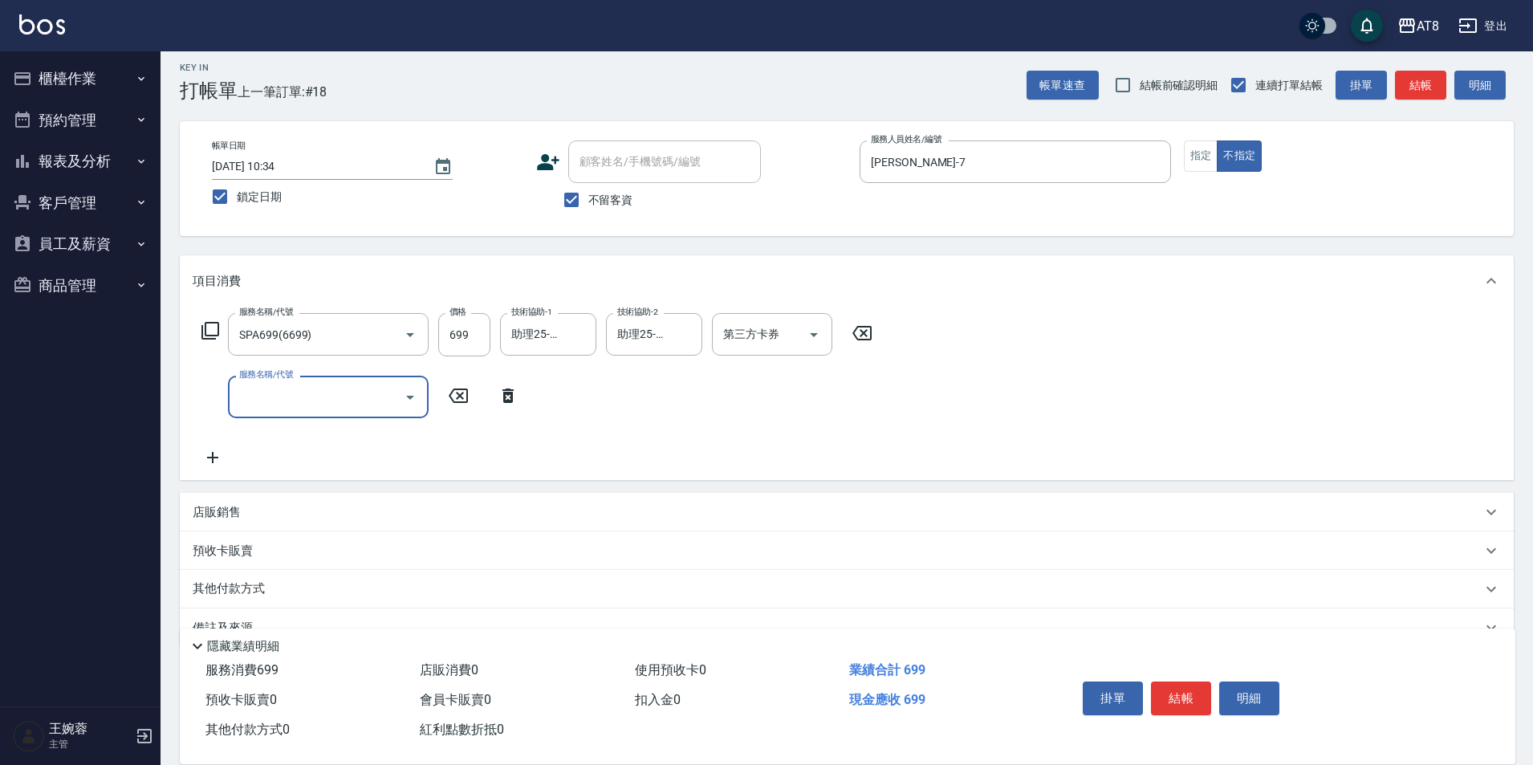
type input "5"
type input "剪髮(2220)"
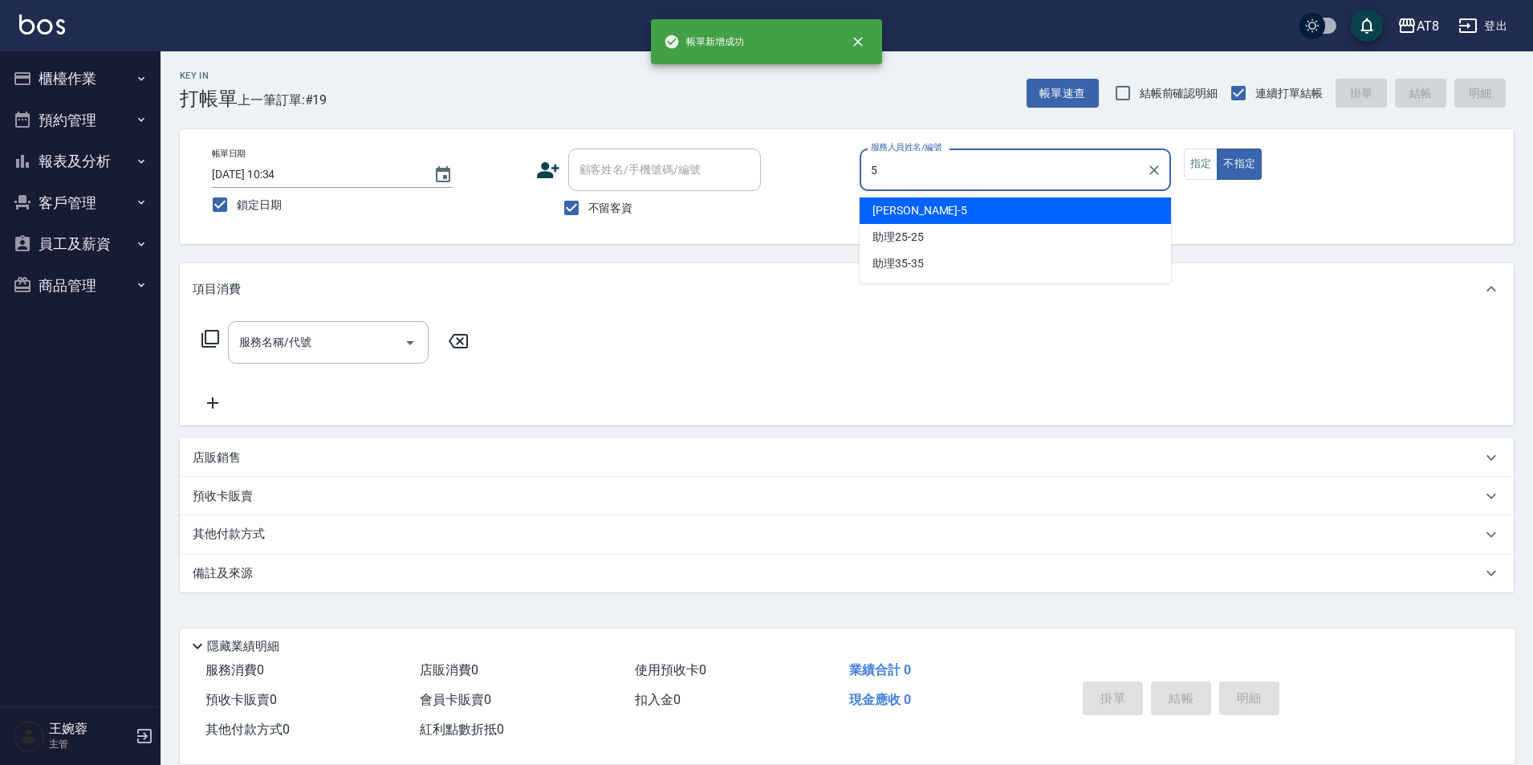
type input "HANK-5"
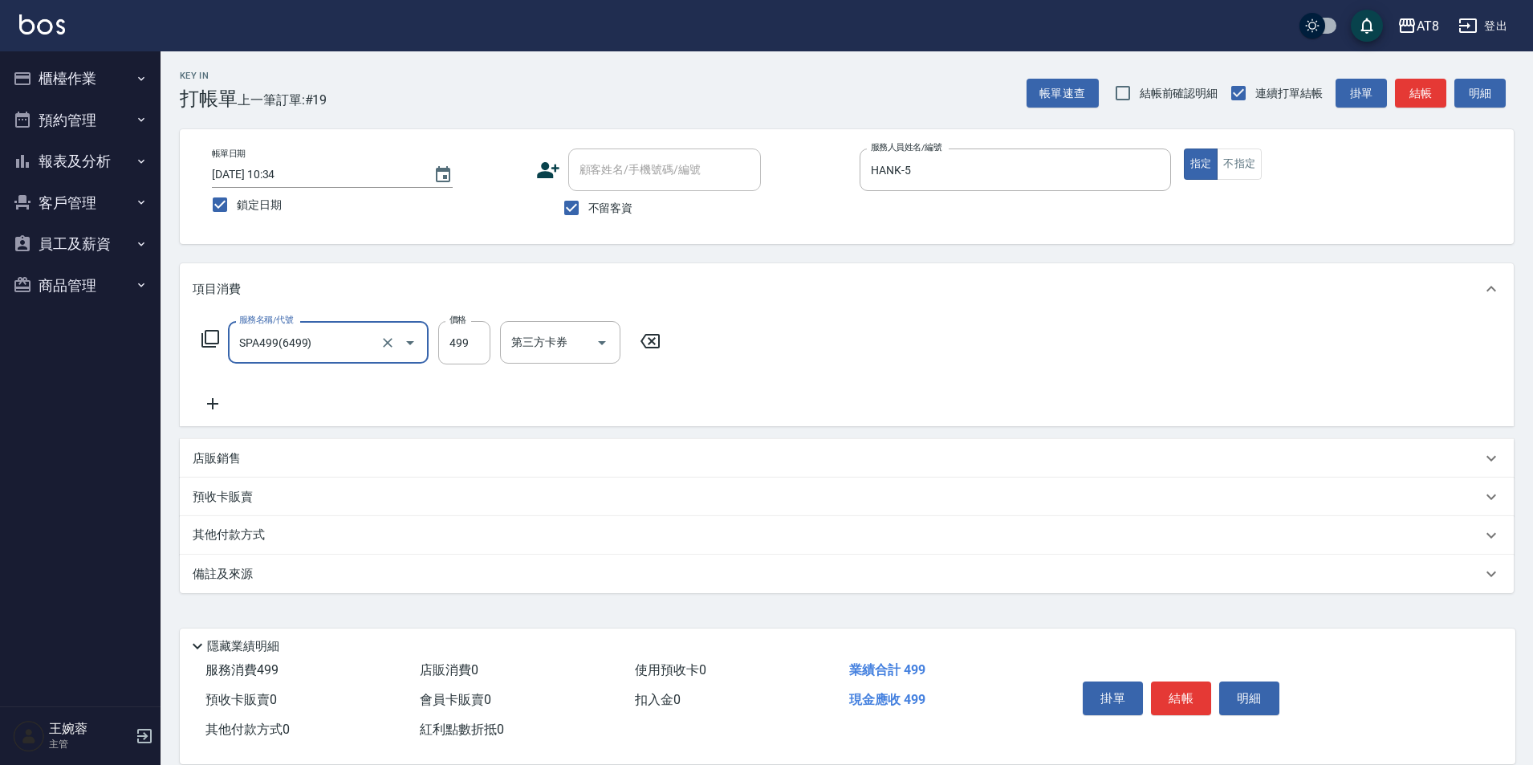
type input "SPA499(6499)"
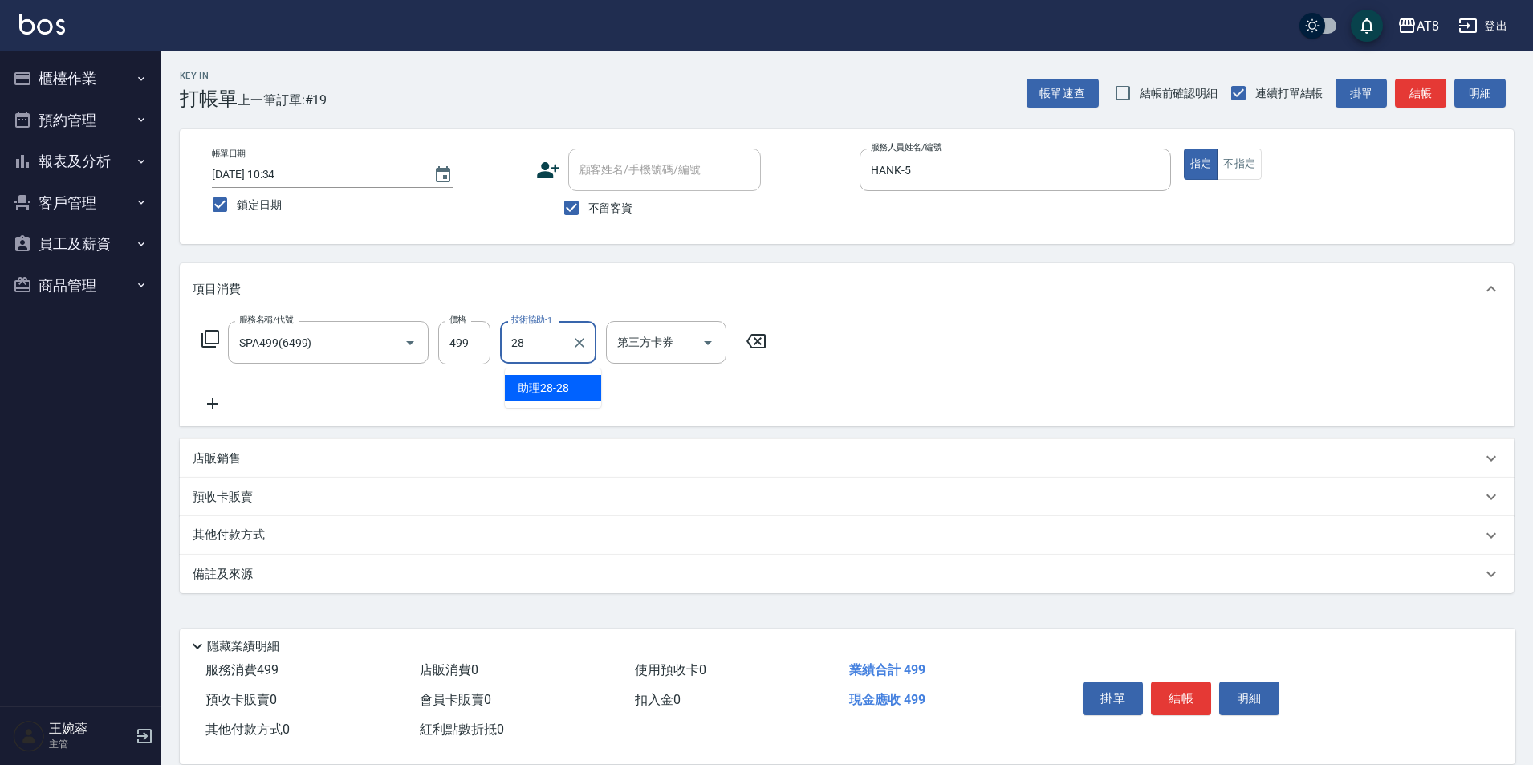
type input "助理28-28"
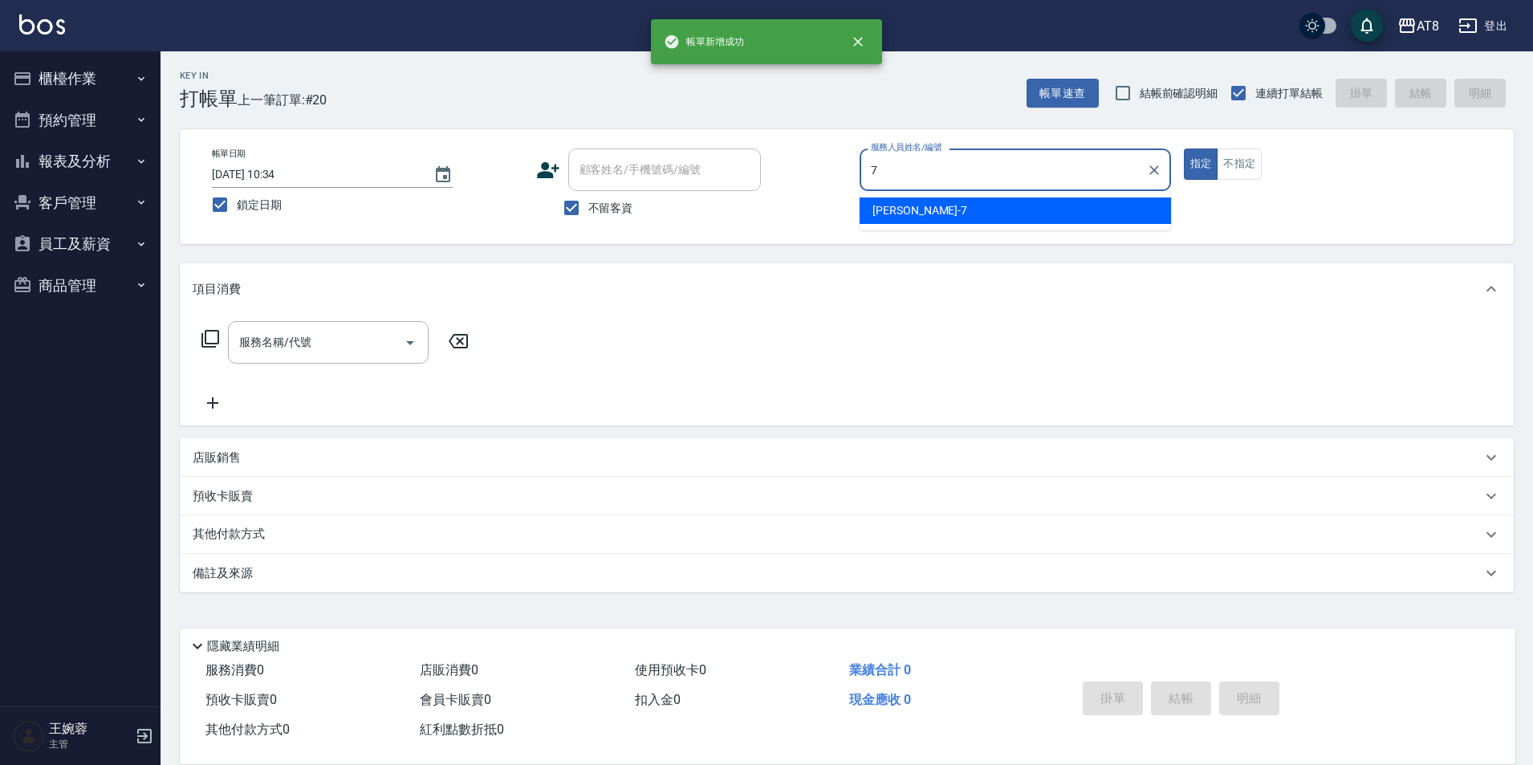
type input "[PERSON_NAME]-7"
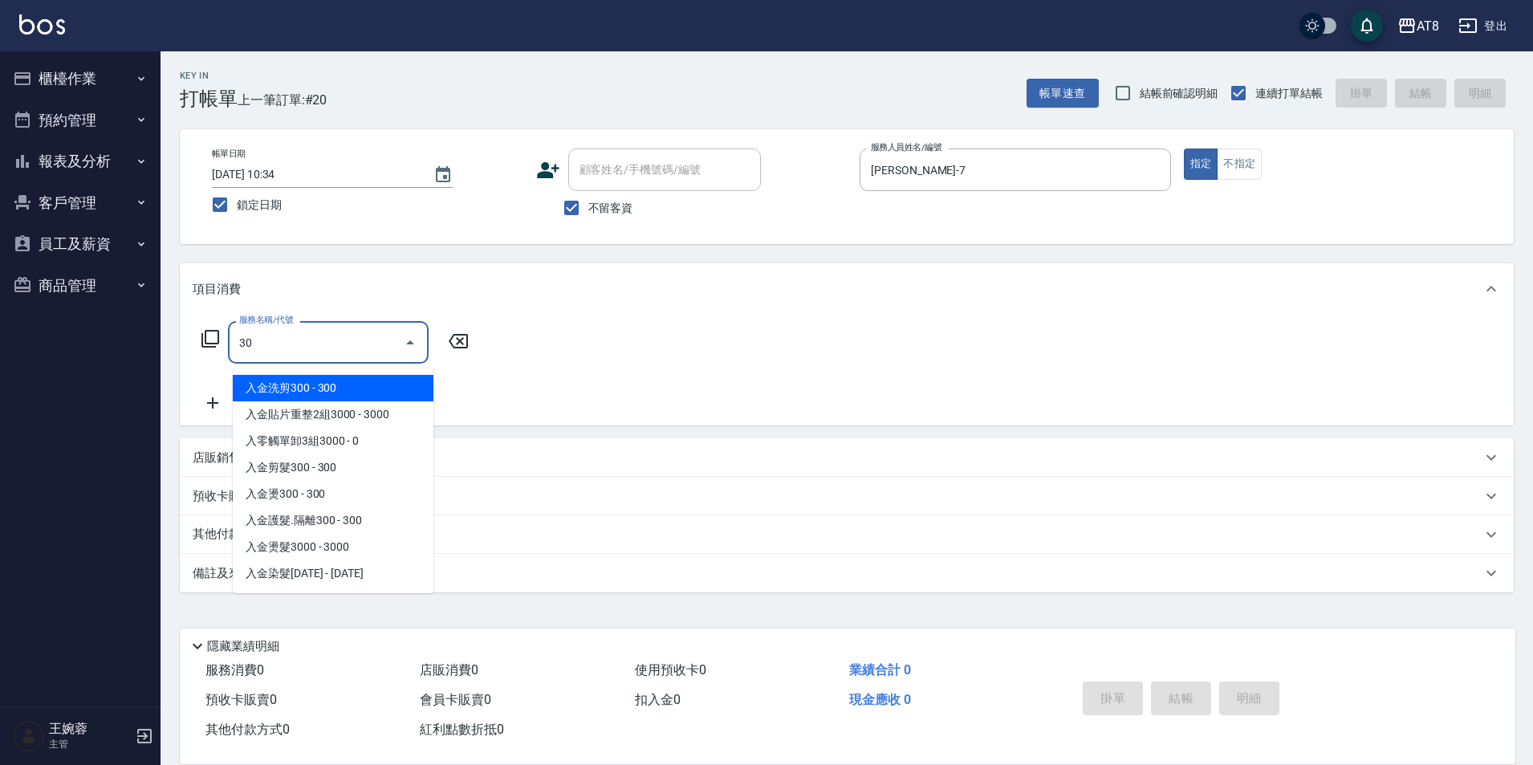
type input "3"
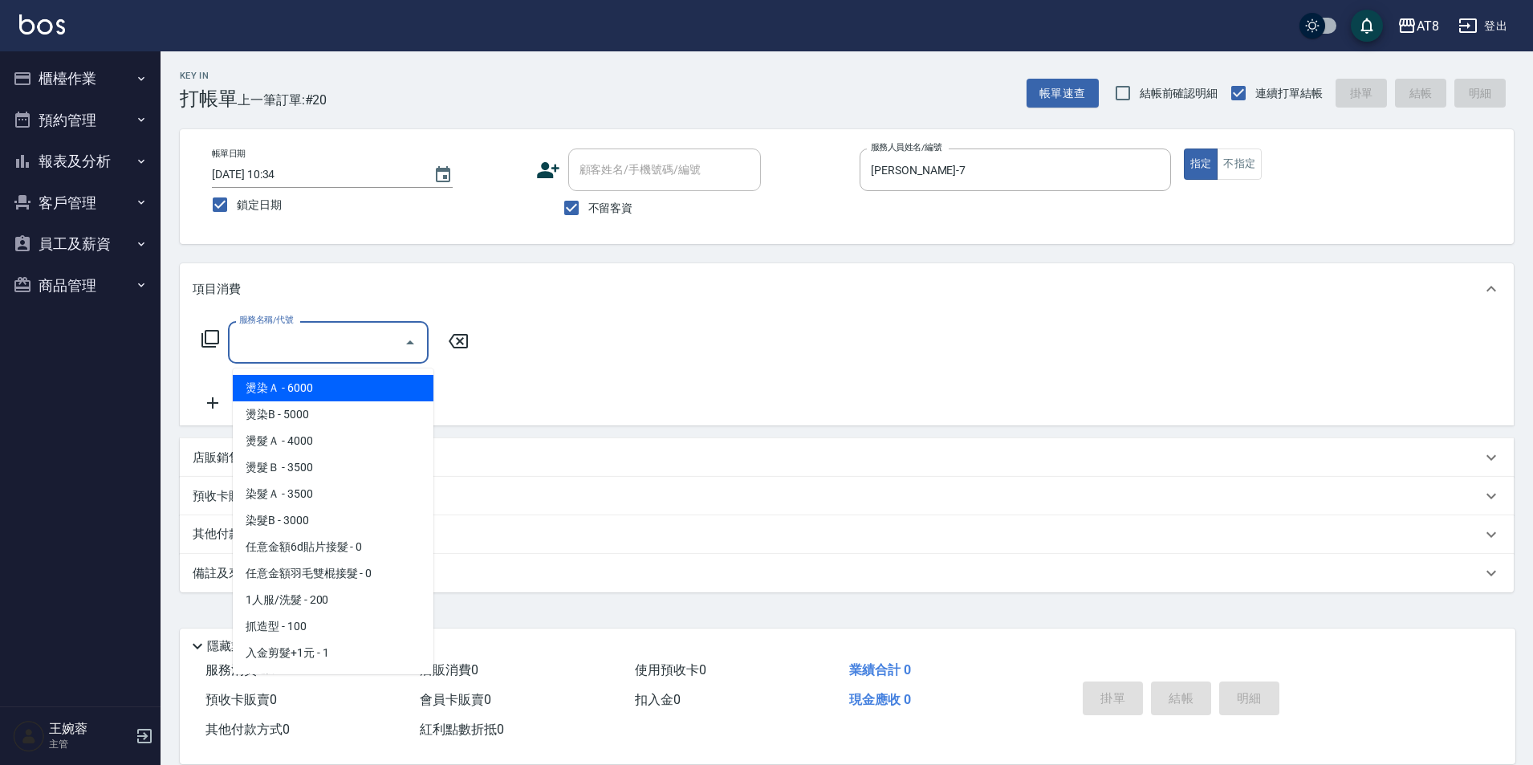
click at [205, 339] on icon at bounding box center [210, 338] width 19 height 19
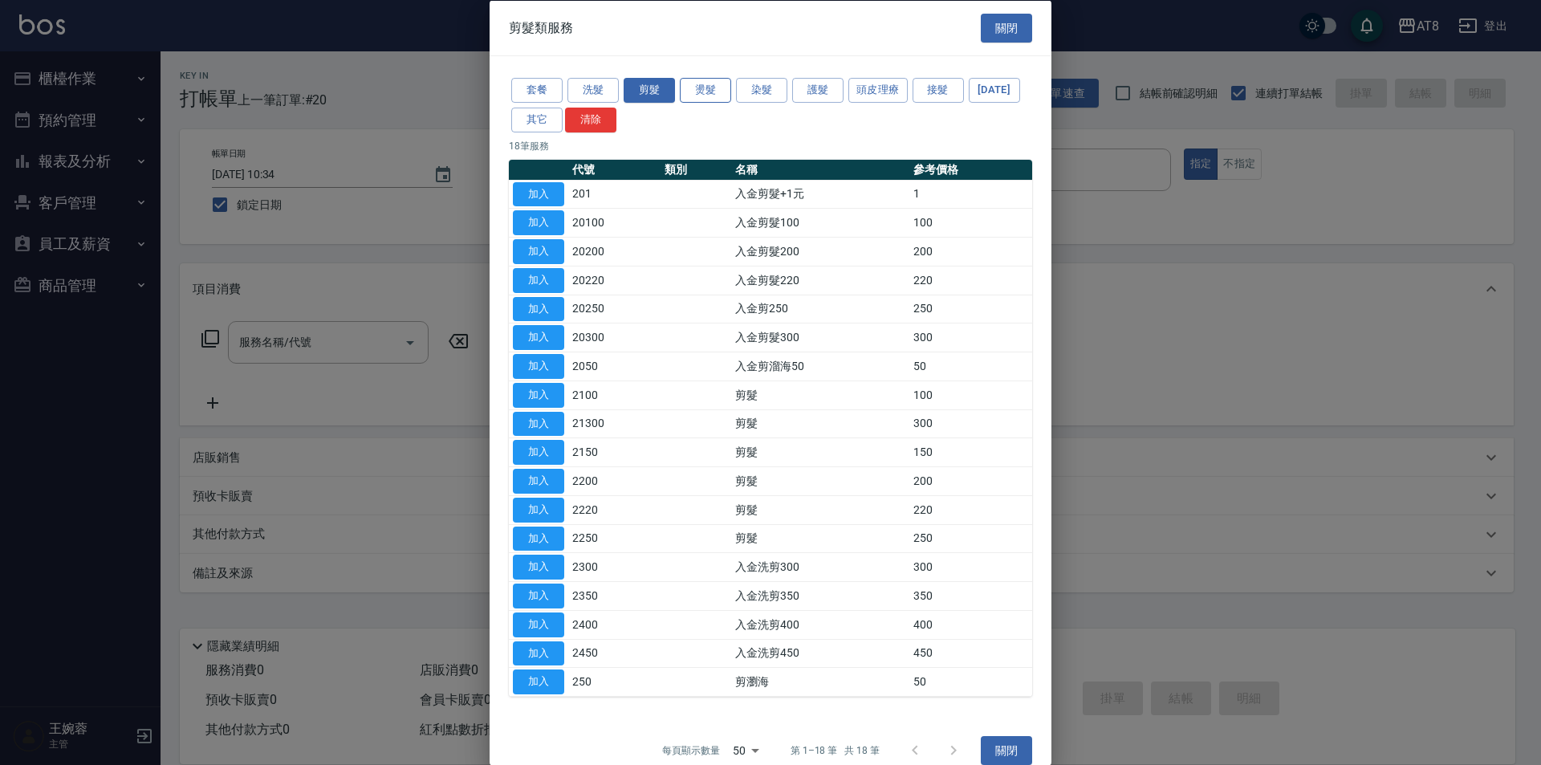
click at [713, 95] on button "燙髮" at bounding box center [705, 90] width 51 height 25
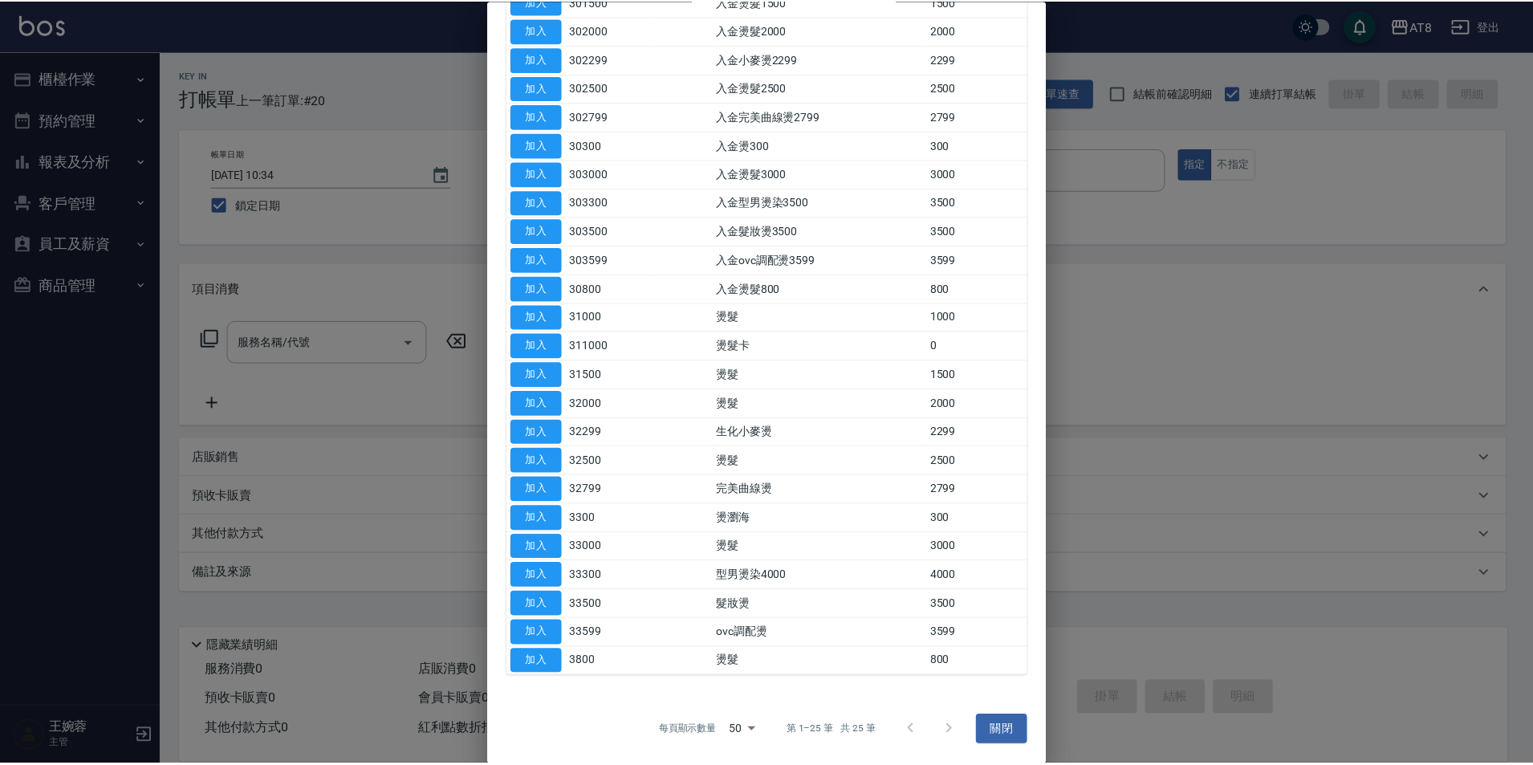
scroll to position [260, 0]
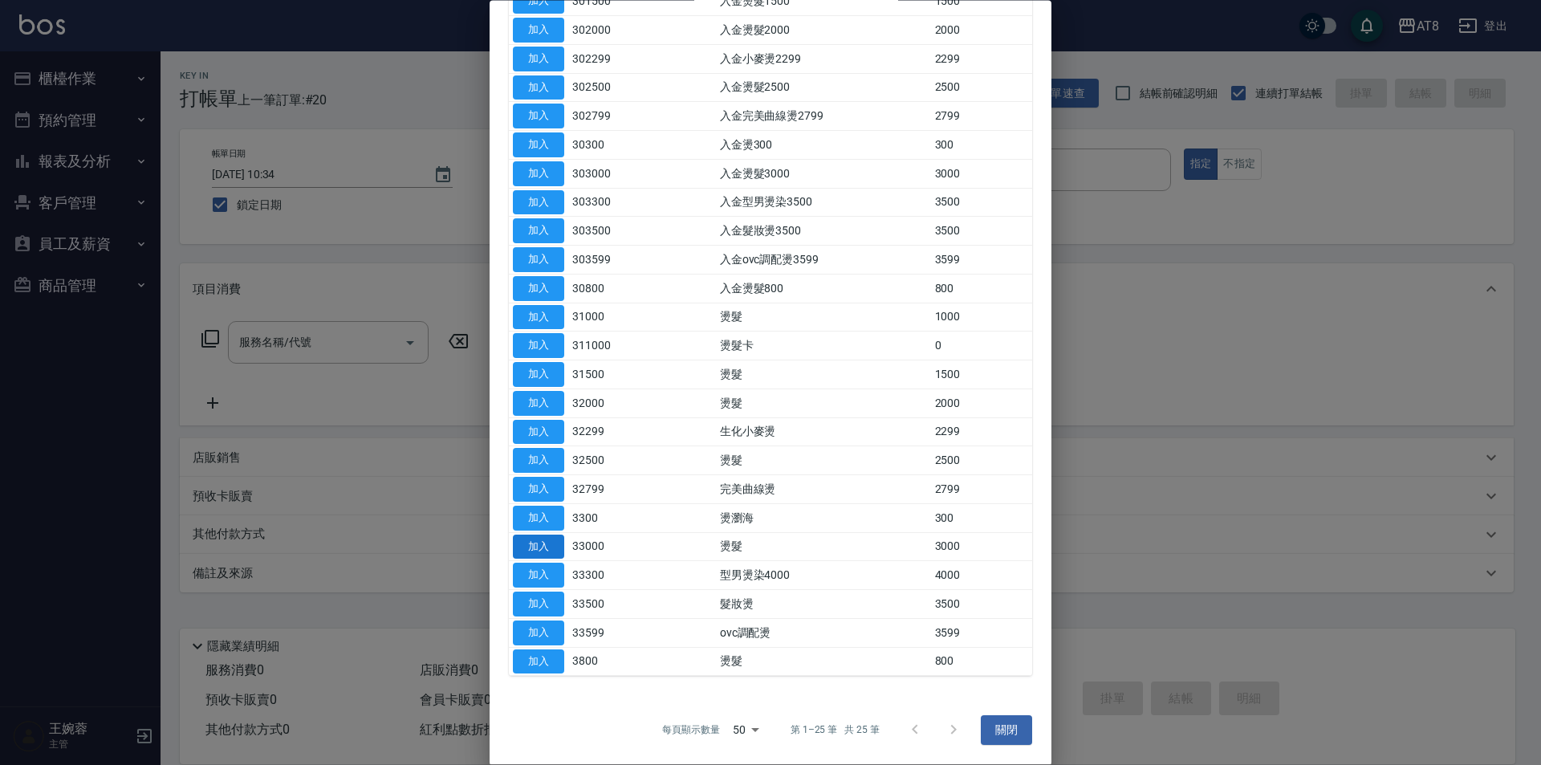
click at [530, 559] on button "加入" at bounding box center [538, 546] width 51 height 25
type input "燙髮(33000)"
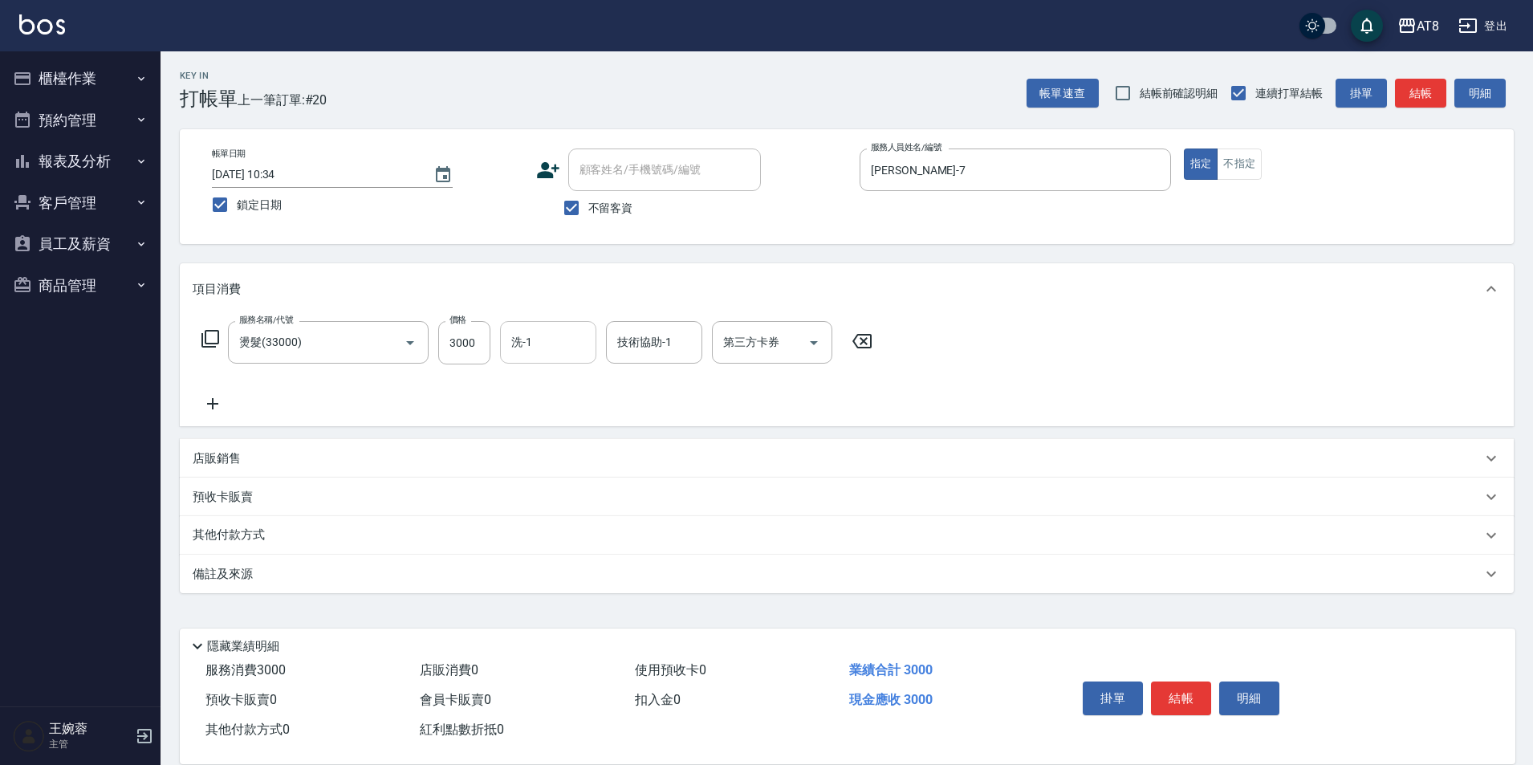
click at [548, 356] on div "洗-1" at bounding box center [548, 342] width 96 height 43
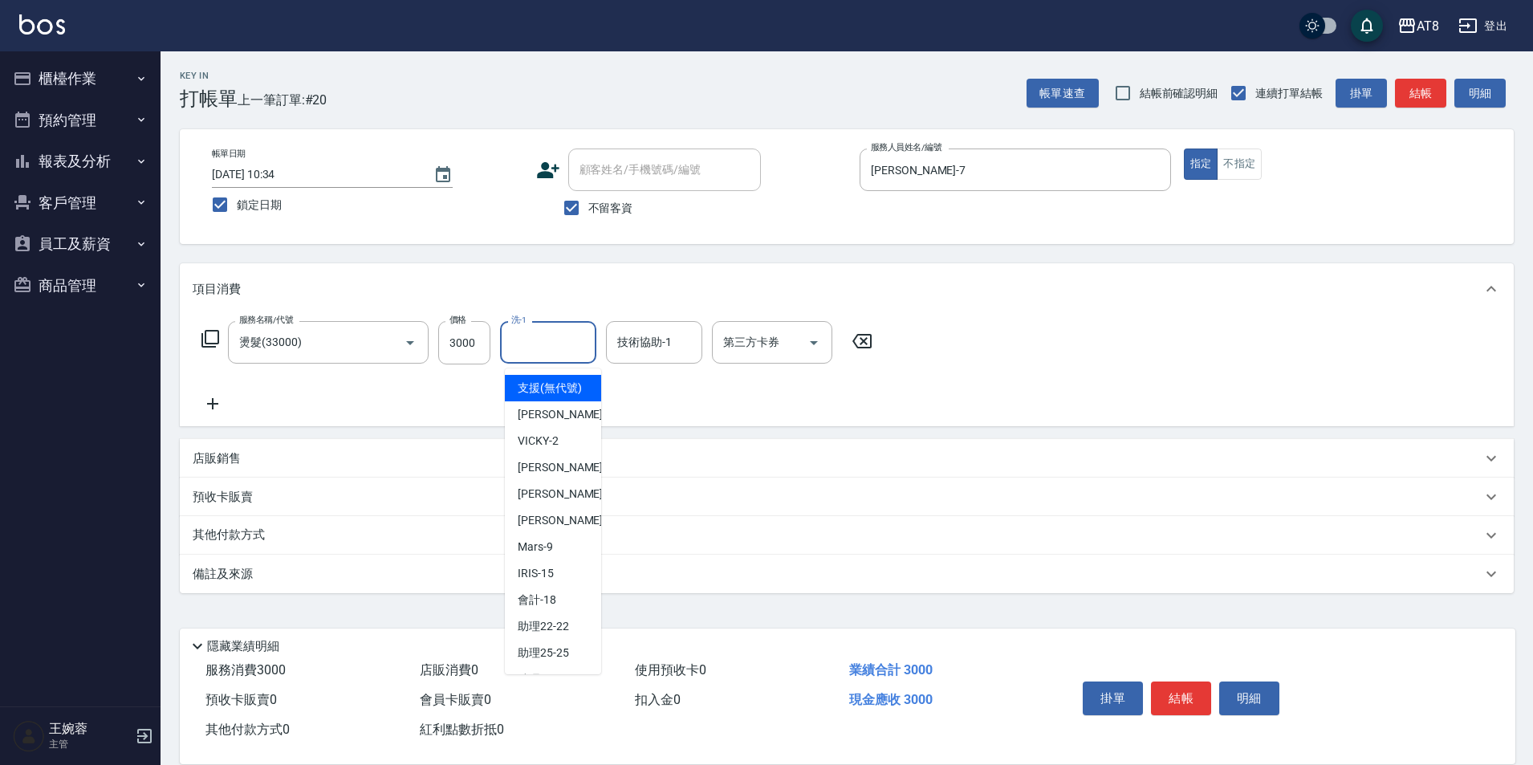
click at [1207, 330] on div "服務名稱/代號 燙髮(33000) 服務名稱/代號 價格 3000 價格 洗-1 洗-1 技術協助-1 技術協助-1 第三方卡券 第三方卡券" at bounding box center [847, 371] width 1334 height 112
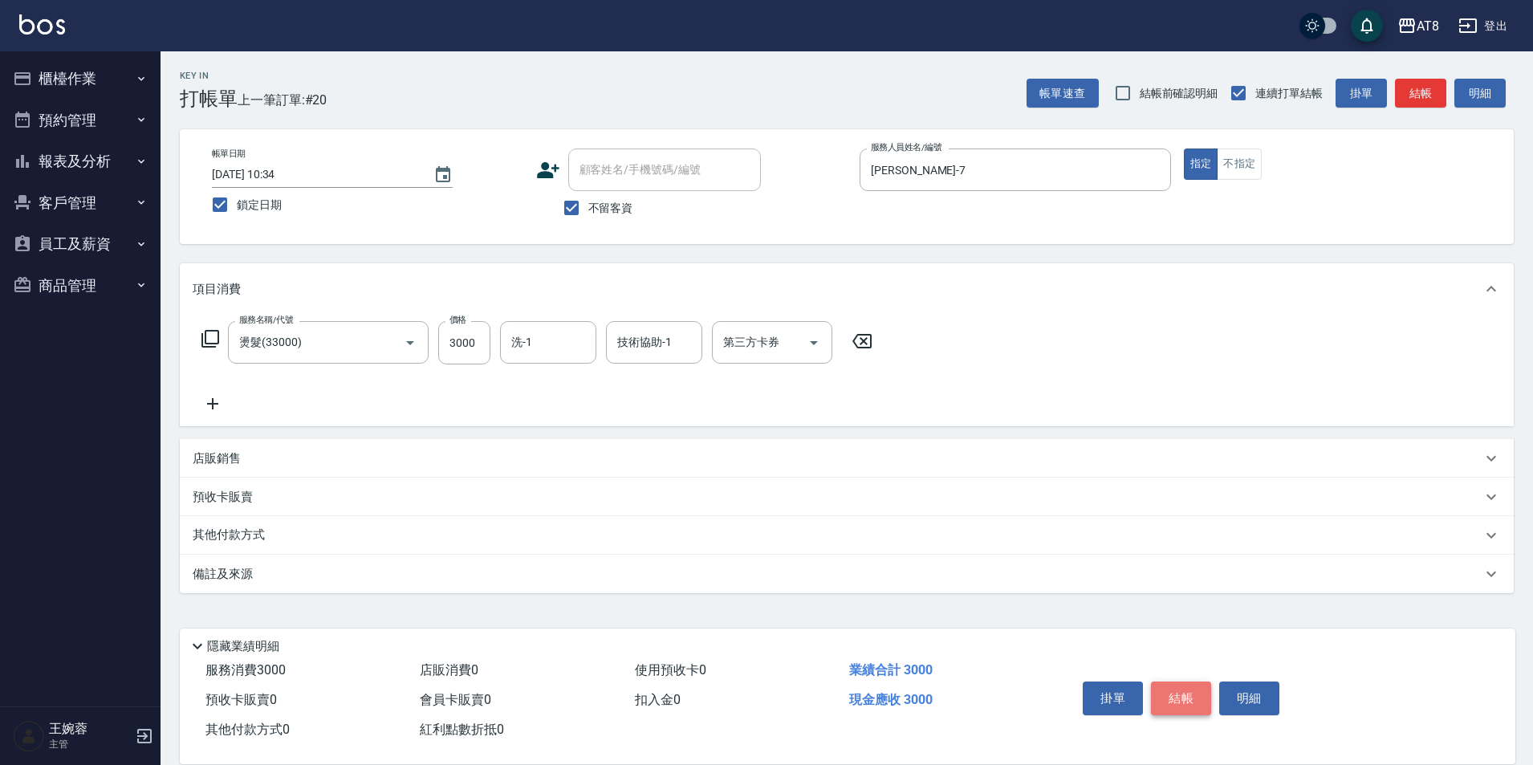
click at [1181, 691] on button "結帳" at bounding box center [1181, 698] width 60 height 34
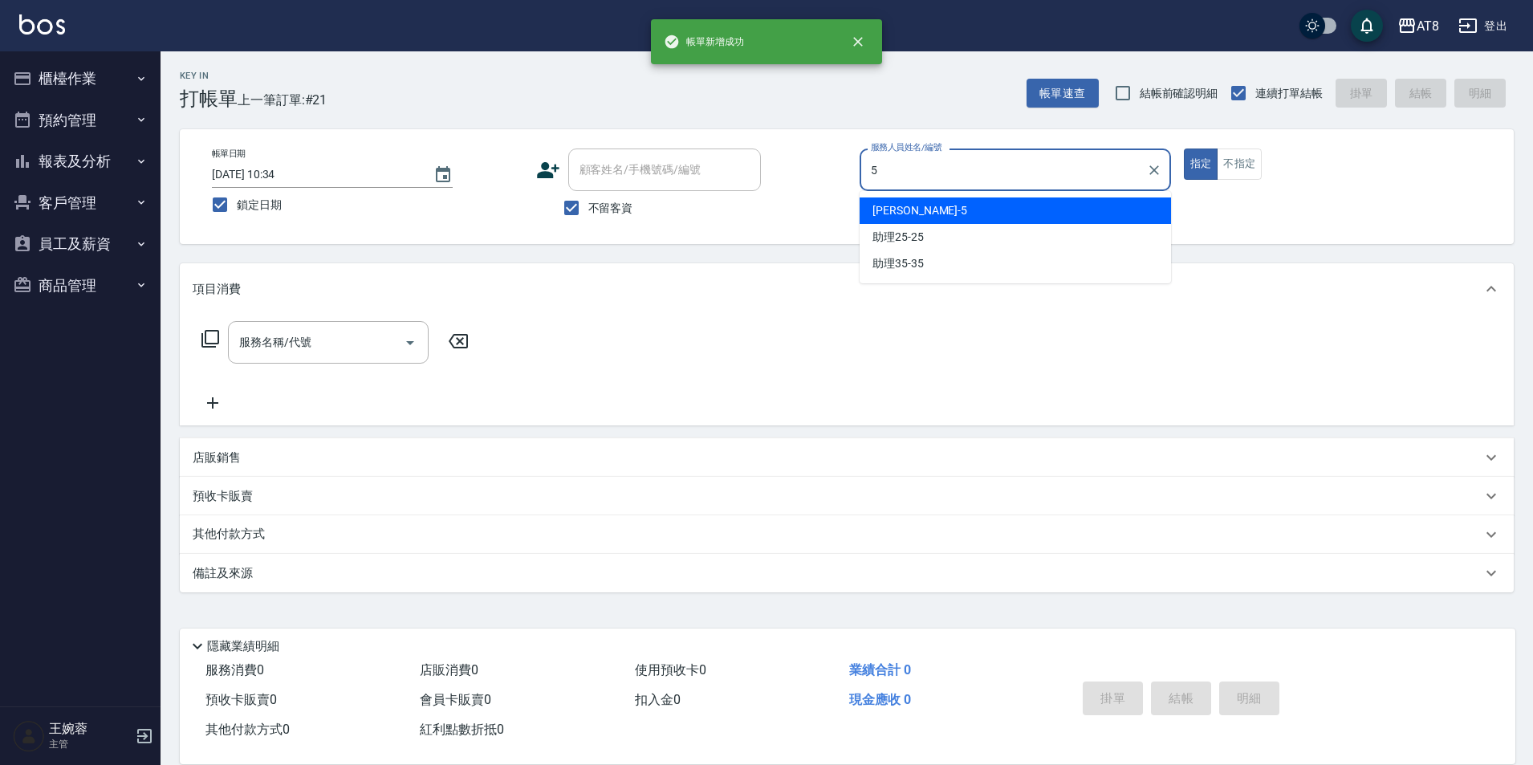
type input "HANK-5"
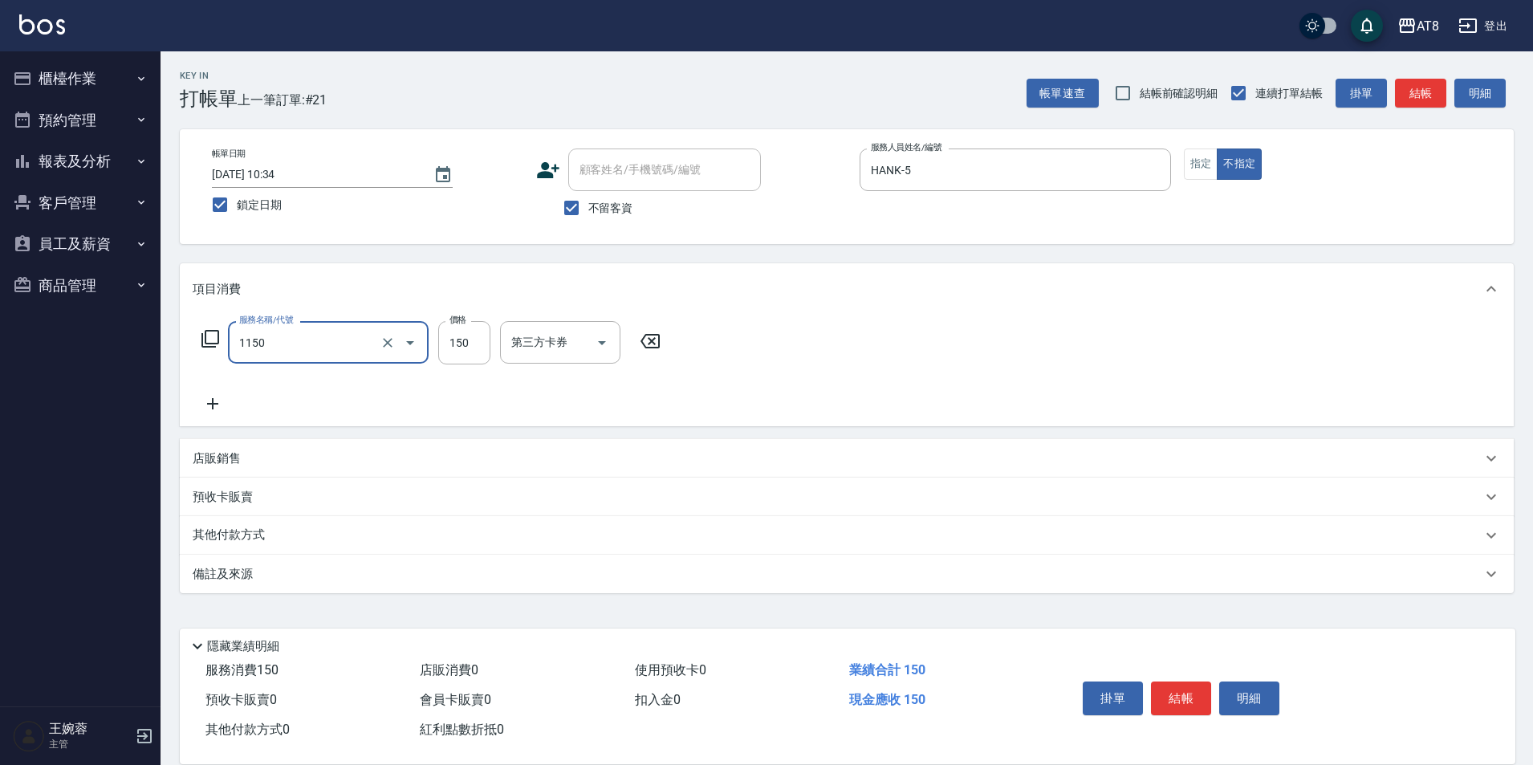
type input "洗髮(1150)"
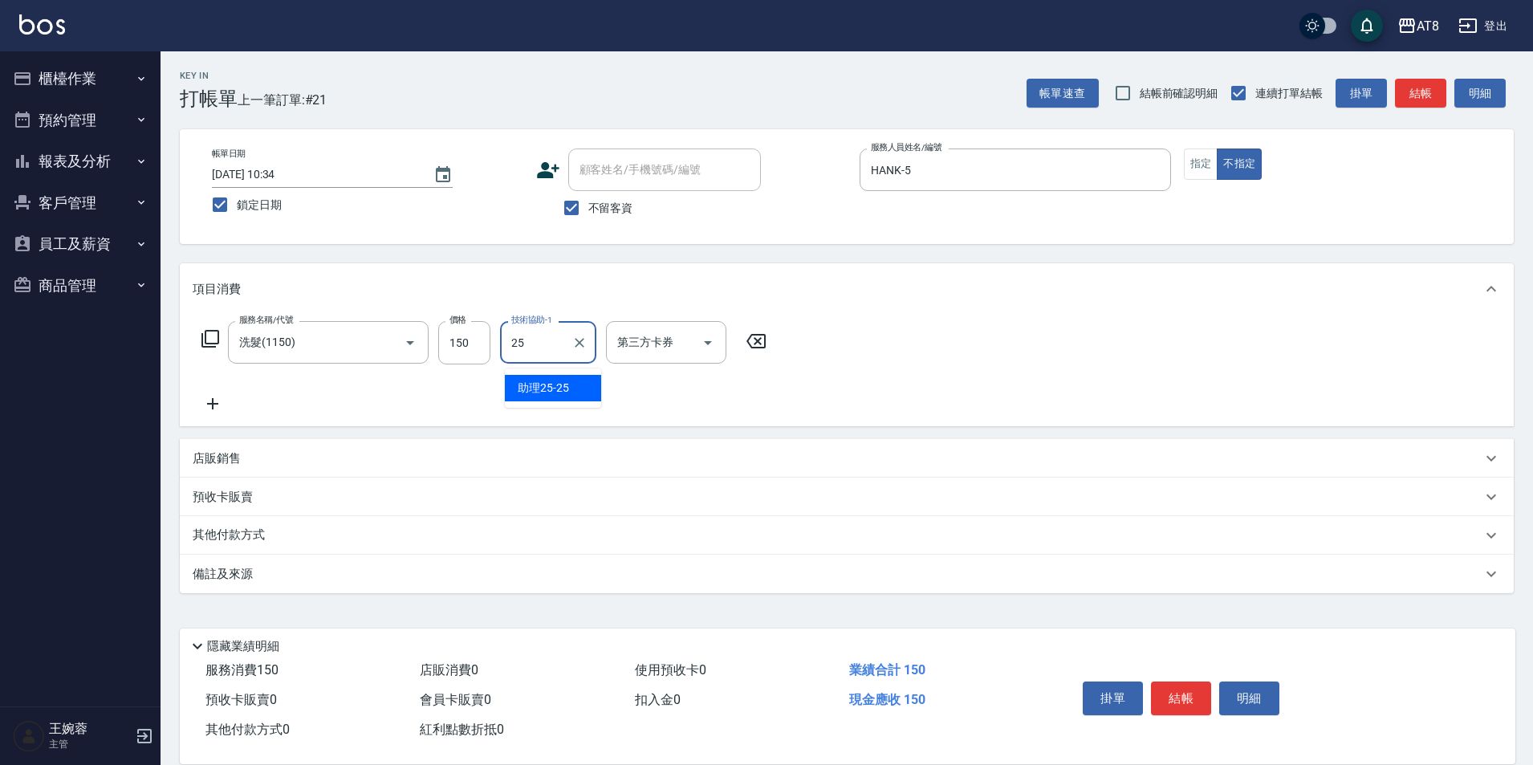
type input "助理25-25"
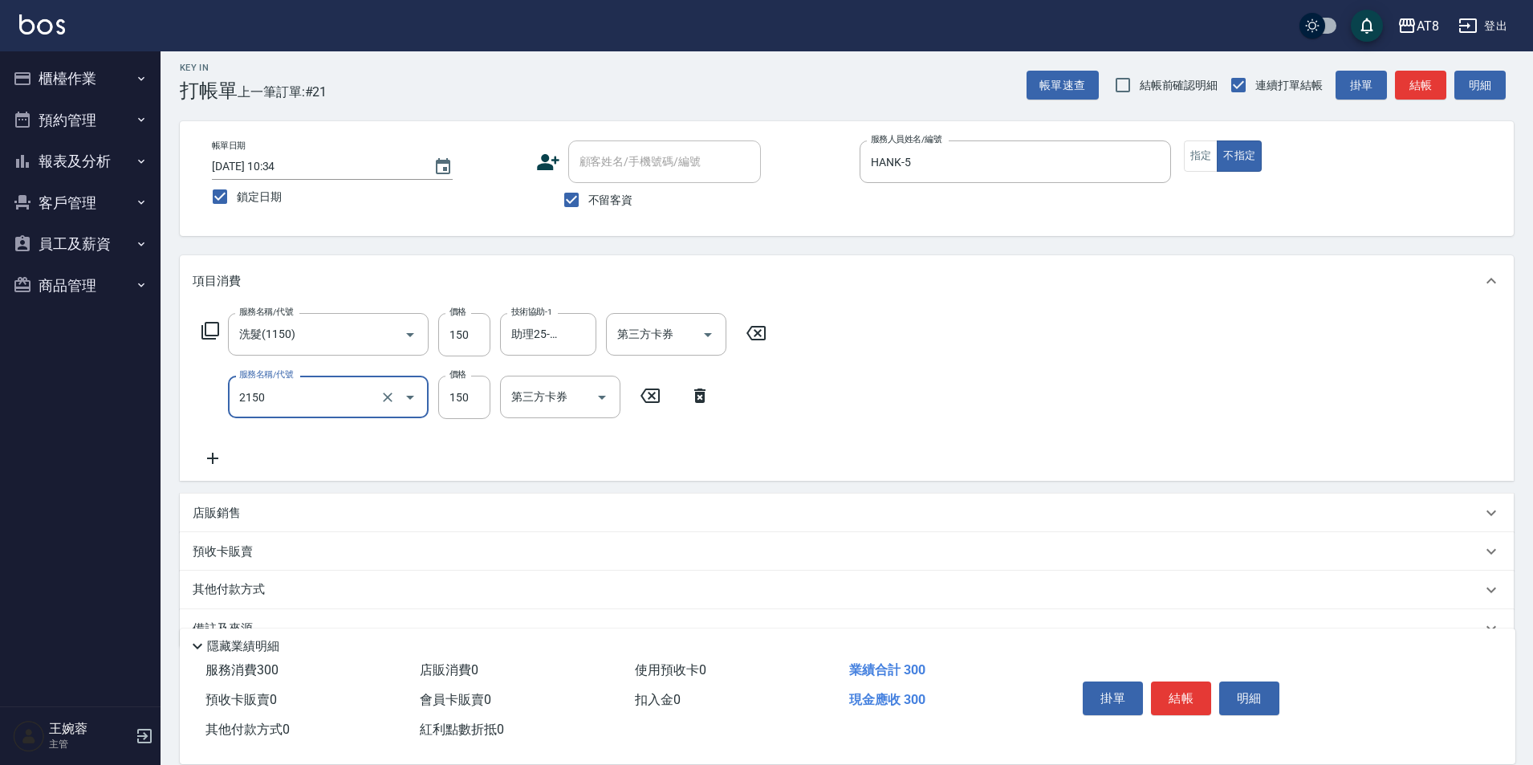
type input "剪髮(2150)"
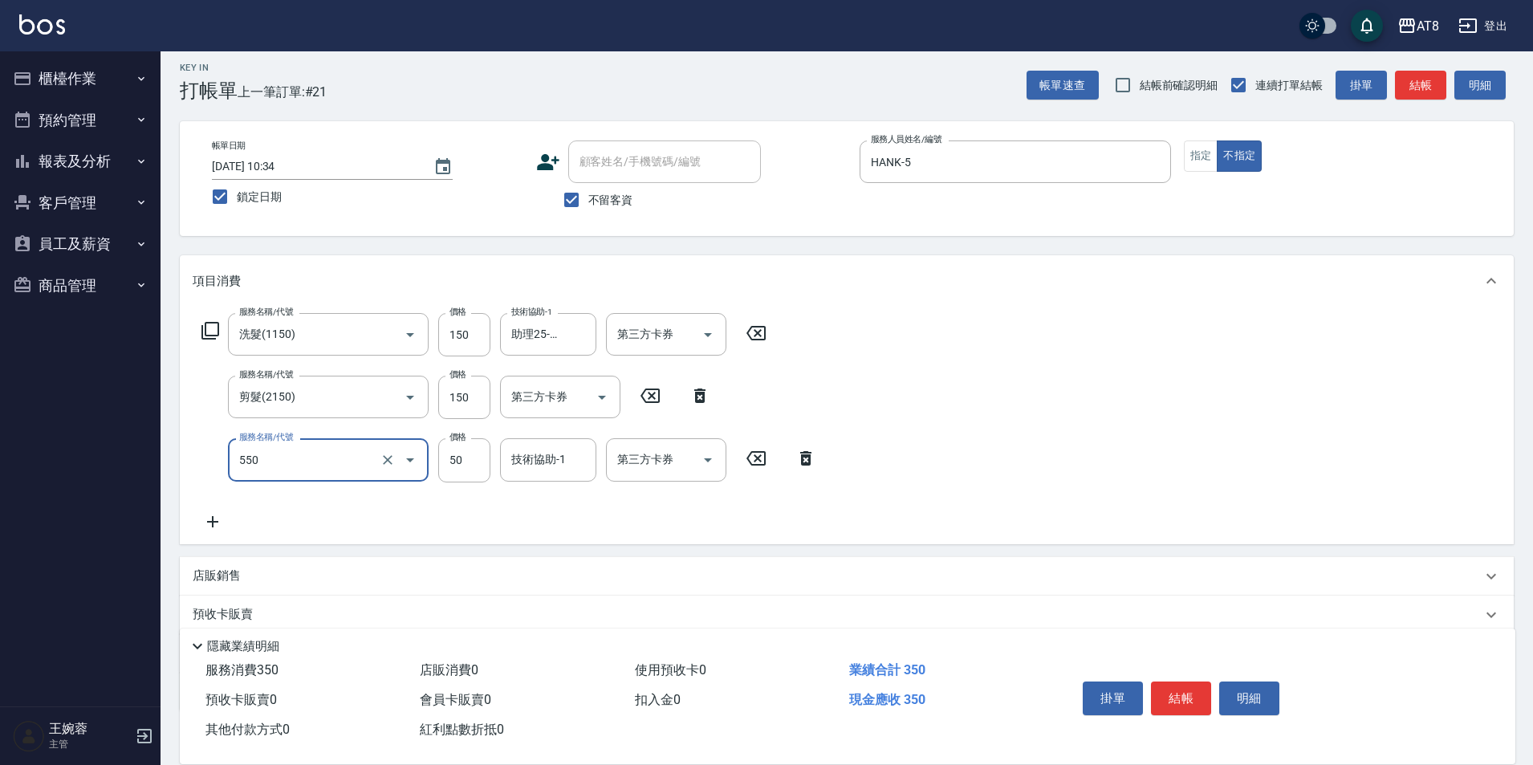
type input "精油或深層(550)"
type input "助理25-25"
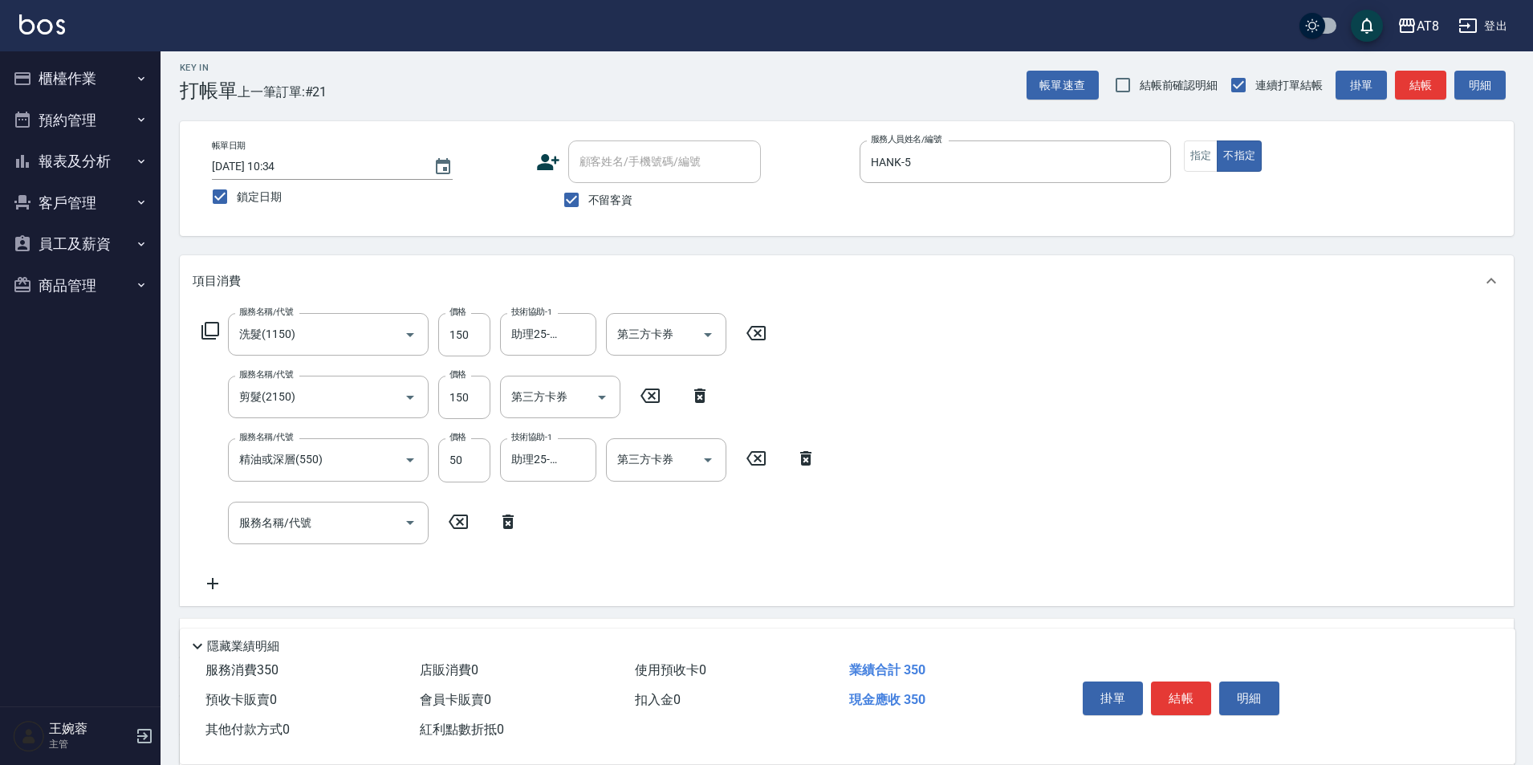
click at [1189, 373] on div "服務名稱/代號 洗髮(1150) 服務名稱/代號 價格 150 價格 技術協助-1 助理25-25 技術協助-1 第三方卡券 第三方卡券 服務名稱/代號 剪髮…" at bounding box center [847, 456] width 1334 height 299
click at [494, 528] on icon at bounding box center [508, 521] width 40 height 19
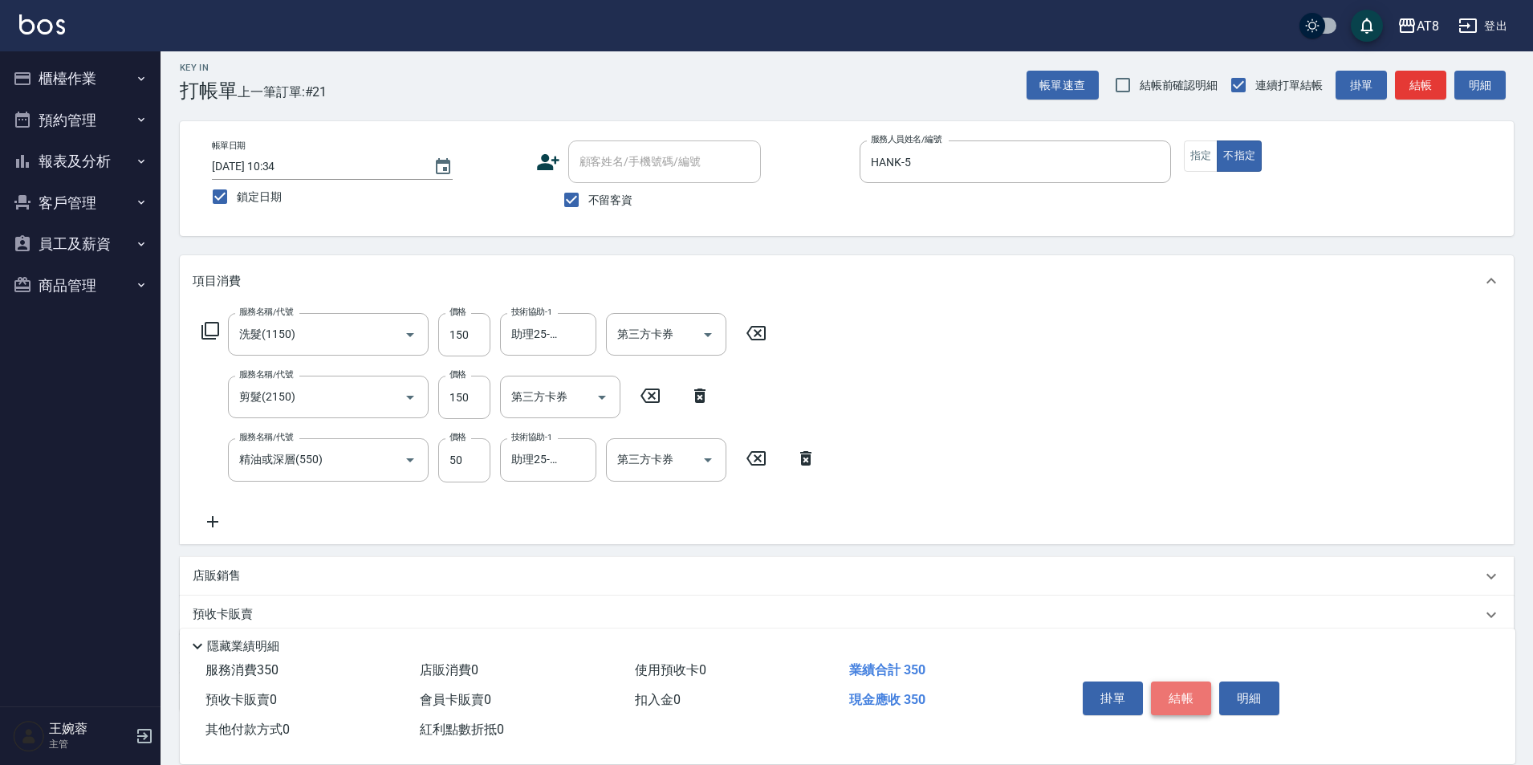
click at [1198, 681] on button "結帳" at bounding box center [1181, 698] width 60 height 34
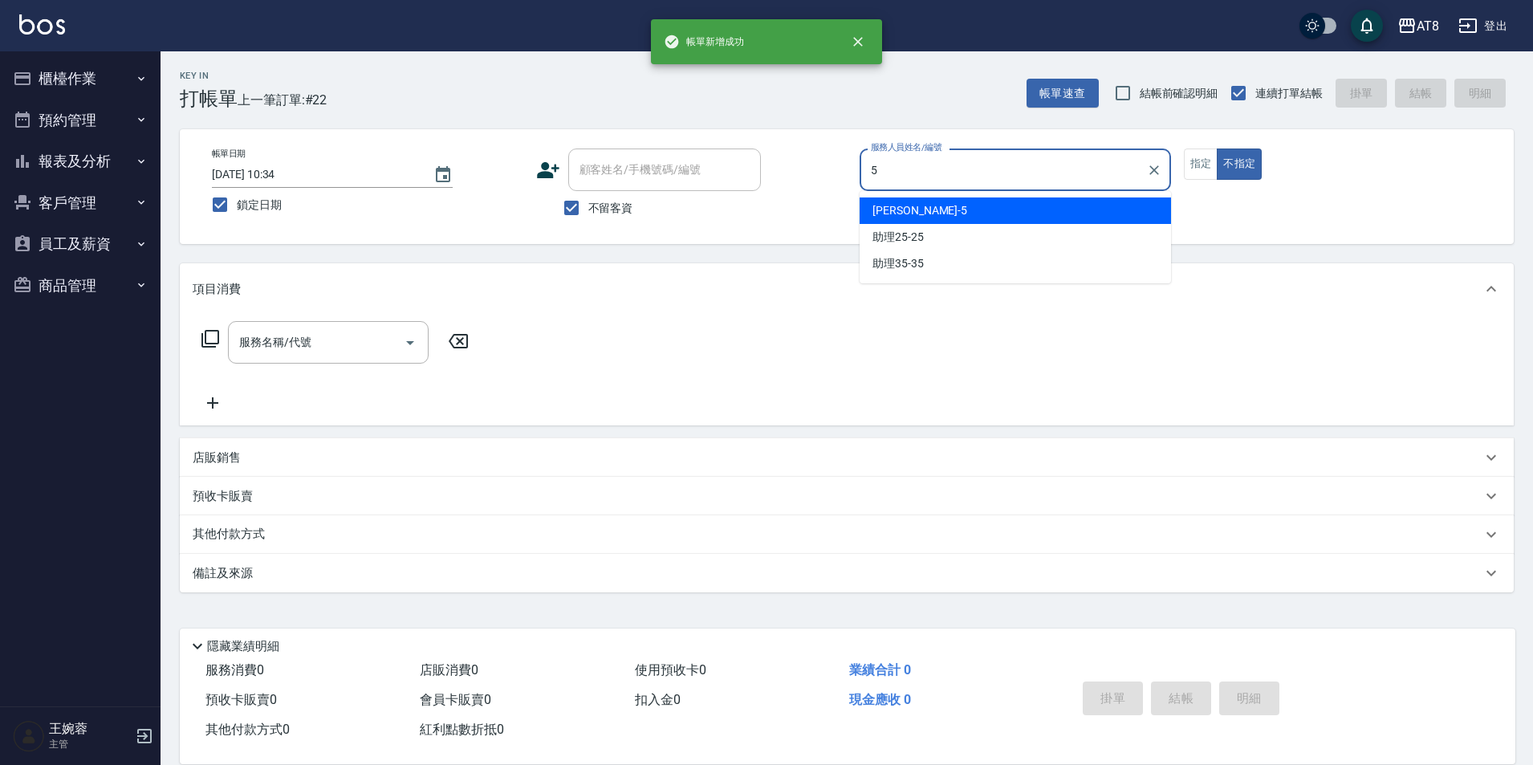
type input "HANK-5"
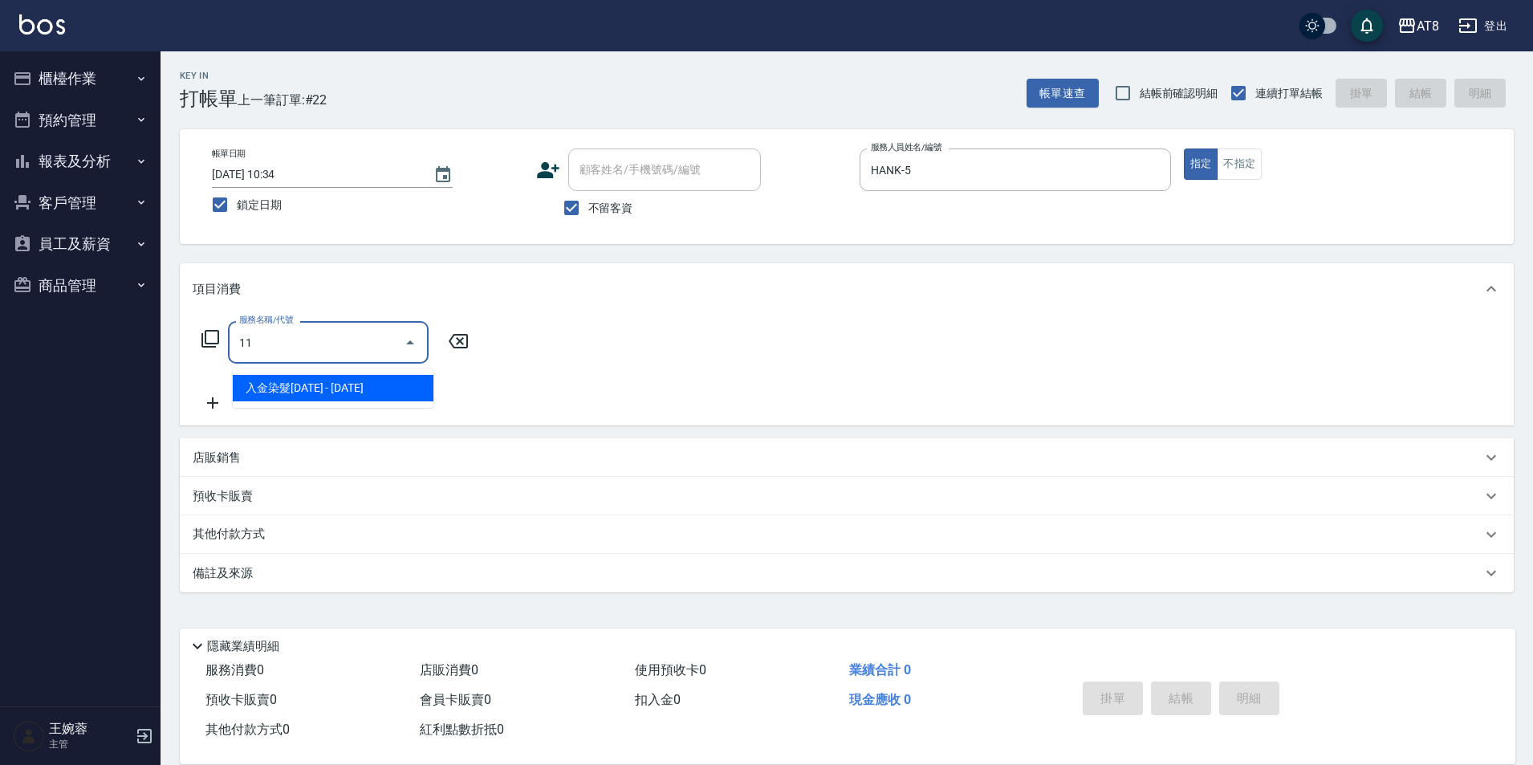
type input "1"
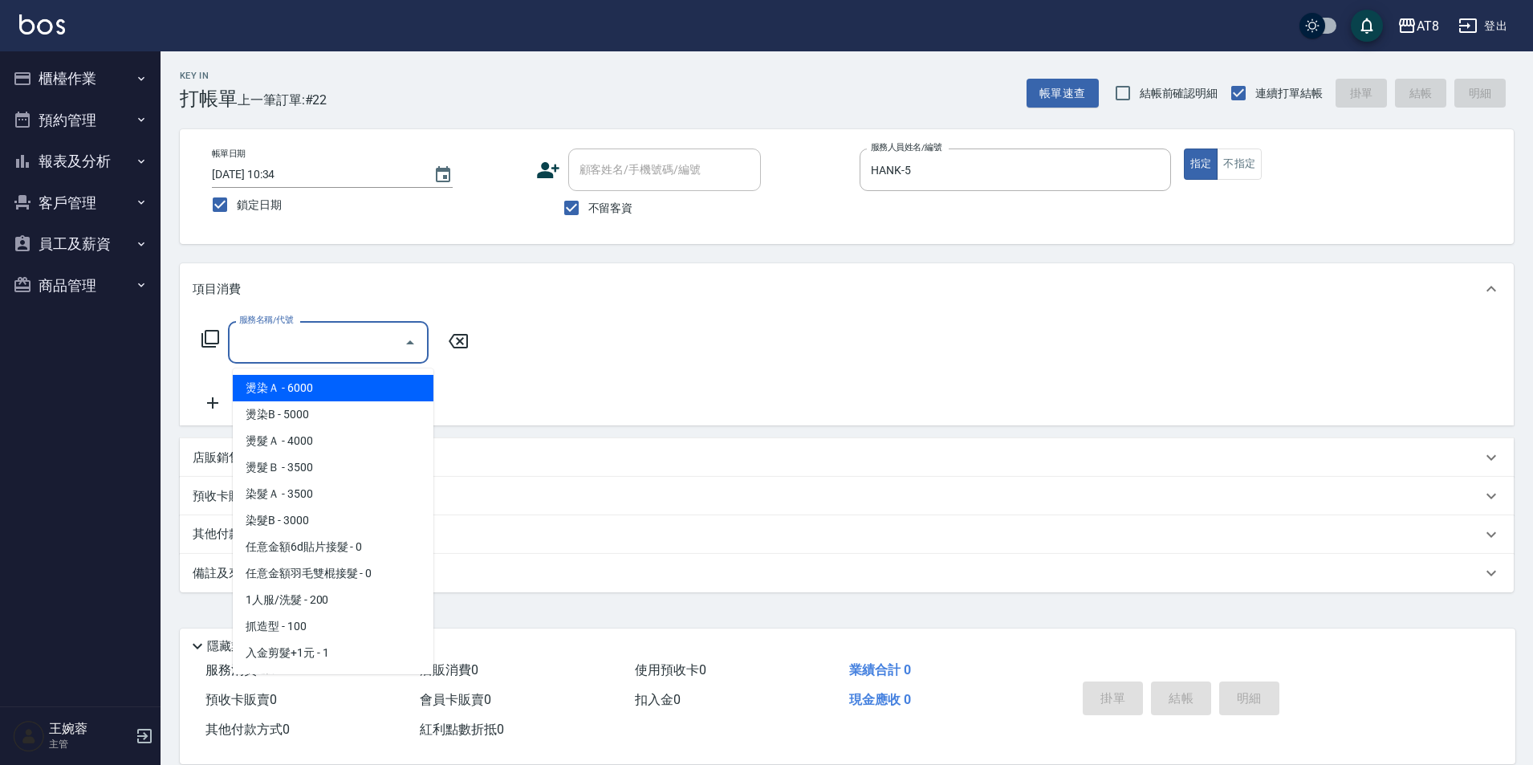
click at [220, 333] on icon at bounding box center [210, 338] width 19 height 19
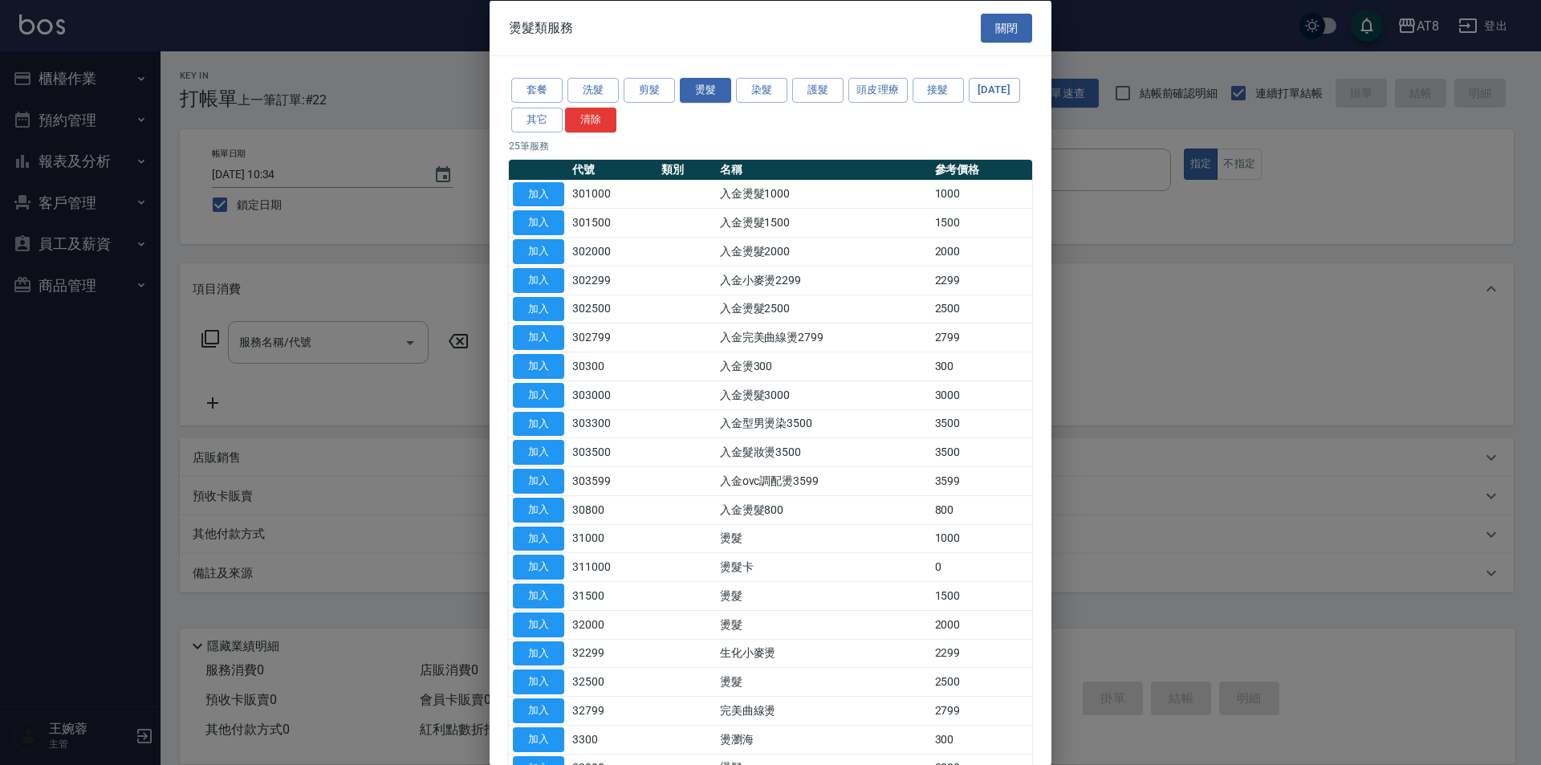
click at [596, 76] on div "套餐 洗髮 剪髮 燙髮 染髮 護髮 頭皮理療 接髮 [DATE] 其它 清除" at bounding box center [770, 104] width 523 height 59
click at [587, 87] on button "洗髮" at bounding box center [592, 90] width 51 height 25
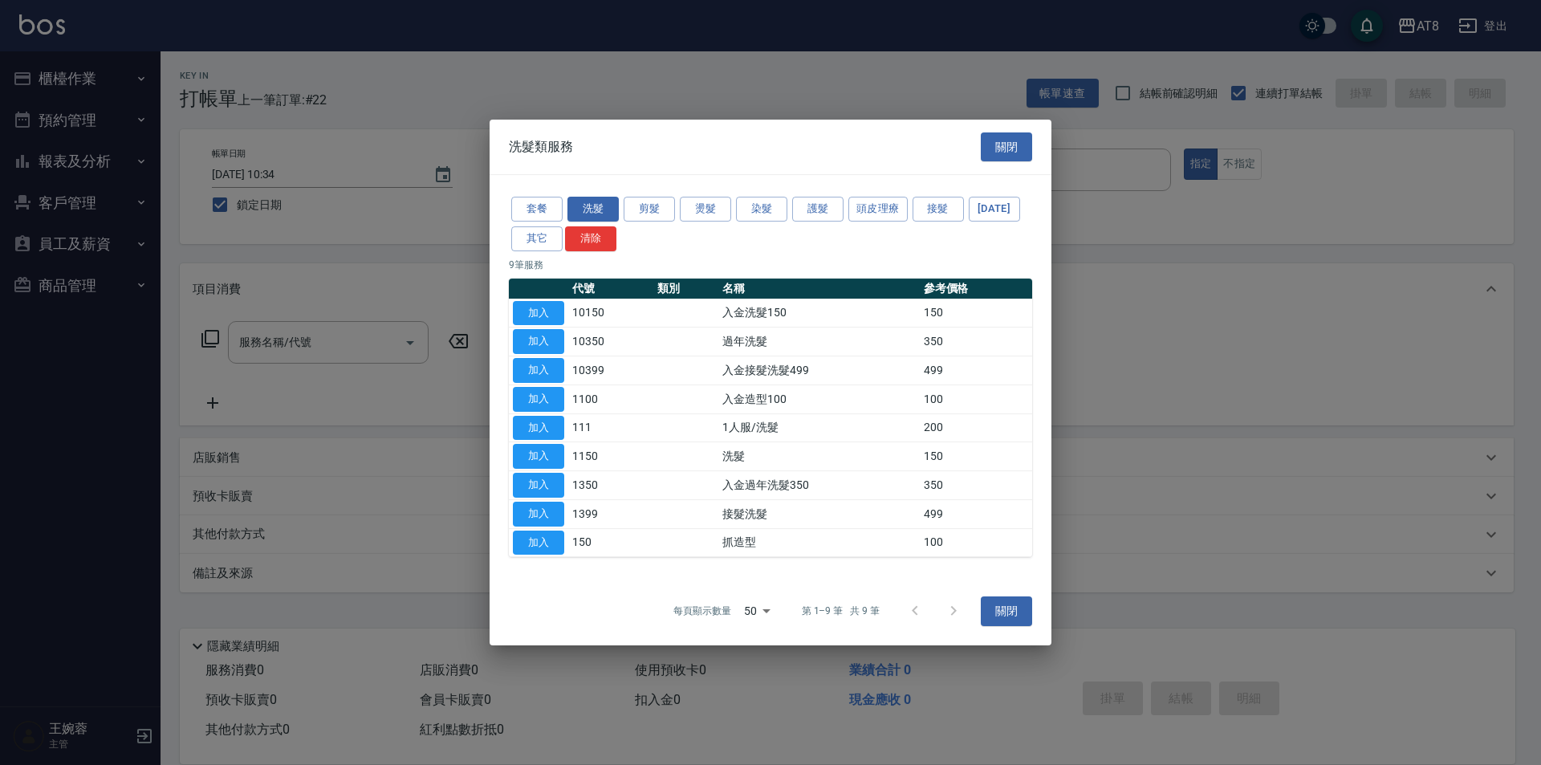
drag, startPoint x: 537, startPoint y: 295, endPoint x: 441, endPoint y: 299, distance: 95.6
click at [537, 301] on button "加入" at bounding box center [538, 313] width 51 height 25
type input "入金洗髮150(10150)"
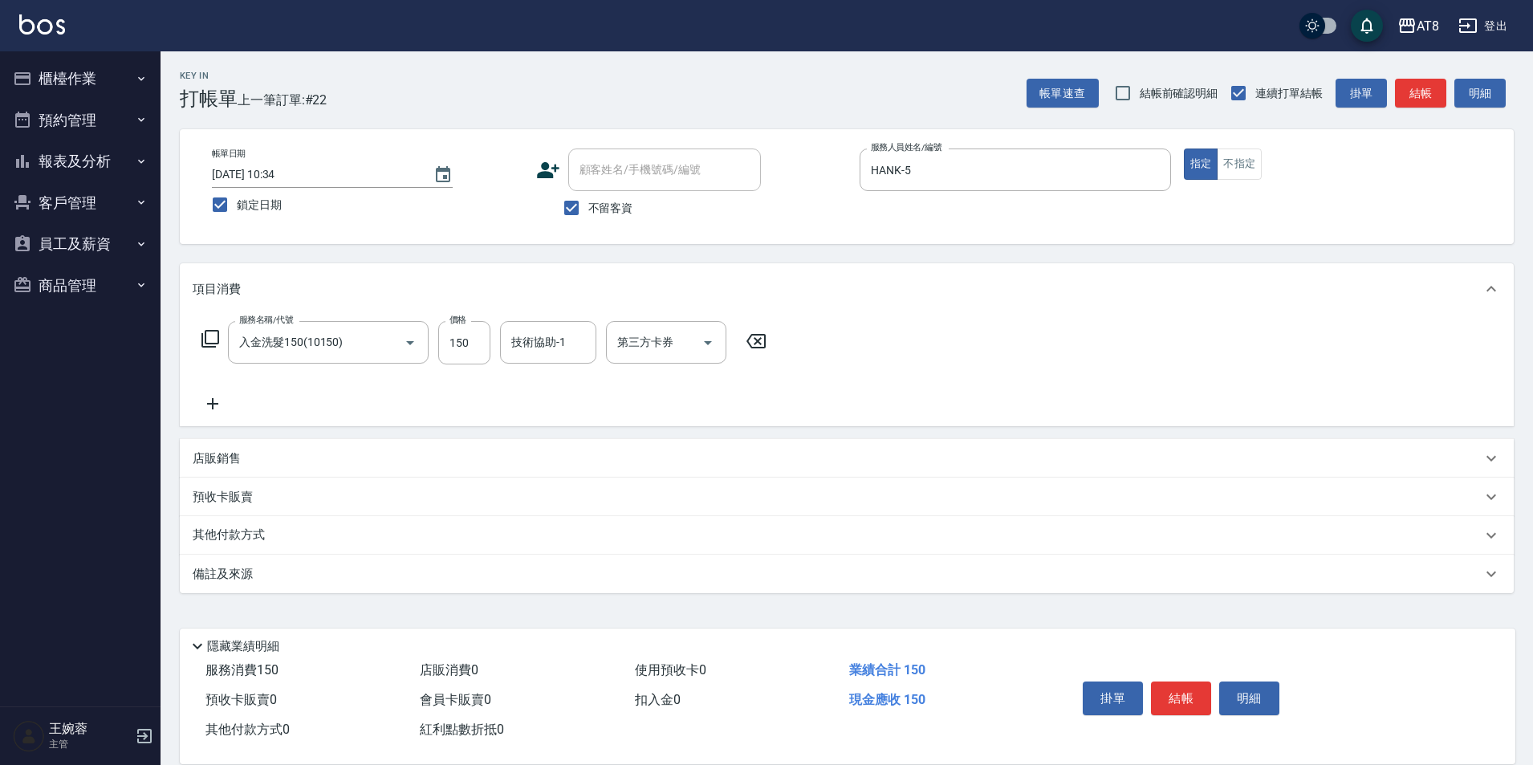
click at [214, 339] on icon at bounding box center [210, 338] width 19 height 19
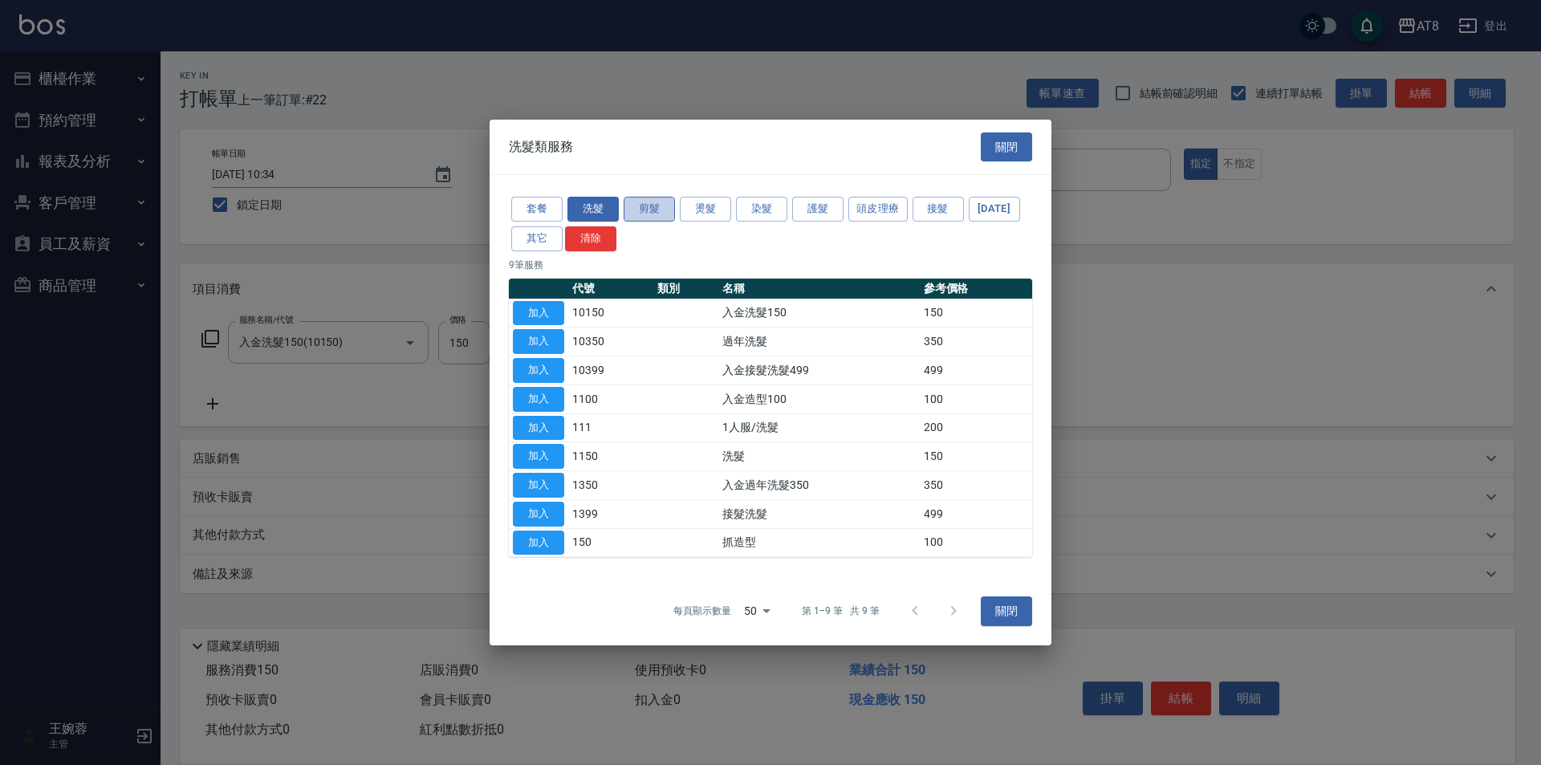
click at [661, 197] on button "剪髮" at bounding box center [649, 209] width 51 height 25
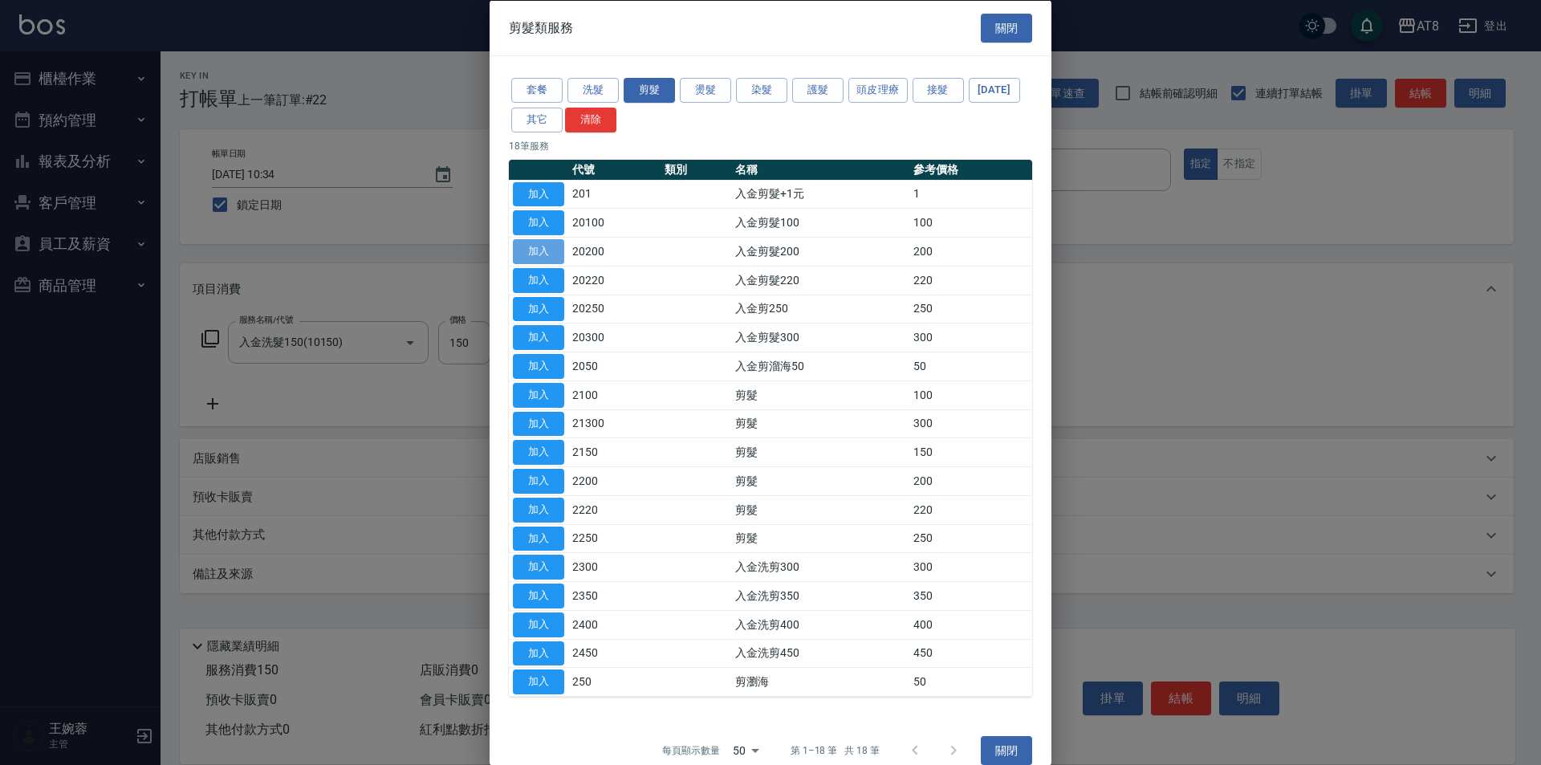
click at [539, 264] on button "加入" at bounding box center [538, 251] width 51 height 25
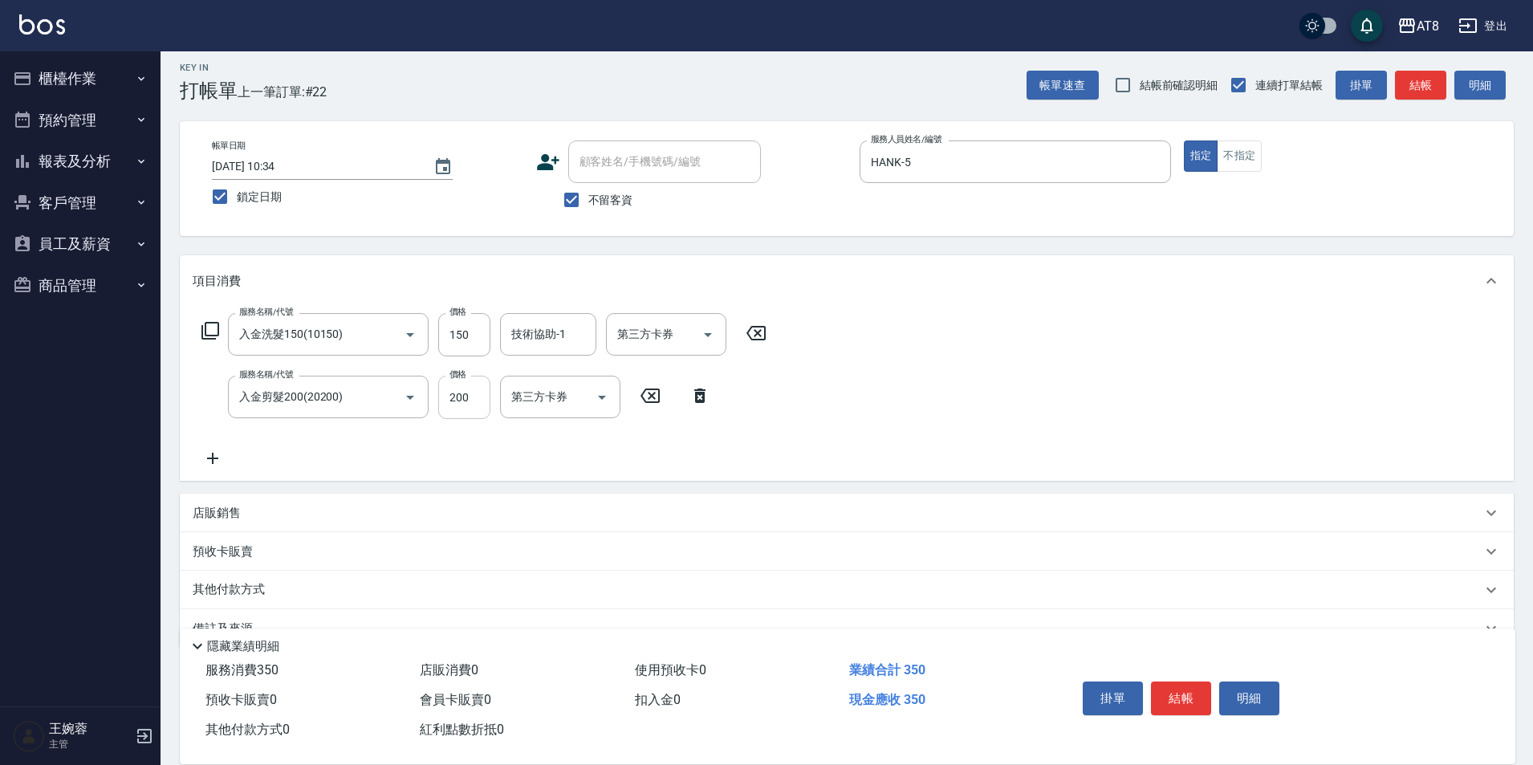
click at [467, 411] on input "200" at bounding box center [464, 397] width 52 height 43
type input "150"
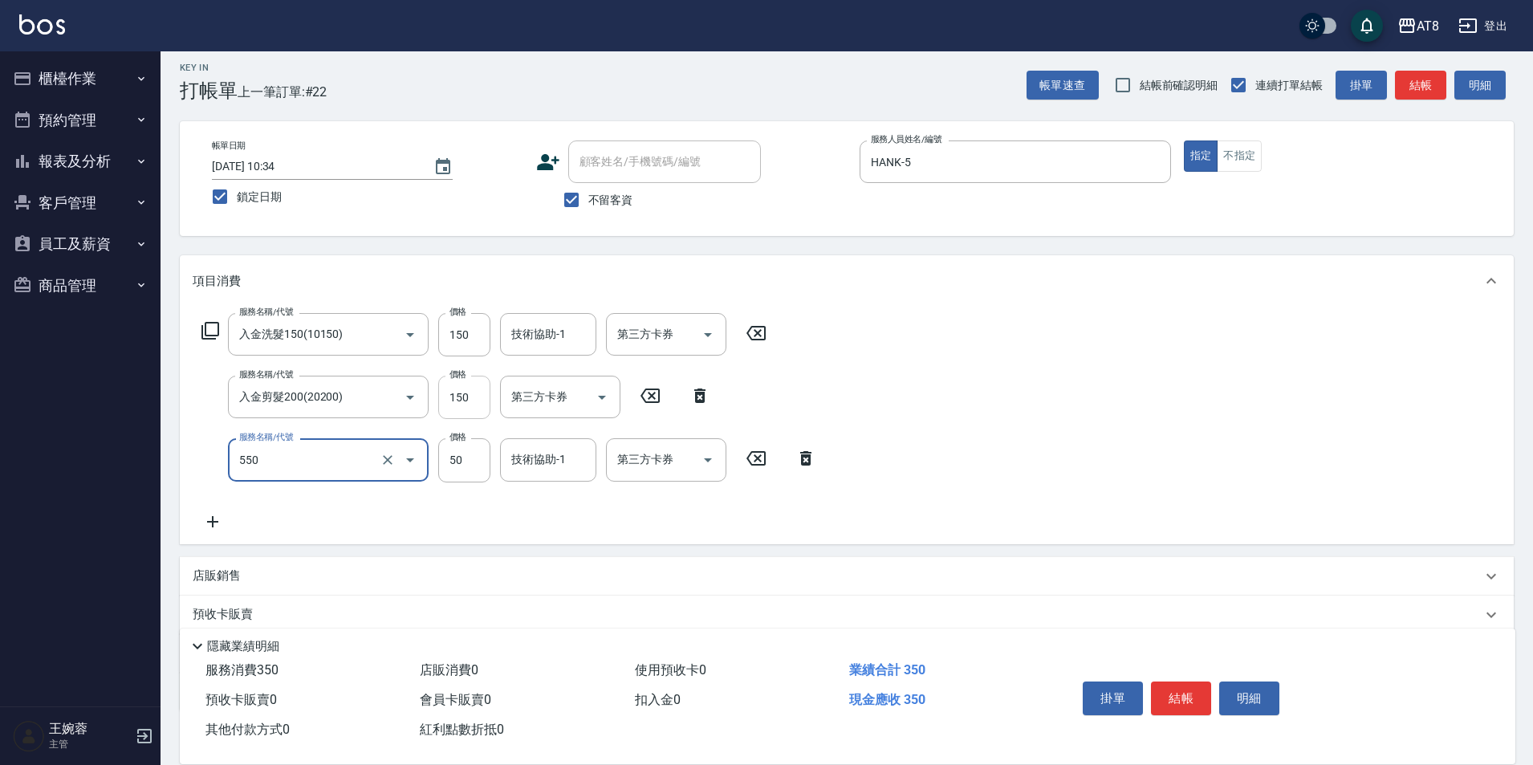
type input "精油或深層(550)"
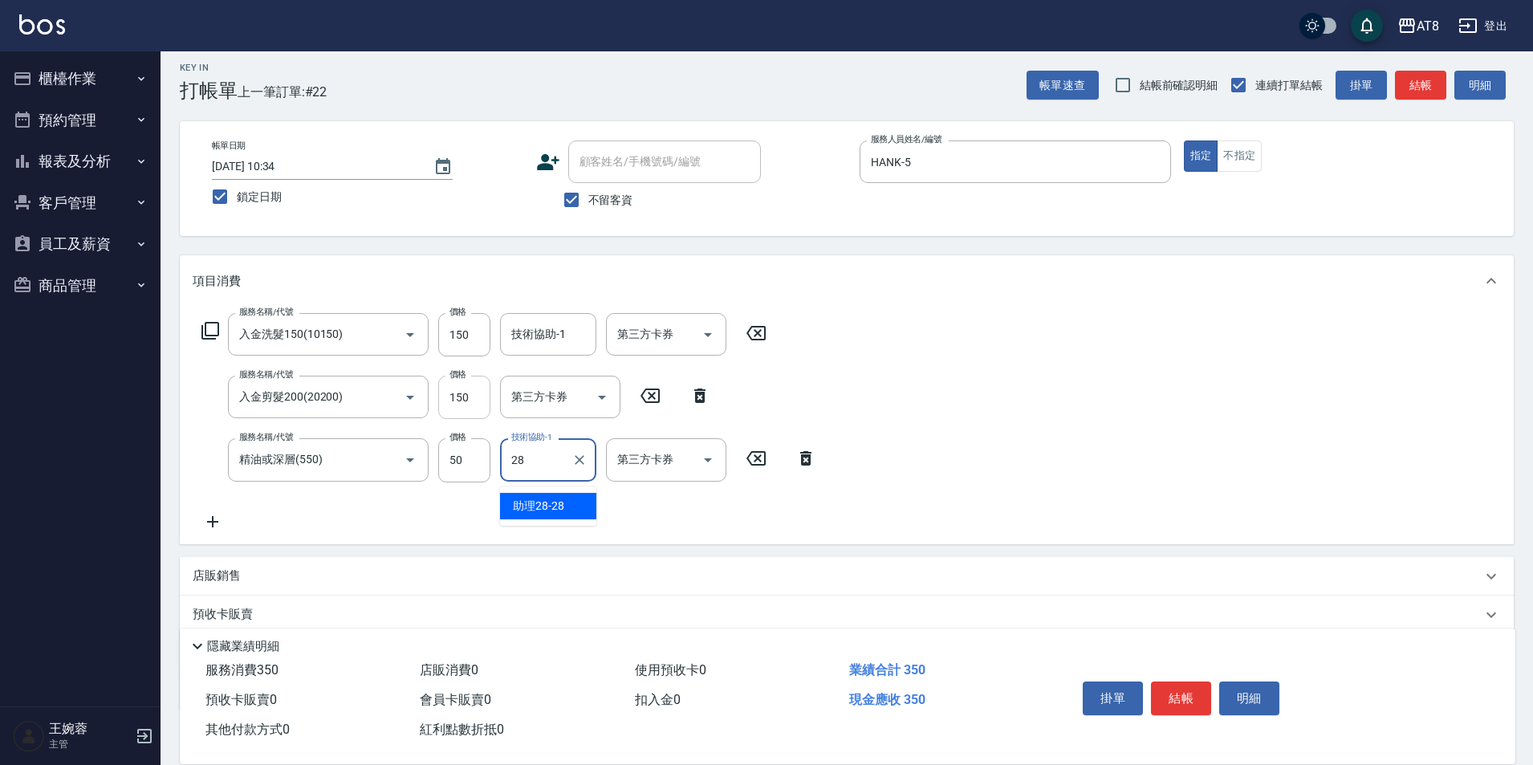
type input "助理28-28"
click at [559, 335] on input "技術協助-1" at bounding box center [548, 334] width 82 height 28
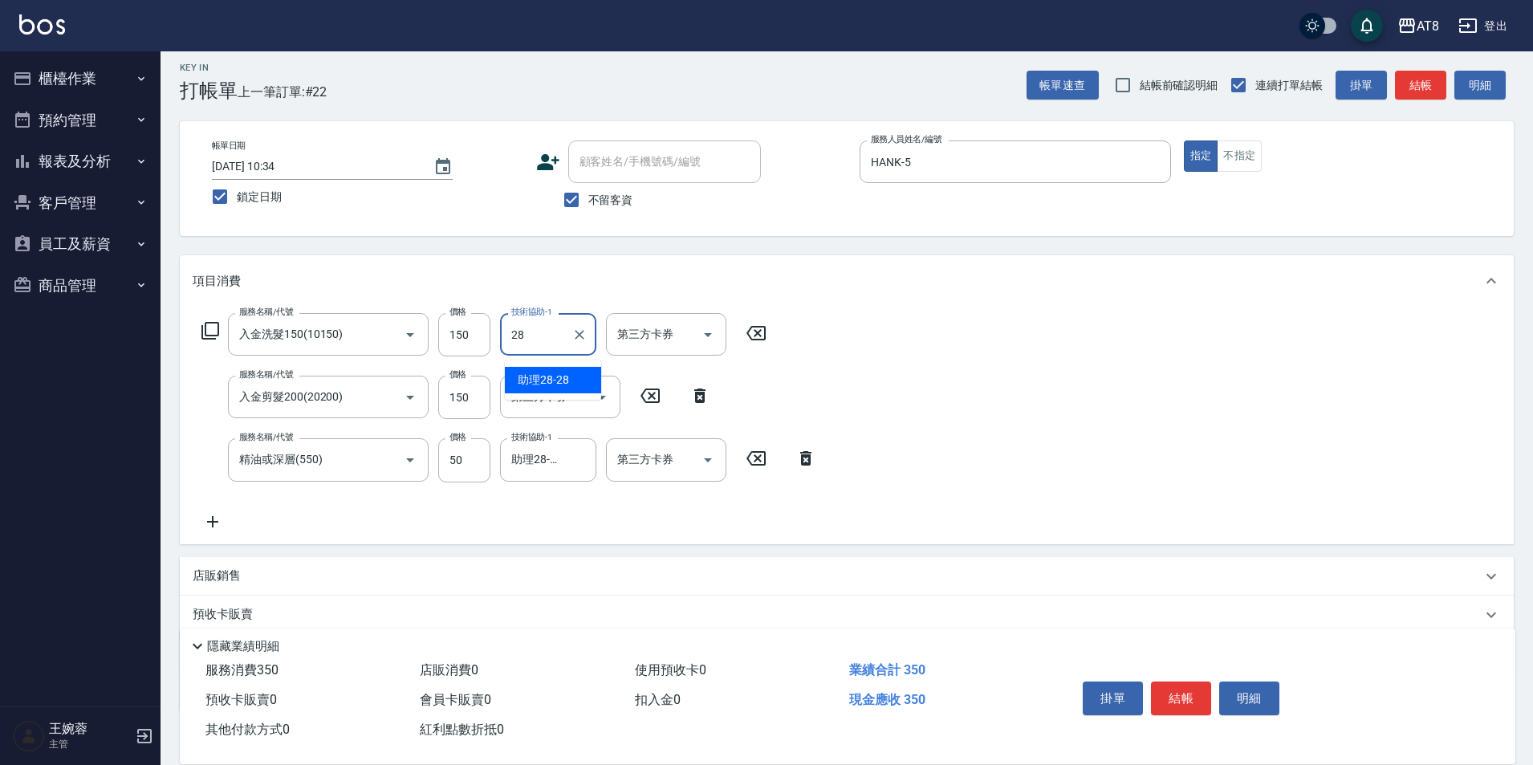
type input "助理28-28"
click at [725, 356] on div "第三方卡券" at bounding box center [666, 334] width 120 height 43
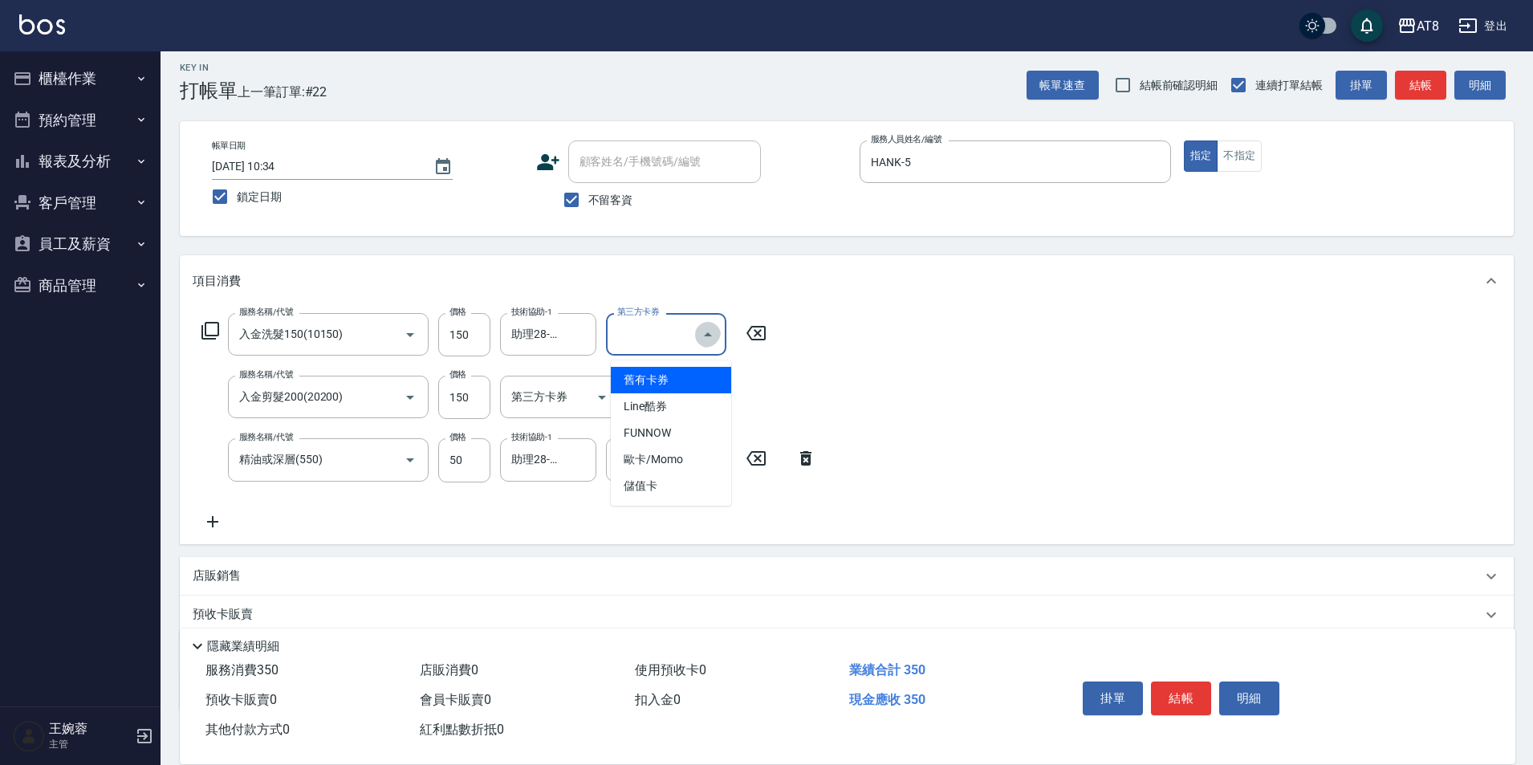
click at [717, 344] on icon "Close" at bounding box center [707, 334] width 19 height 19
click at [709, 344] on icon "Open" at bounding box center [707, 334] width 19 height 19
click at [670, 480] on span "儲值卡" at bounding box center [671, 486] width 120 height 26
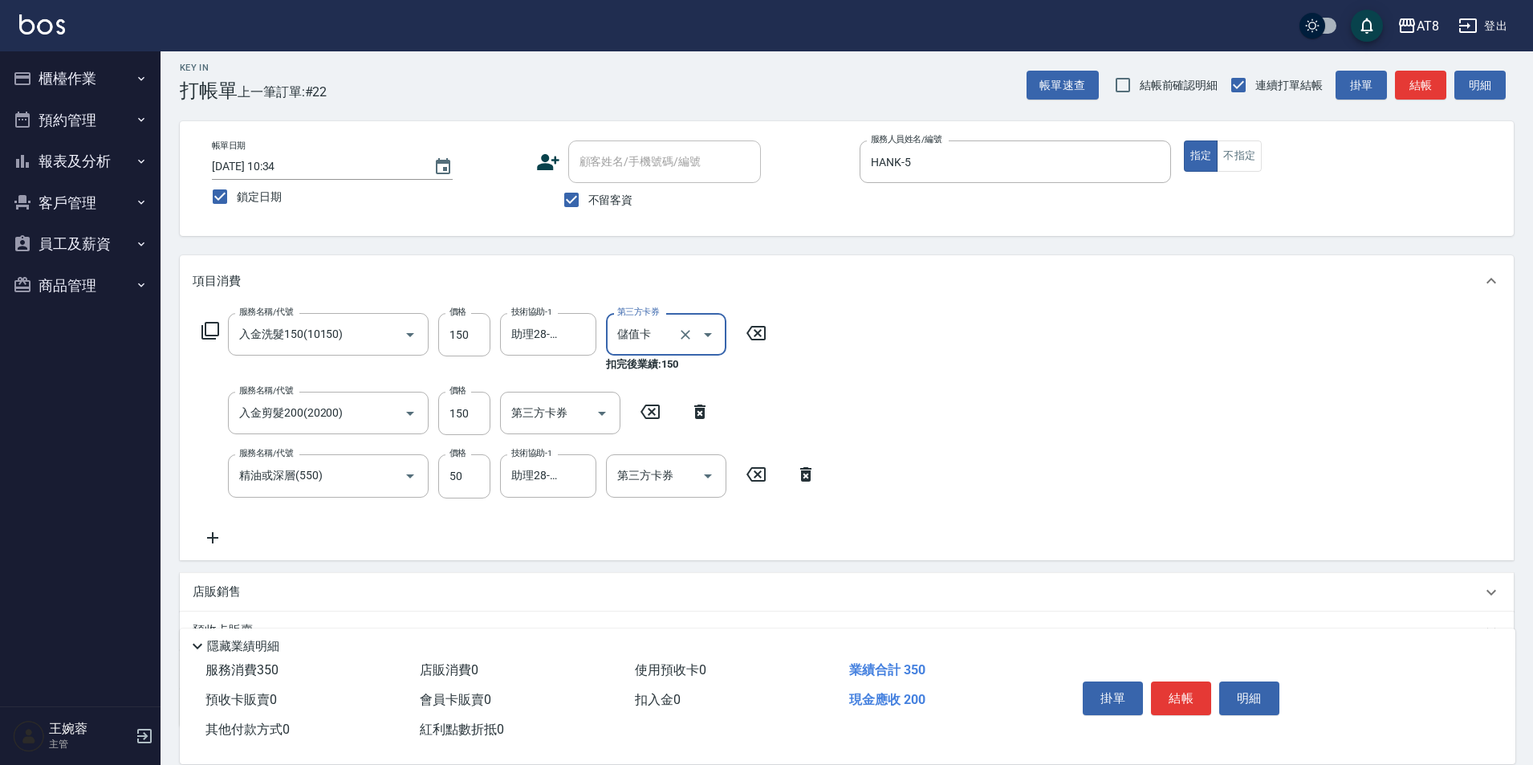
type input "儲值卡"
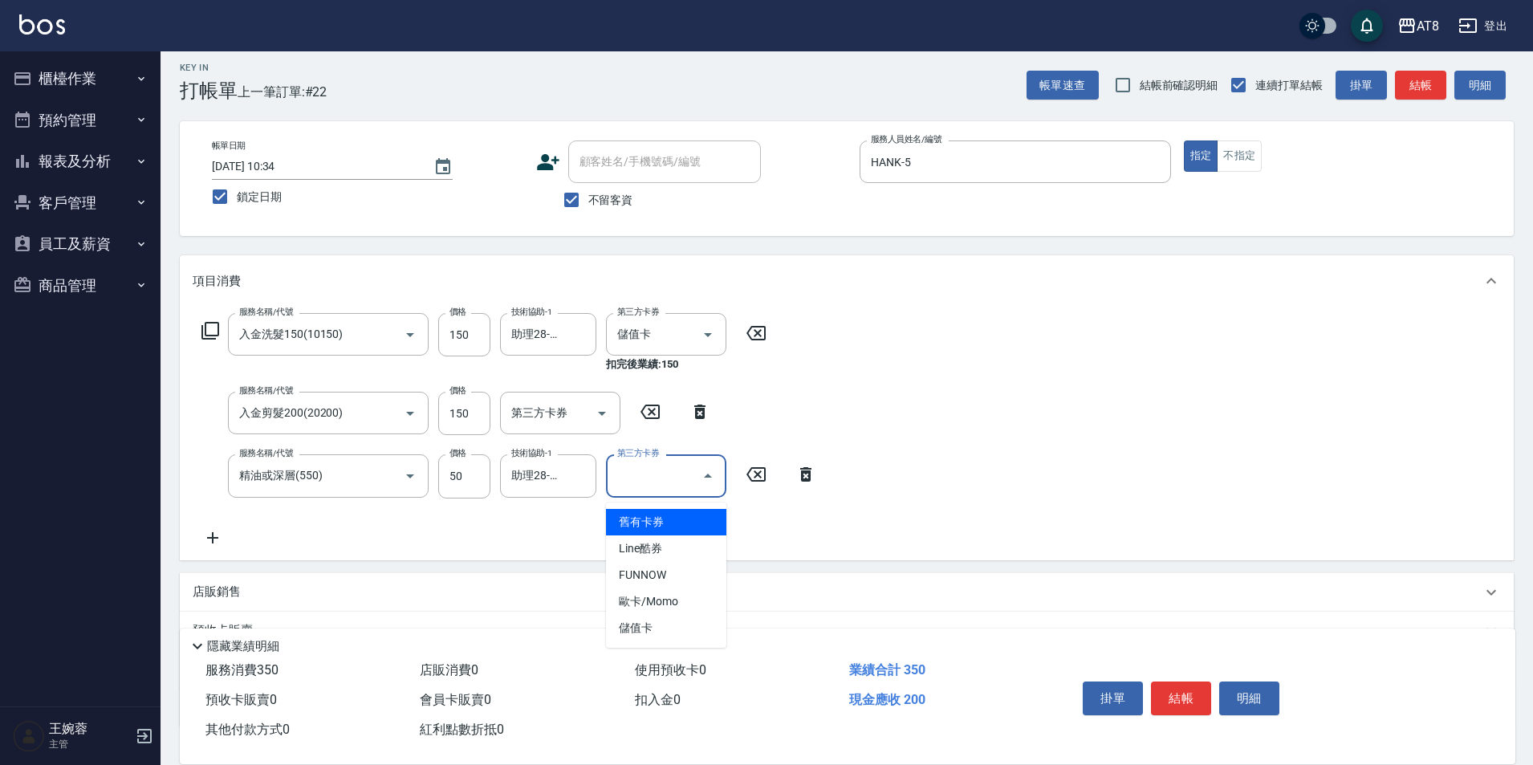
click at [672, 485] on input "第三方卡券" at bounding box center [654, 475] width 82 height 28
click at [692, 628] on span "儲值卡" at bounding box center [666, 628] width 120 height 26
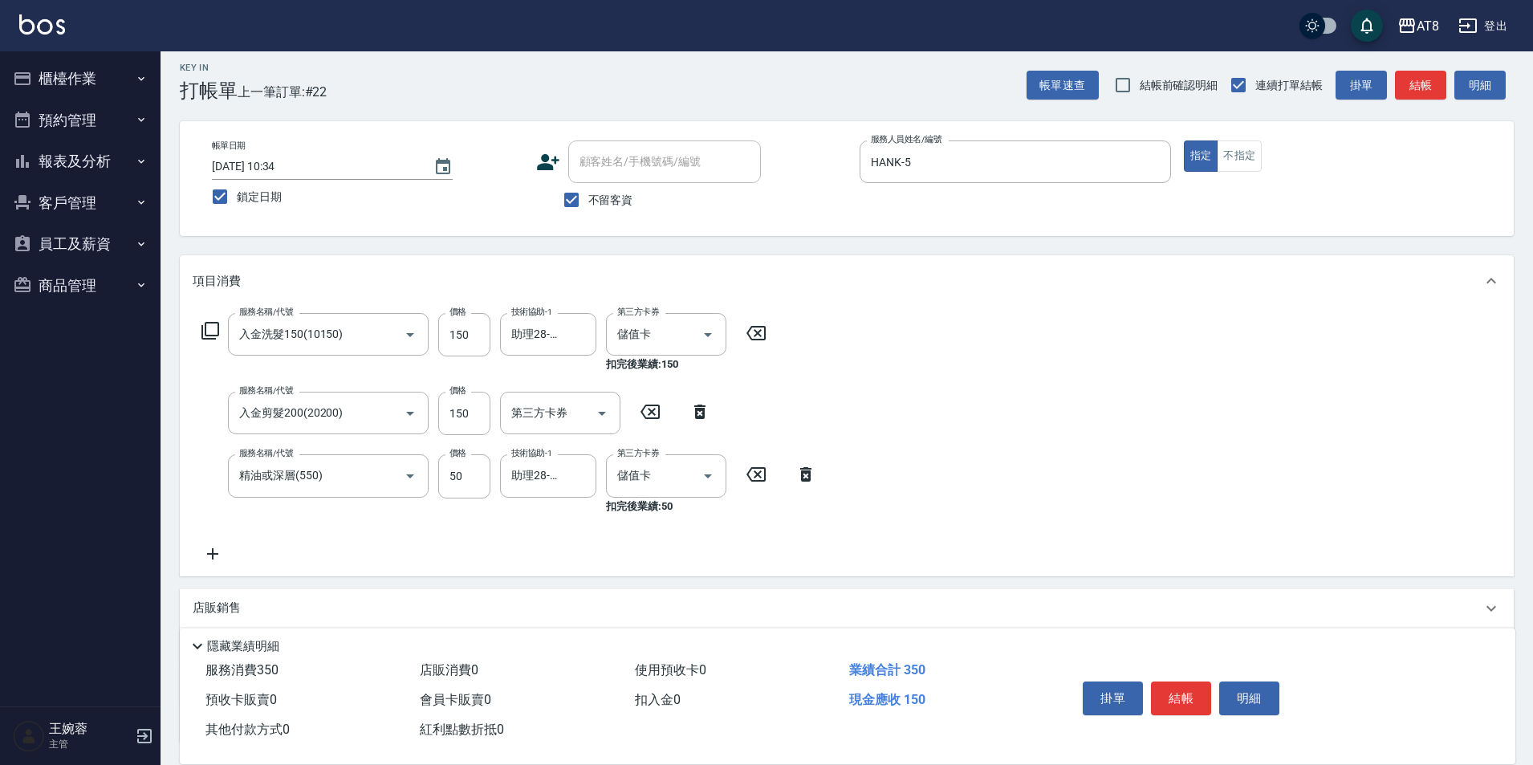
click at [925, 521] on div "服務名稱/代號 入金洗髮150(10150) 服務名稱/代號 價格 150 價格 技術協助-1 助理28-28 技術協助-1 第三方卡券 儲值卡 第三方卡券 …" at bounding box center [847, 441] width 1334 height 269
click at [599, 421] on icon "Open" at bounding box center [601, 413] width 19 height 19
click at [567, 575] on span "儲值卡" at bounding box center [560, 564] width 120 height 26
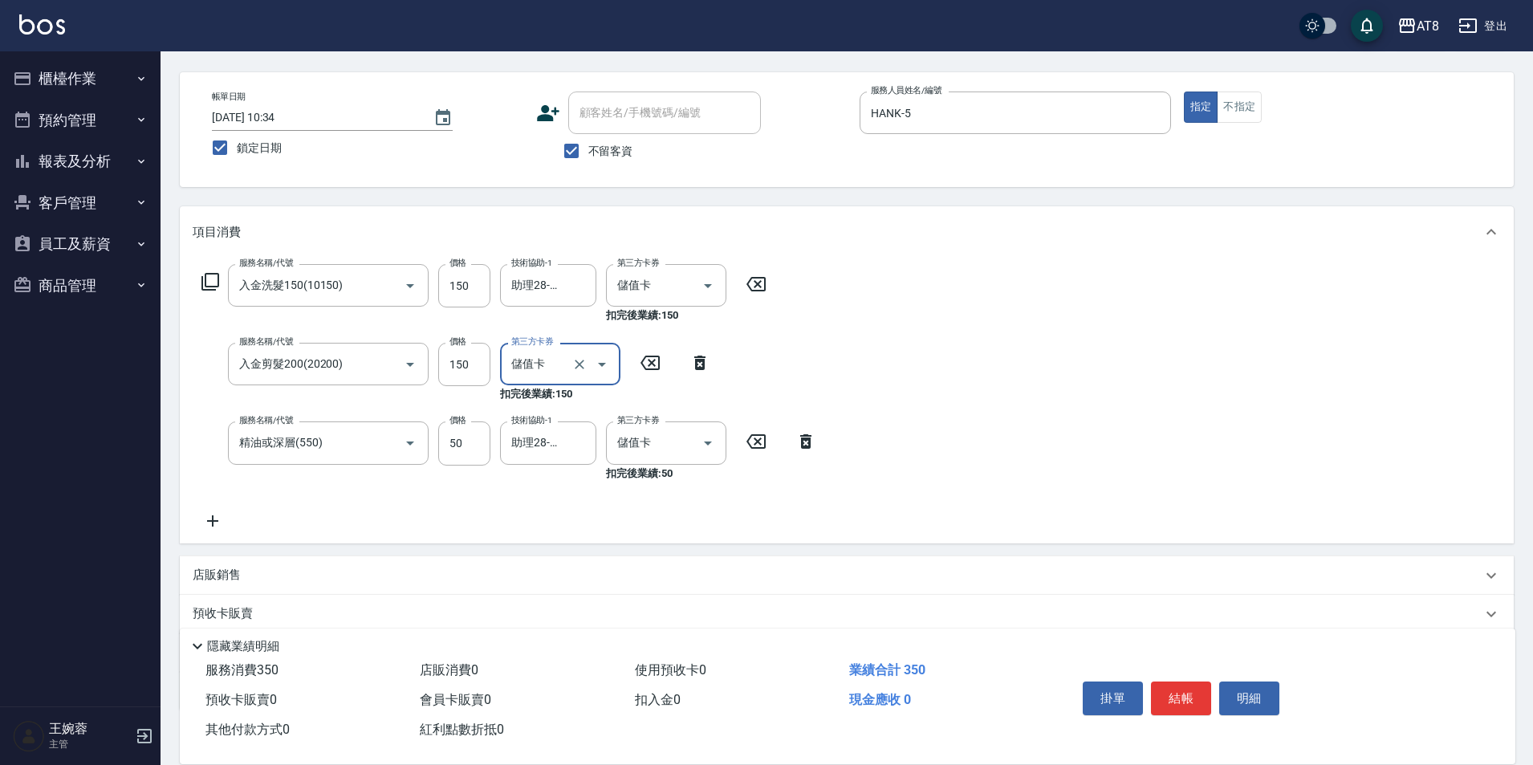
scroll to position [80, 0]
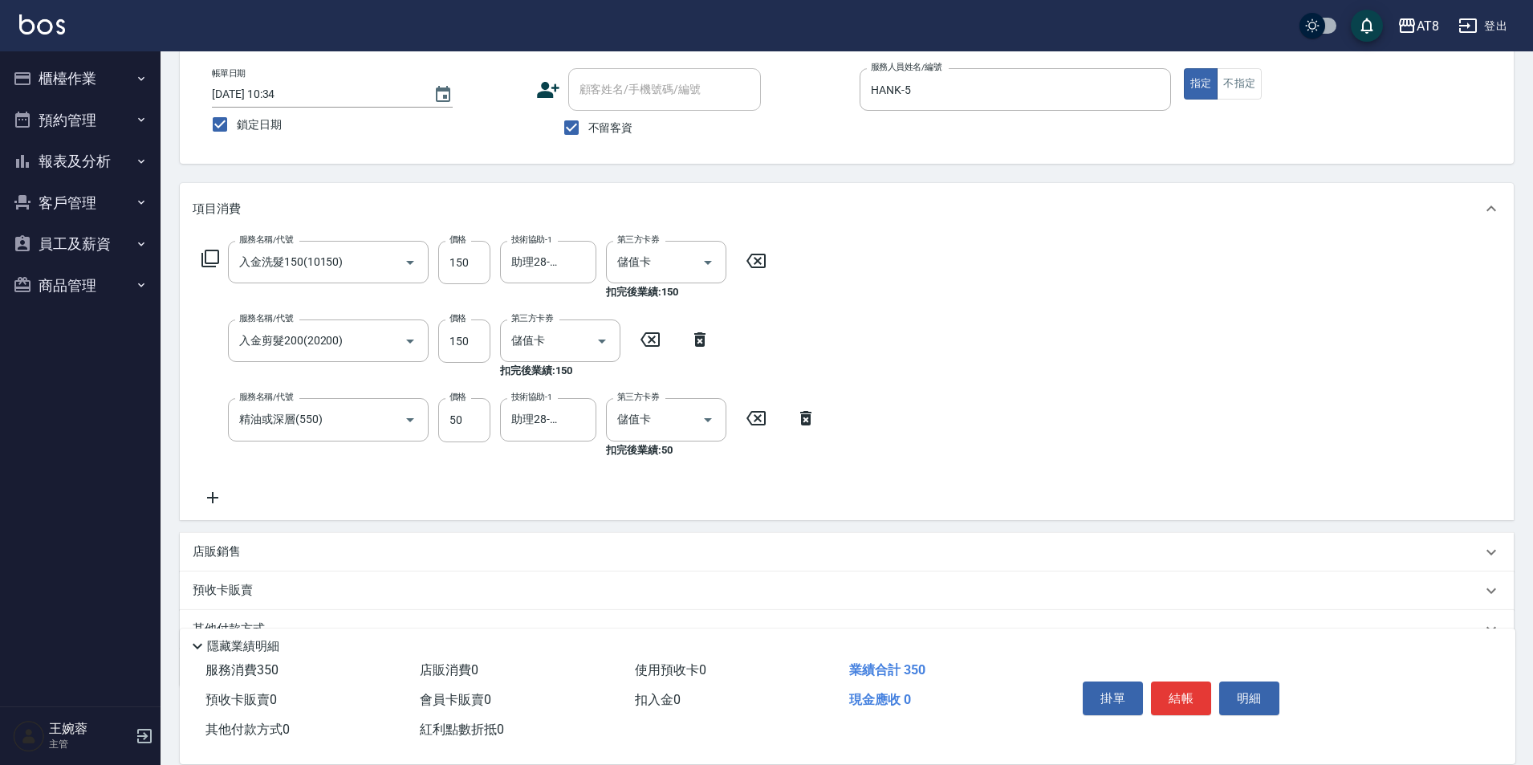
click at [946, 369] on div "服務名稱/代號 入金洗髮150(10150) 服務名稱/代號 價格 150 價格 技術協助-1 助理28-28 技術協助-1 第三方卡券 儲值卡 第三方卡券 …" at bounding box center [847, 376] width 1334 height 285
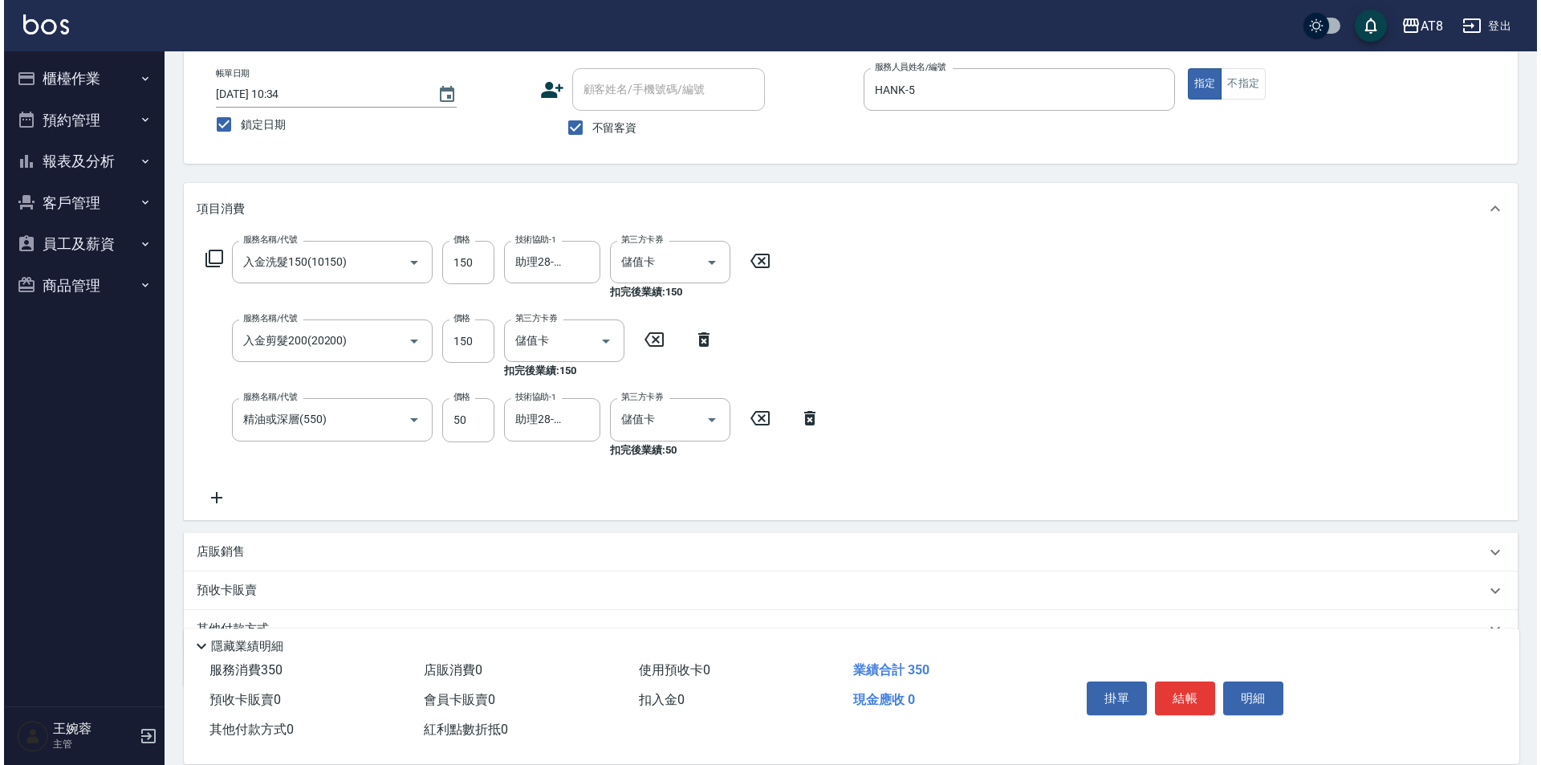
scroll to position [0, 0]
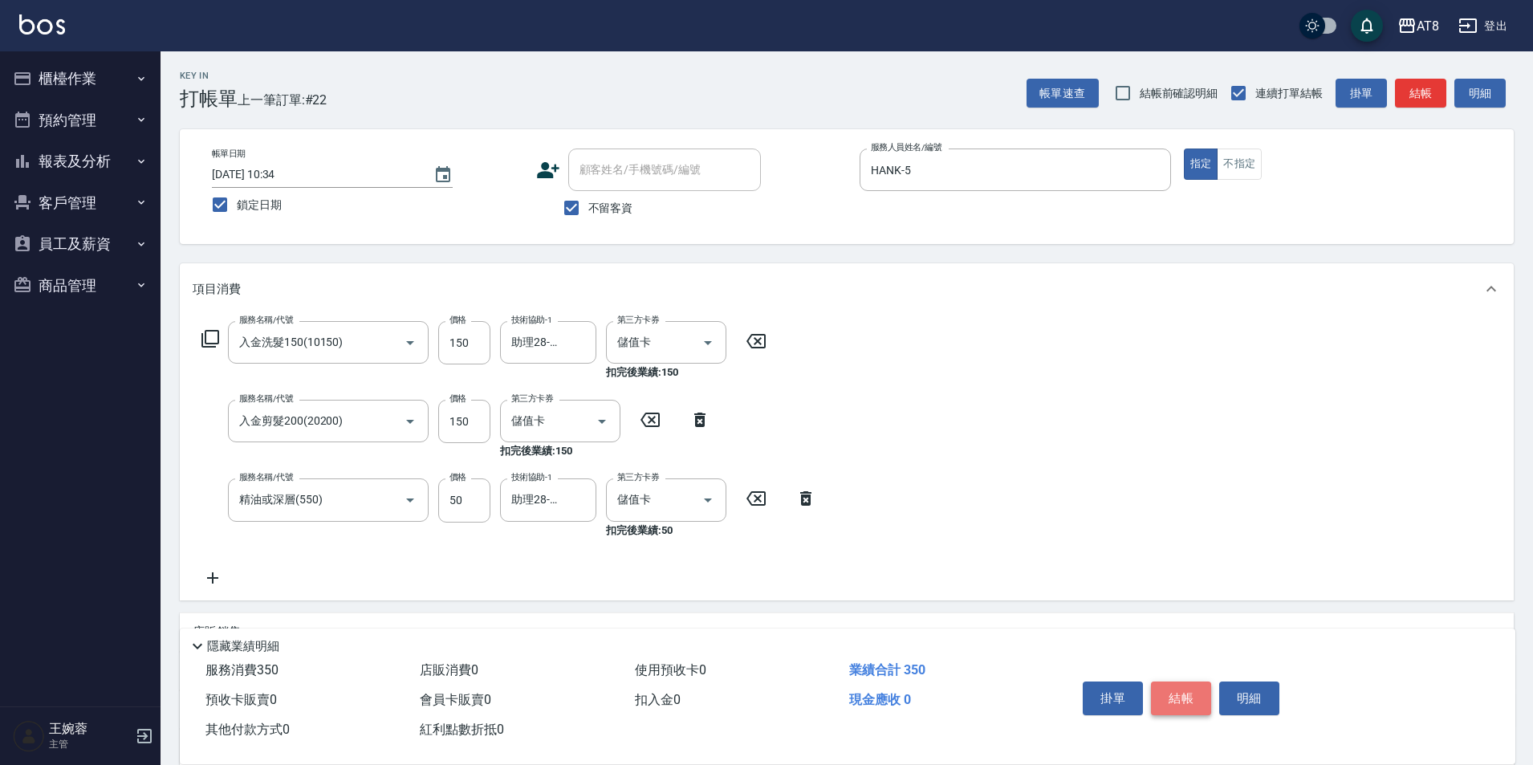
click at [1186, 681] on button "結帳" at bounding box center [1181, 698] width 60 height 34
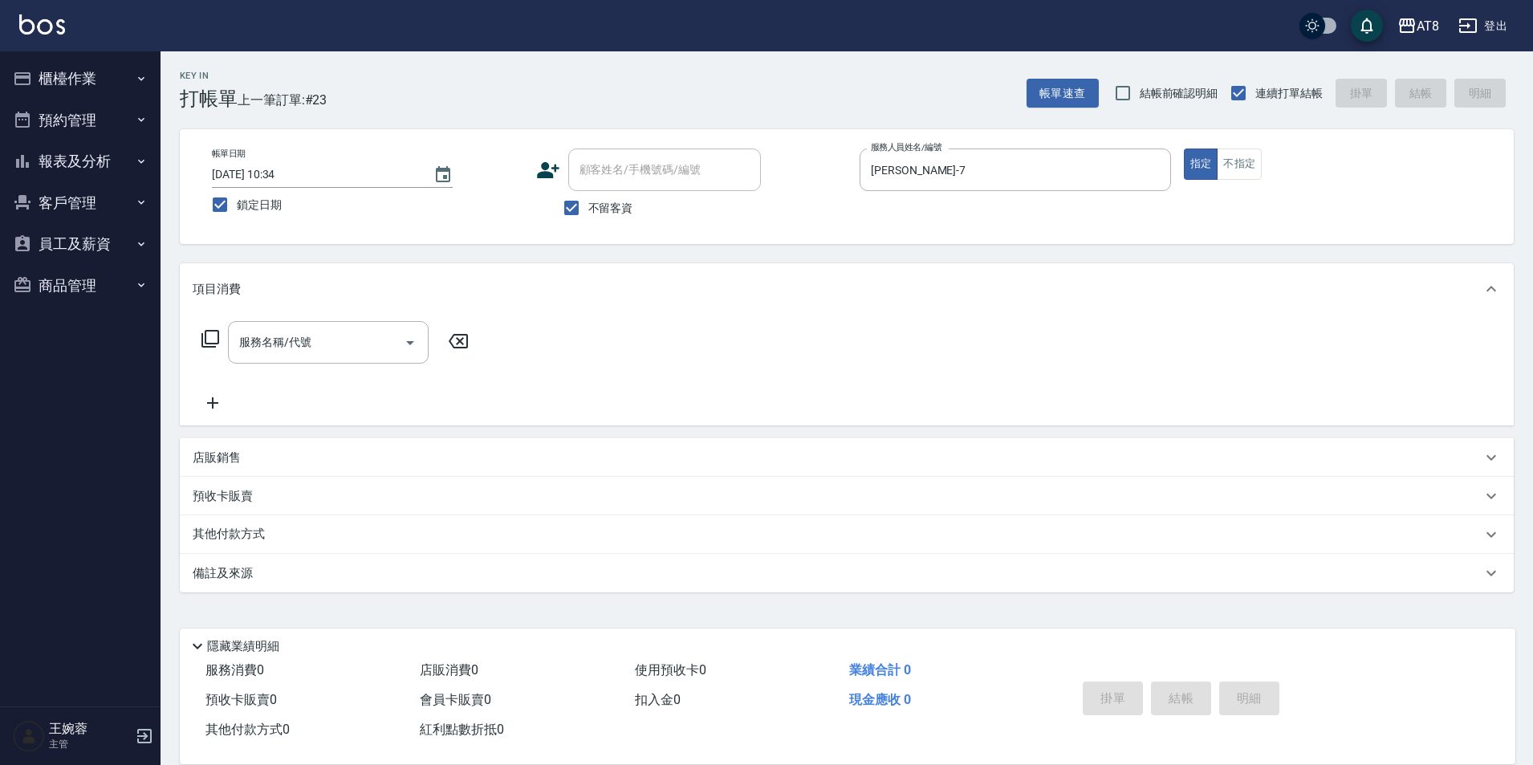
click at [585, 293] on div "項目消費" at bounding box center [837, 289] width 1289 height 17
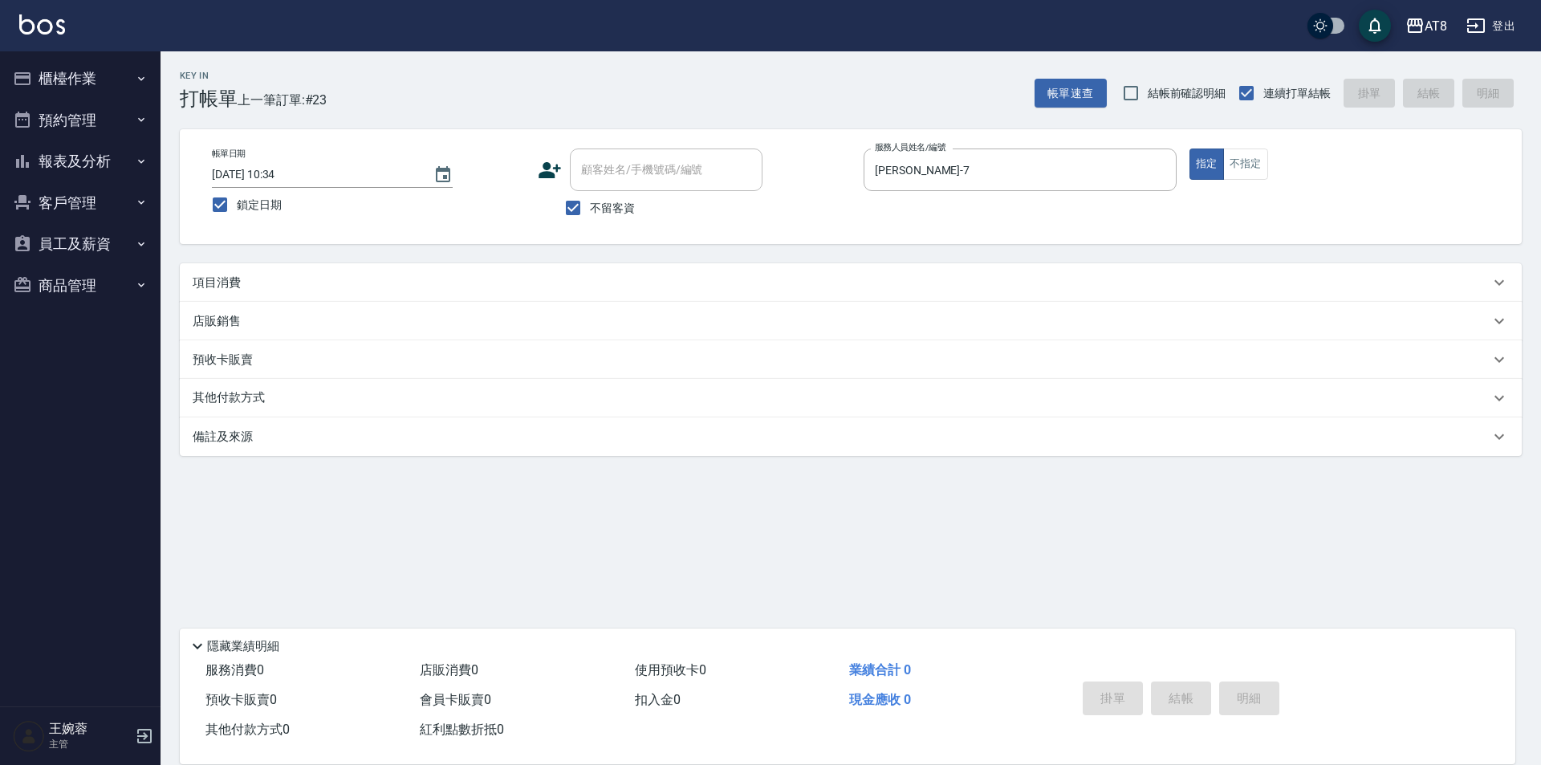
click at [274, 291] on div "項目消費" at bounding box center [841, 282] width 1297 height 17
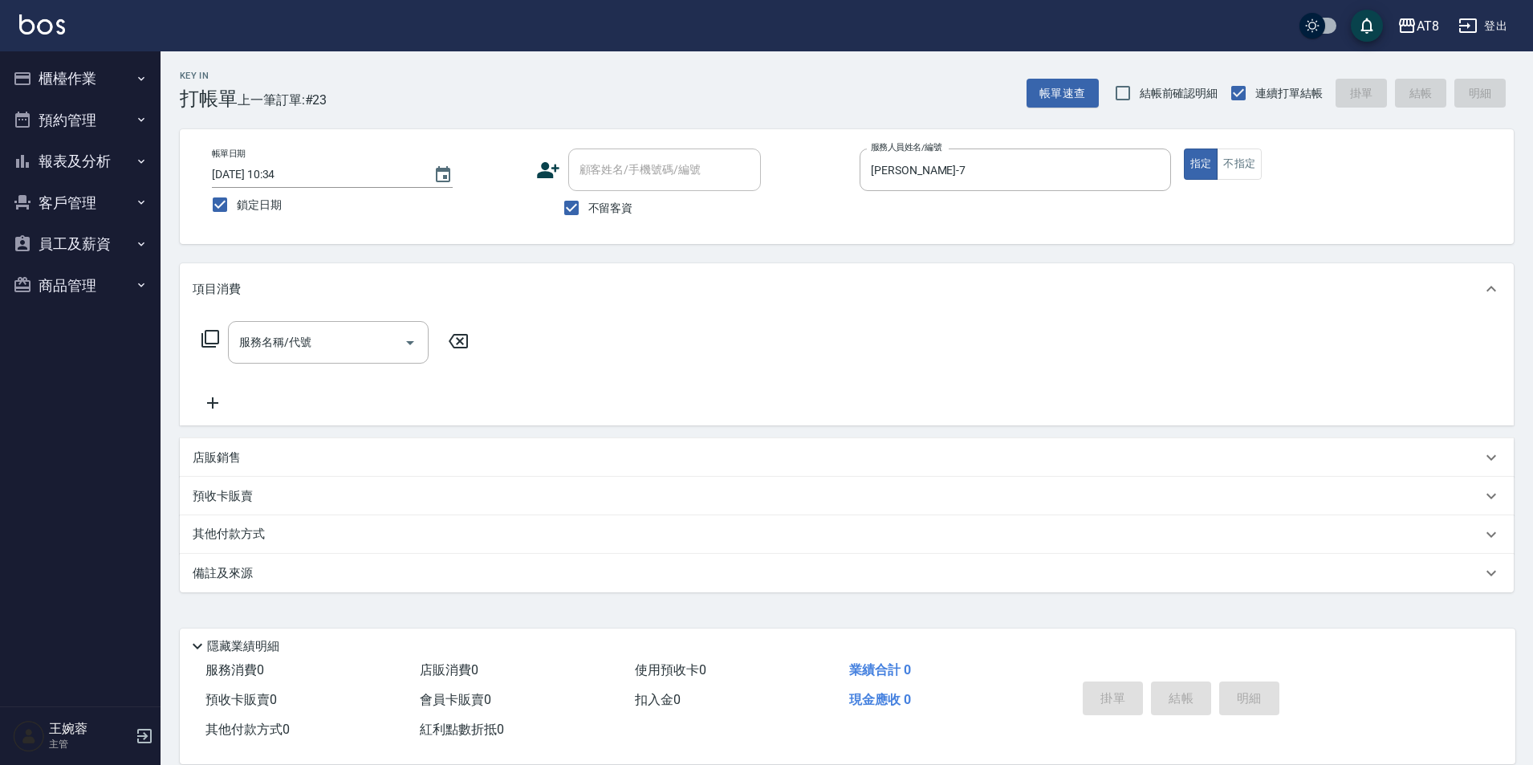
click at [213, 346] on icon at bounding box center [210, 338] width 19 height 19
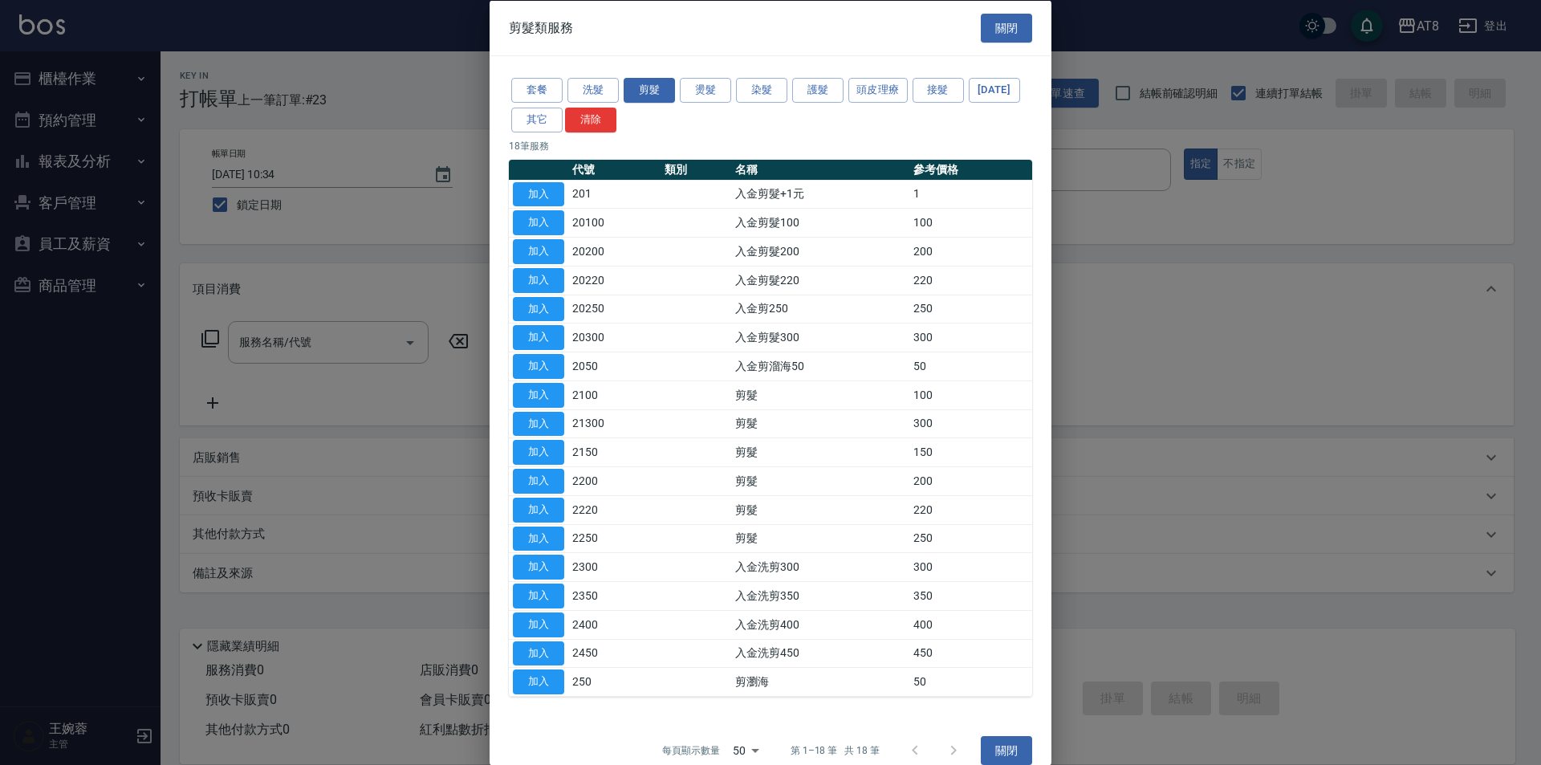
click at [1044, 415] on div "剪髮類服務 關閉 套餐 洗髮 剪髮 燙髮 染髮 護髮 頭皮理療 接髮 [DATE] 其它 清除 18 筆服務 代號 類別 名稱 參考價格 加入 201 入金剪…" at bounding box center [771, 382] width 562 height 765
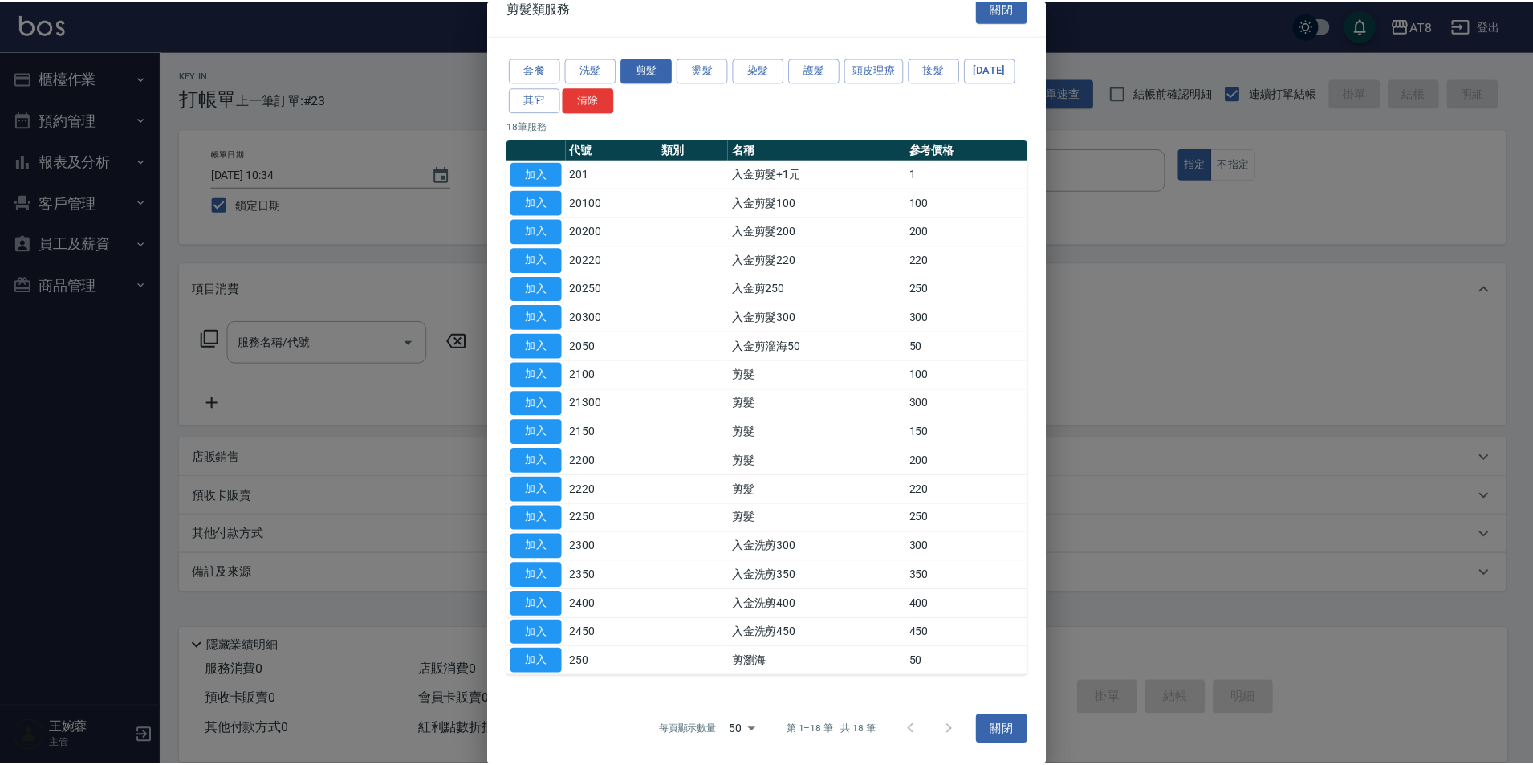
scroll to position [115, 0]
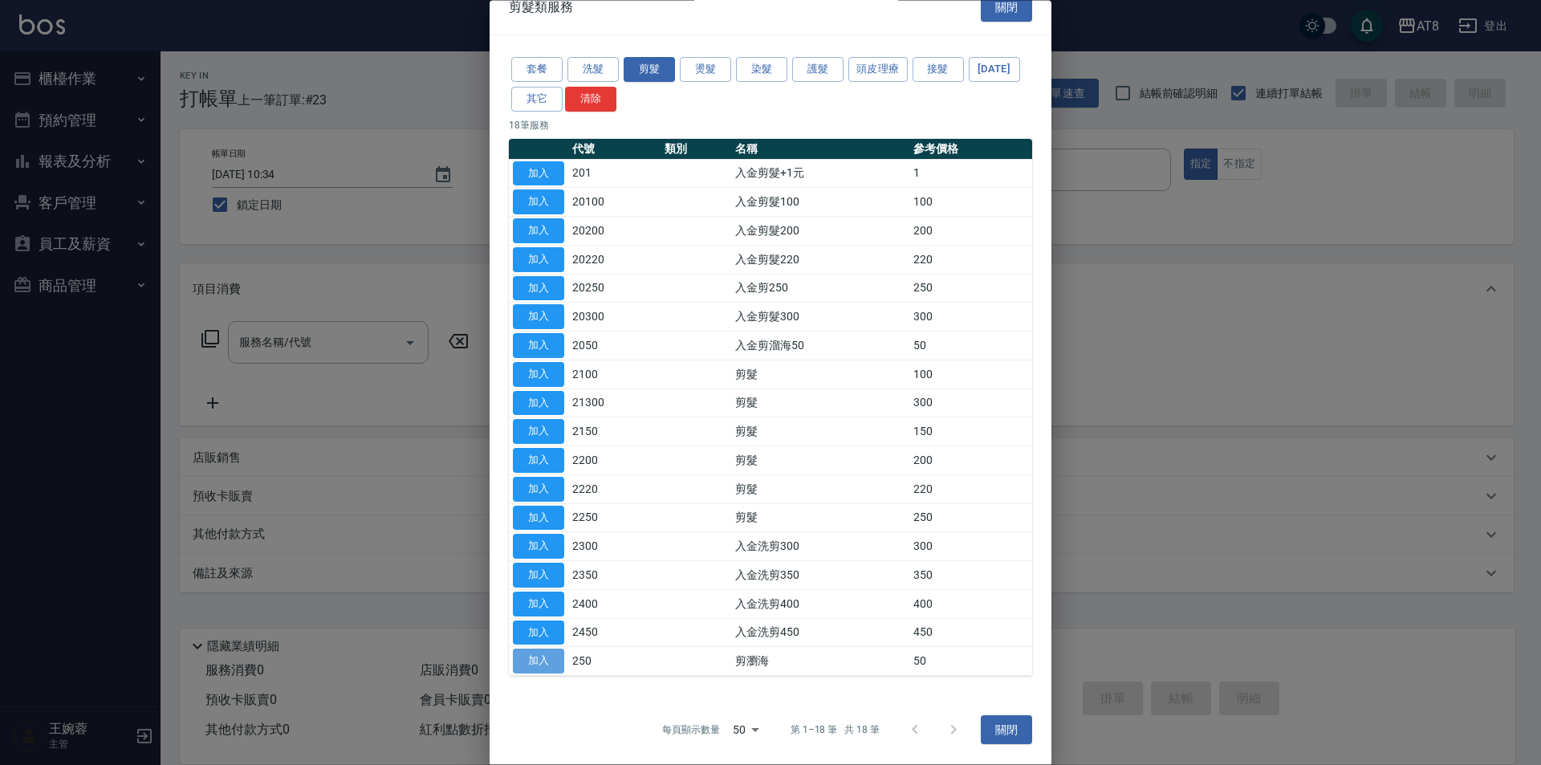
click at [548, 660] on button "加入" at bounding box center [538, 661] width 51 height 25
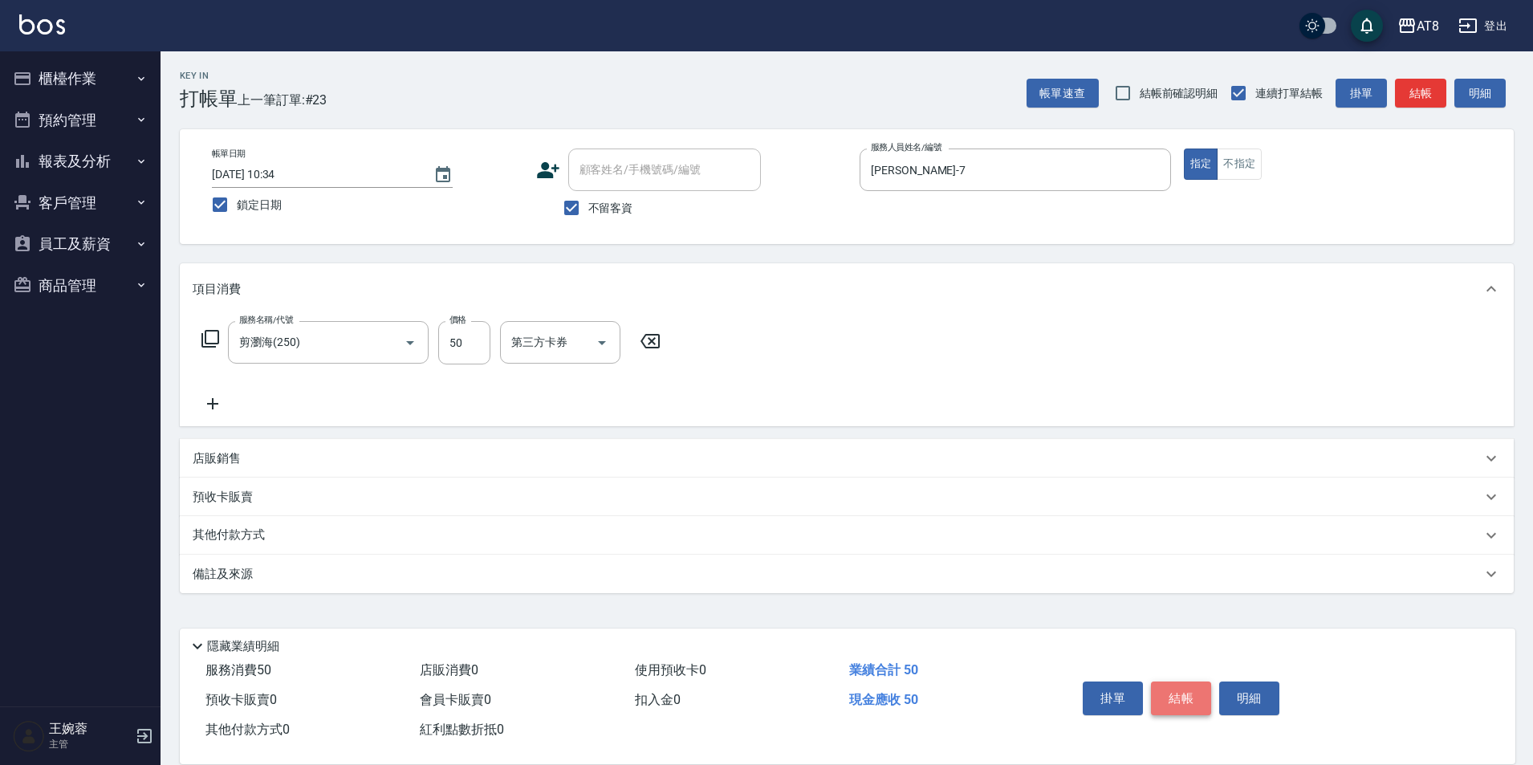
click at [1188, 689] on button "結帳" at bounding box center [1181, 698] width 60 height 34
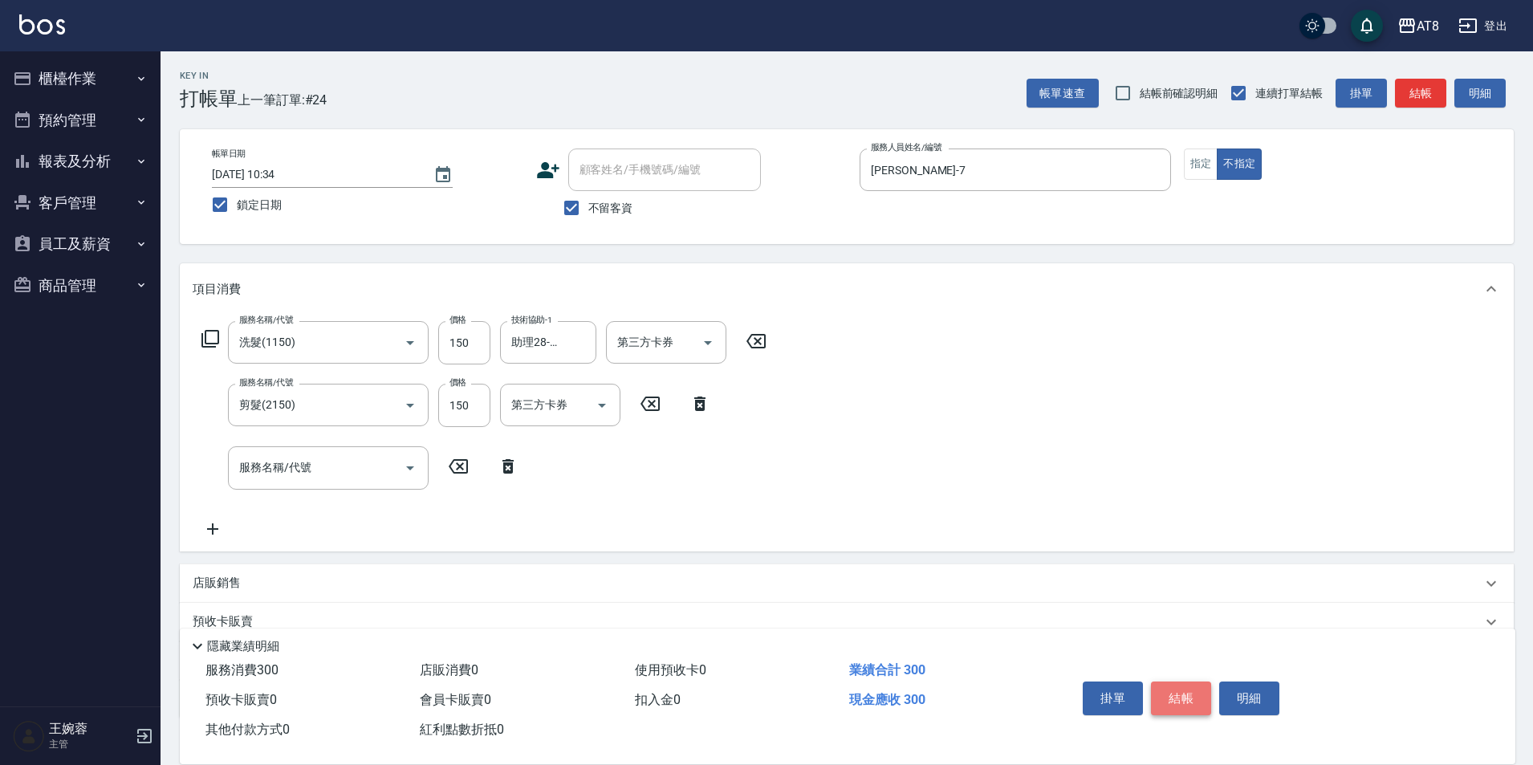
click at [1202, 681] on button "結帳" at bounding box center [1181, 698] width 60 height 34
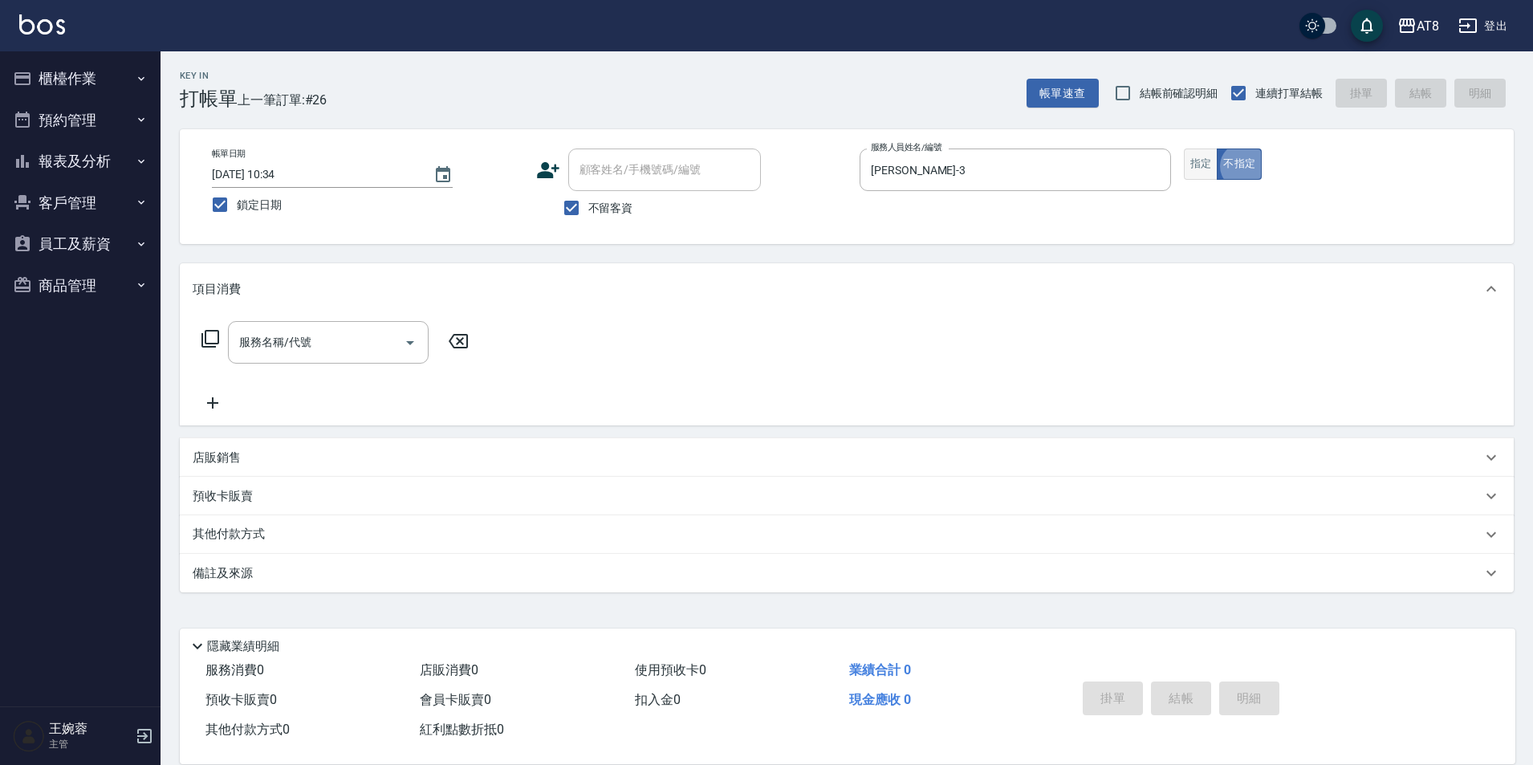
click at [1188, 175] on button "指定" at bounding box center [1201, 163] width 35 height 31
click at [208, 348] on icon at bounding box center [210, 338] width 19 height 19
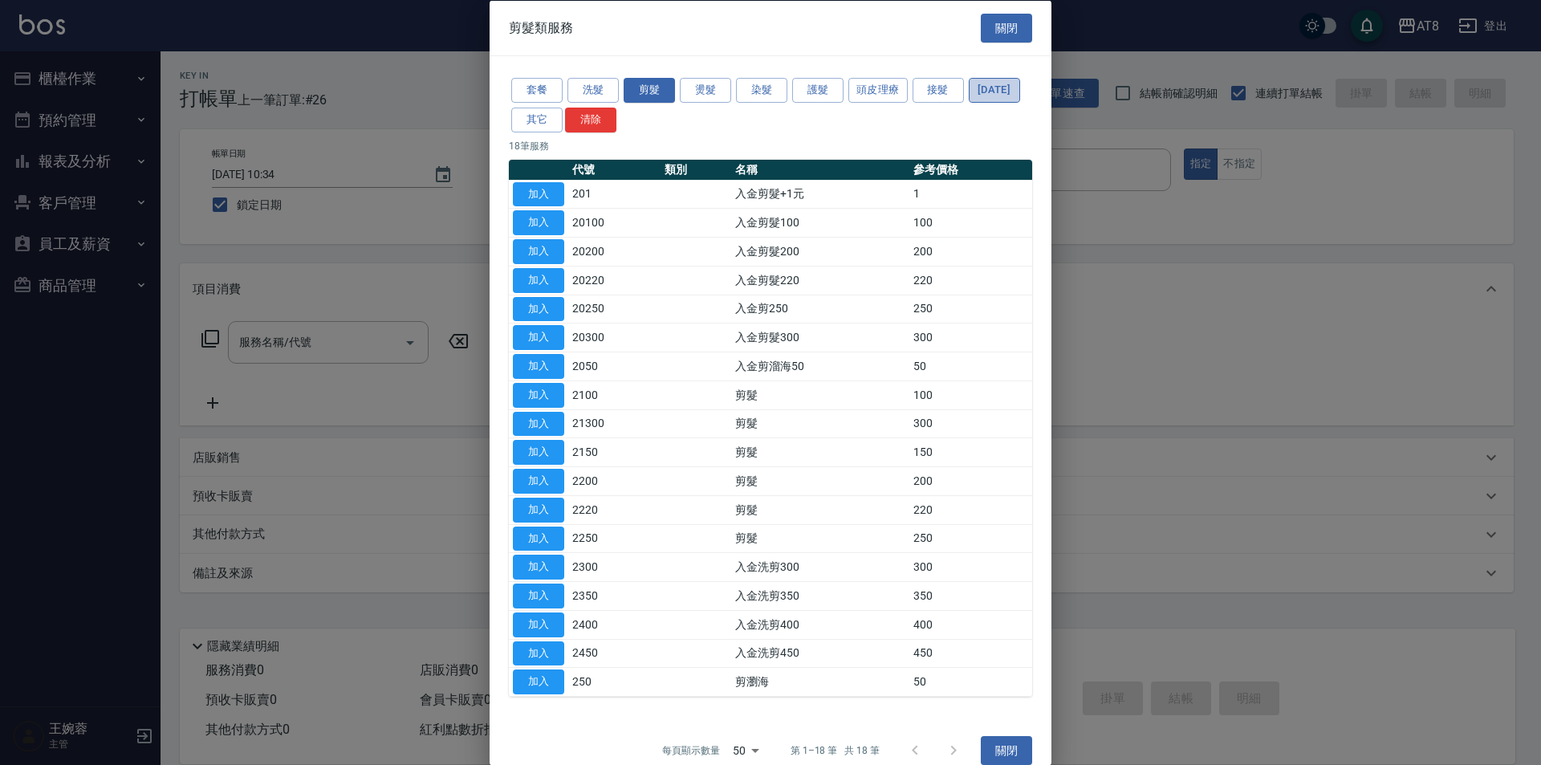
click at [969, 103] on button "[DATE]" at bounding box center [994, 90] width 51 height 25
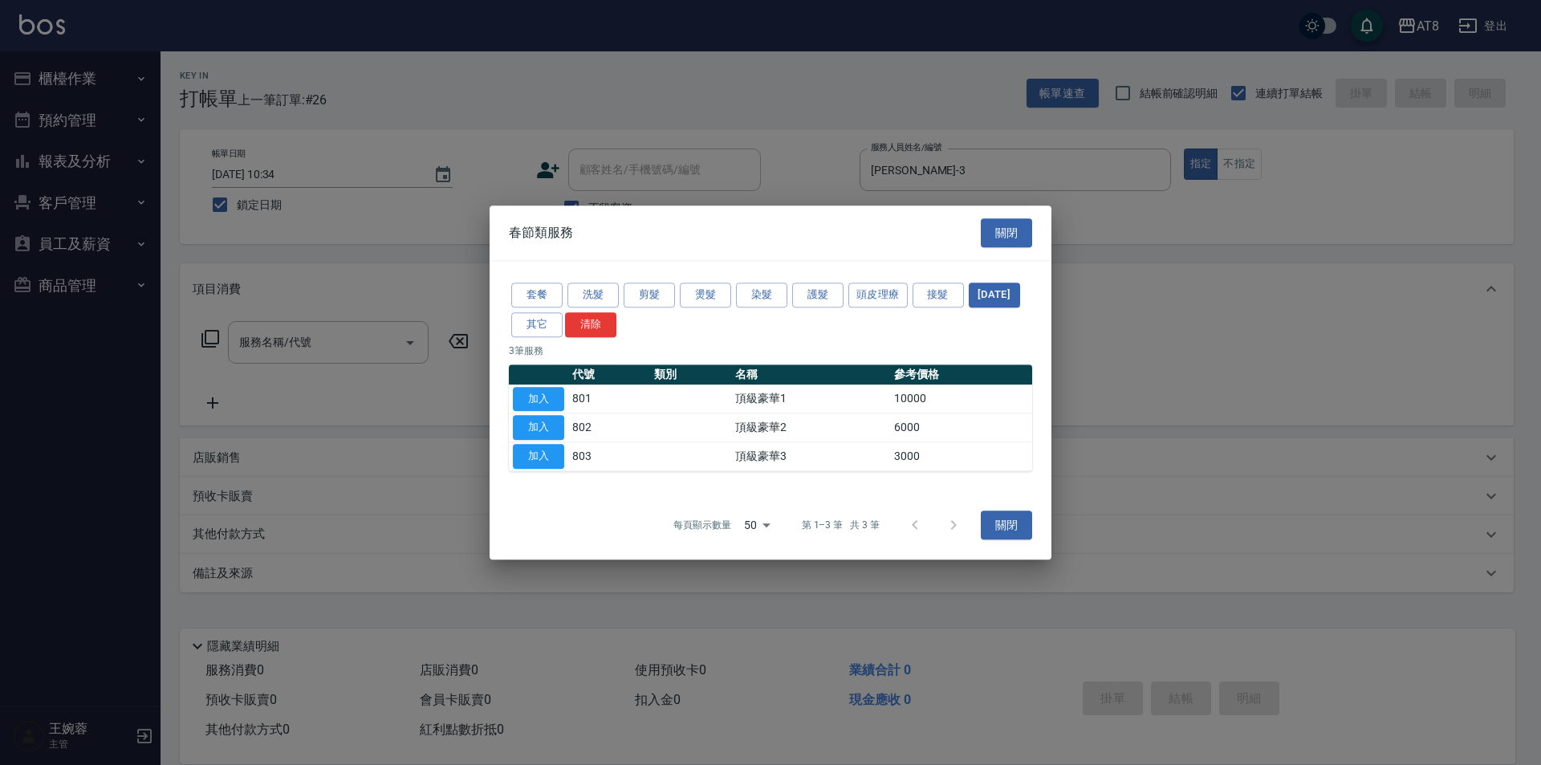
click at [542, 429] on button "加入" at bounding box center [538, 428] width 51 height 25
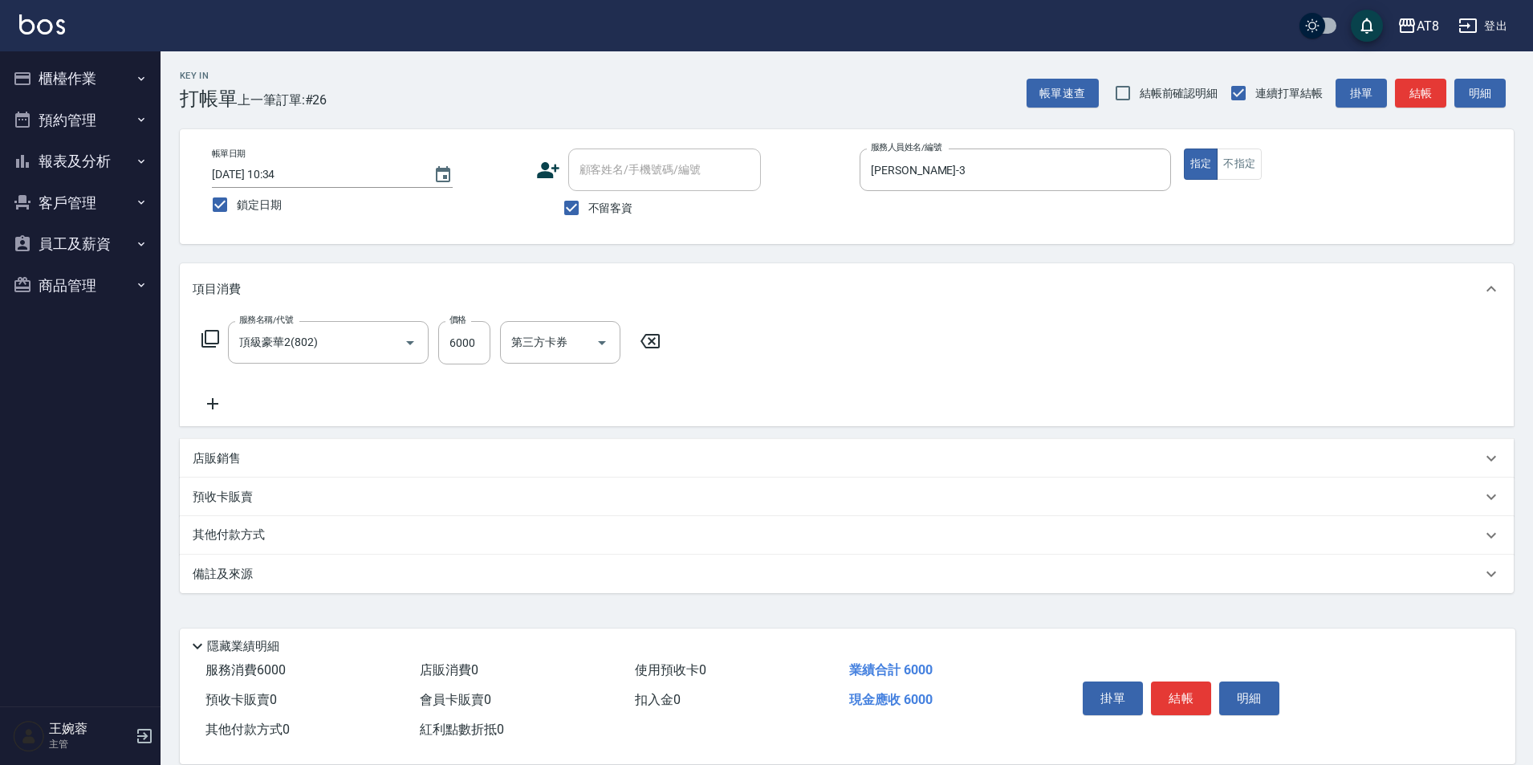
click at [1018, 416] on div "服務名稱/代號 頂級豪華2(802) 服務名稱/代號 價格 6000 價格 第三方卡券 第三方卡券" at bounding box center [847, 371] width 1334 height 112
click at [1205, 681] on button "結帳" at bounding box center [1181, 698] width 60 height 34
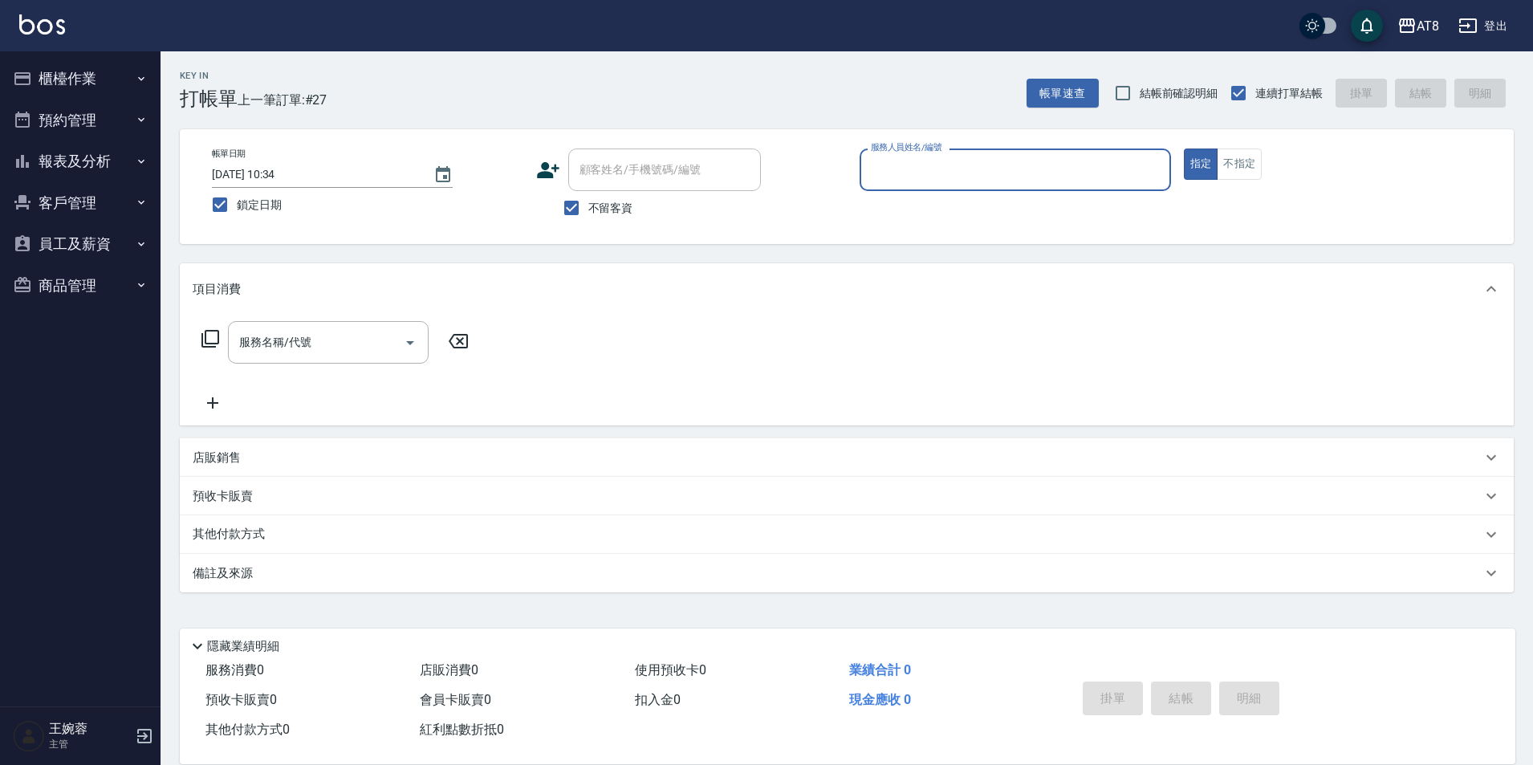
click at [117, 155] on button "報表及分析" at bounding box center [80, 161] width 148 height 42
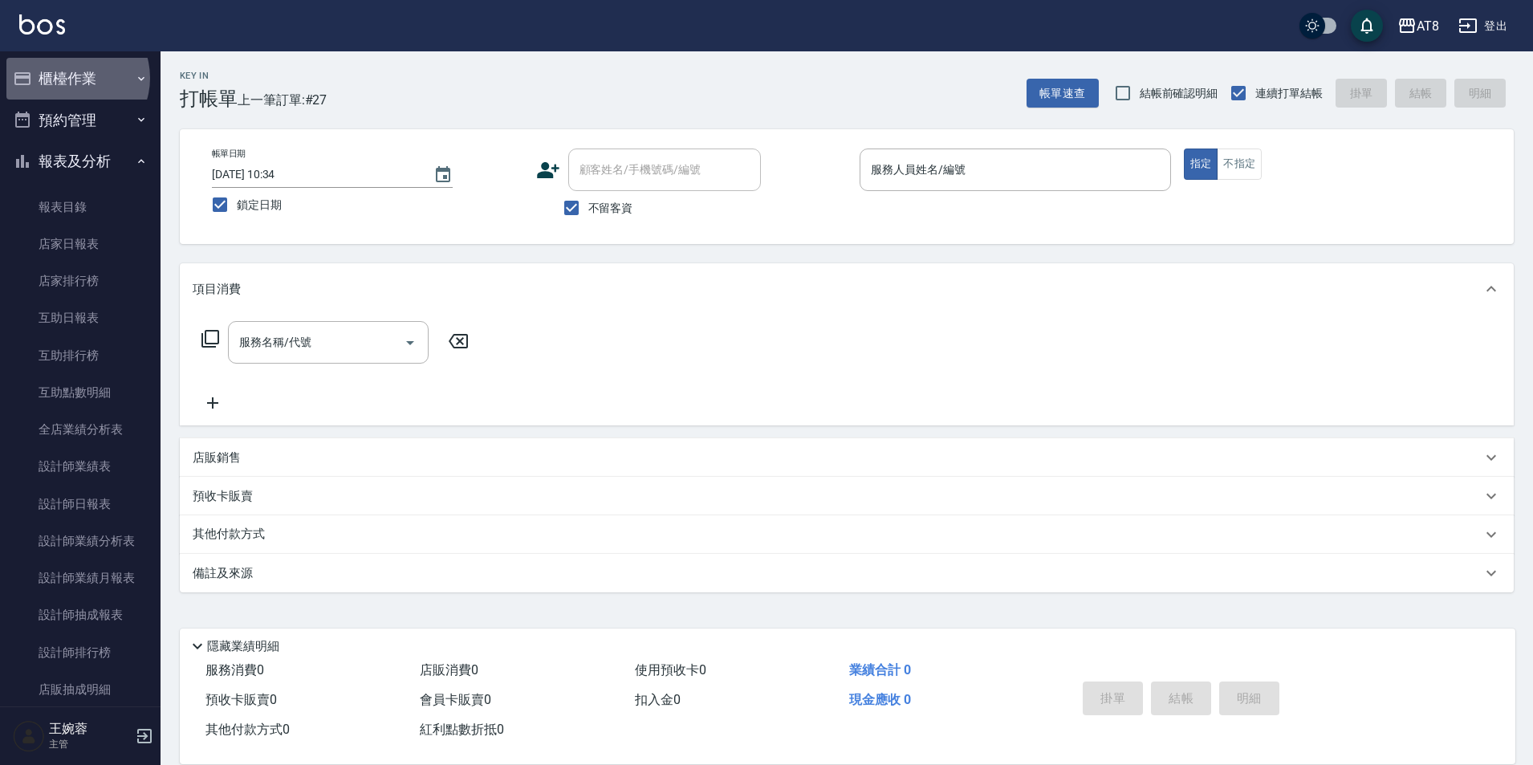
click at [72, 78] on button "櫃檯作業" at bounding box center [80, 79] width 148 height 42
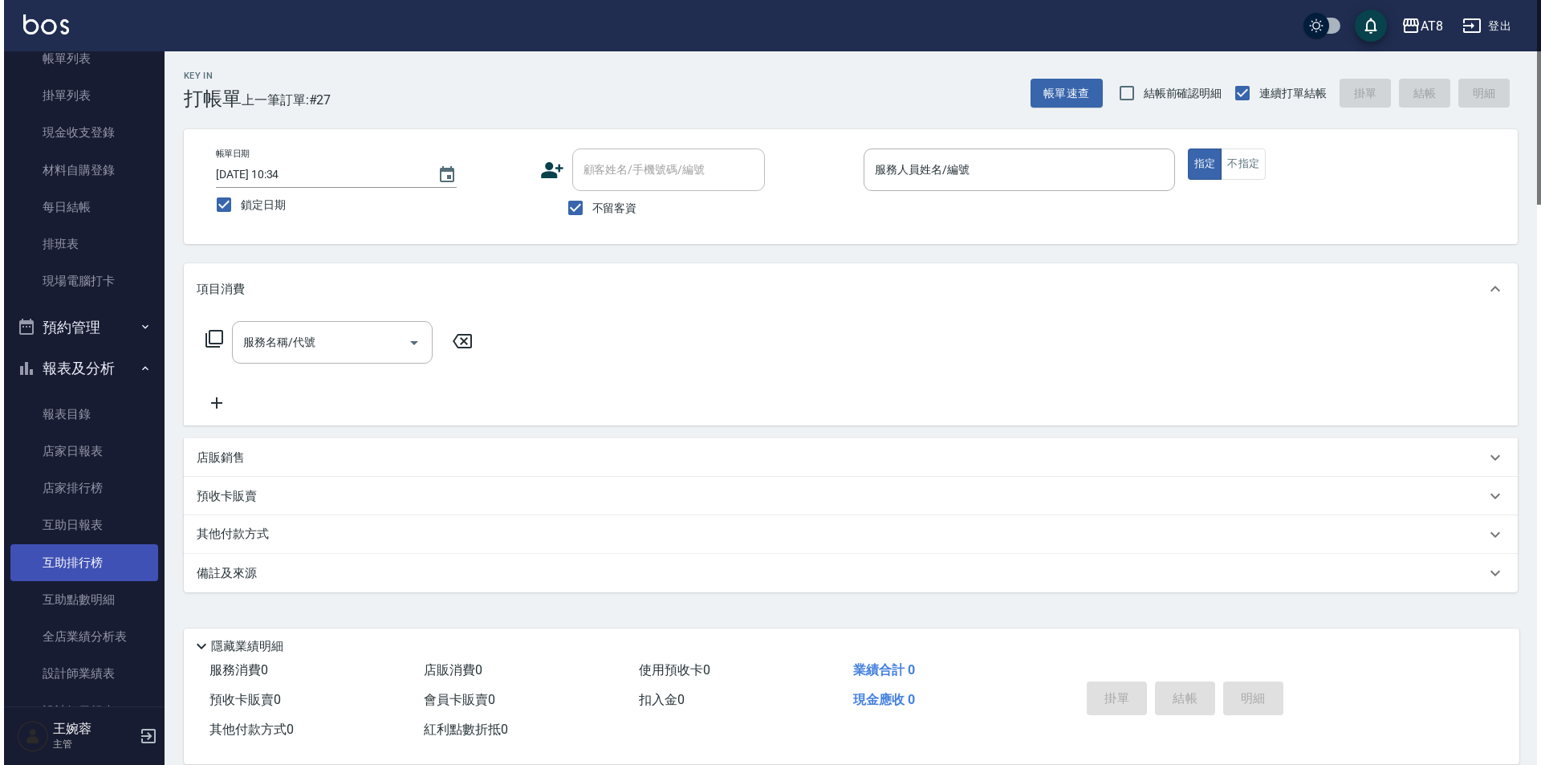
scroll to position [135, 0]
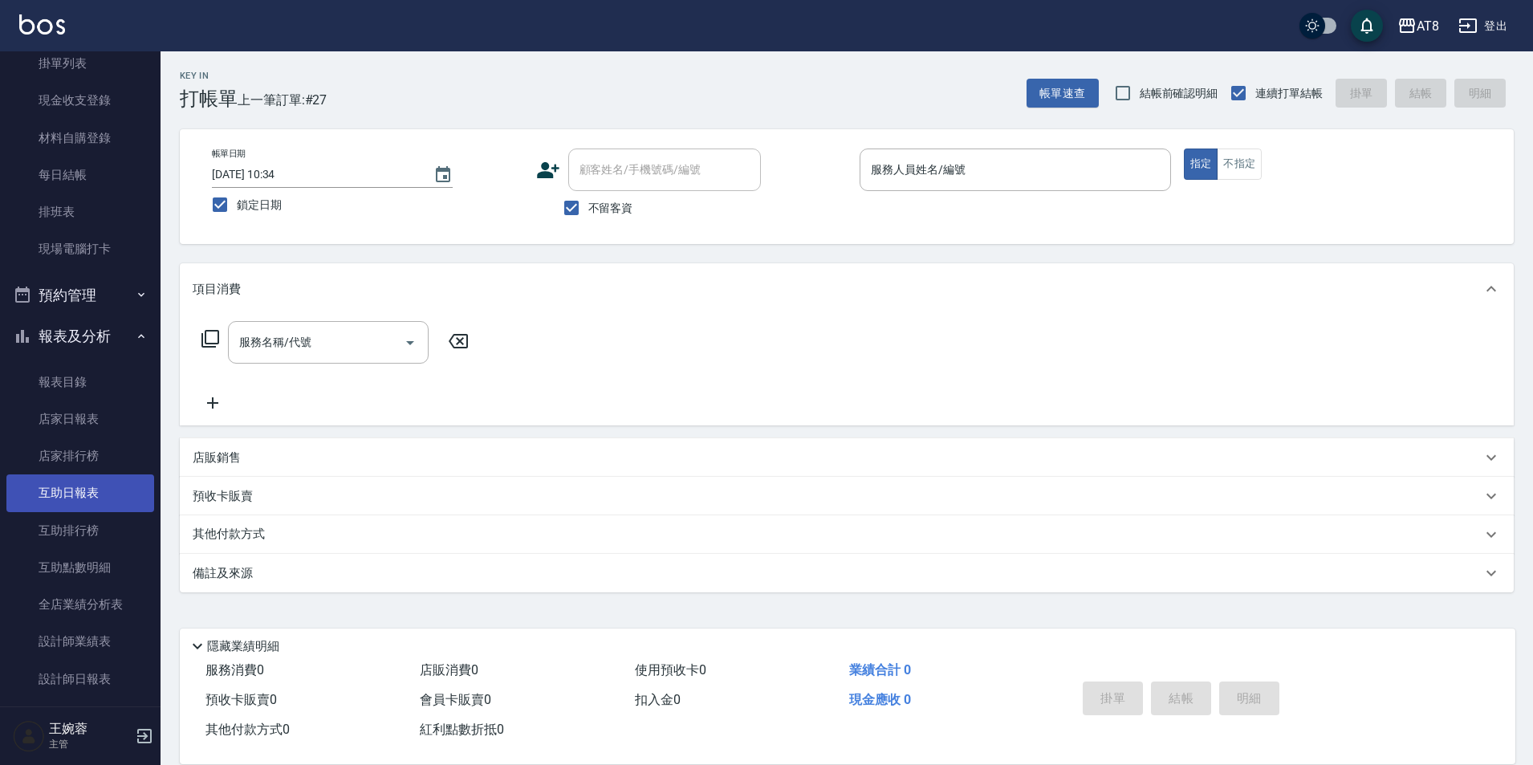
click at [81, 498] on link "互助日報表" at bounding box center [80, 492] width 148 height 37
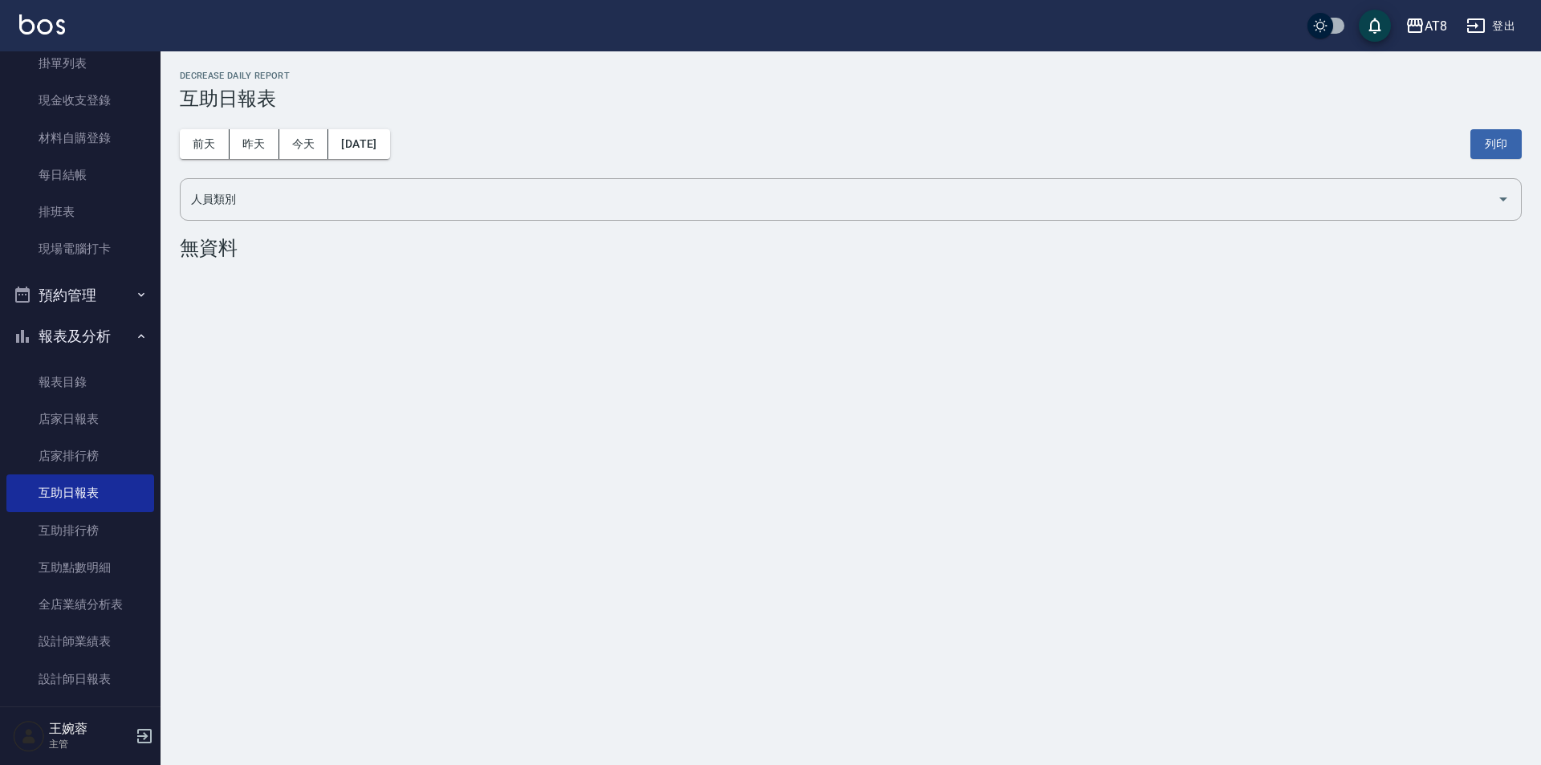
drag, startPoint x: 150, startPoint y: 193, endPoint x: 156, endPoint y: 180, distance: 14.4
click at [156, 183] on nav "櫃檯作業 打帳單 帳單列表 掛單列表 現金收支登錄 材料自購登錄 每日結帳 排班表 現場電腦打卡 預約管理 預約管理 單日預約紀錄 單週預約紀錄 報表及分析 …" at bounding box center [80, 378] width 161 height 655
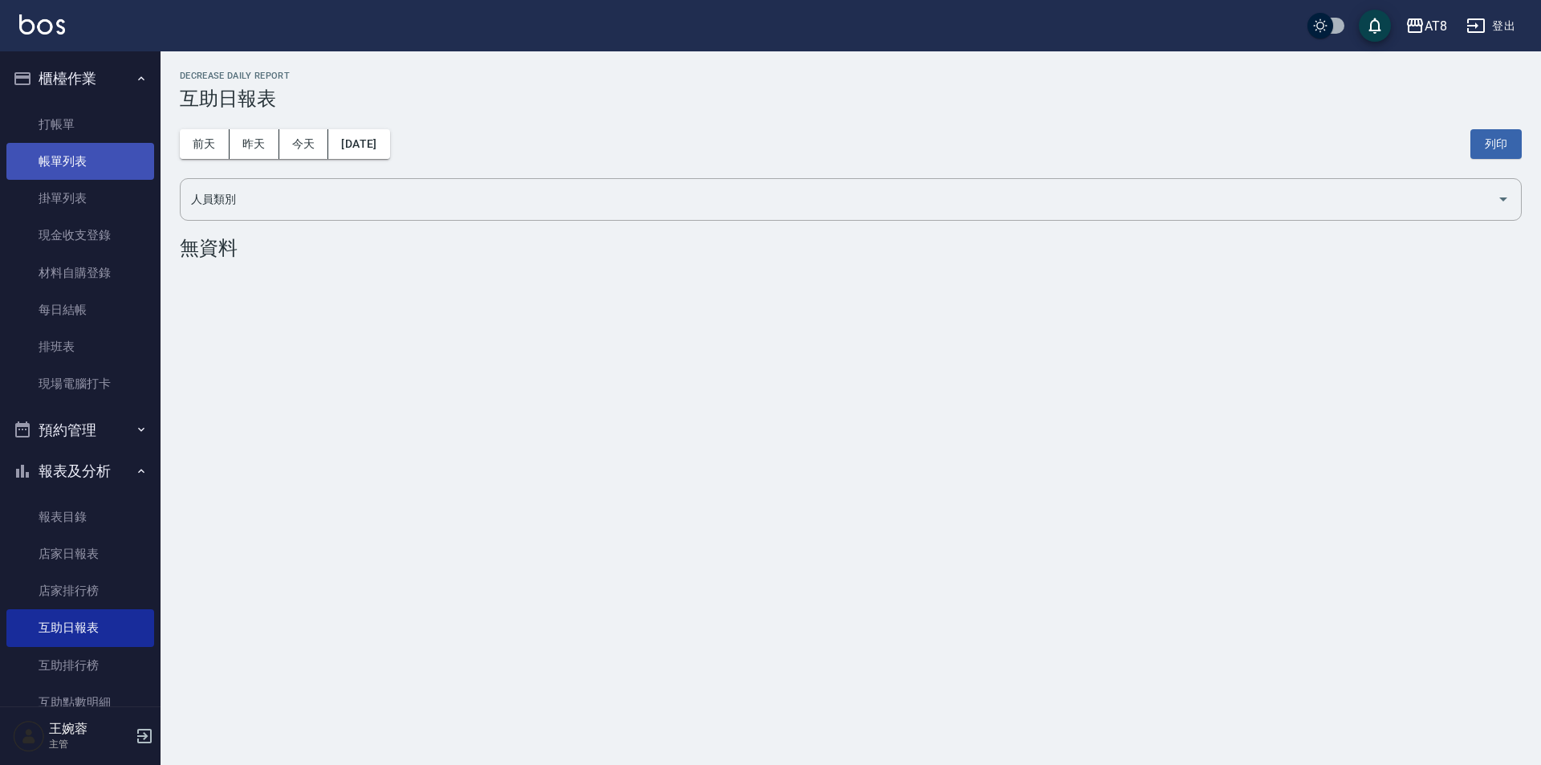
click at [73, 158] on link "帳單列表" at bounding box center [80, 161] width 148 height 37
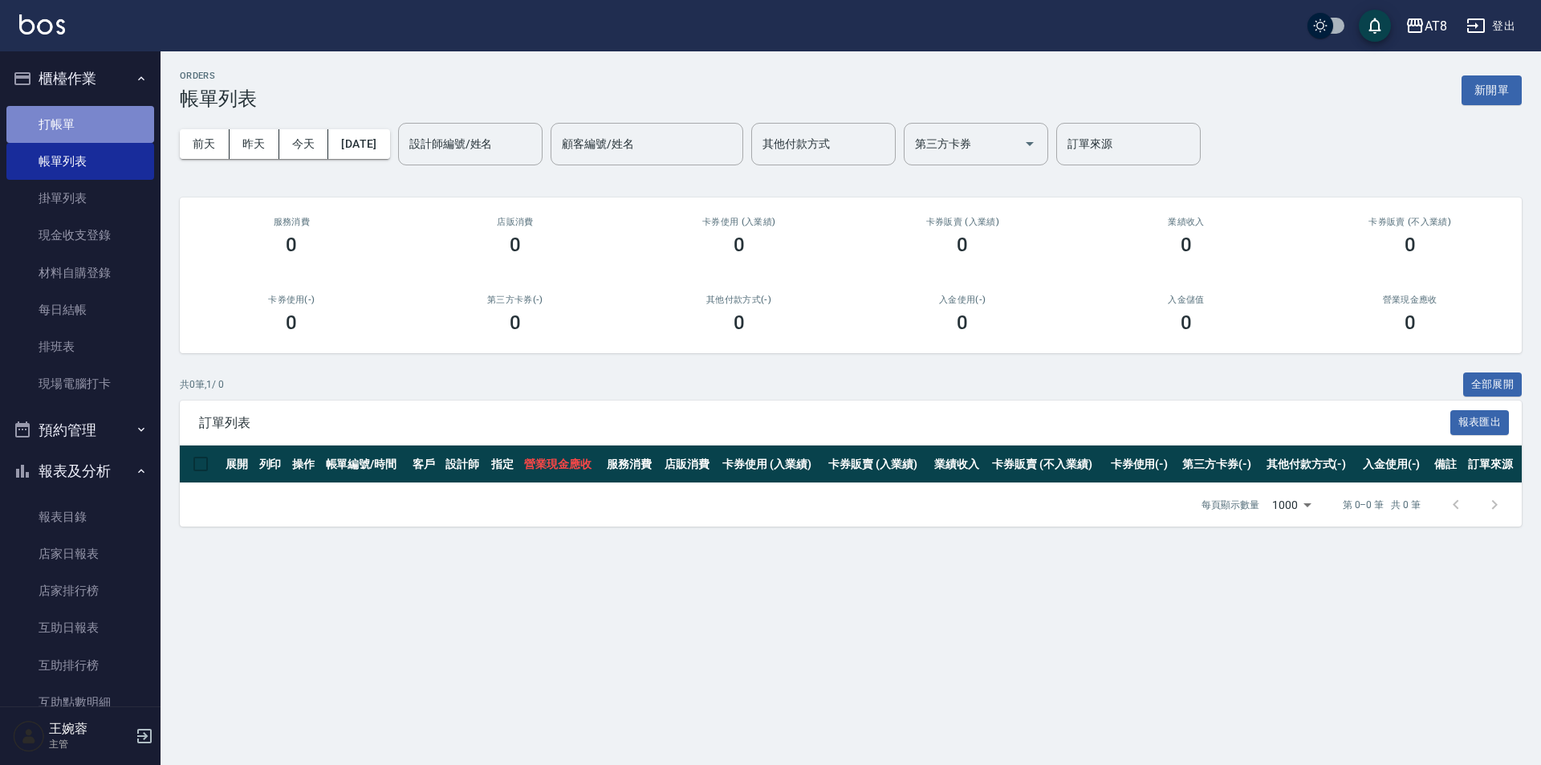
click at [106, 128] on link "打帳單" at bounding box center [80, 124] width 148 height 37
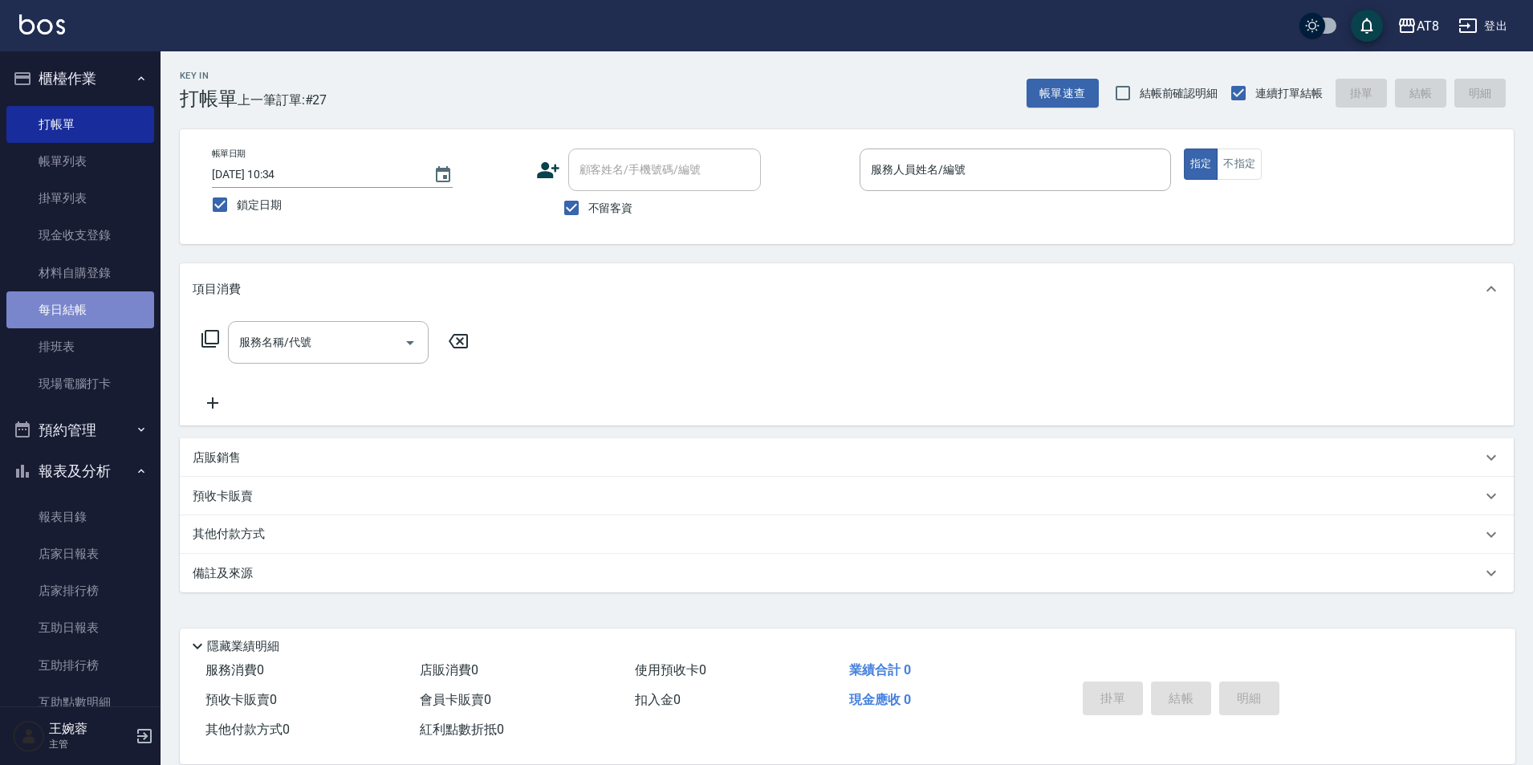
click at [86, 311] on link "每日結帳" at bounding box center [80, 309] width 148 height 37
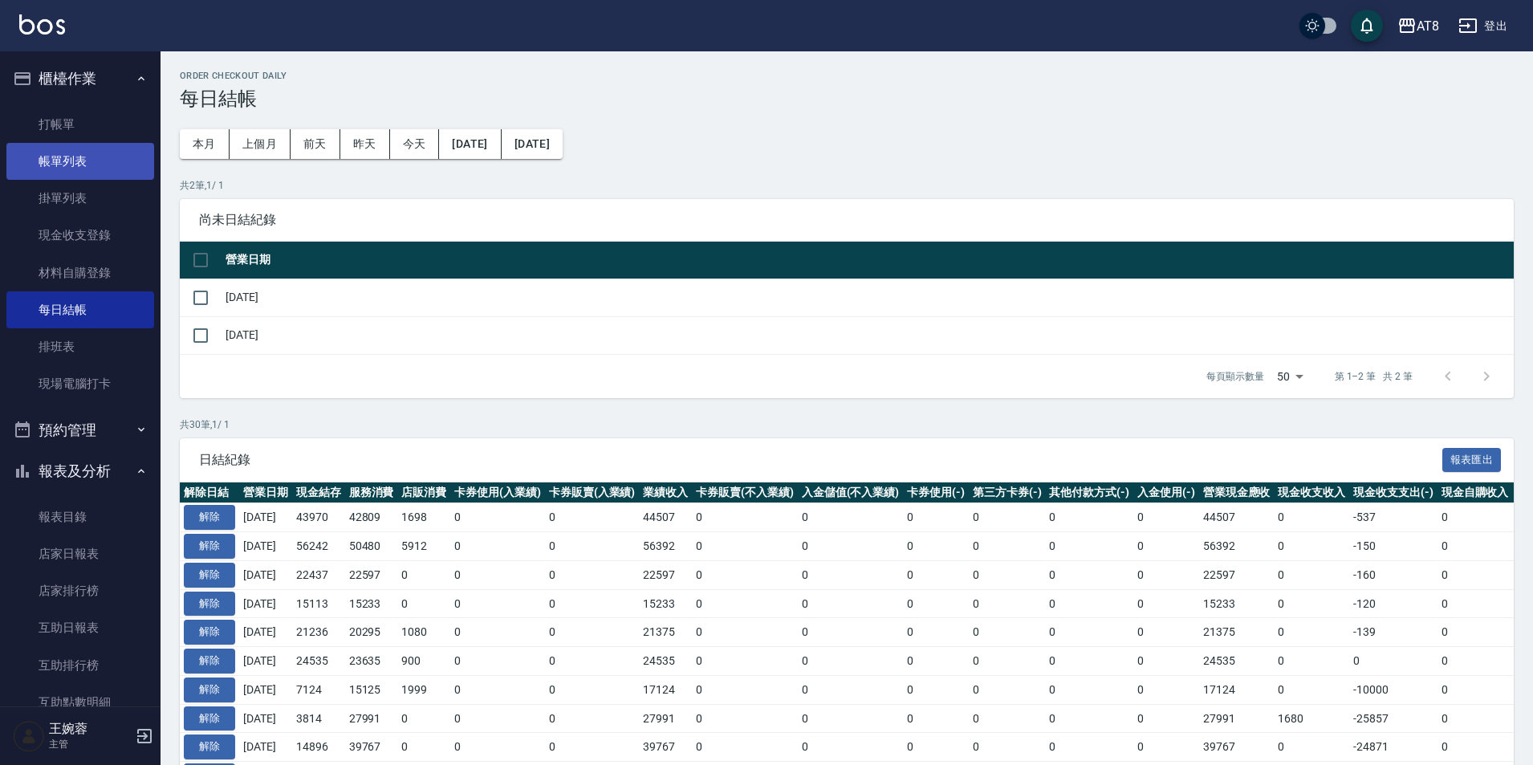
drag, startPoint x: 64, startPoint y: 161, endPoint x: 70, endPoint y: 152, distance: 10.5
click at [64, 160] on link "帳單列表" at bounding box center [80, 161] width 148 height 37
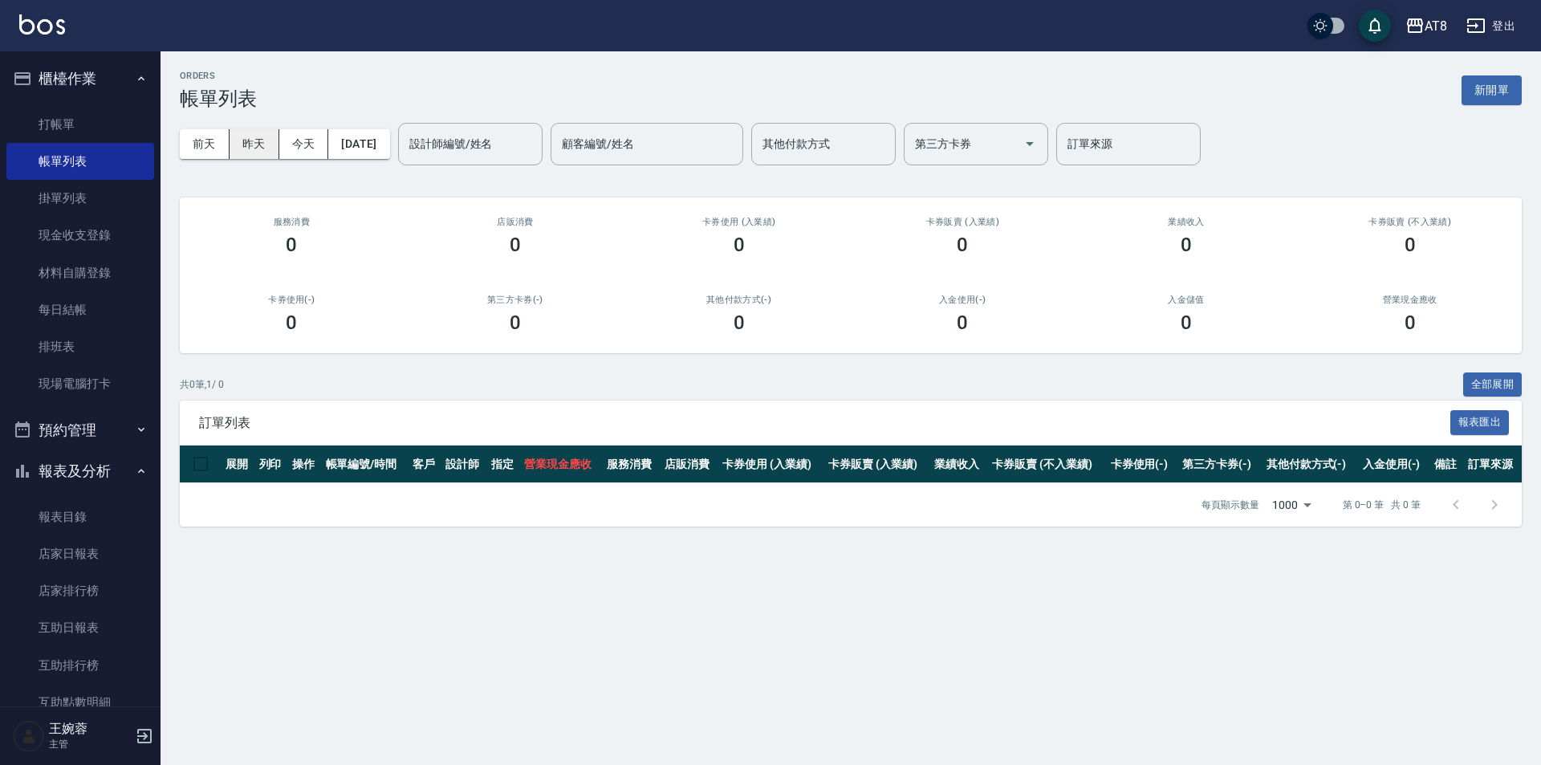
click at [265, 145] on button "昨天" at bounding box center [255, 144] width 50 height 30
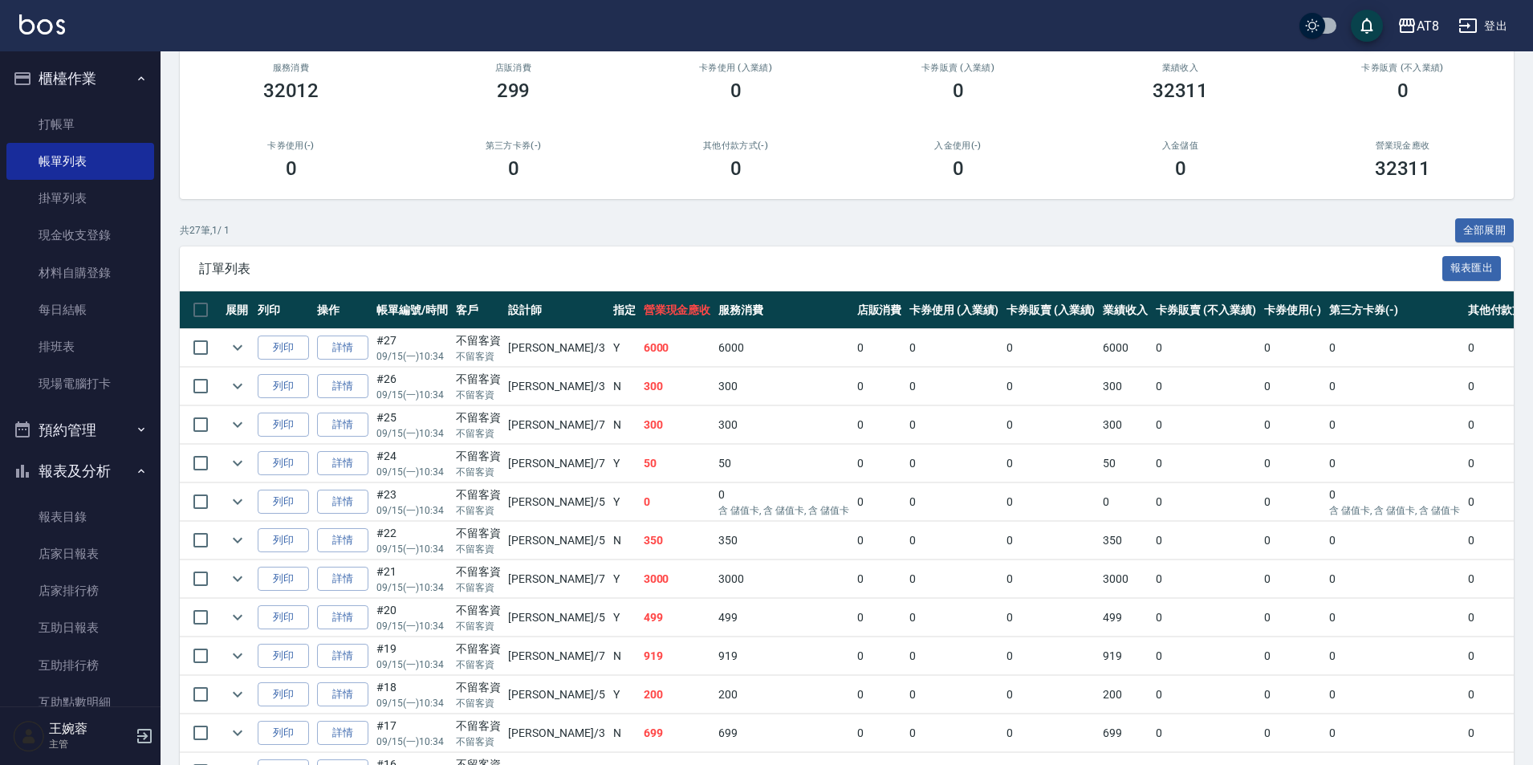
scroll to position [131, 0]
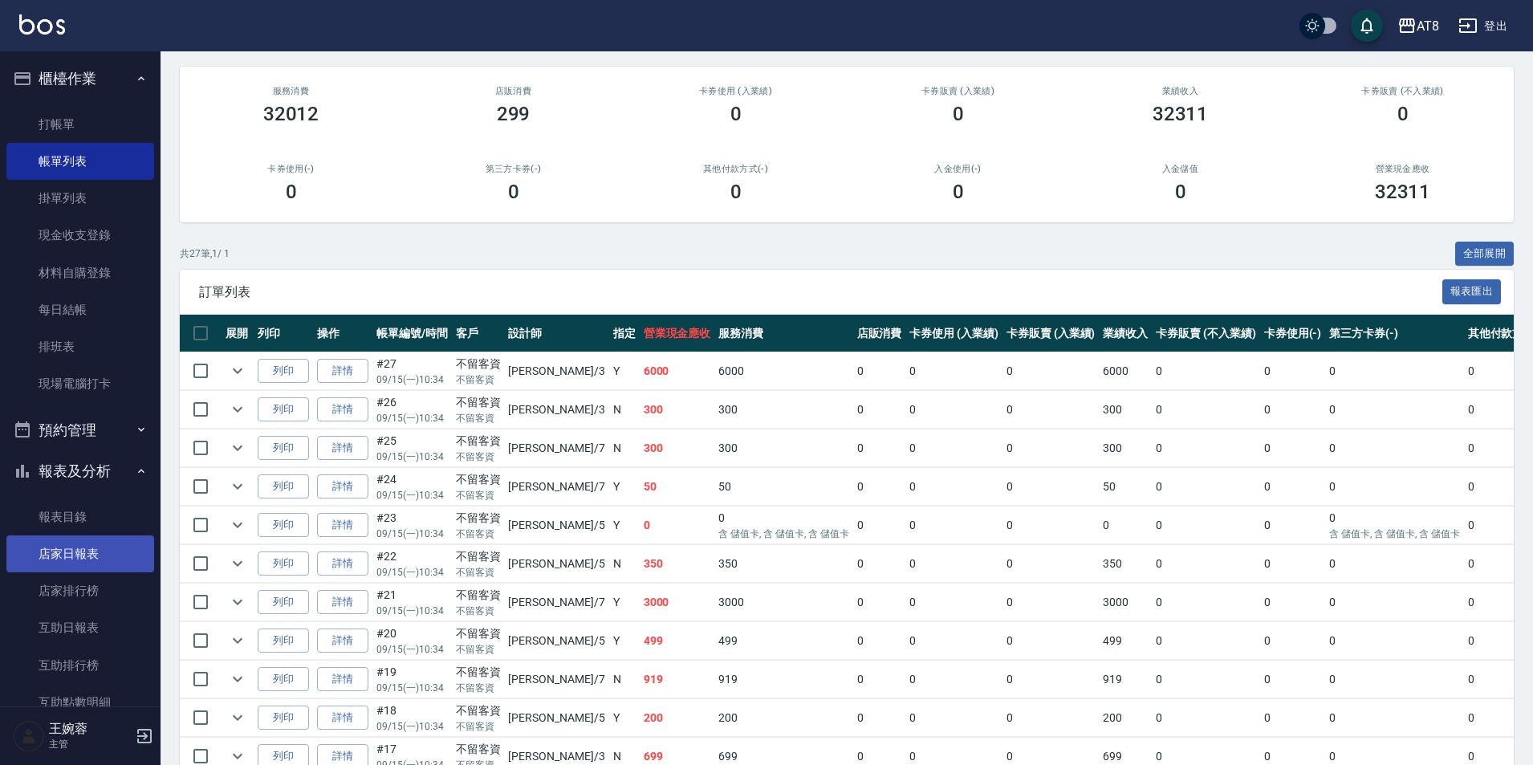
click at [76, 550] on link "店家日報表" at bounding box center [80, 553] width 148 height 37
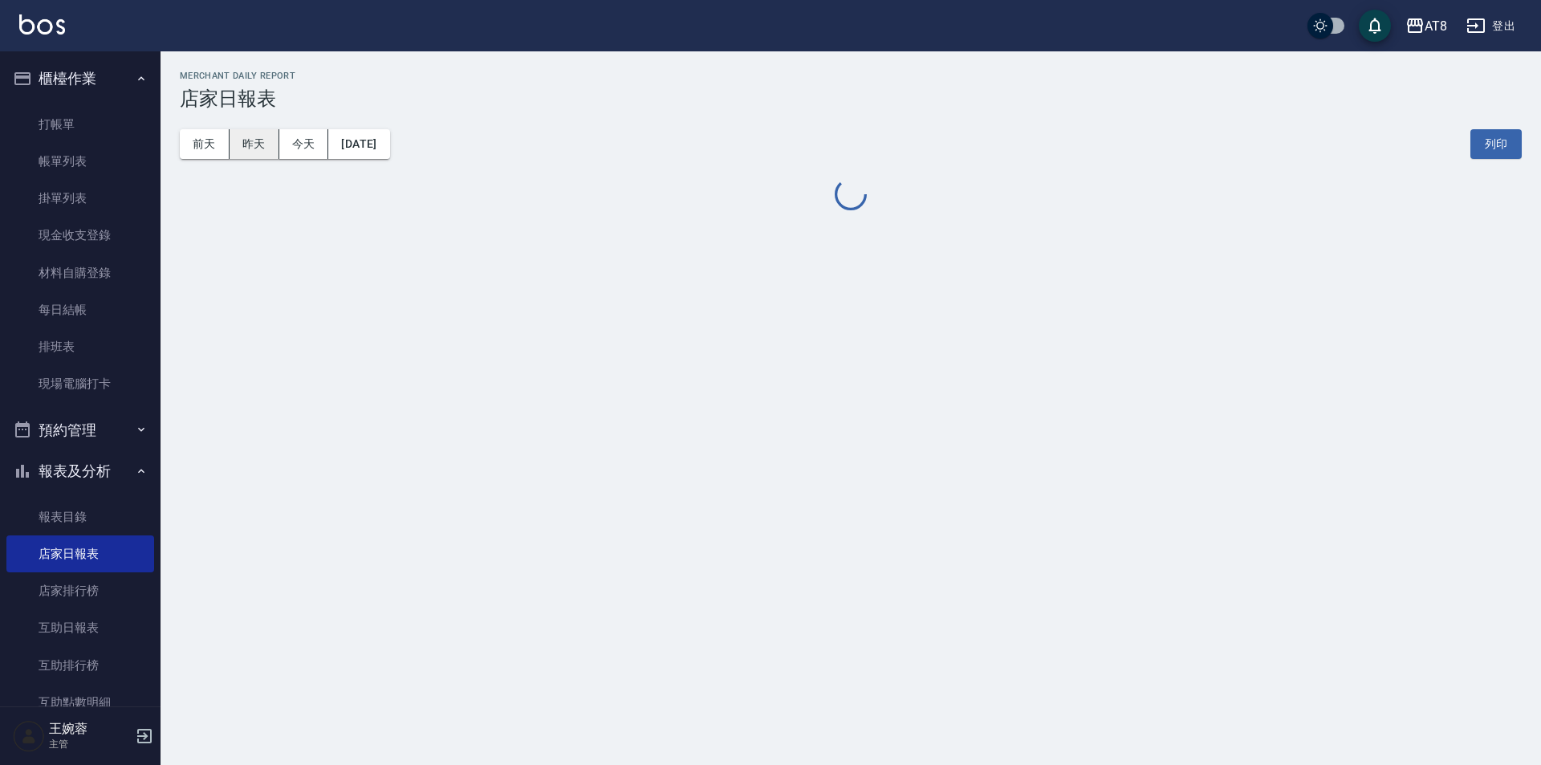
click at [258, 145] on button "昨天" at bounding box center [255, 144] width 50 height 30
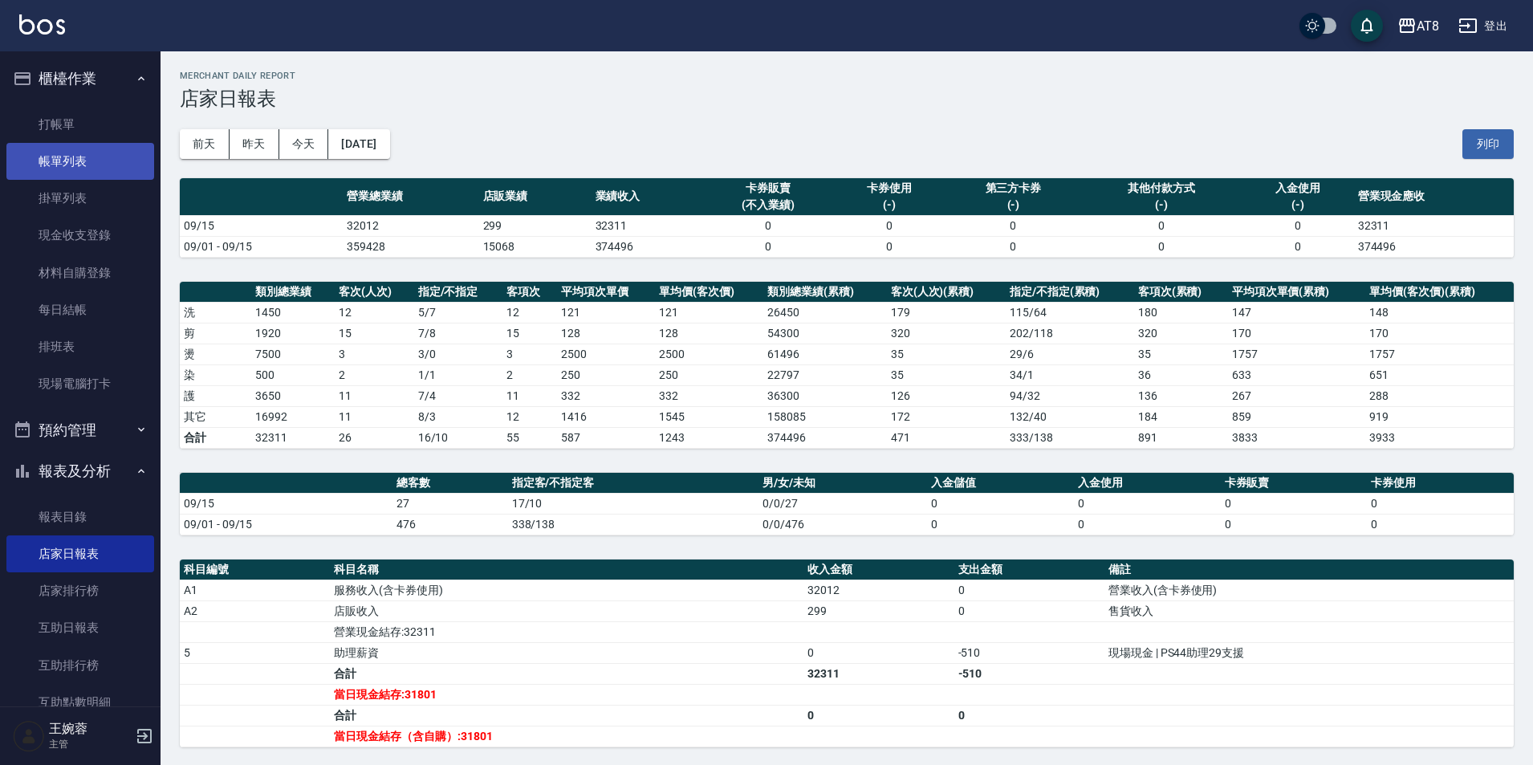
click at [90, 156] on link "帳單列表" at bounding box center [80, 161] width 148 height 37
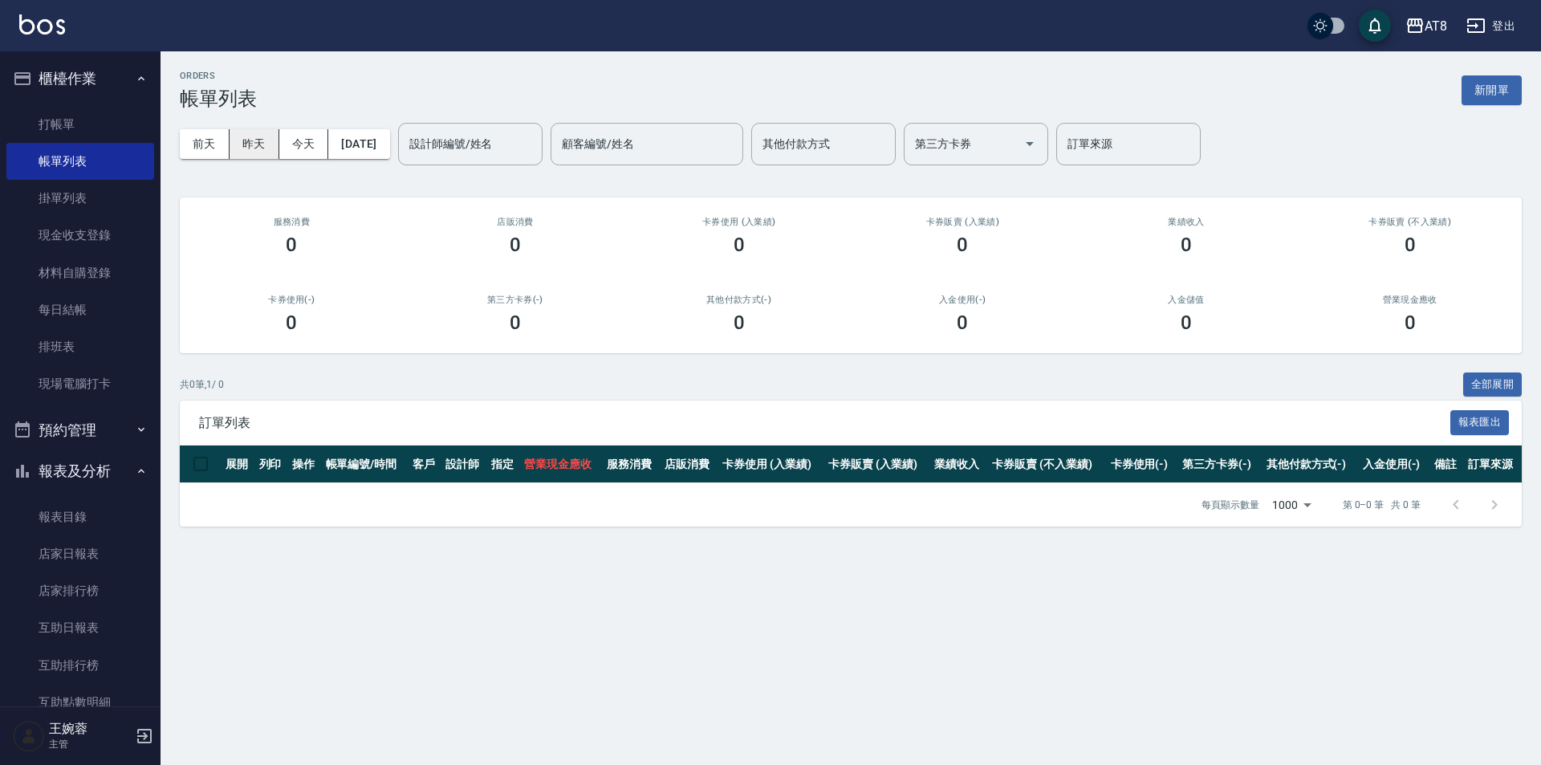
click at [244, 149] on button "昨天" at bounding box center [255, 144] width 50 height 30
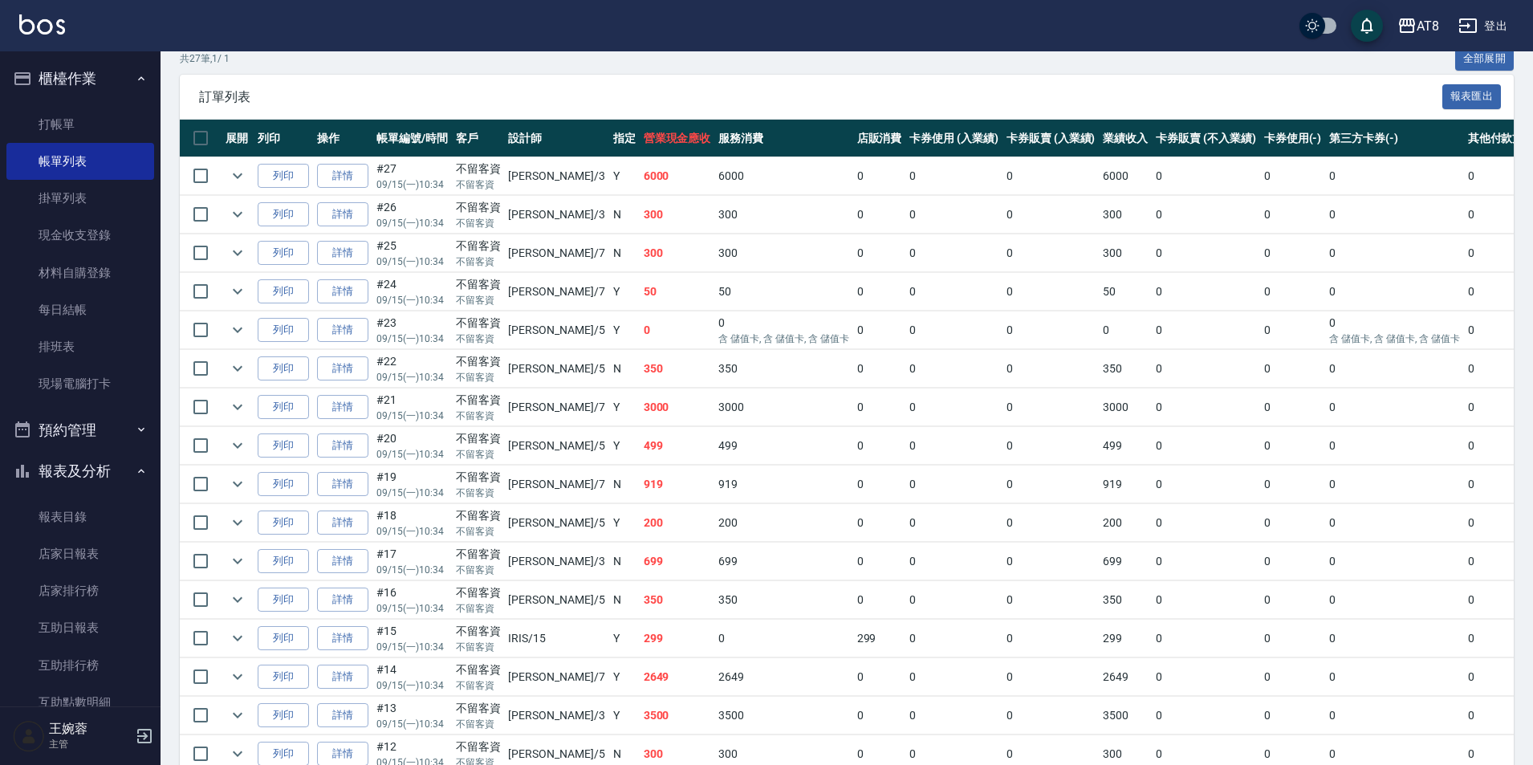
scroll to position [322, 0]
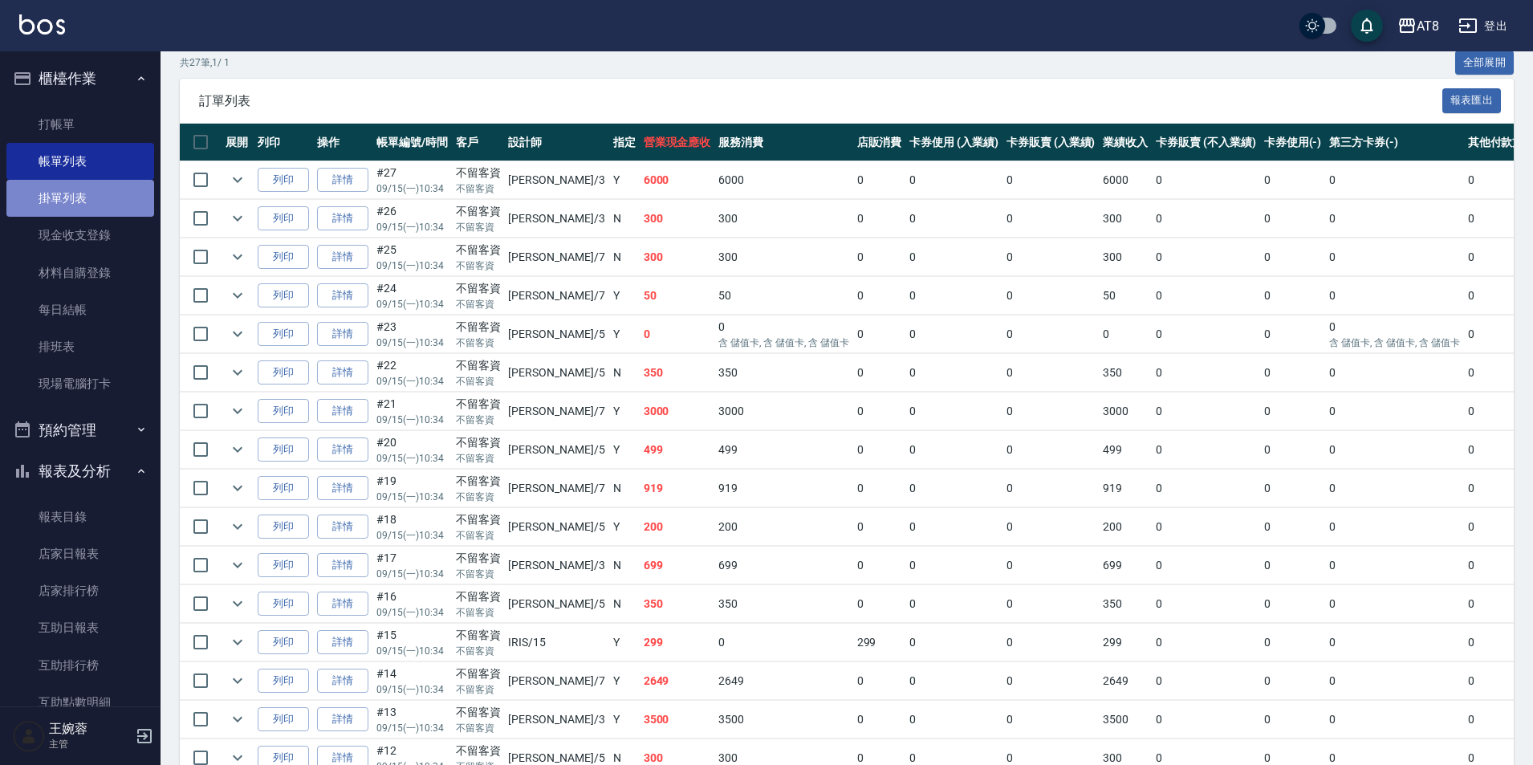
click at [93, 206] on link "掛單列表" at bounding box center [80, 198] width 148 height 37
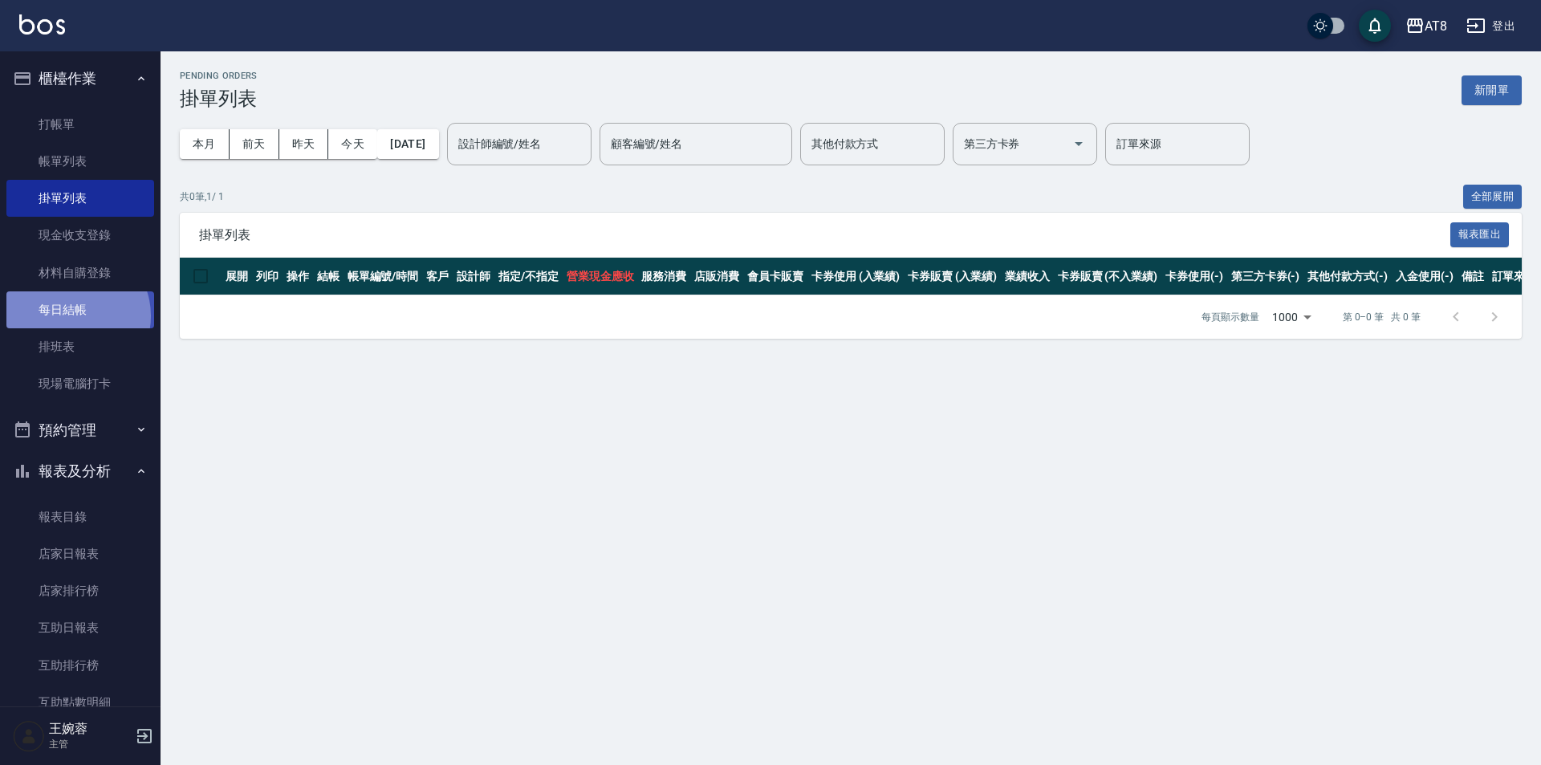
click at [73, 316] on link "每日結帳" at bounding box center [80, 309] width 148 height 37
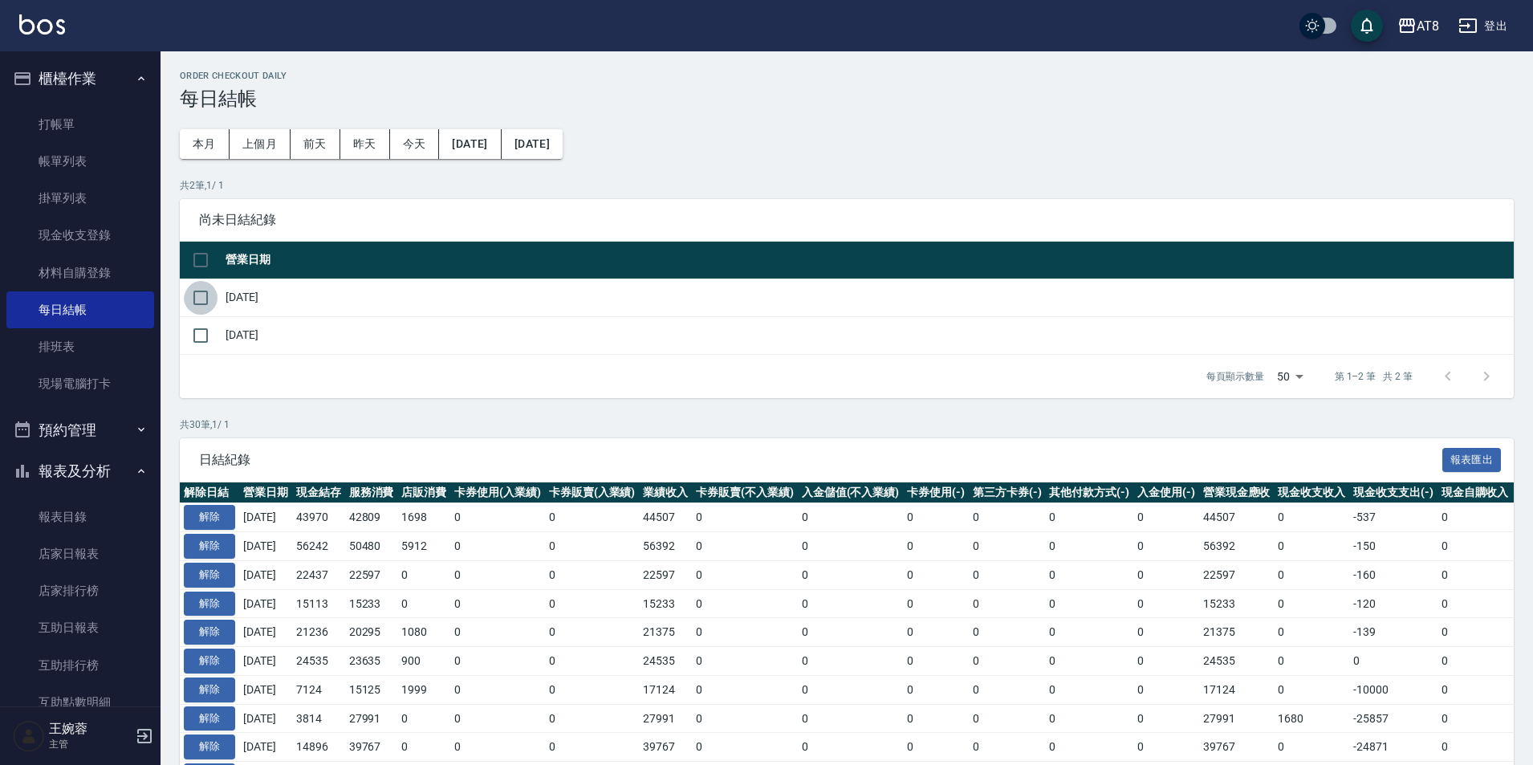
click at [213, 305] on input "checkbox" at bounding box center [201, 298] width 34 height 34
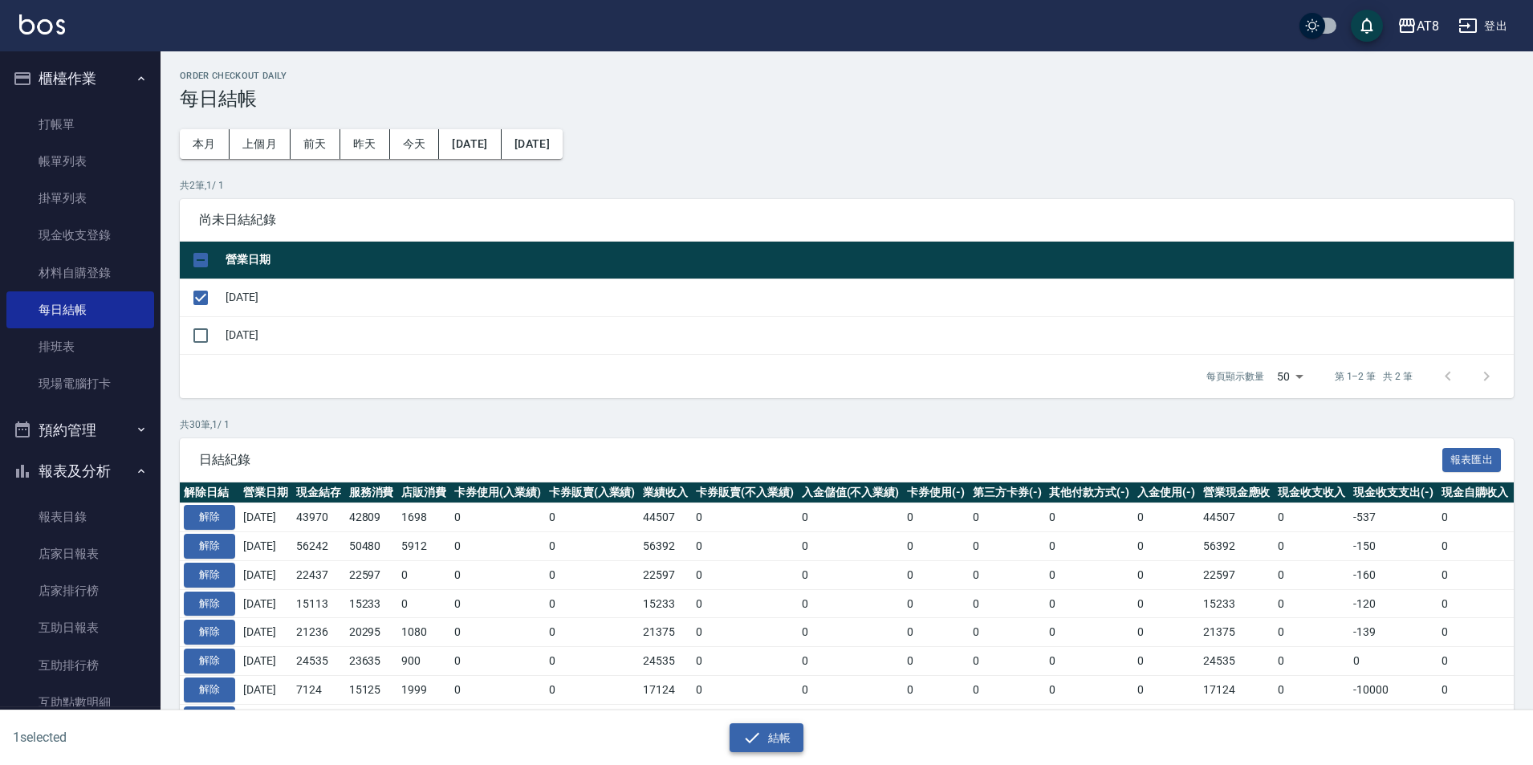
click at [746, 737] on icon "button" at bounding box center [752, 737] width 14 height 10
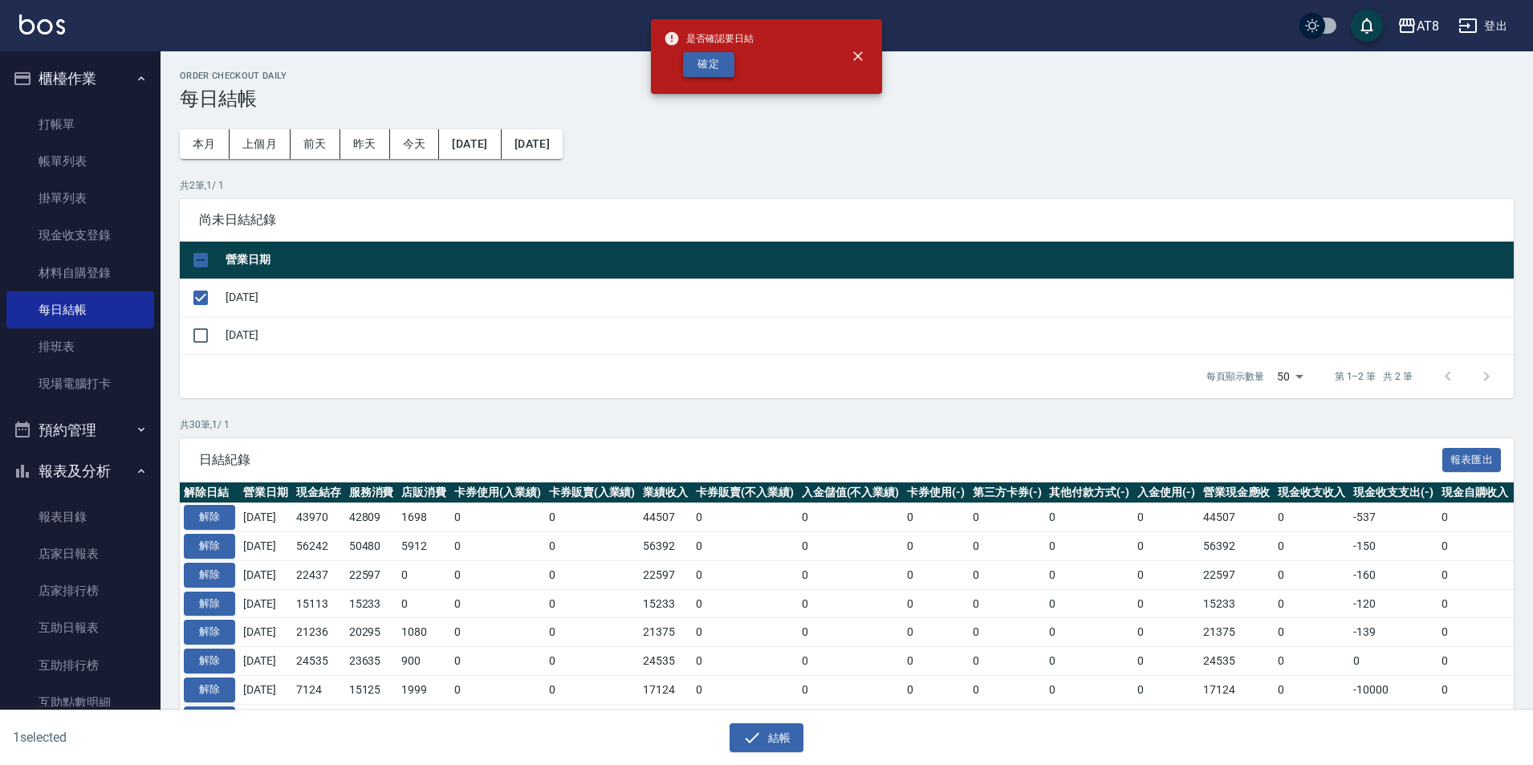
click at [713, 59] on button "確定" at bounding box center [708, 64] width 51 height 25
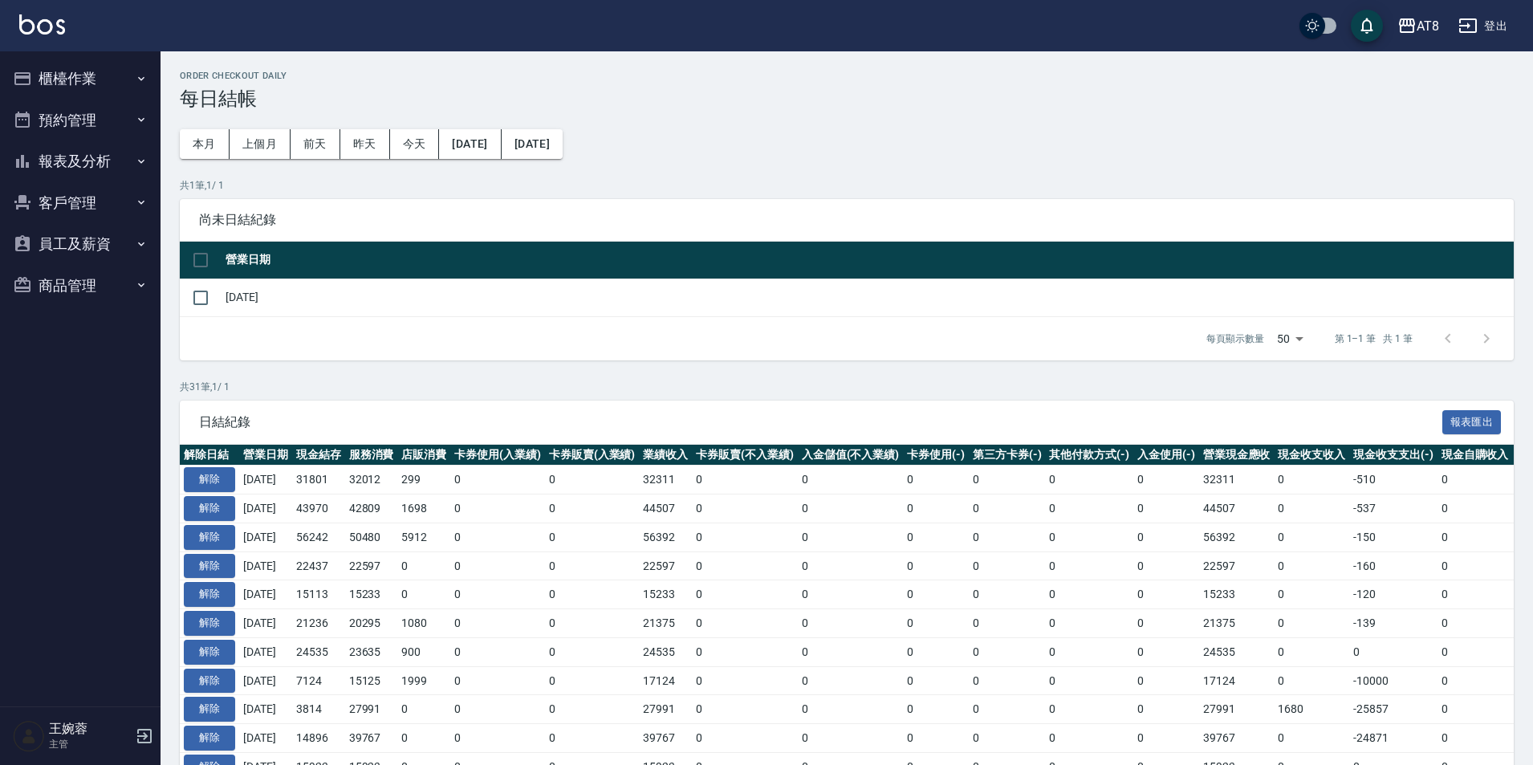
click at [102, 153] on button "報表及分析" at bounding box center [80, 161] width 148 height 42
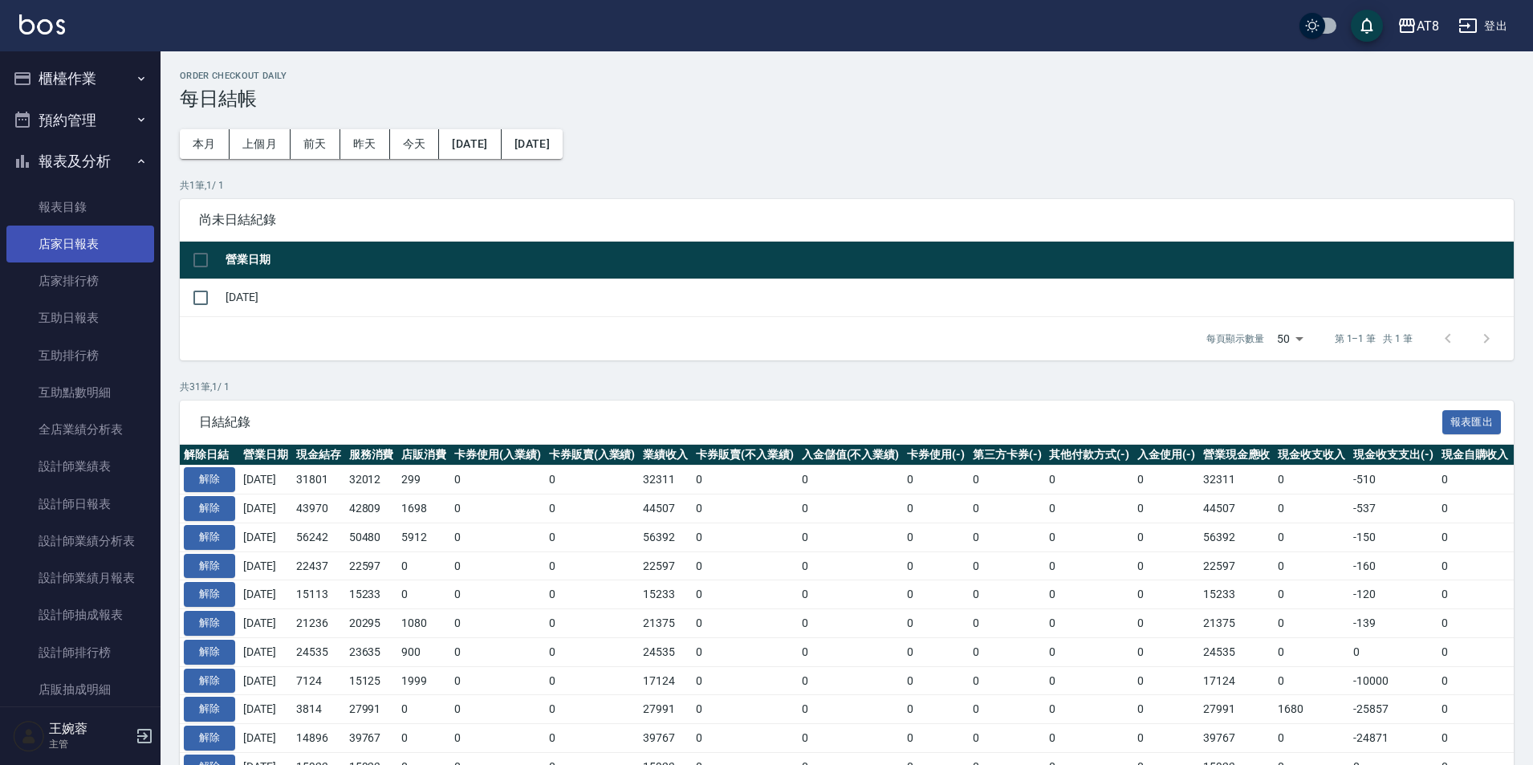
click at [90, 248] on link "店家日報表" at bounding box center [80, 244] width 148 height 37
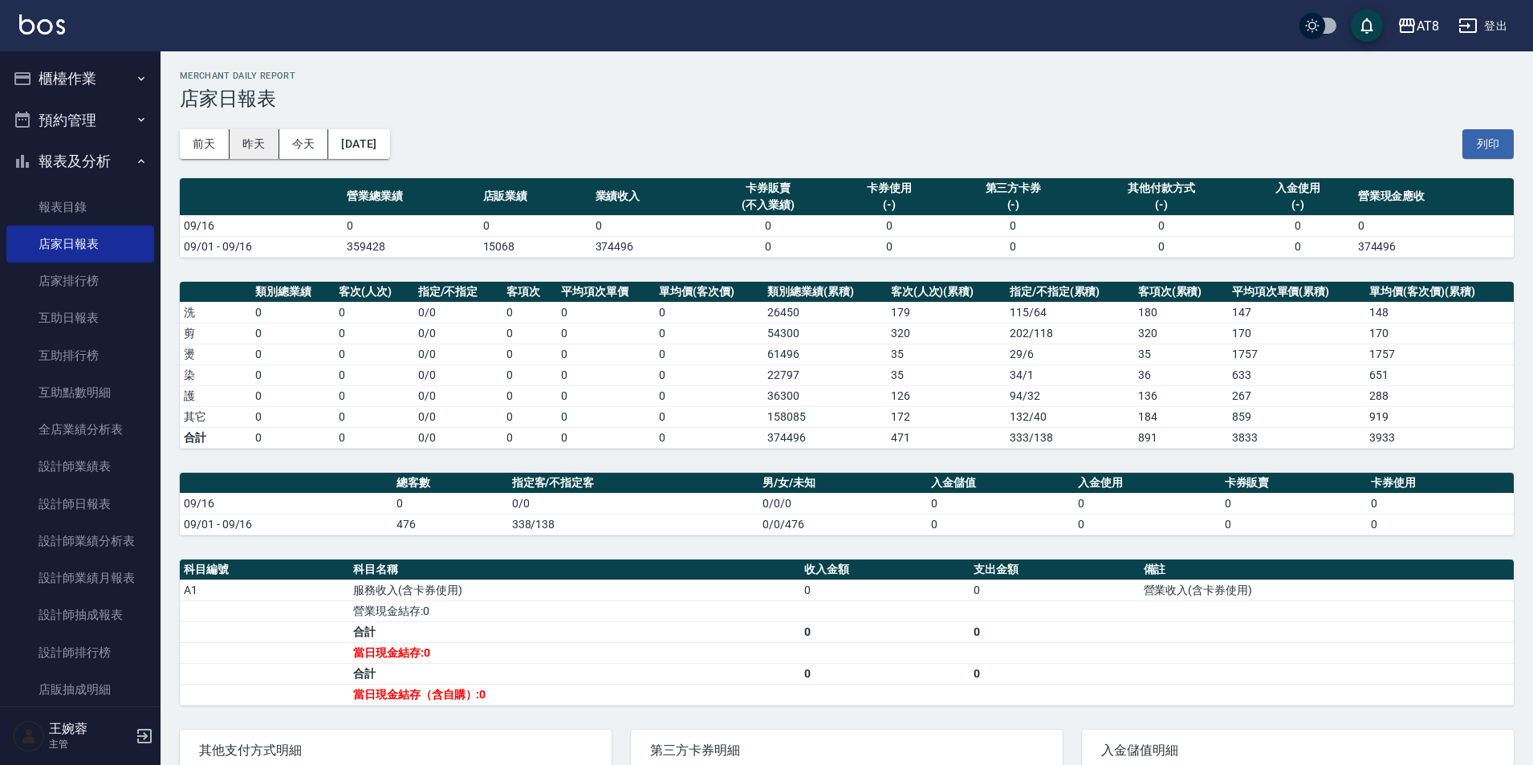
click at [251, 144] on button "昨天" at bounding box center [255, 144] width 50 height 30
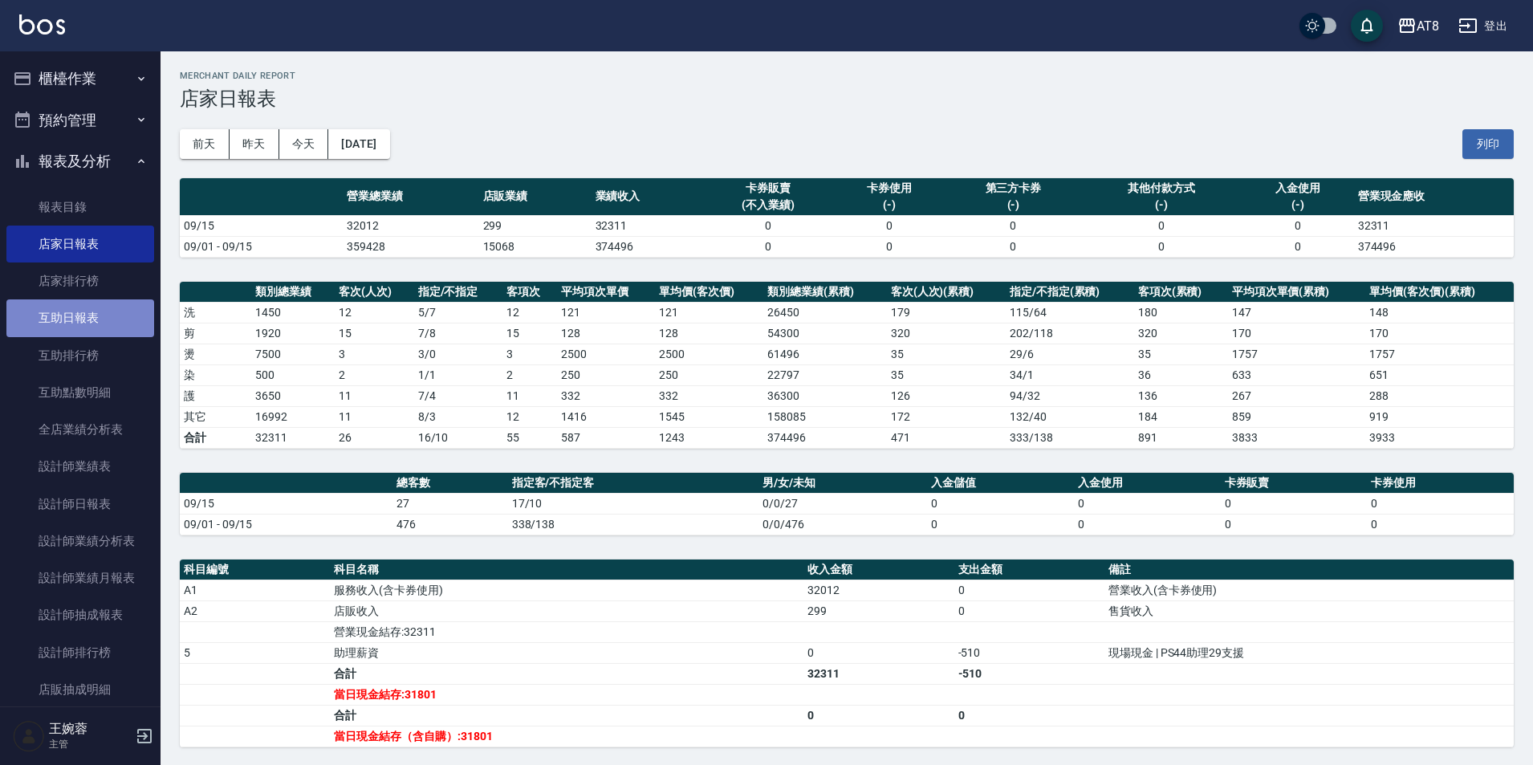
click at [99, 320] on link "互助日報表" at bounding box center [80, 317] width 148 height 37
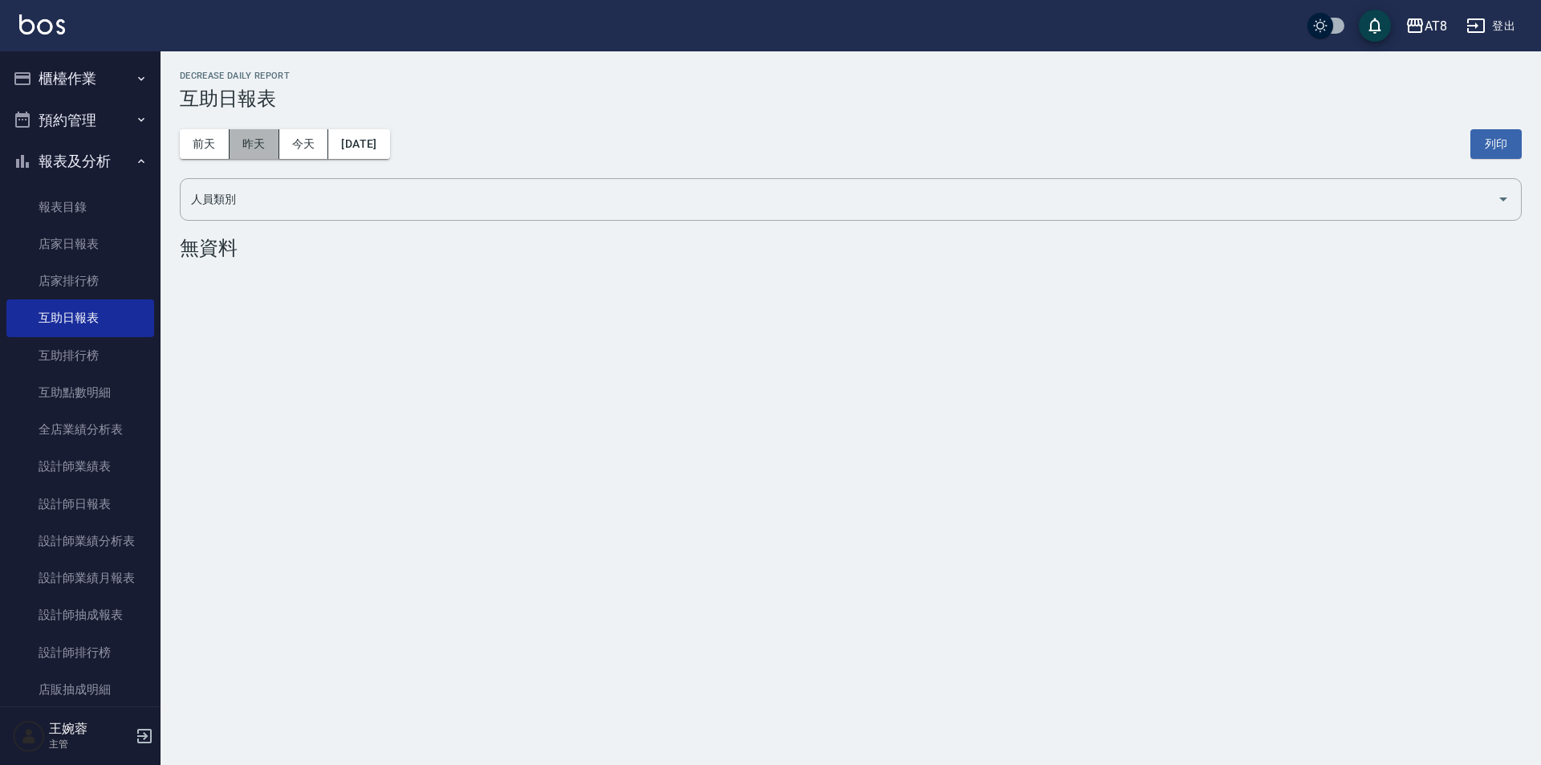
click at [254, 154] on button "昨天" at bounding box center [255, 144] width 50 height 30
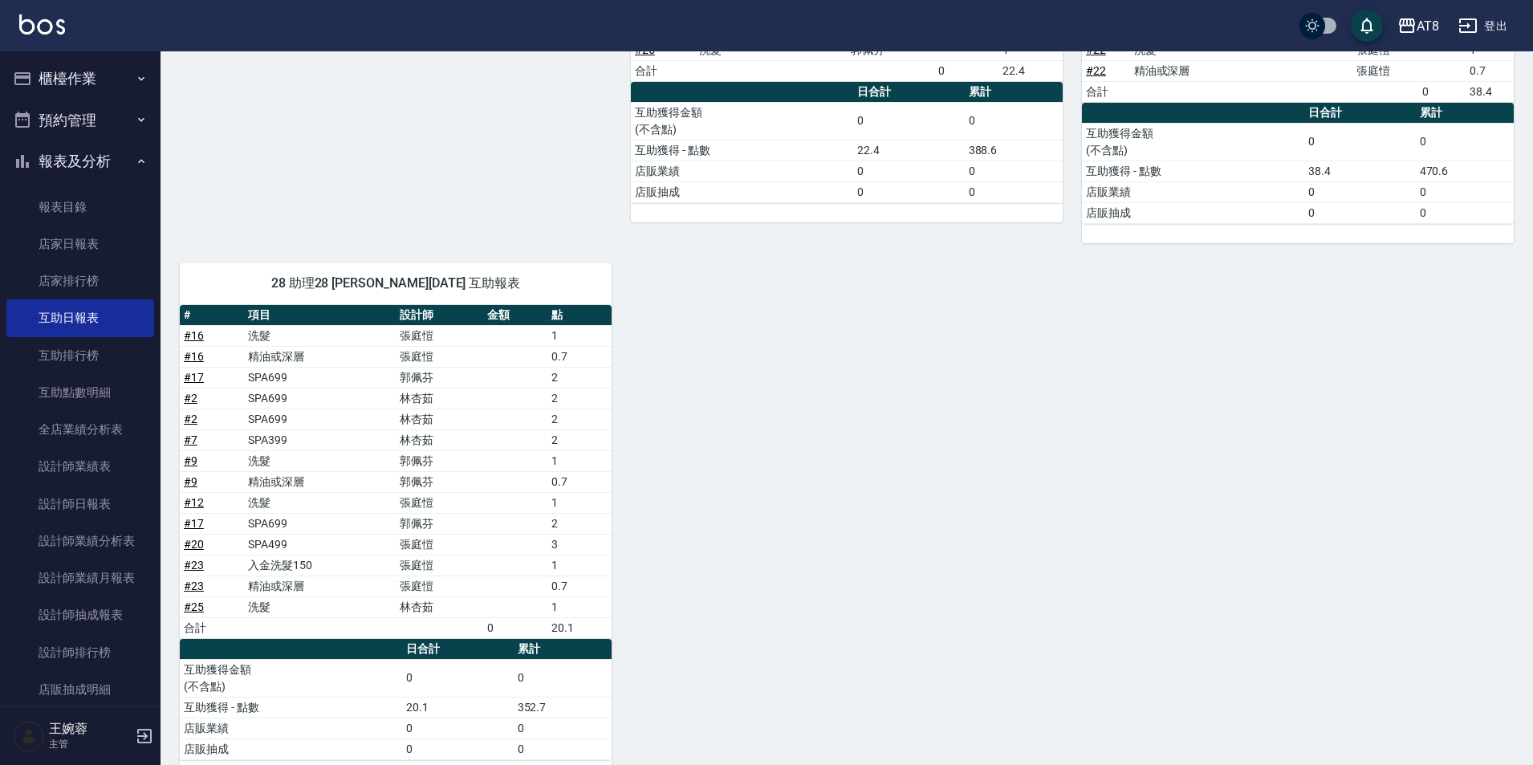
scroll to position [586, 0]
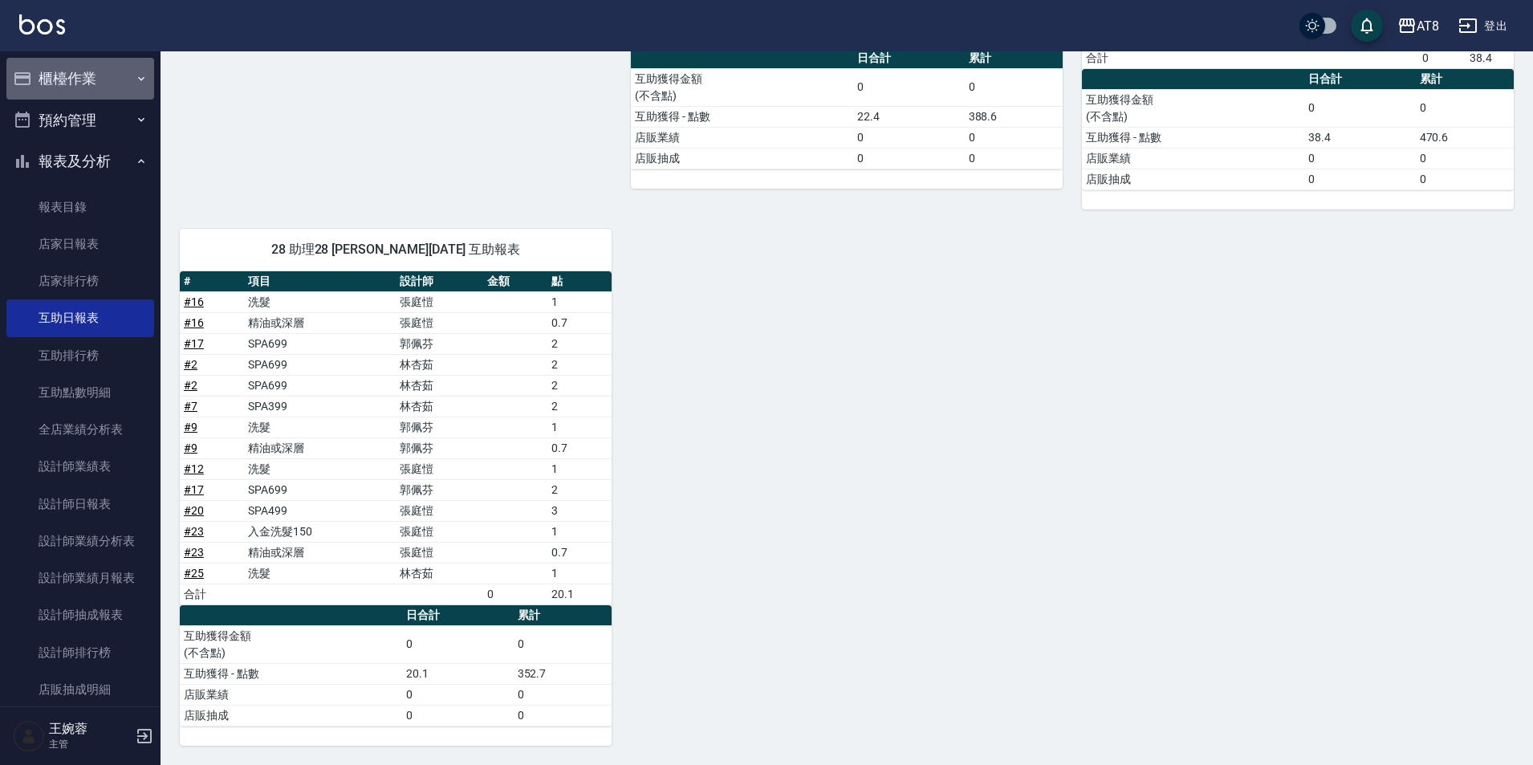
click at [82, 69] on button "櫃檯作業" at bounding box center [80, 79] width 148 height 42
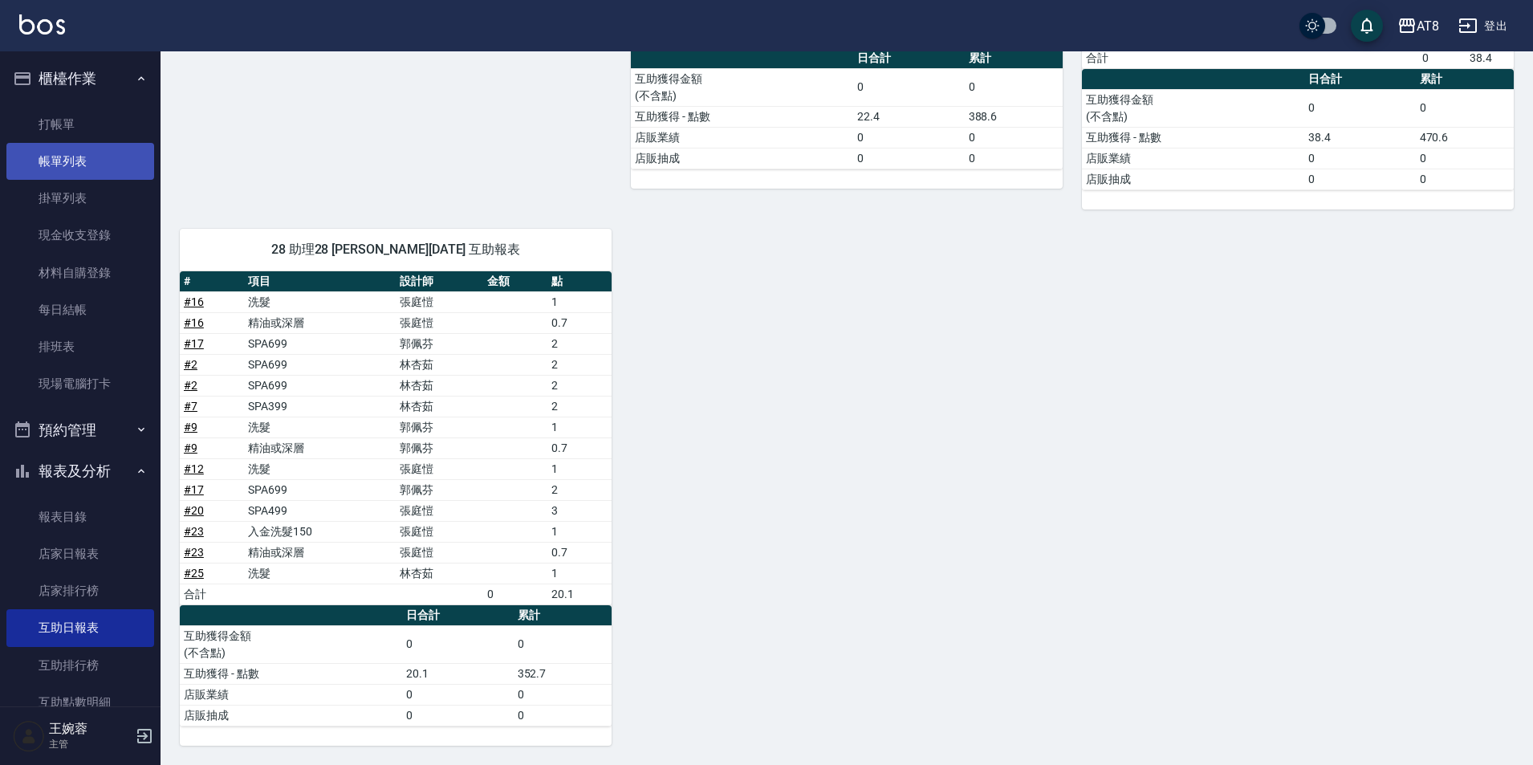
click at [91, 162] on link "帳單列表" at bounding box center [80, 161] width 148 height 37
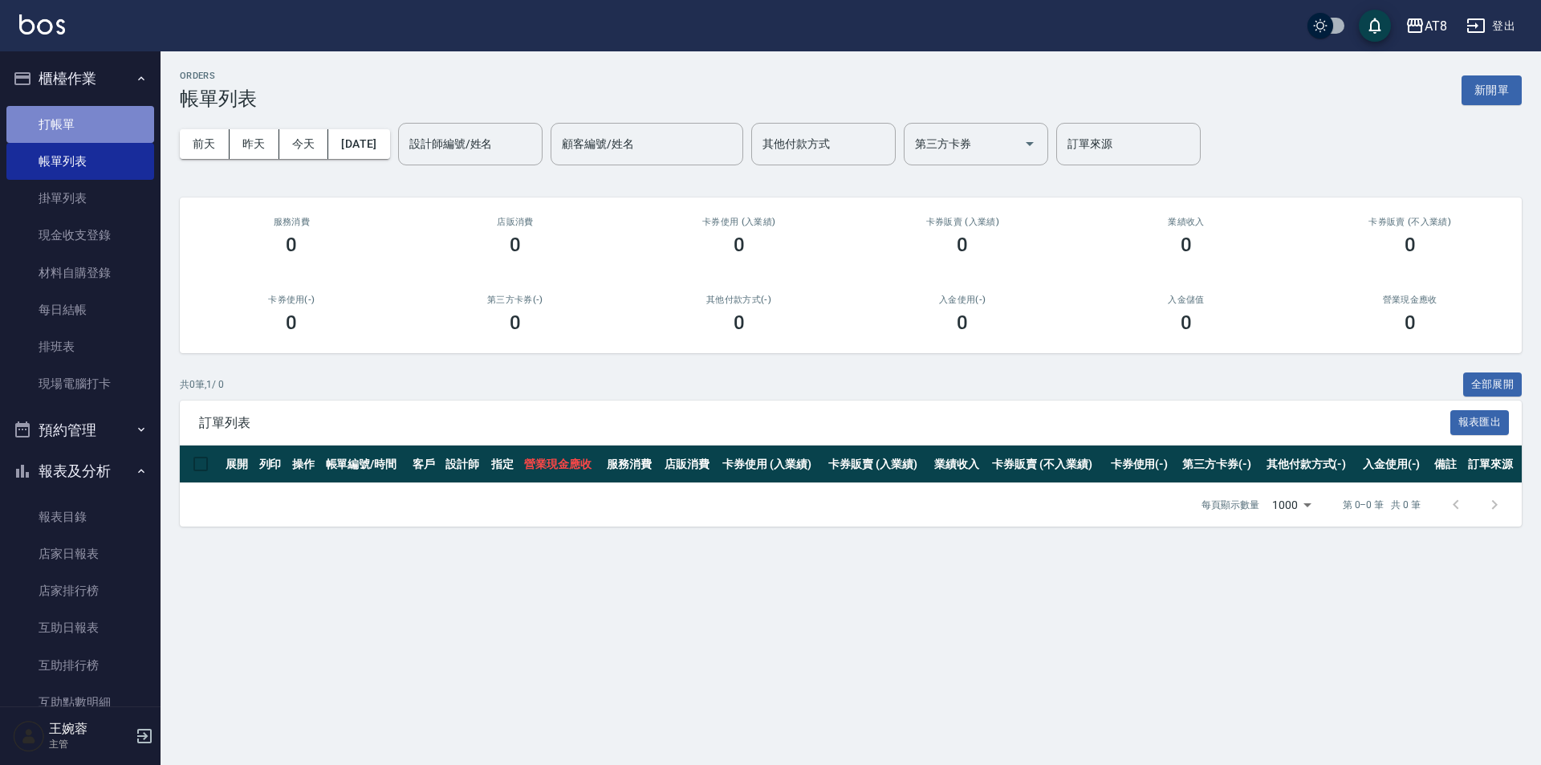
click at [89, 129] on link "打帳單" at bounding box center [80, 124] width 148 height 37
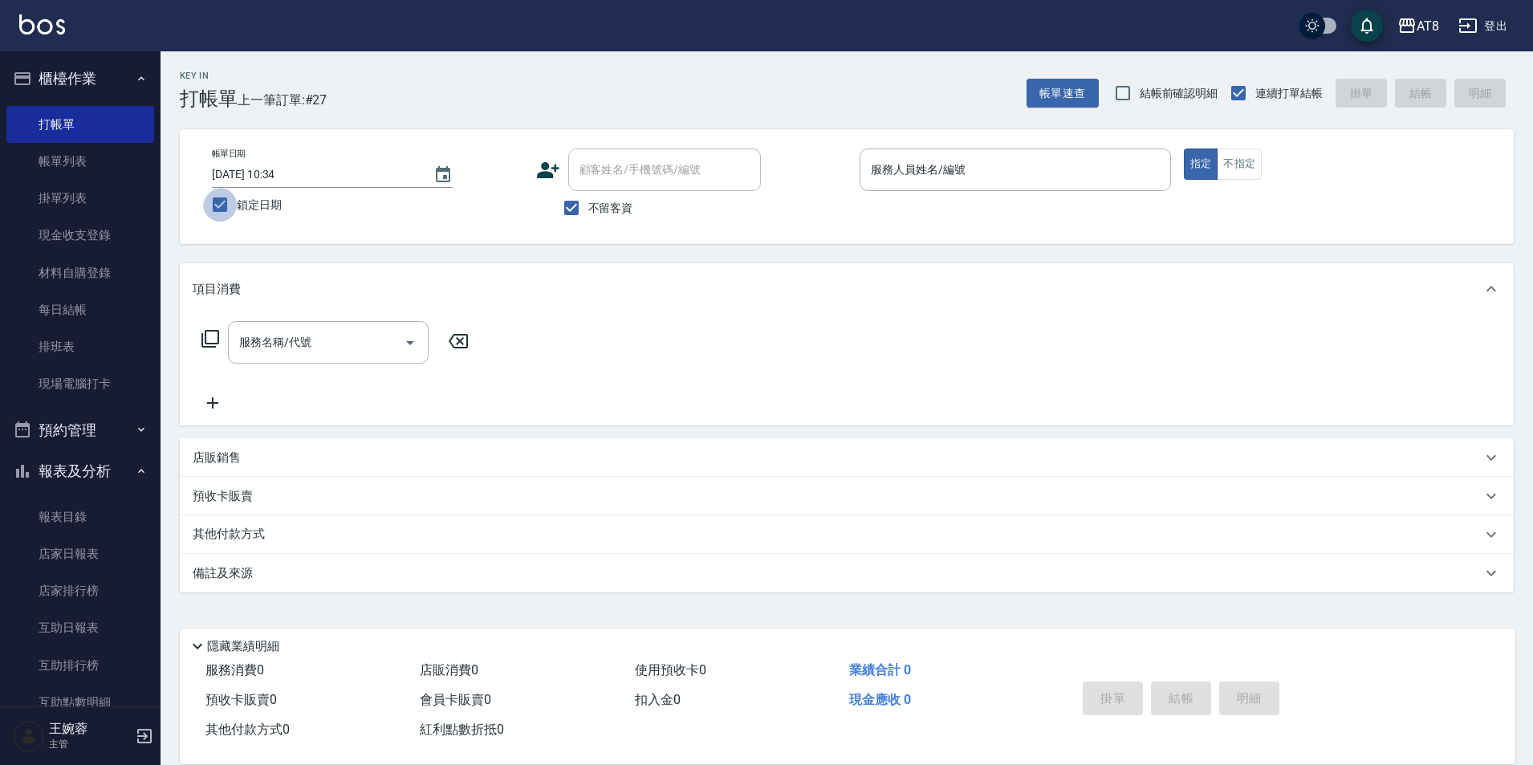
click at [234, 212] on input "鎖定日期" at bounding box center [220, 205] width 34 height 34
checkbox input "false"
type input "2025/09/16 11:24"
click at [362, 218] on label "鎖定日期" at bounding box center [356, 205] width 307 height 34
click at [237, 218] on input "鎖定日期" at bounding box center [220, 205] width 34 height 34
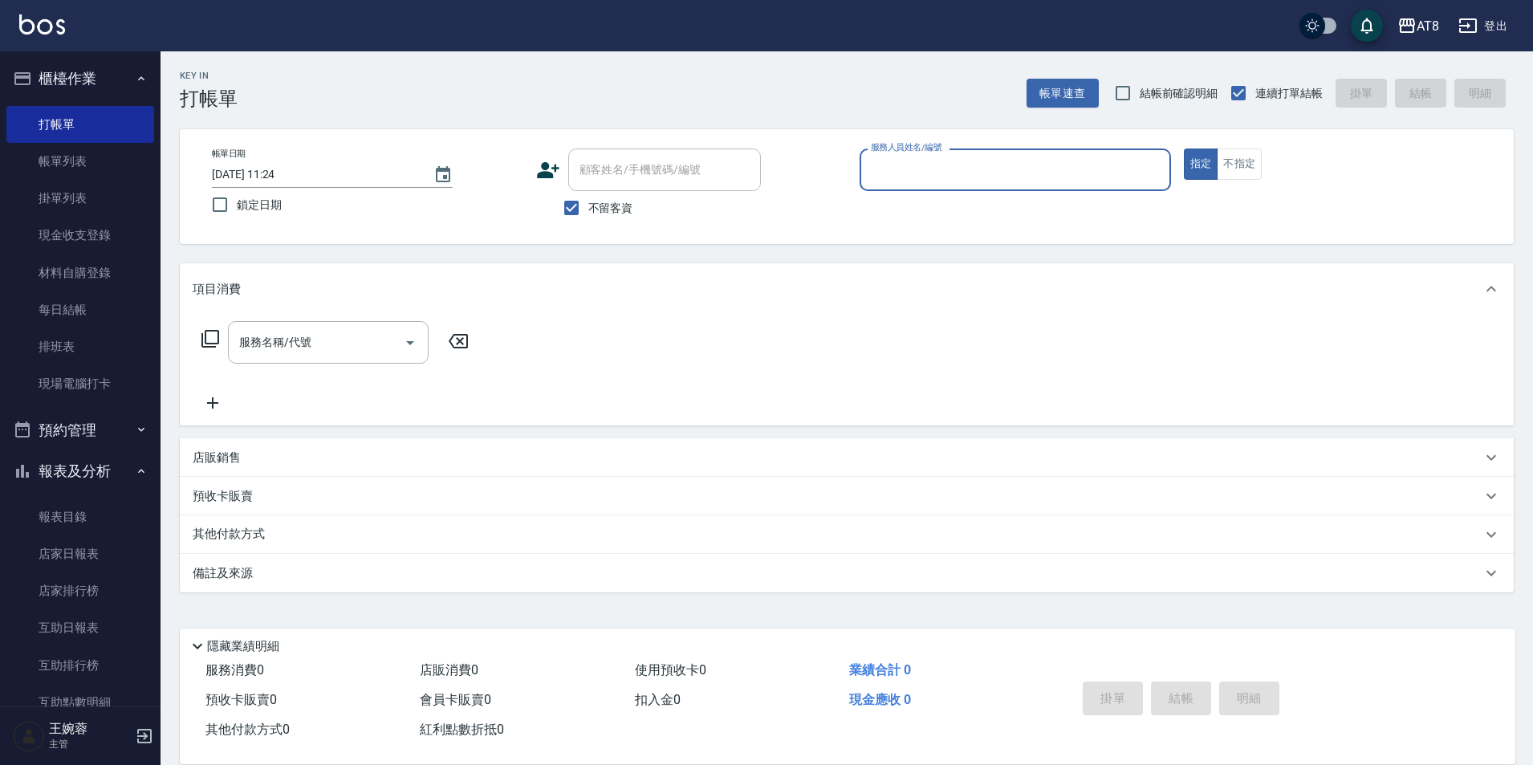
checkbox input "true"
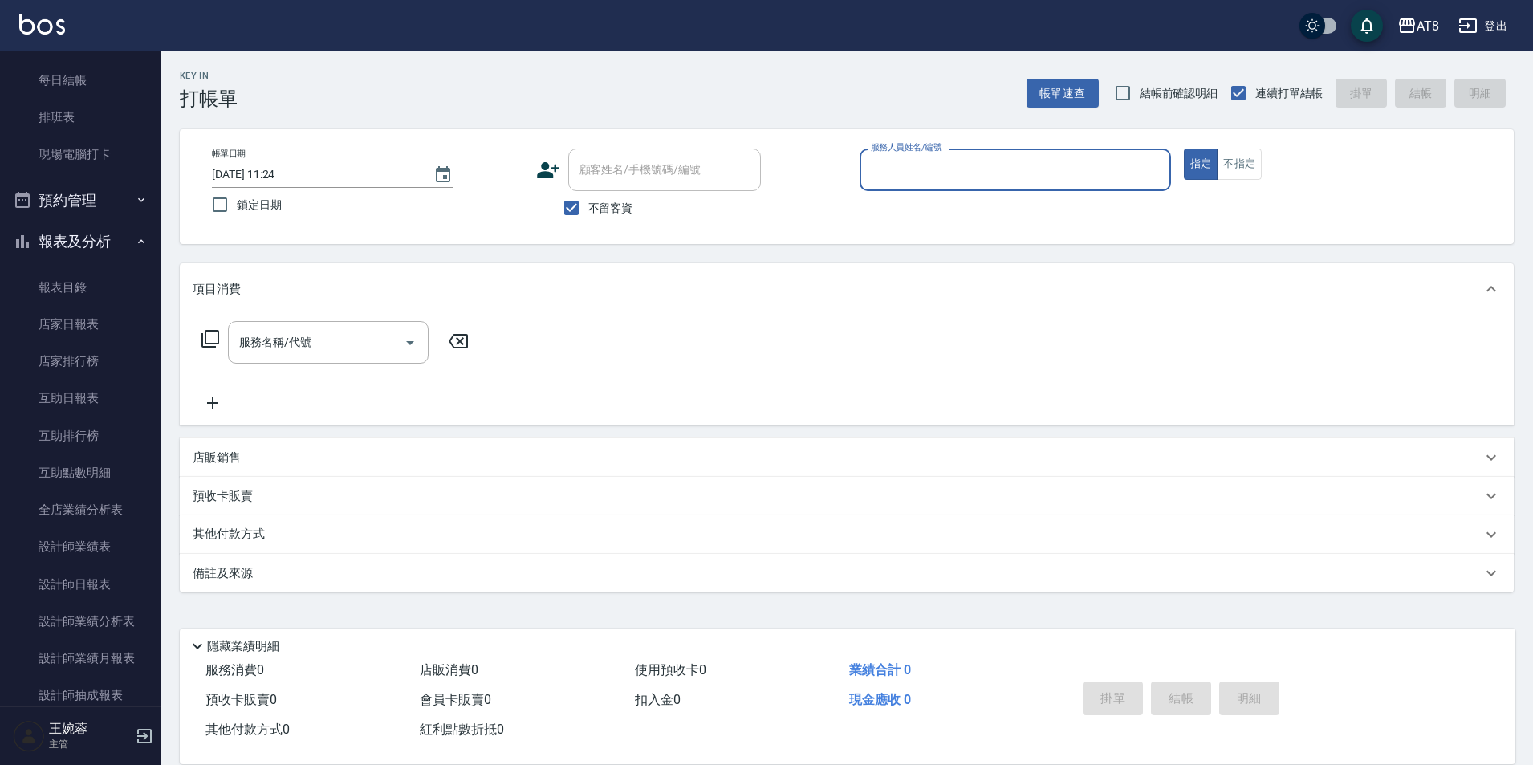
scroll to position [236, 0]
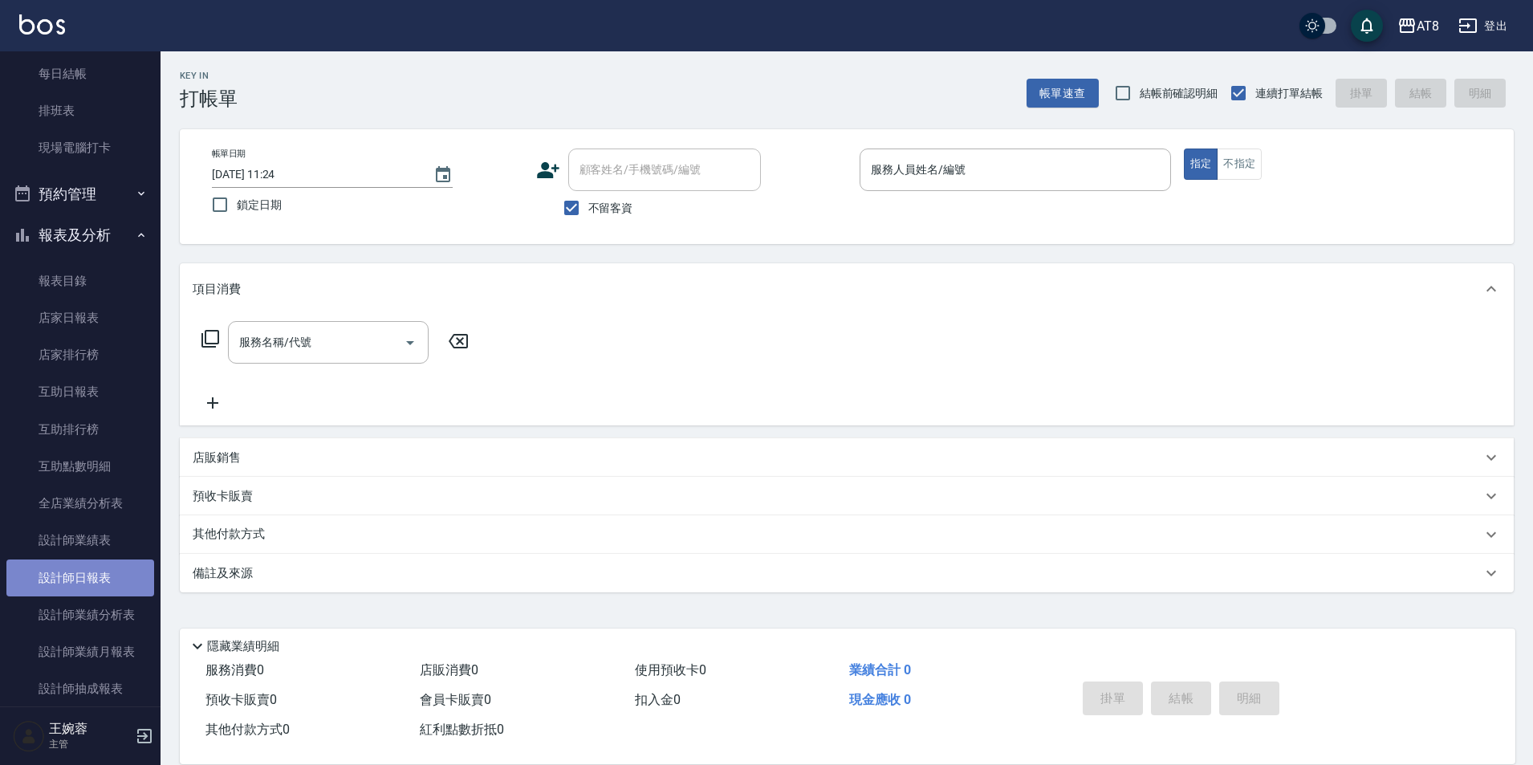
click at [121, 588] on link "設計師日報表" at bounding box center [80, 577] width 148 height 37
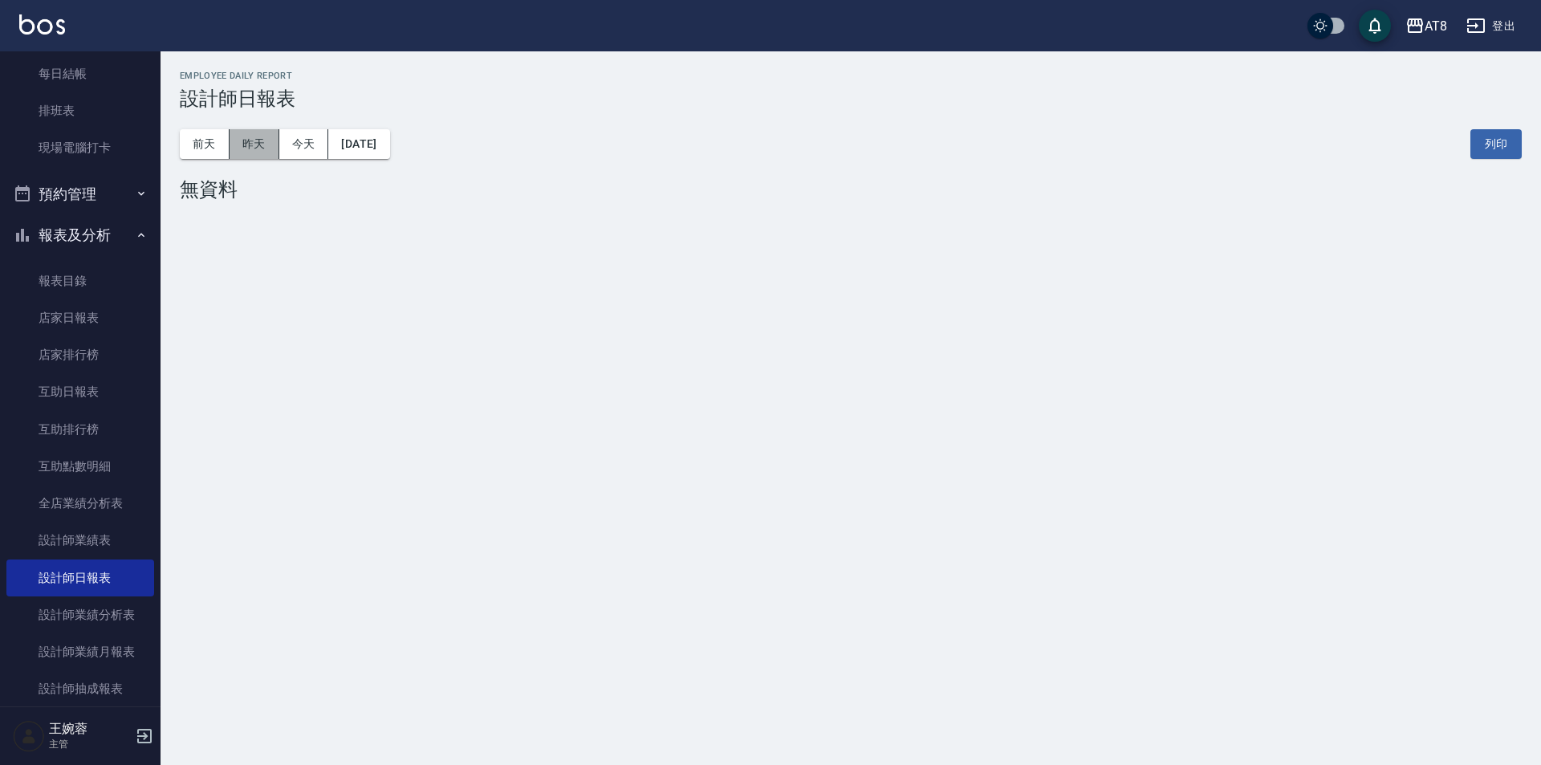
click at [258, 136] on button "昨天" at bounding box center [255, 144] width 50 height 30
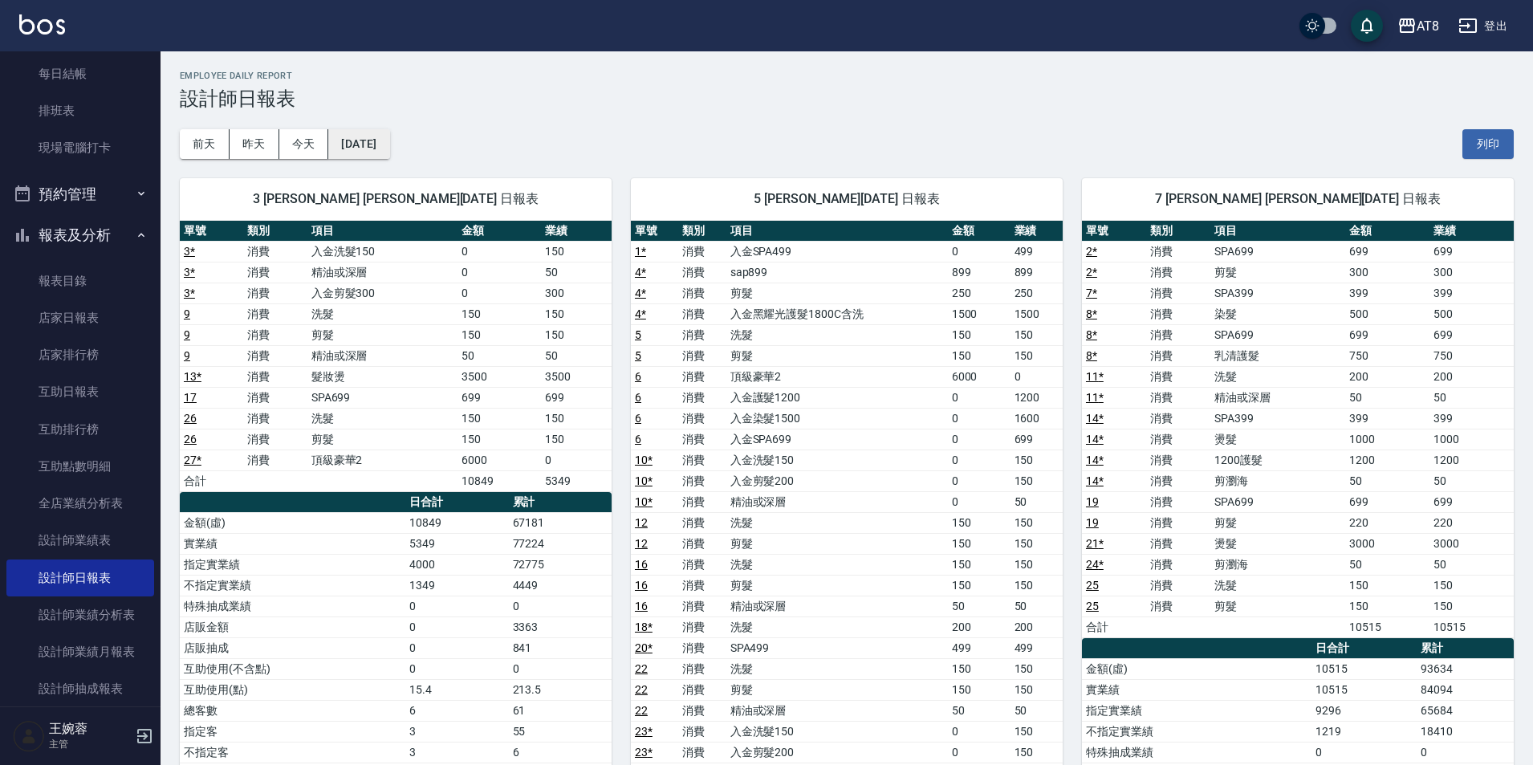
click at [342, 138] on button "[DATE]" at bounding box center [358, 144] width 61 height 30
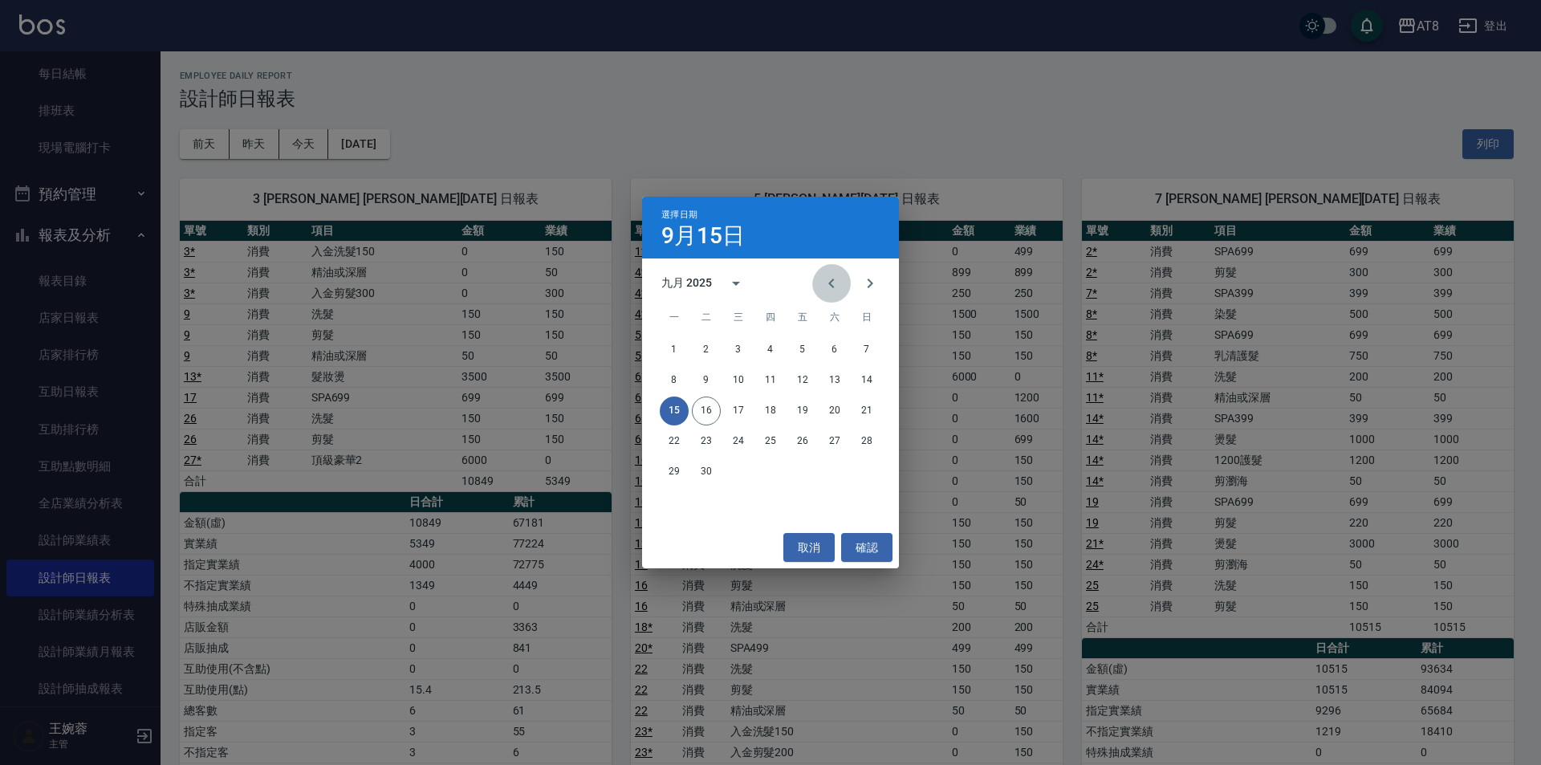
click at [828, 285] on icon "Previous month" at bounding box center [831, 283] width 6 height 10
click at [831, 410] on button "16" at bounding box center [834, 410] width 29 height 29
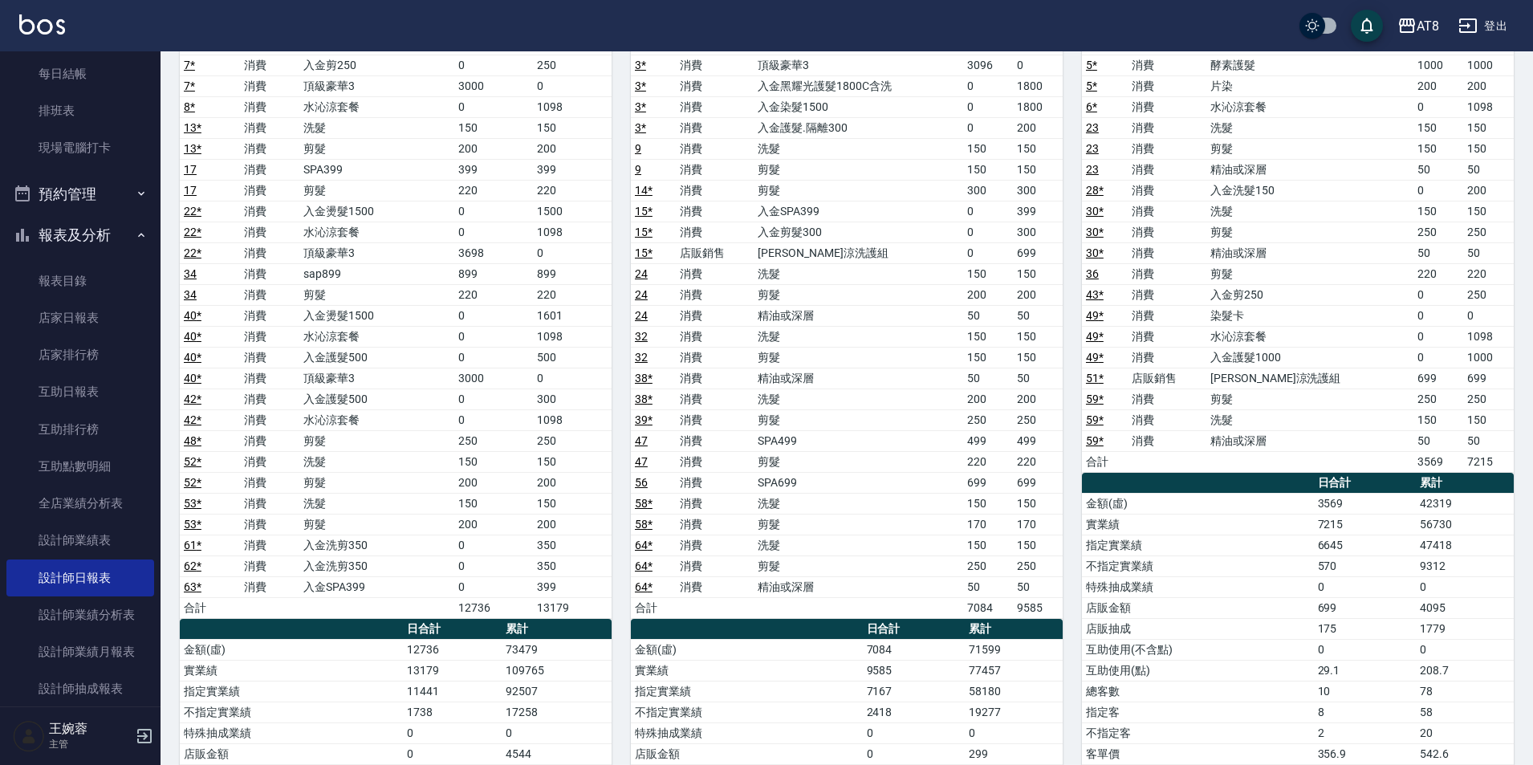
scroll to position [1120, 0]
